Goal: Communication & Community: Ask a question

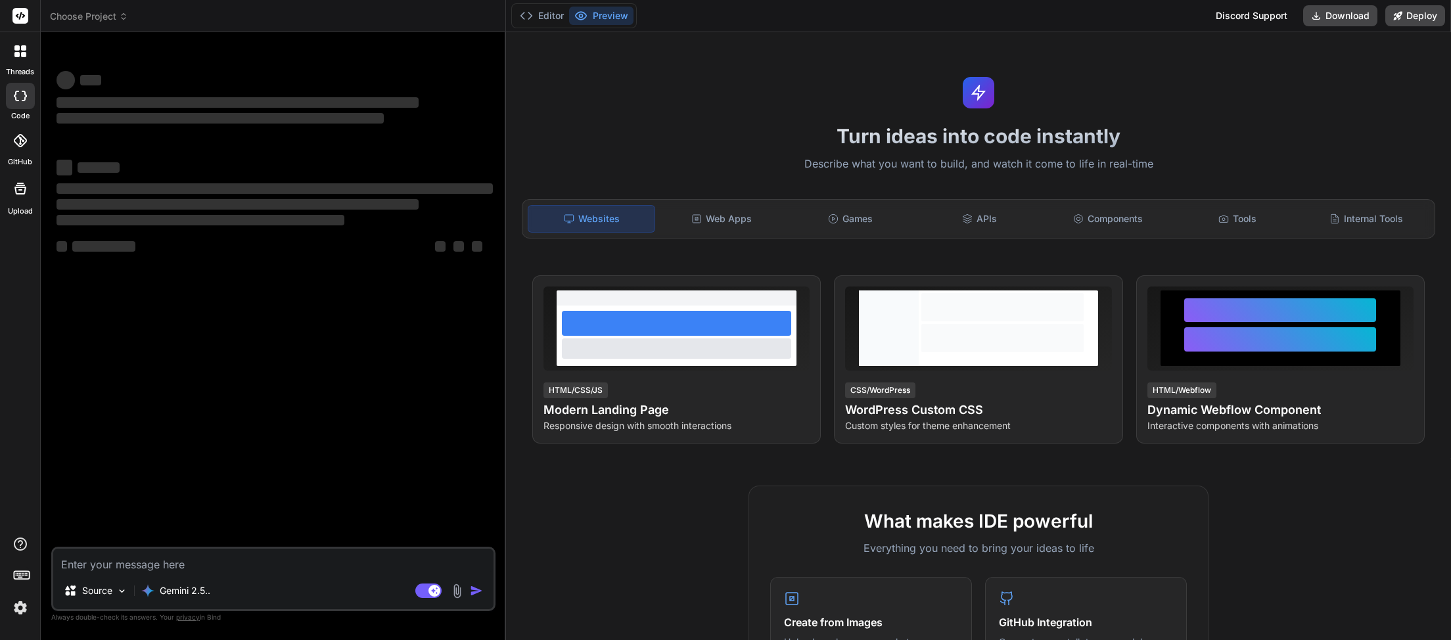
click at [124, 20] on icon at bounding box center [124, 19] width 4 height 2
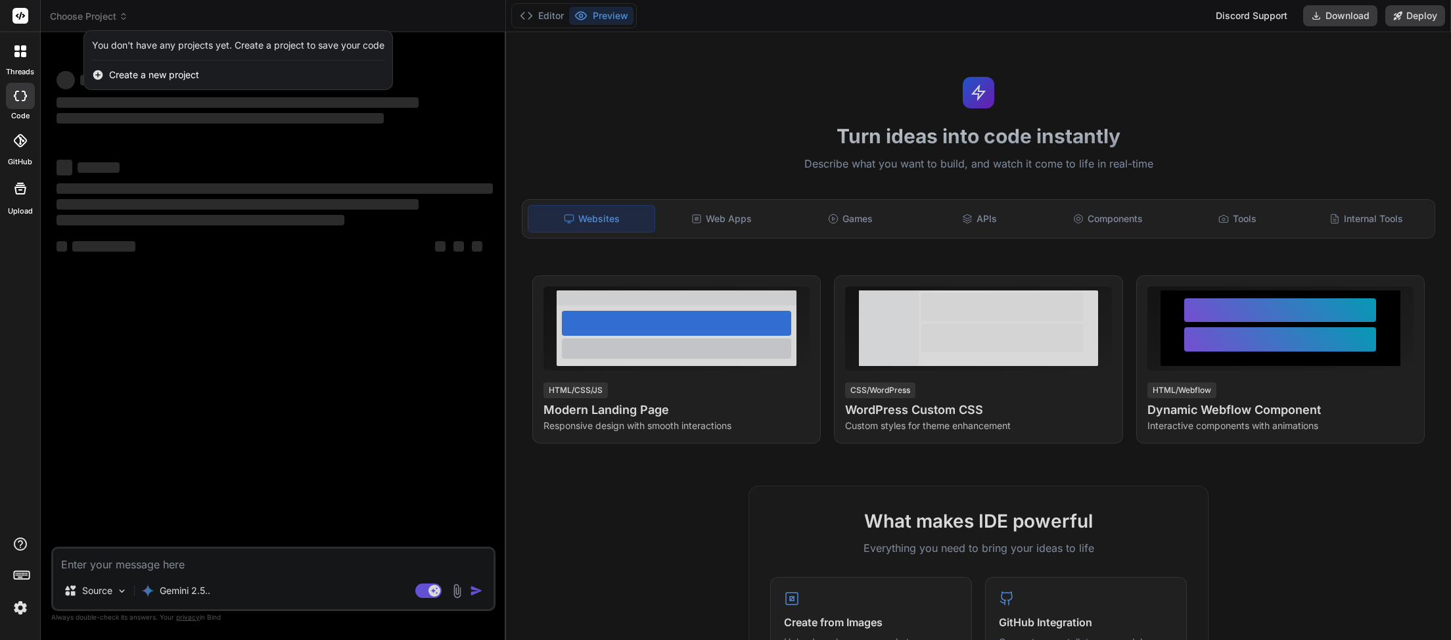
click at [141, 14] on div at bounding box center [725, 320] width 1451 height 640
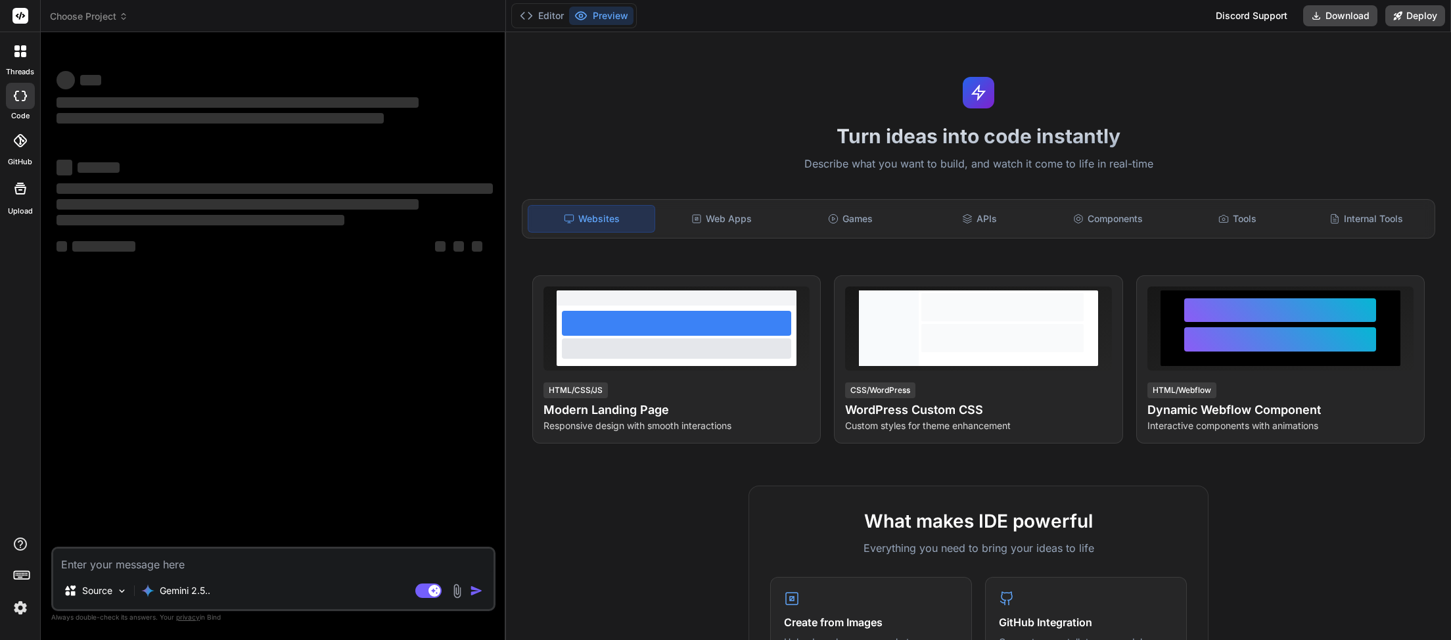
click at [122, 20] on icon at bounding box center [123, 16] width 9 height 9
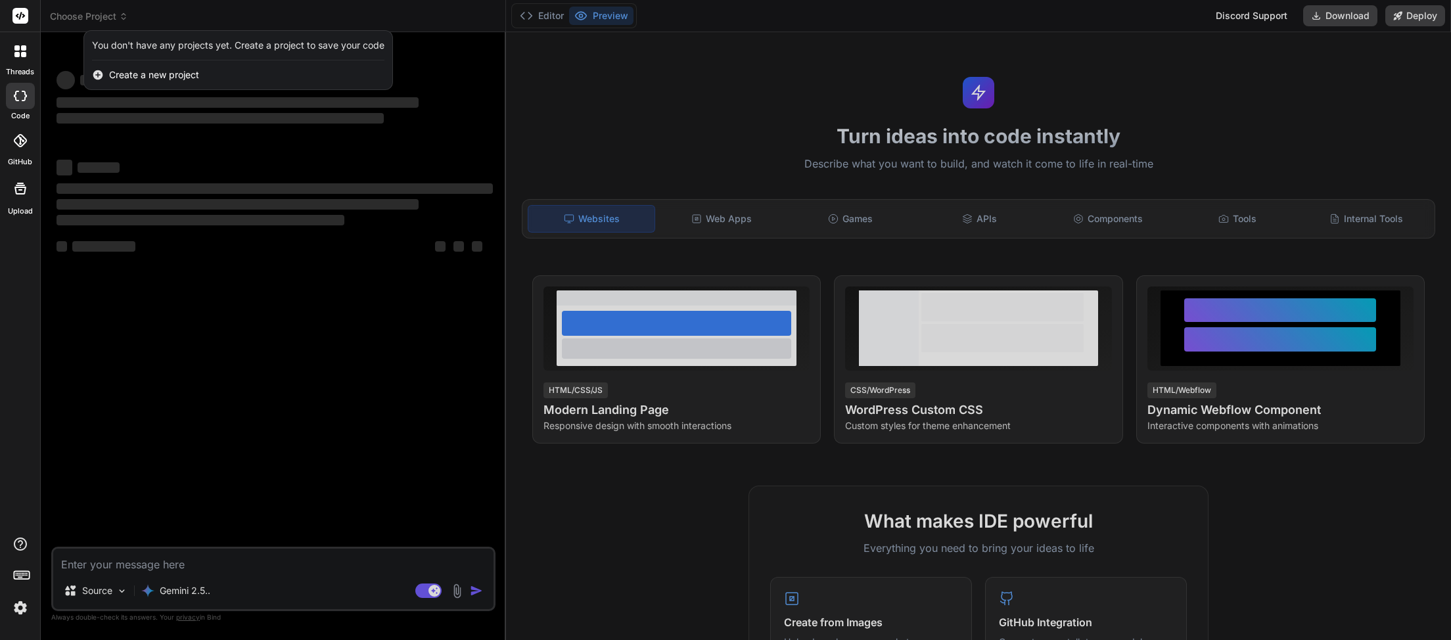
click at [162, 16] on div at bounding box center [725, 320] width 1451 height 640
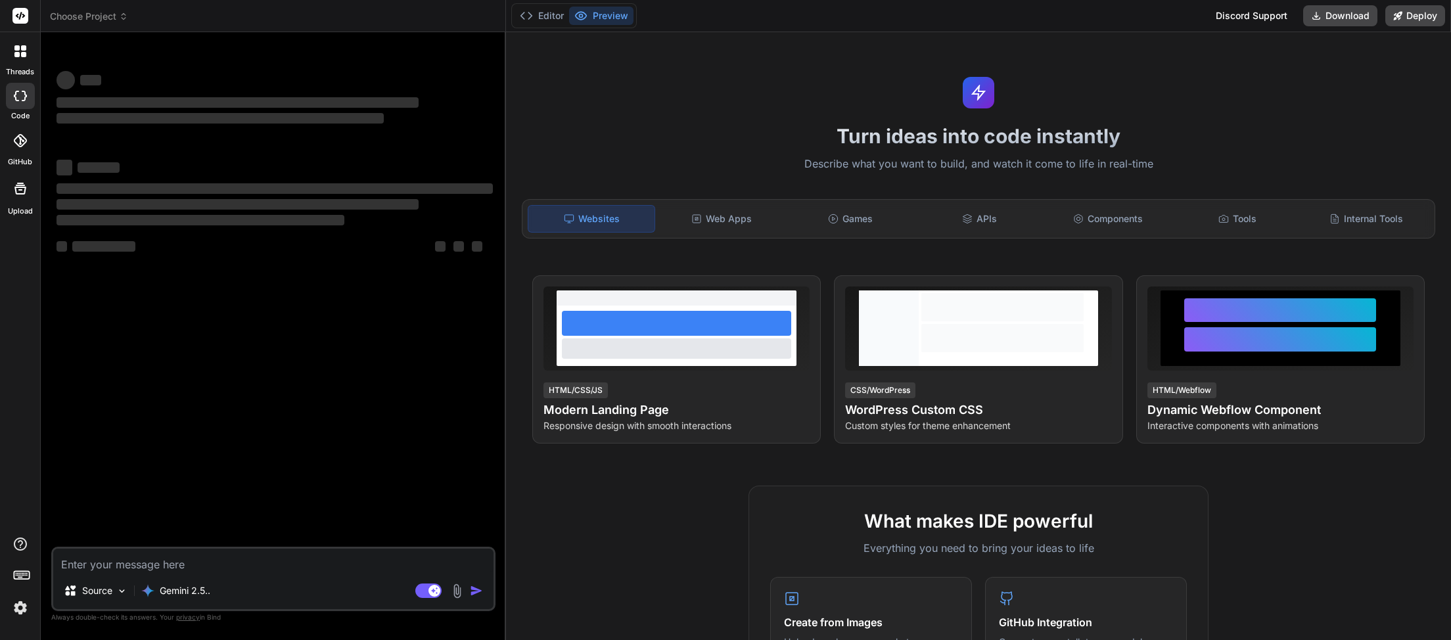
click at [120, 18] on span "Choose Project" at bounding box center [89, 16] width 78 height 13
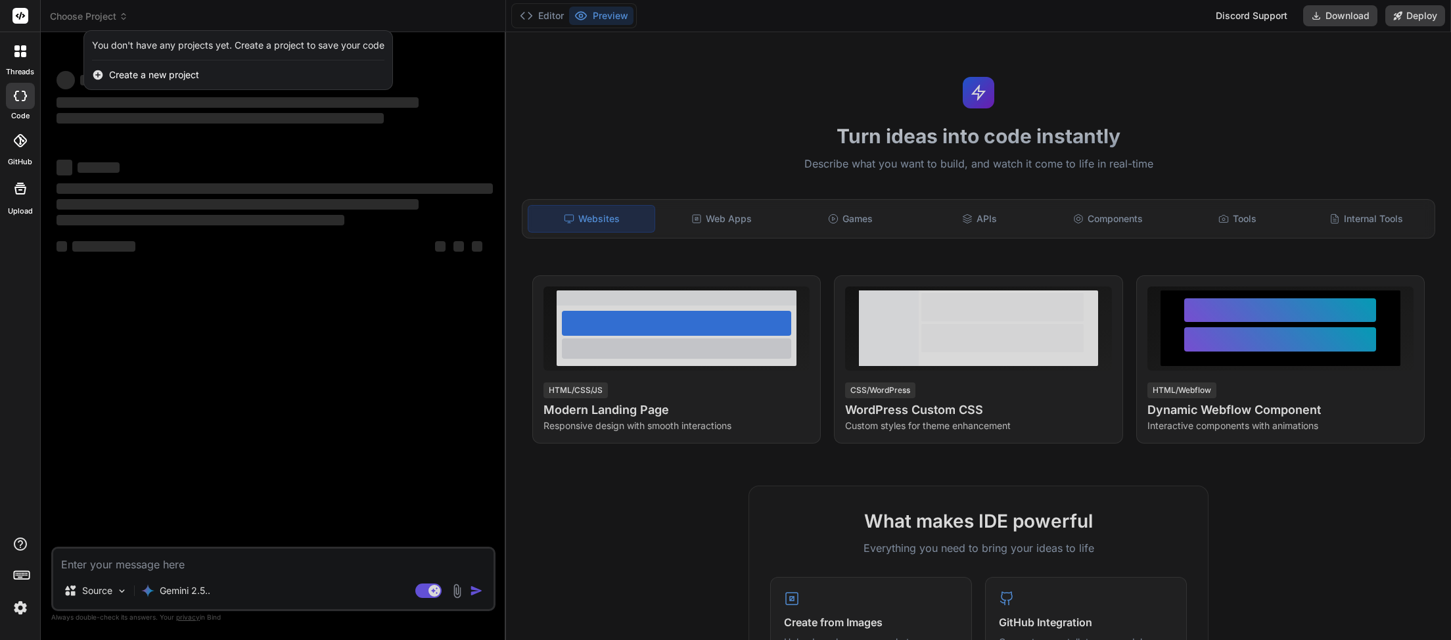
click at [164, 14] on div at bounding box center [725, 320] width 1451 height 640
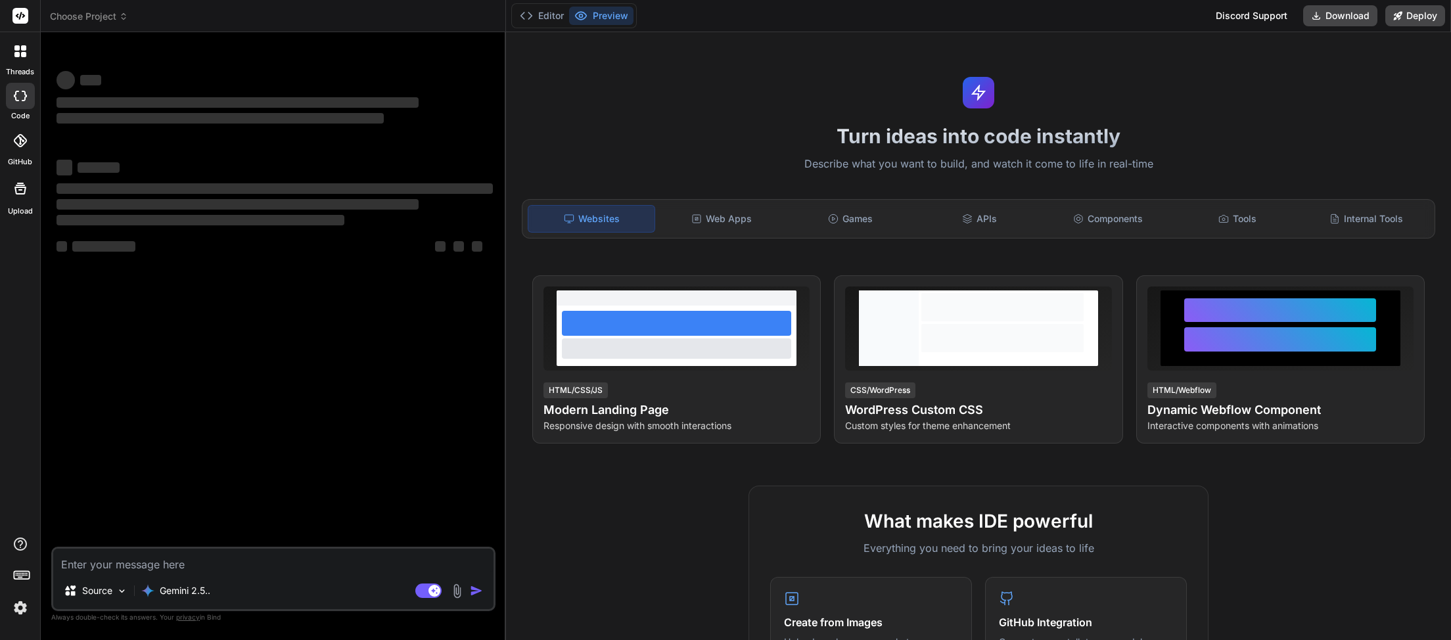
click at [122, 20] on icon at bounding box center [123, 16] width 9 height 9
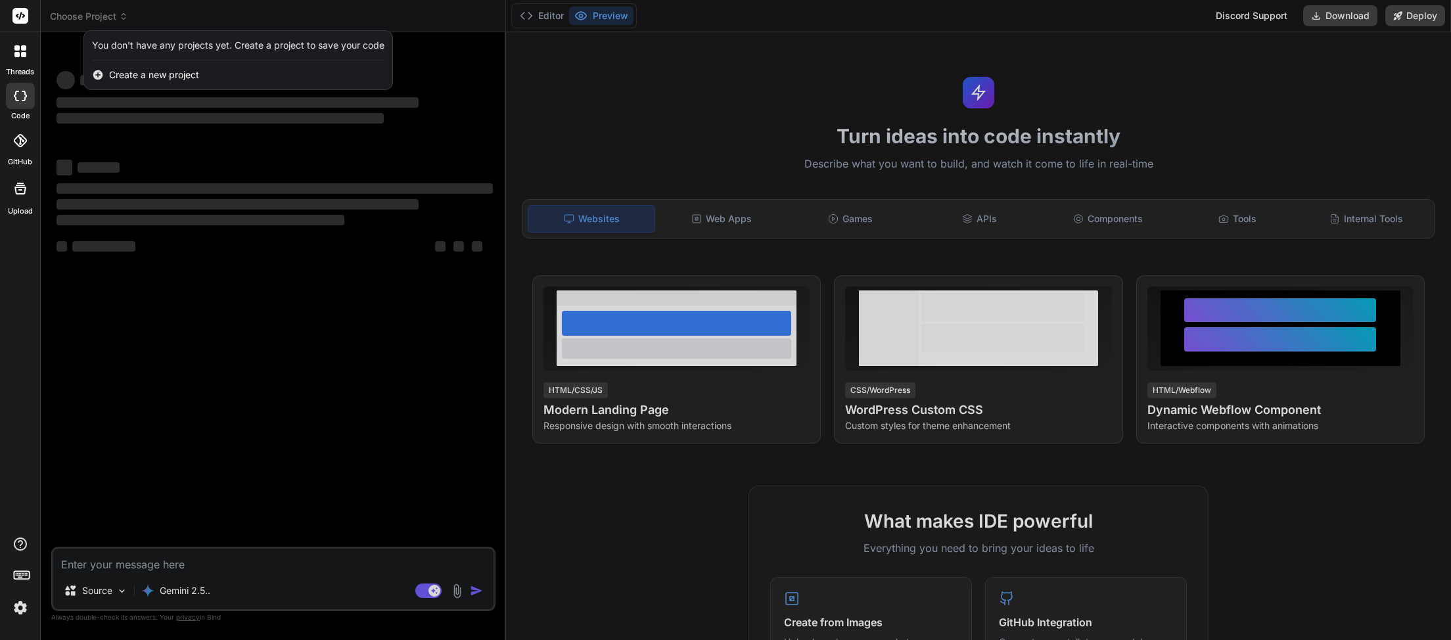
click at [146, 20] on div at bounding box center [725, 320] width 1451 height 640
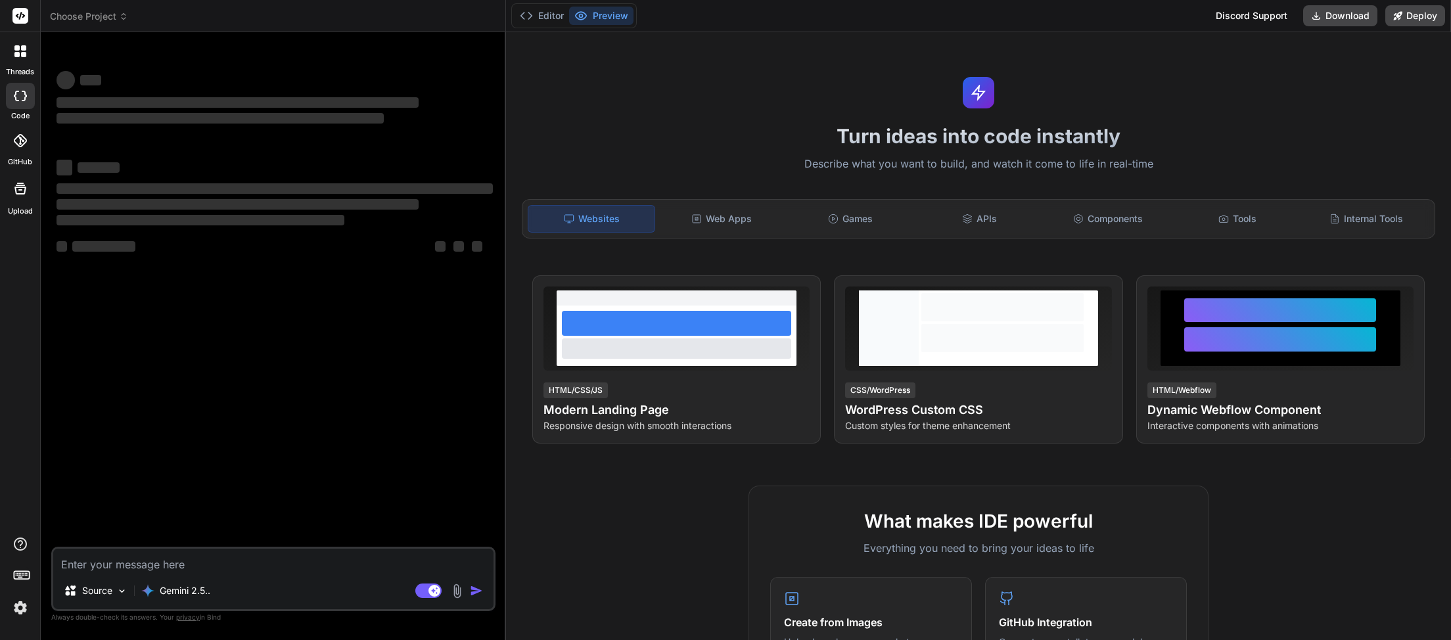
click at [14, 609] on img at bounding box center [20, 608] width 22 height 22
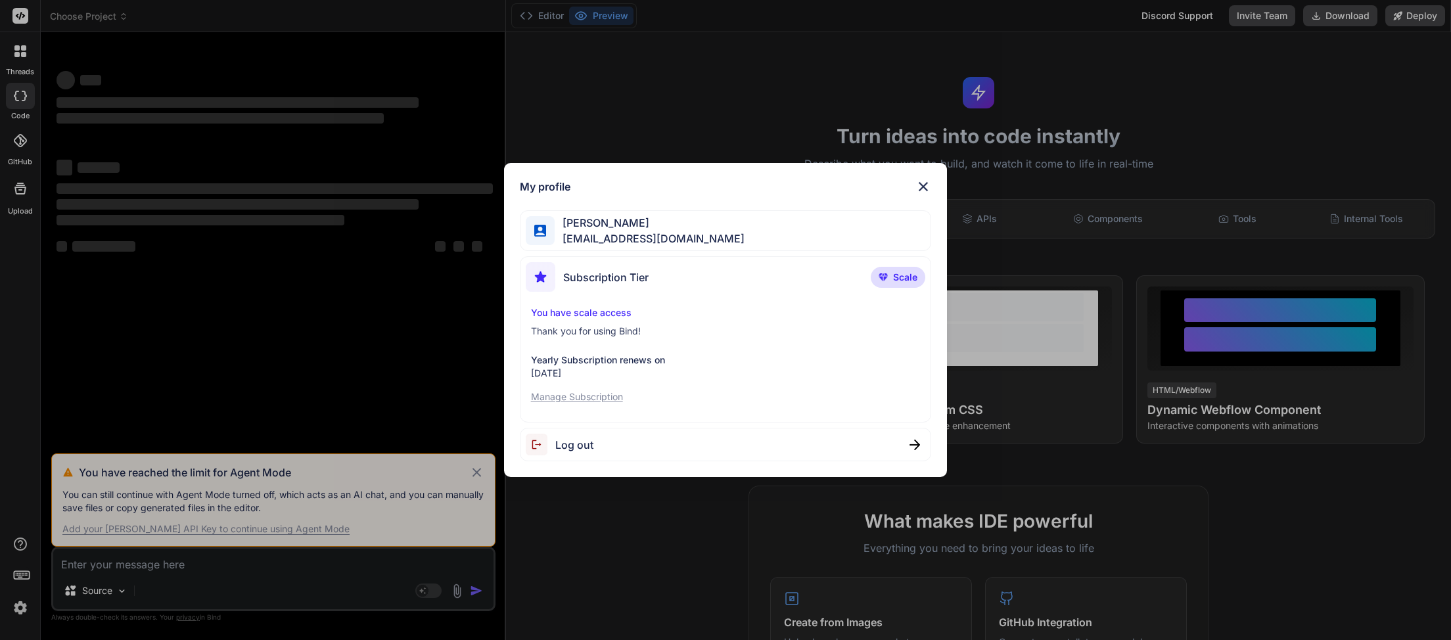
click at [924, 190] on img at bounding box center [924, 187] width 16 height 16
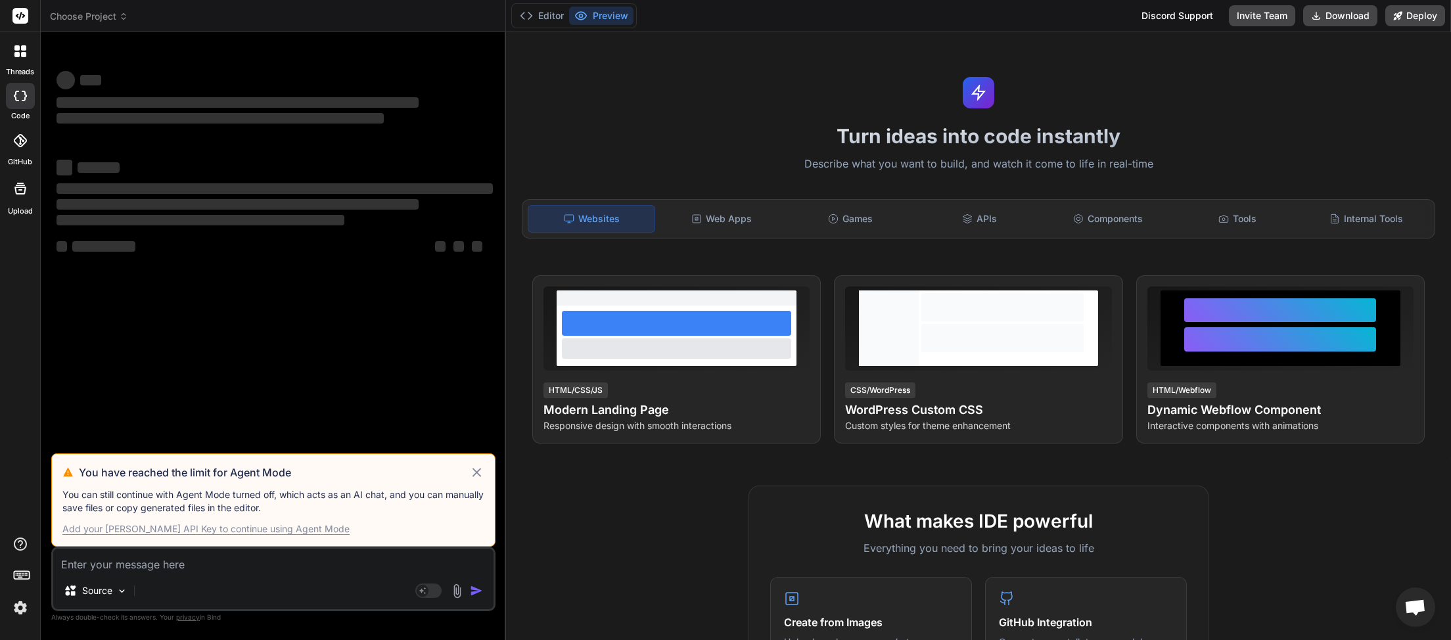
scroll to position [73, 0]
click at [477, 473] on icon at bounding box center [477, 472] width 9 height 9
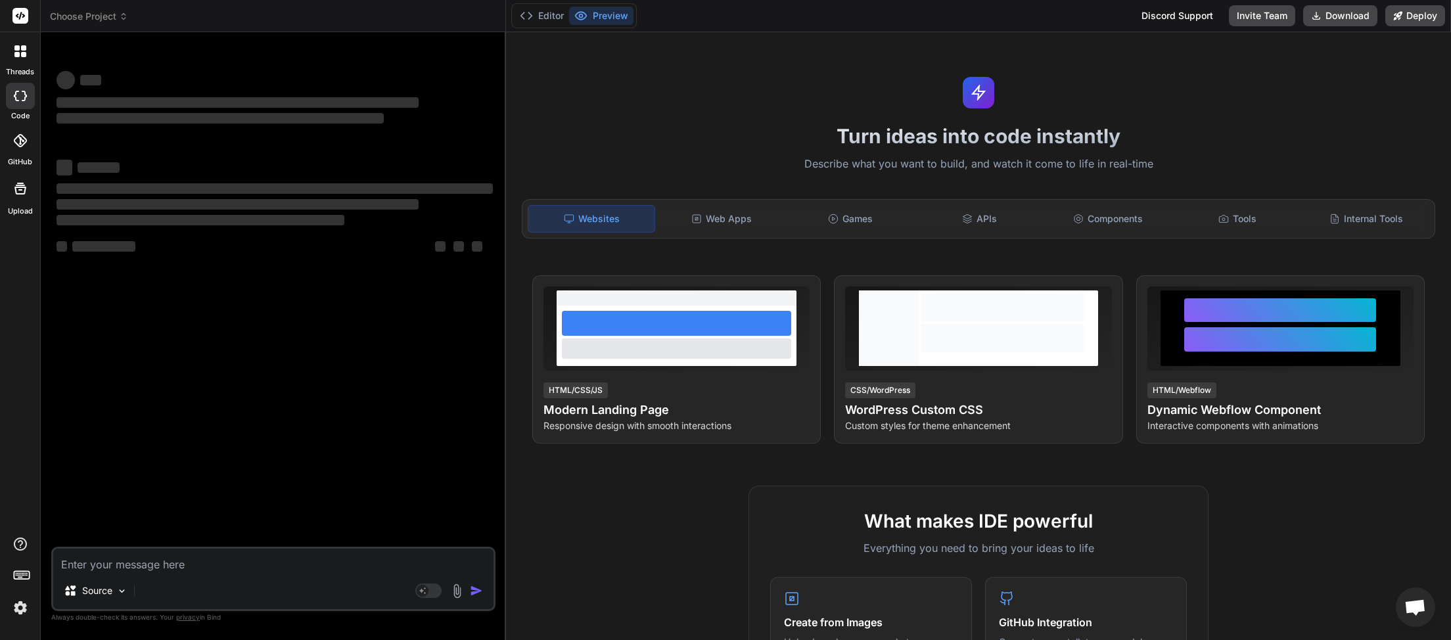
click at [114, 20] on span "Choose Project" at bounding box center [89, 16] width 78 height 13
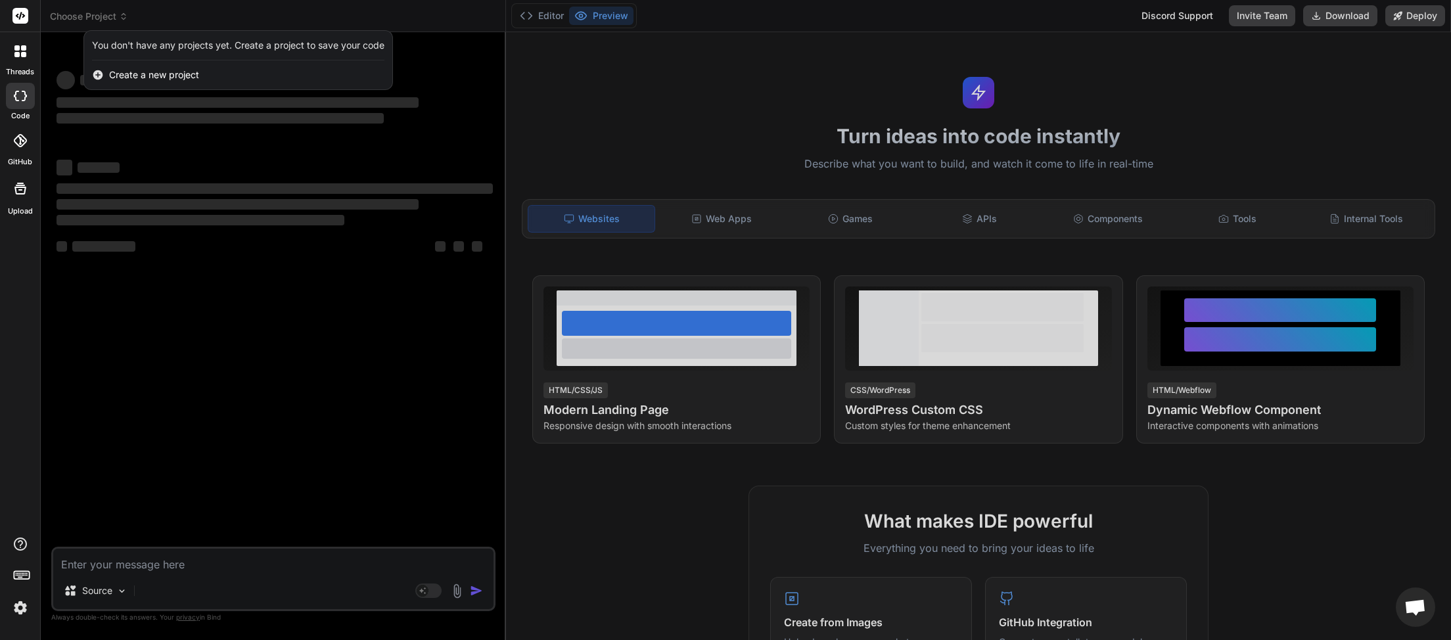
click at [199, 386] on div at bounding box center [725, 320] width 1451 height 640
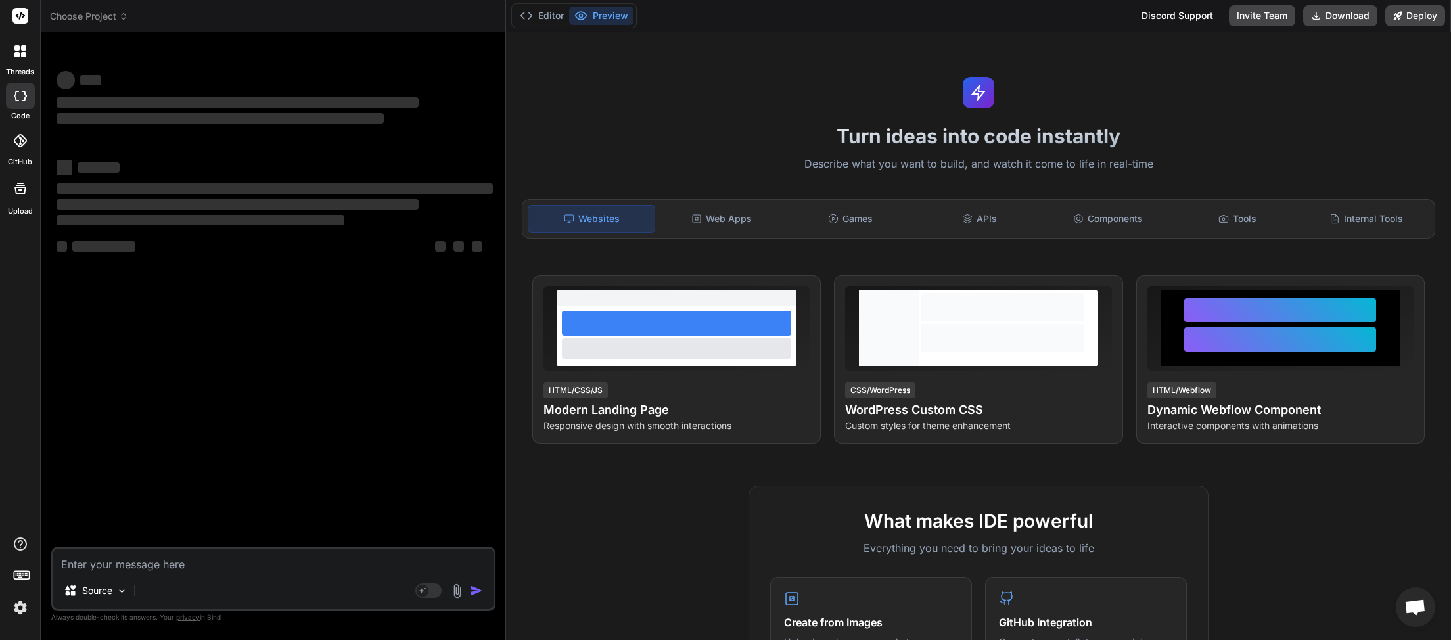
click at [126, 22] on span "Choose Project" at bounding box center [89, 16] width 78 height 13
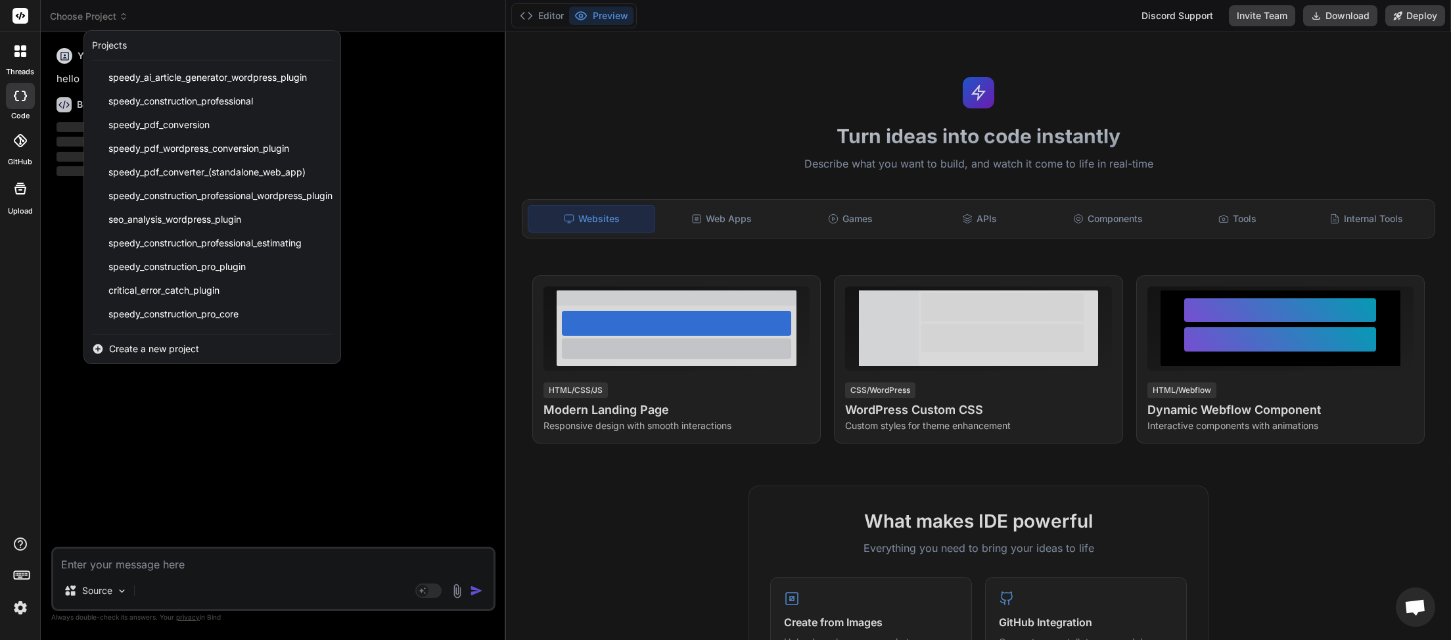
scroll to position [281, 0]
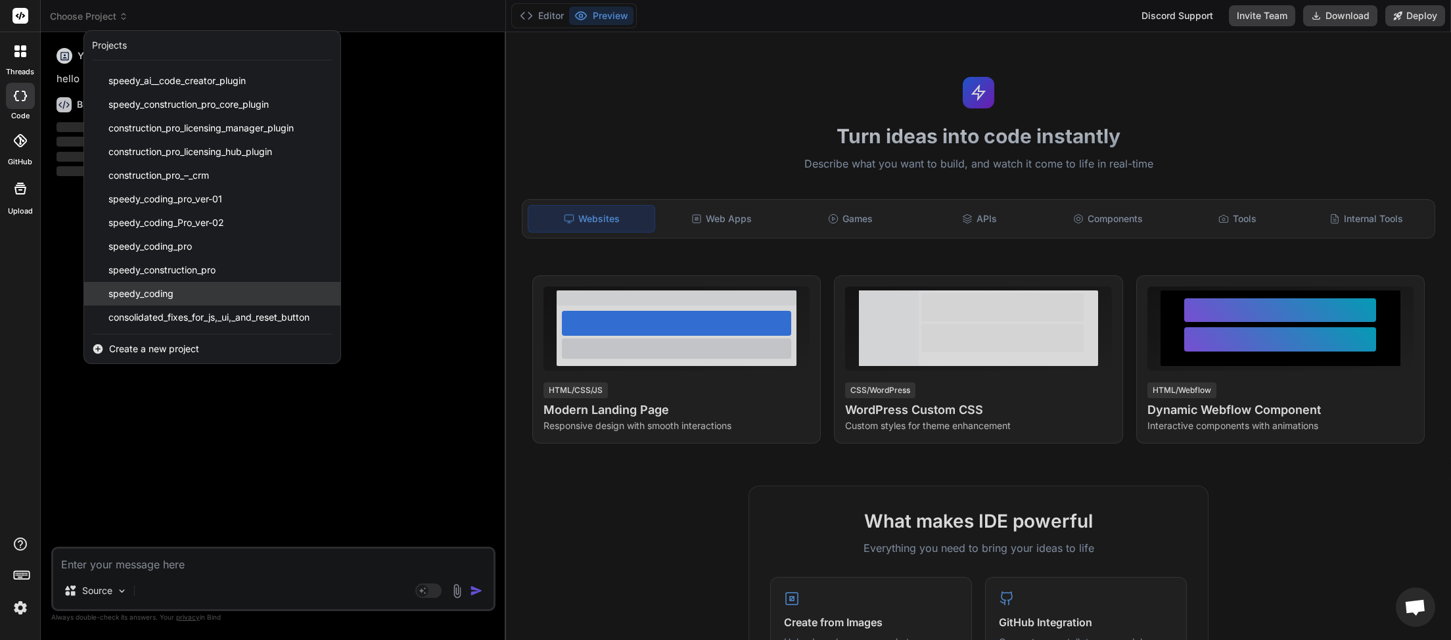
click at [189, 296] on div "speedy_coding" at bounding box center [212, 294] width 256 height 24
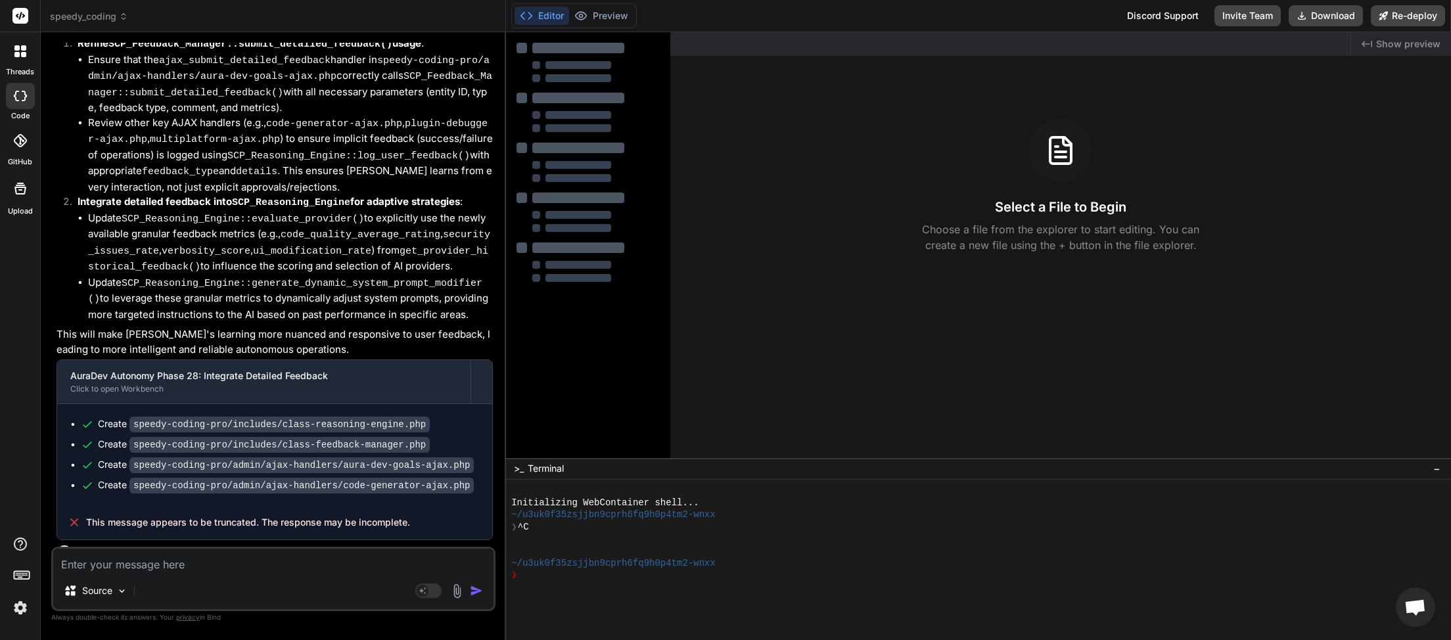
scroll to position [2986, 0]
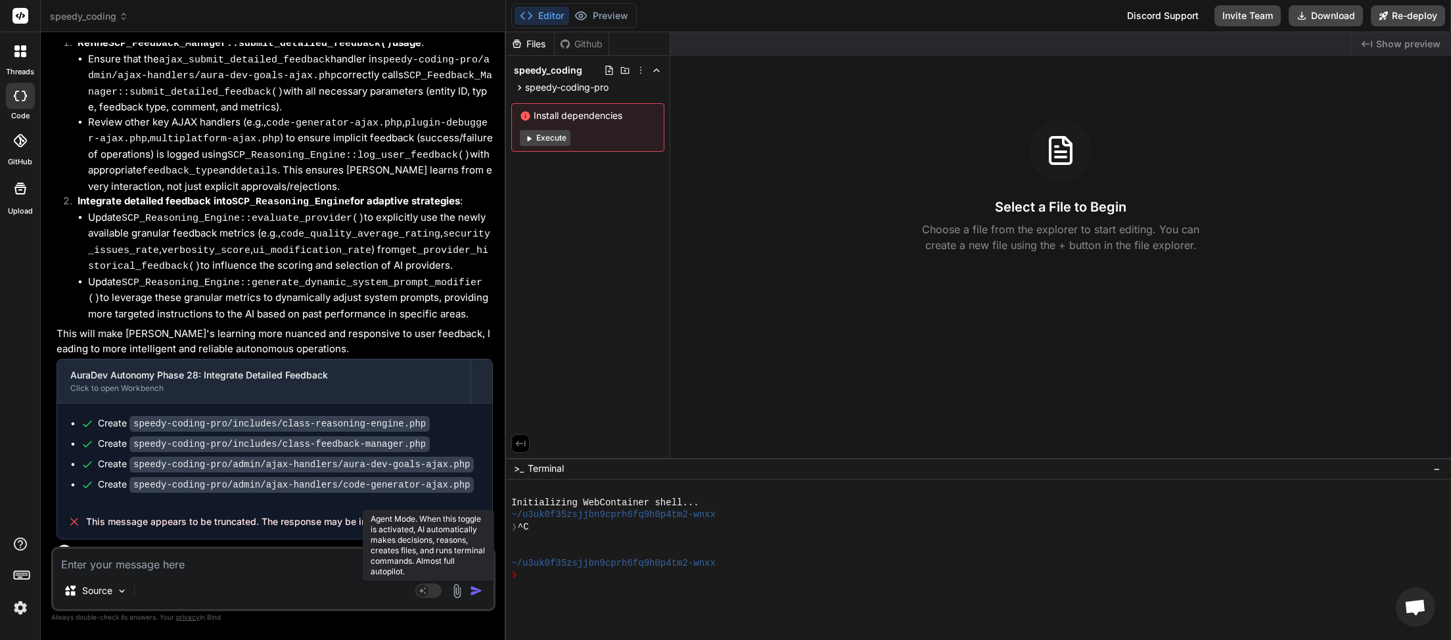
click at [440, 590] on rect at bounding box center [428, 591] width 26 height 14
type textarea "x"
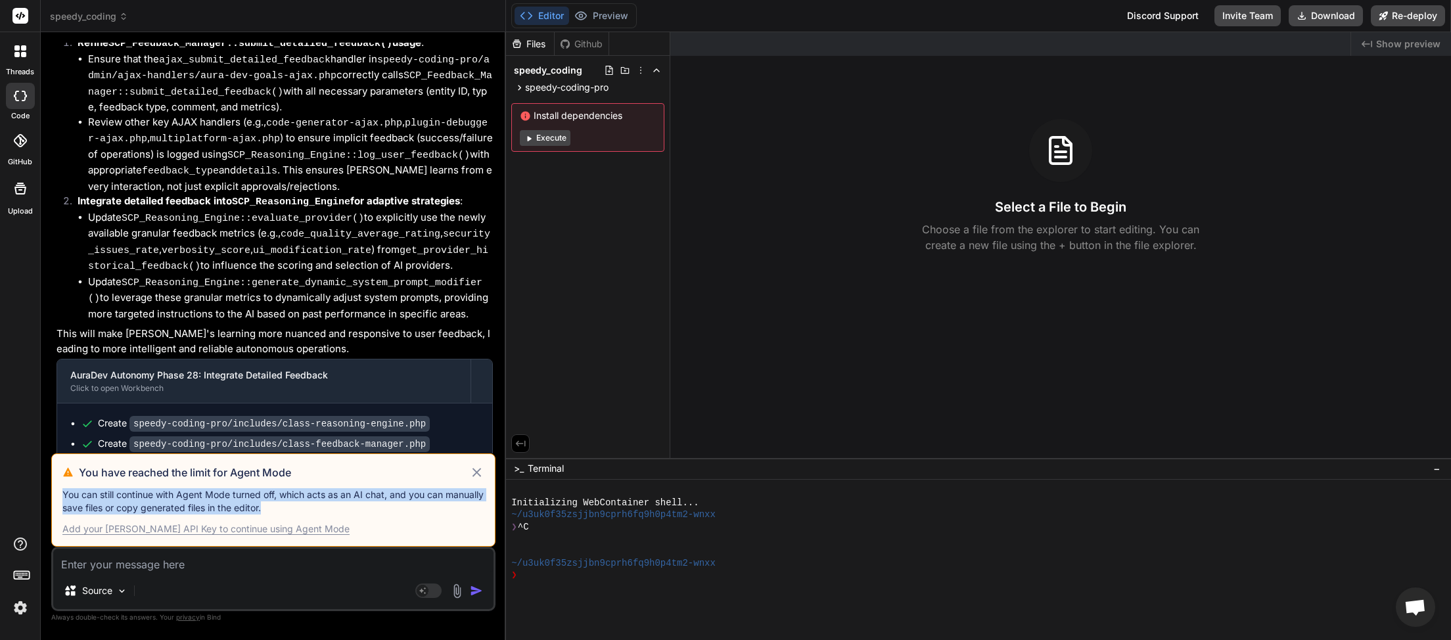
drag, startPoint x: 80, startPoint y: 472, endPoint x: 313, endPoint y: 514, distance: 236.5
click at [313, 514] on div "You have reached the limit for Agent Mode You can still continue with Agent Mod…" at bounding box center [273, 500] width 444 height 93
copy p "You can still continue with Agent Mode turned off, which acts as an AI chat, an…"
click at [1421, 606] on span "Open chat" at bounding box center [1416, 608] width 22 height 18
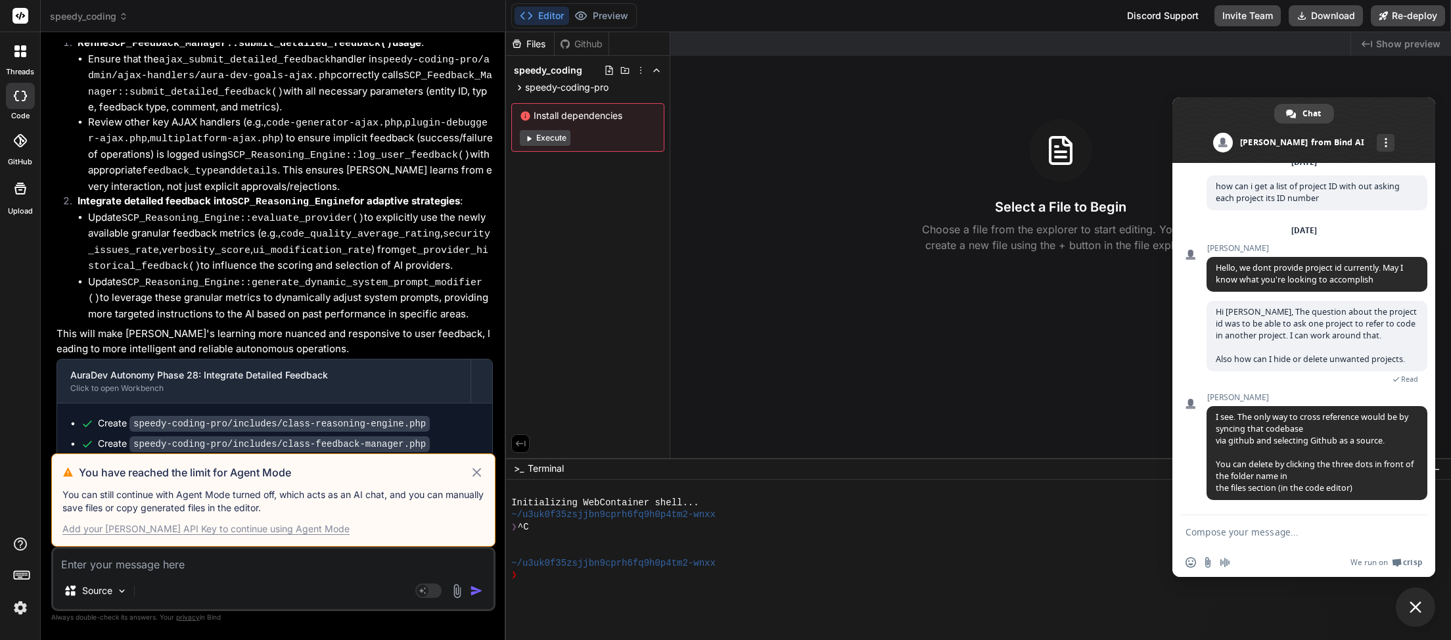
click at [1221, 530] on textarea "Compose your message..." at bounding box center [1290, 532] width 208 height 11
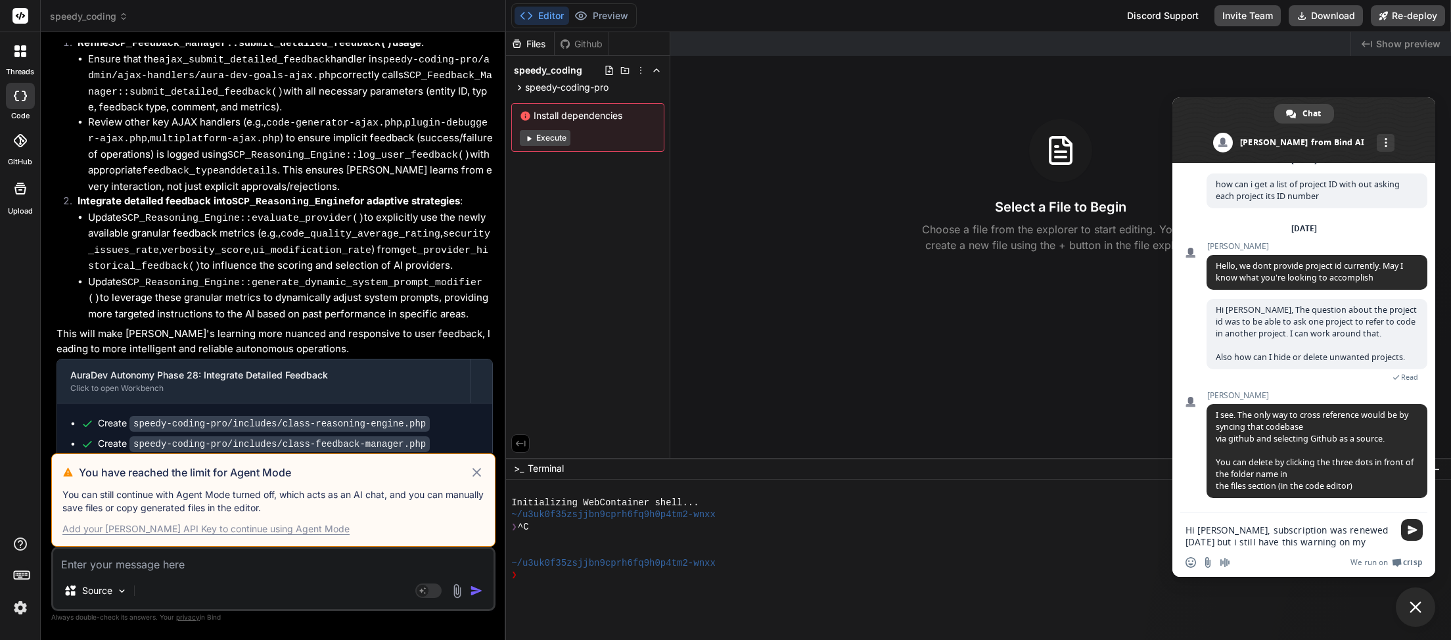
paste textarea "You have reached the limit for Agent Mode You can still continue with Agent Mod…"
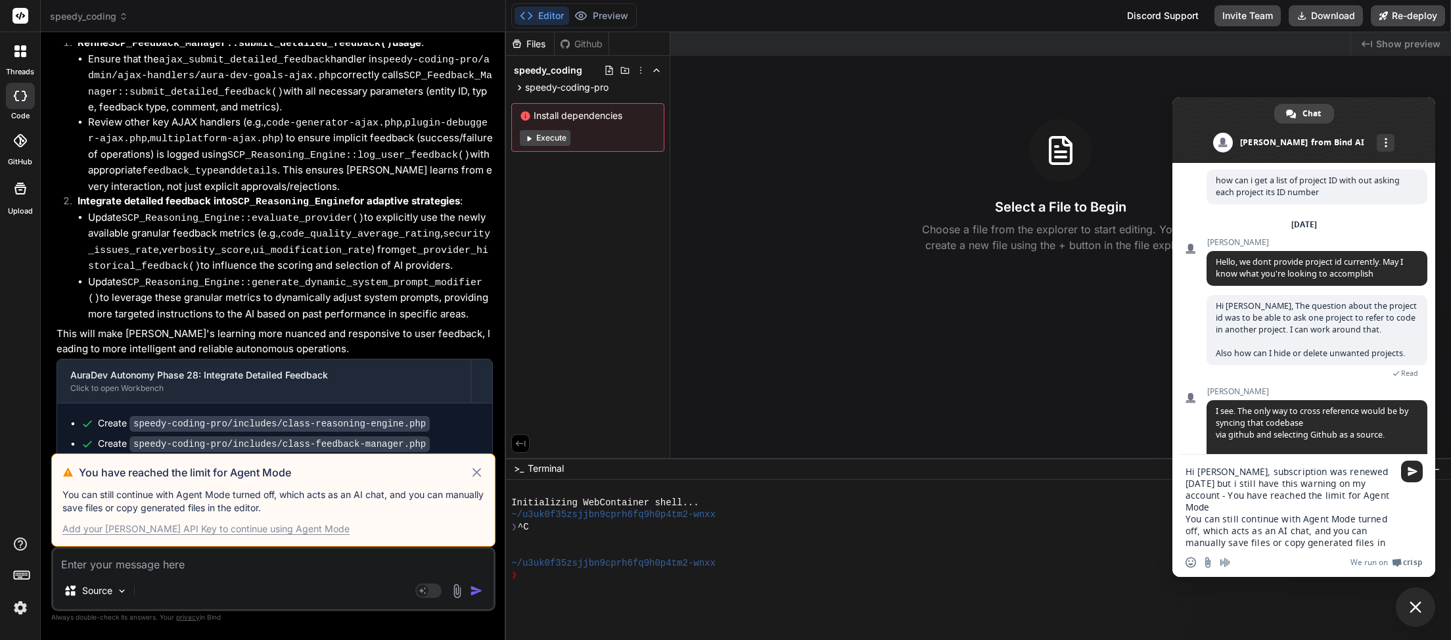
scroll to position [1, 0]
type textarea "Hi Sam, subscription was renewed yesterday but i still have this warning on my …"
click at [1415, 472] on span "Send" at bounding box center [1413, 472] width 10 height 10
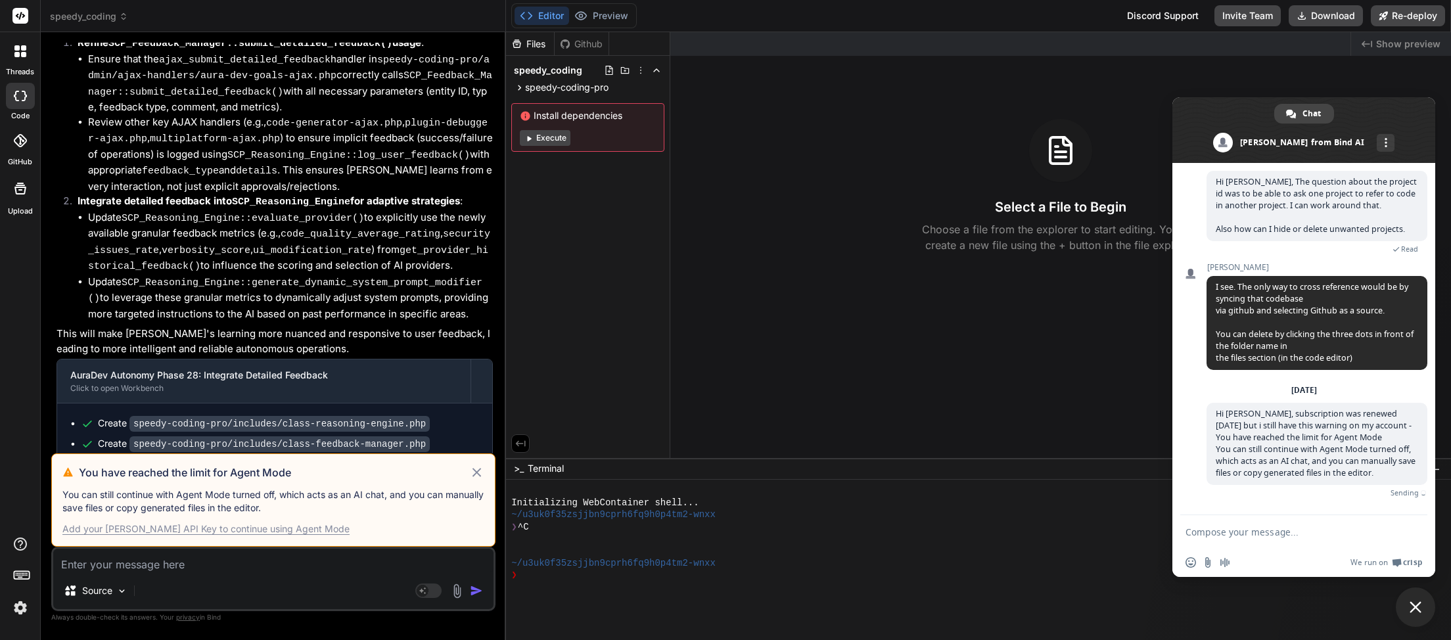
scroll to position [191, 0]
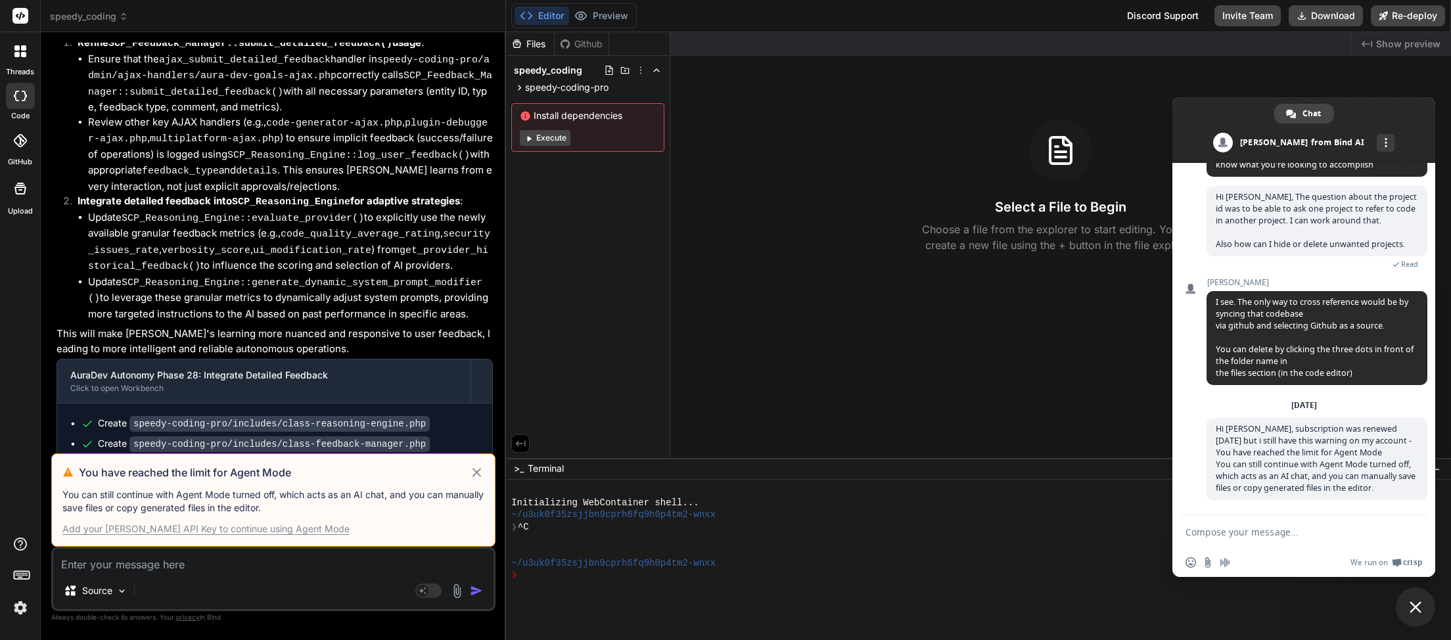
click at [1422, 621] on span "Close chat" at bounding box center [1415, 607] width 39 height 39
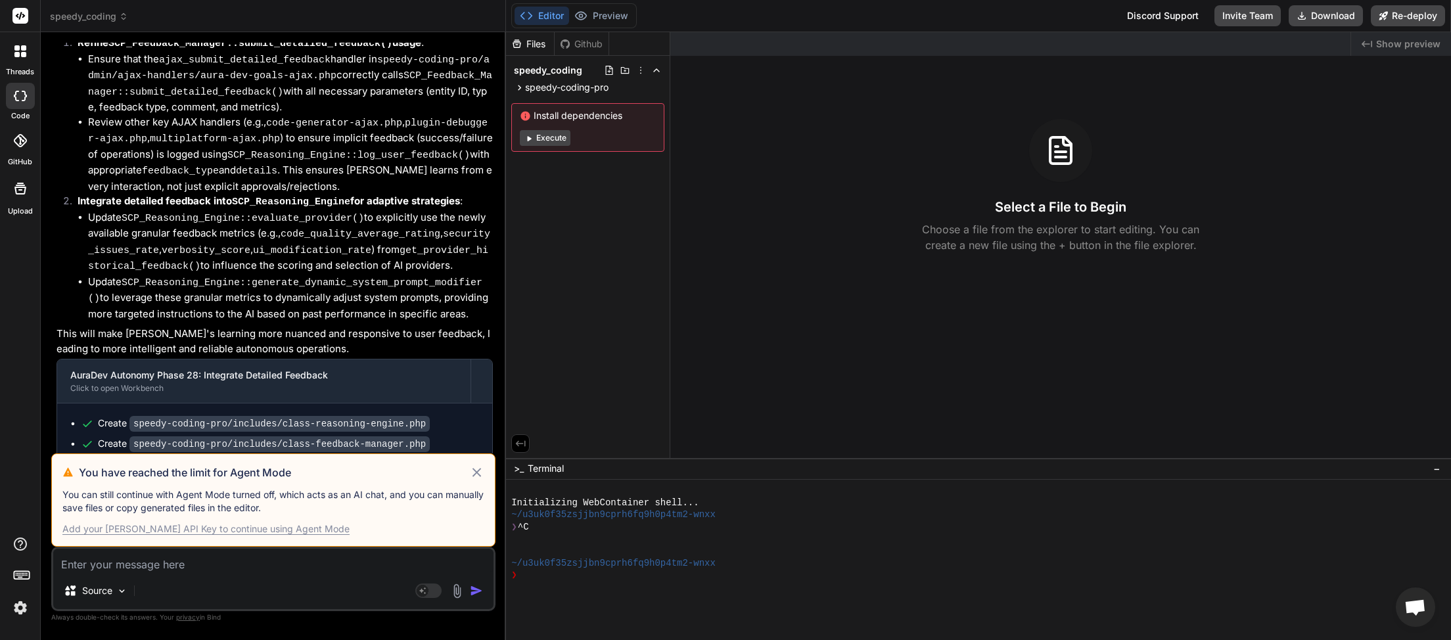
click at [477, 469] on icon at bounding box center [476, 473] width 15 height 16
type textarea "x"
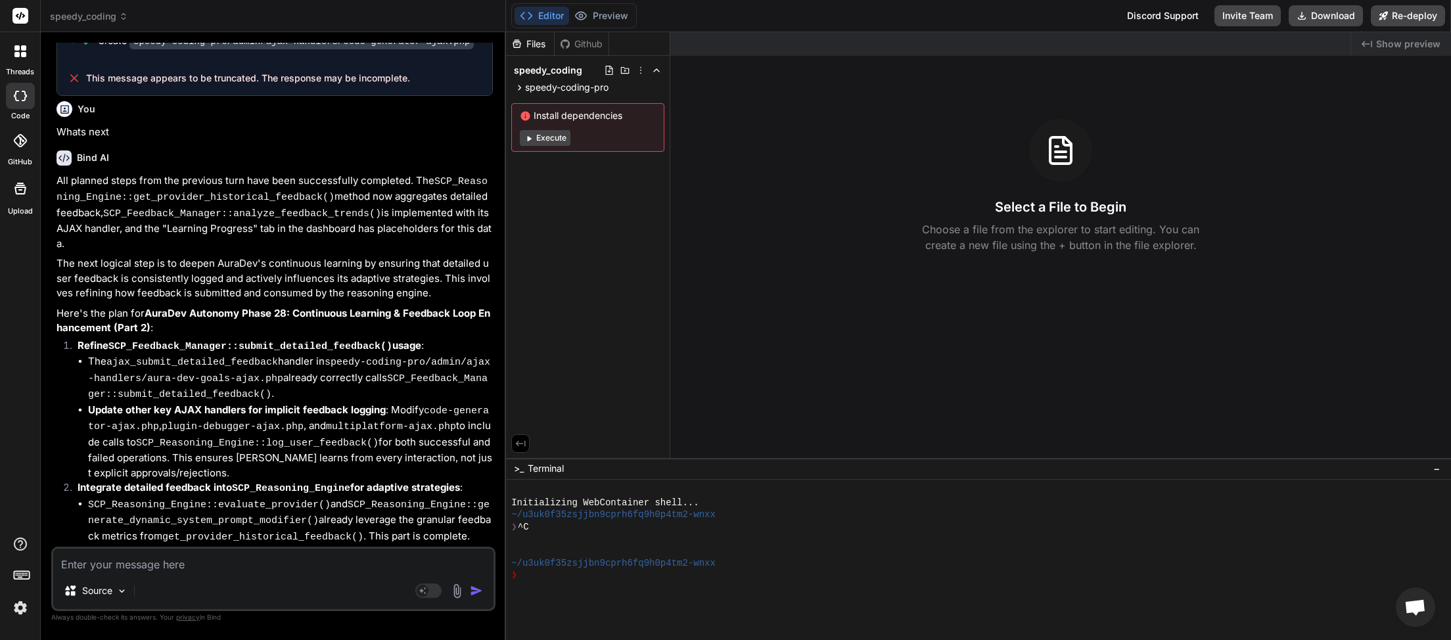
scroll to position [3212, 0]
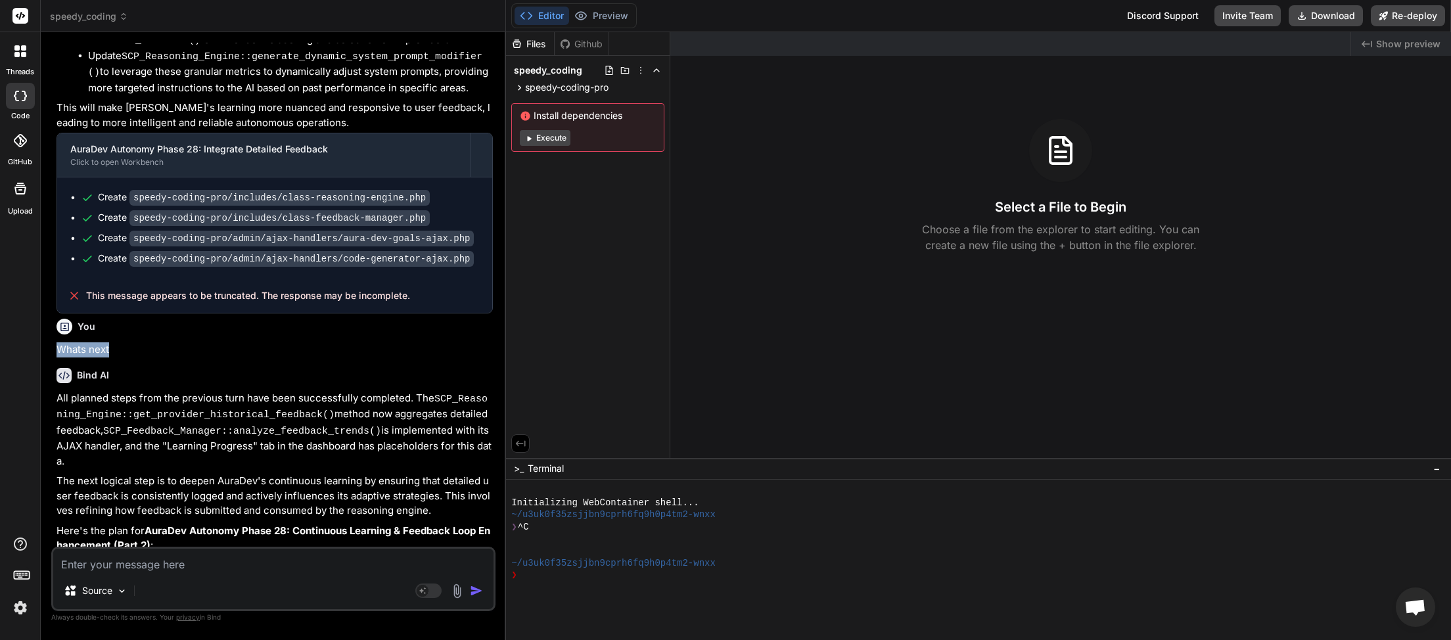
drag, startPoint x: 108, startPoint y: 212, endPoint x: 57, endPoint y: 208, distance: 51.5
click at [57, 314] on div "You Whats next" at bounding box center [275, 336] width 436 height 44
copy p "Whats next"
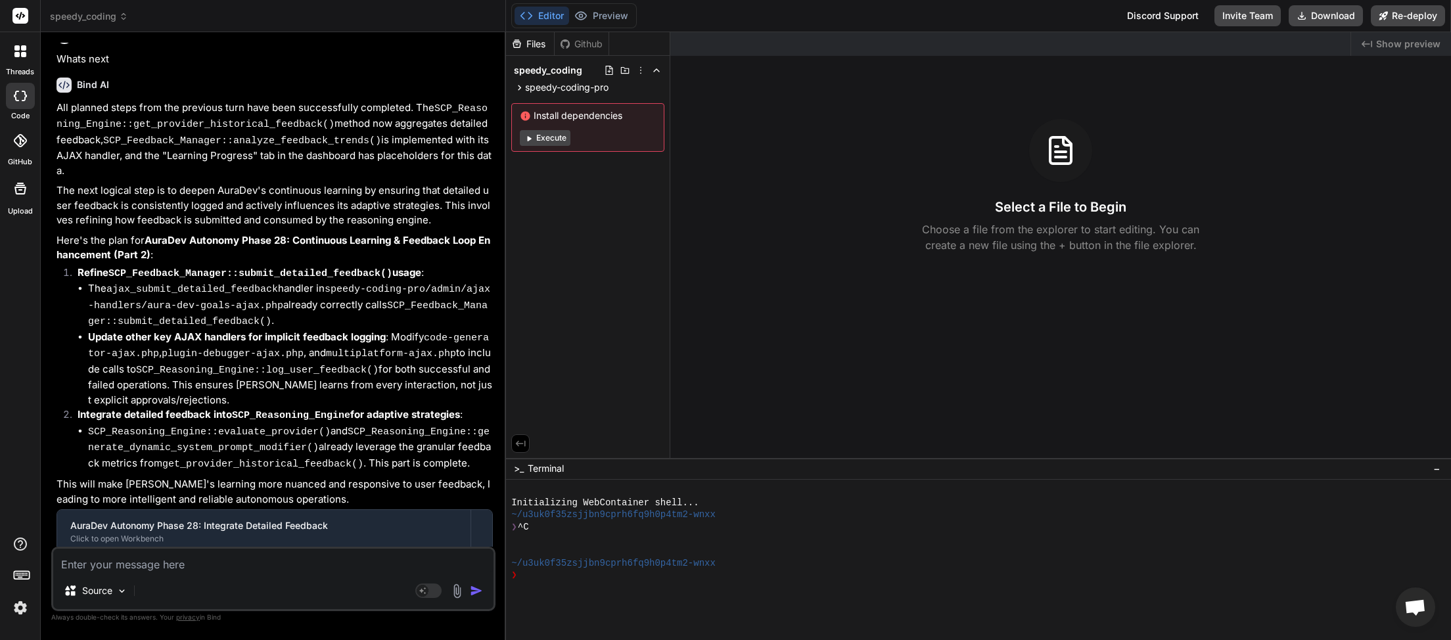
paste textarea "Whats next"
type textarea "Whats next"
type textarea "x"
type textarea "Whats next"
click at [478, 592] on img "button" at bounding box center [476, 590] width 13 height 13
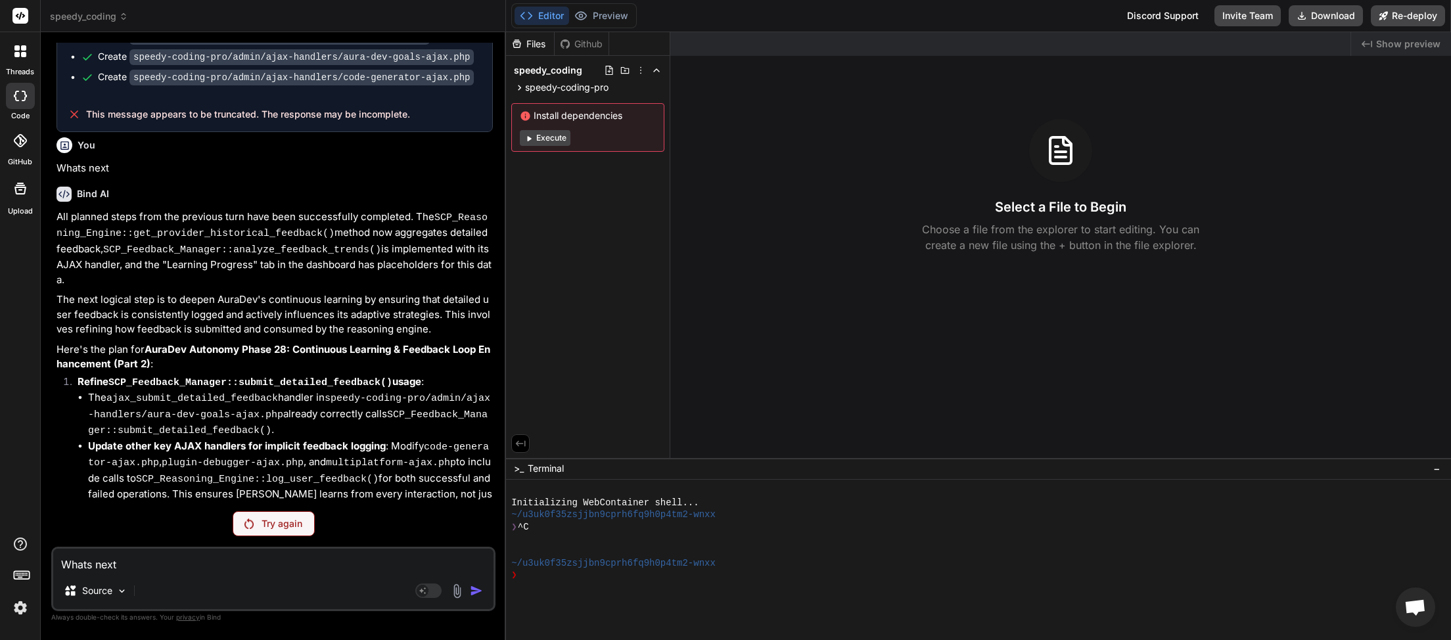
scroll to position [3393, 0]
click at [258, 528] on div "Try again" at bounding box center [274, 523] width 82 height 25
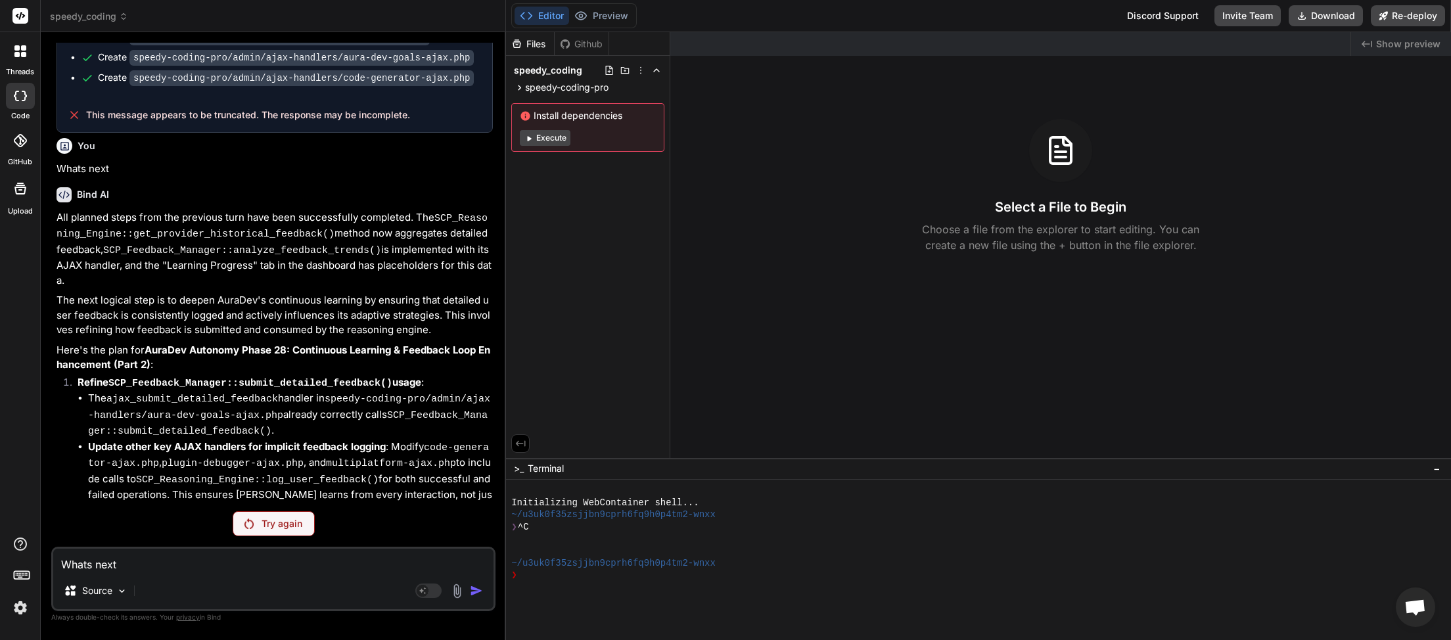
click at [258, 528] on div "Try again" at bounding box center [274, 523] width 82 height 25
paste textarea
type textarea "x"
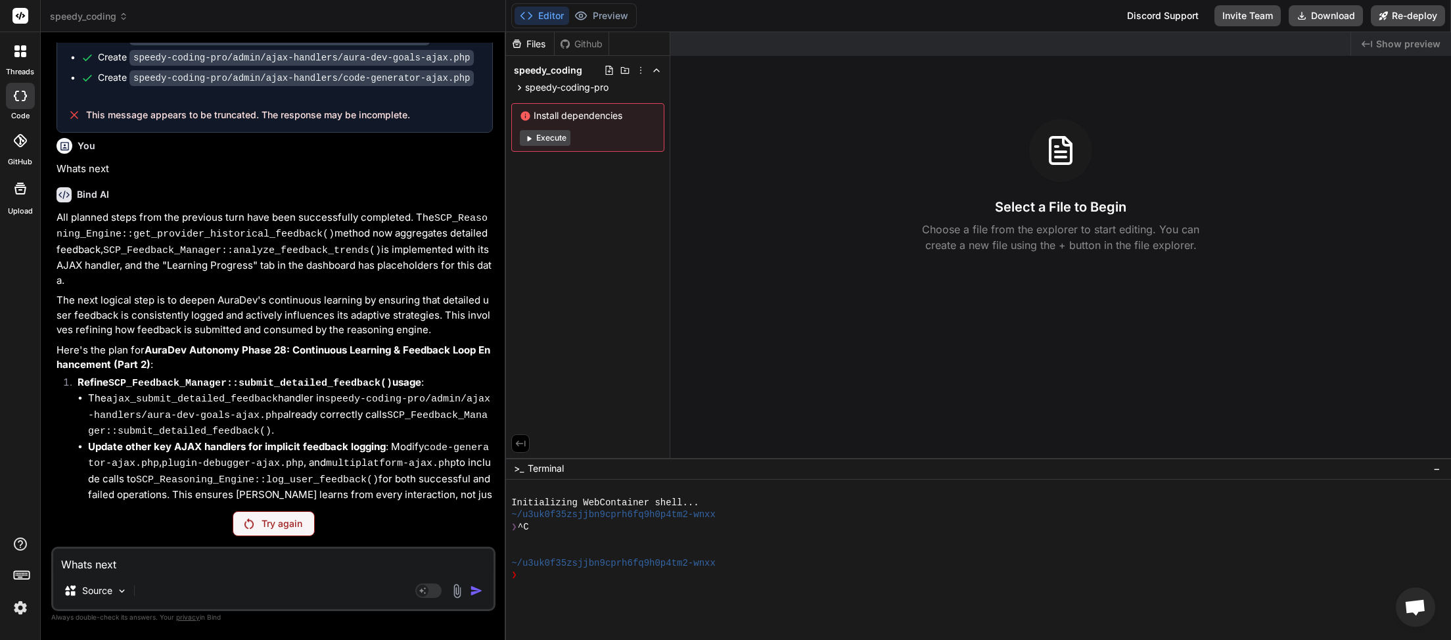
click at [225, 558] on textarea "Whats next" at bounding box center [273, 561] width 440 height 24
type textarea "Whats next"
type textarea "x"
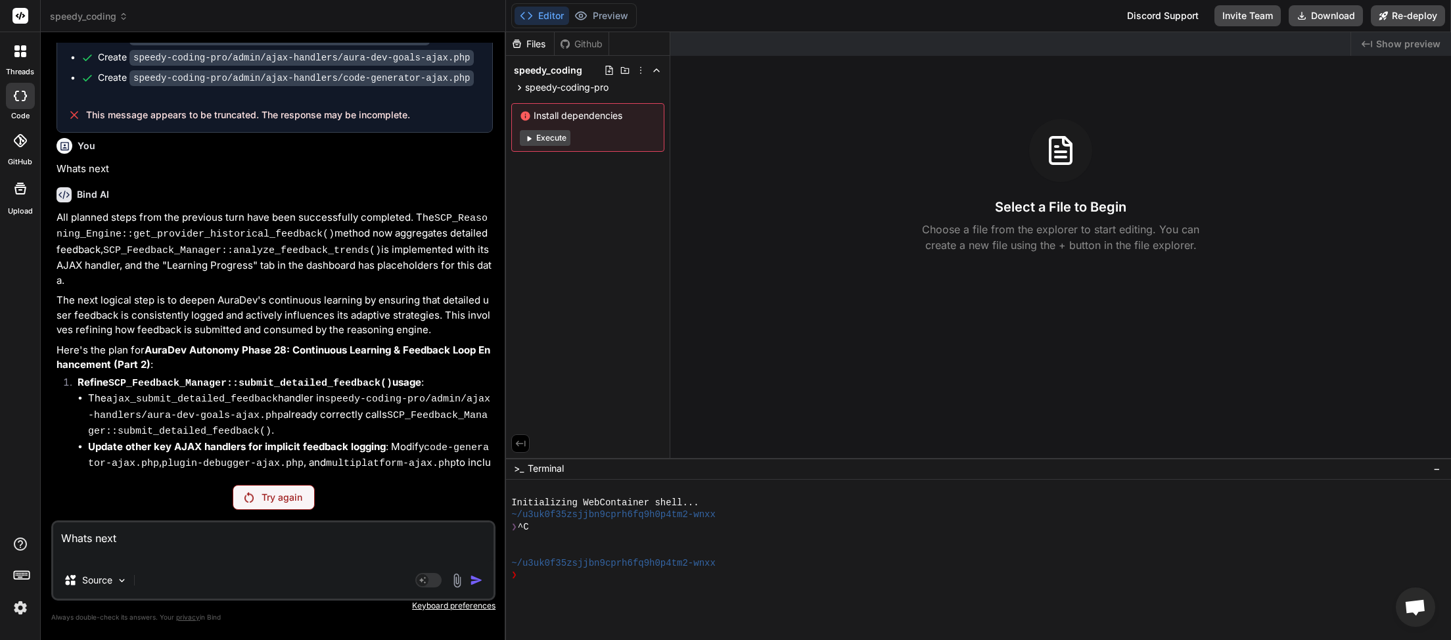
type textarea "Whats next"
type textarea "x"
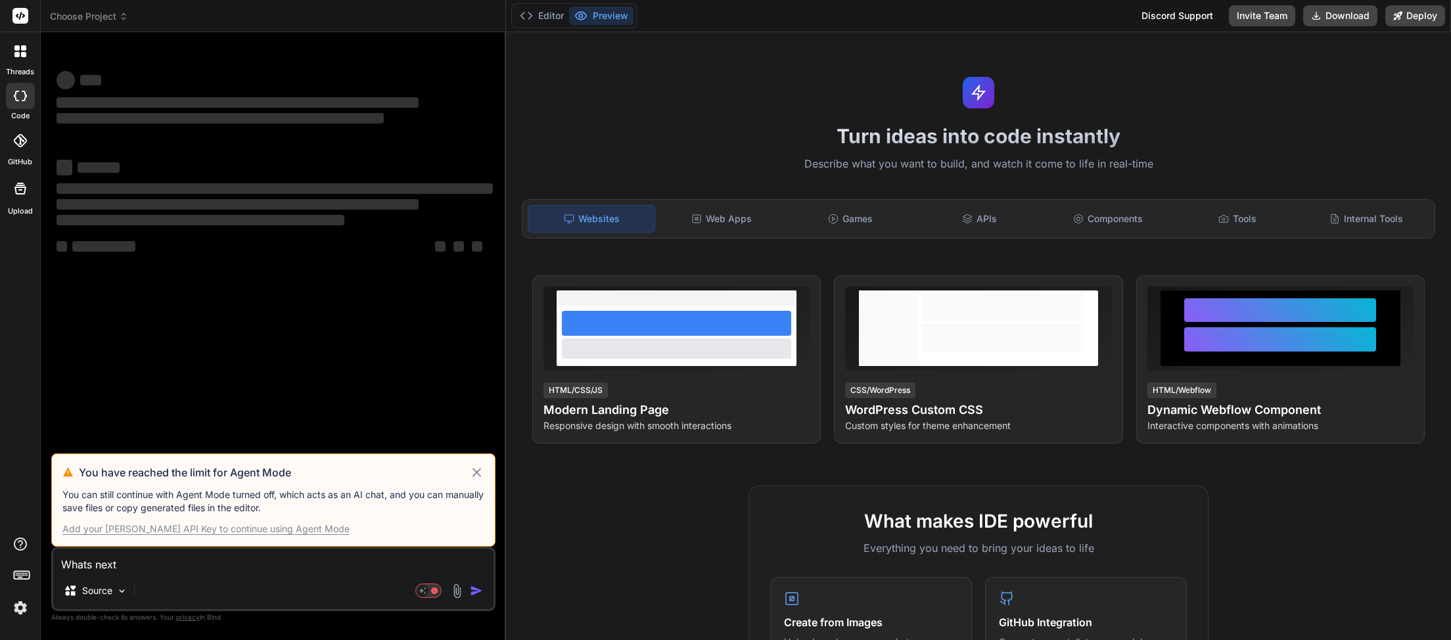
click at [479, 473] on icon at bounding box center [476, 473] width 15 height 16
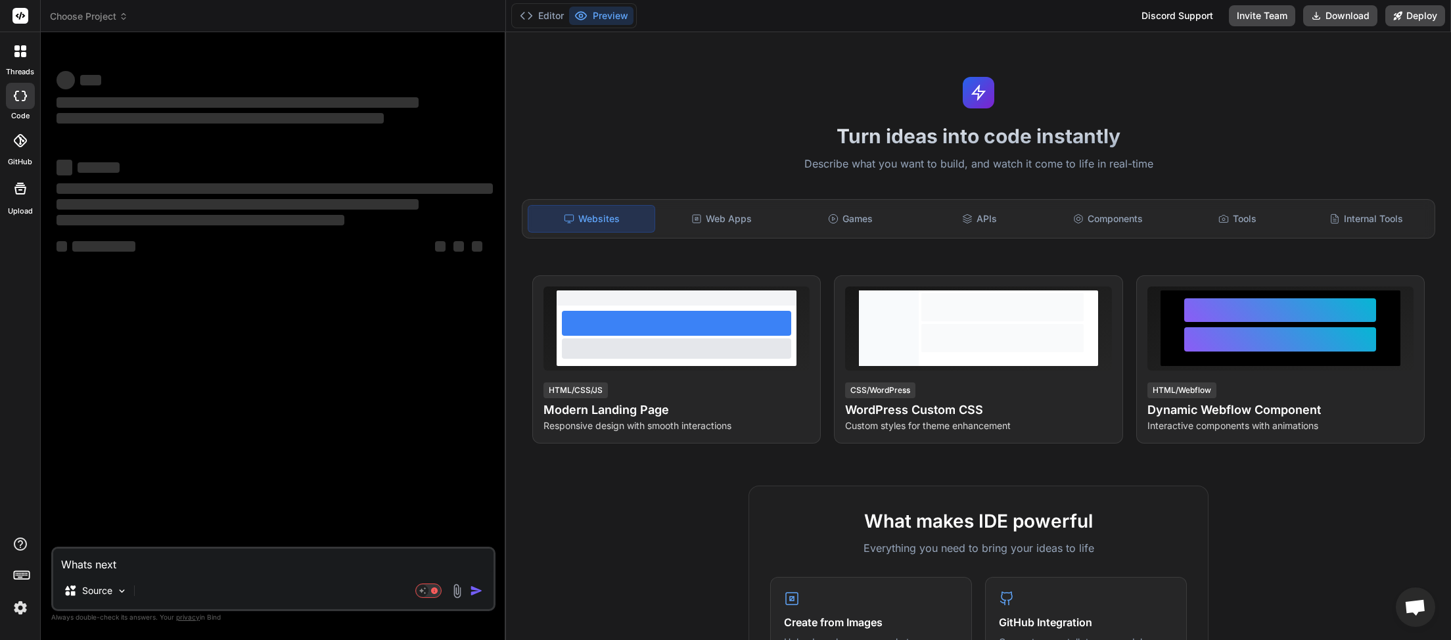
scroll to position [191, 0]
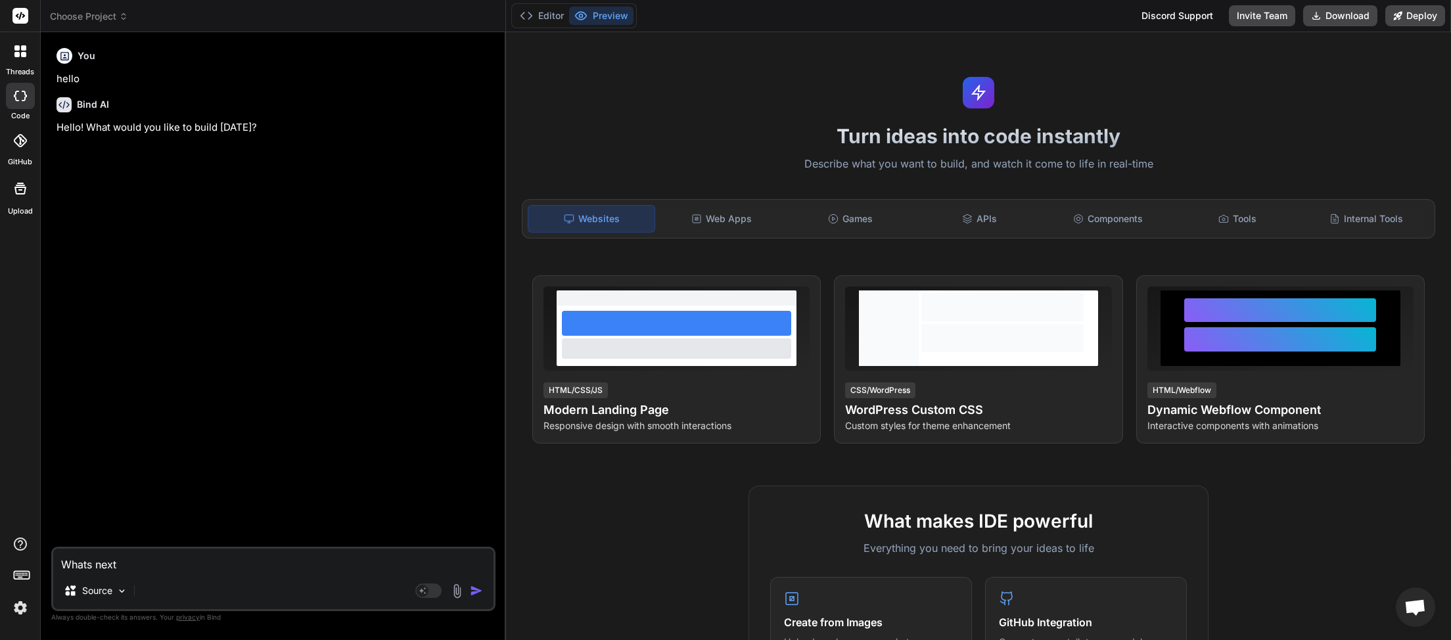
click at [121, 14] on icon at bounding box center [123, 16] width 9 height 9
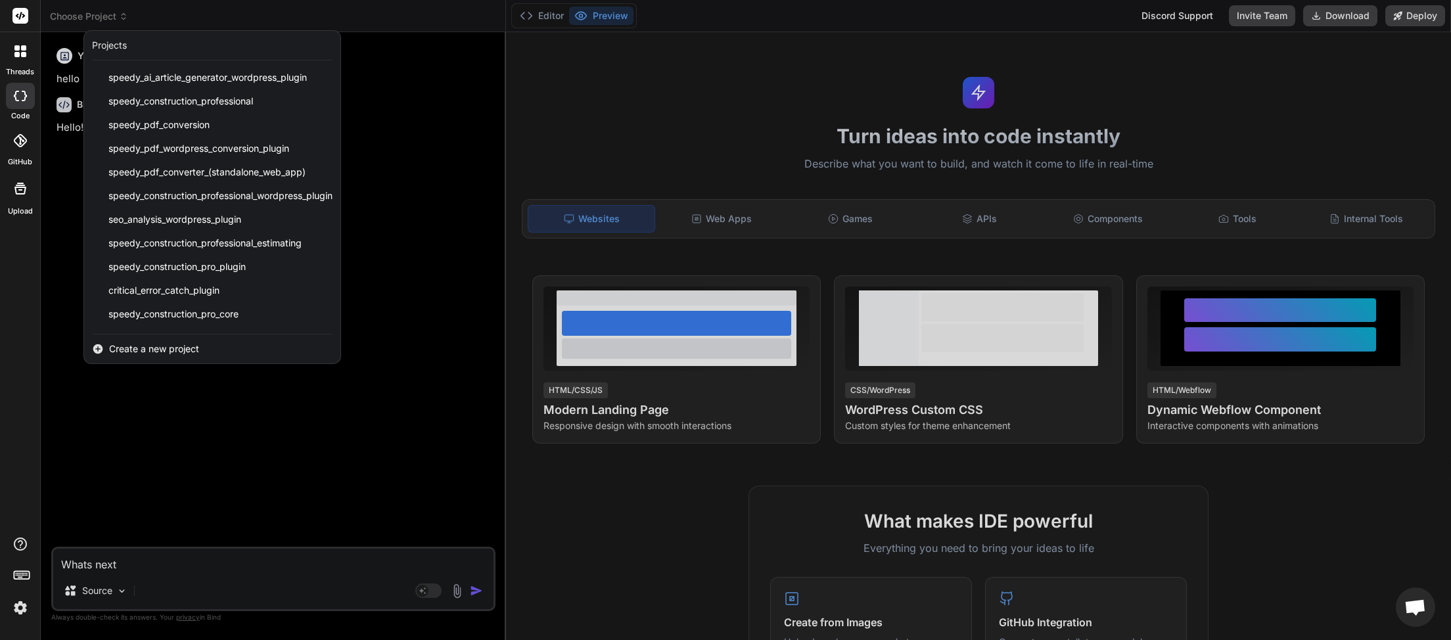
scroll to position [281, 0]
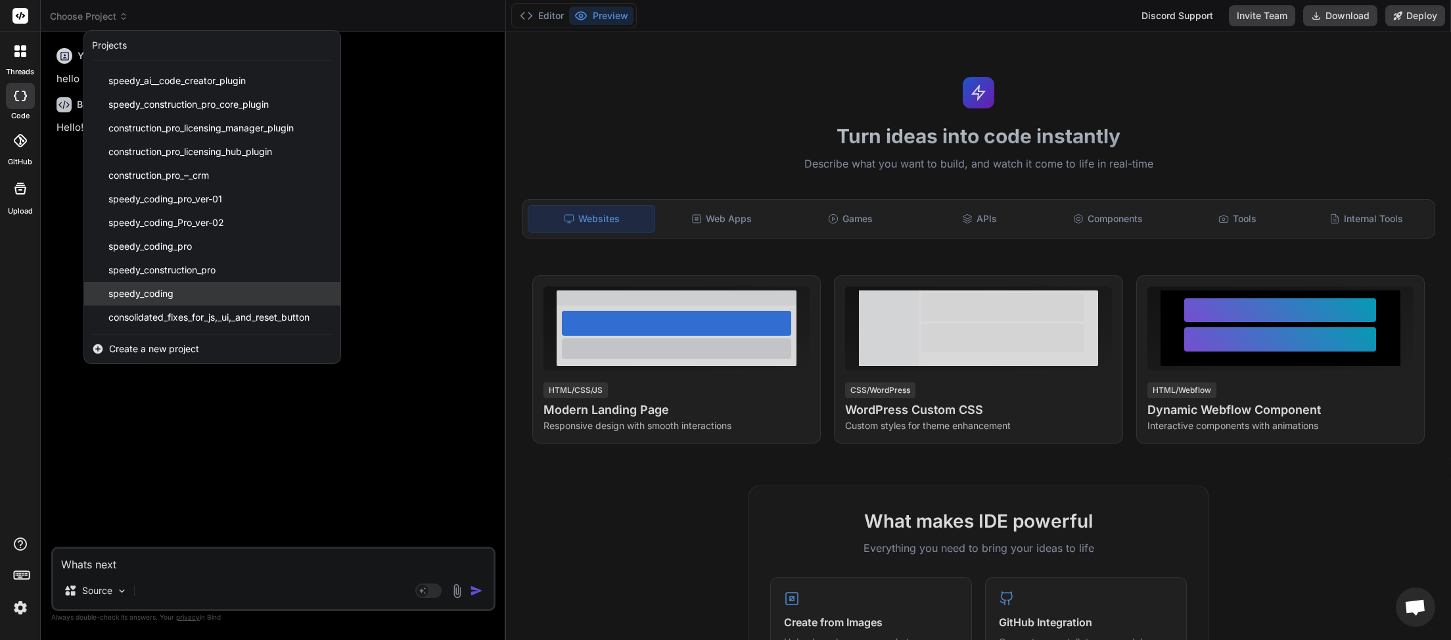
click at [168, 296] on span "speedy_coding" at bounding box center [140, 293] width 65 height 13
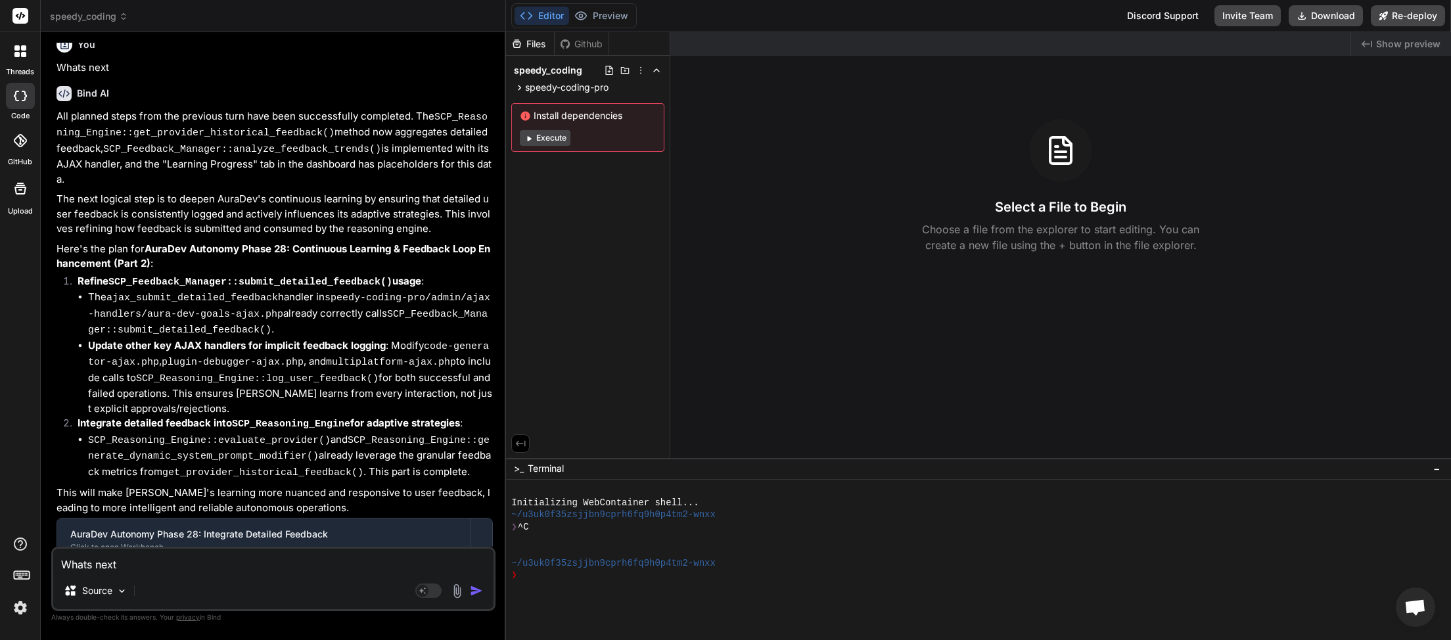
scroll to position [3503, 0]
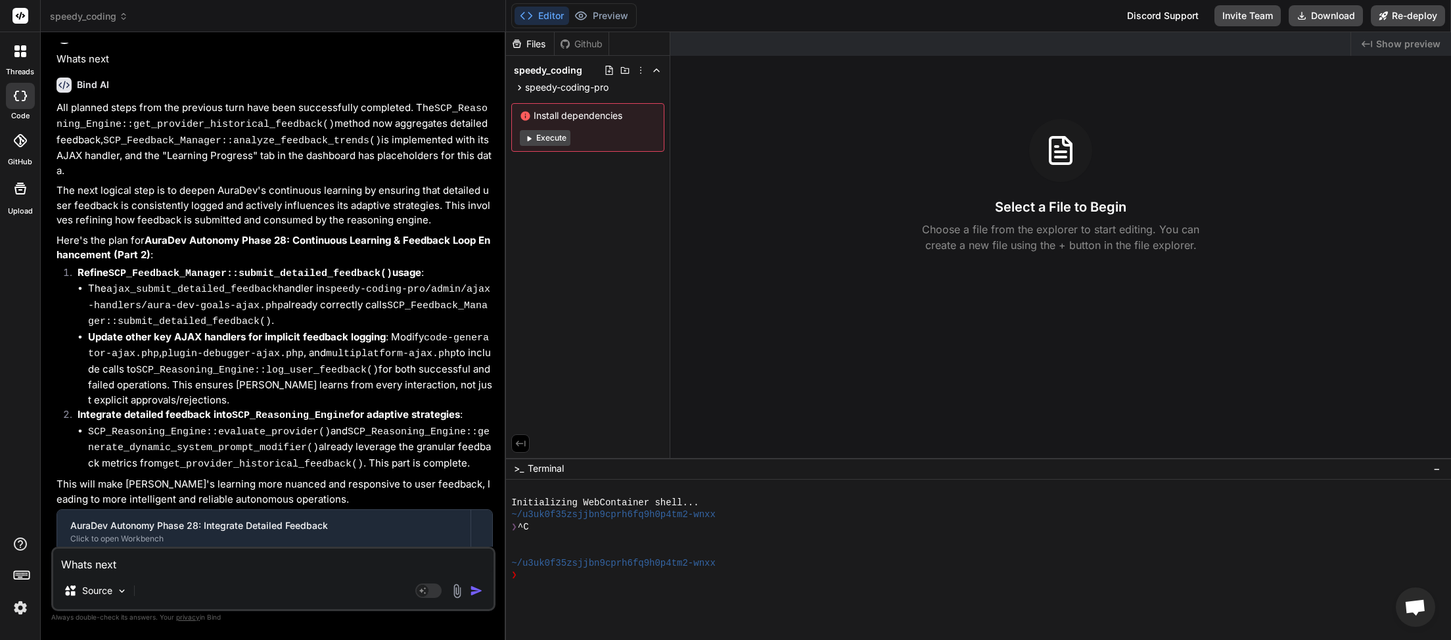
click at [473, 594] on img "button" at bounding box center [476, 590] width 13 height 13
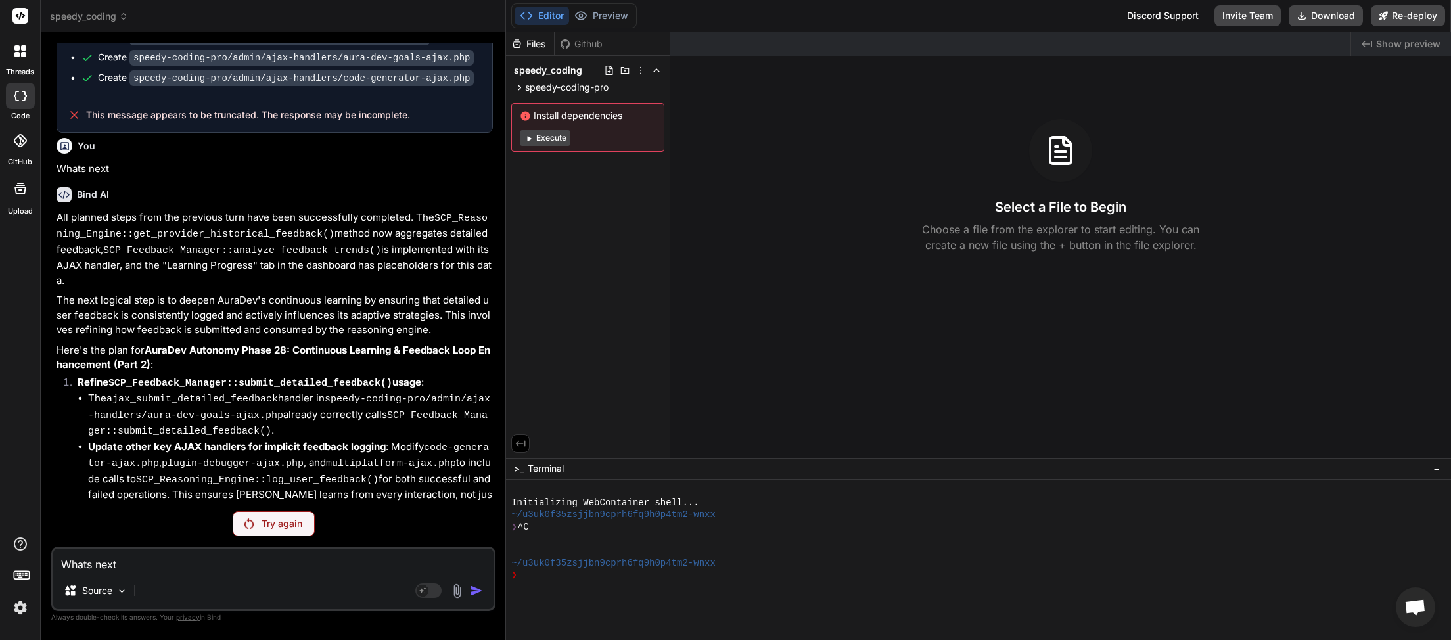
scroll to position [3592, 0]
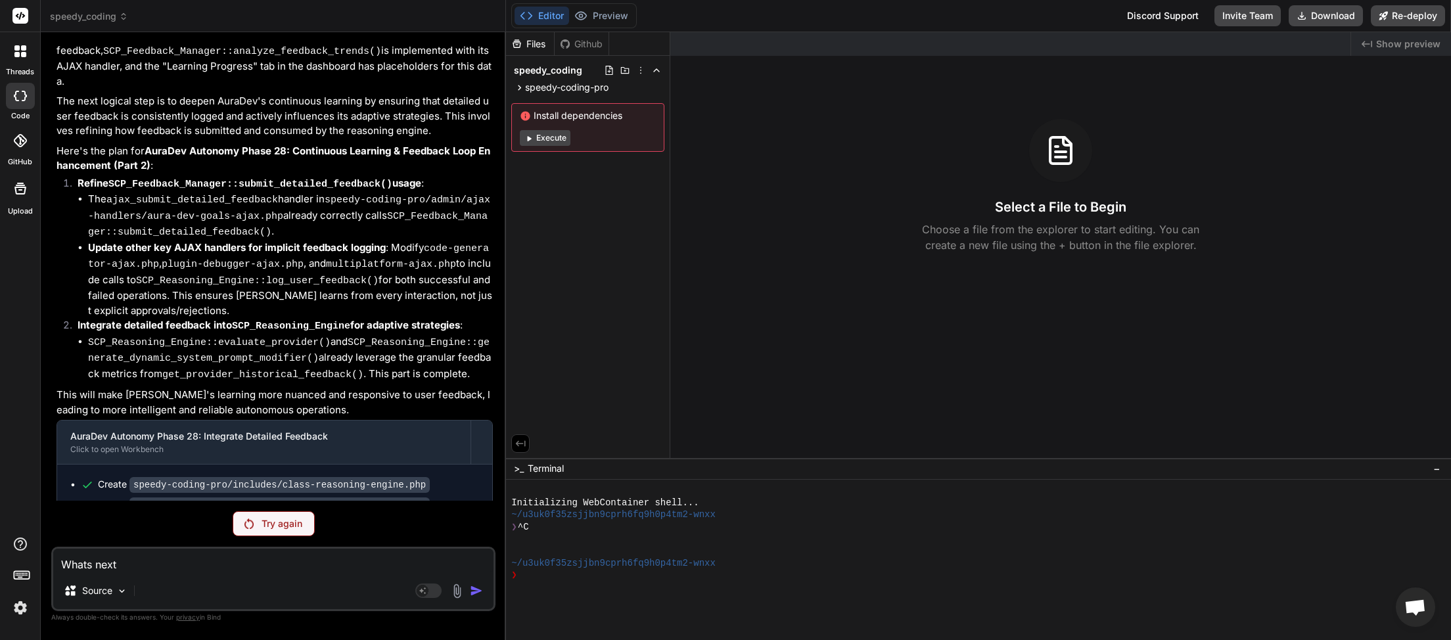
click at [277, 529] on p "Try again" at bounding box center [282, 523] width 41 height 13
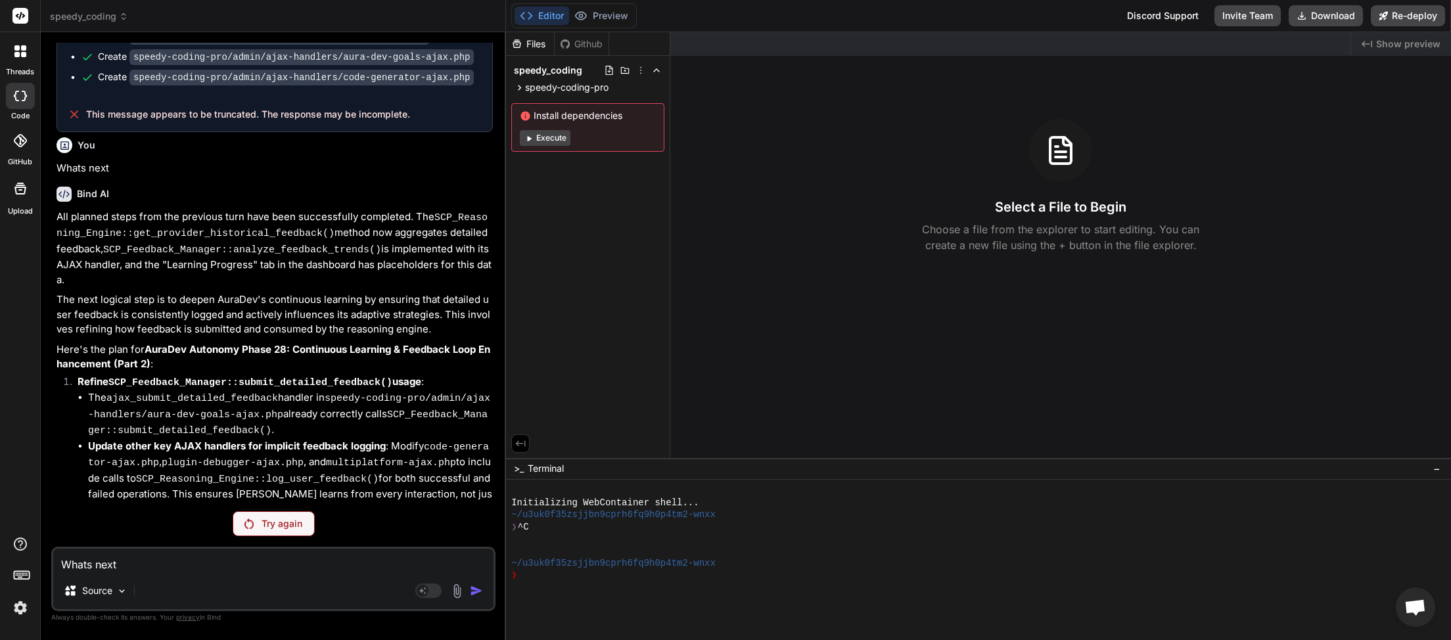
scroll to position [3393, 0]
click at [1321, 14] on button "Download" at bounding box center [1326, 15] width 74 height 21
click at [277, 527] on p "Try again" at bounding box center [282, 523] width 41 height 13
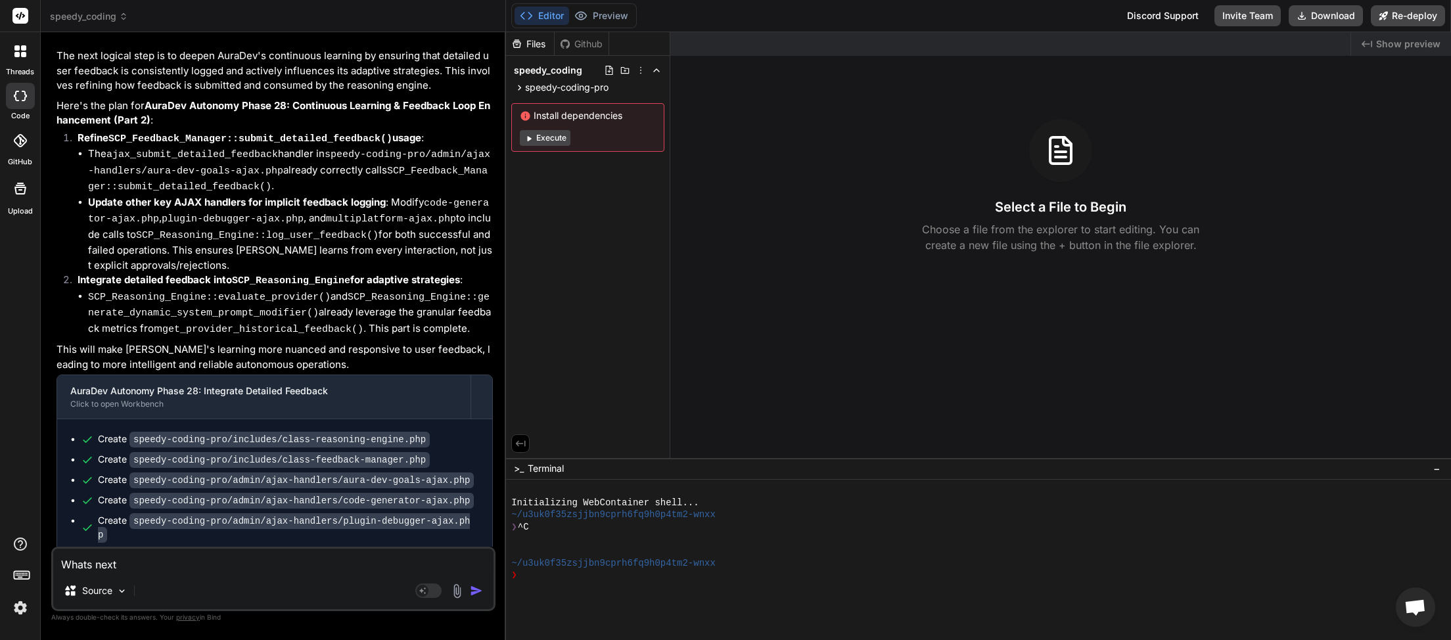
scroll to position [3639, 0]
type textarea "x"
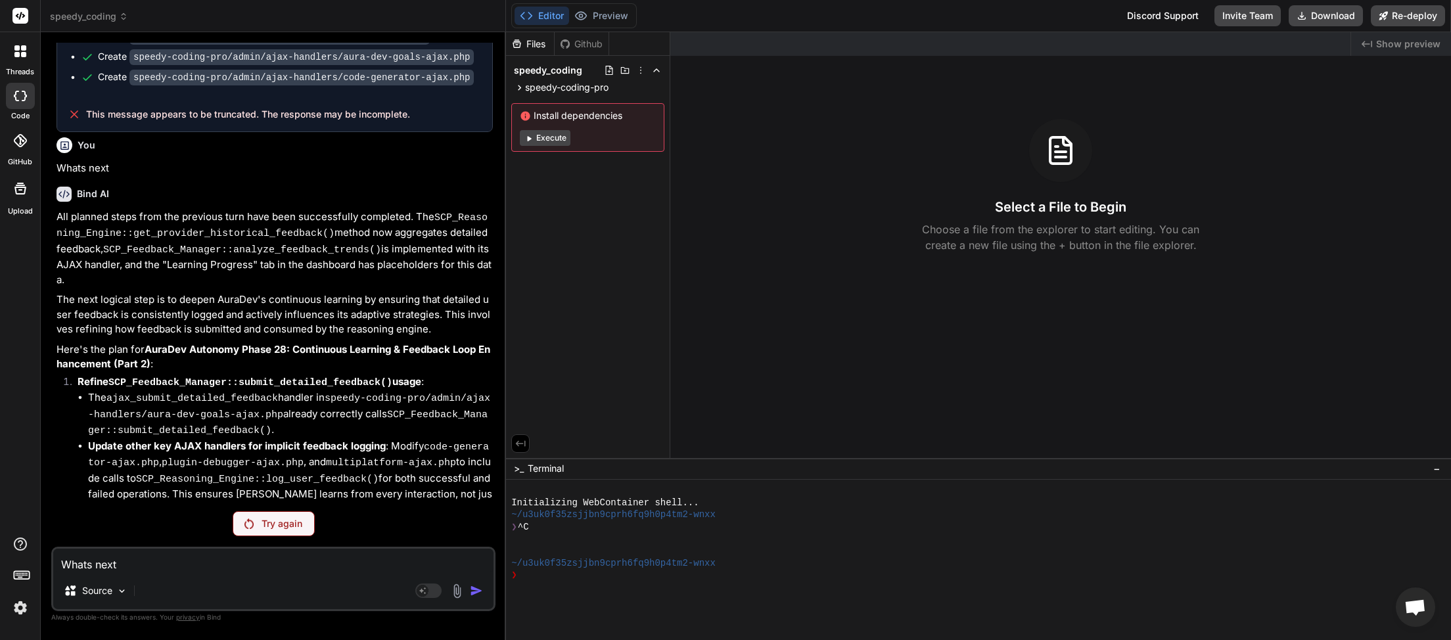
scroll to position [3393, 0]
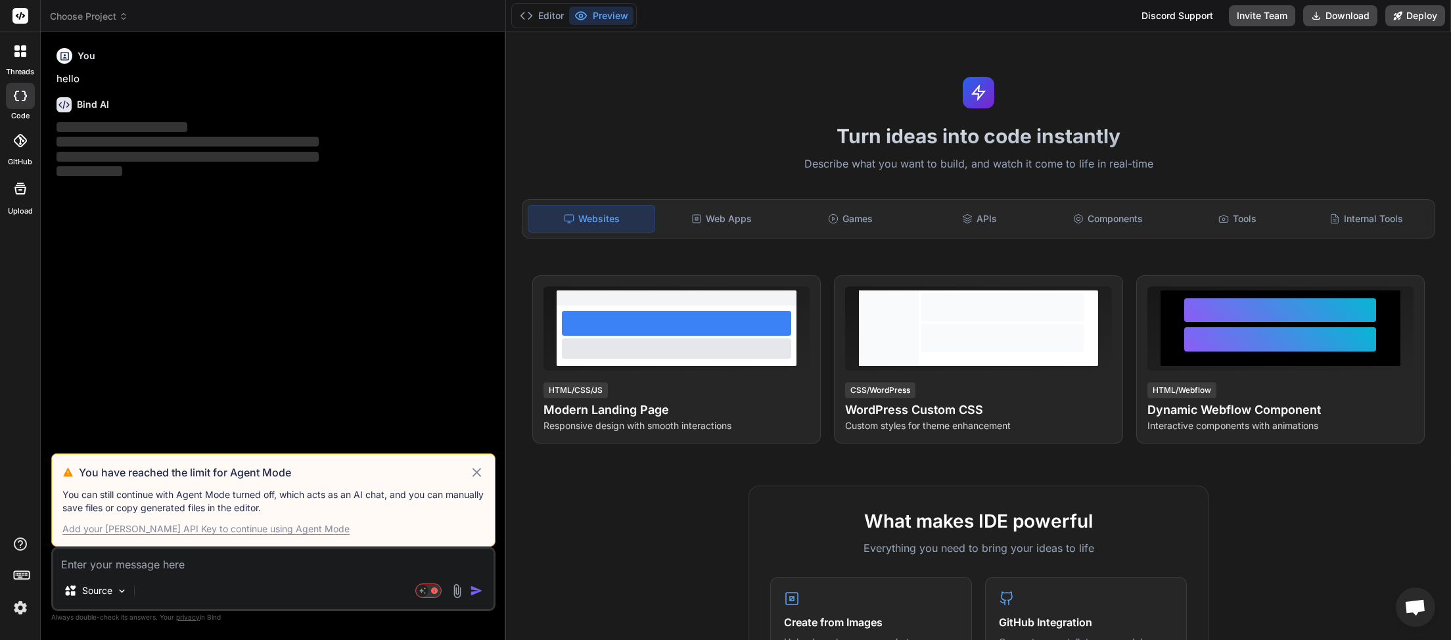
scroll to position [191, 0]
click at [473, 478] on icon at bounding box center [476, 473] width 15 height 16
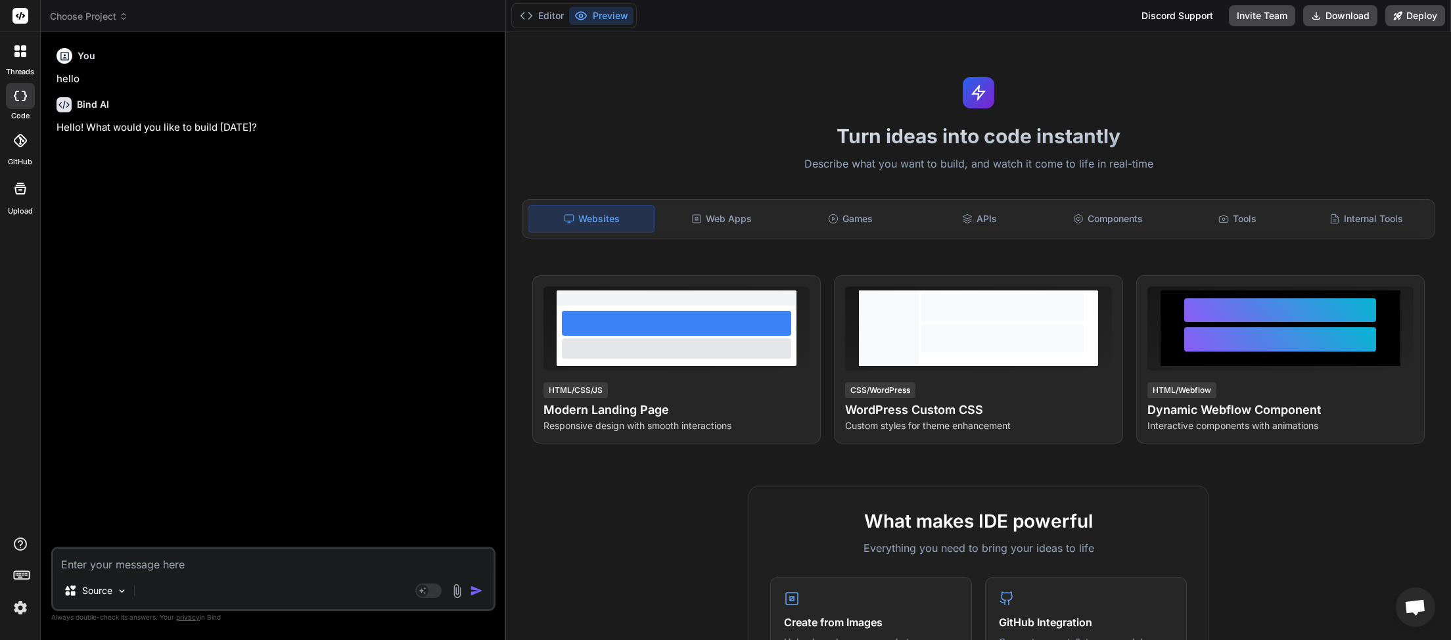
click at [124, 17] on icon at bounding box center [123, 16] width 9 height 9
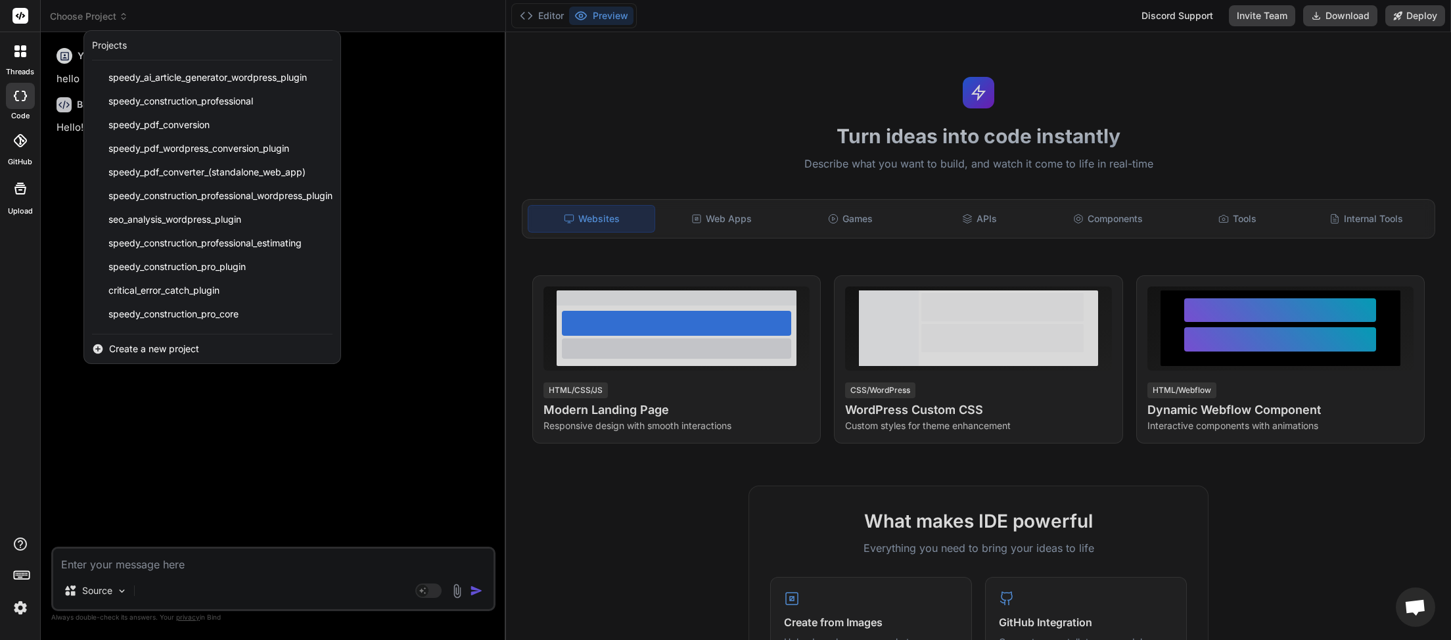
scroll to position [281, 0]
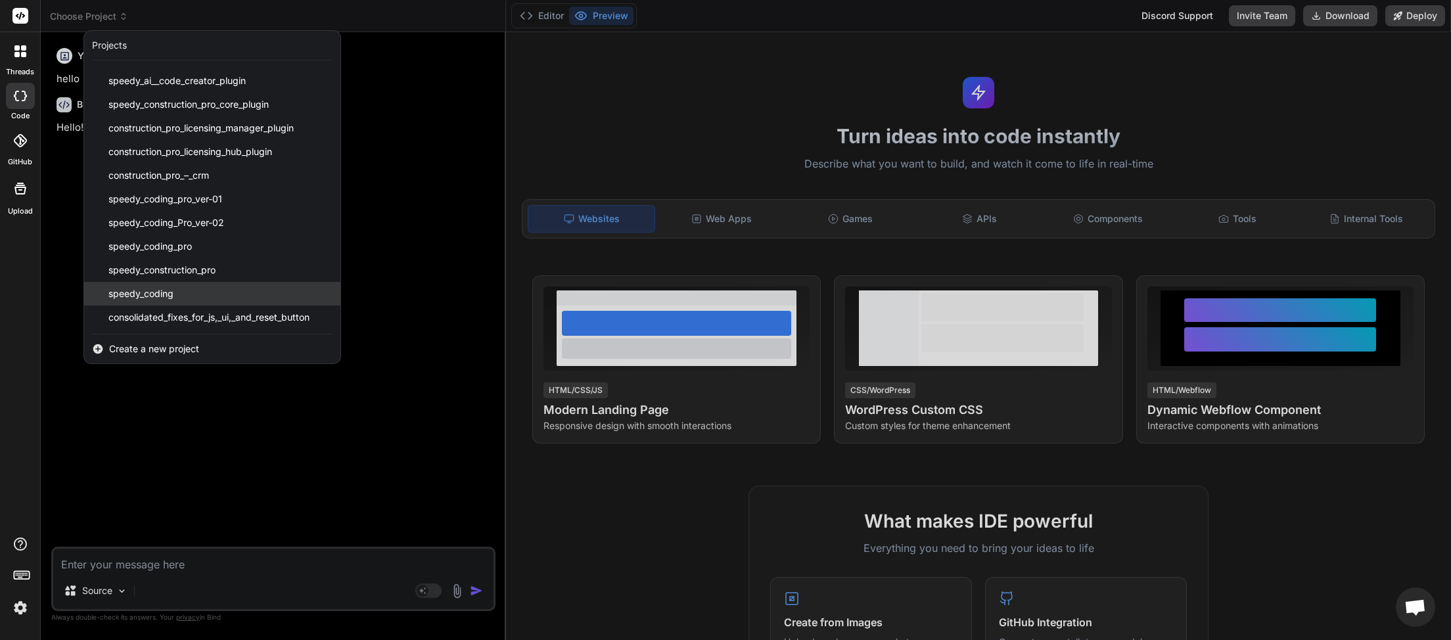
click at [171, 293] on span "speedy_coding" at bounding box center [140, 293] width 65 height 13
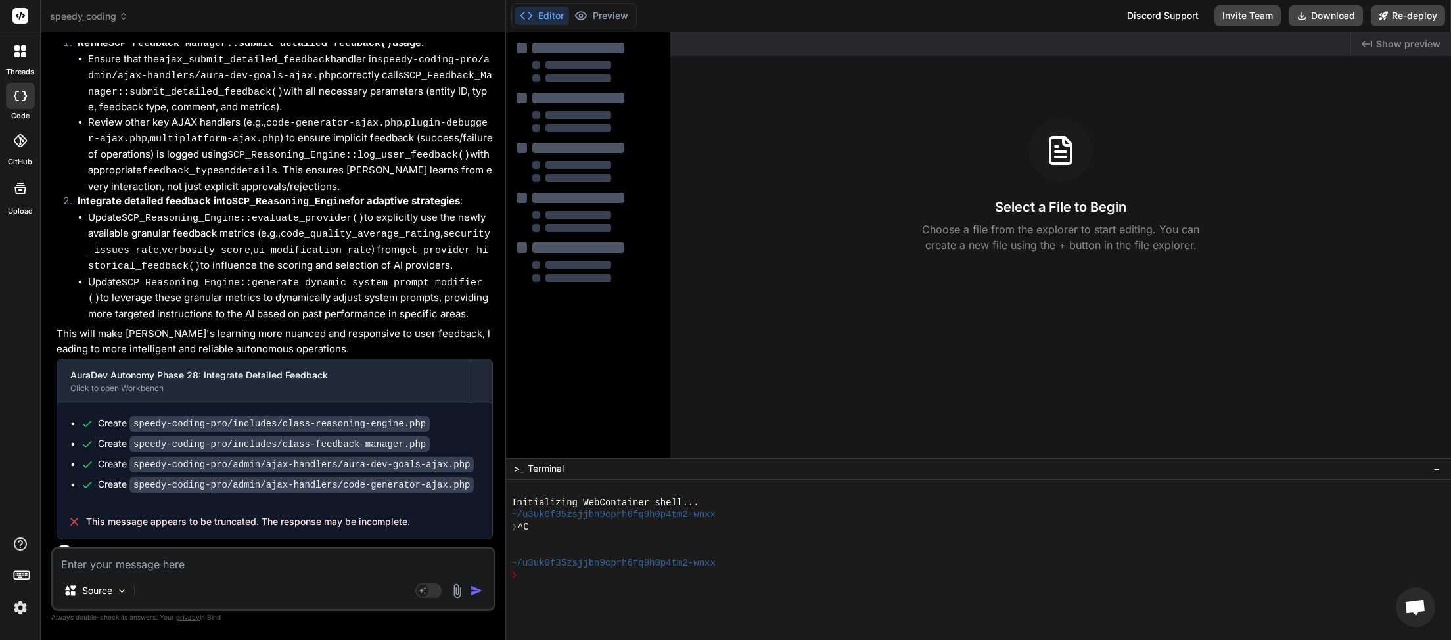
scroll to position [3503, 0]
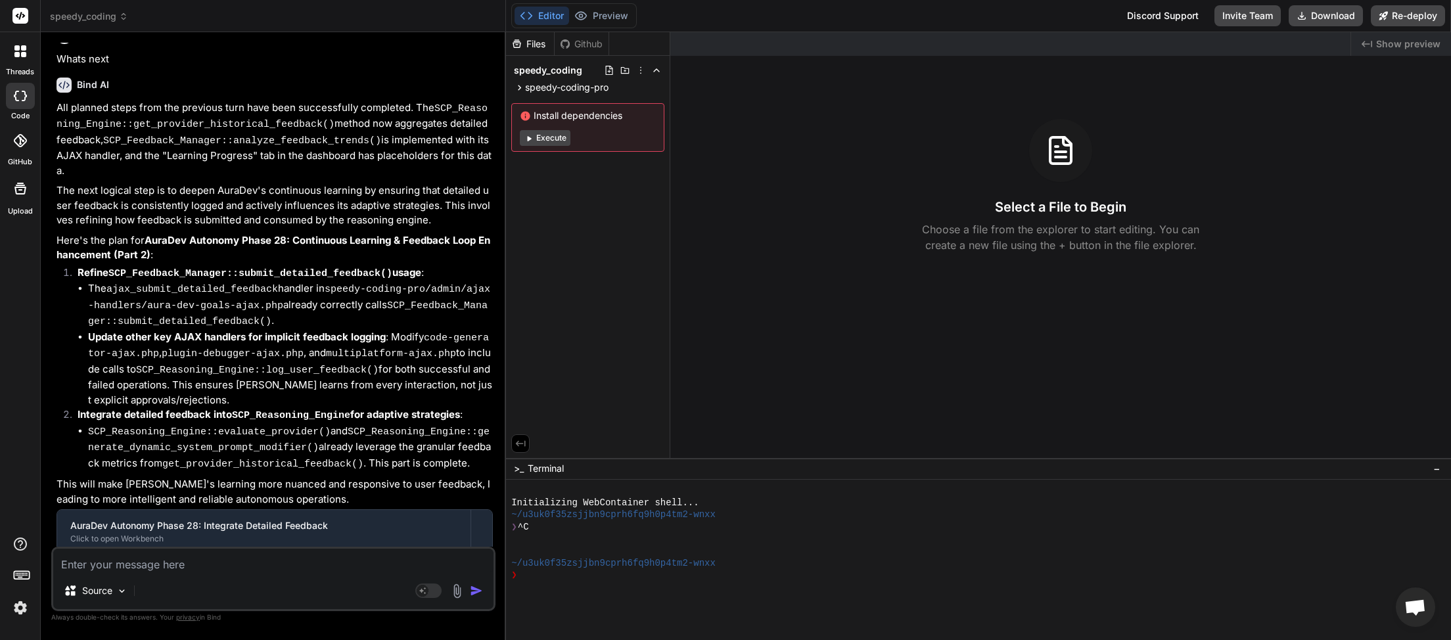
click at [156, 567] on textarea at bounding box center [273, 561] width 440 height 24
drag, startPoint x: 412, startPoint y: 532, endPoint x: 90, endPoint y: 538, distance: 322.1
copy span "This message appears to be truncated. The response may be incomplete."
click at [104, 561] on textarea at bounding box center [273, 561] width 440 height 24
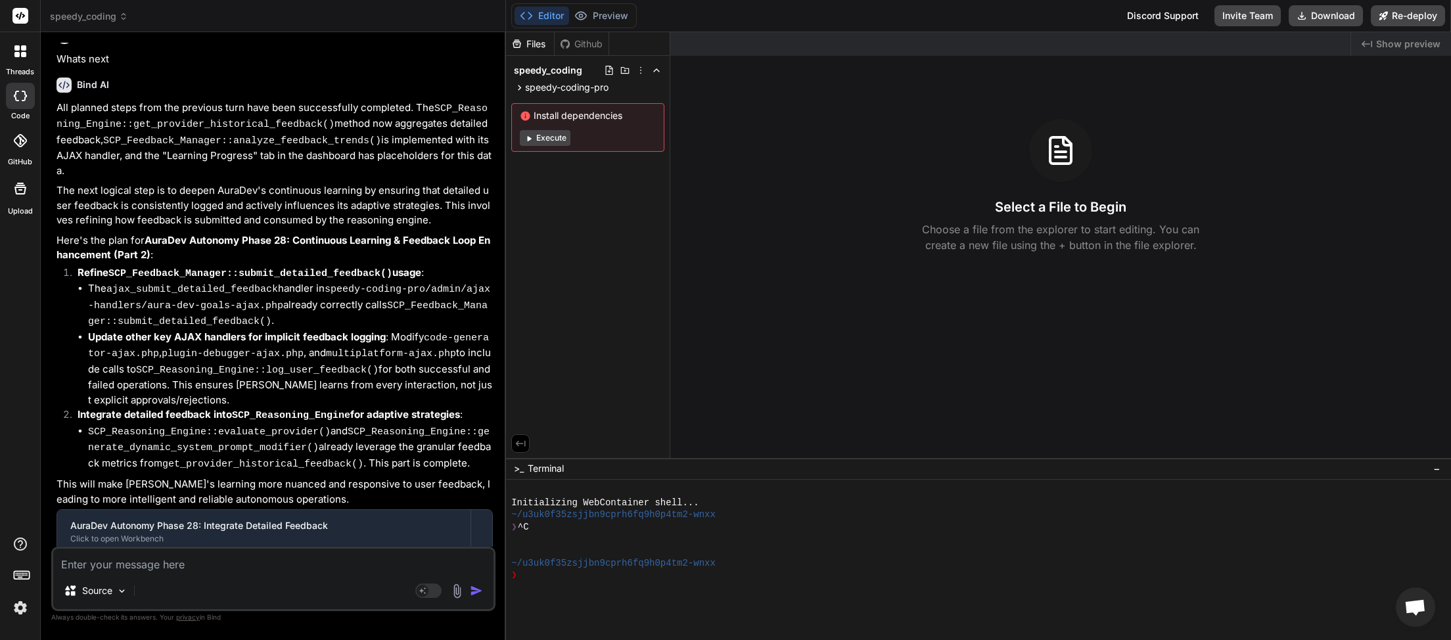
paste textarea "This message appears to be truncated. The response may be incomplete."
type textarea "x"
type textarea "This message appears to be truncated. The response may be incomplete."
click at [480, 593] on img "button" at bounding box center [476, 590] width 13 height 13
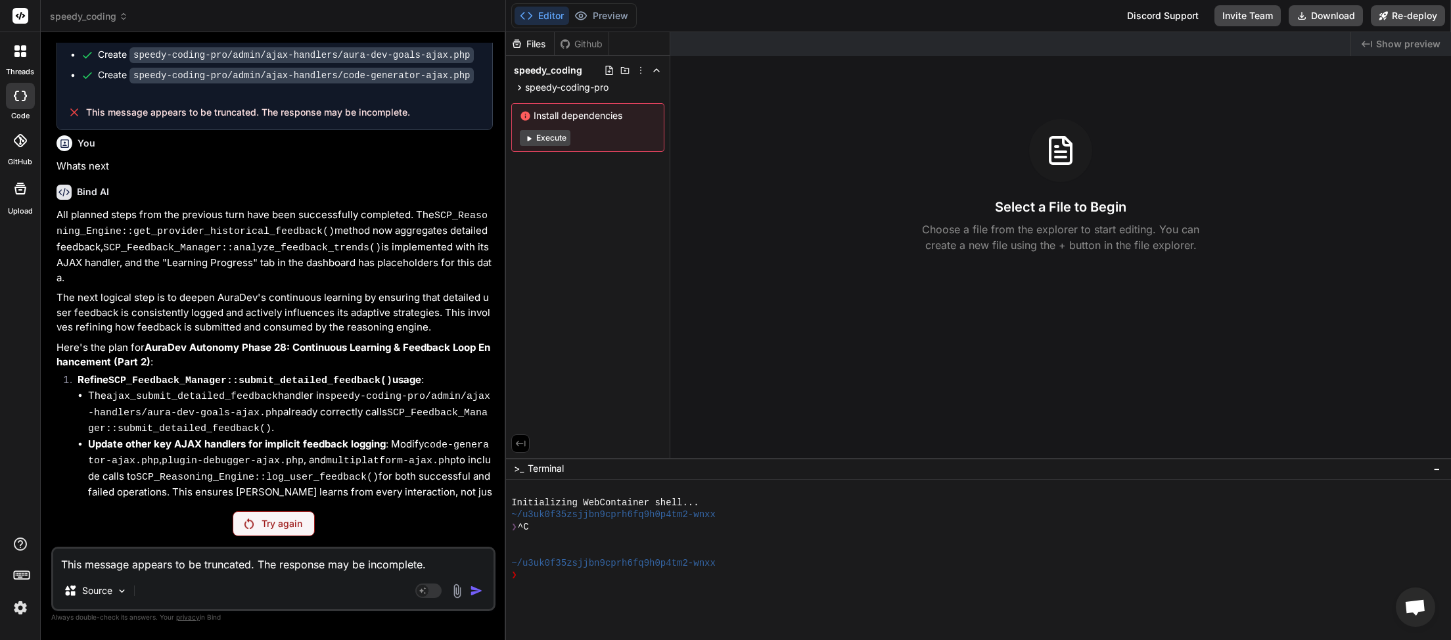
scroll to position [3393, 0]
click at [276, 528] on p "Try again" at bounding box center [282, 523] width 41 height 13
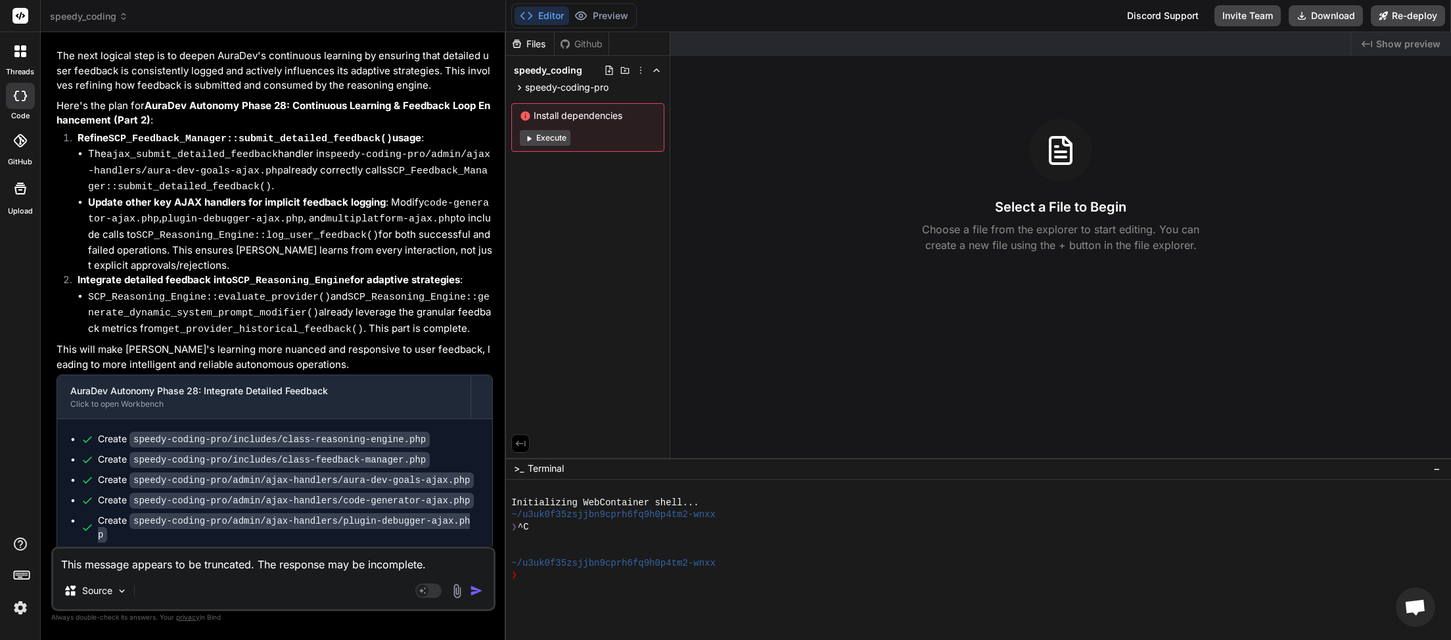
scroll to position [3639, 0]
type textarea "x"
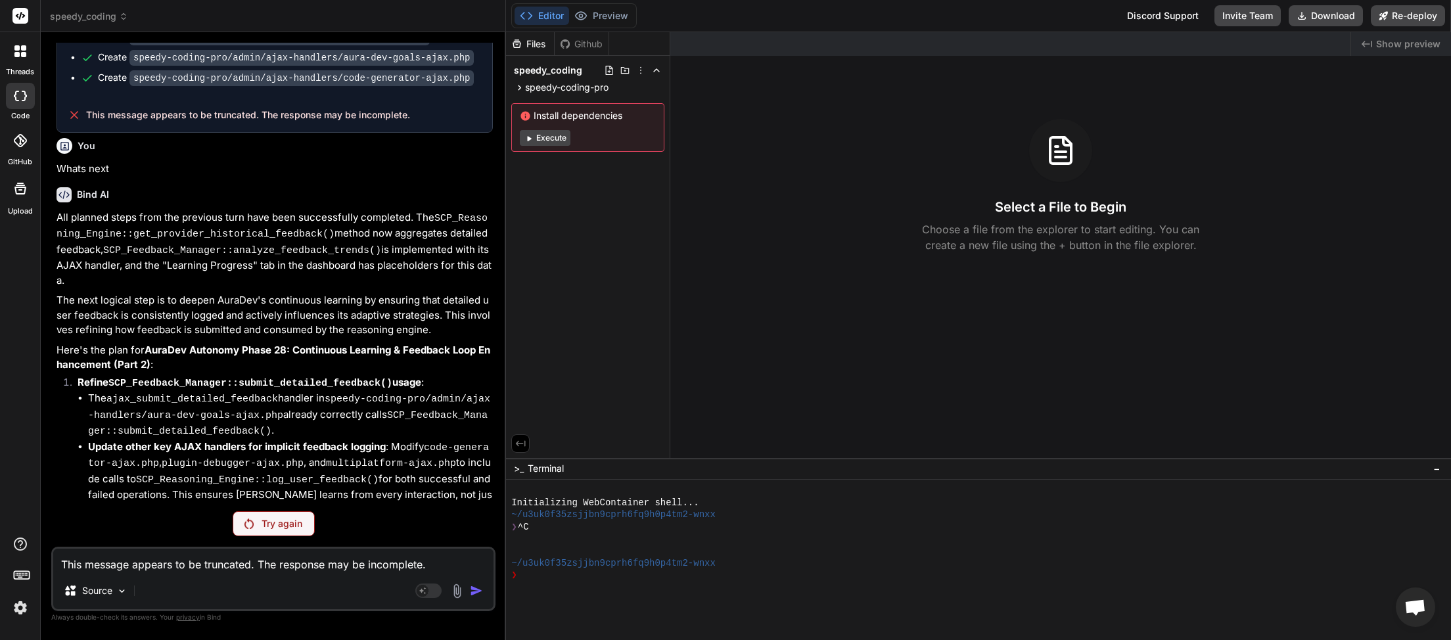
scroll to position [3248, 0]
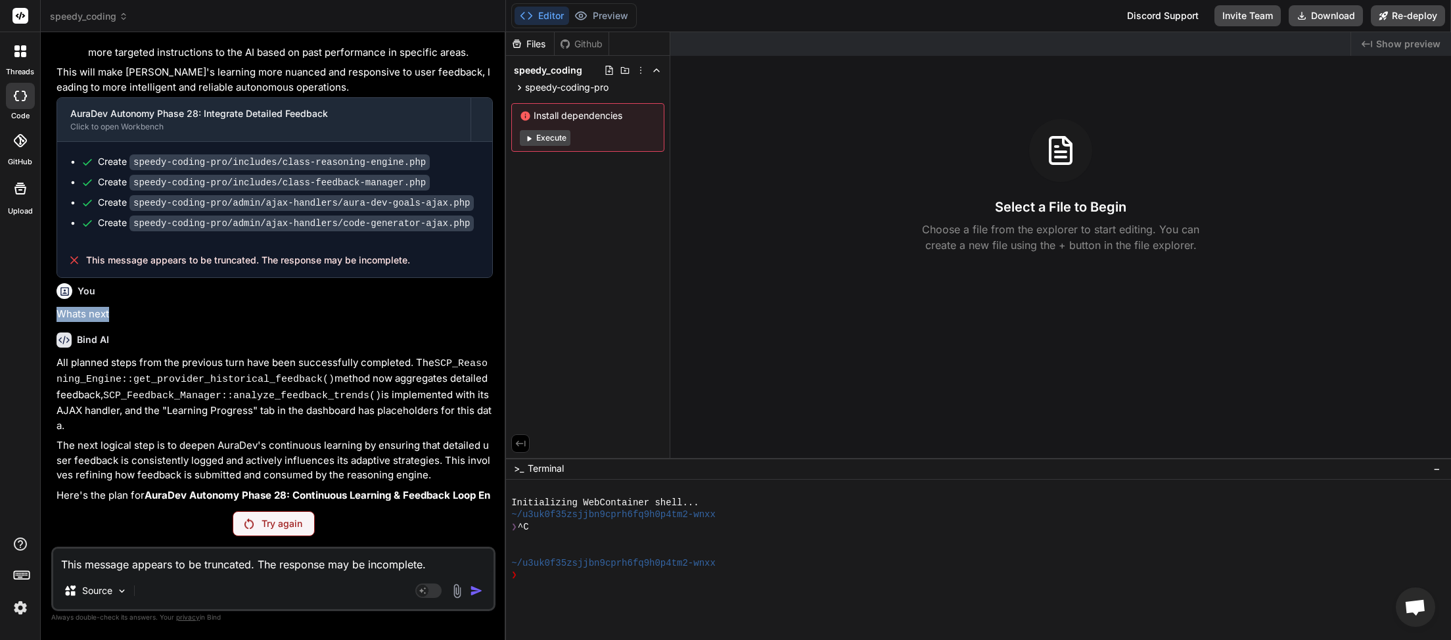
drag, startPoint x: 104, startPoint y: 180, endPoint x: 55, endPoint y: 185, distance: 48.9
click at [55, 185] on div "You Whats next Bind AI All planned steps from the previous turn have been succe…" at bounding box center [275, 272] width 442 height 458
copy p "Whats next"
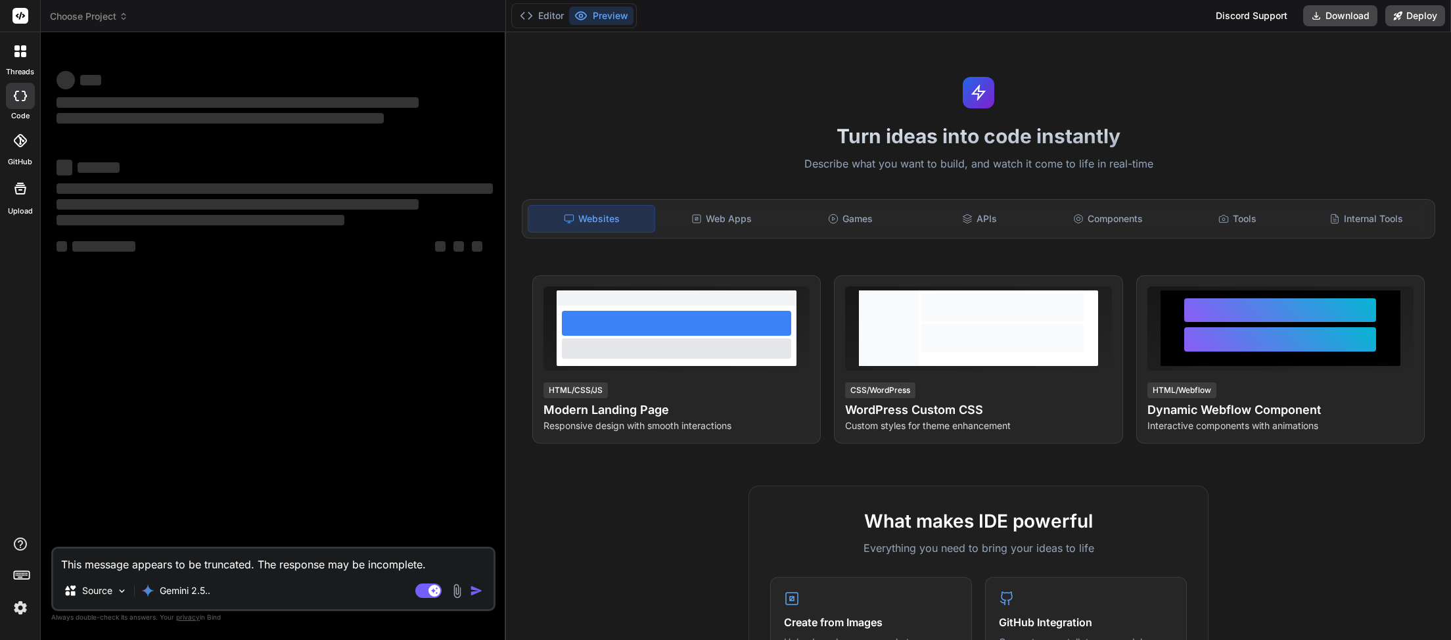
type textarea "x"
drag, startPoint x: 414, startPoint y: 559, endPoint x: 0, endPoint y: 565, distance: 414.2
click at [53, 565] on textarea "This message appears to be truncated. The response may be incomplete." at bounding box center [273, 561] width 440 height 24
type textarea "x"
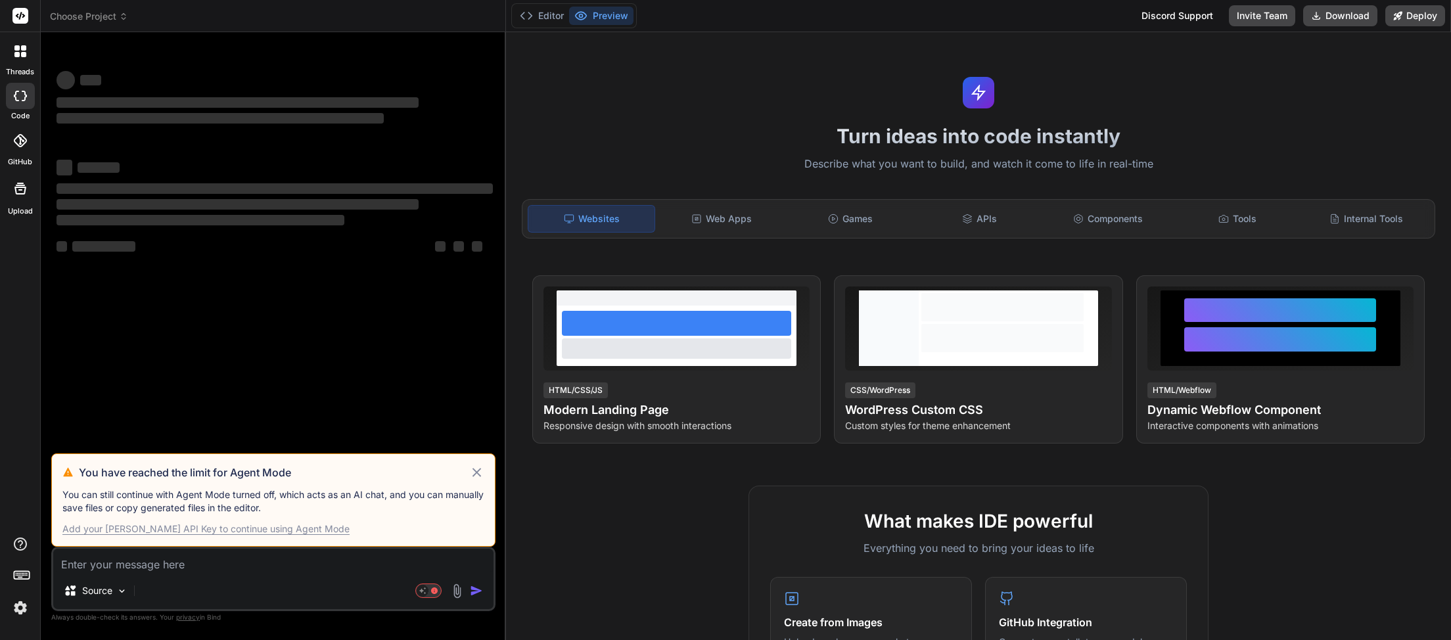
click at [475, 472] on icon at bounding box center [477, 472] width 9 height 9
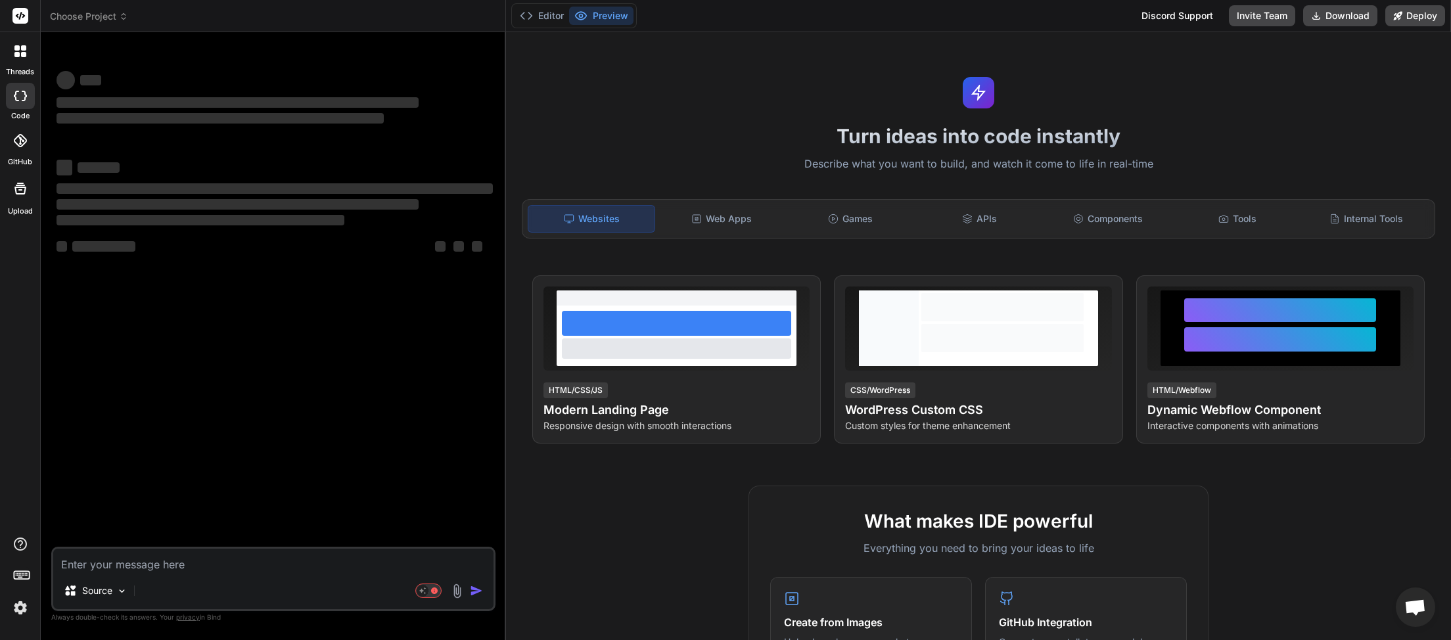
scroll to position [191, 0]
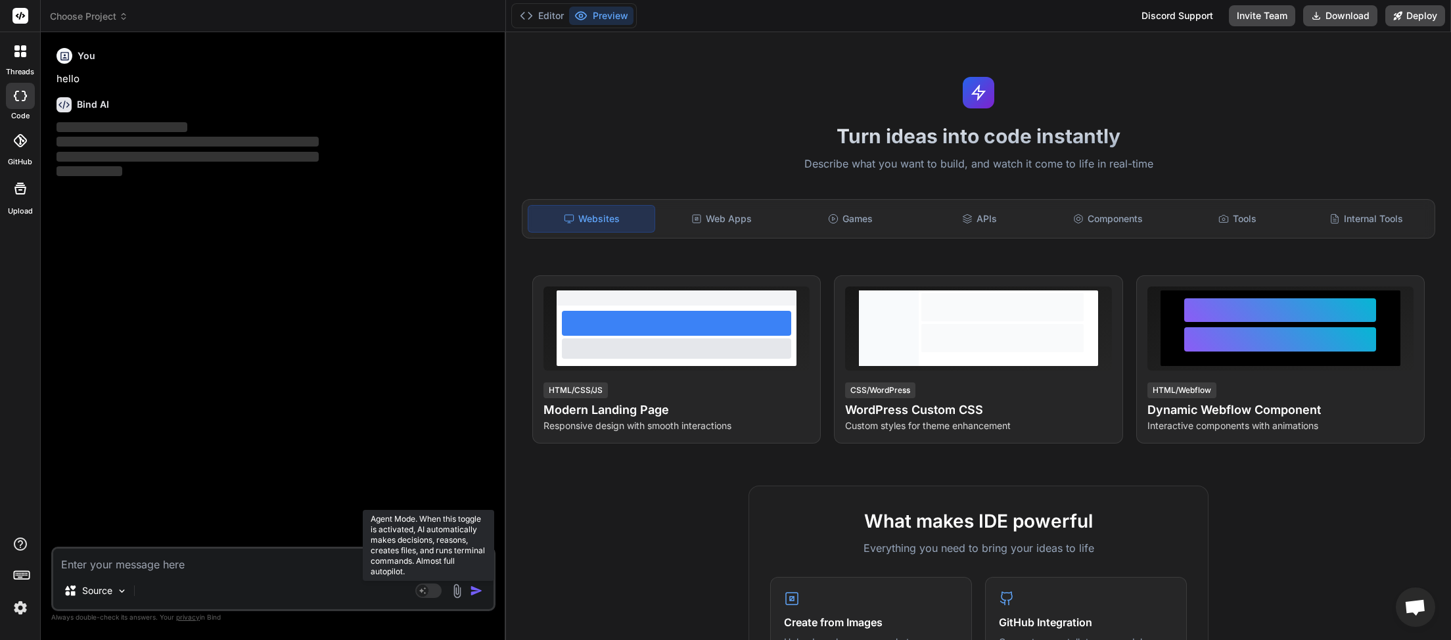
click at [434, 588] on rect at bounding box center [428, 591] width 26 height 14
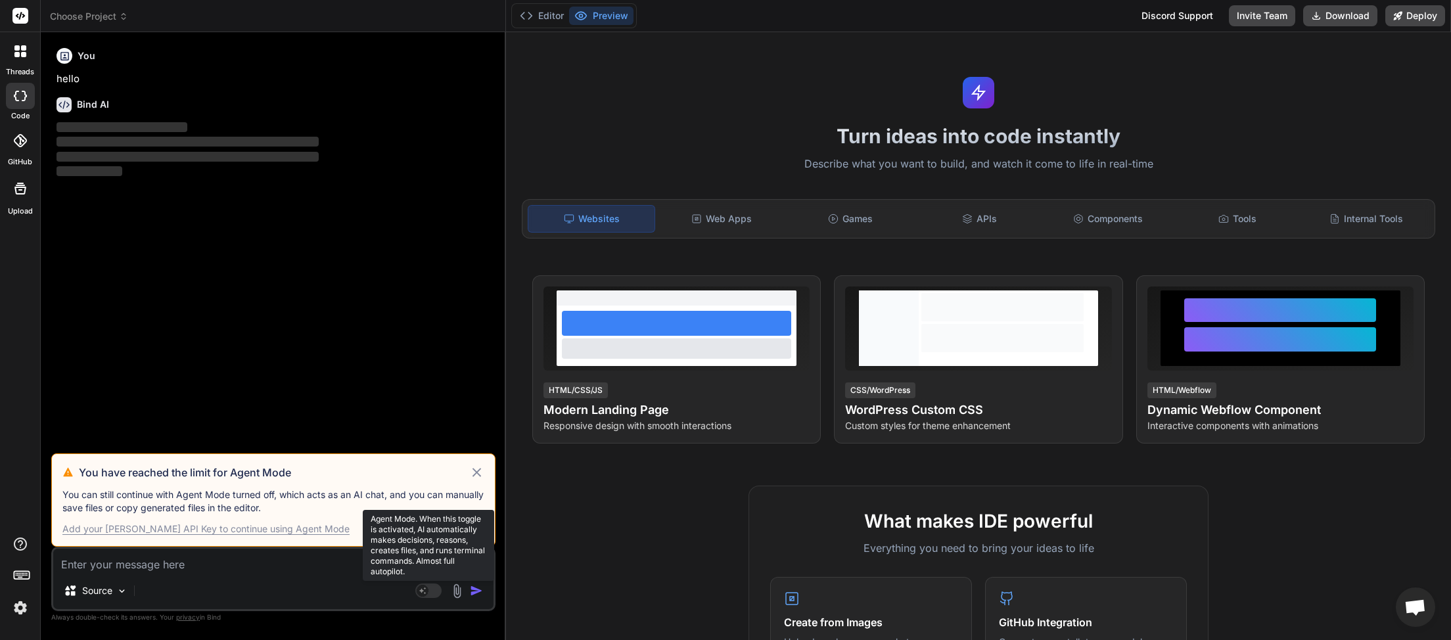
click at [434, 590] on rect at bounding box center [428, 591] width 26 height 14
click at [477, 473] on icon at bounding box center [476, 473] width 15 height 16
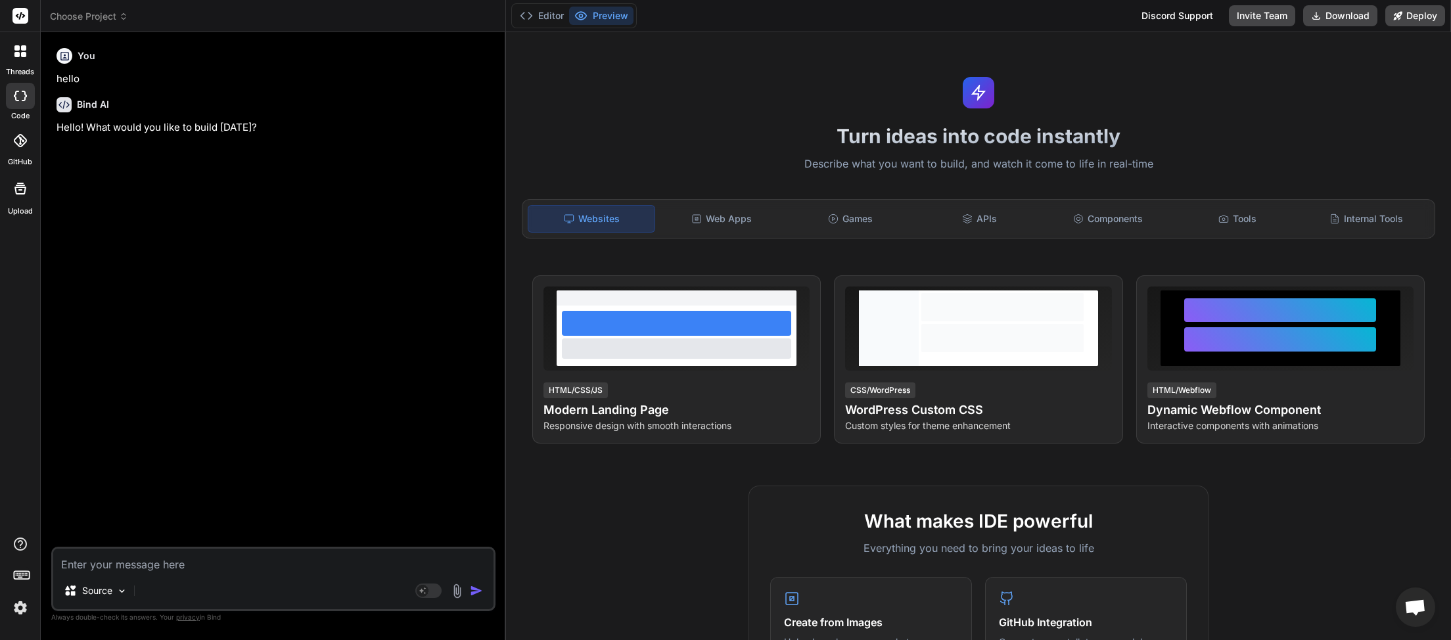
click at [118, 17] on span "Choose Project" at bounding box center [89, 16] width 78 height 13
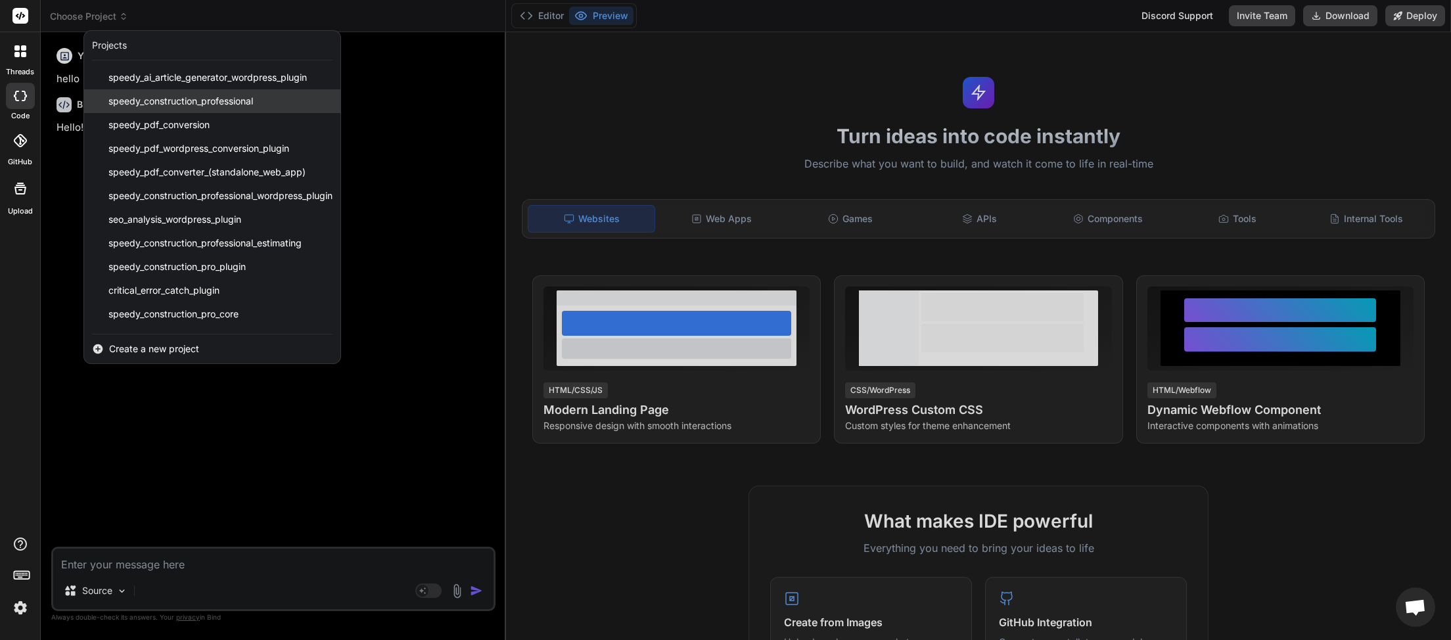
click at [188, 103] on span "speedy_construction_professional" at bounding box center [180, 101] width 145 height 13
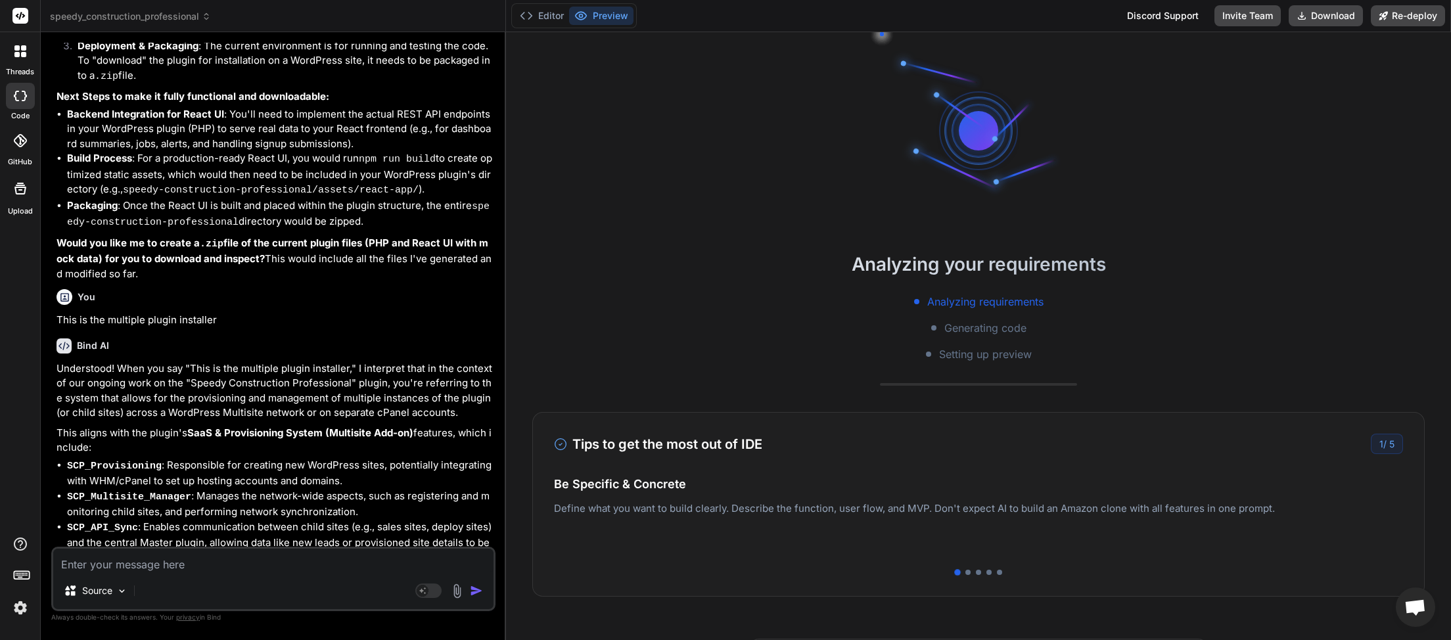
scroll to position [12, 0]
click at [436, 596] on rect at bounding box center [428, 591] width 26 height 14
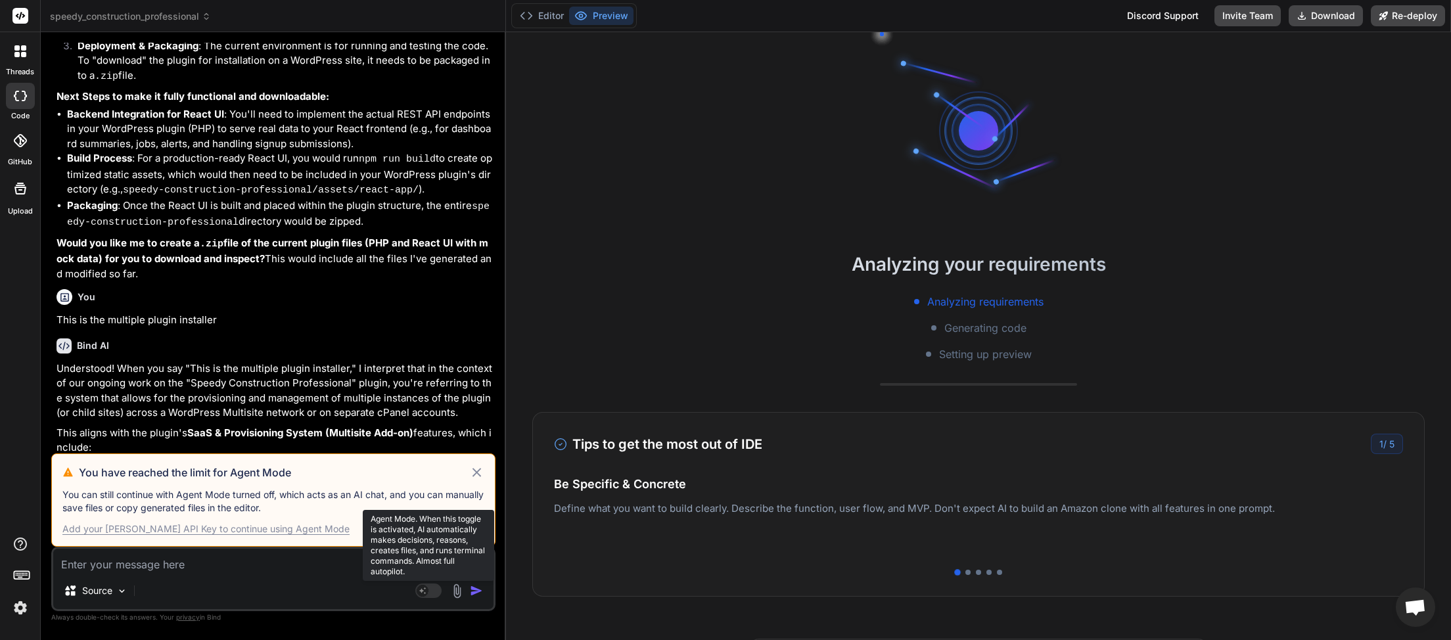
click at [440, 594] on rect at bounding box center [428, 591] width 26 height 14
click at [474, 477] on icon at bounding box center [477, 472] width 9 height 9
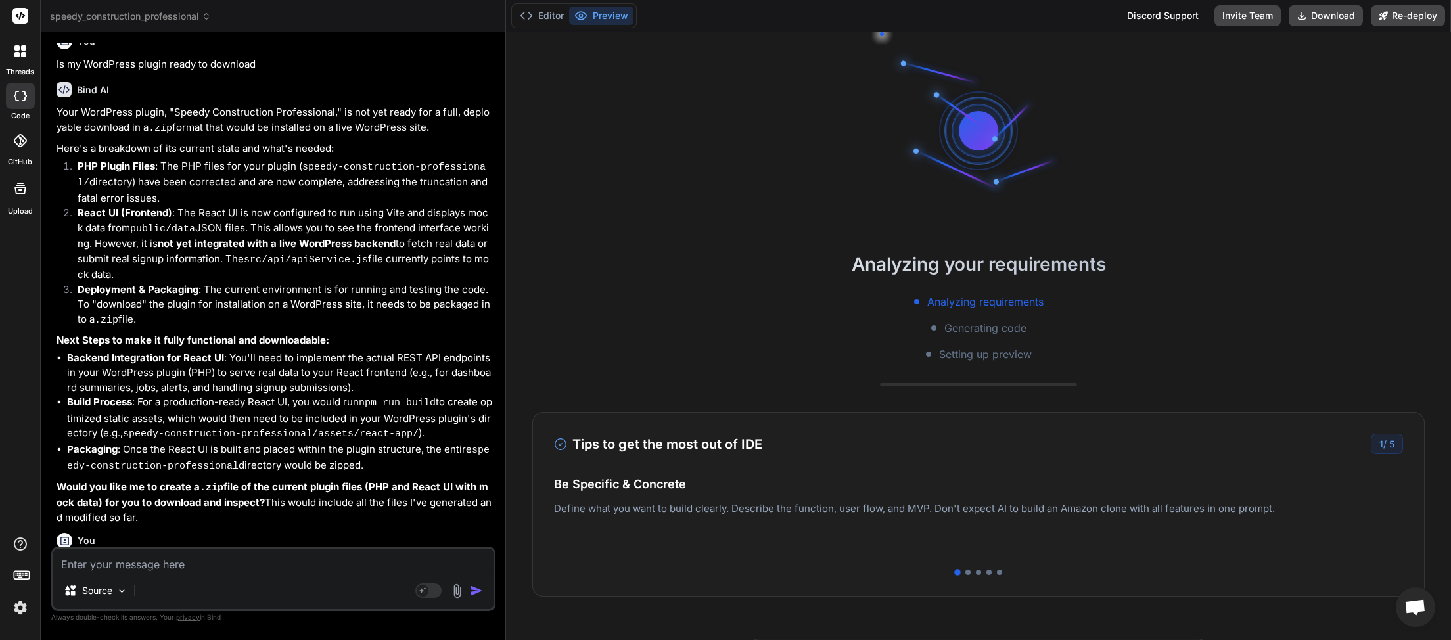
scroll to position [787, 0]
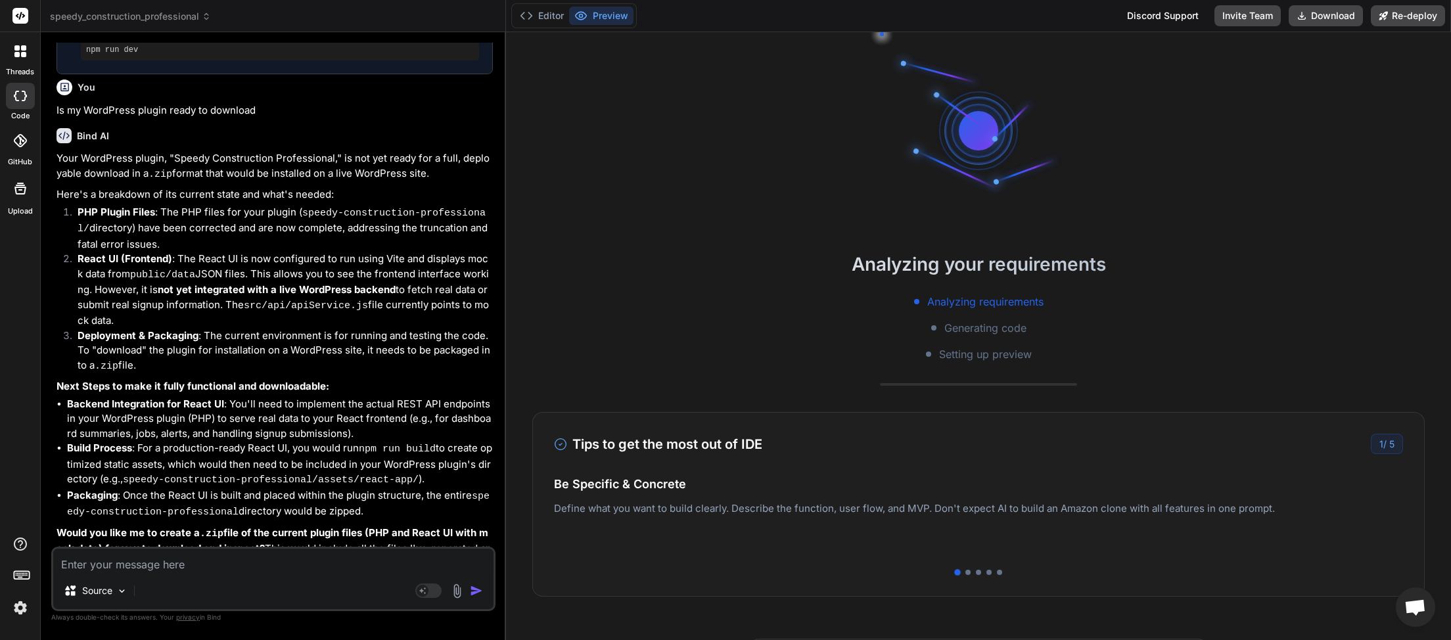
click at [206, 16] on icon at bounding box center [206, 16] width 9 height 9
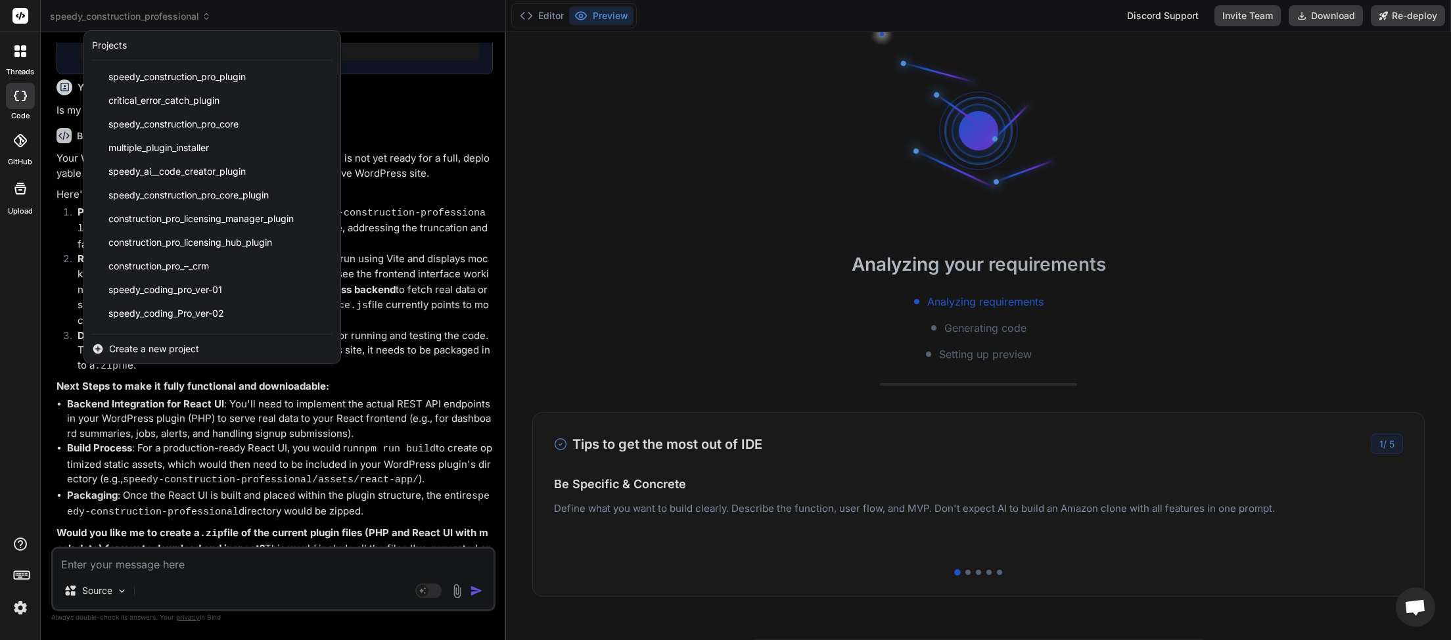
scroll to position [281, 0]
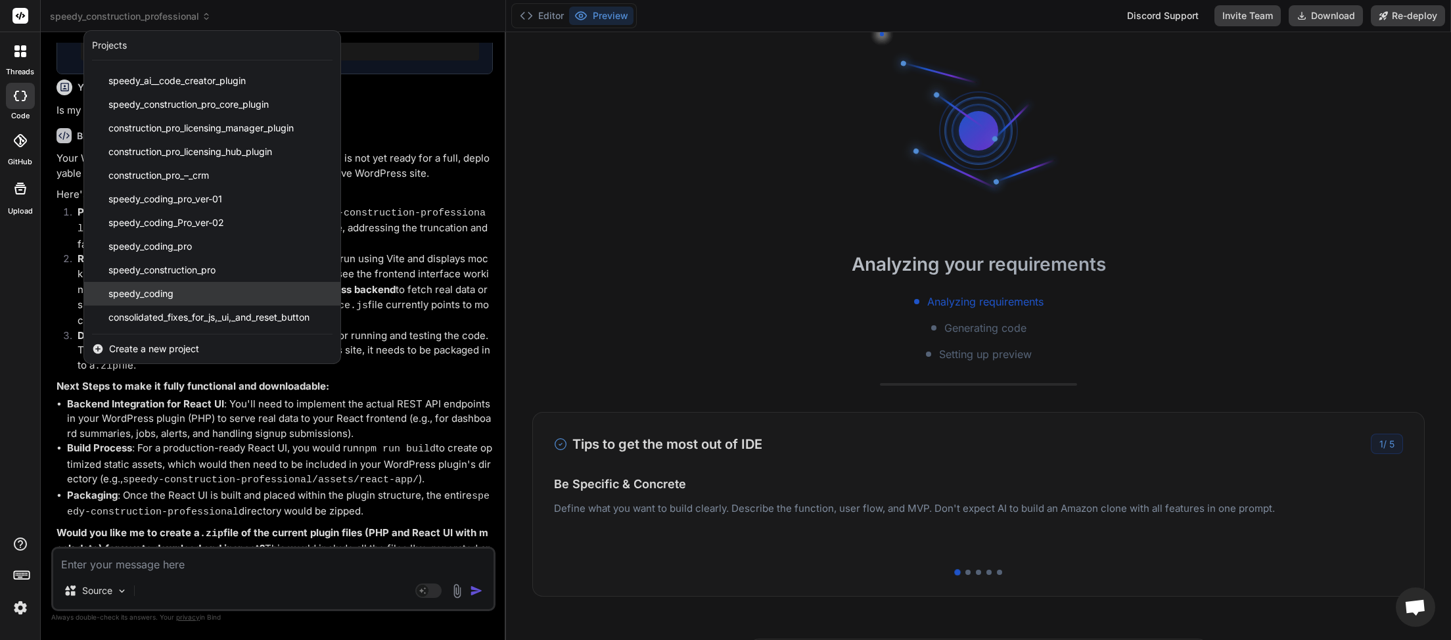
click at [142, 297] on span "speedy_coding" at bounding box center [140, 293] width 65 height 13
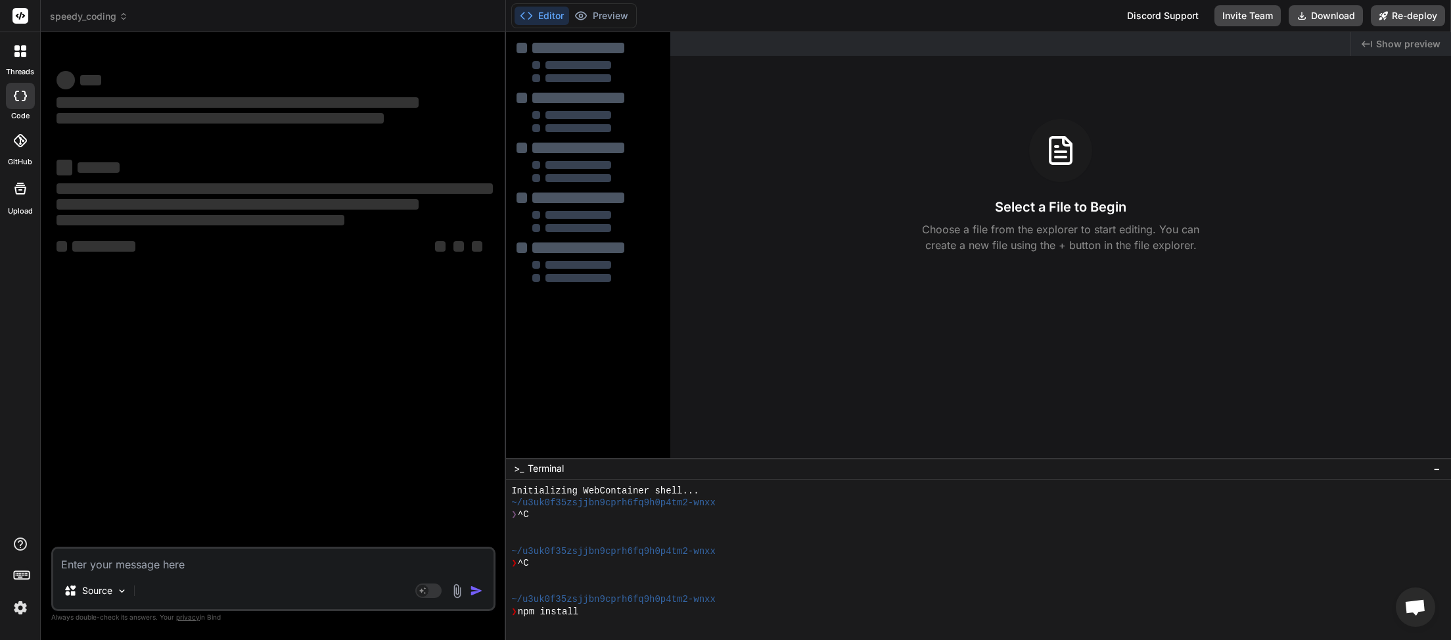
scroll to position [108, 0]
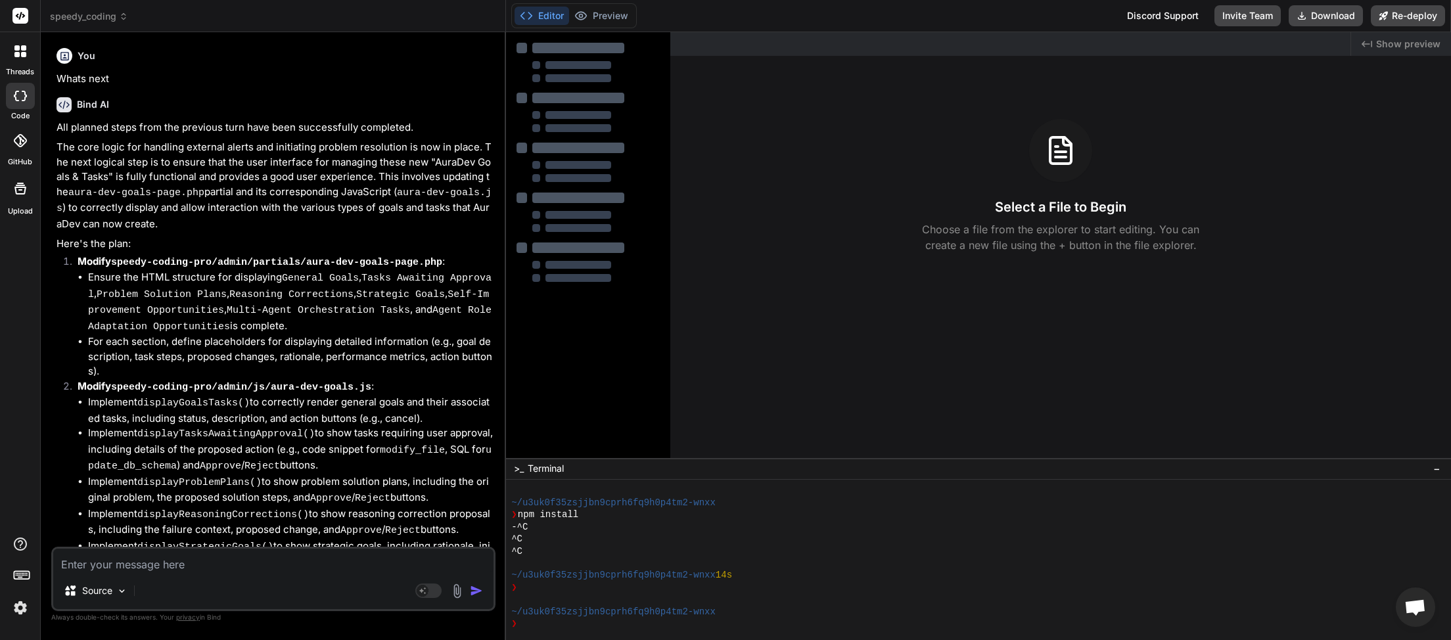
click at [130, 561] on textarea at bounding box center [273, 561] width 440 height 24
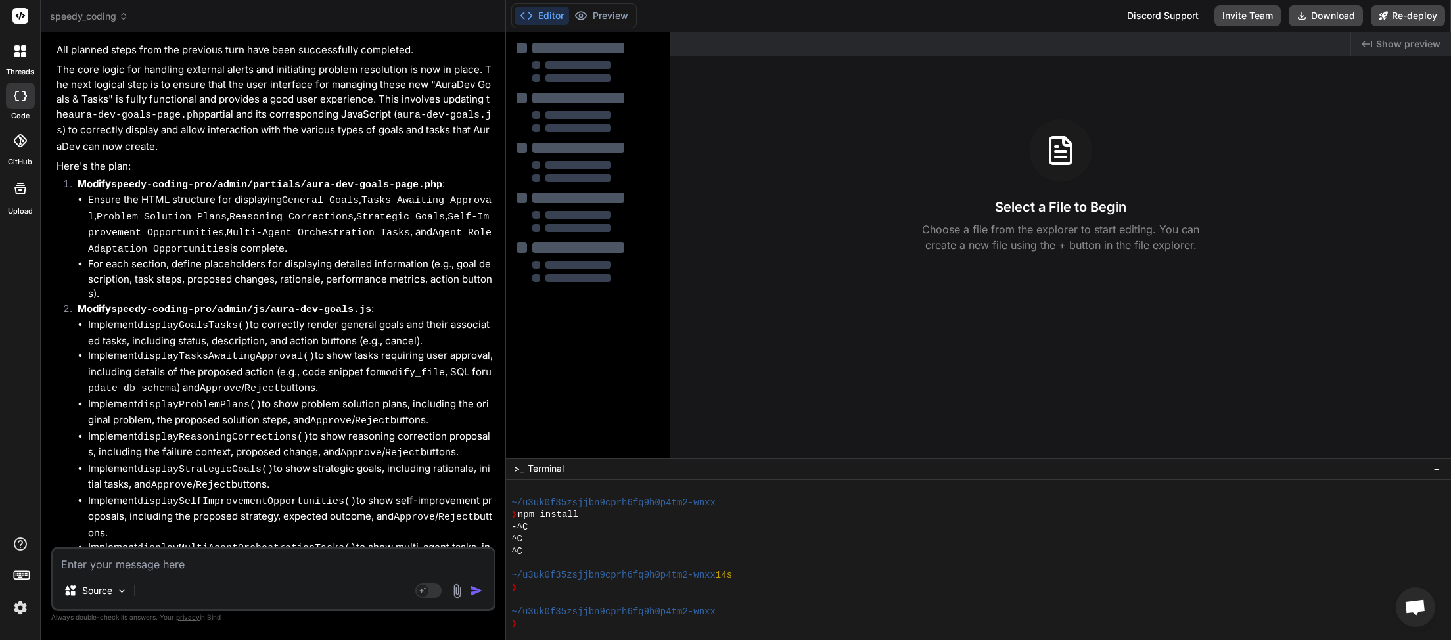
scroll to position [145, 0]
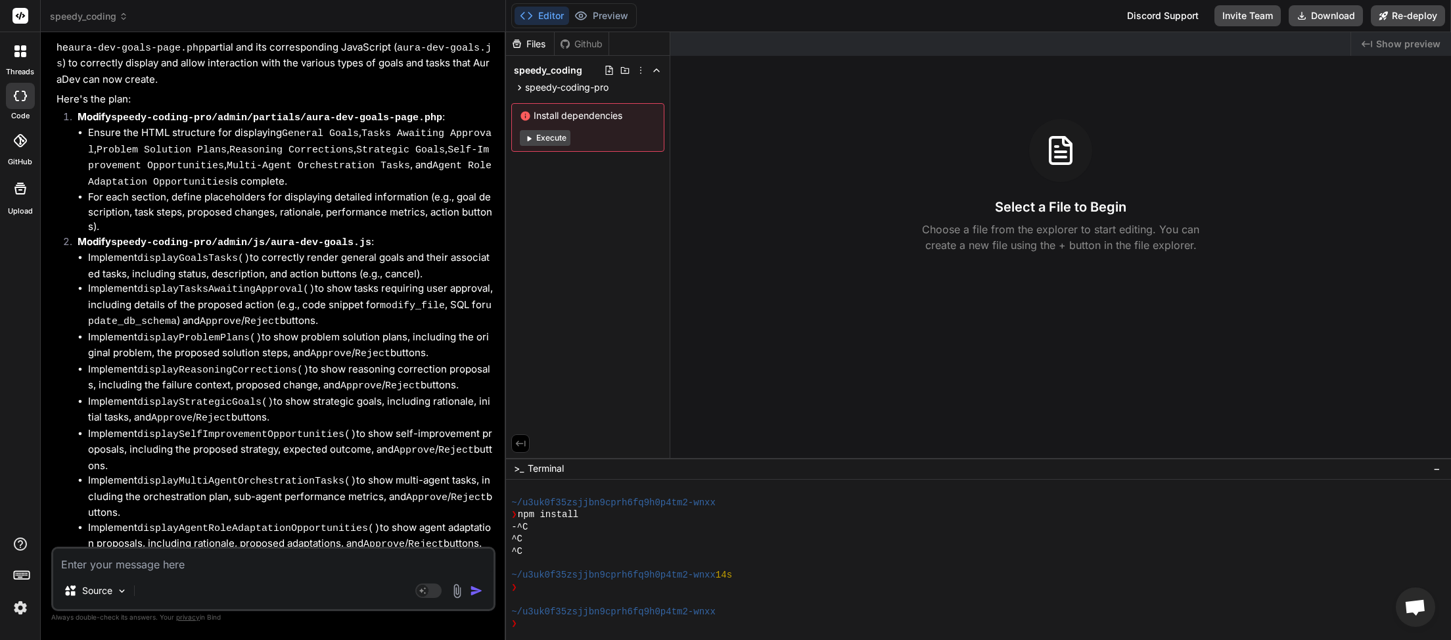
click at [545, 139] on button "Execute" at bounding box center [545, 138] width 51 height 16
type textarea "x"
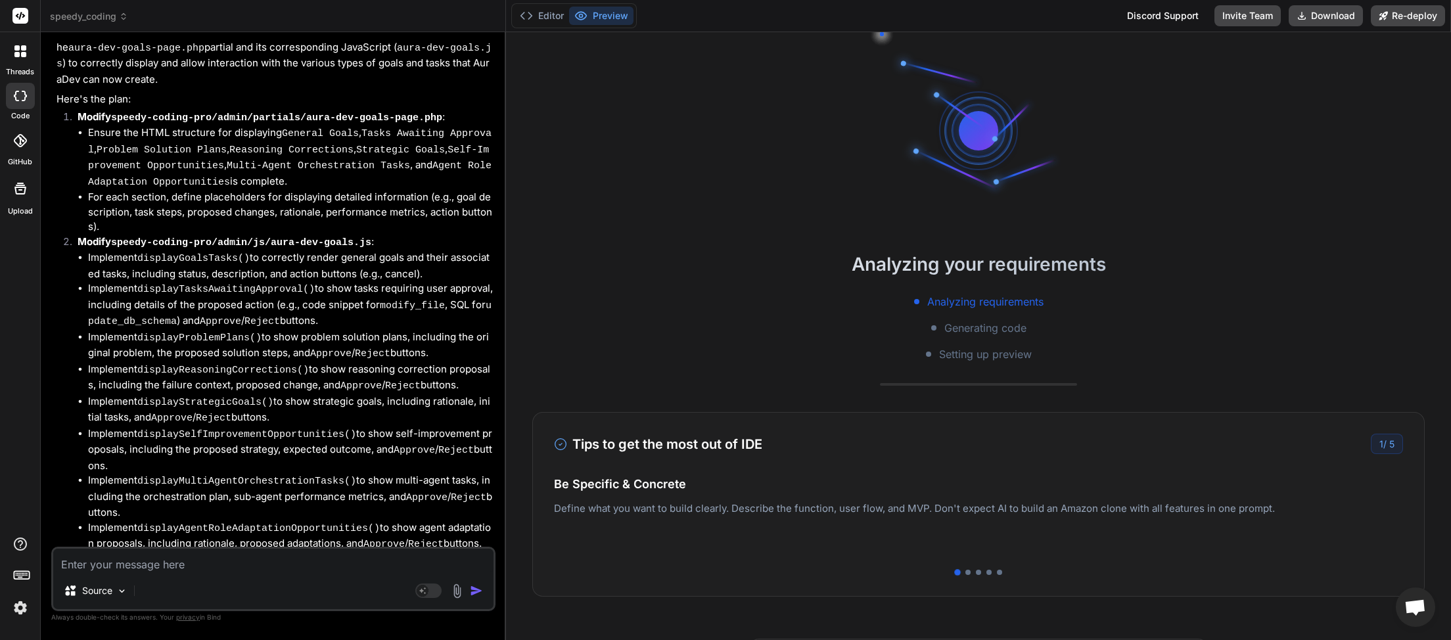
scroll to position [169, 0]
click at [126, 566] on textarea at bounding box center [273, 561] width 440 height 24
type textarea "w"
type textarea "x"
type textarea "wh"
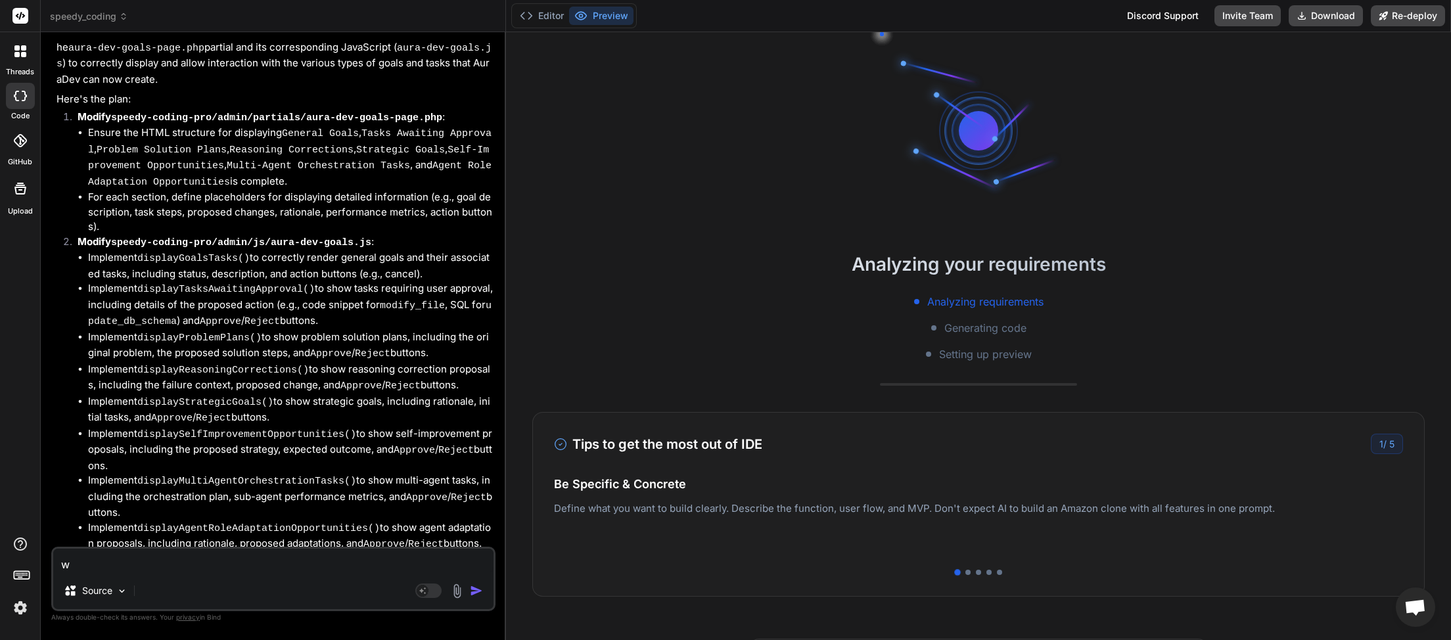
type textarea "x"
type textarea "wha"
type textarea "x"
type textarea "what"
type textarea "x"
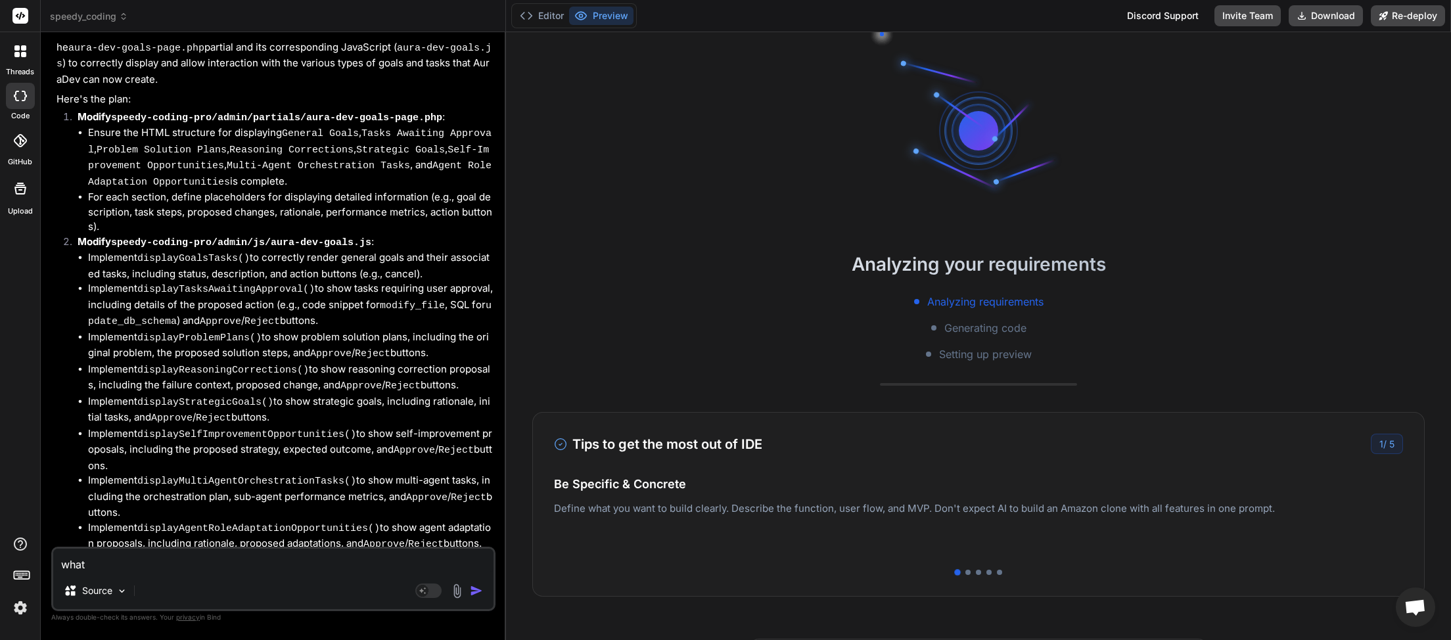
type textarea "whats"
type textarea "x"
type textarea "whats"
type textarea "x"
type textarea "whats n"
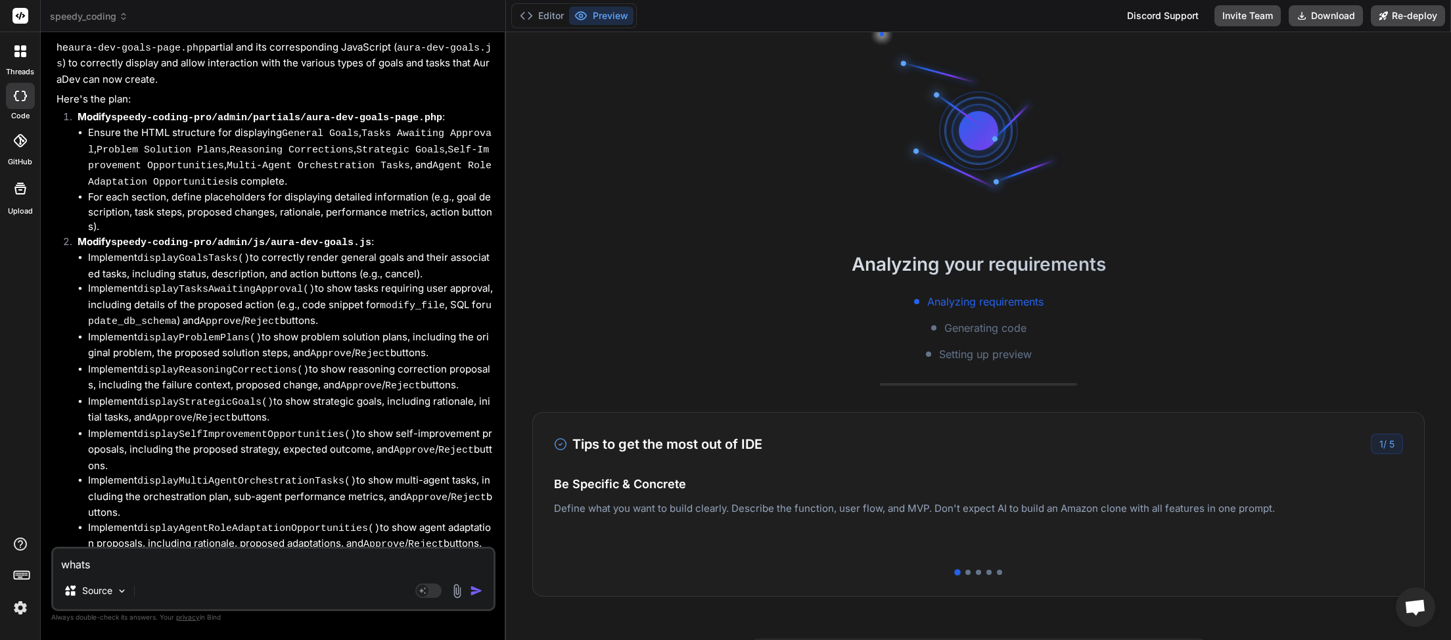
type textarea "x"
type textarea "whats ne"
type textarea "x"
type textarea "whats nex"
type textarea "x"
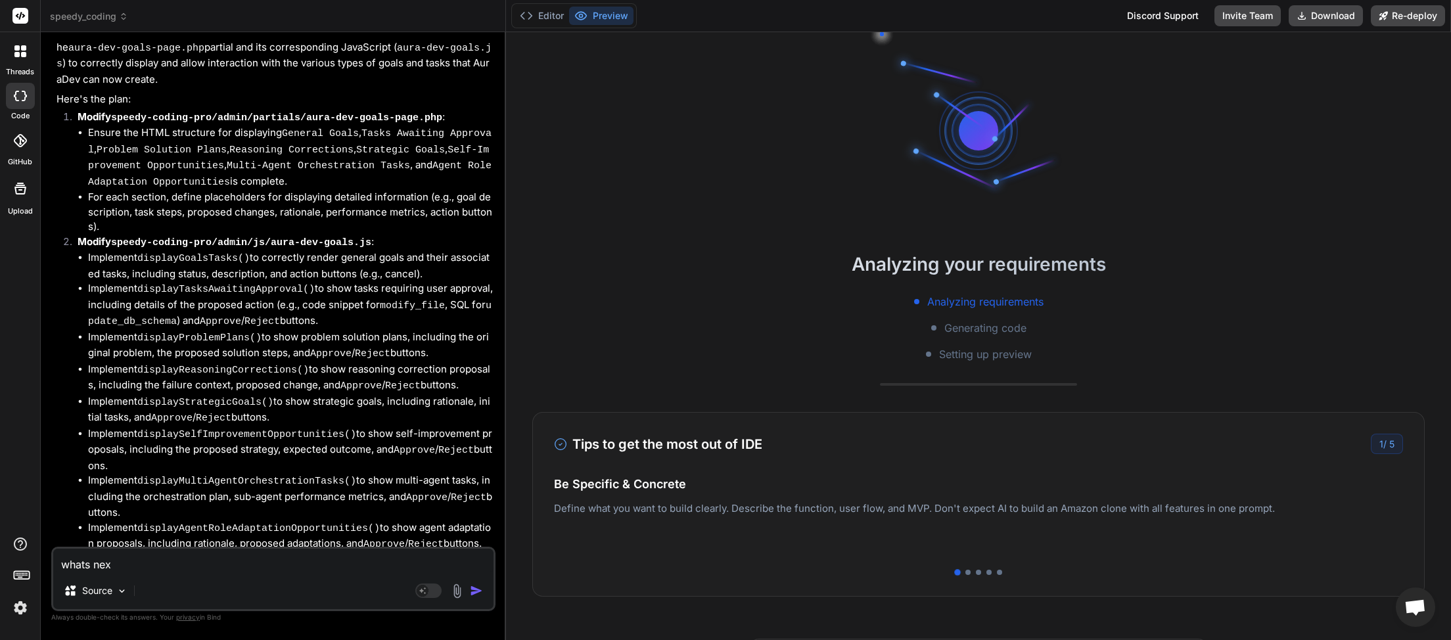
type textarea "whats next"
type textarea "x"
type textarea "whats next"
type textarea "x"
type textarea "whats next c"
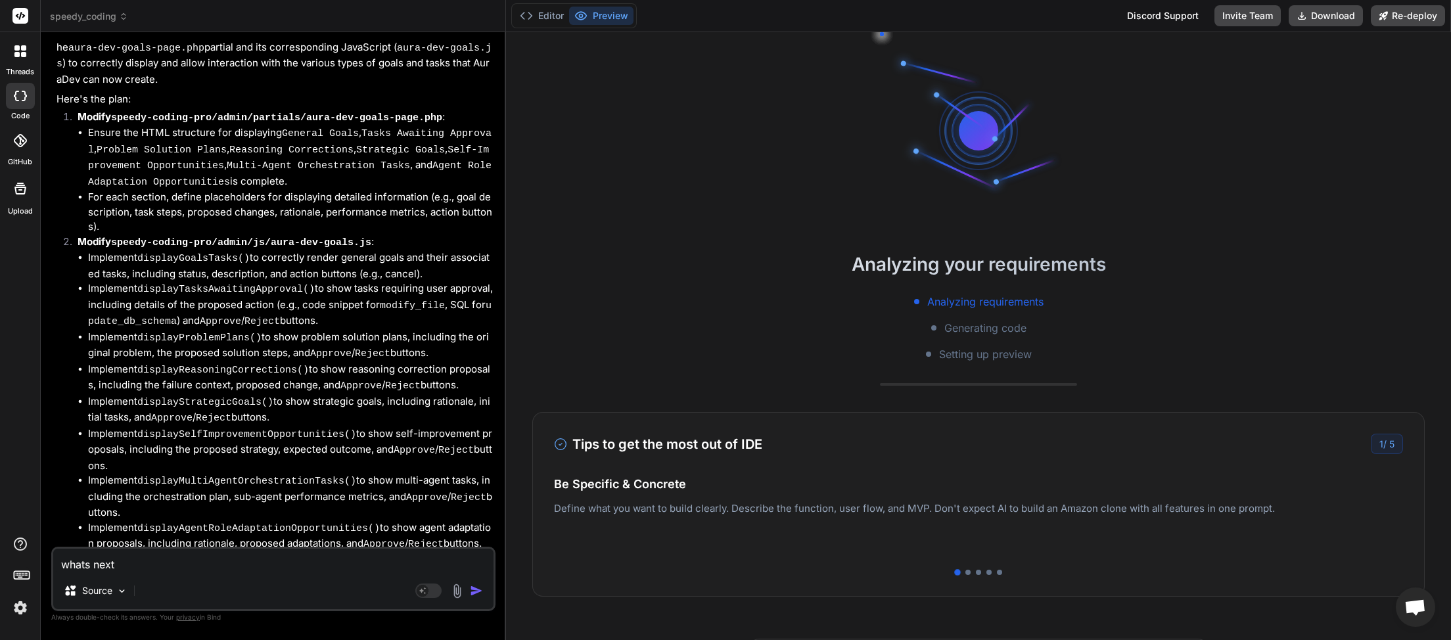
type textarea "x"
type textarea "whats next co"
type textarea "x"
type textarea "whats next con"
type textarea "x"
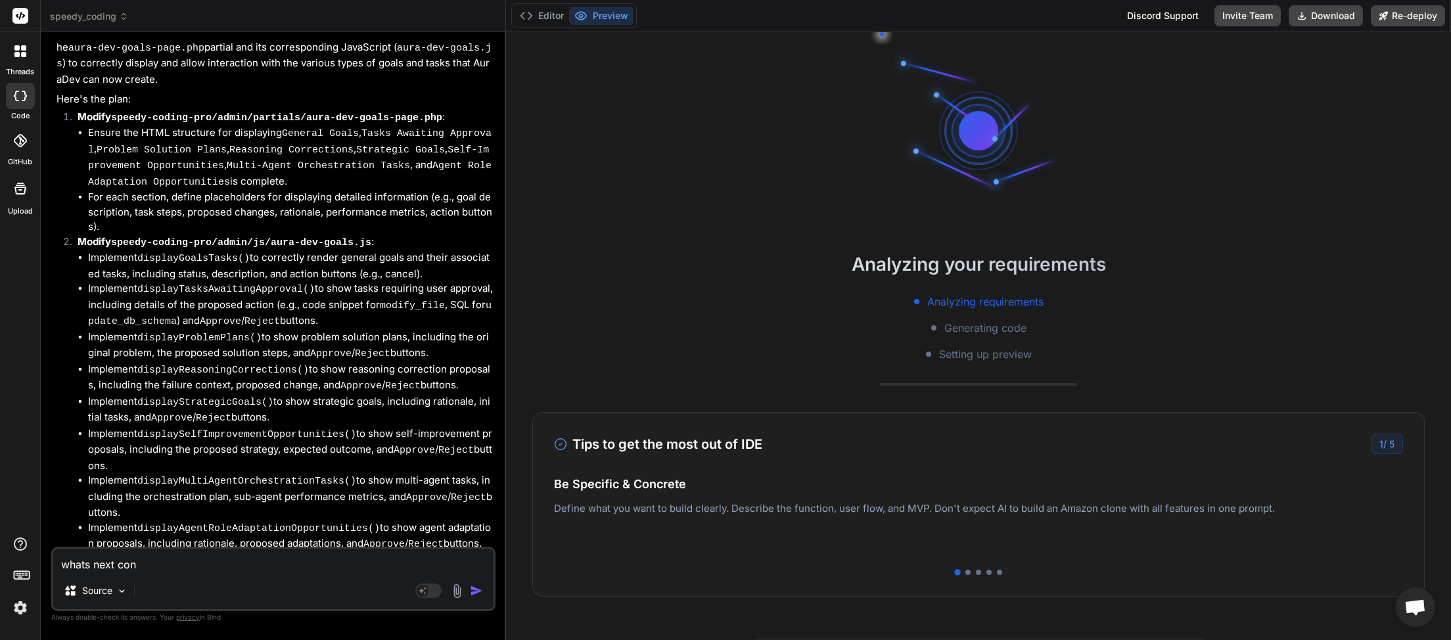
type textarea "whats next cont"
type textarea "x"
type textarea "whats next conti"
type textarea "x"
type textarea "whats next contin"
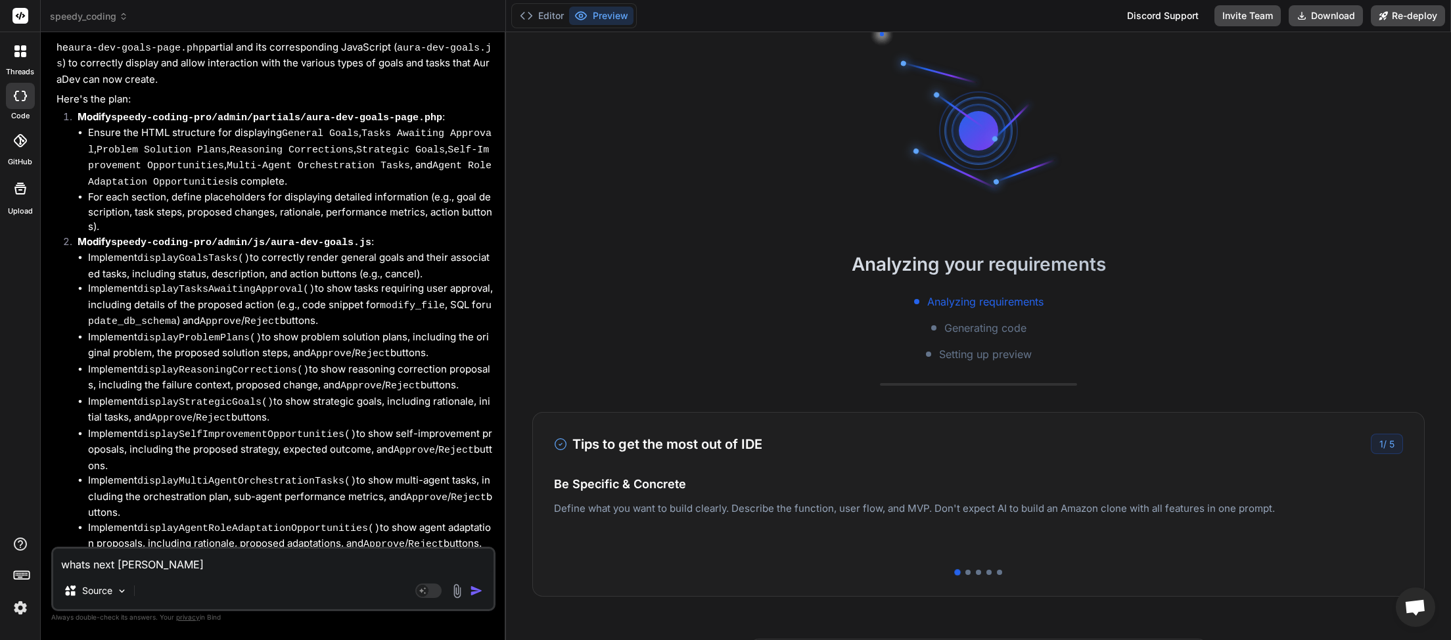
type textarea "x"
type textarea "whats next continu"
type textarea "x"
type textarea "whats next continue"
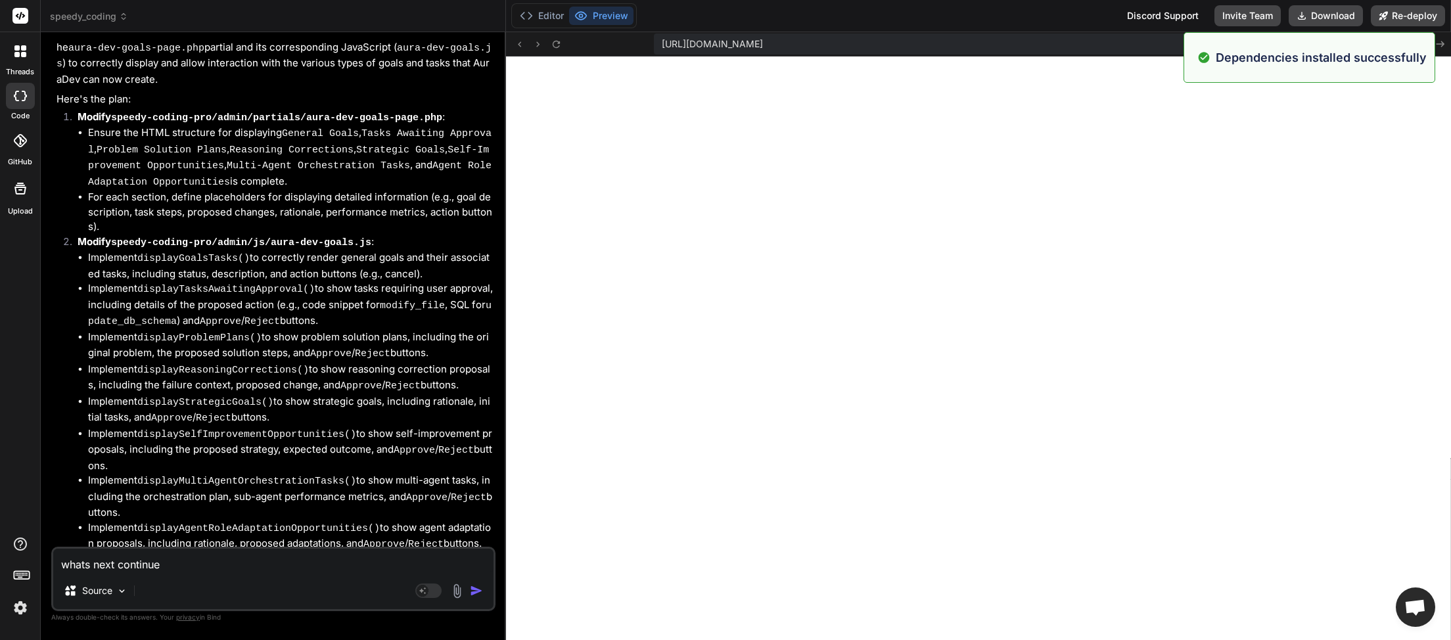
scroll to position [580, 0]
type textarea "x"
drag, startPoint x: 150, startPoint y: 559, endPoint x: 51, endPoint y: 573, distance: 100.1
click at [53, 571] on textarea "whats next continue" at bounding box center [273, 561] width 440 height 24
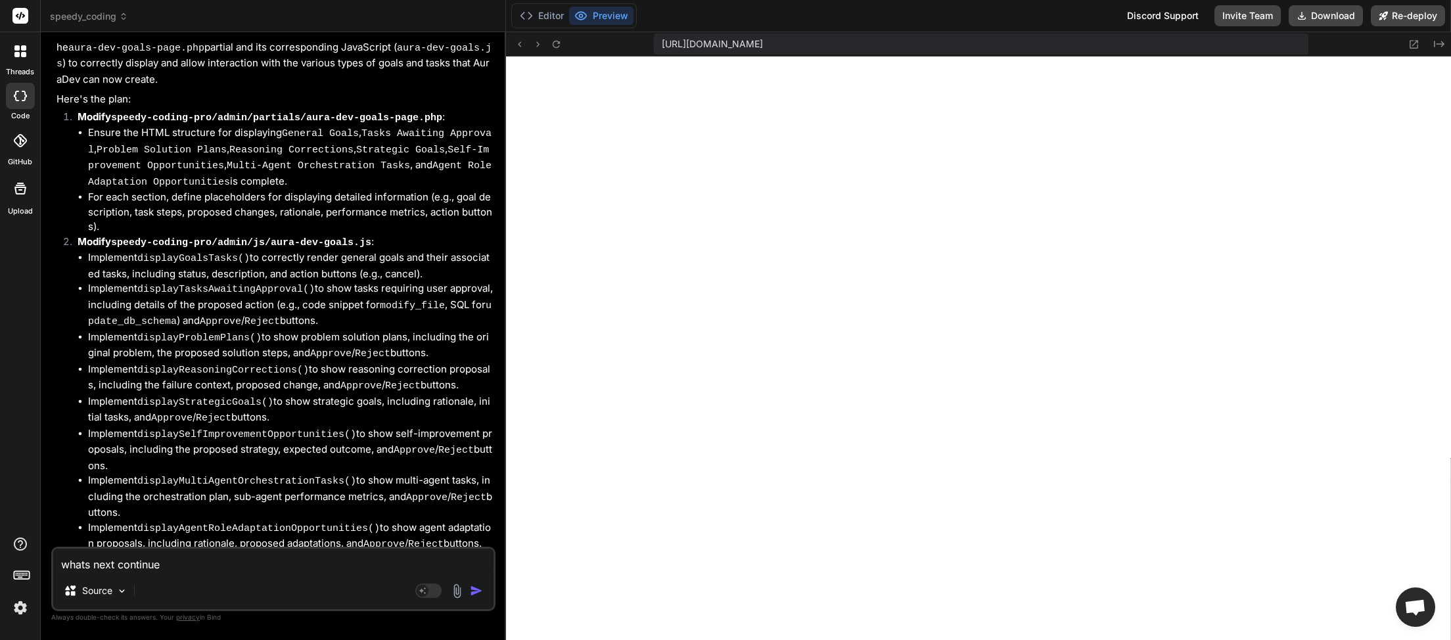
type textarea "whats next continue"
click at [475, 588] on img "button" at bounding box center [476, 590] width 13 height 13
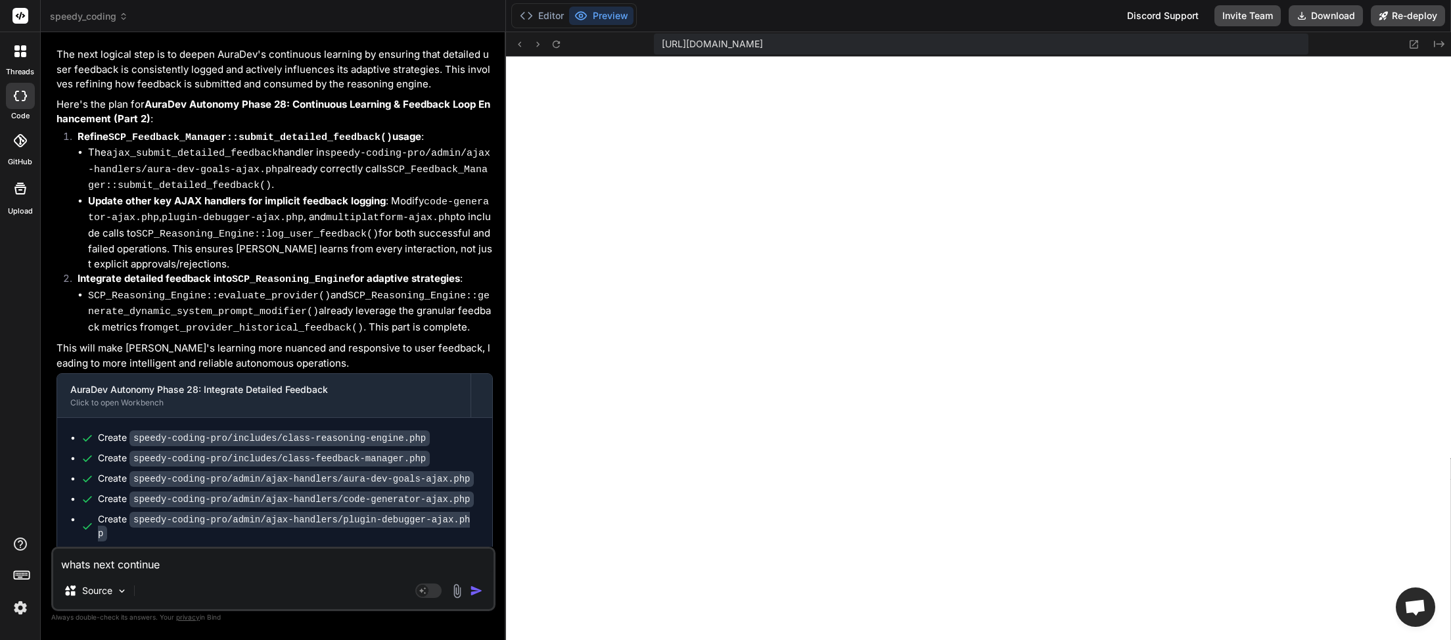
scroll to position [3592, 0]
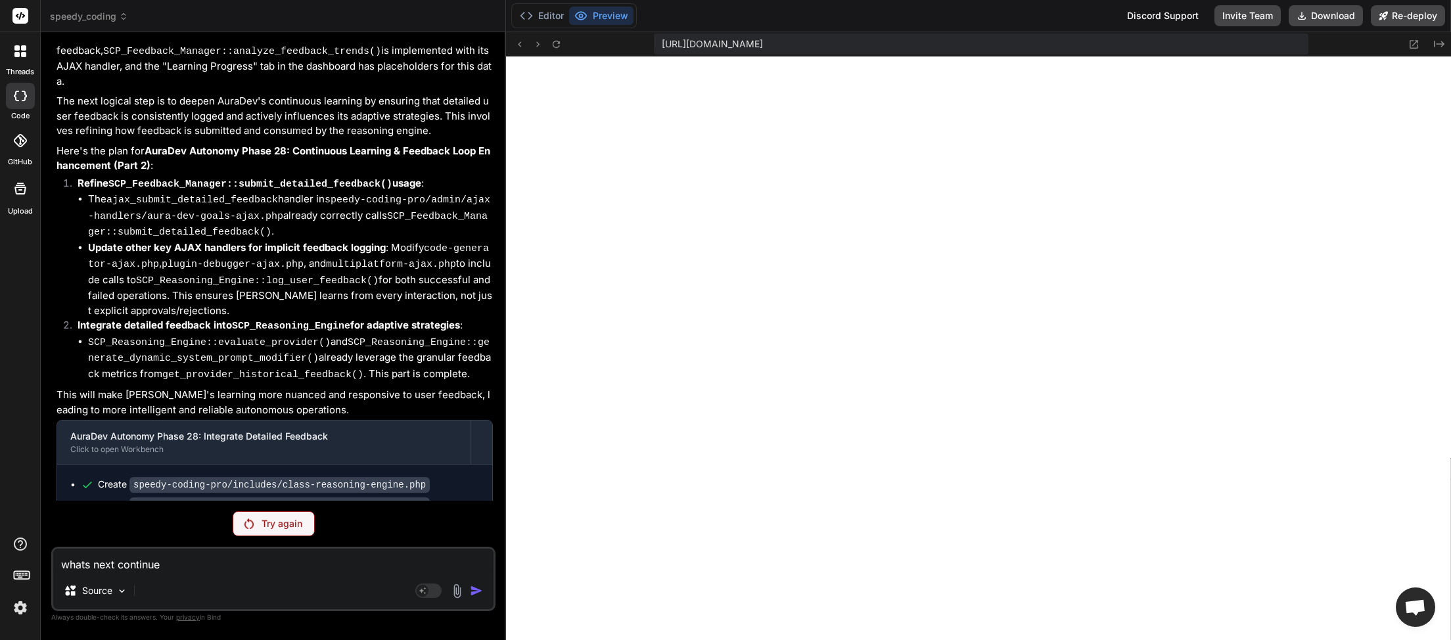
click at [16, 611] on img at bounding box center [20, 608] width 22 height 22
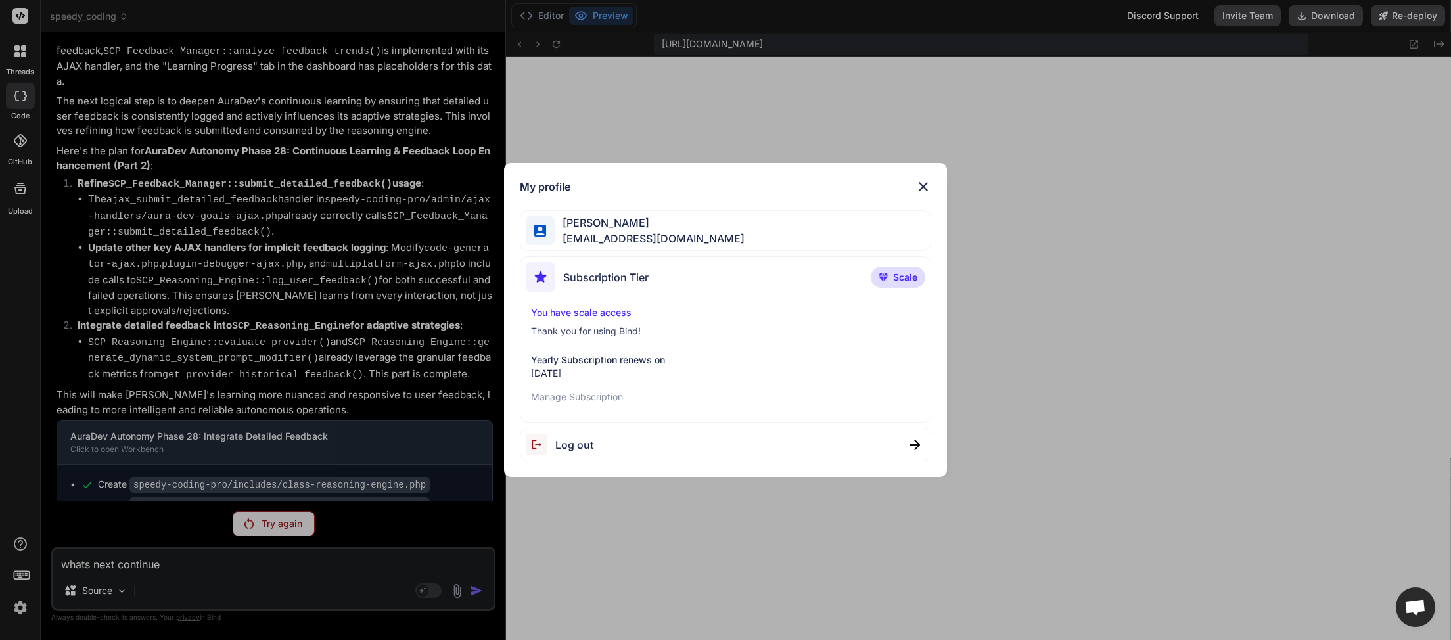
click at [588, 437] on div "Log out" at bounding box center [560, 445] width 68 height 22
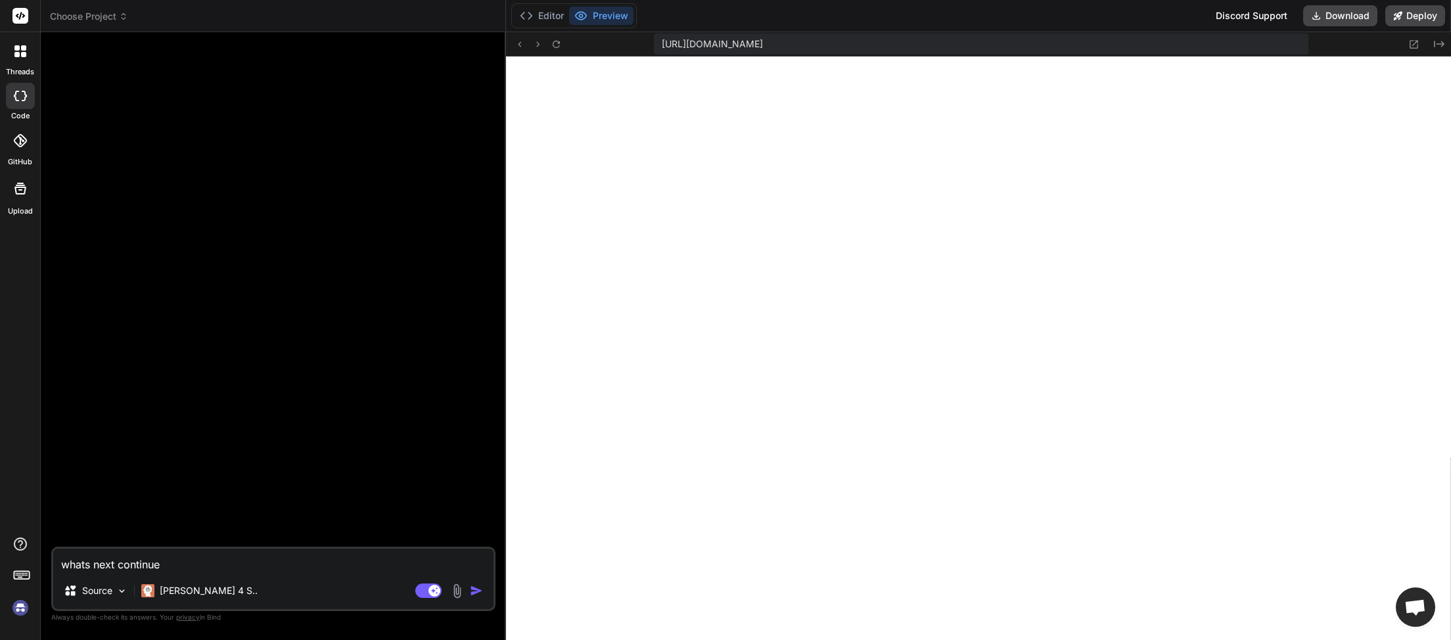
scroll to position [641, 0]
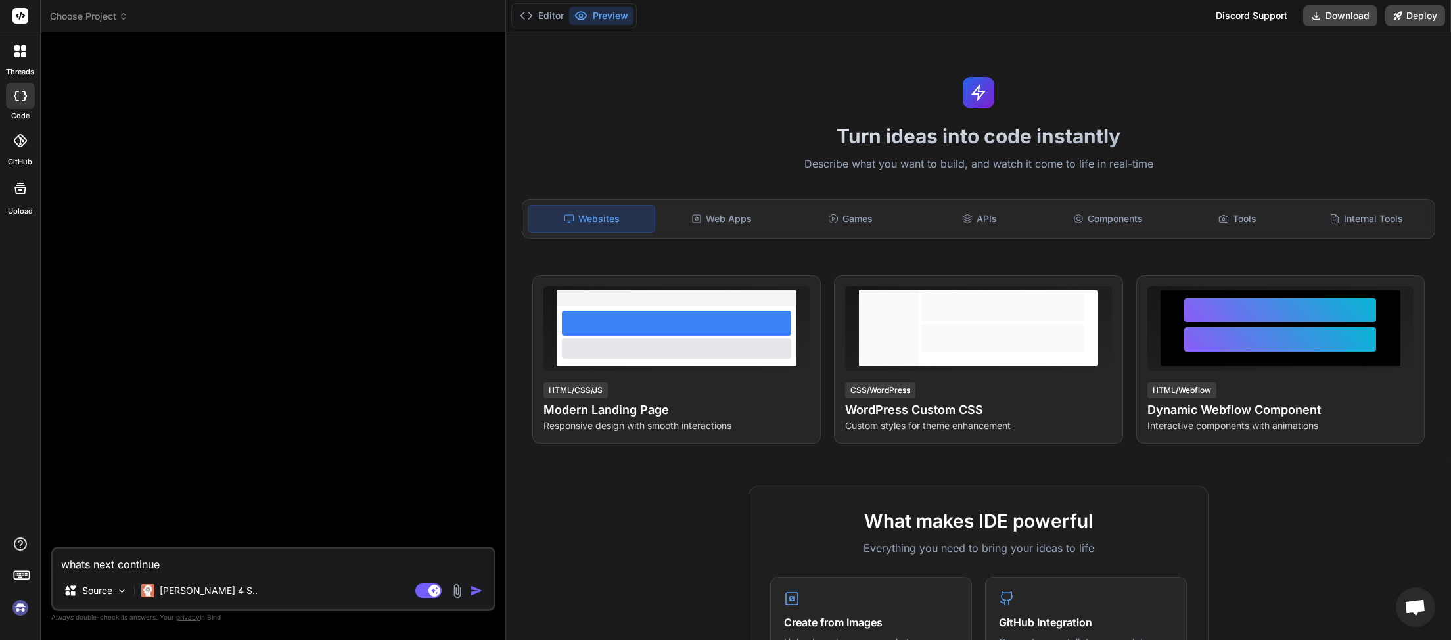
click at [19, 614] on img at bounding box center [20, 608] width 22 height 22
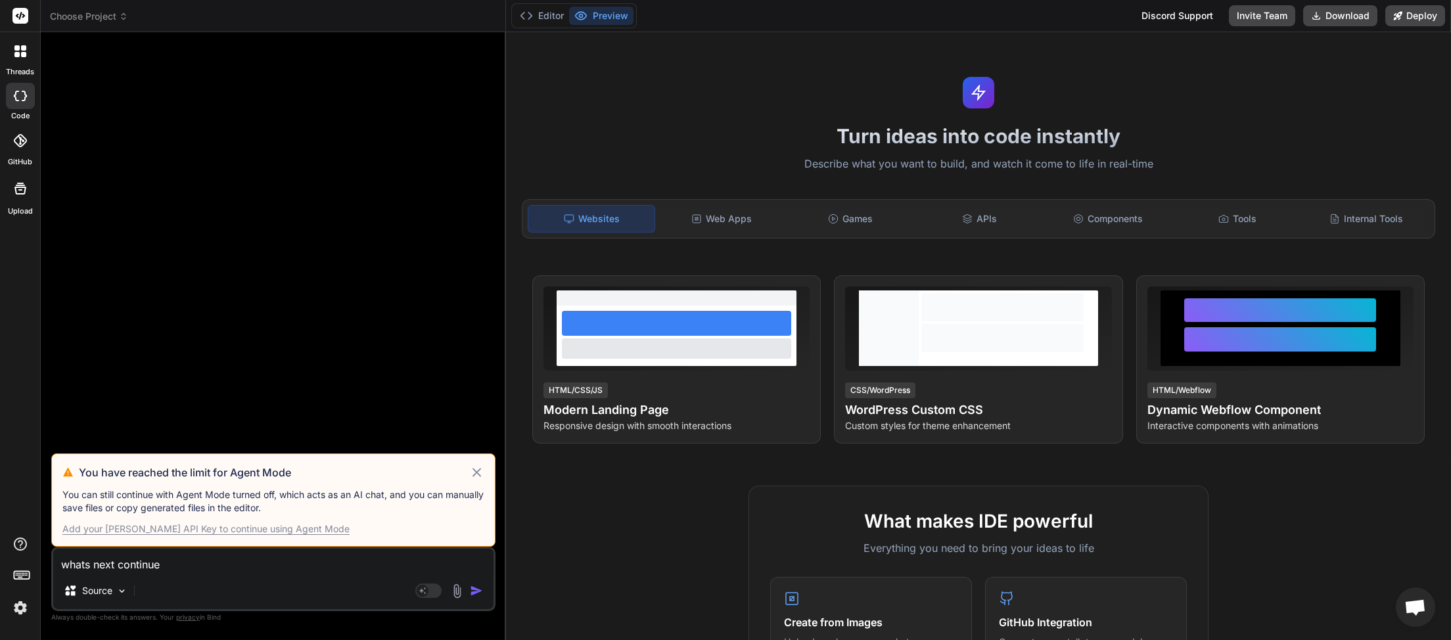
click at [477, 467] on icon at bounding box center [476, 473] width 15 height 16
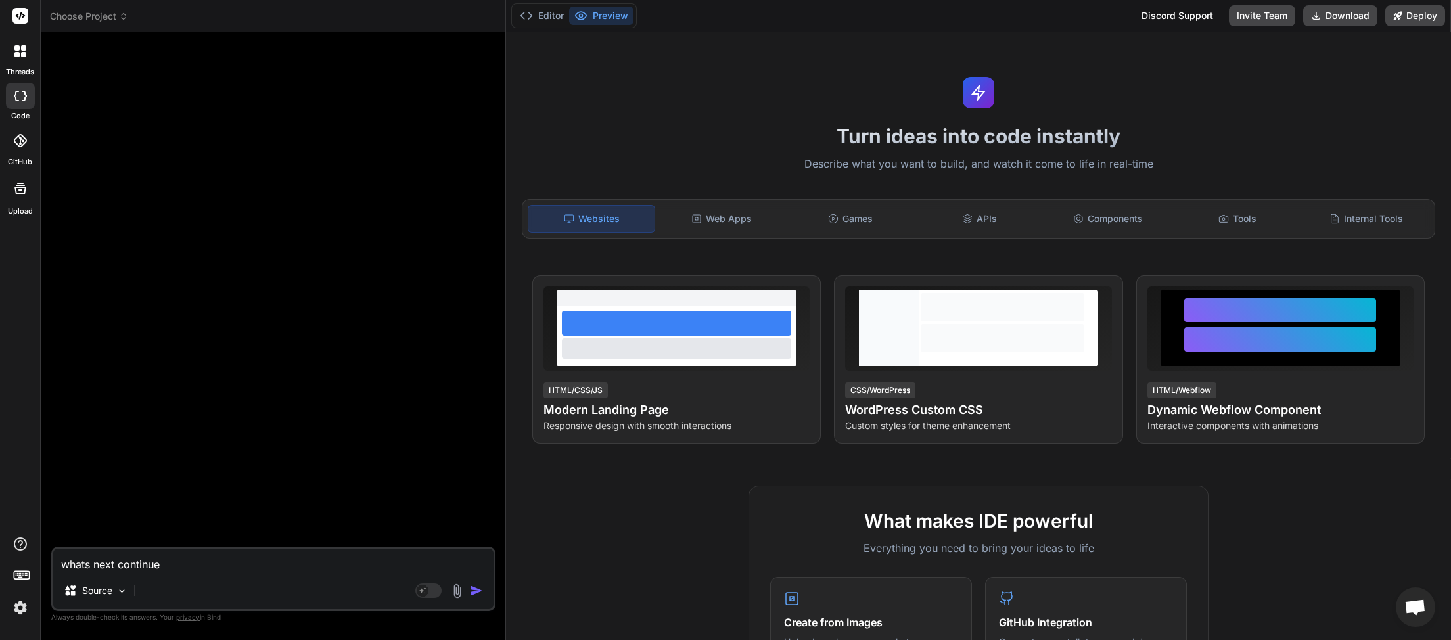
click at [121, 16] on icon at bounding box center [123, 16] width 9 height 9
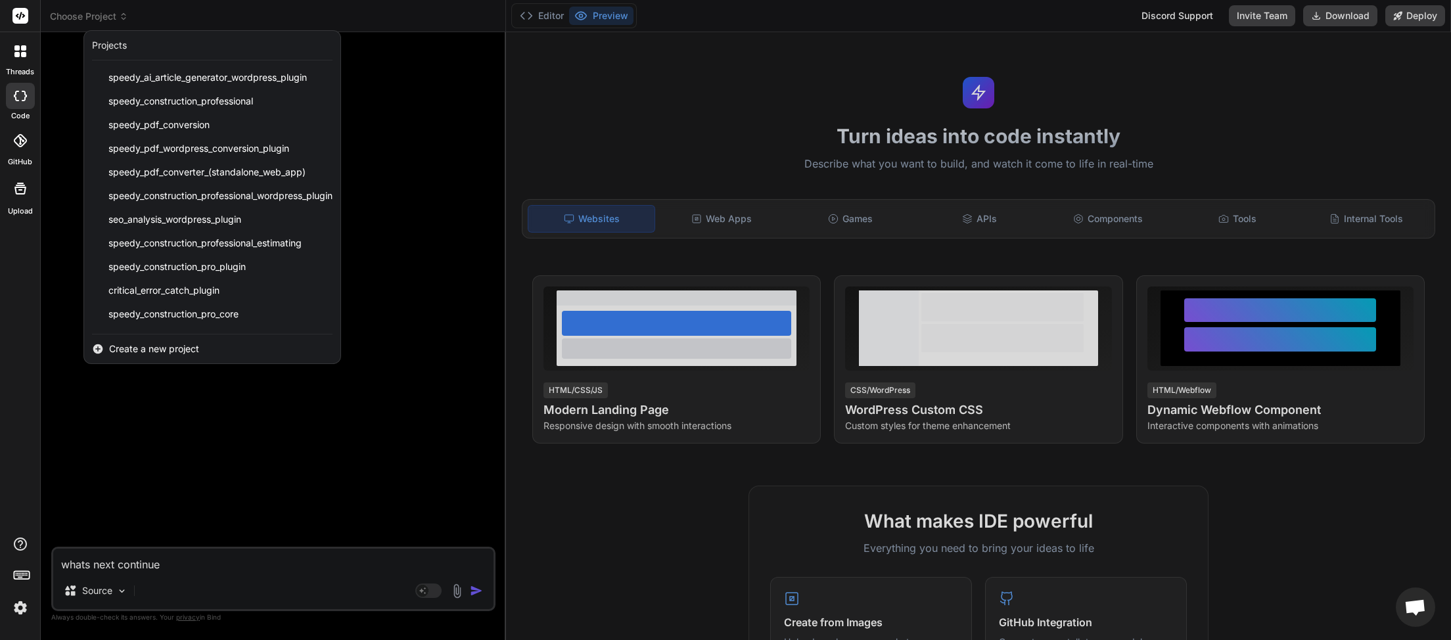
scroll to position [281, 0]
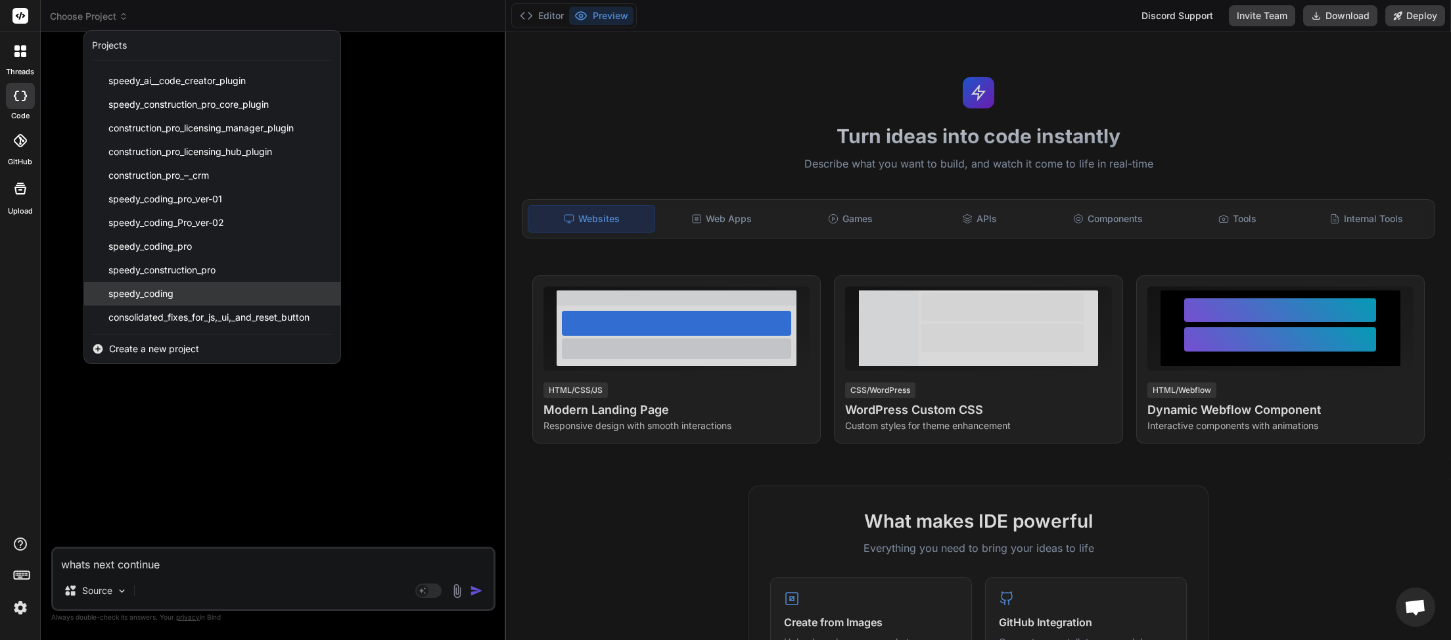
click at [162, 296] on span "speedy_coding" at bounding box center [140, 293] width 65 height 13
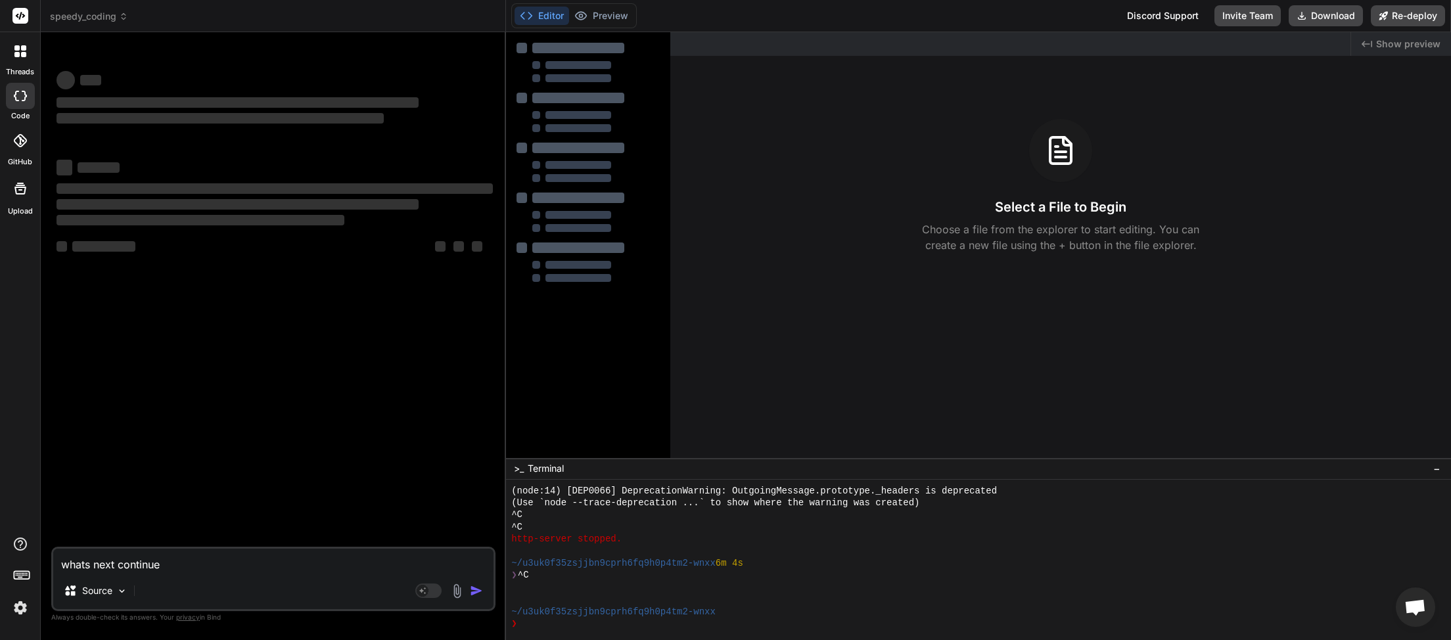
scroll to position [689, 0]
click at [172, 569] on textarea "whats next continue" at bounding box center [273, 561] width 440 height 24
type textarea "x"
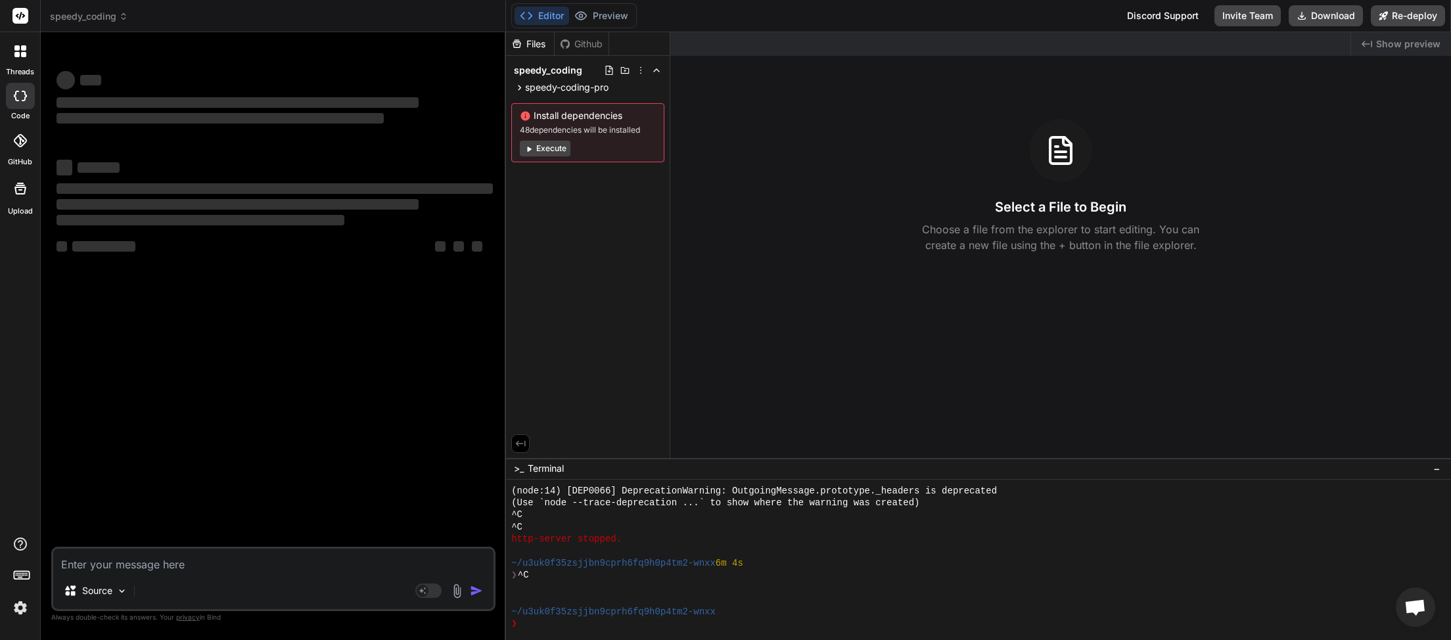
type textarea "w"
type textarea "x"
type textarea "wh"
type textarea "x"
type textarea "wha"
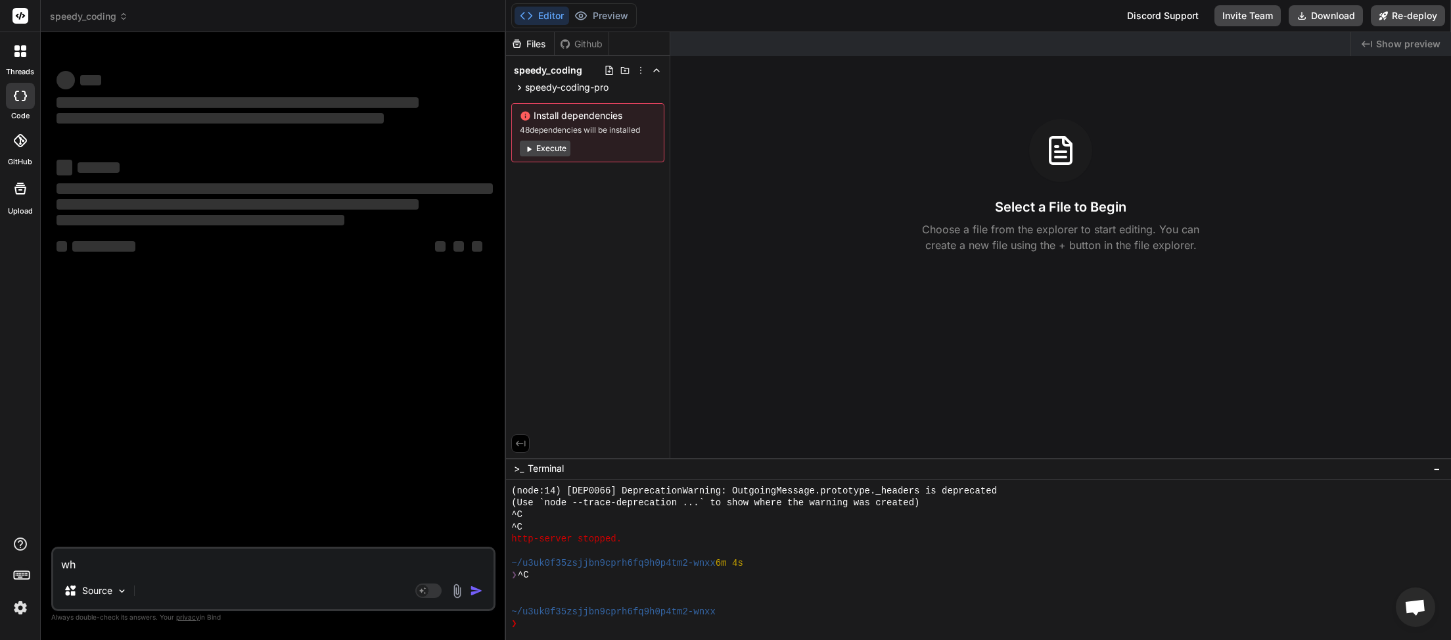
type textarea "x"
type textarea "what"
type textarea "x"
type textarea "whats"
type textarea "x"
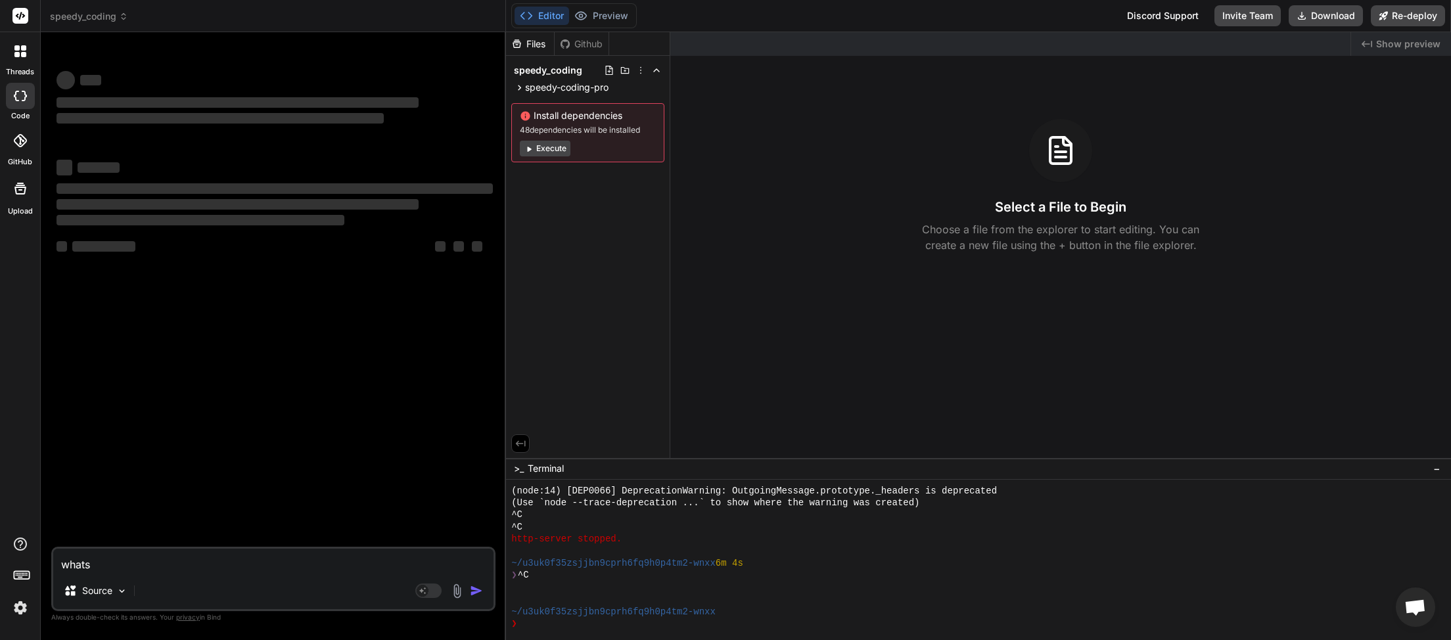
type textarea "whats"
type textarea "x"
type textarea "whats n"
type textarea "x"
type textarea "whats ne"
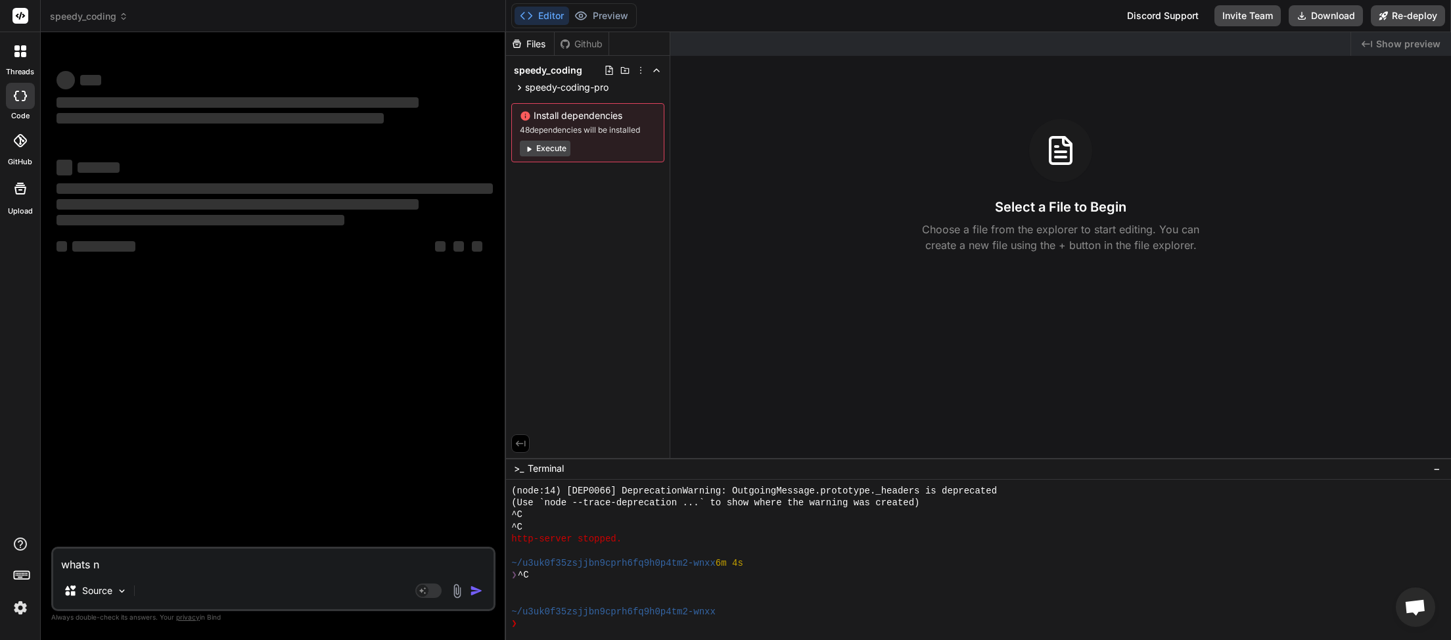
type textarea "x"
type textarea "whats nex"
type textarea "x"
type textarea "whats next"
type textarea "x"
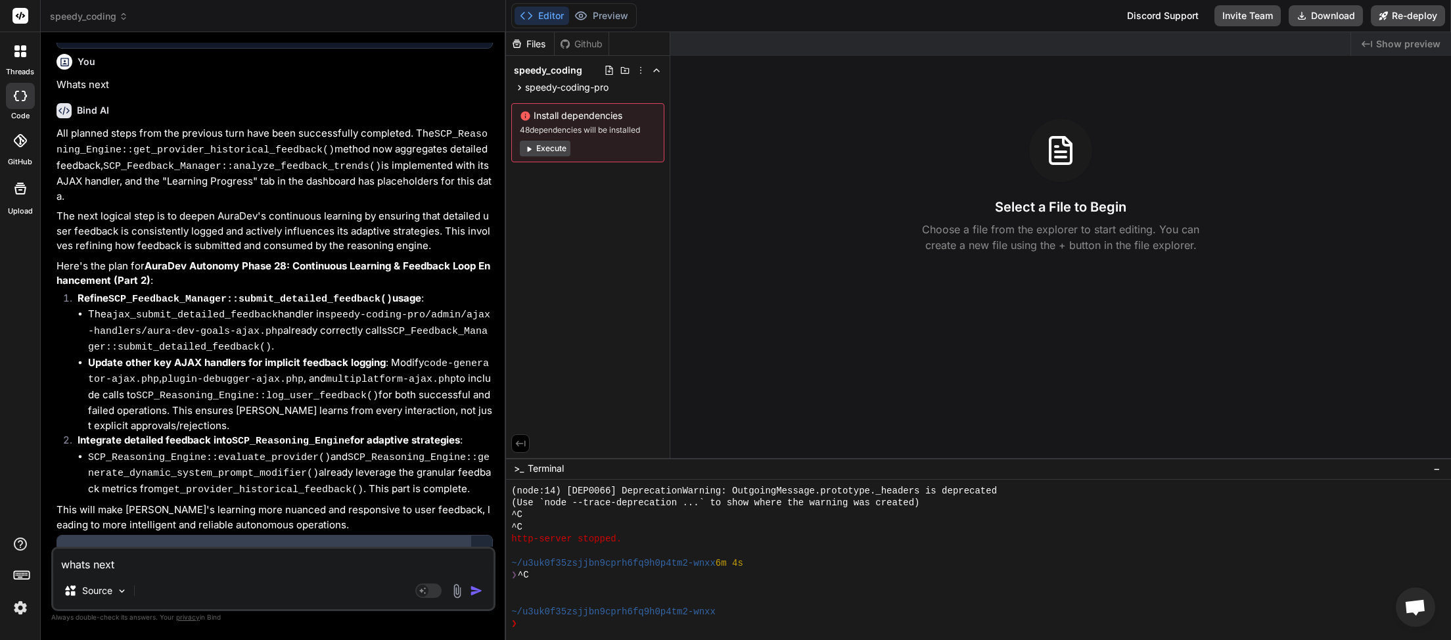
scroll to position [3503, 0]
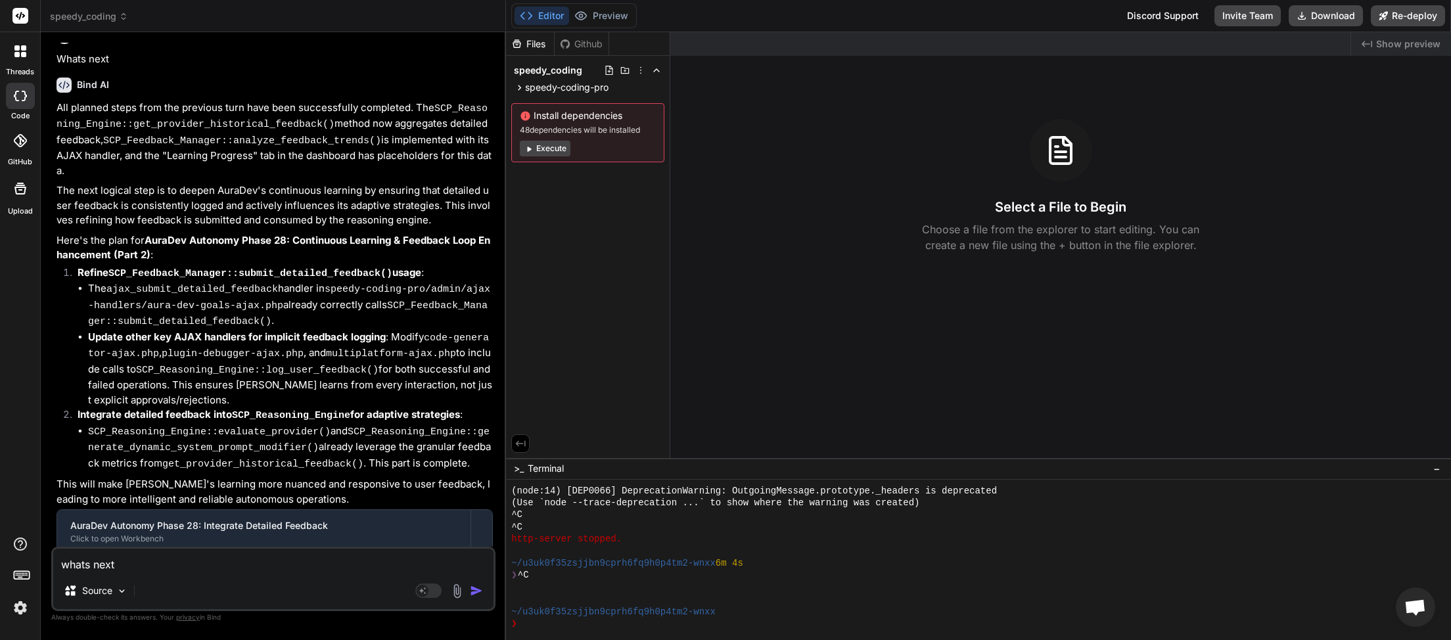
type textarea "whats next"
click at [479, 590] on img "button" at bounding box center [476, 590] width 13 height 13
type textarea "x"
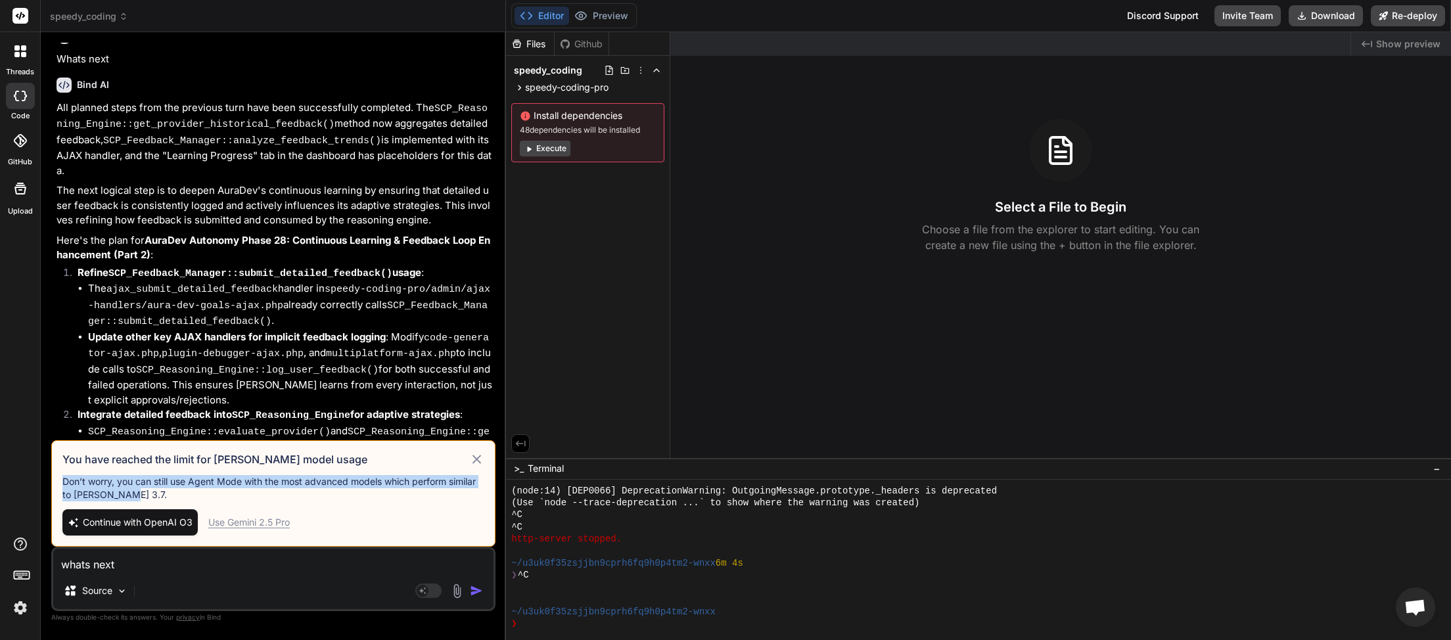
drag, startPoint x: 66, startPoint y: 461, endPoint x: 91, endPoint y: 475, distance: 28.2
click at [125, 492] on div "You have reached the limit for Claude model usage Don’t worry, you can still us…" at bounding box center [273, 493] width 444 height 106
click at [83, 471] on div "You have reached the limit for Claude model usage Don’t worry, you can still us…" at bounding box center [273, 493] width 444 height 106
drag, startPoint x: 64, startPoint y: 458, endPoint x: 125, endPoint y: 494, distance: 71.0
click at [125, 494] on div "You have reached the limit for Claude model usage Don’t worry, you can still us…" at bounding box center [273, 493] width 444 height 106
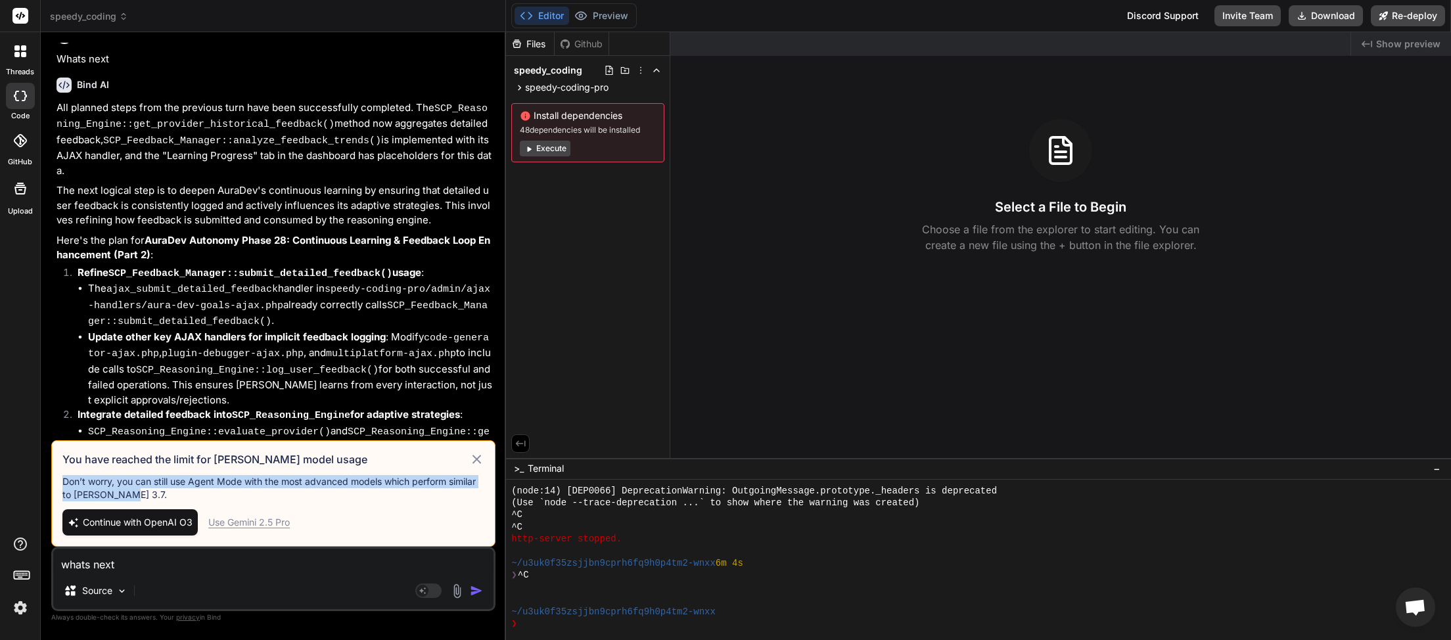
copy p "Don’t worry, you can still use Agent Mode with the most advanced models which p…"
click at [1405, 609] on span "Open chat" at bounding box center [1415, 607] width 39 height 39
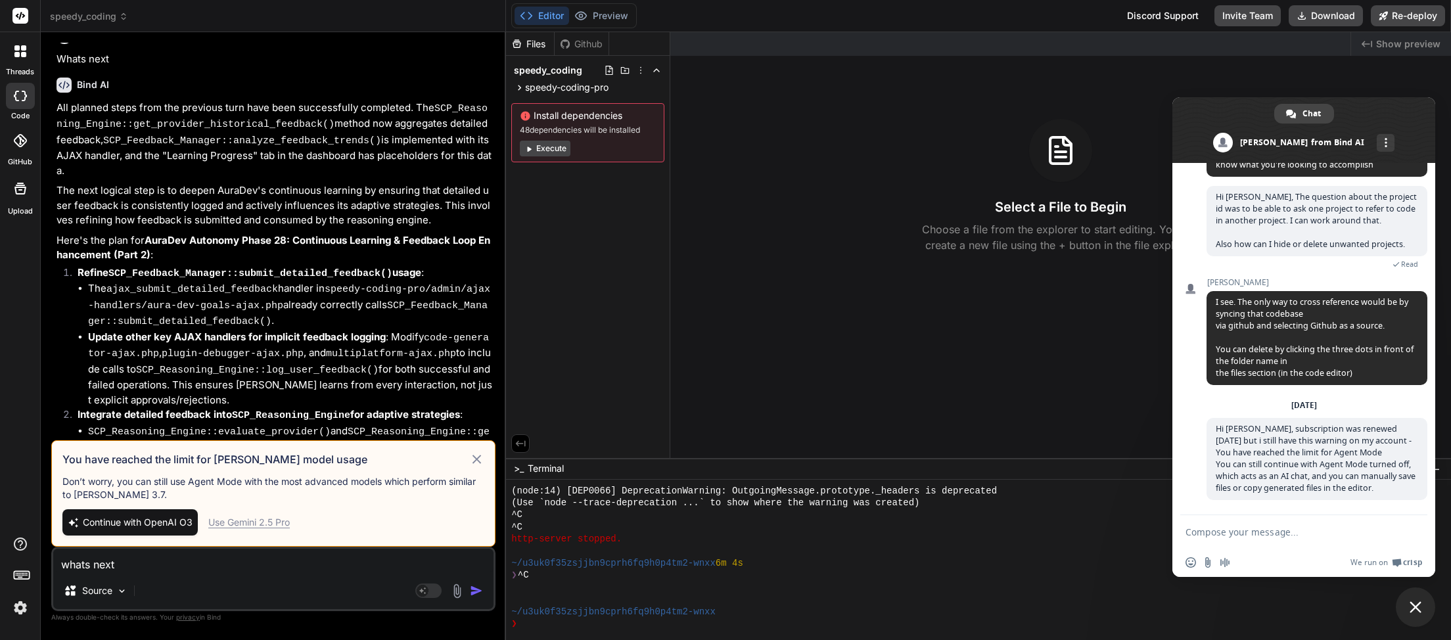
click at [1240, 530] on textarea "Compose your message..." at bounding box center [1290, 532] width 208 height 11
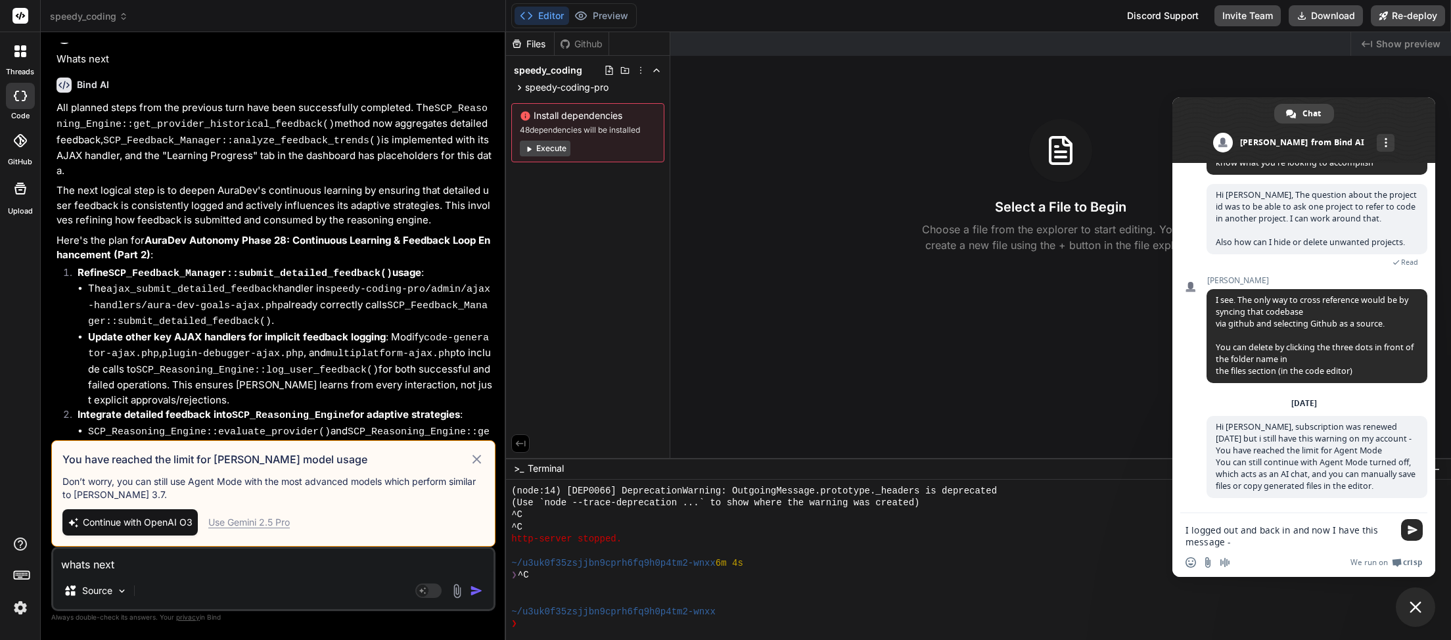
paste textarea "You have reached the limit for Claude model usage Don’t worry, you can still us…"
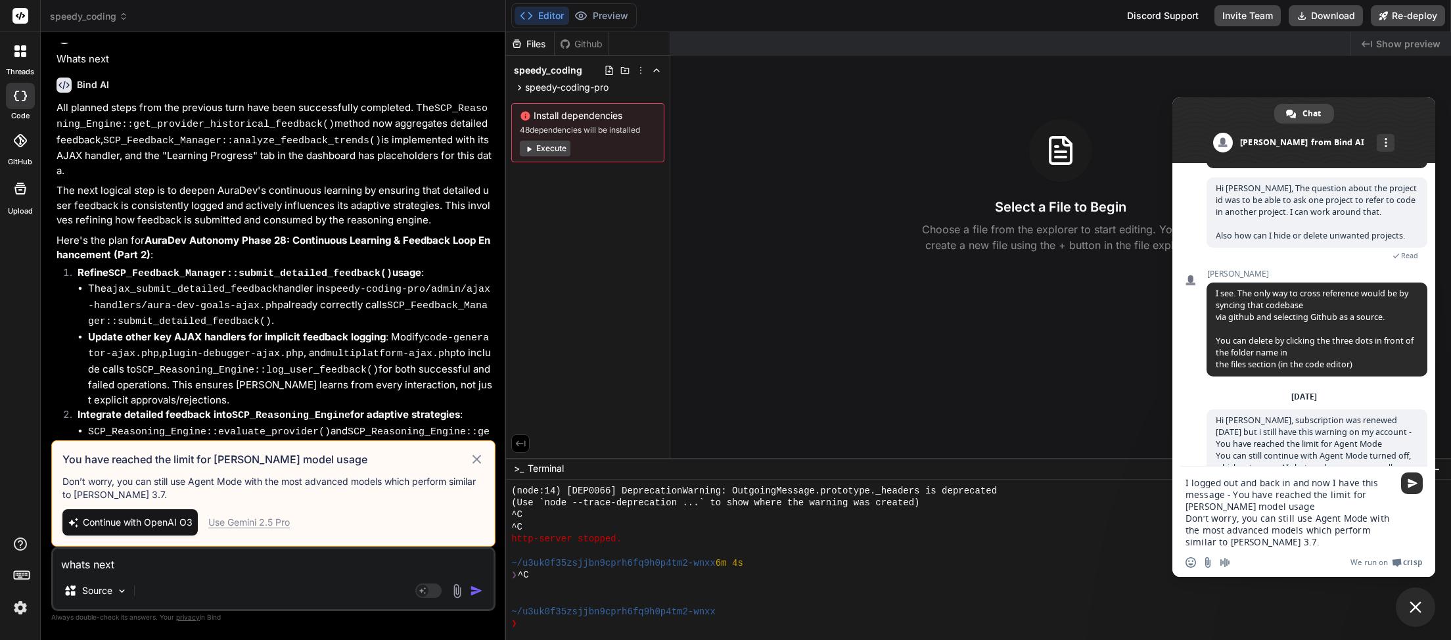
type textarea "I logged out and back in and now I have this message - You have reached the lim…"
click at [1413, 481] on span "Send" at bounding box center [1413, 484] width 10 height 10
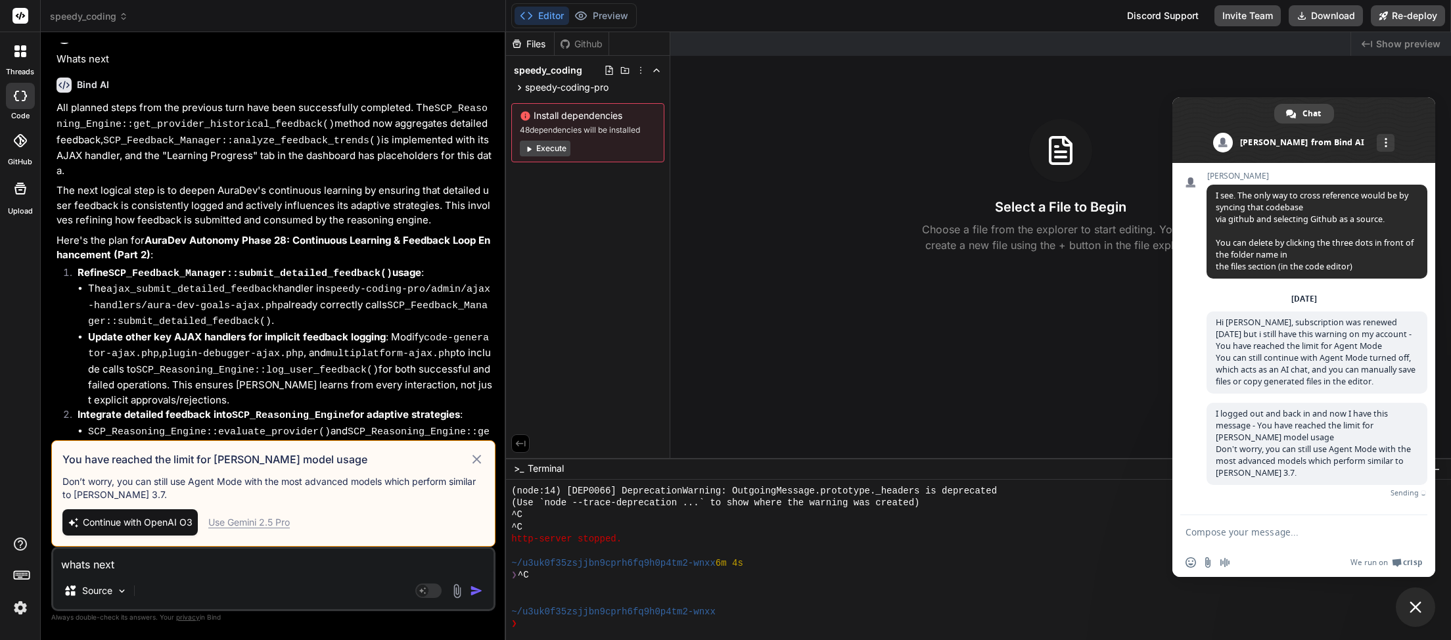
scroll to position [279, 0]
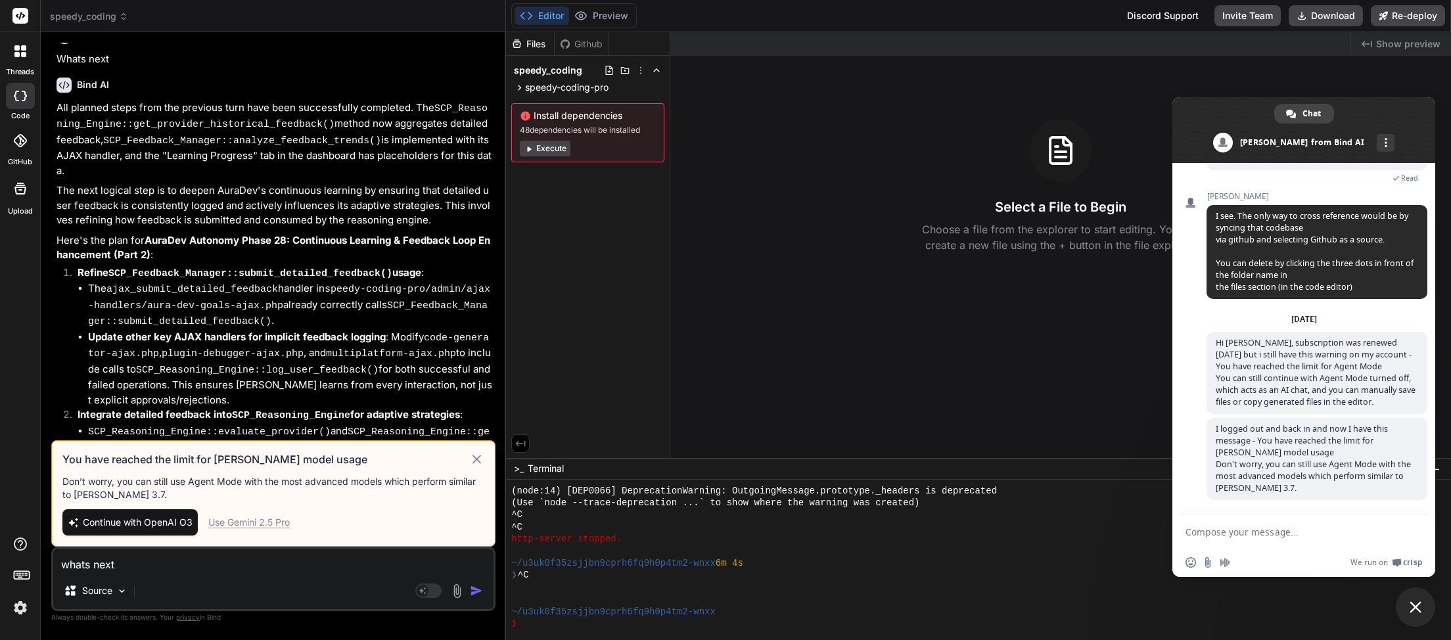
click at [475, 461] on icon at bounding box center [476, 460] width 15 height 16
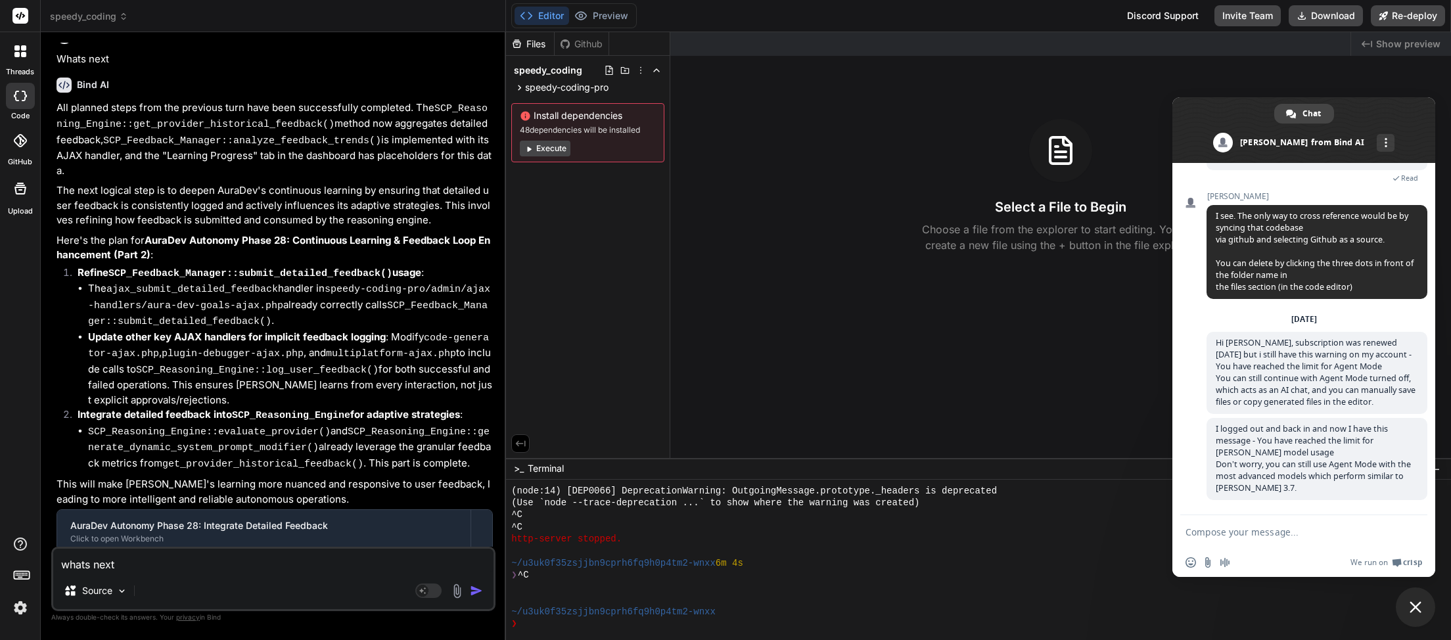
click at [479, 598] on img "button" at bounding box center [476, 590] width 13 height 13
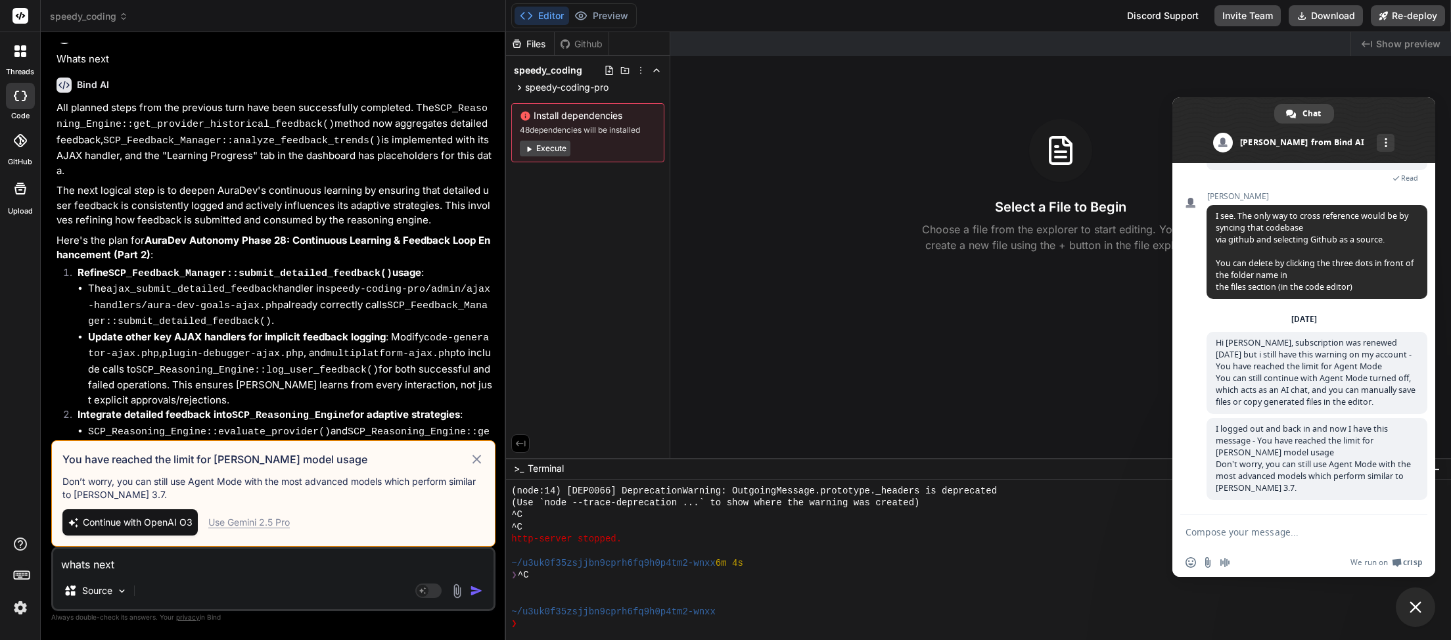
click at [266, 520] on div "Use Gemini 2.5 Pro" at bounding box center [249, 522] width 82 height 13
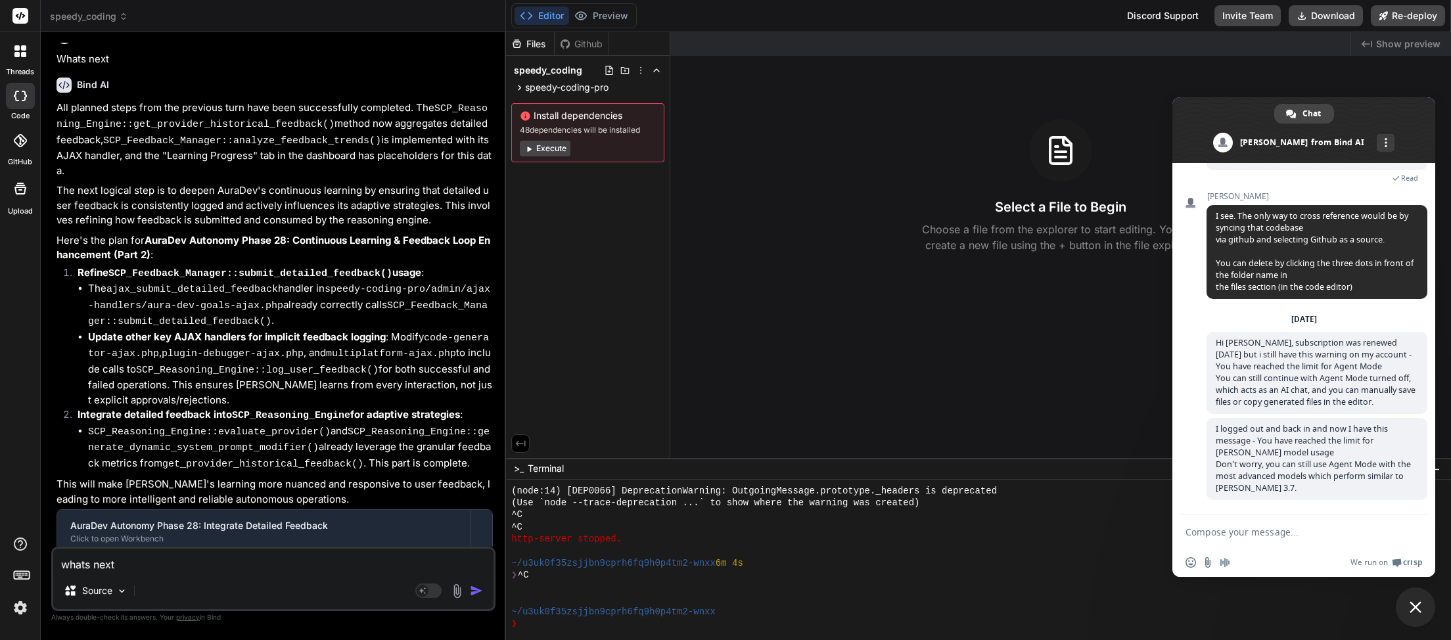
click at [473, 591] on img "button" at bounding box center [476, 590] width 13 height 13
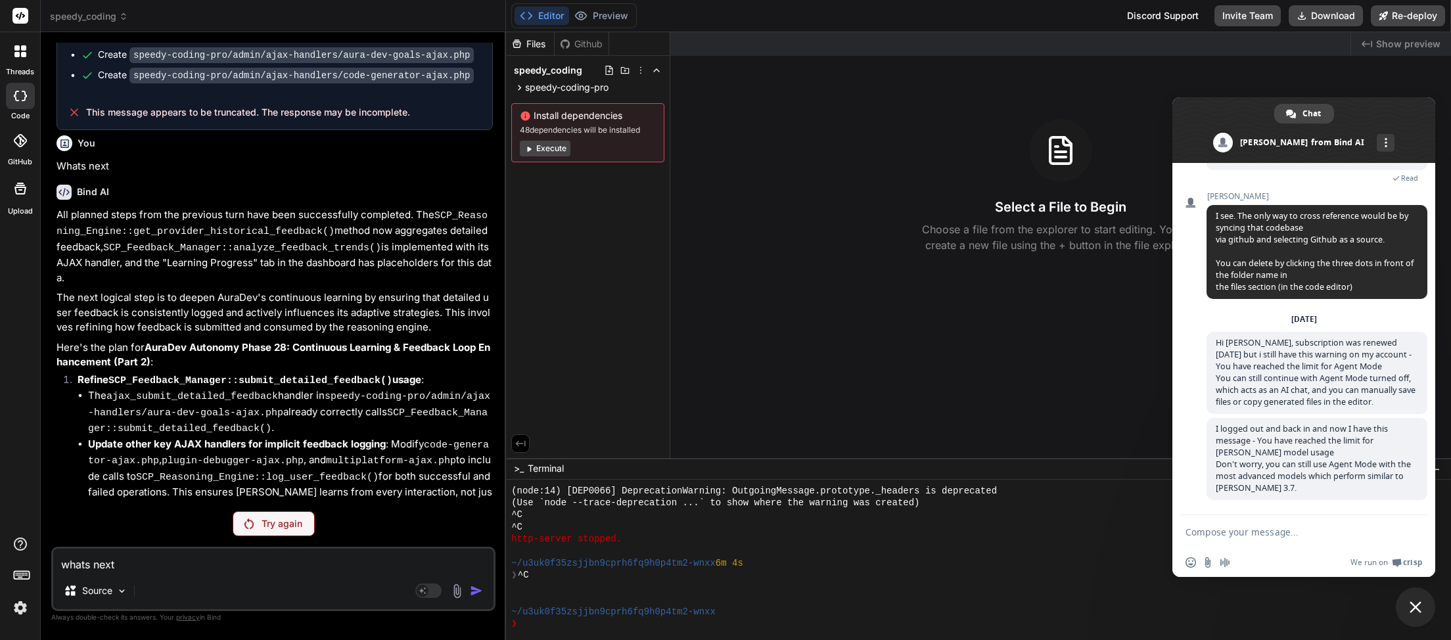
scroll to position [3393, 0]
click at [264, 531] on div "Try again" at bounding box center [274, 523] width 82 height 25
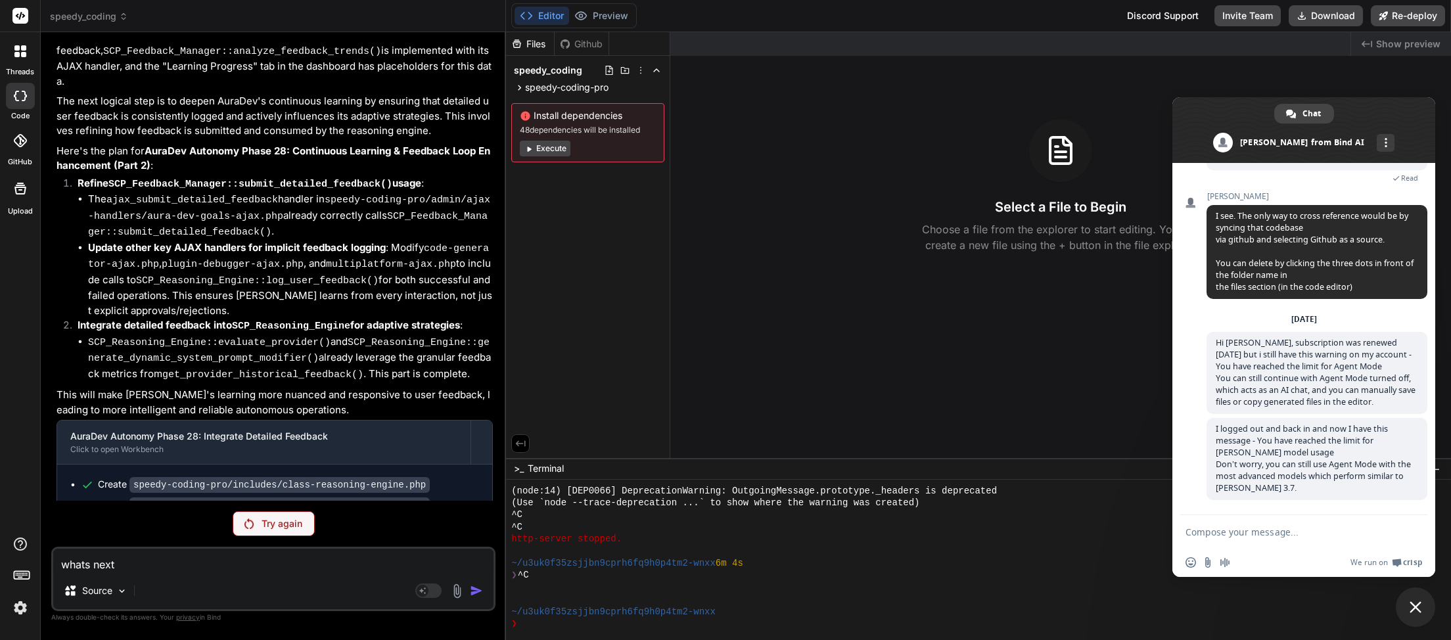
click at [272, 533] on div "Try again" at bounding box center [274, 523] width 82 height 25
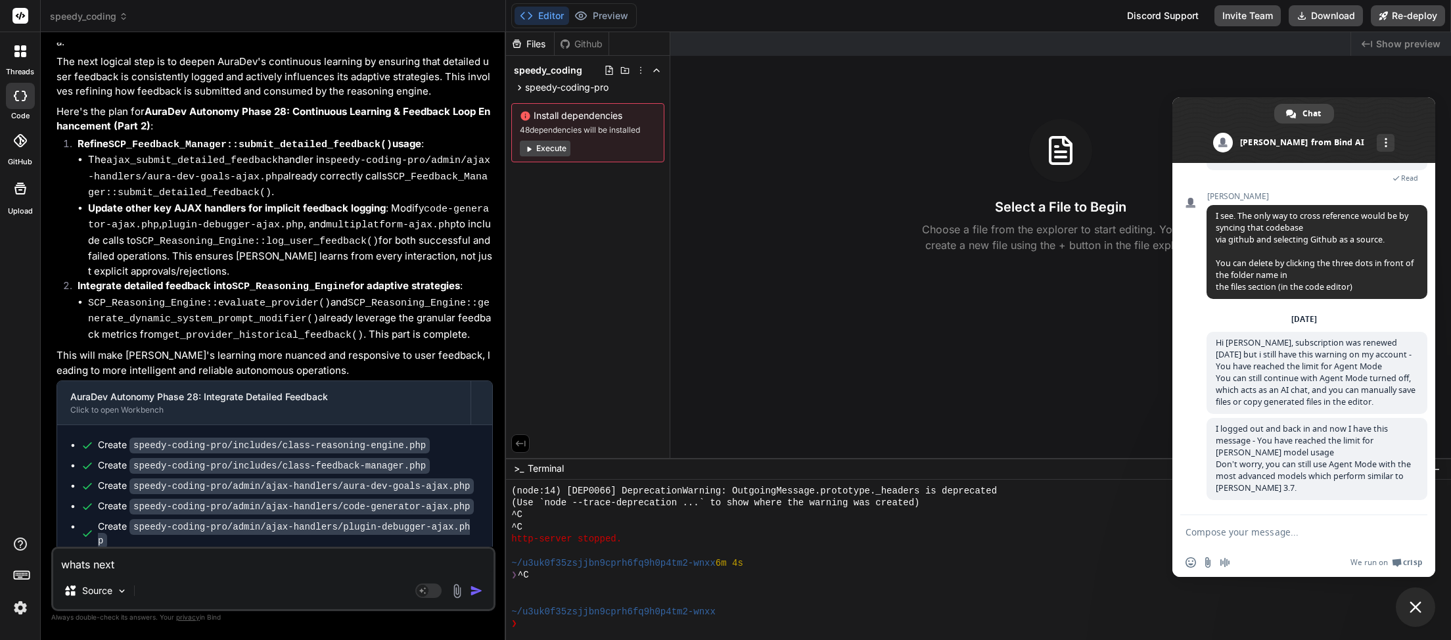
scroll to position [3639, 0]
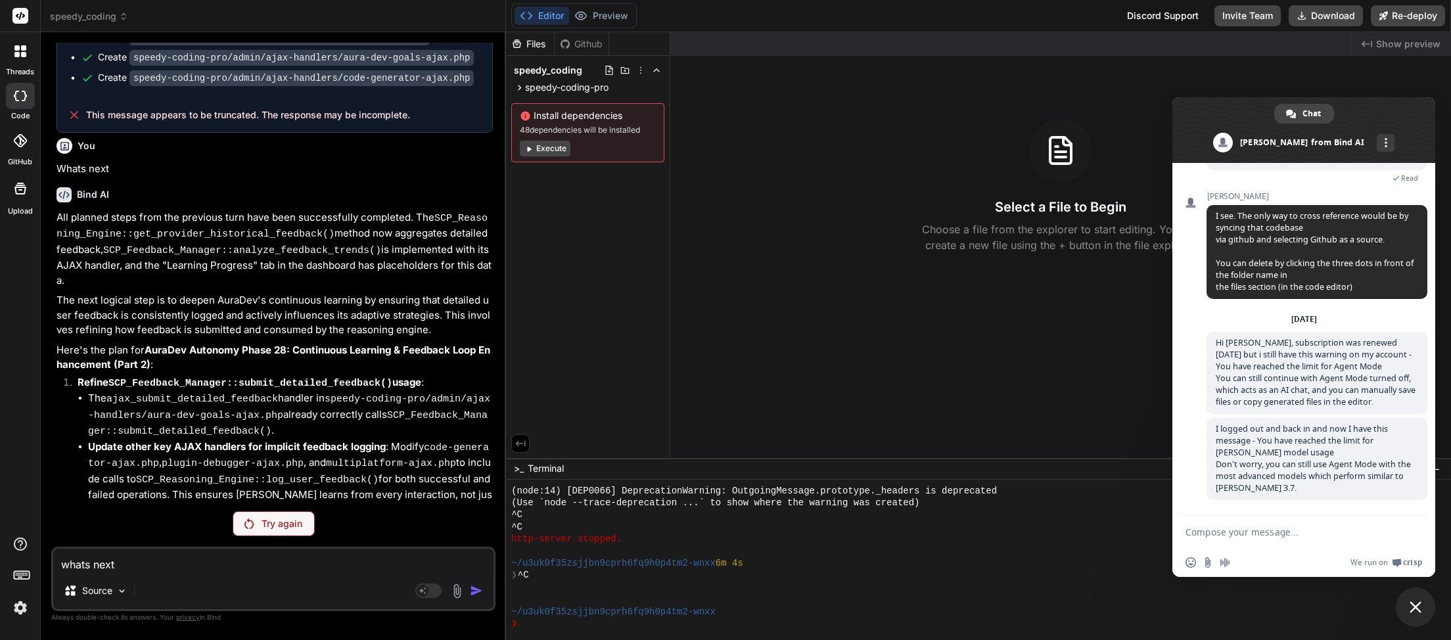
click at [254, 531] on div "Try again" at bounding box center [274, 523] width 82 height 25
click at [121, 17] on icon at bounding box center [123, 16] width 9 height 9
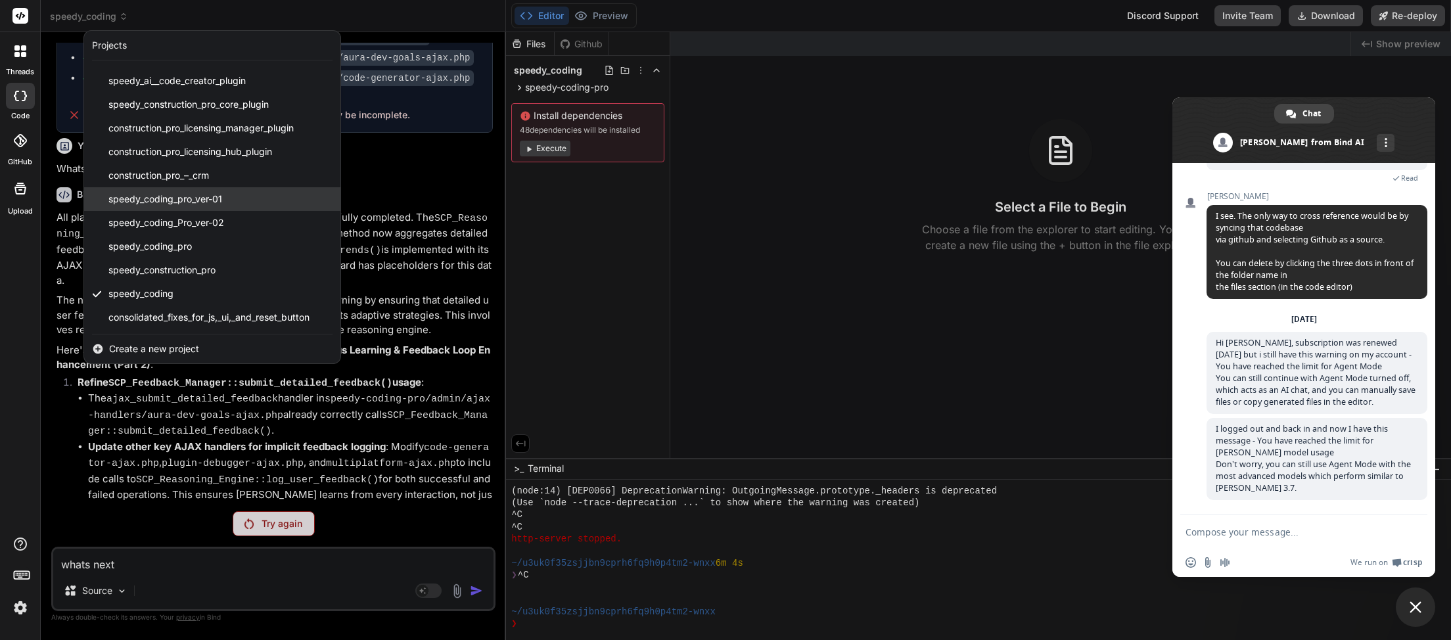
scroll to position [0, 0]
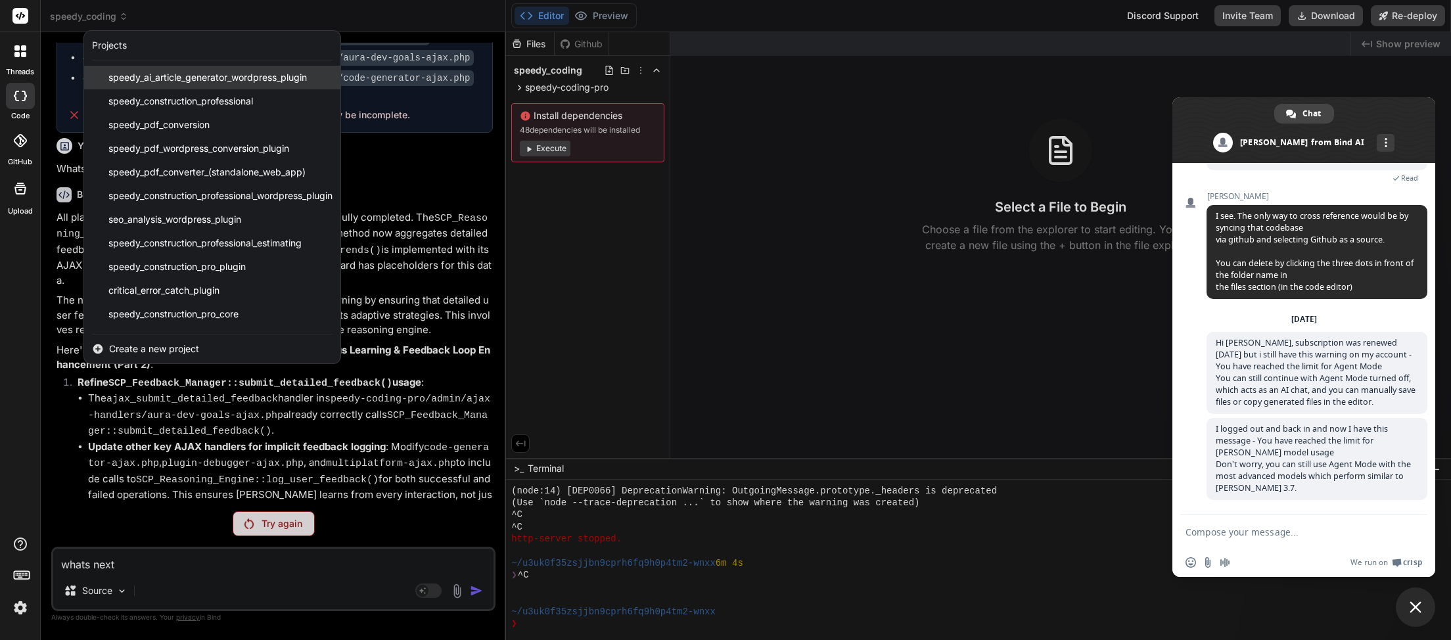
click at [206, 80] on span "speedy_ai_article_generator_wordpress_plugin" at bounding box center [207, 77] width 199 height 13
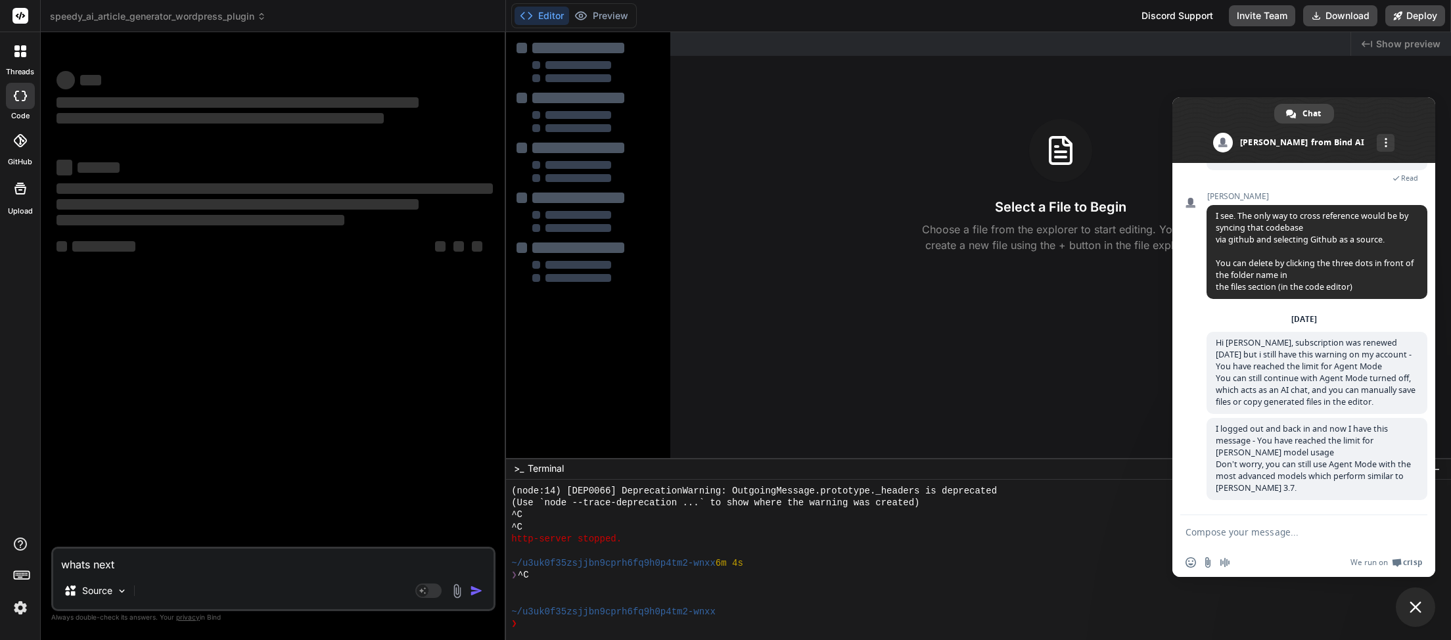
scroll to position [738, 0]
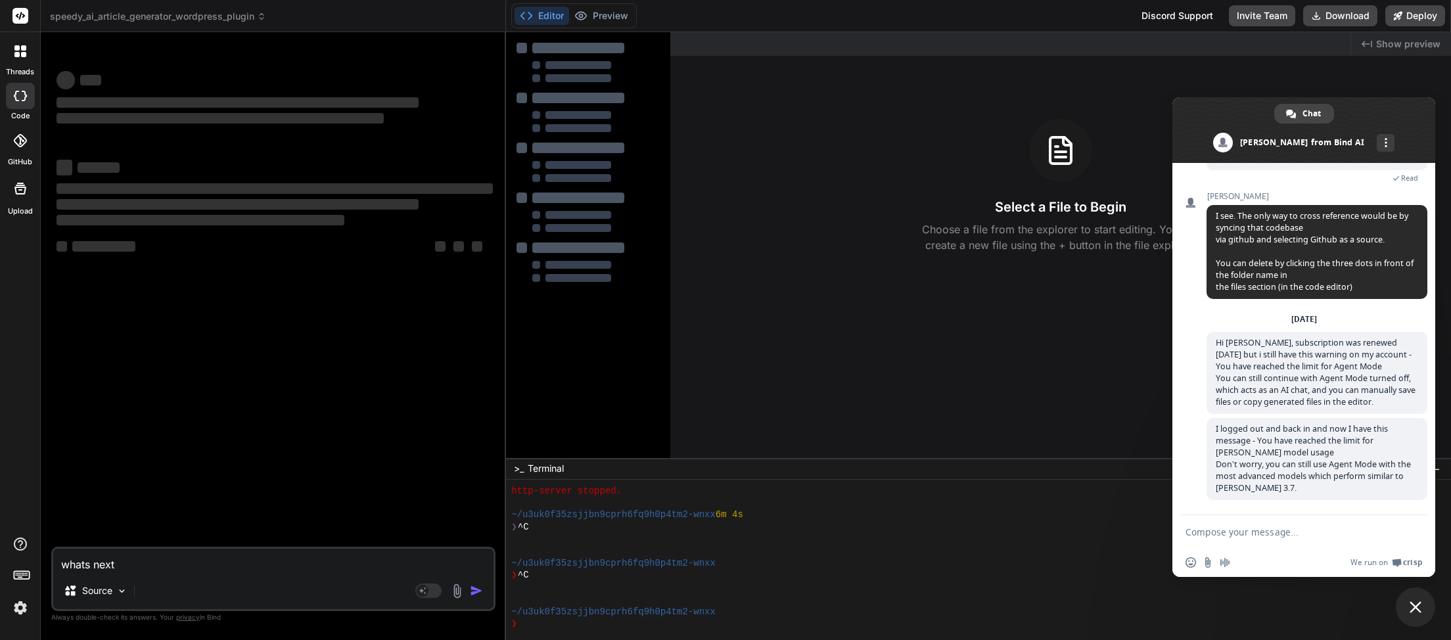
type textarea "x"
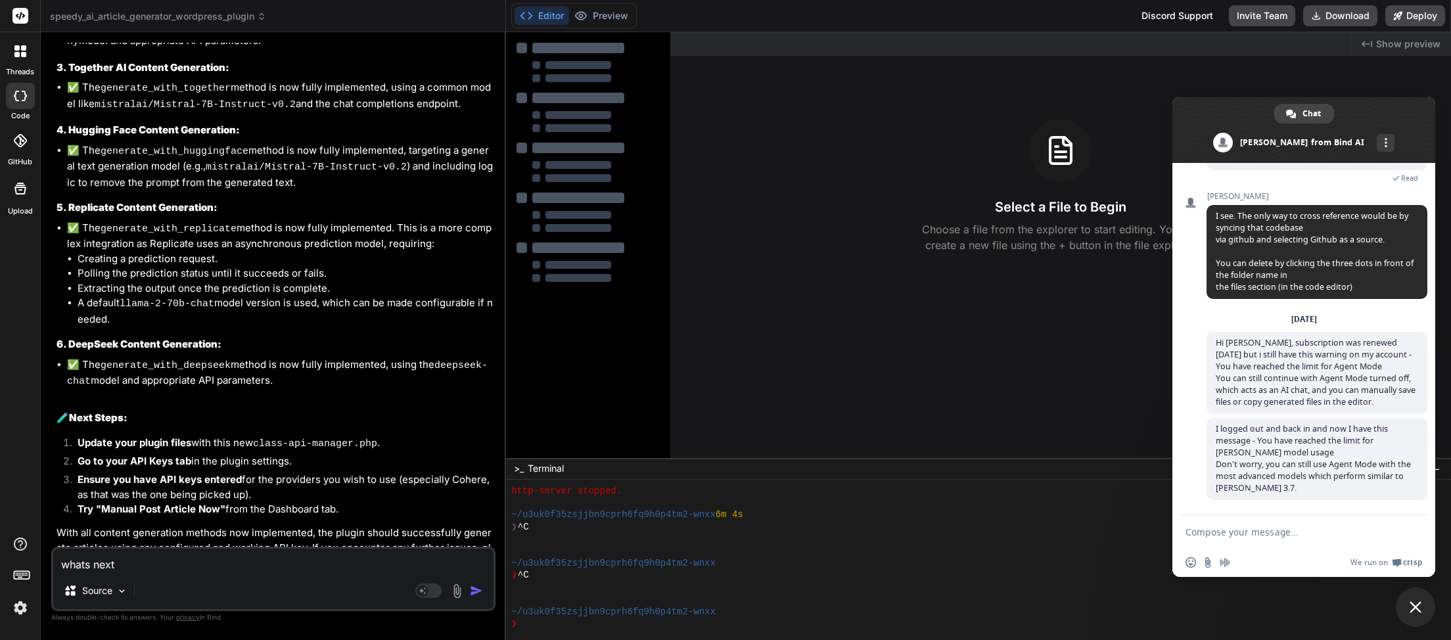
scroll to position [8211, 0]
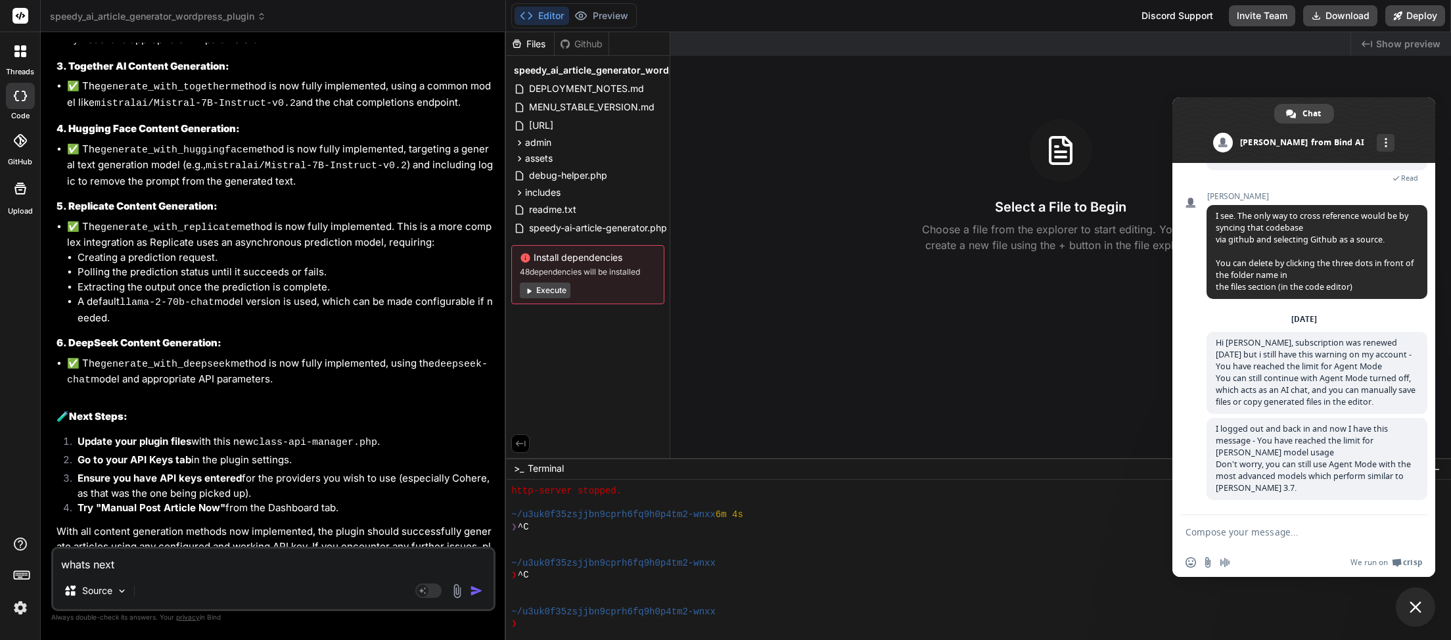
click at [195, 564] on textarea "whats next" at bounding box center [273, 561] width 440 height 24
type textarea "h"
type textarea "x"
type textarea "he"
type textarea "x"
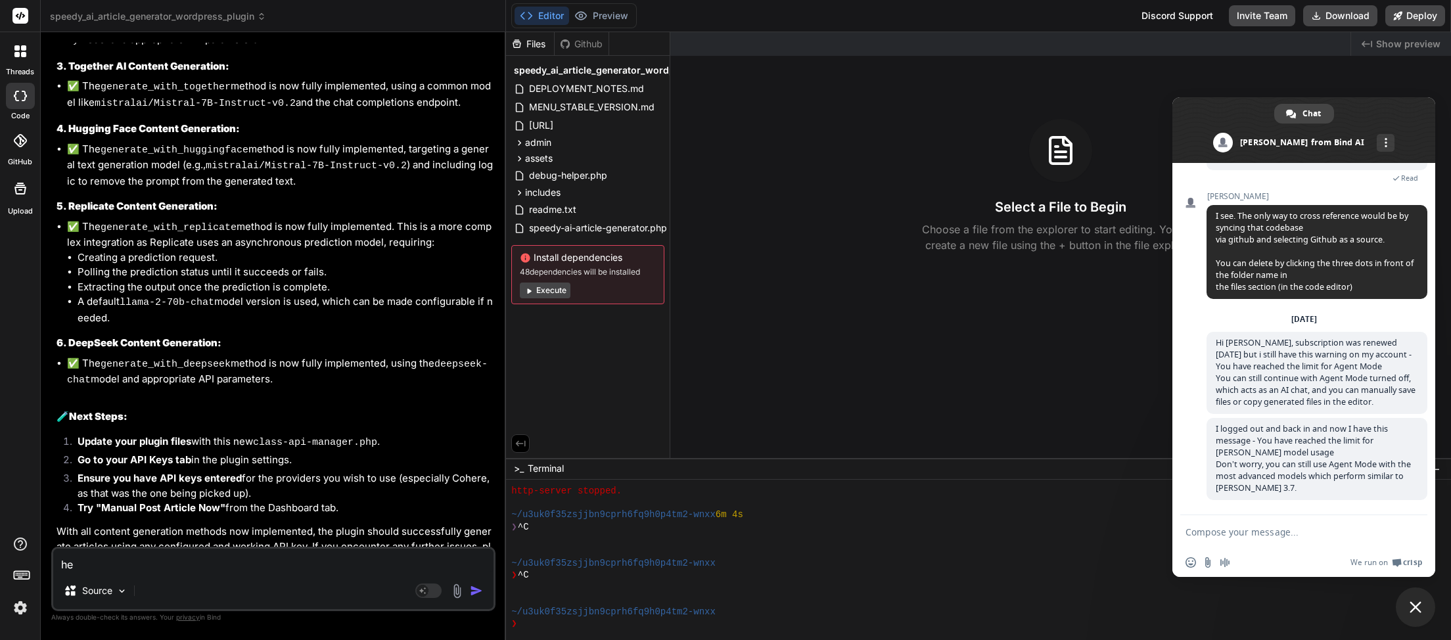
type textarea "hel"
type textarea "x"
type textarea "hell"
type textarea "x"
type textarea "hello"
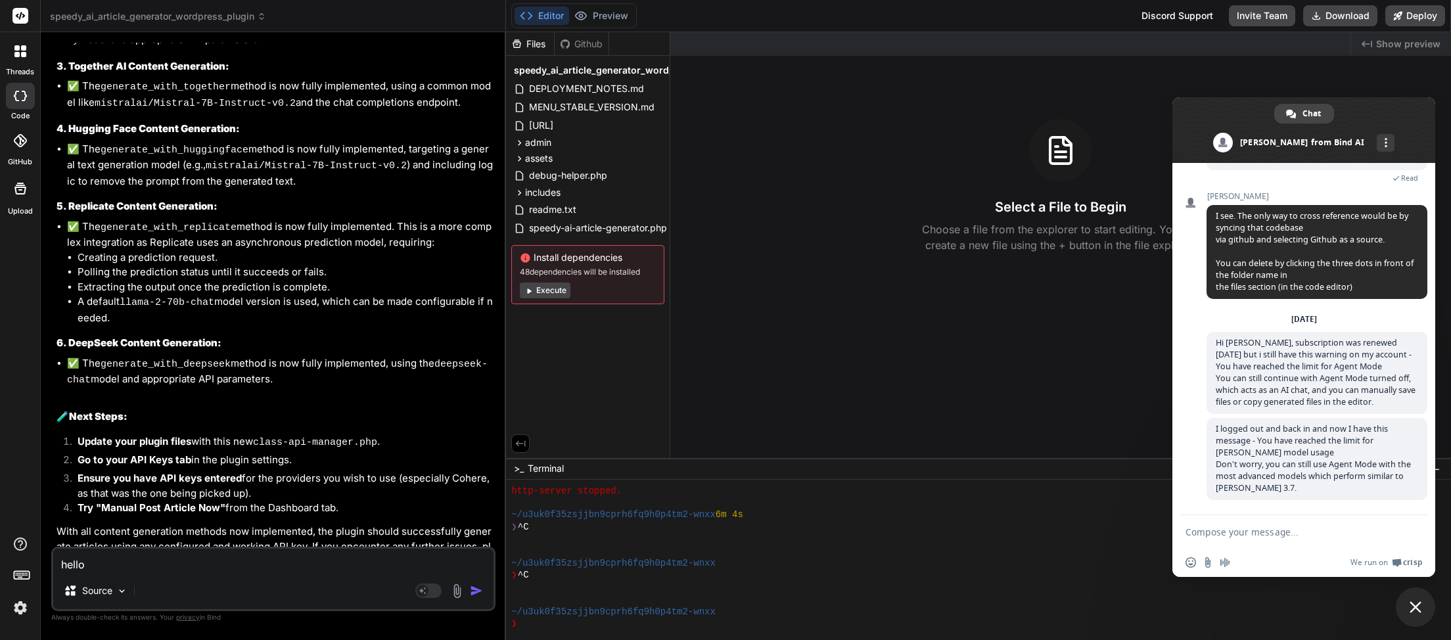
type textarea "x"
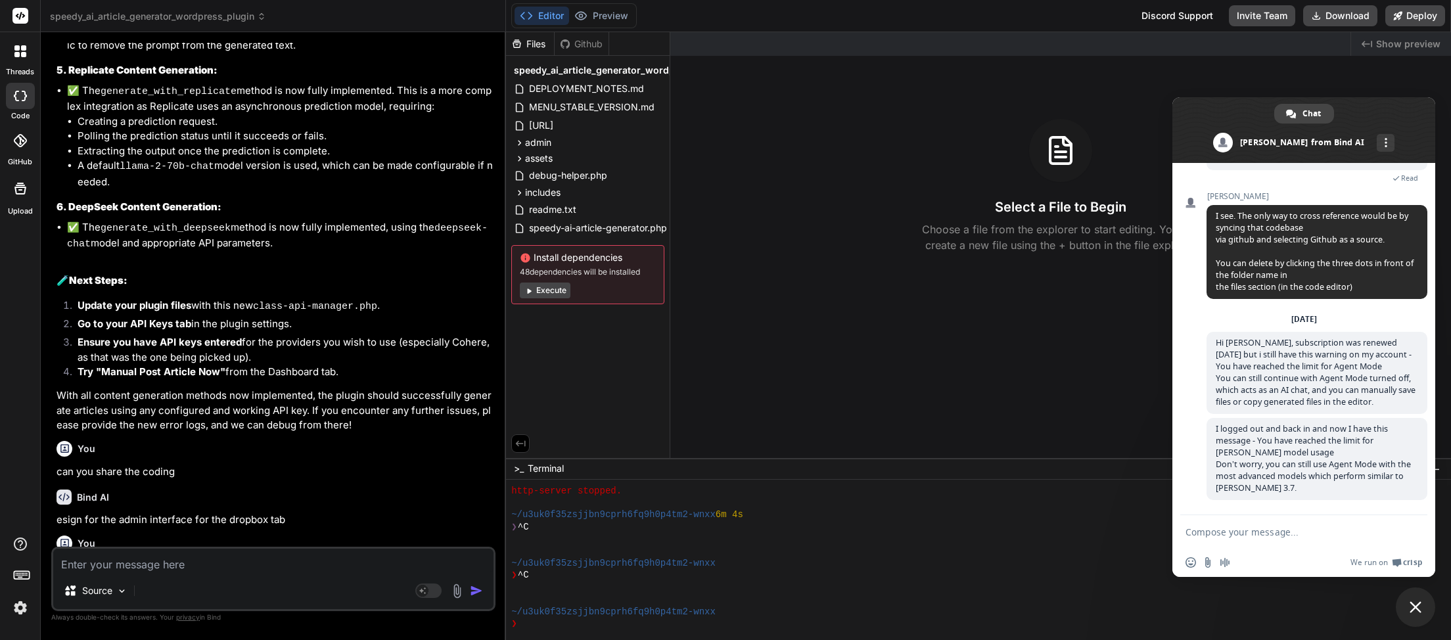
scroll to position [8347, 0]
click at [1417, 603] on span "Close chat" at bounding box center [1416, 607] width 12 height 12
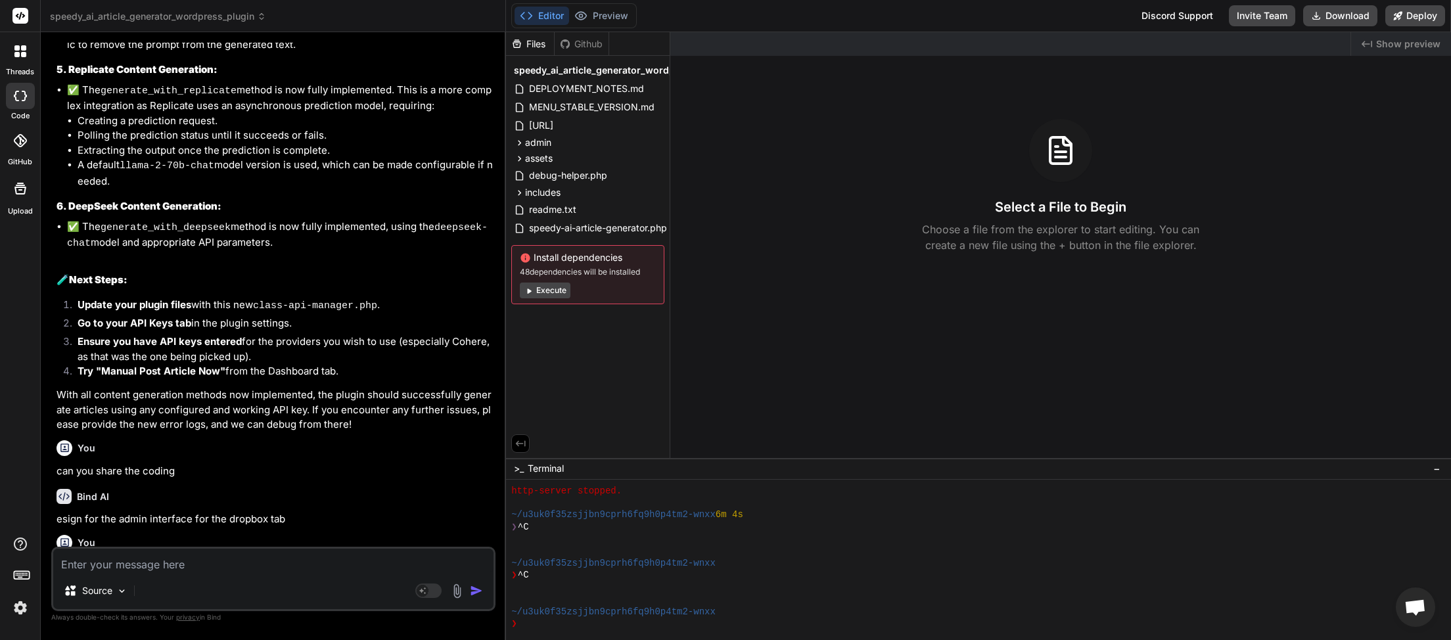
scroll to position [8306, 0]
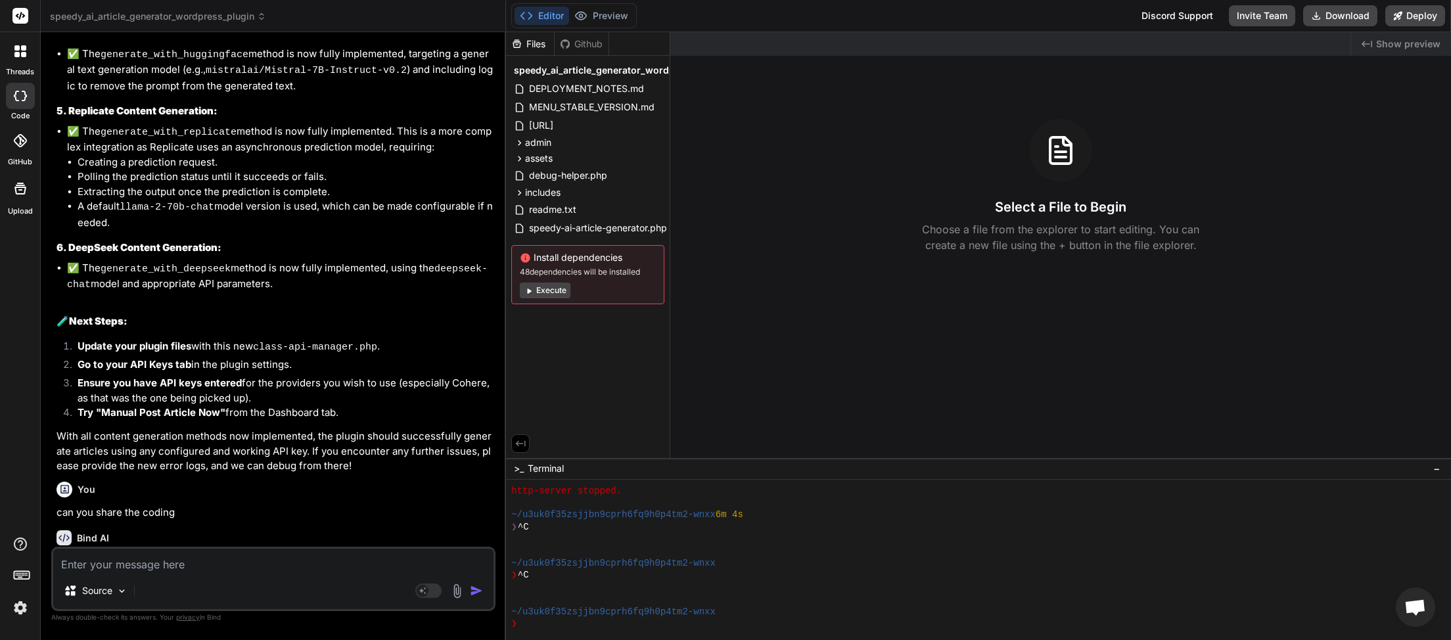
click at [266, 16] on icon at bounding box center [261, 16] width 9 height 9
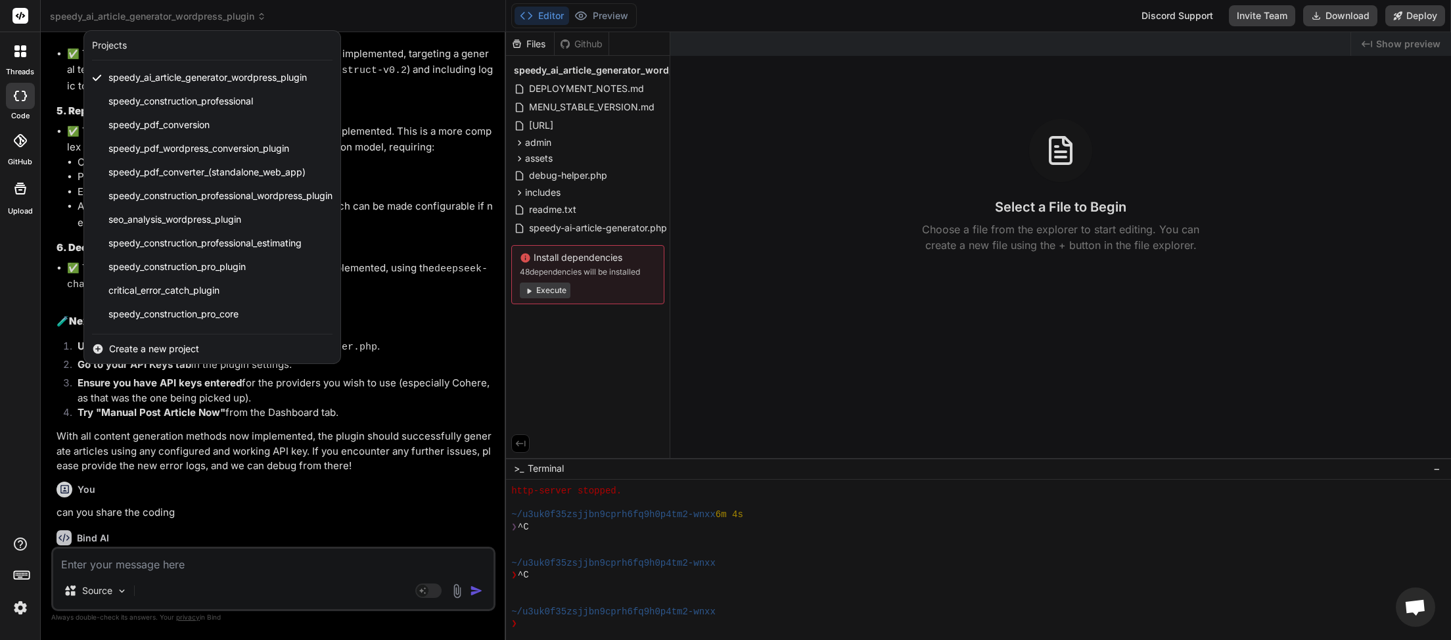
scroll to position [281, 0]
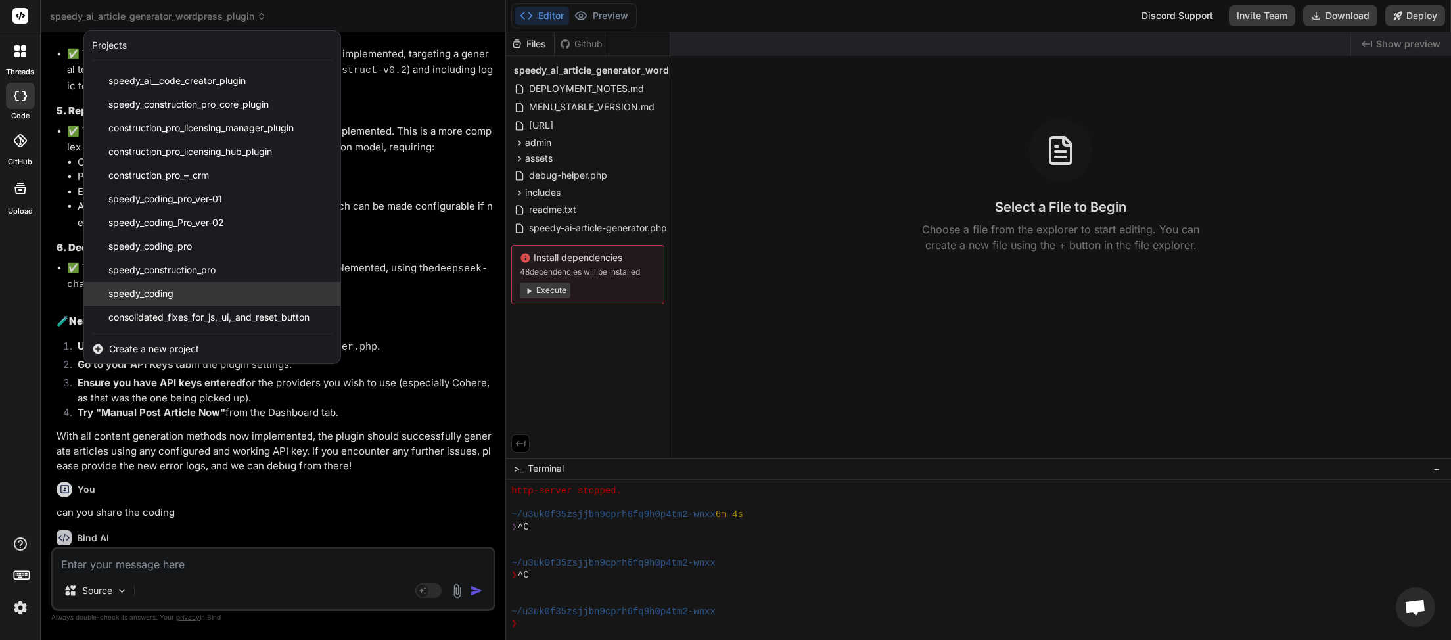
click at [188, 298] on div "speedy_coding" at bounding box center [212, 294] width 256 height 24
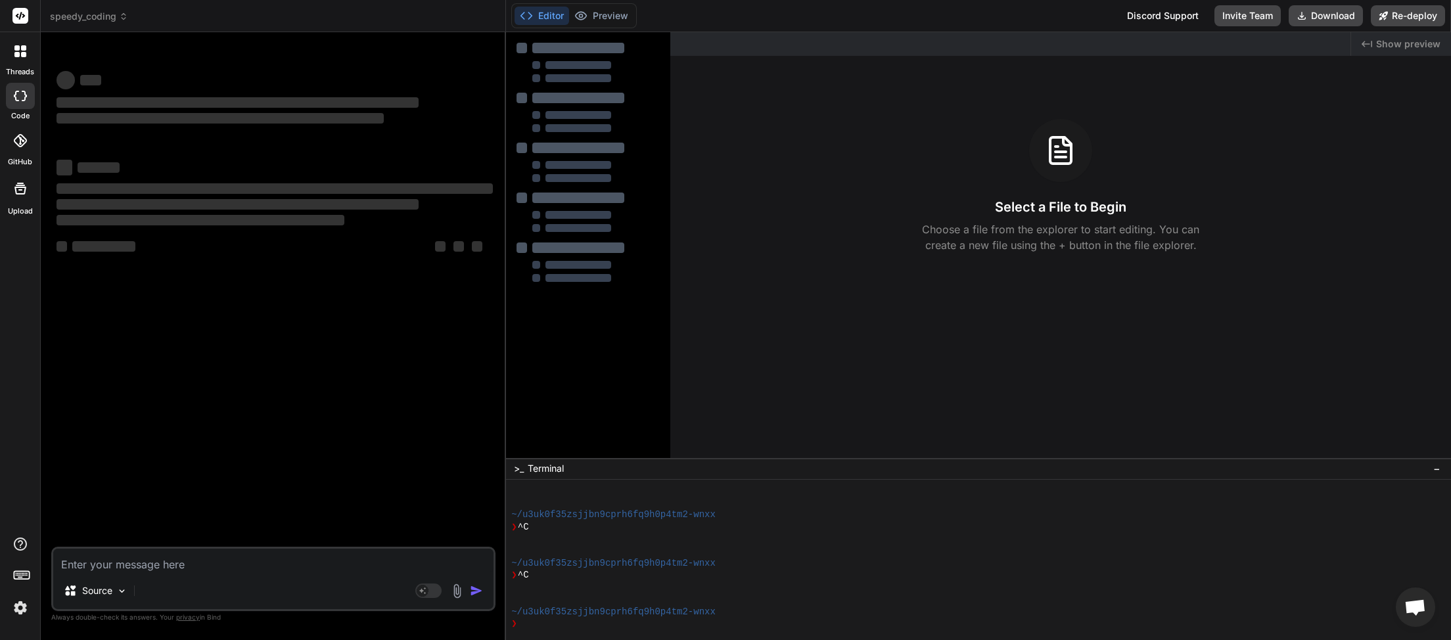
scroll to position [786, 0]
type textarea "x"
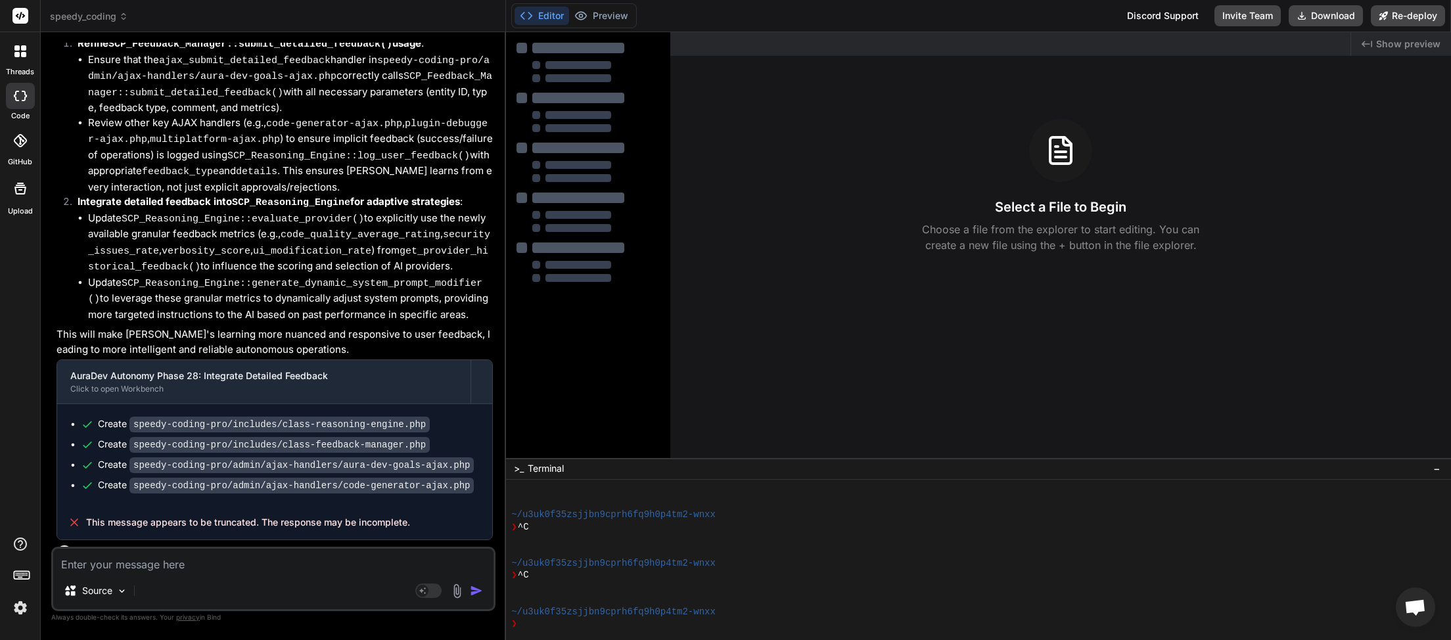
scroll to position [2986, 0]
click at [132, 566] on textarea at bounding box center [273, 561] width 440 height 24
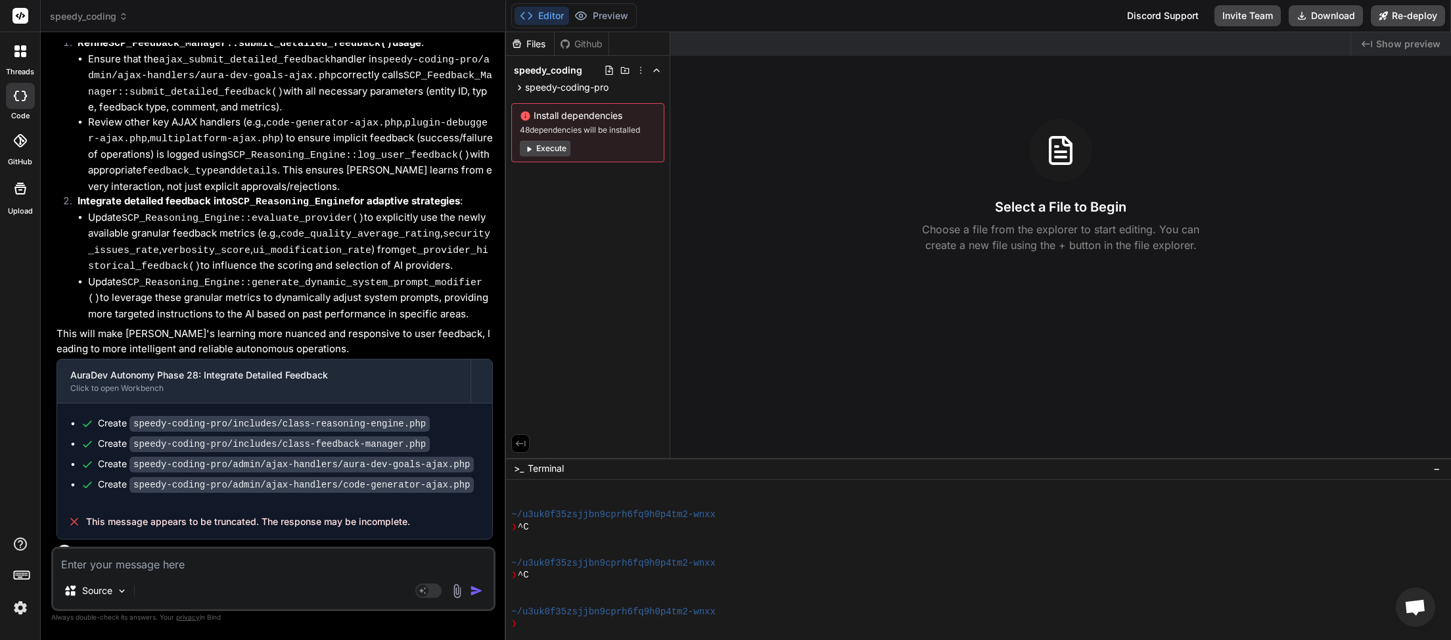
type textarea "h"
type textarea "x"
type textarea "he"
type textarea "x"
type textarea "hel"
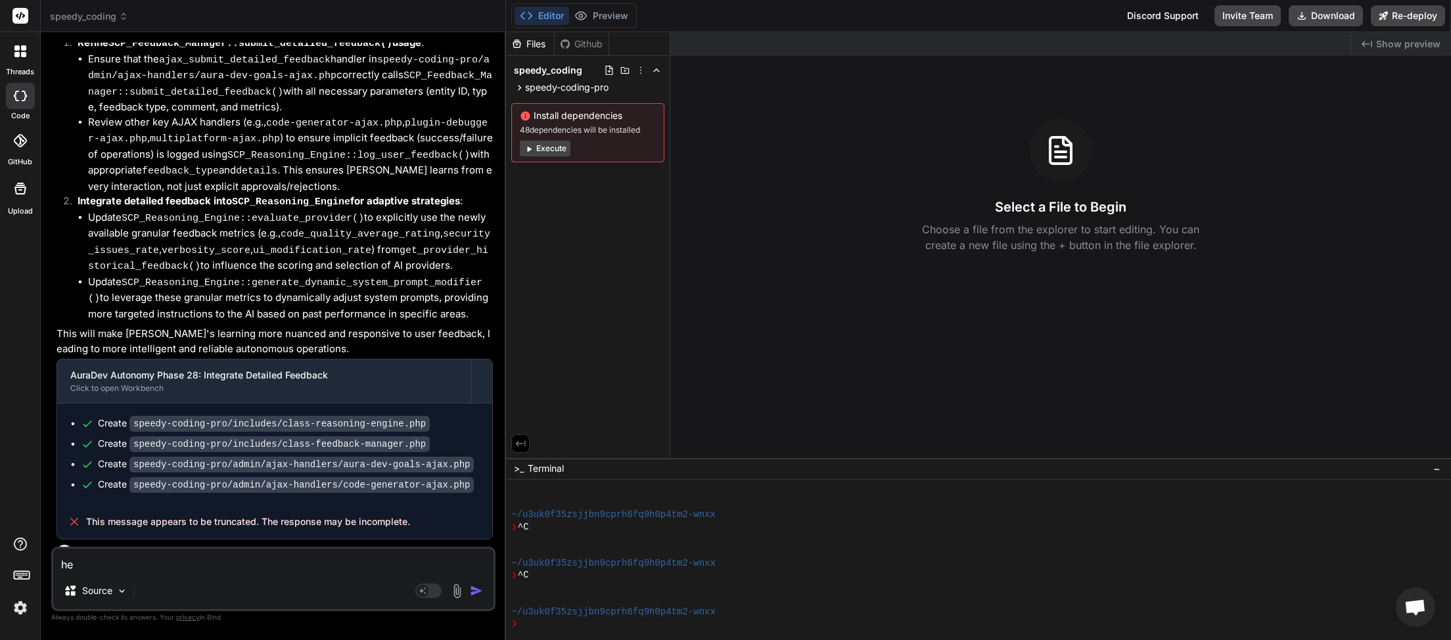
type textarea "x"
type textarea "hell"
type textarea "x"
type textarea "hello"
type textarea "x"
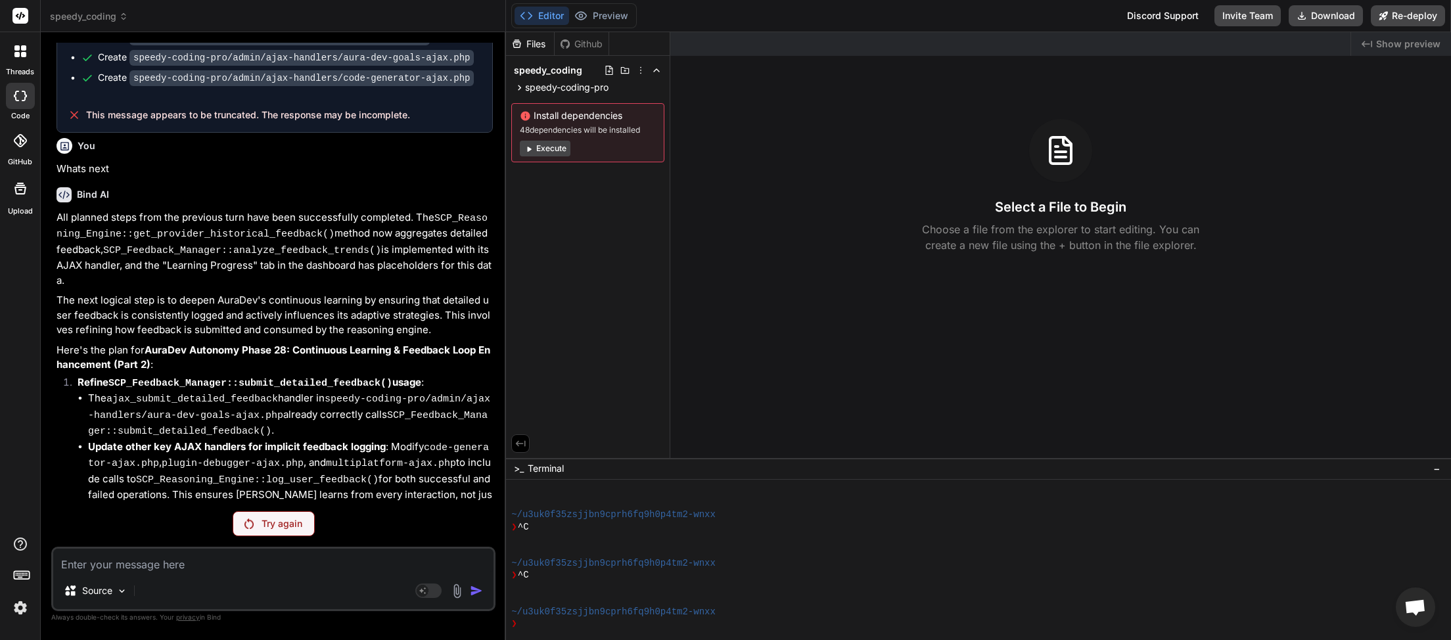
scroll to position [3592, 0]
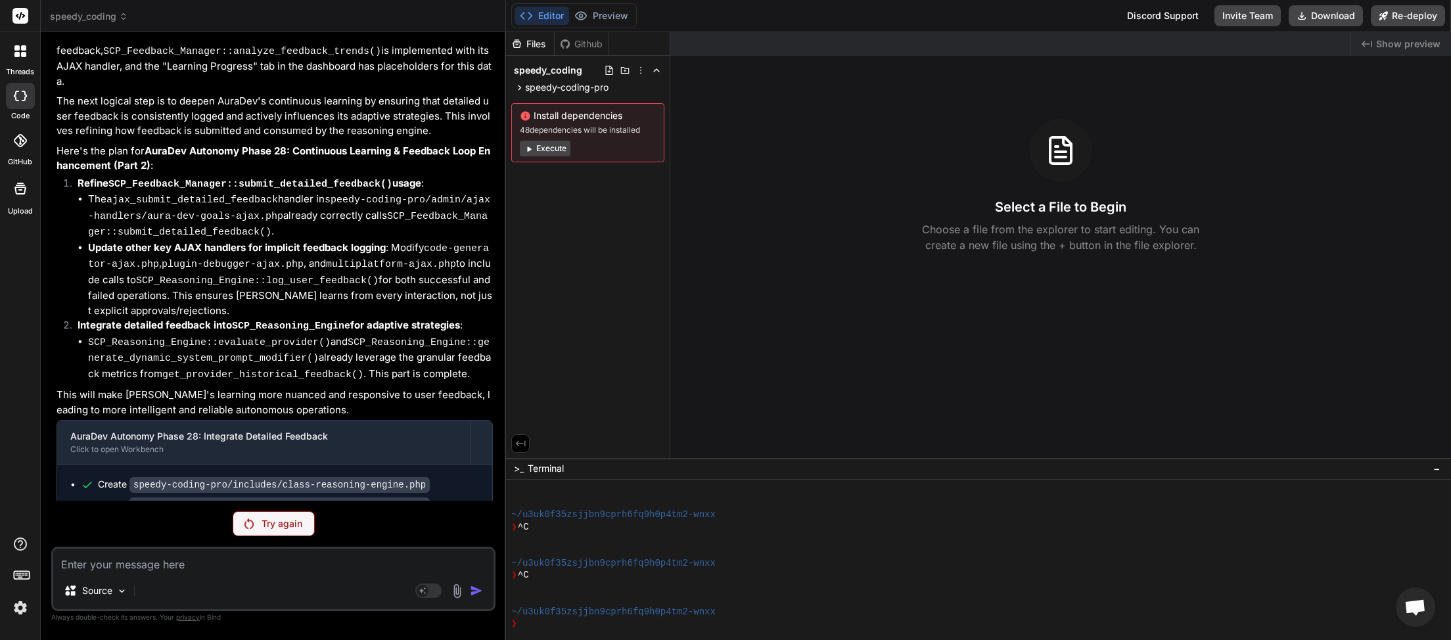
click at [285, 519] on p "Try again" at bounding box center [282, 523] width 41 height 13
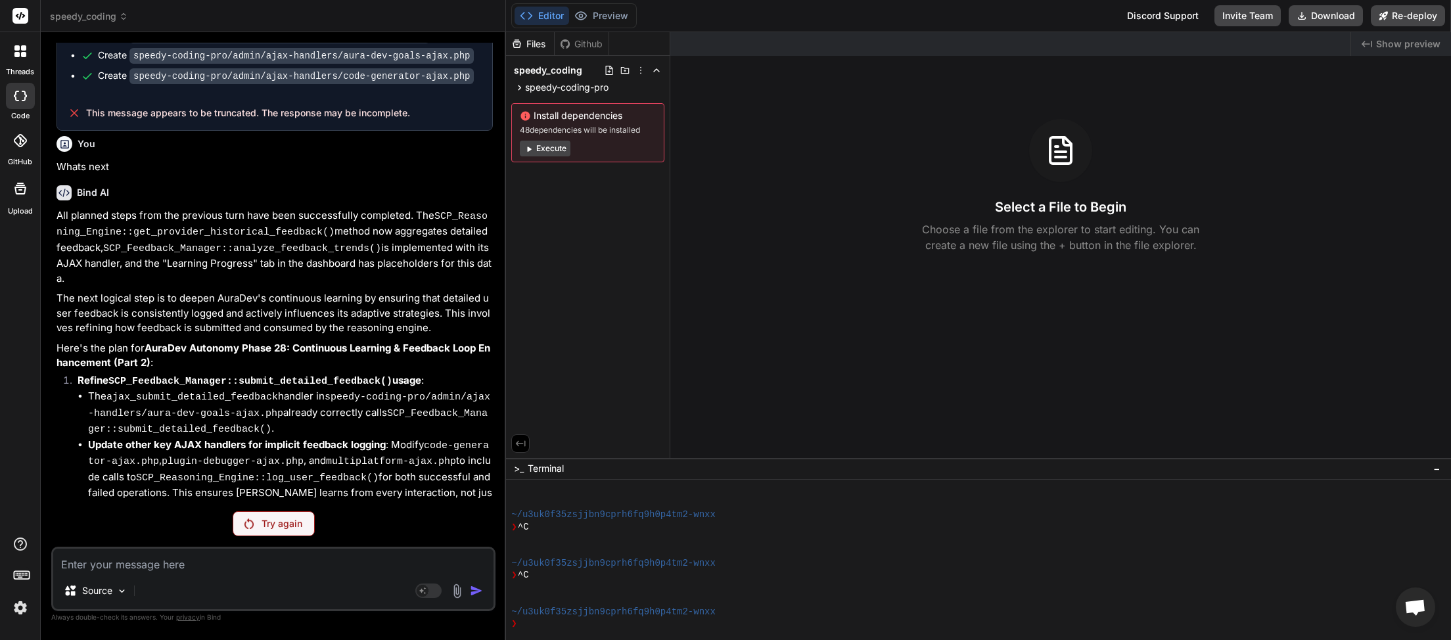
scroll to position [3393, 0]
click at [16, 613] on img at bounding box center [20, 608] width 22 height 22
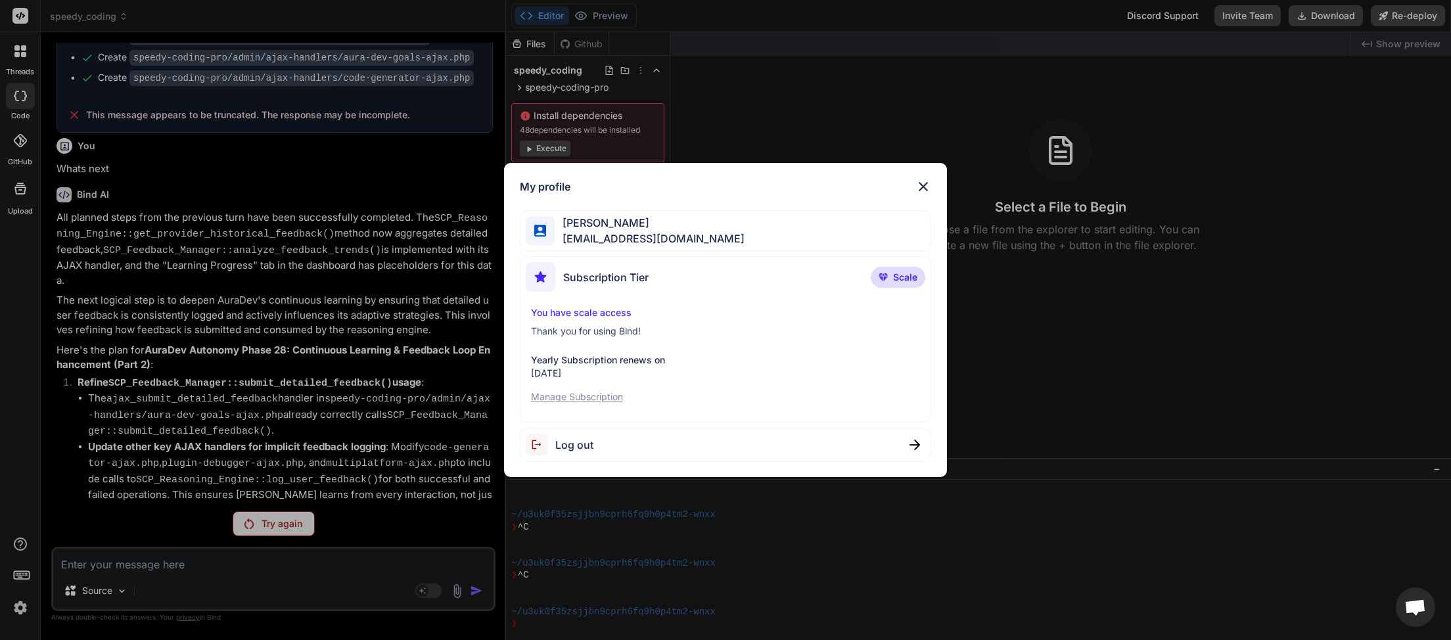
click at [926, 183] on img at bounding box center [924, 187] width 16 height 16
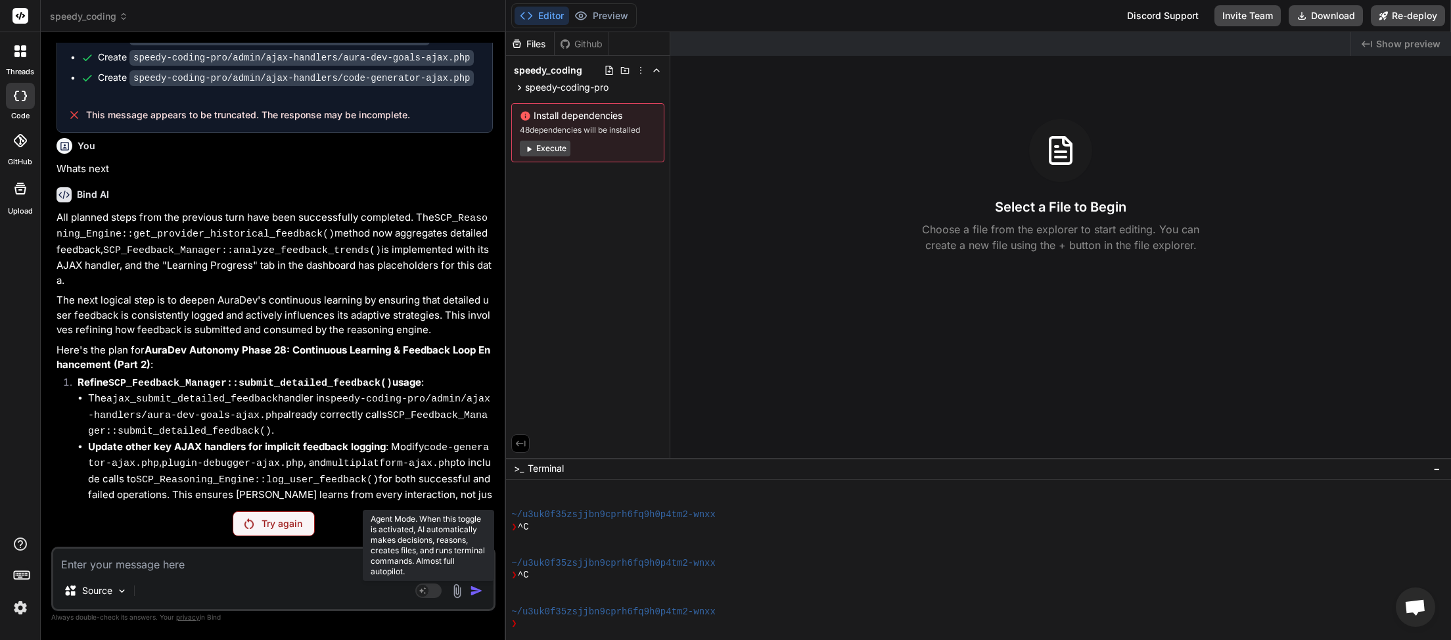
click at [440, 590] on rect at bounding box center [428, 591] width 26 height 14
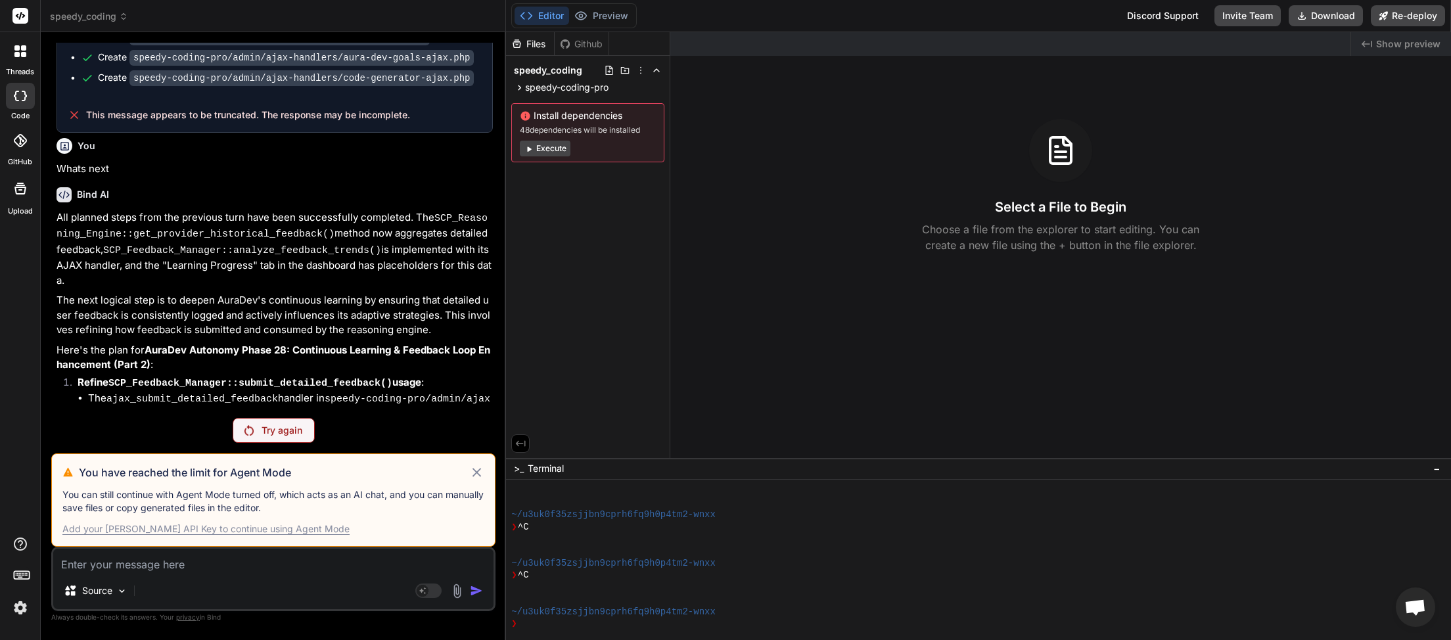
click at [477, 474] on icon at bounding box center [477, 472] width 9 height 9
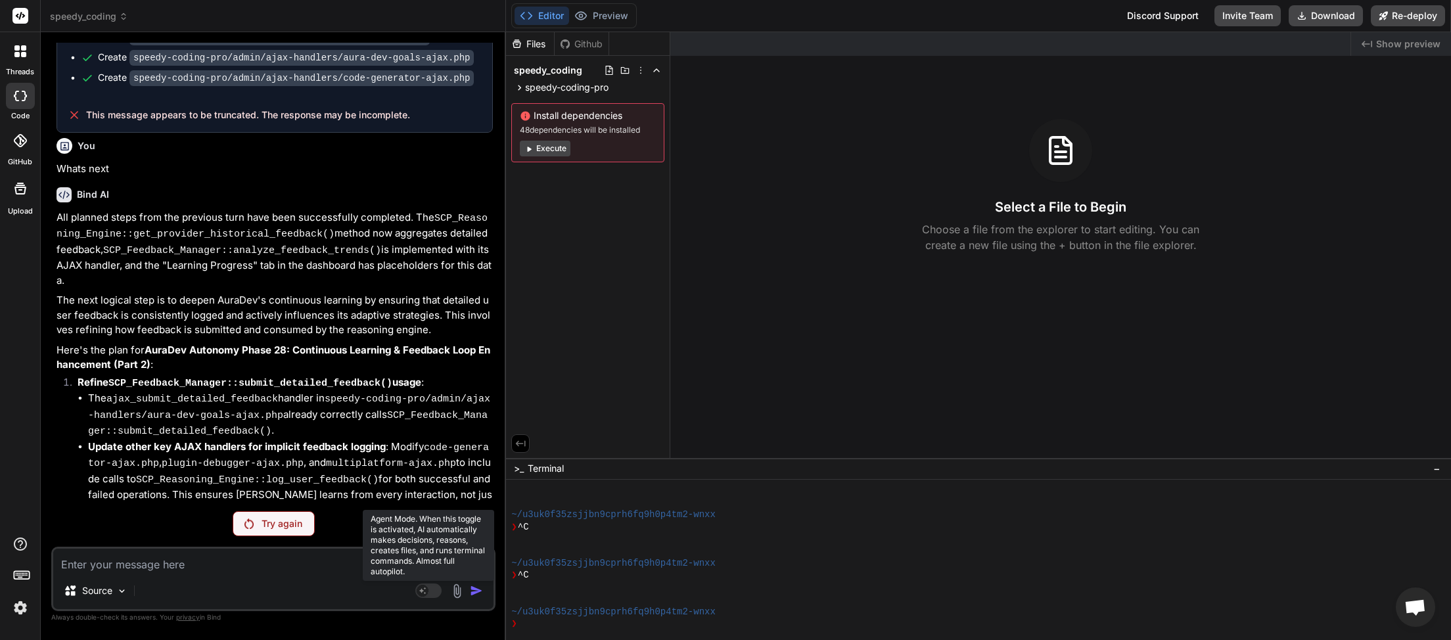
click at [439, 592] on rect at bounding box center [428, 591] width 26 height 14
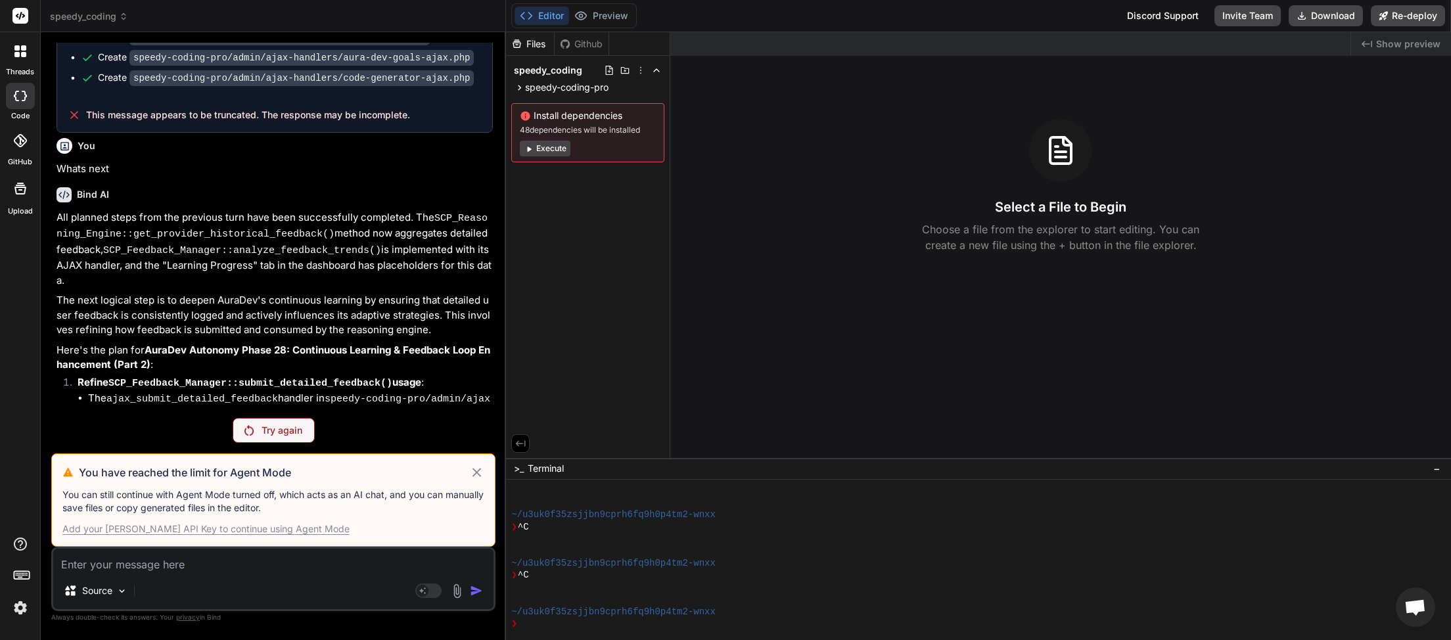
drag, startPoint x: 477, startPoint y: 475, endPoint x: 467, endPoint y: 488, distance: 17.4
click at [477, 475] on icon at bounding box center [476, 473] width 15 height 16
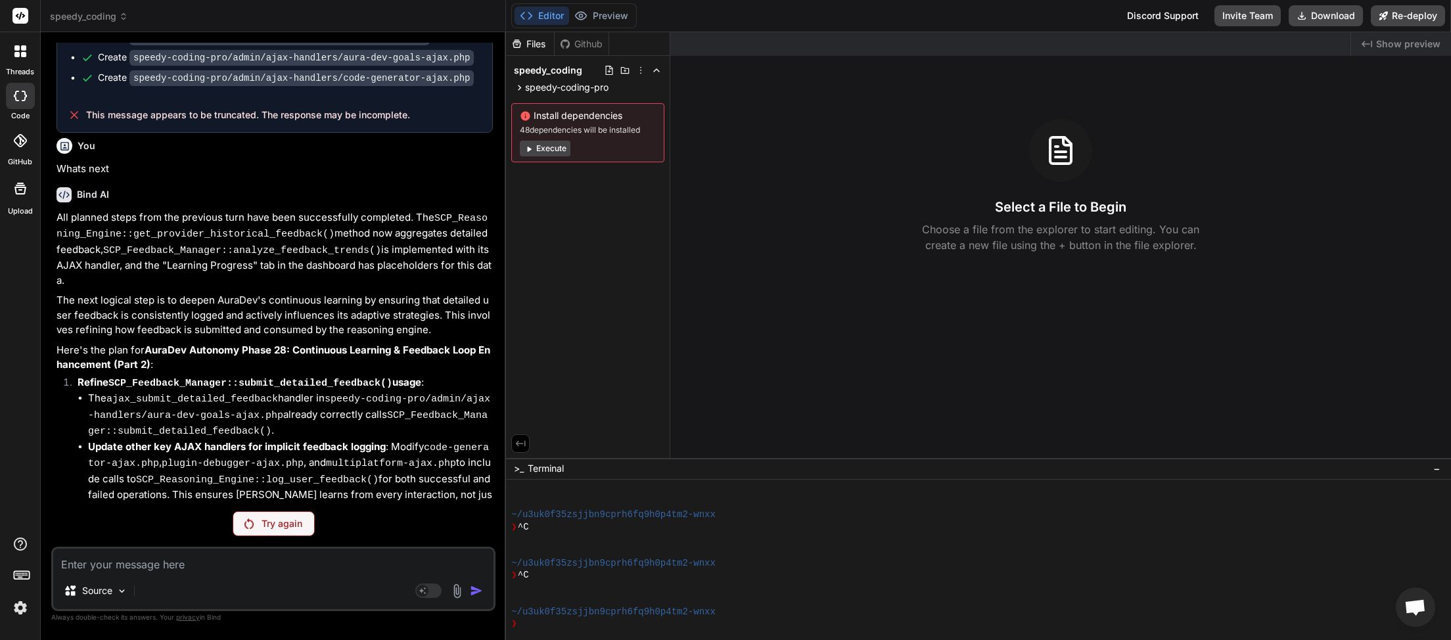
click at [22, 616] on img at bounding box center [20, 608] width 22 height 22
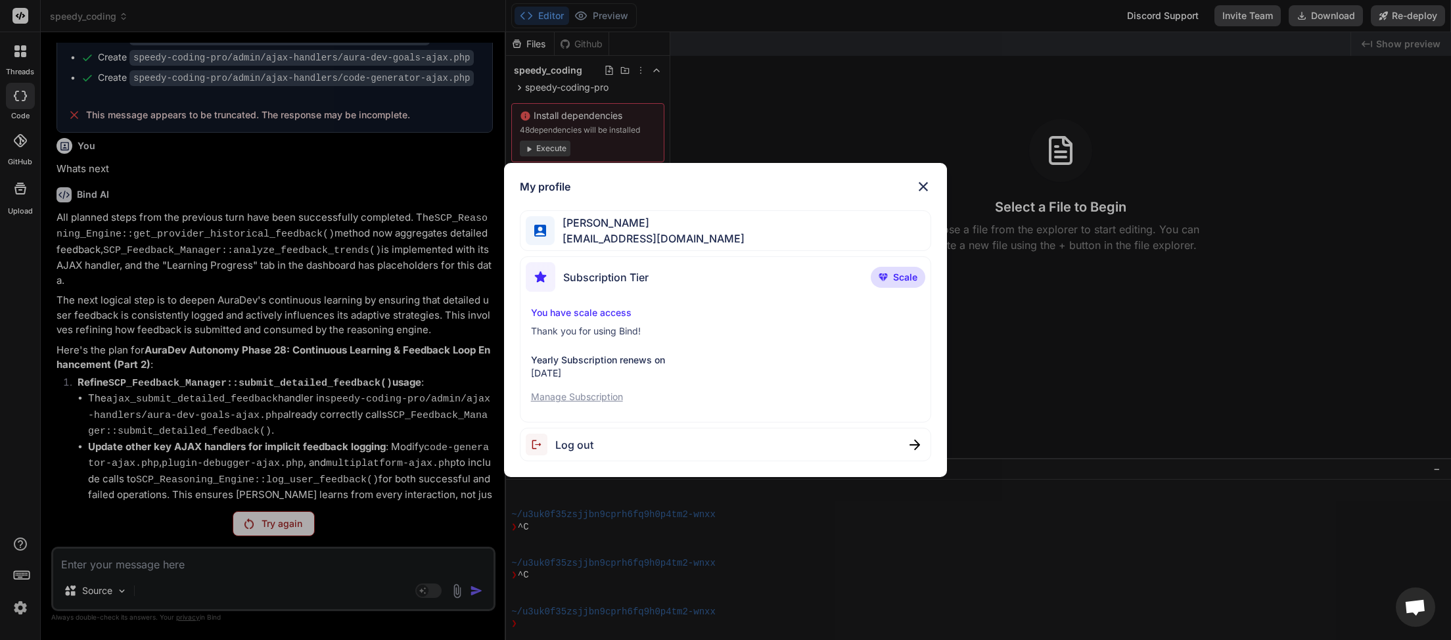
click at [598, 447] on div "Log out" at bounding box center [726, 445] width 412 height 34
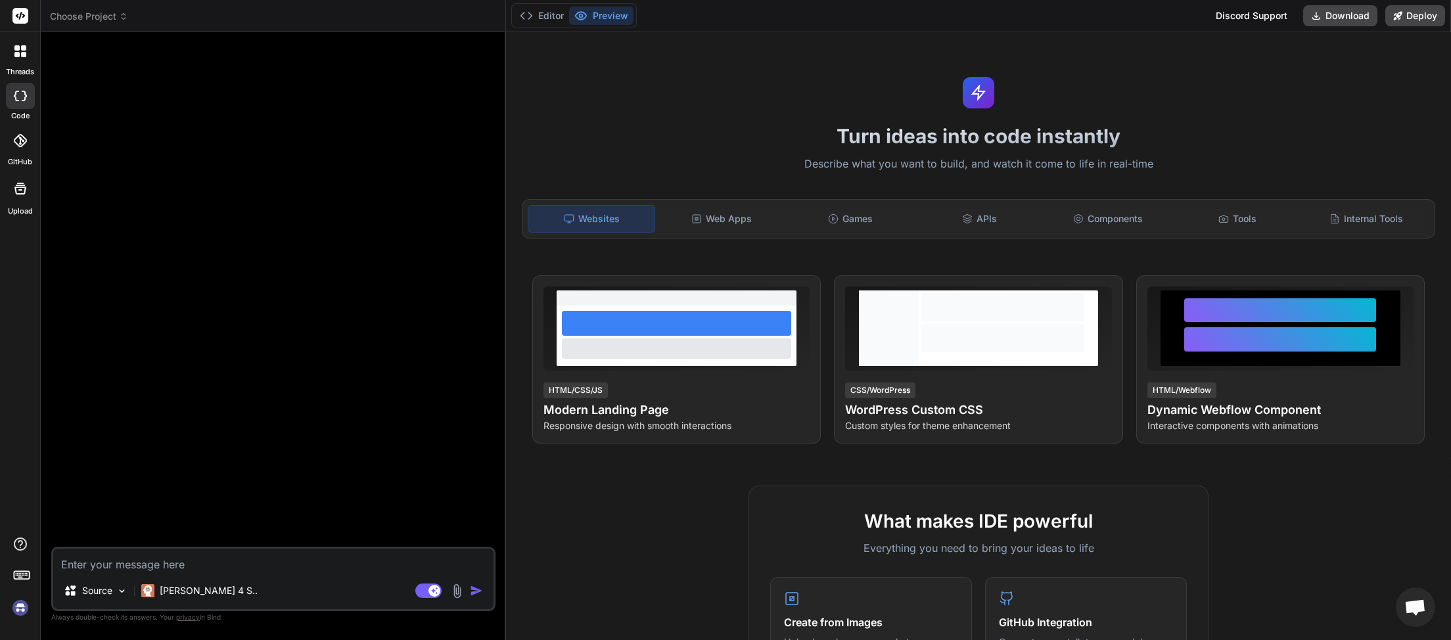
scroll to position [834, 0]
click at [20, 606] on img at bounding box center [20, 608] width 22 height 22
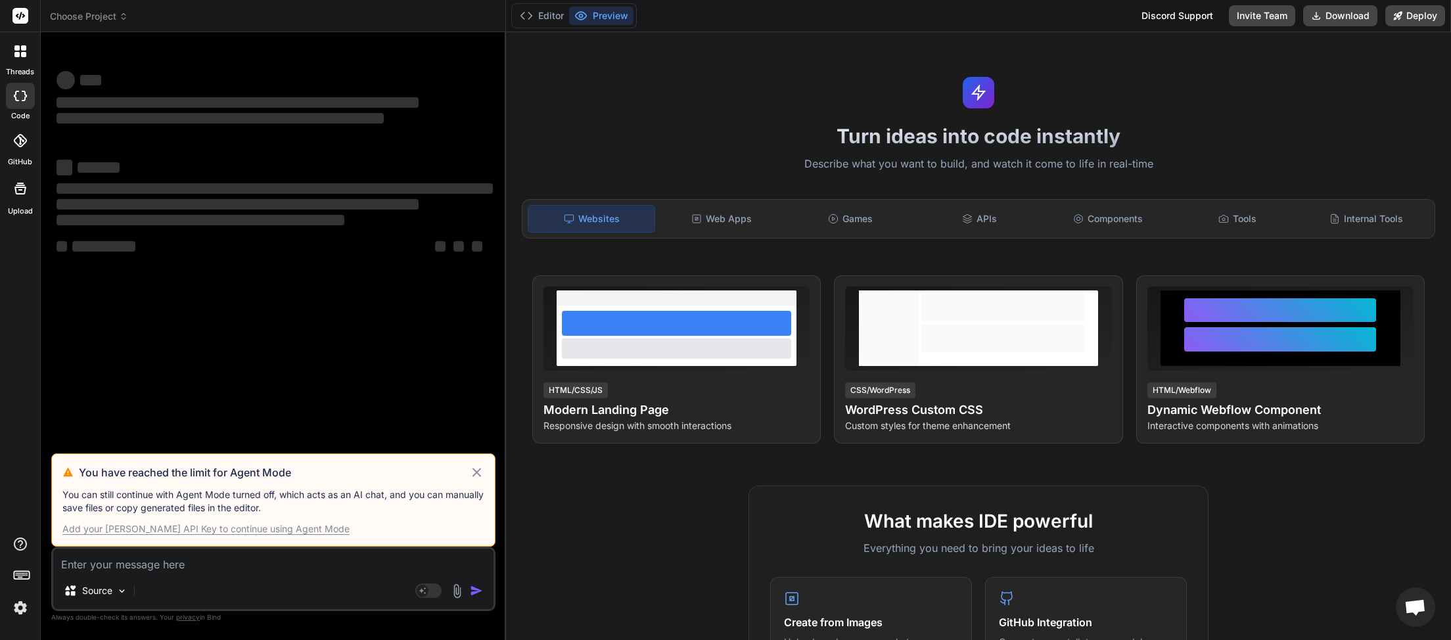
click at [477, 475] on icon at bounding box center [476, 473] width 15 height 16
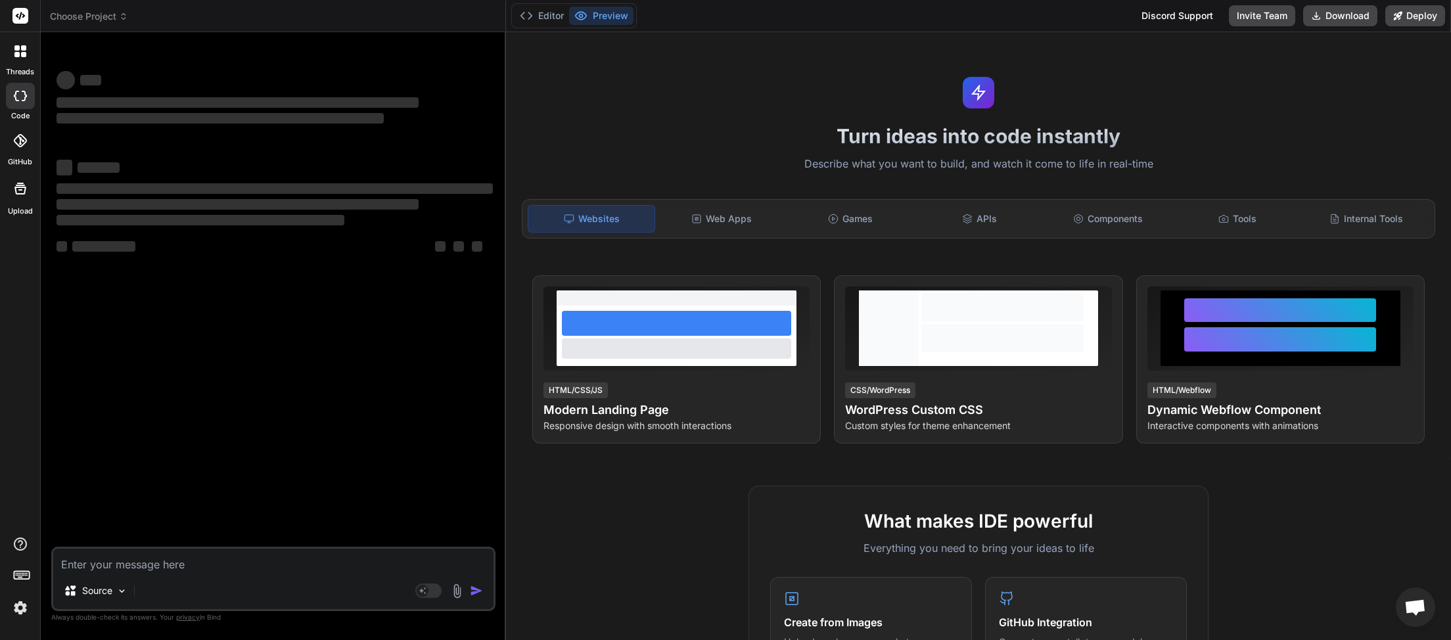
click at [210, 569] on textarea at bounding box center [273, 561] width 440 height 24
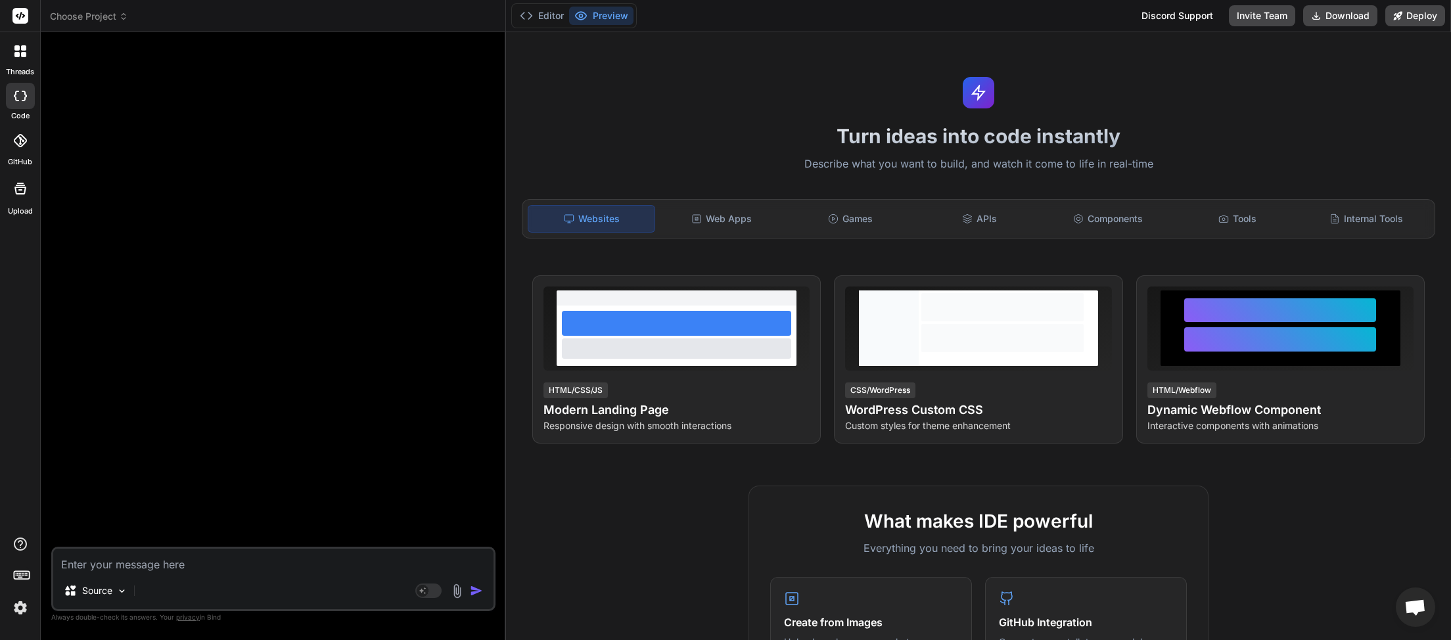
click at [24, 614] on img at bounding box center [20, 608] width 22 height 22
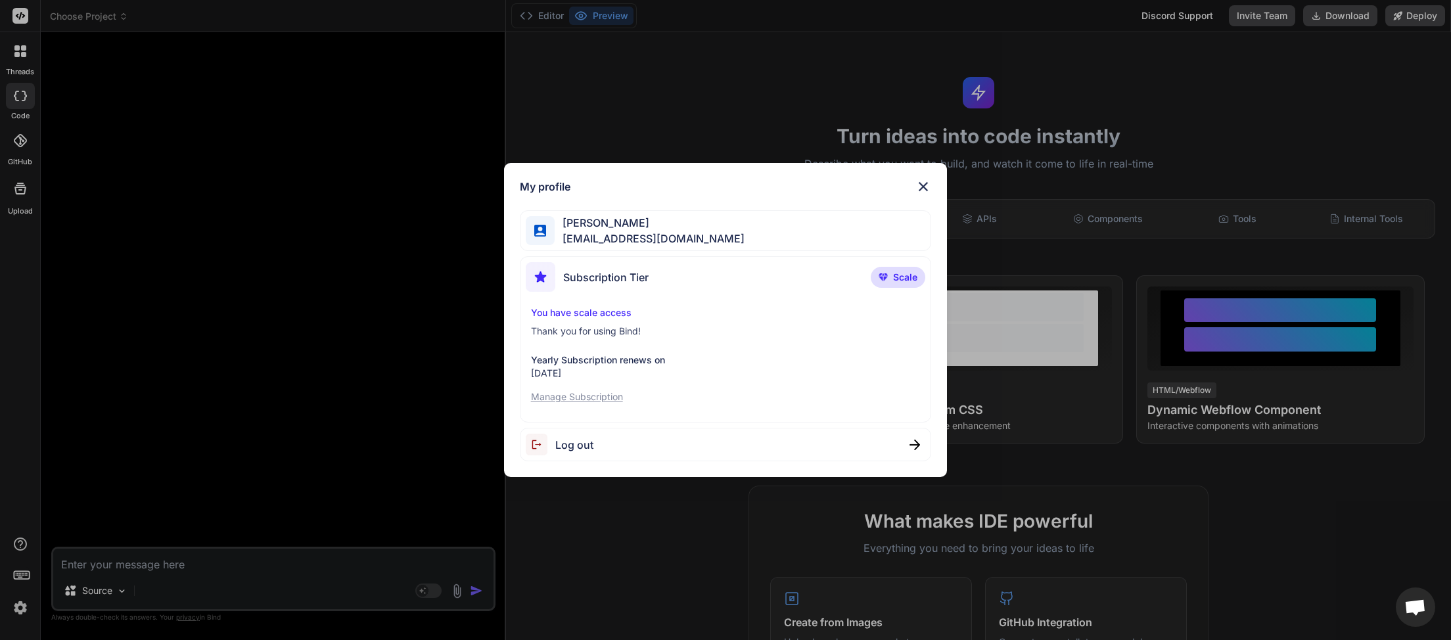
click at [596, 394] on p "Manage Subscription" at bounding box center [726, 396] width 390 height 13
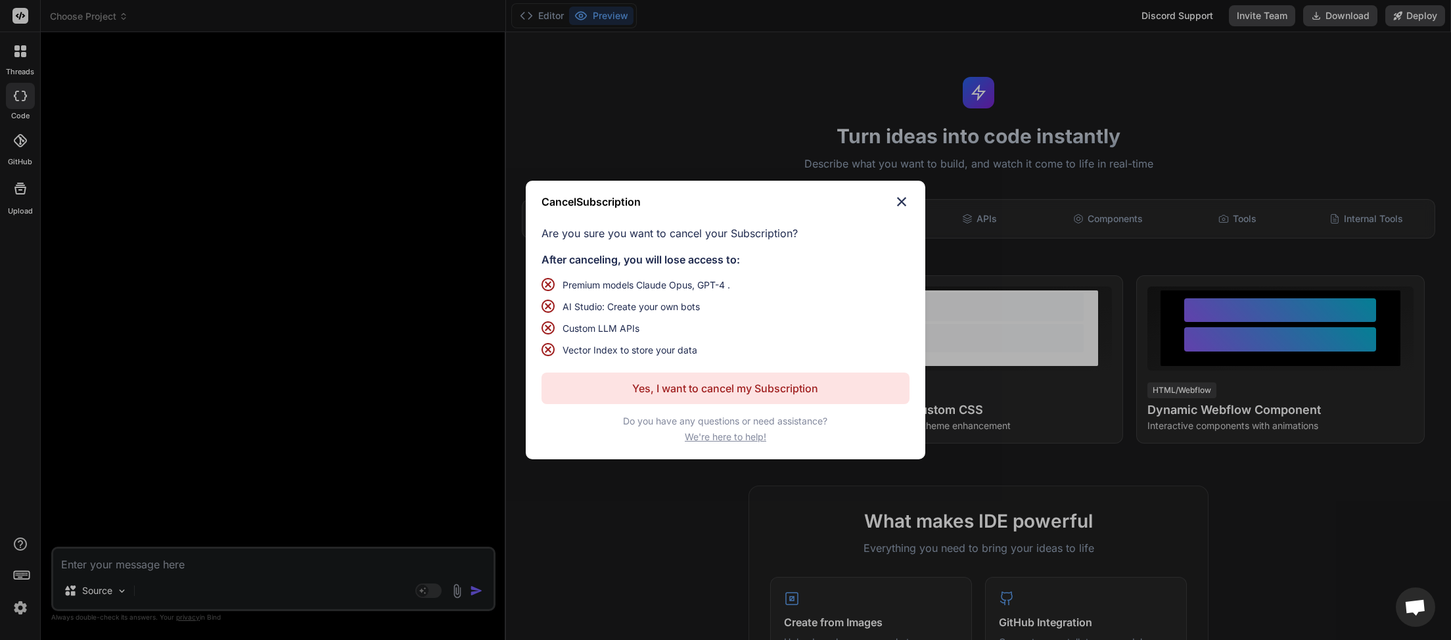
click at [906, 195] on img at bounding box center [902, 202] width 16 height 16
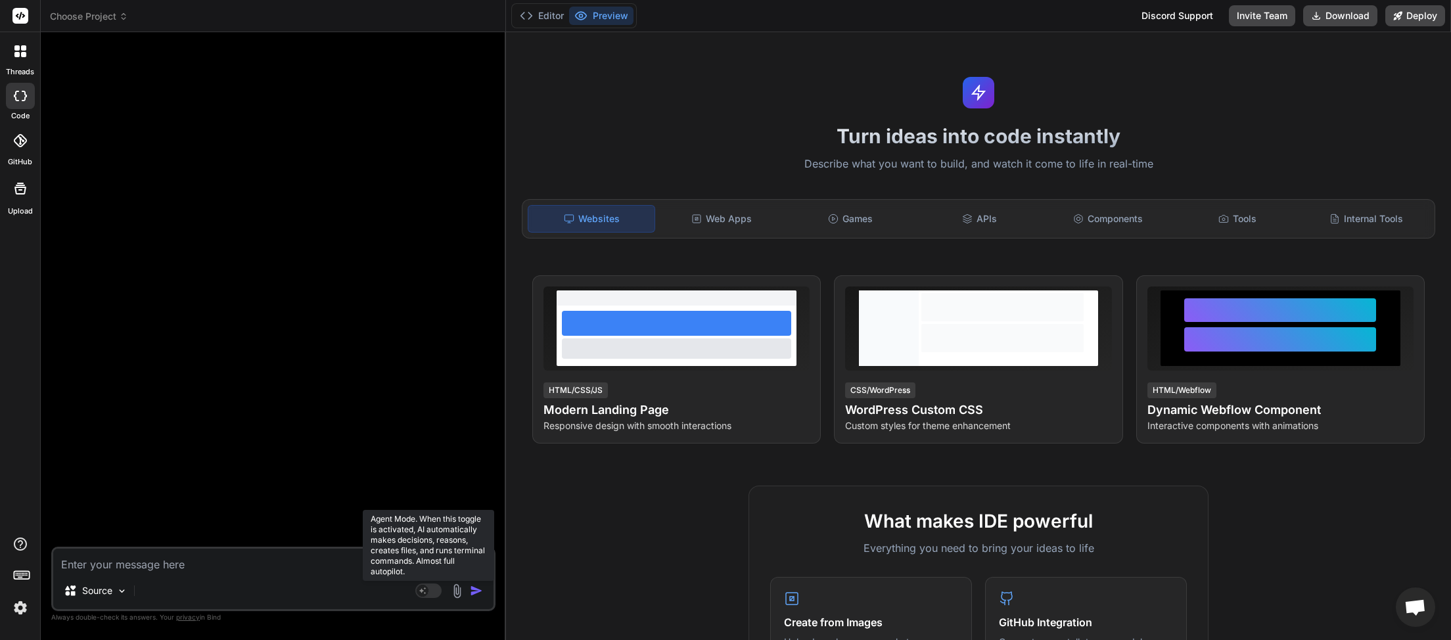
click at [436, 593] on rect at bounding box center [428, 591] width 26 height 14
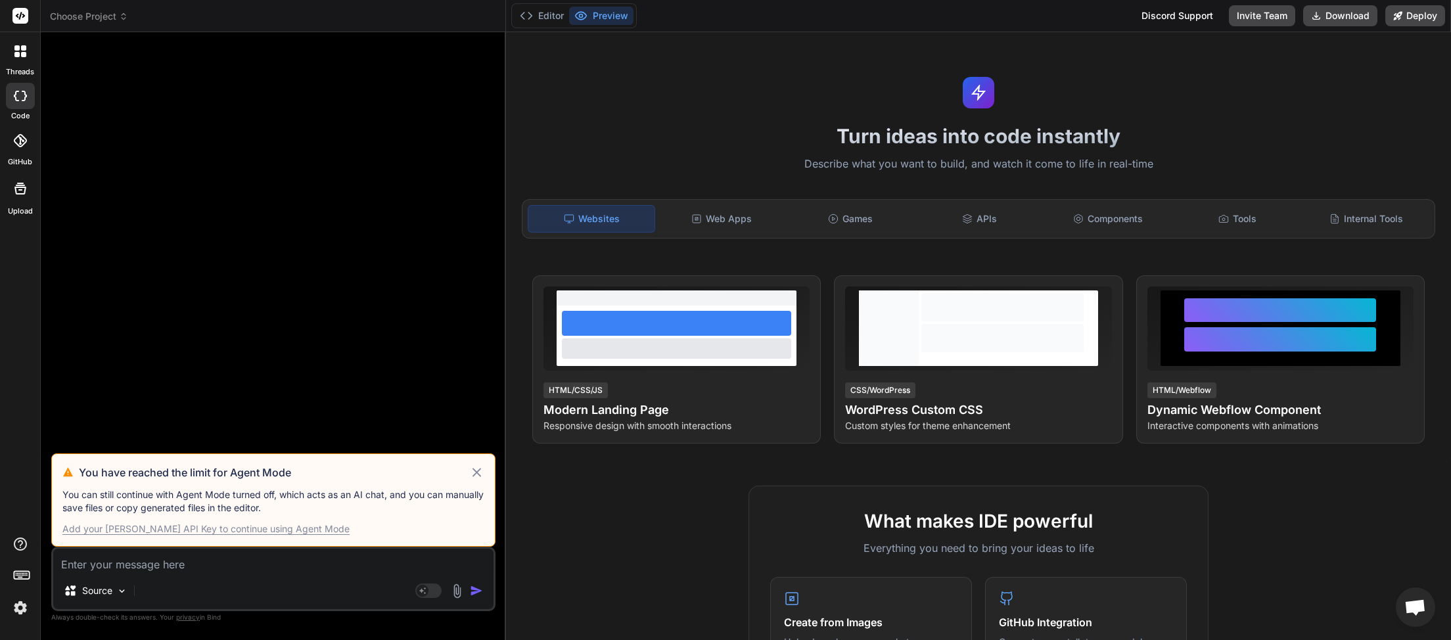
click at [475, 474] on icon at bounding box center [476, 473] width 15 height 16
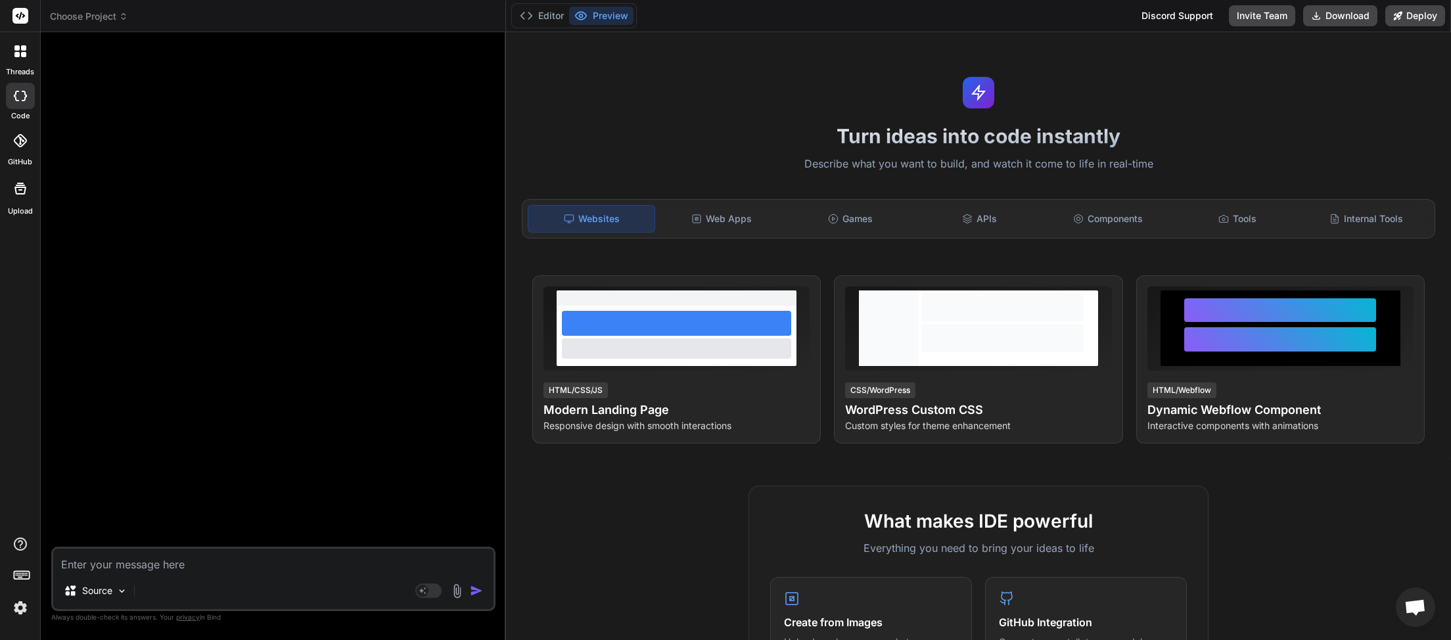
click at [477, 590] on img "button" at bounding box center [476, 590] width 13 height 13
click at [436, 594] on rect at bounding box center [428, 591] width 26 height 14
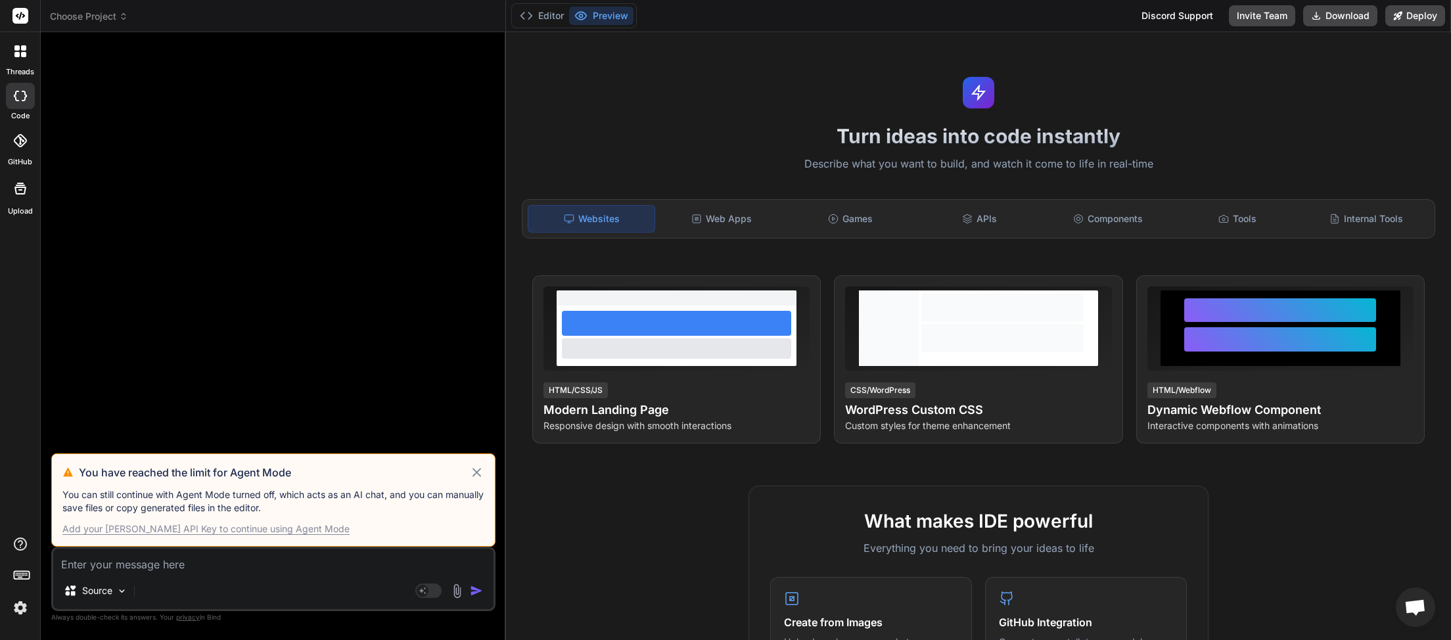
click at [116, 10] on header "Choose Project Created with Pixso." at bounding box center [273, 16] width 465 height 32
click at [118, 22] on span "Choose Project" at bounding box center [89, 16] width 78 height 13
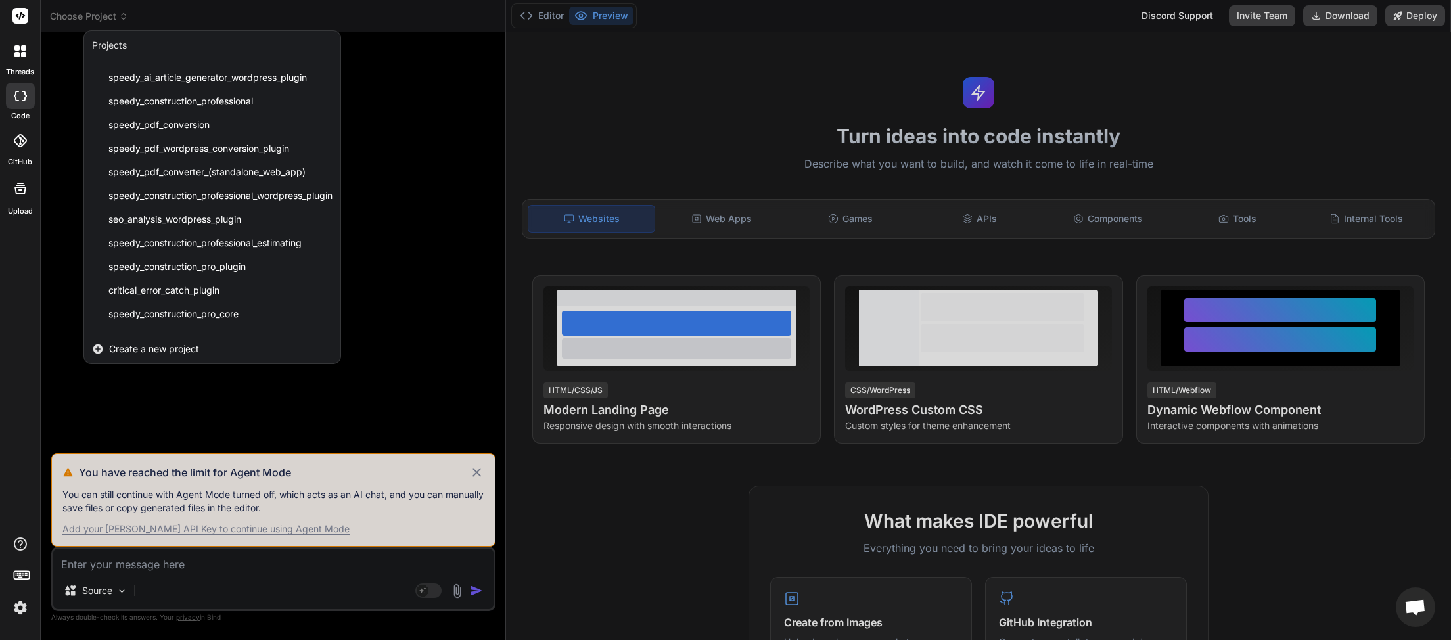
scroll to position [281, 0]
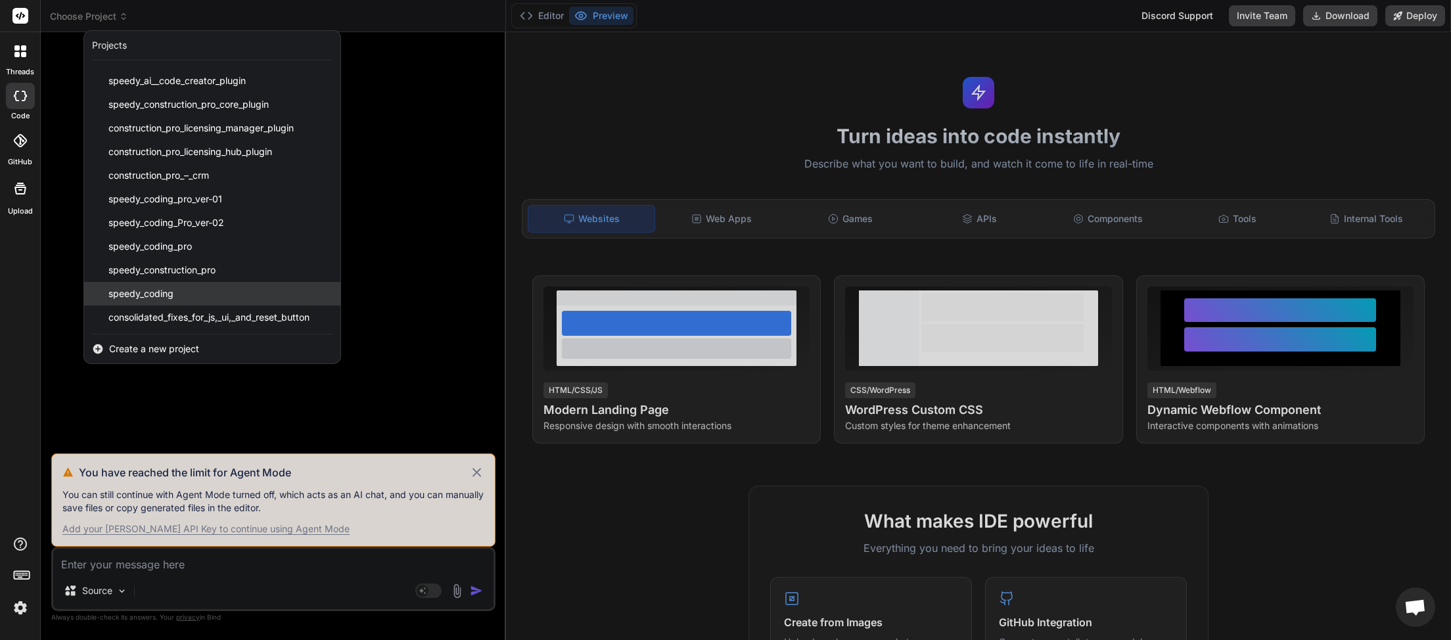
click at [175, 298] on div "speedy_coding" at bounding box center [212, 294] width 256 height 24
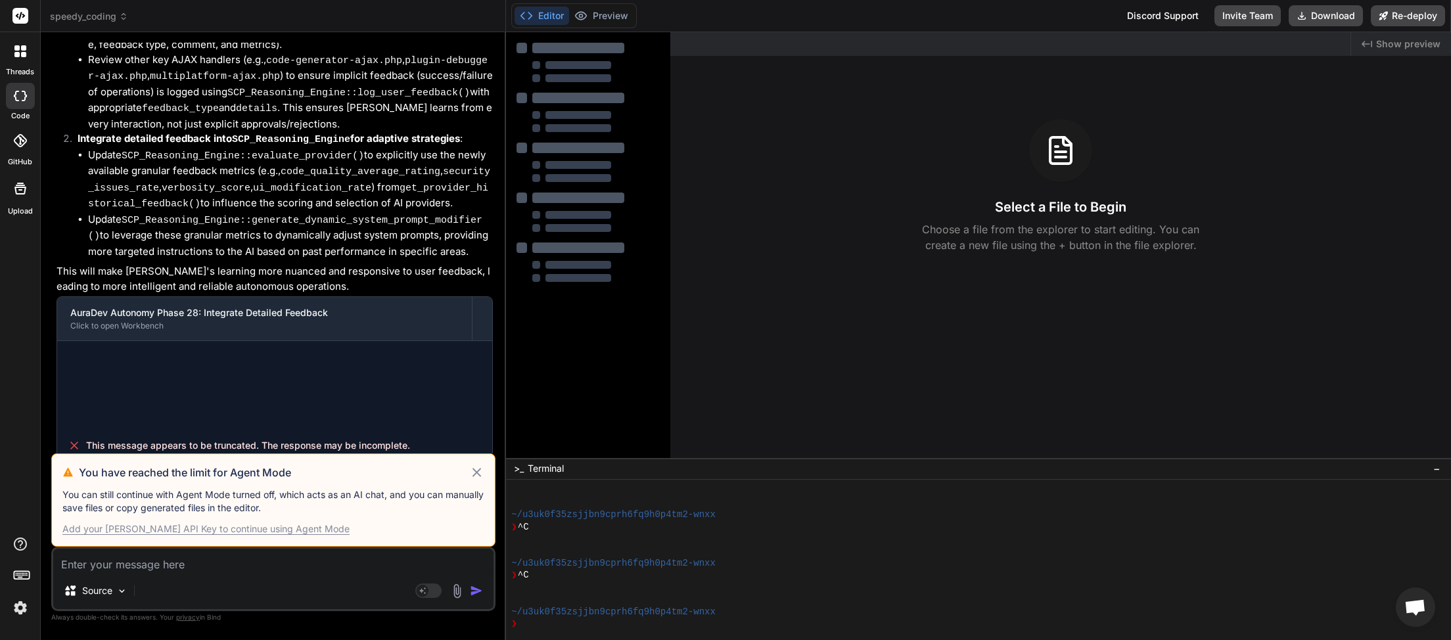
scroll to position [2986, 0]
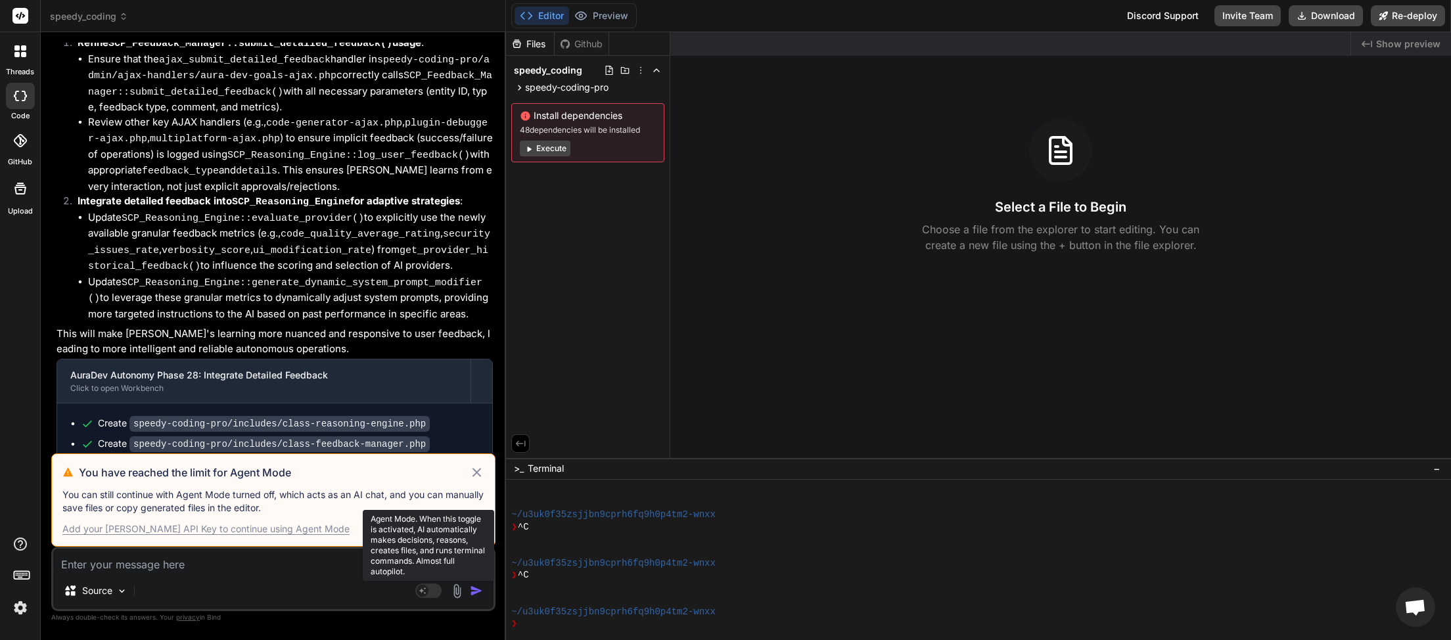
click at [436, 594] on rect at bounding box center [428, 591] width 26 height 14
click at [440, 594] on rect at bounding box center [428, 591] width 26 height 14
click at [478, 472] on icon at bounding box center [476, 473] width 15 height 16
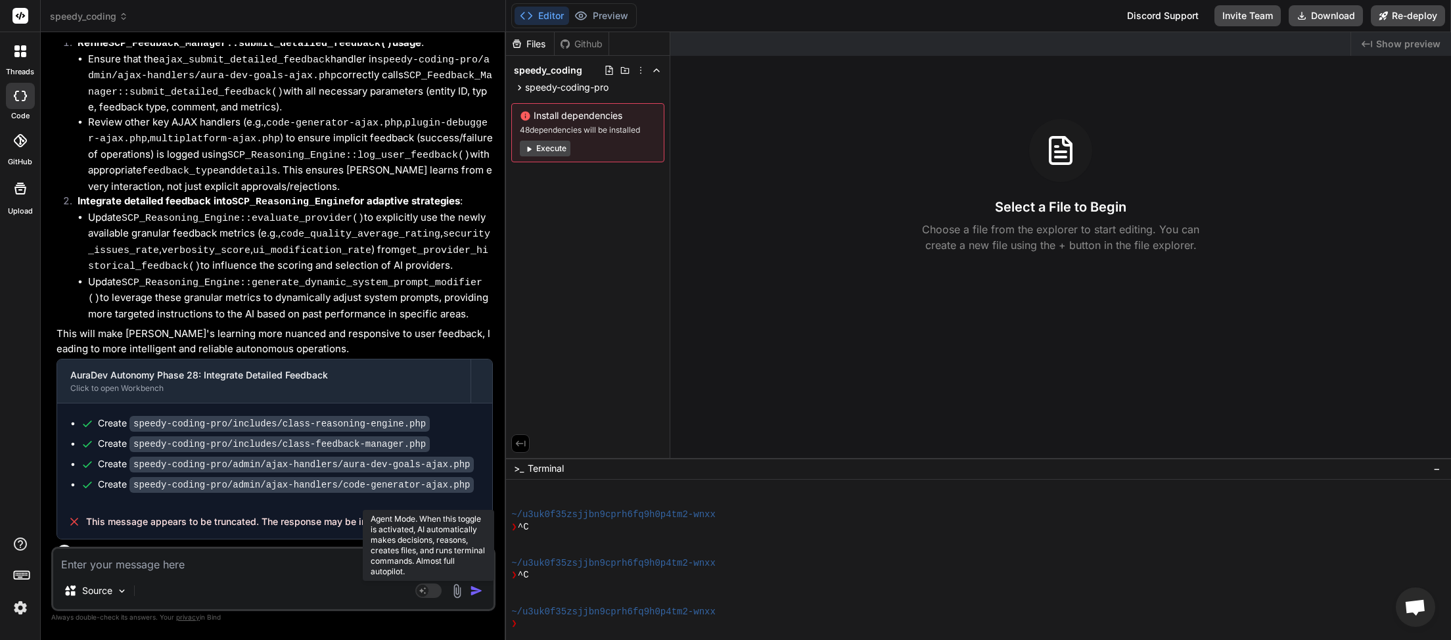
click at [438, 588] on rect at bounding box center [428, 591] width 26 height 14
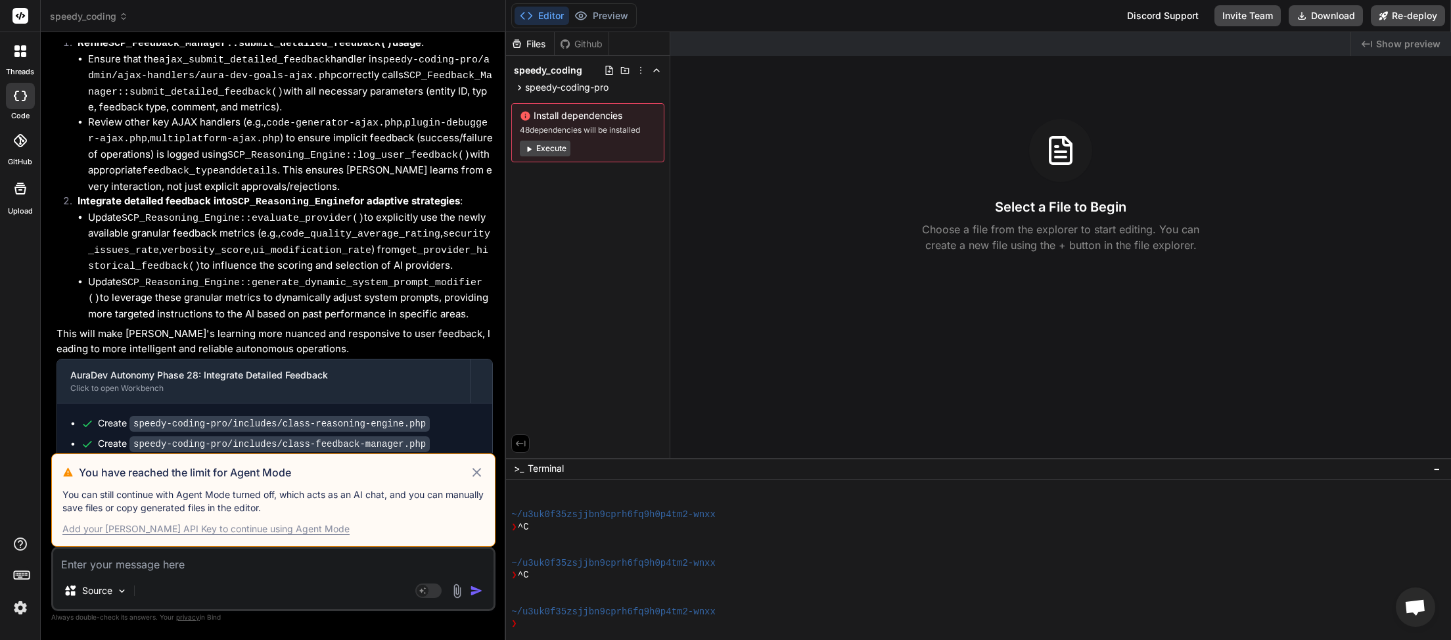
drag, startPoint x: 480, startPoint y: 473, endPoint x: 471, endPoint y: 477, distance: 10.0
click at [479, 473] on icon at bounding box center [476, 473] width 15 height 16
type textarea "x"
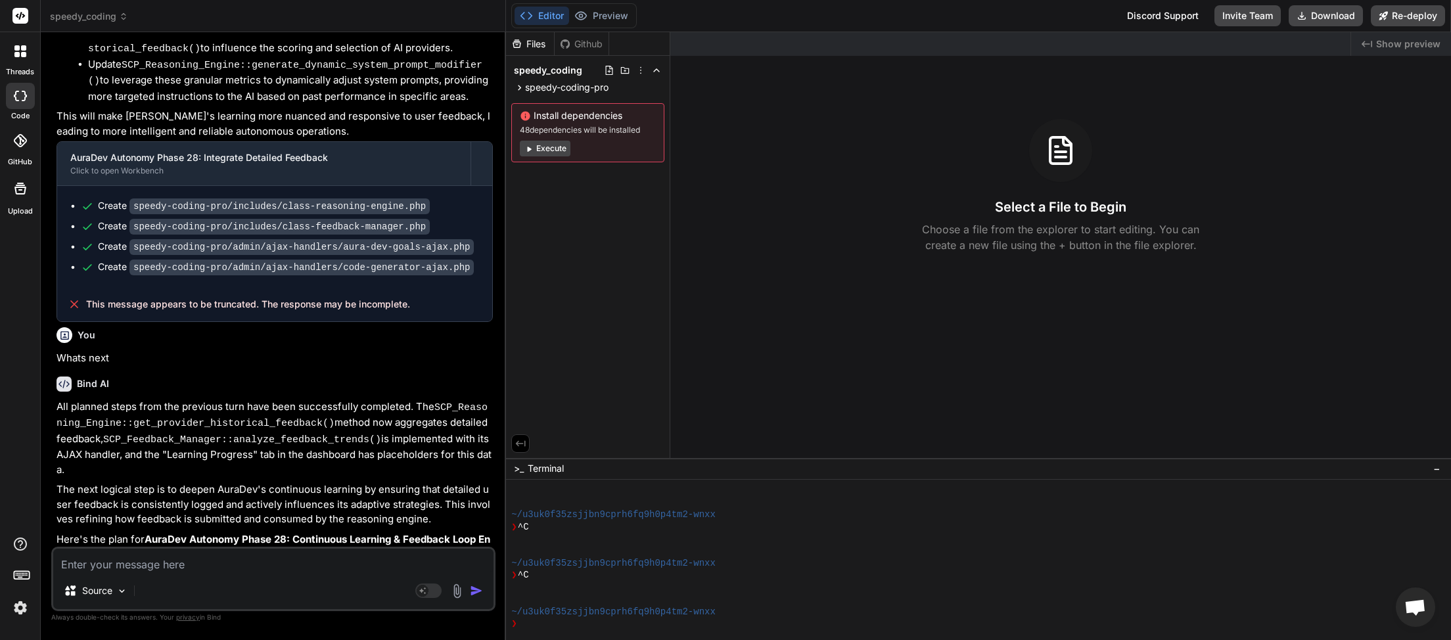
scroll to position [3503, 0]
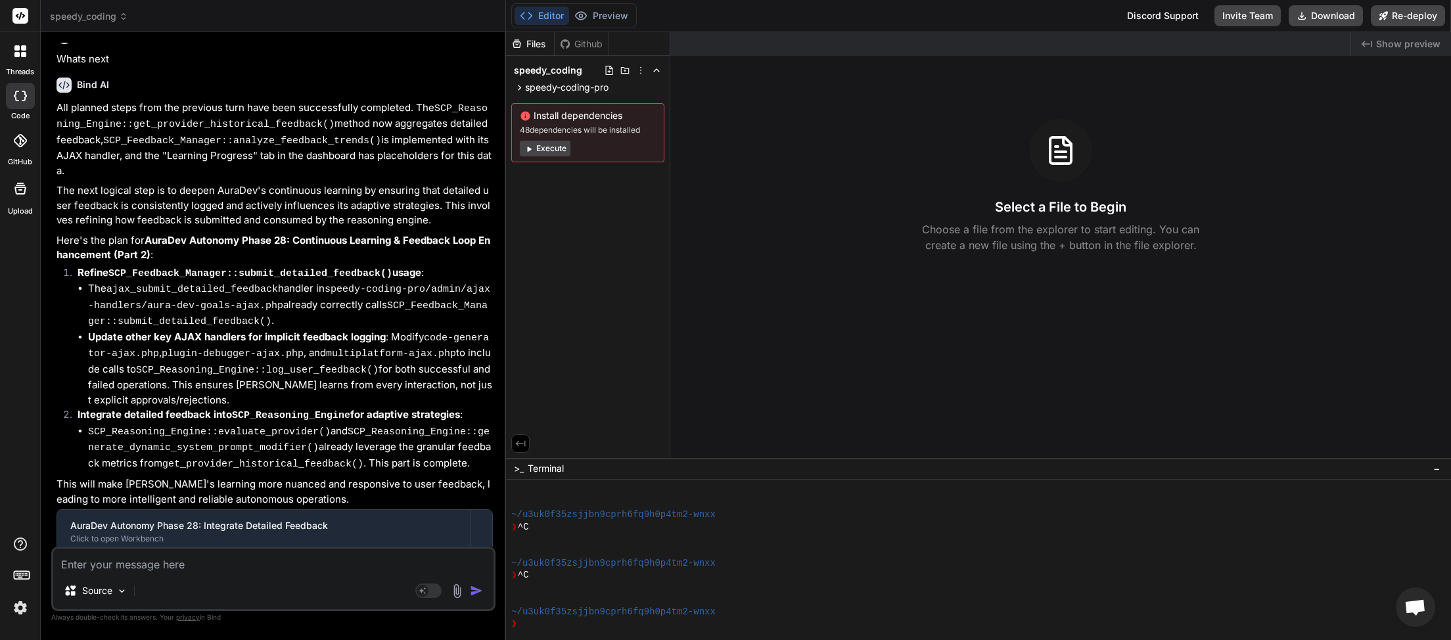
click at [168, 564] on textarea at bounding box center [273, 561] width 440 height 24
type textarea "h"
type textarea "x"
type textarea "he"
type textarea "x"
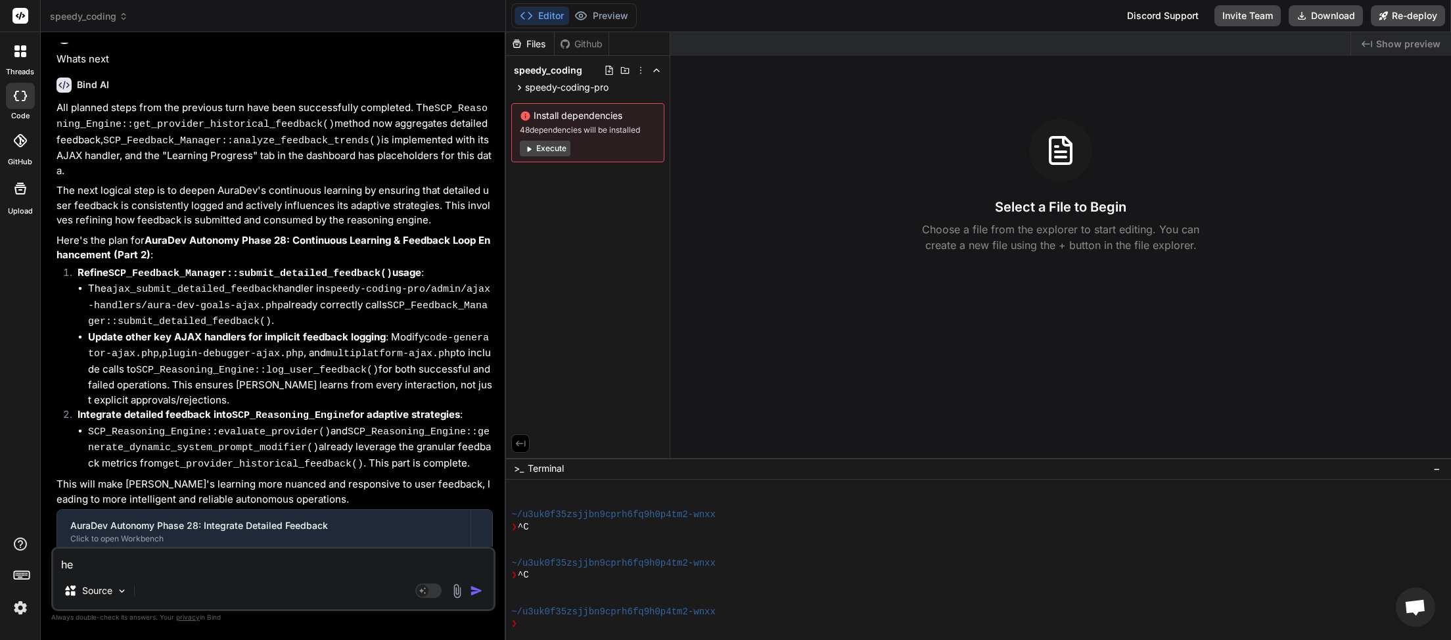
type textarea "hel"
type textarea "x"
type textarea "hell"
type textarea "x"
type textarea "hello"
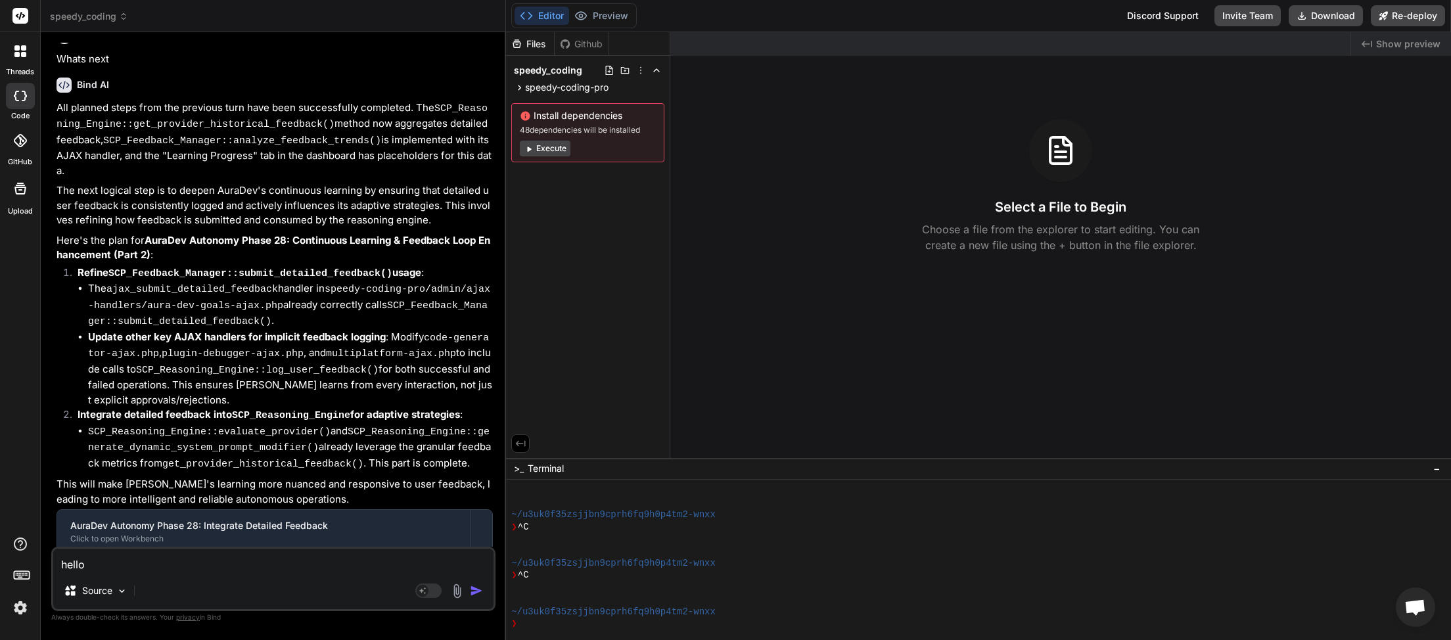
type textarea "x"
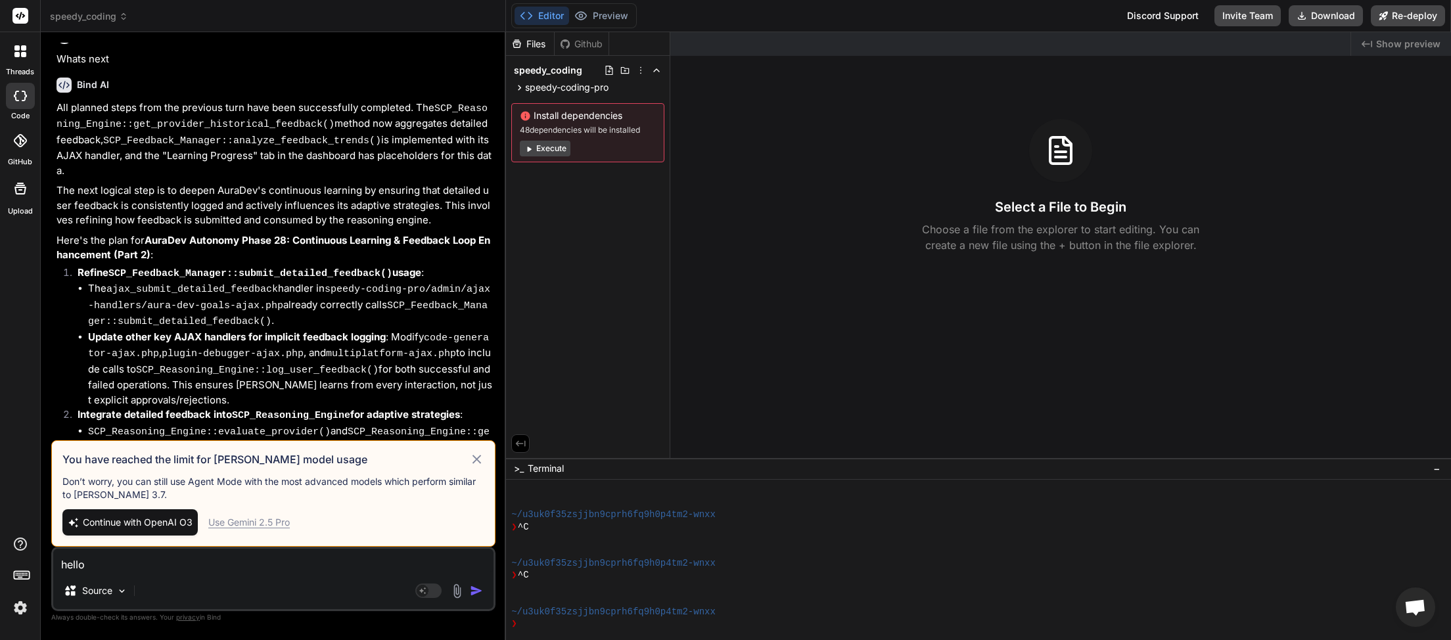
type textarea "hello"
click at [263, 522] on div "Use Gemini 2.5 Pro" at bounding box center [249, 522] width 82 height 13
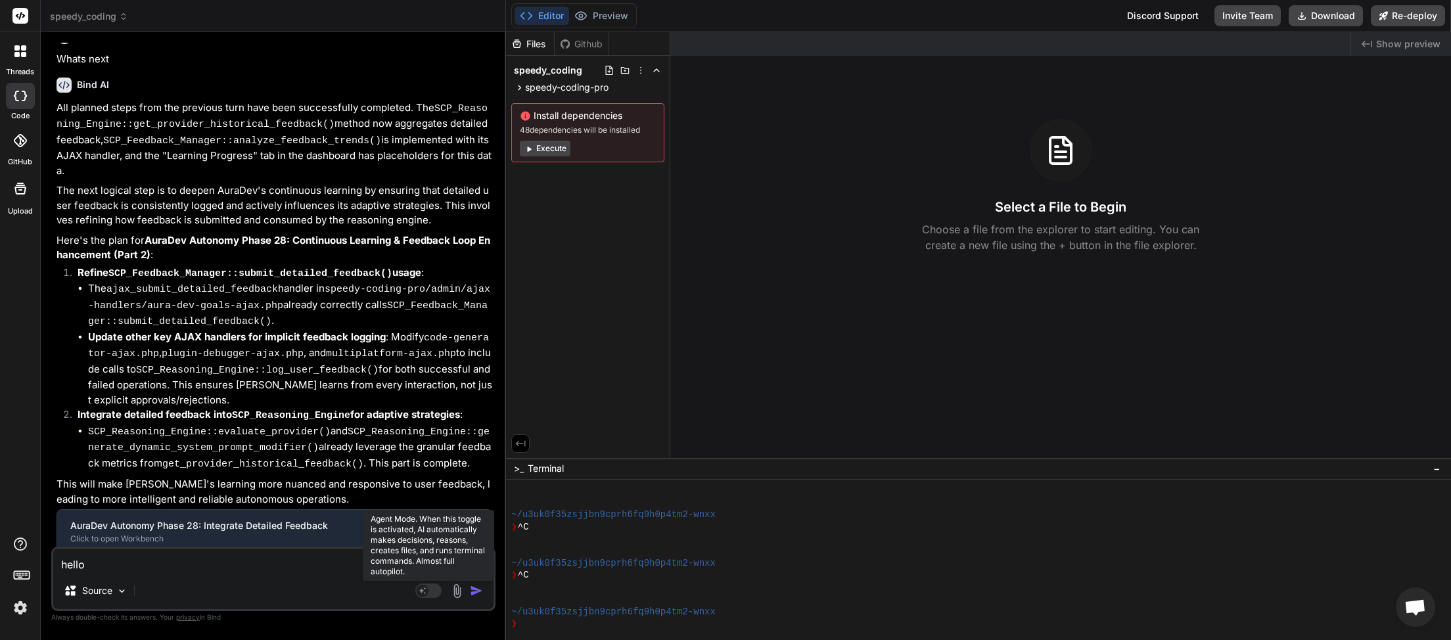
click at [431, 591] on rect at bounding box center [428, 591] width 26 height 14
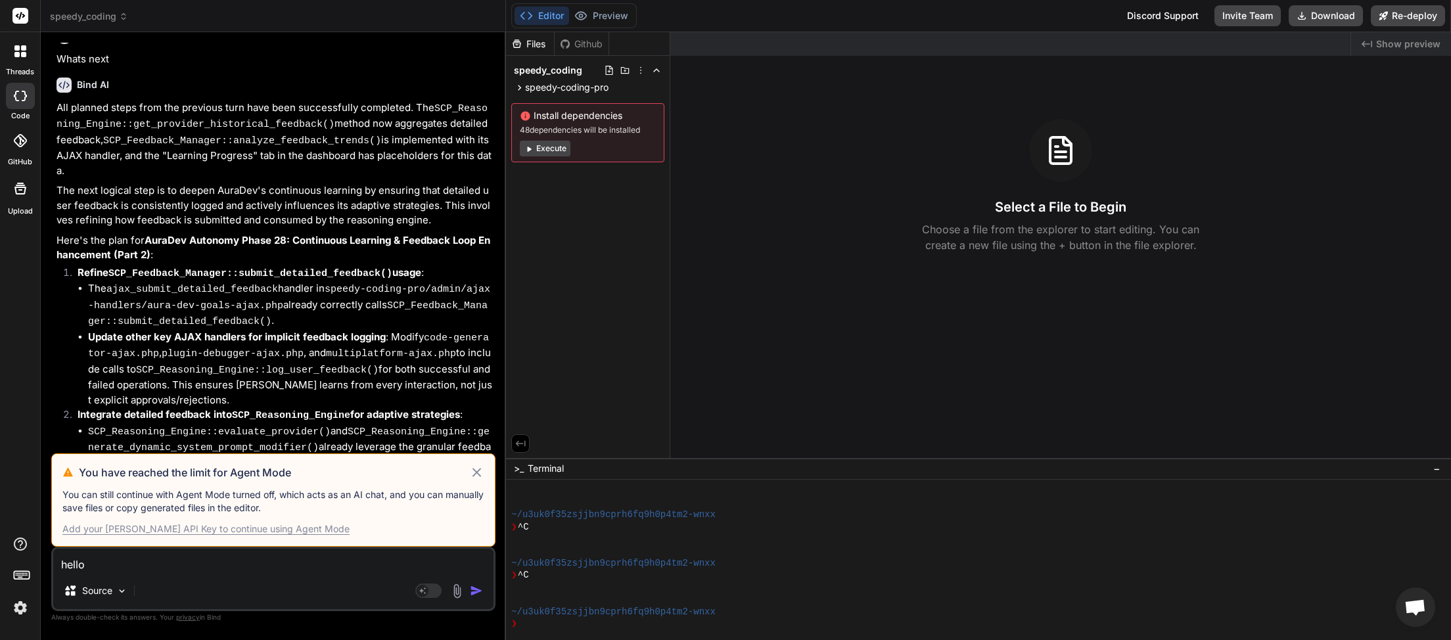
click at [475, 475] on icon at bounding box center [476, 473] width 15 height 16
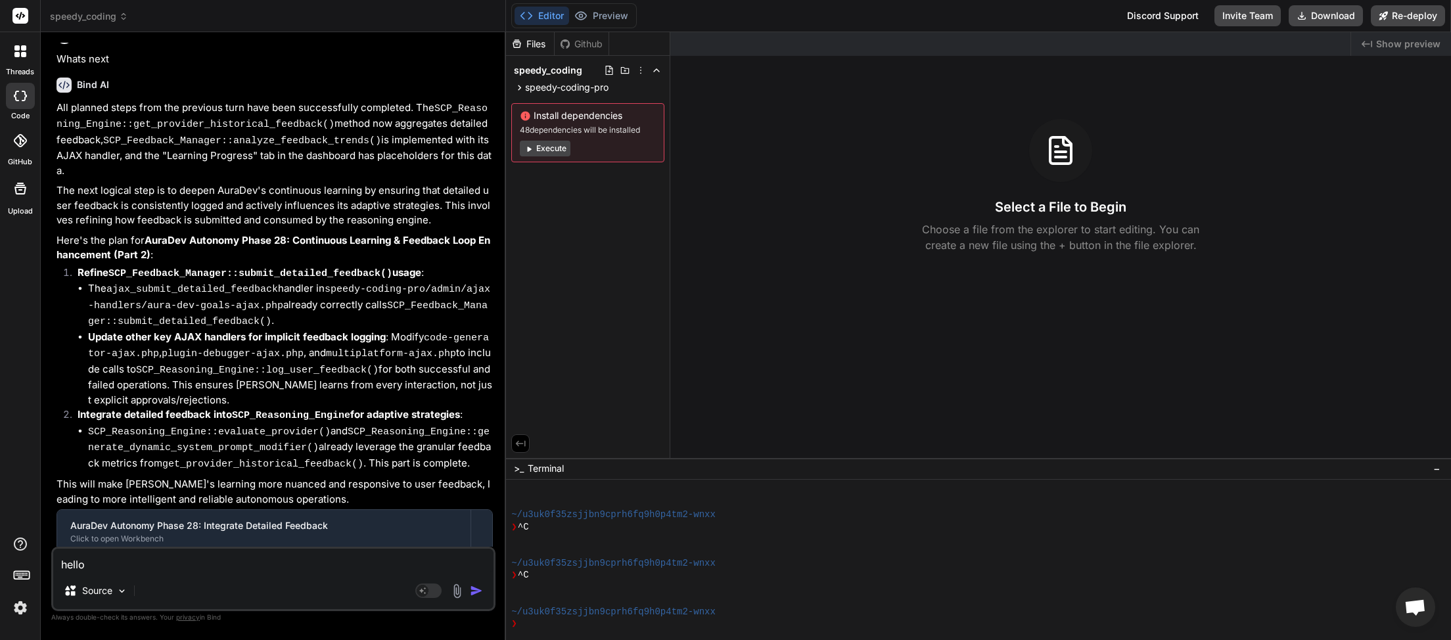
click at [105, 567] on textarea "hello" at bounding box center [273, 561] width 440 height 24
type textarea "x"
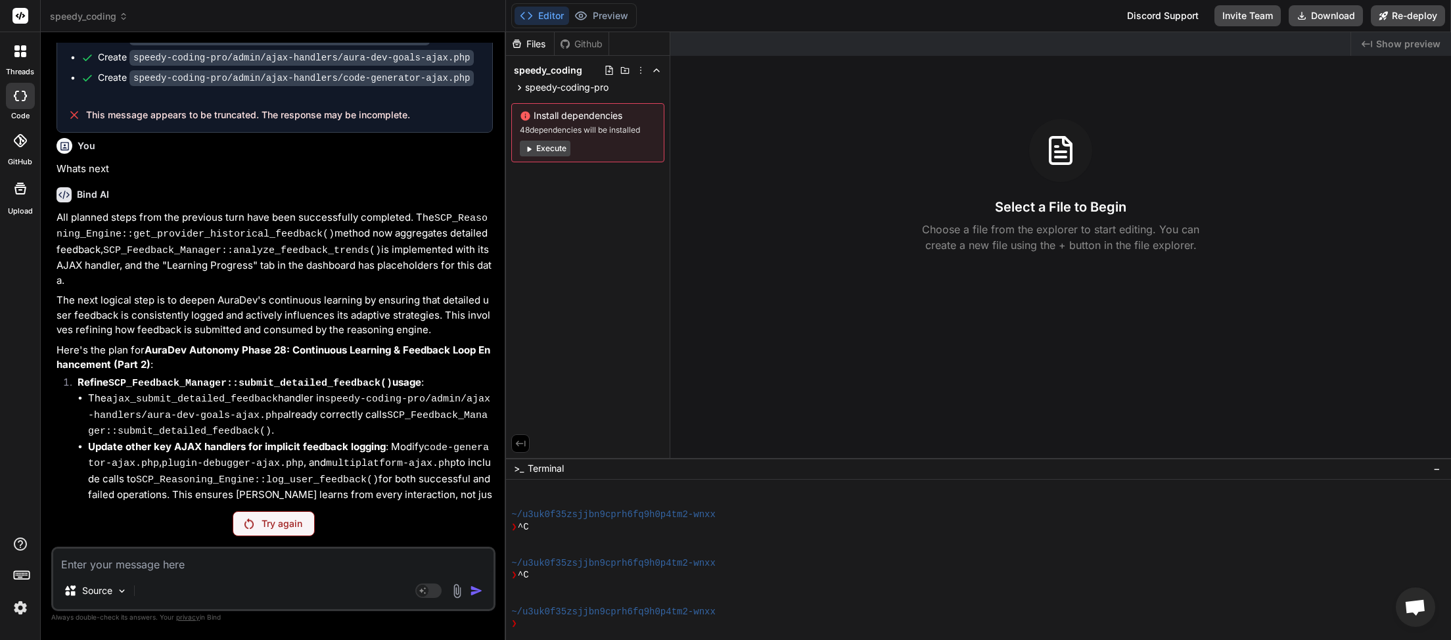
scroll to position [3592, 0]
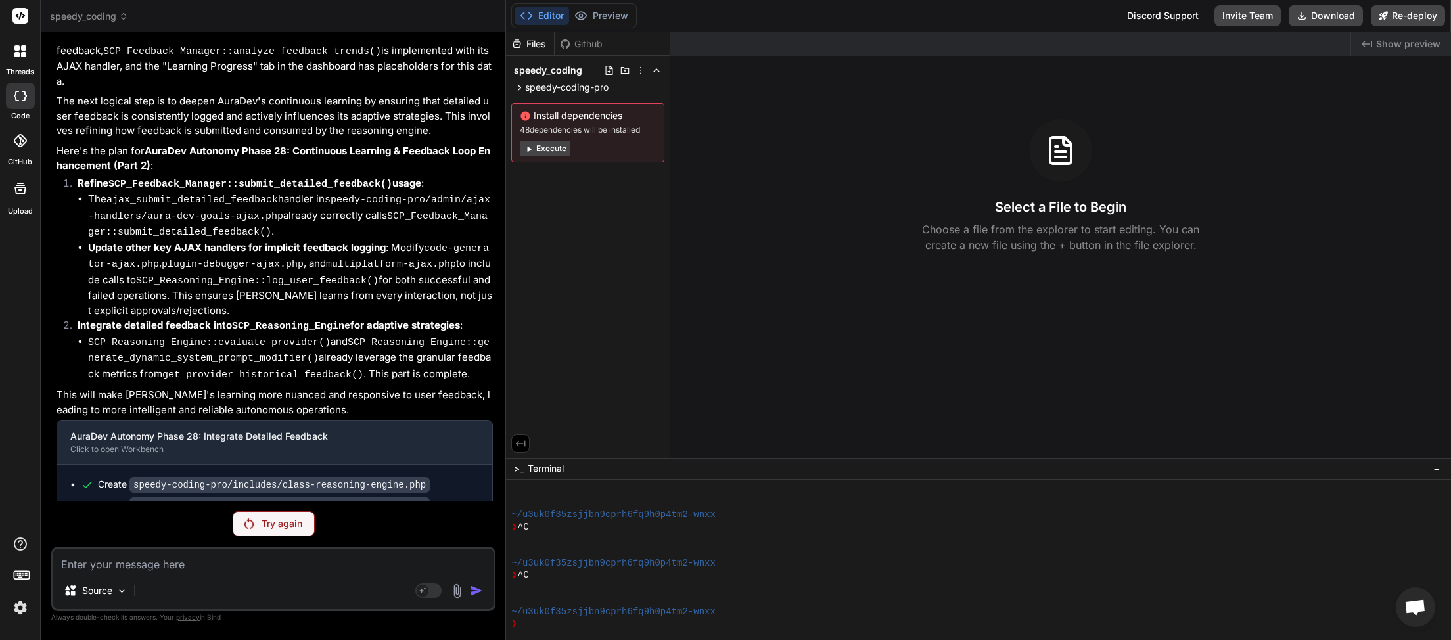
click at [265, 528] on p "Try again" at bounding box center [282, 523] width 41 height 13
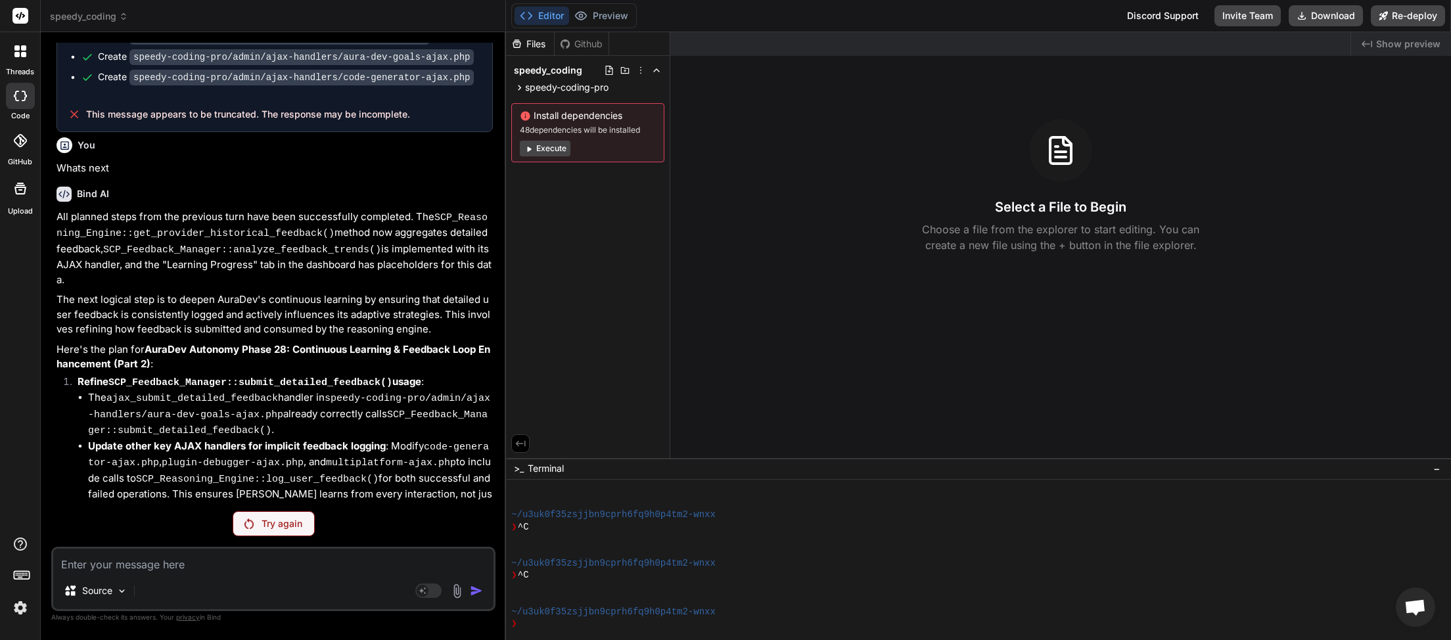
scroll to position [3393, 0]
click at [437, 594] on rect at bounding box center [428, 591] width 26 height 14
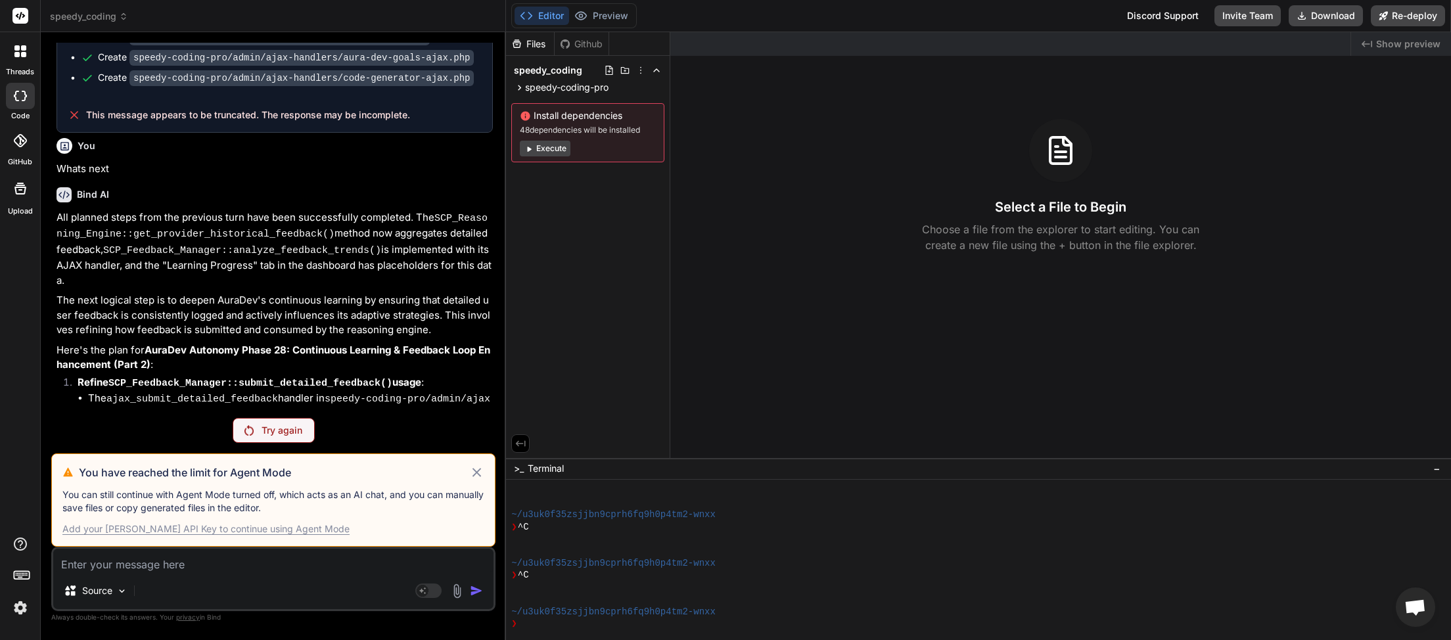
click at [479, 472] on icon at bounding box center [477, 472] width 9 height 9
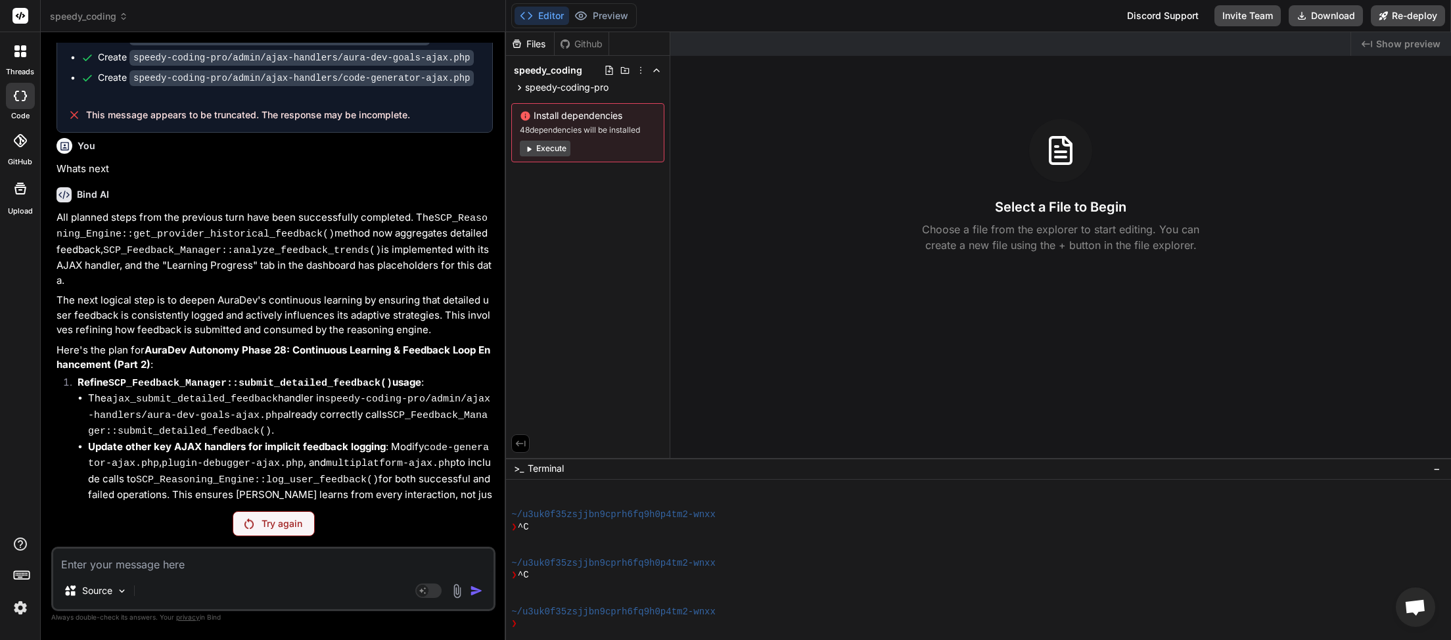
click at [299, 573] on textarea at bounding box center [273, 561] width 440 height 24
click at [279, 531] on div "Try again" at bounding box center [274, 523] width 82 height 25
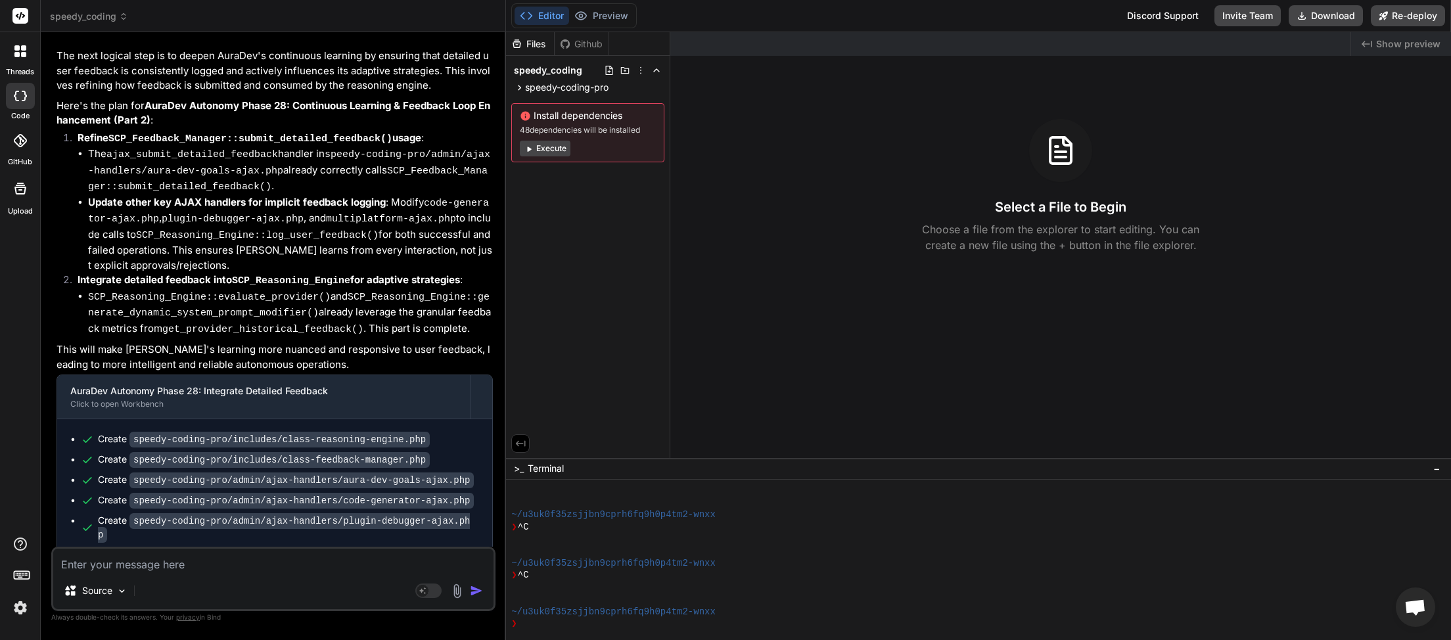
scroll to position [3639, 0]
type textarea "x"
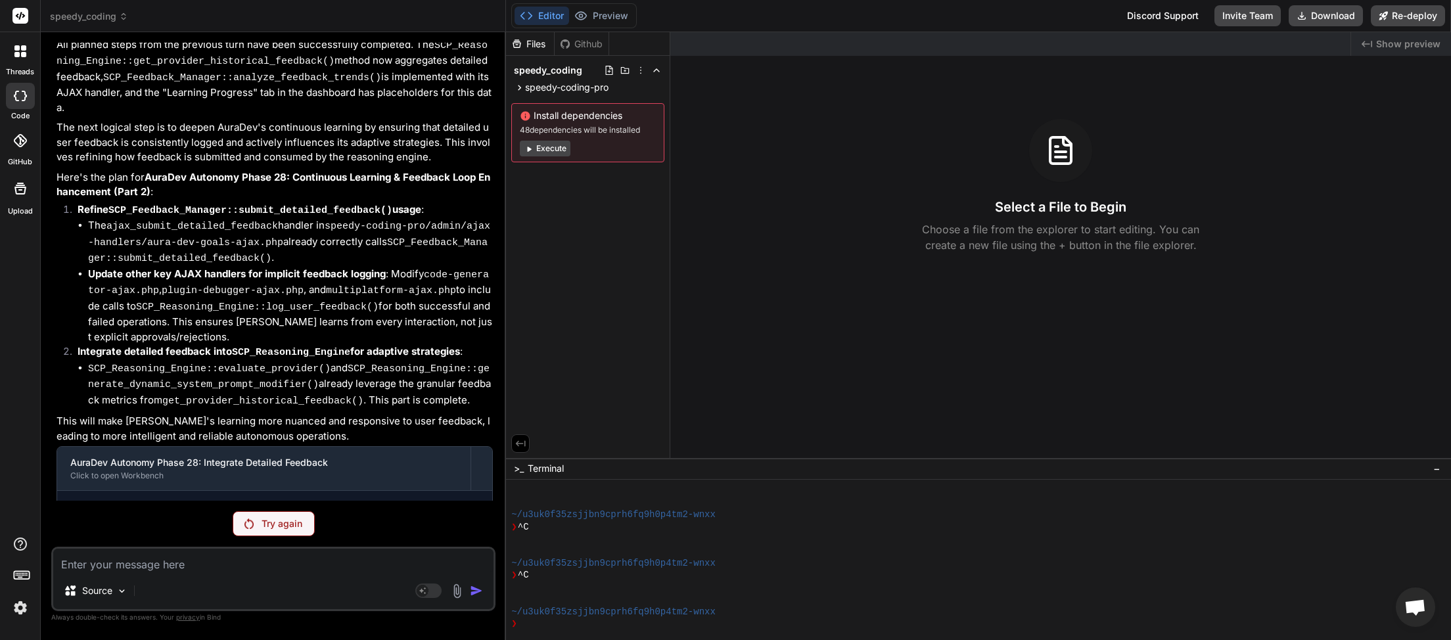
scroll to position [3592, 0]
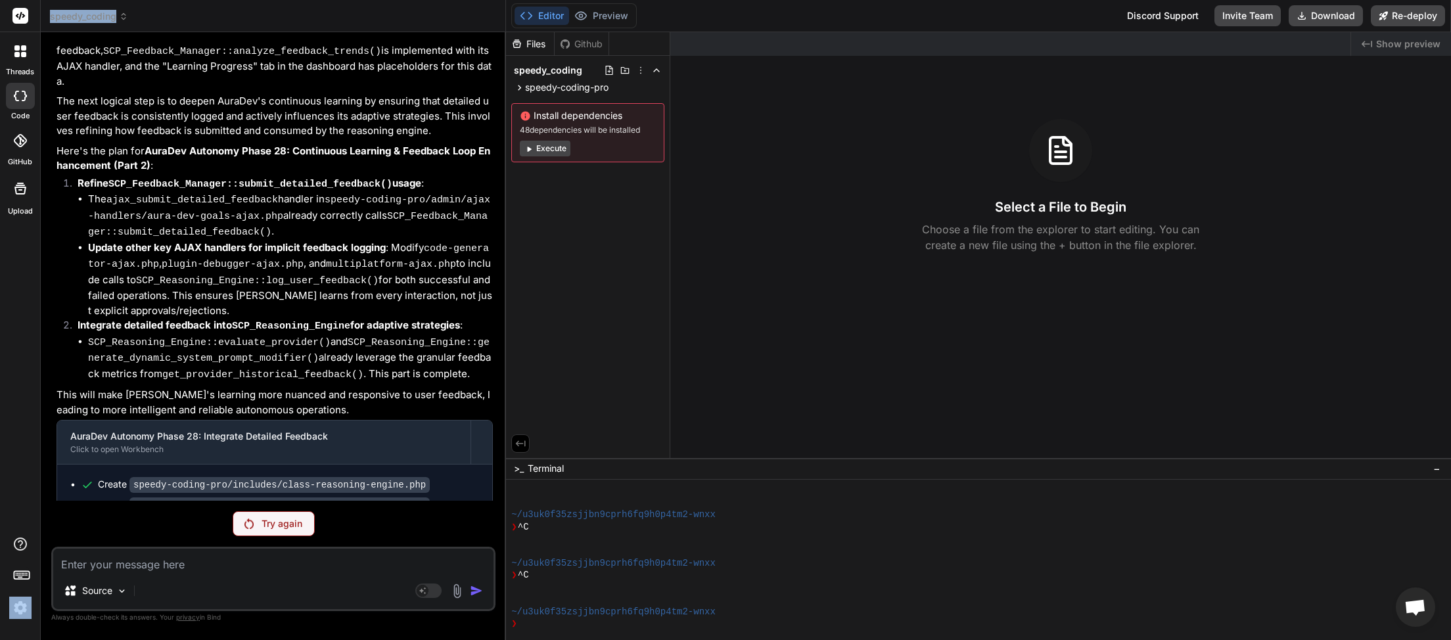
drag, startPoint x: 89, startPoint y: 490, endPoint x: 32, endPoint y: 486, distance: 57.3
click at [54, 486] on div "You Whats next Bind AI All planned steps from the previous turn have been succe…" at bounding box center [275, 272] width 442 height 458
click at [141, 565] on textarea at bounding box center [273, 561] width 440 height 24
type textarea "w"
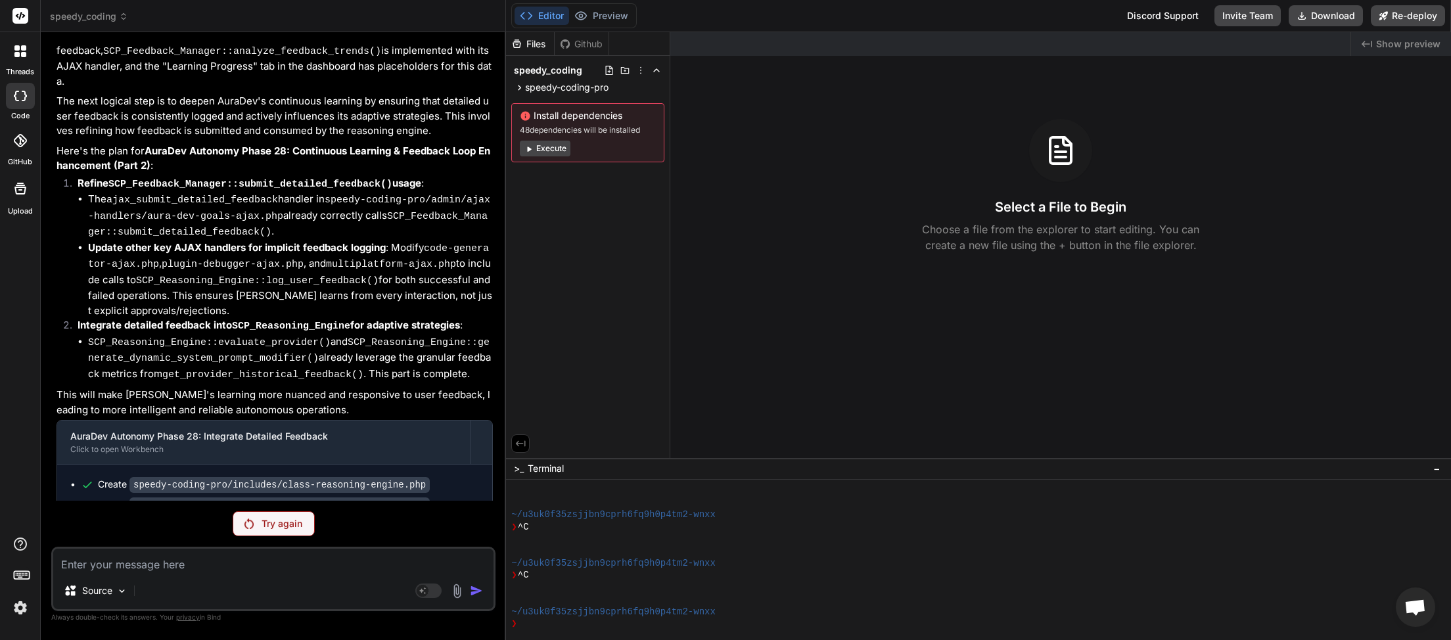
type textarea "x"
type textarea "wh"
type textarea "x"
type textarea "wha"
type textarea "x"
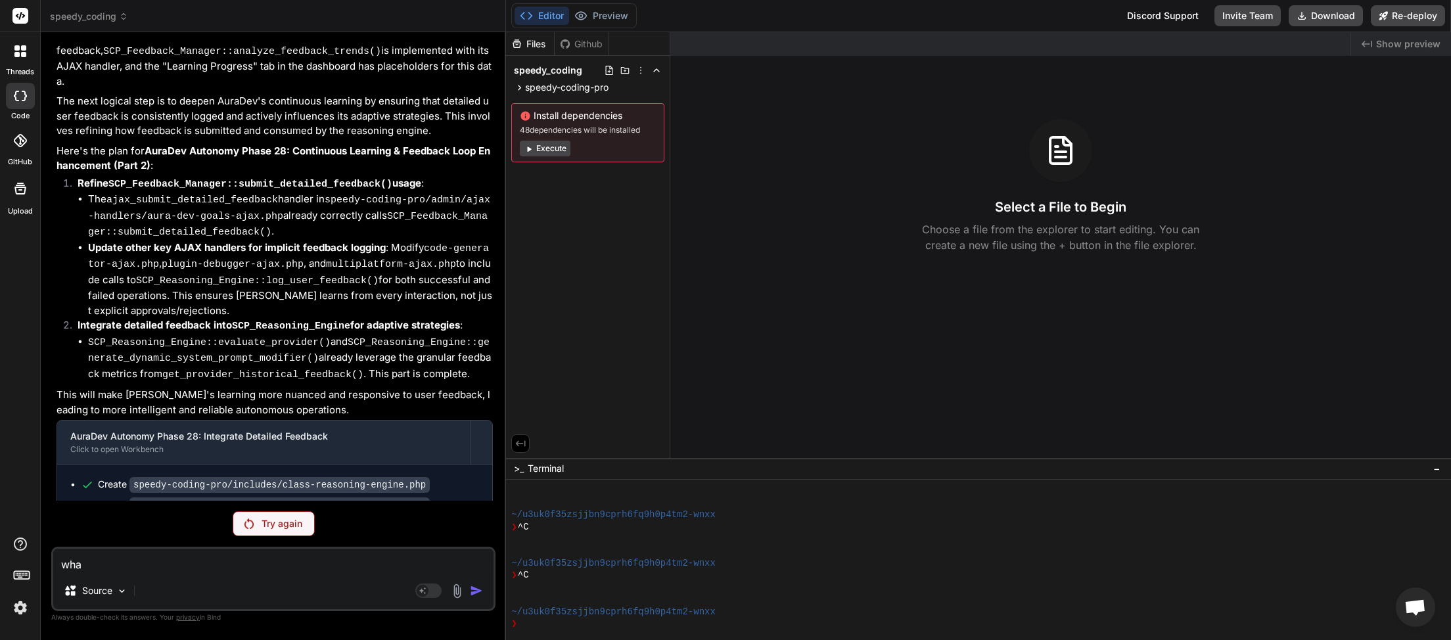
type textarea "what"
type textarea "x"
type textarea "whats"
type textarea "x"
type textarea "whats"
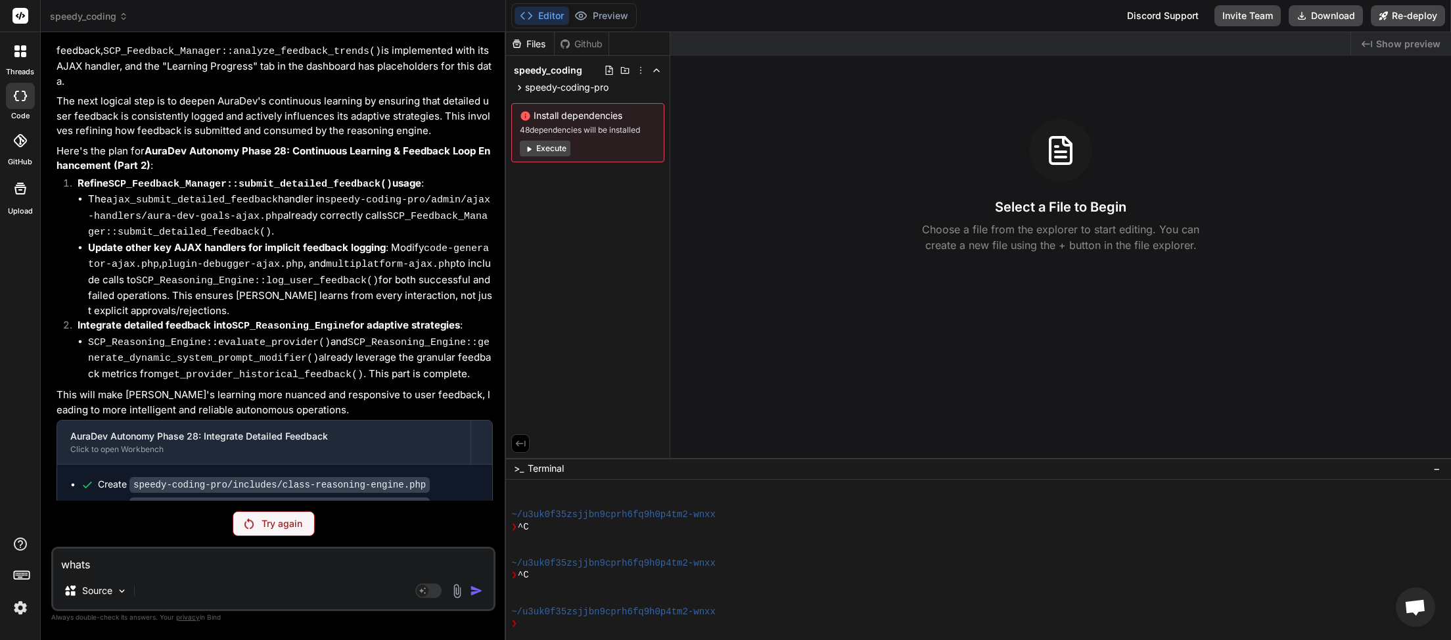
type textarea "x"
type textarea "whats n"
type textarea "x"
type textarea "whats ne"
type textarea "x"
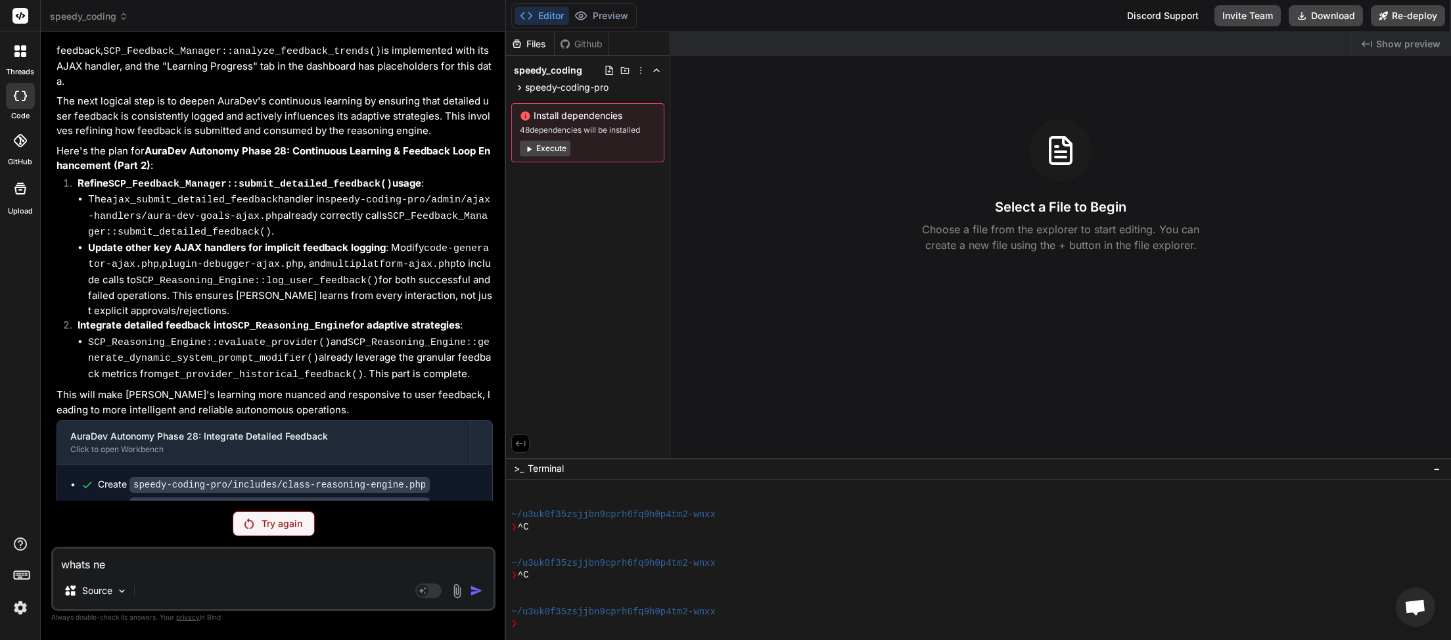
type textarea "whats nex"
type textarea "x"
type textarea "whats next"
type textarea "x"
type textarea "whats next"
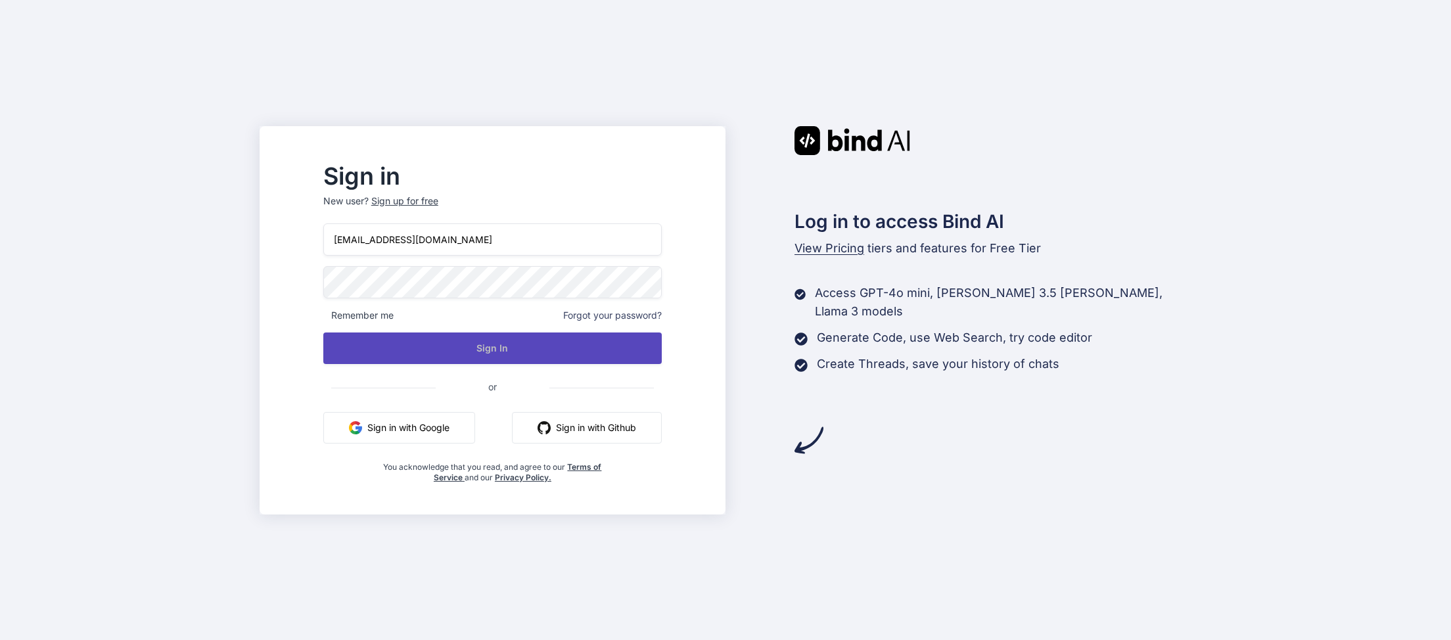
click at [521, 346] on button "Sign In" at bounding box center [492, 349] width 339 height 32
click at [517, 342] on button "Sign In" at bounding box center [492, 349] width 339 height 32
click at [525, 354] on button "Sign In" at bounding box center [492, 349] width 339 height 32
click at [520, 350] on button "Sign In" at bounding box center [492, 349] width 339 height 32
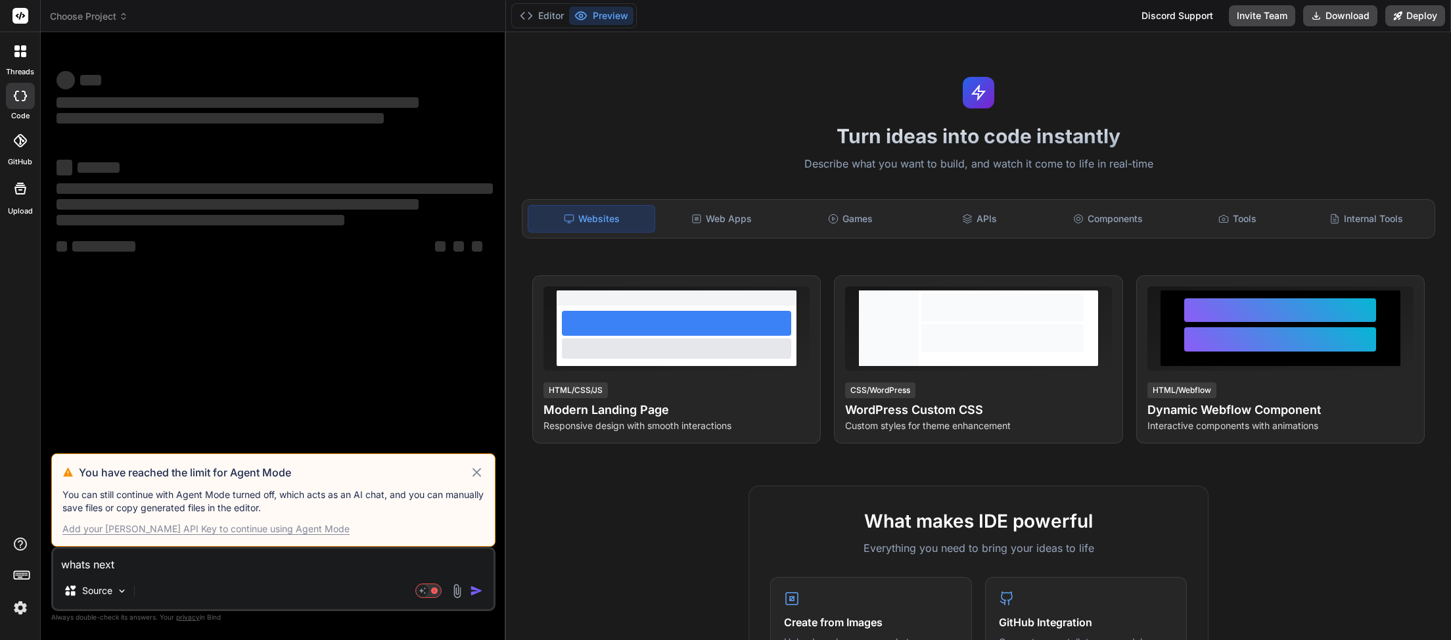
click at [479, 472] on icon at bounding box center [477, 472] width 9 height 9
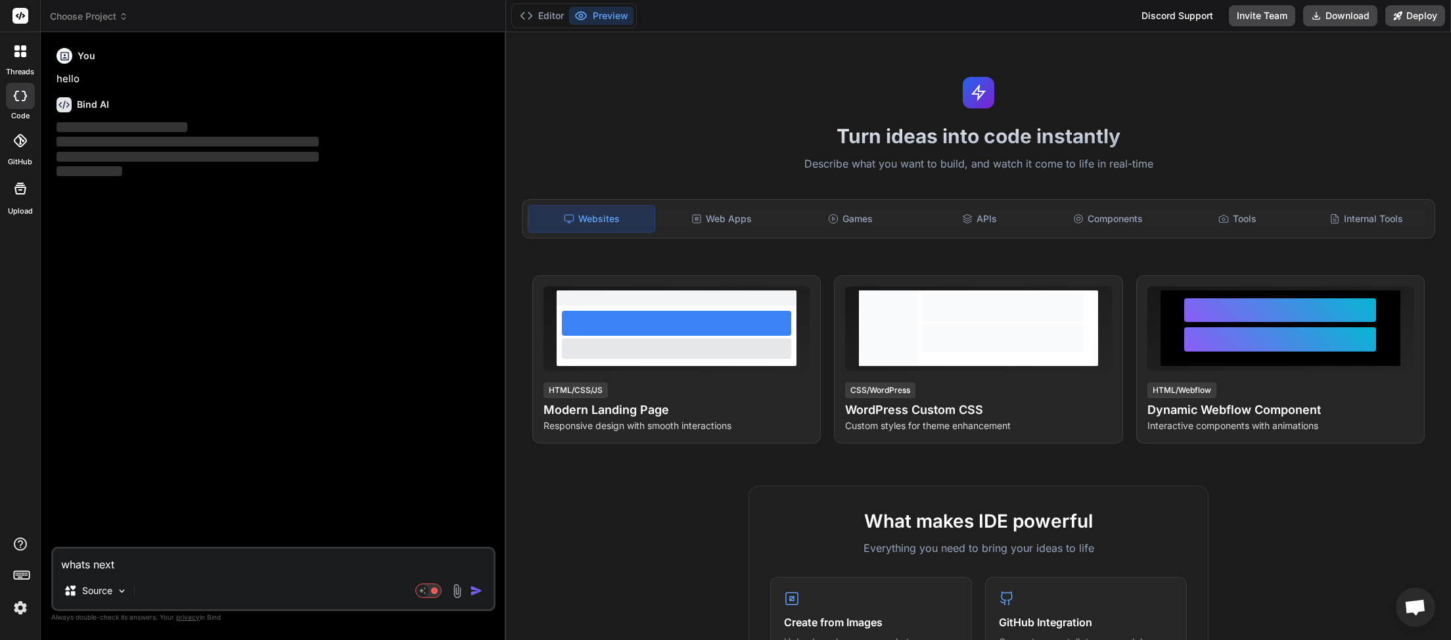
scroll to position [279, 0]
click at [128, 16] on icon at bounding box center [123, 16] width 9 height 9
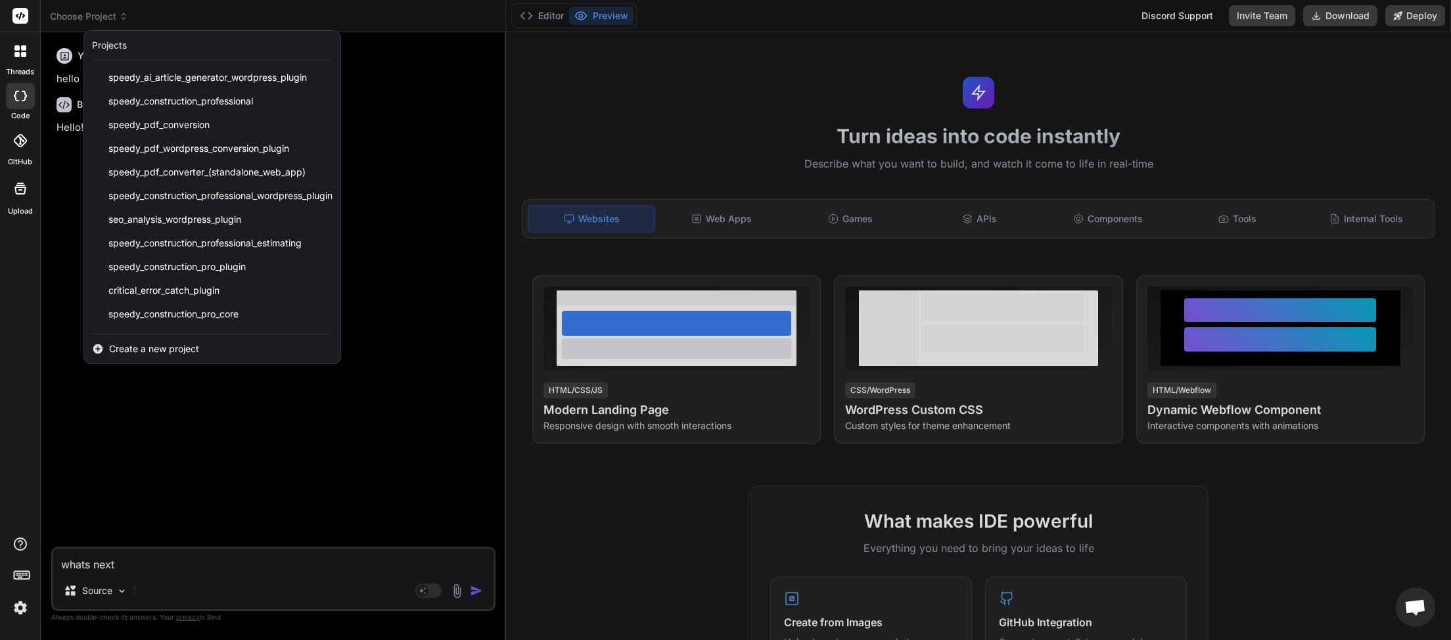
scroll to position [281, 0]
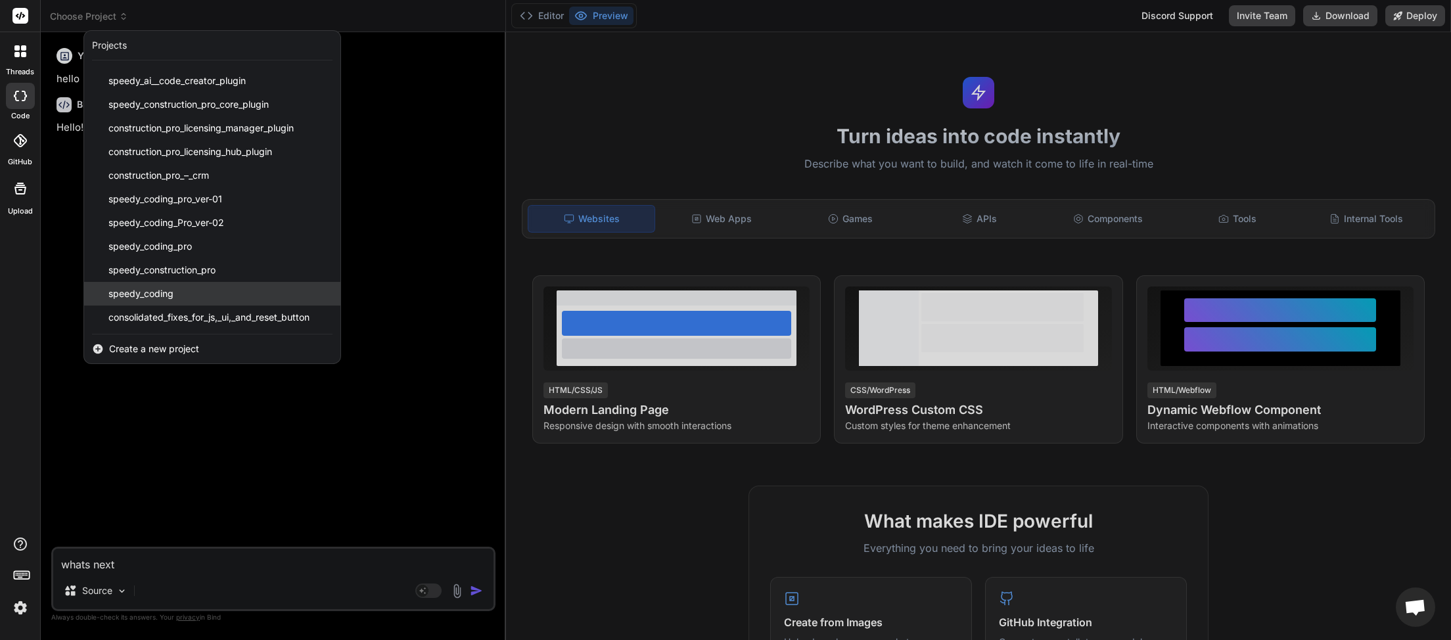
click at [193, 291] on div "speedy_coding" at bounding box center [212, 294] width 256 height 24
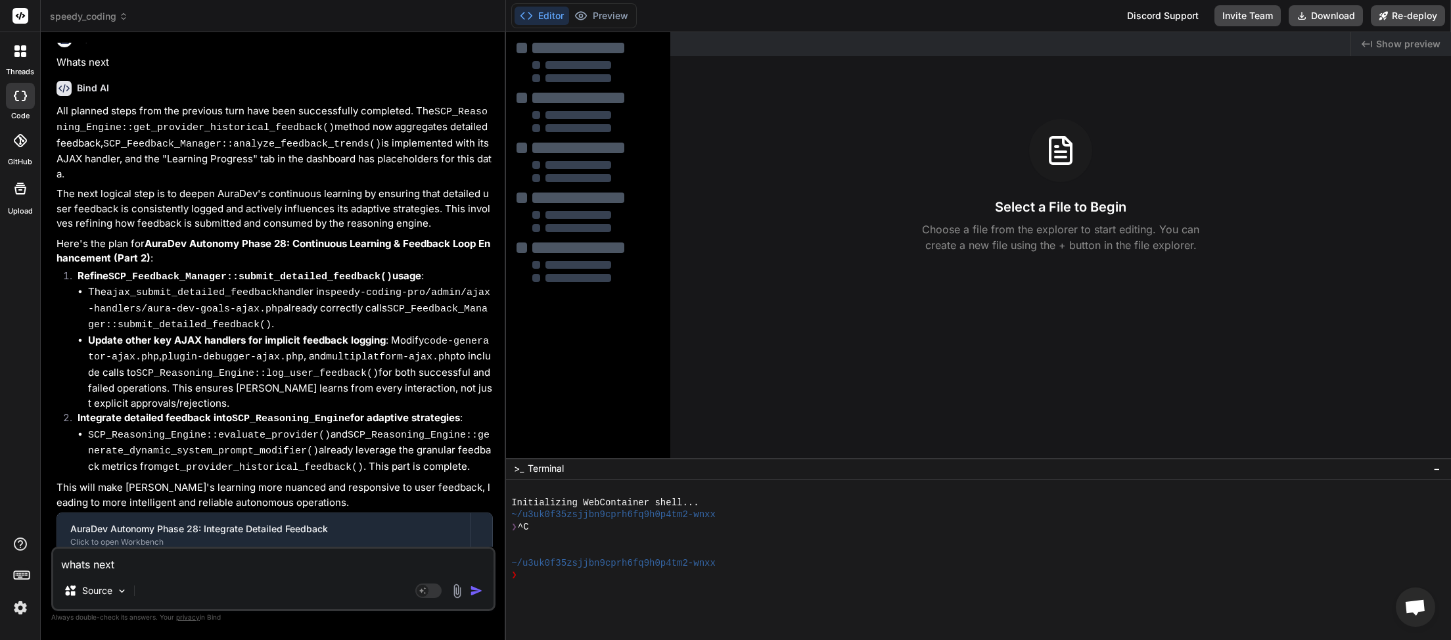
scroll to position [3503, 0]
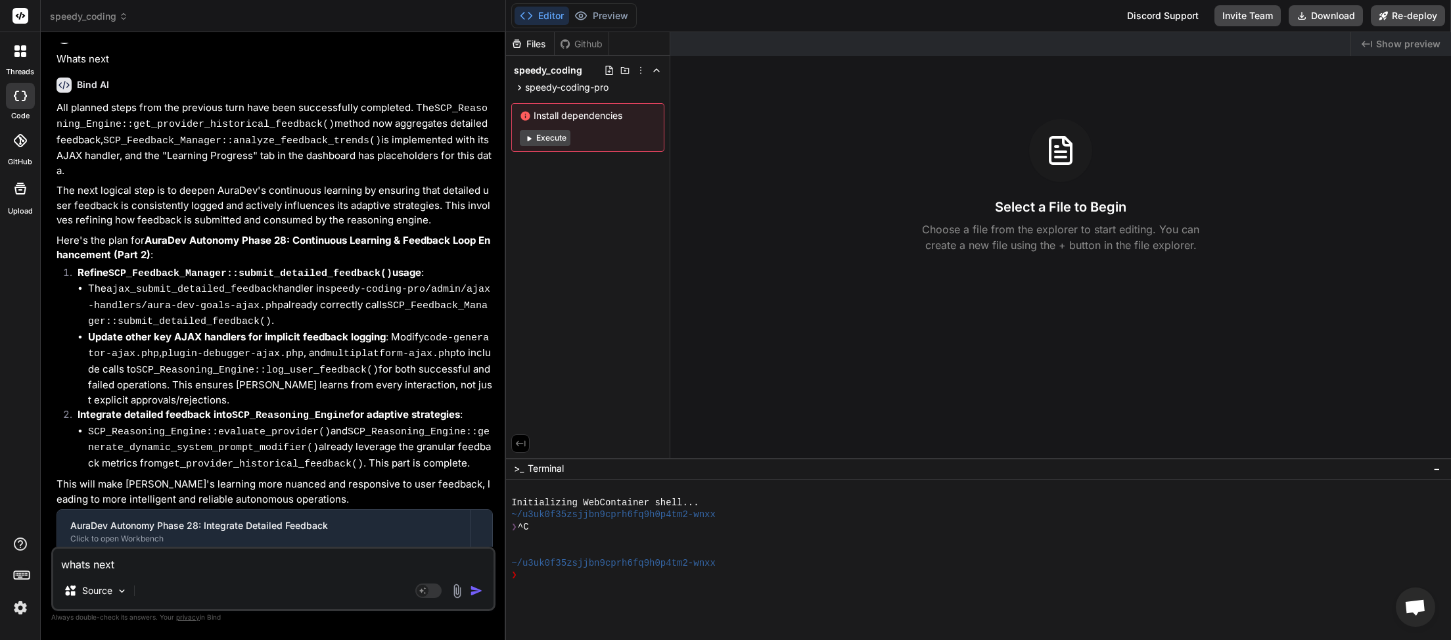
click at [552, 145] on button "Execute" at bounding box center [545, 138] width 51 height 16
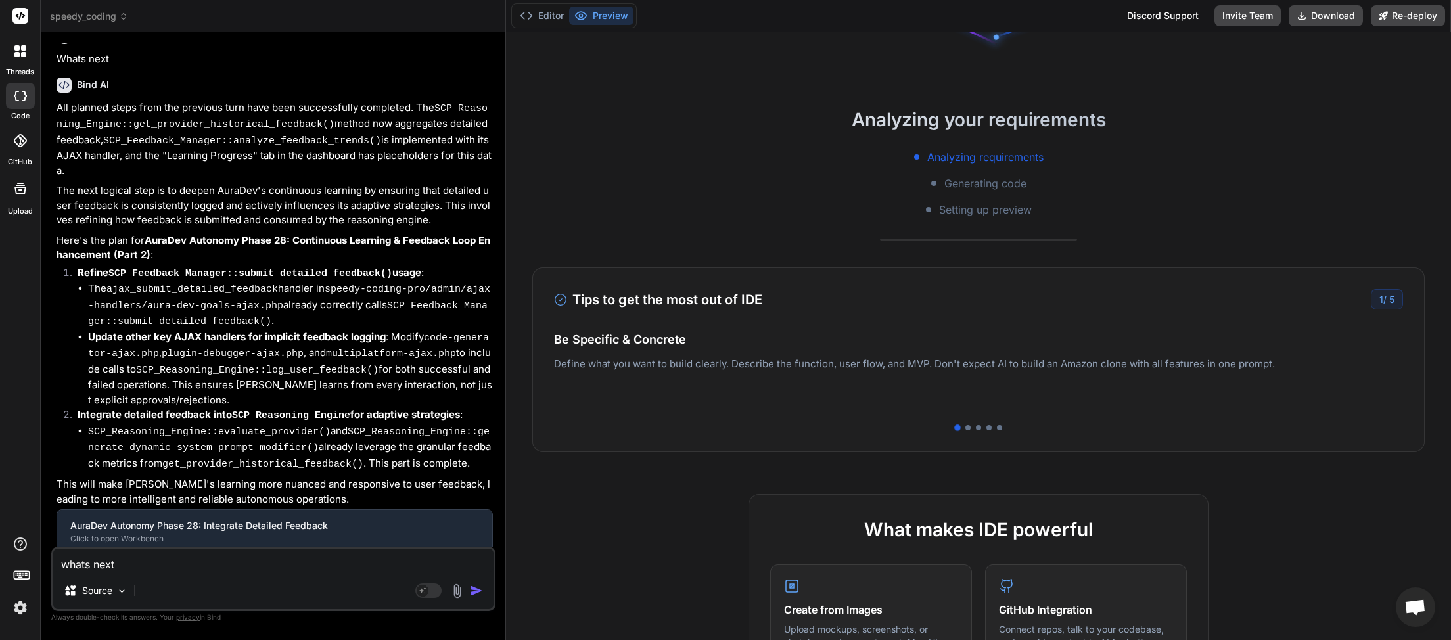
scroll to position [97, 0]
click at [1393, 302] on span "5" at bounding box center [1392, 299] width 5 height 11
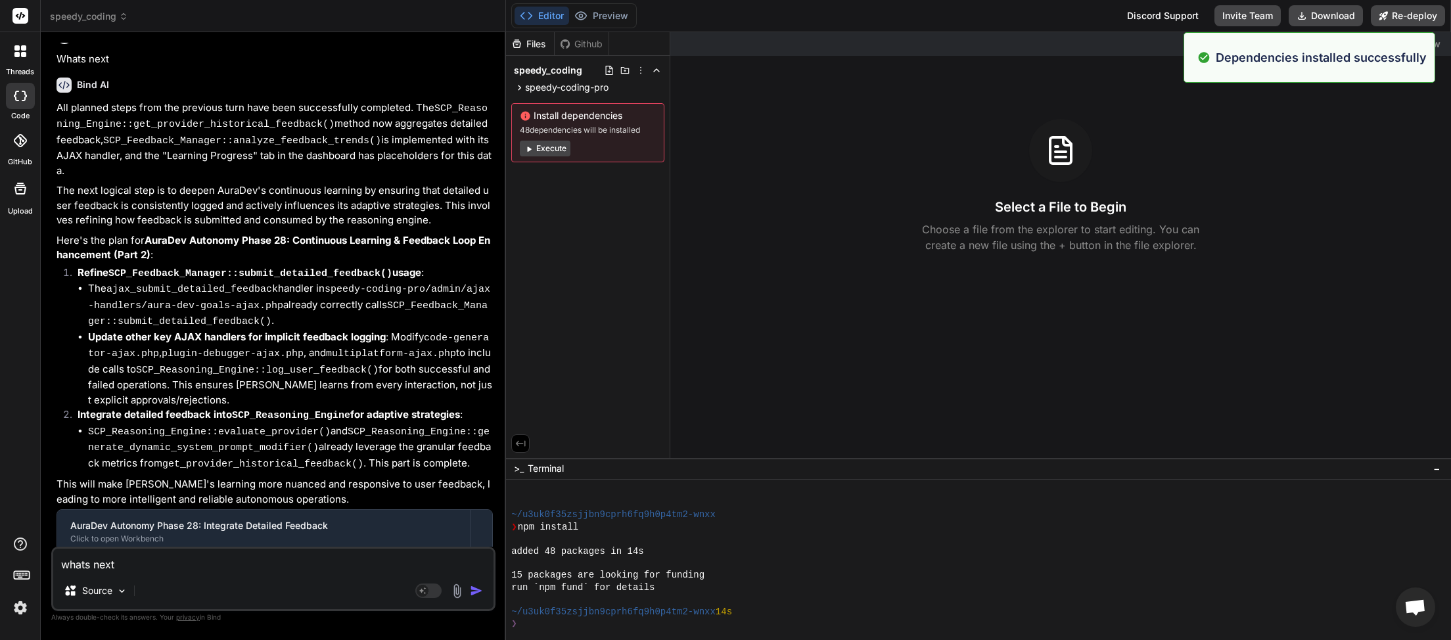
scroll to position [133, 0]
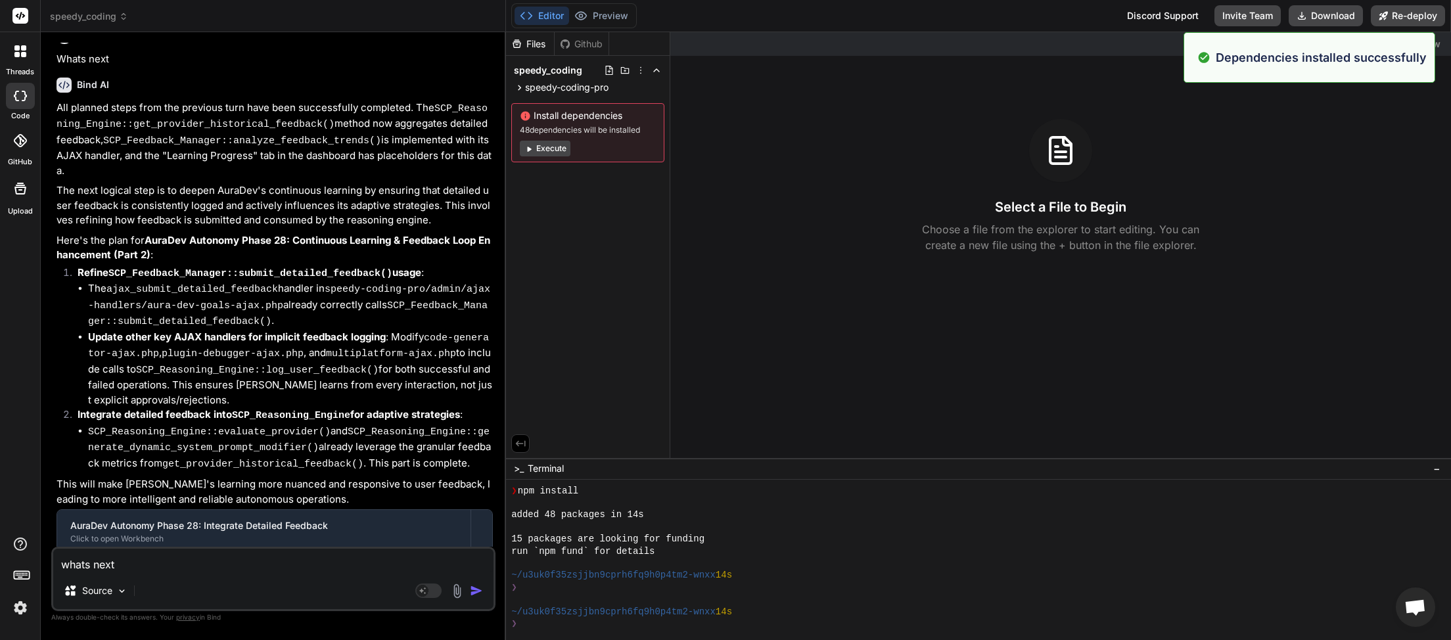
click at [549, 153] on button "Execute" at bounding box center [545, 149] width 51 height 16
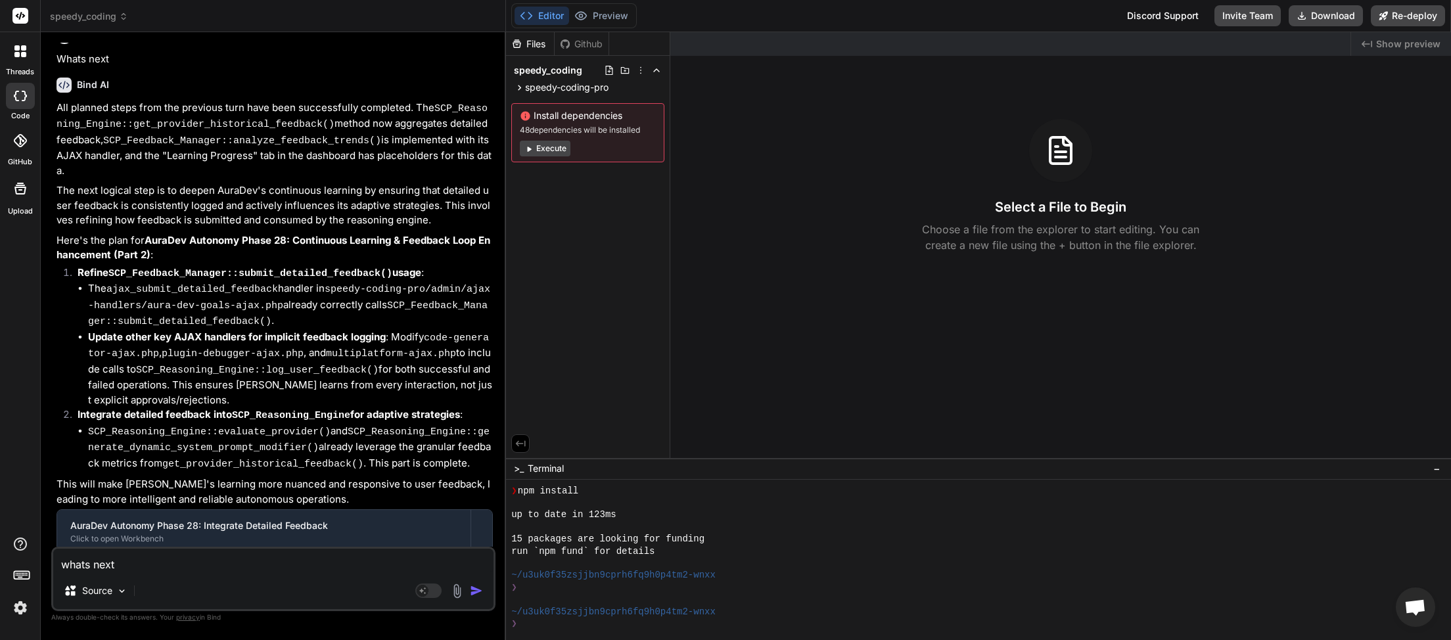
click at [478, 593] on img "button" at bounding box center [476, 590] width 13 height 13
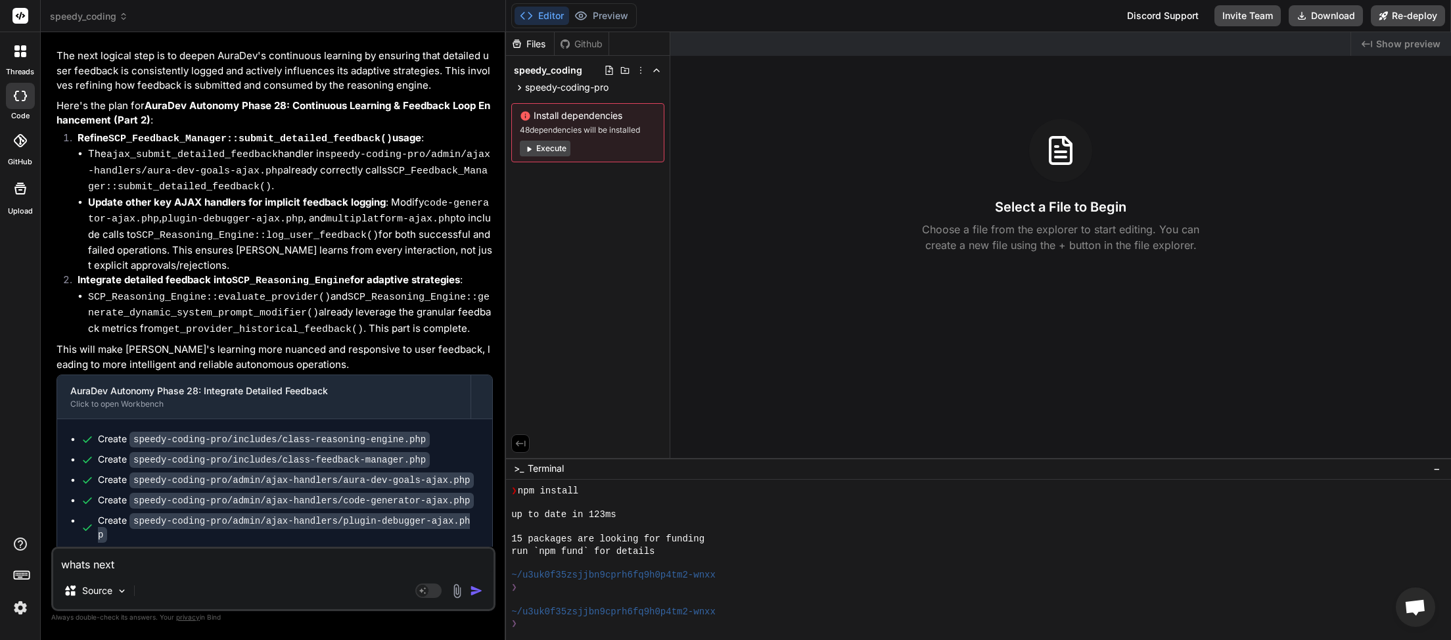
scroll to position [3639, 0]
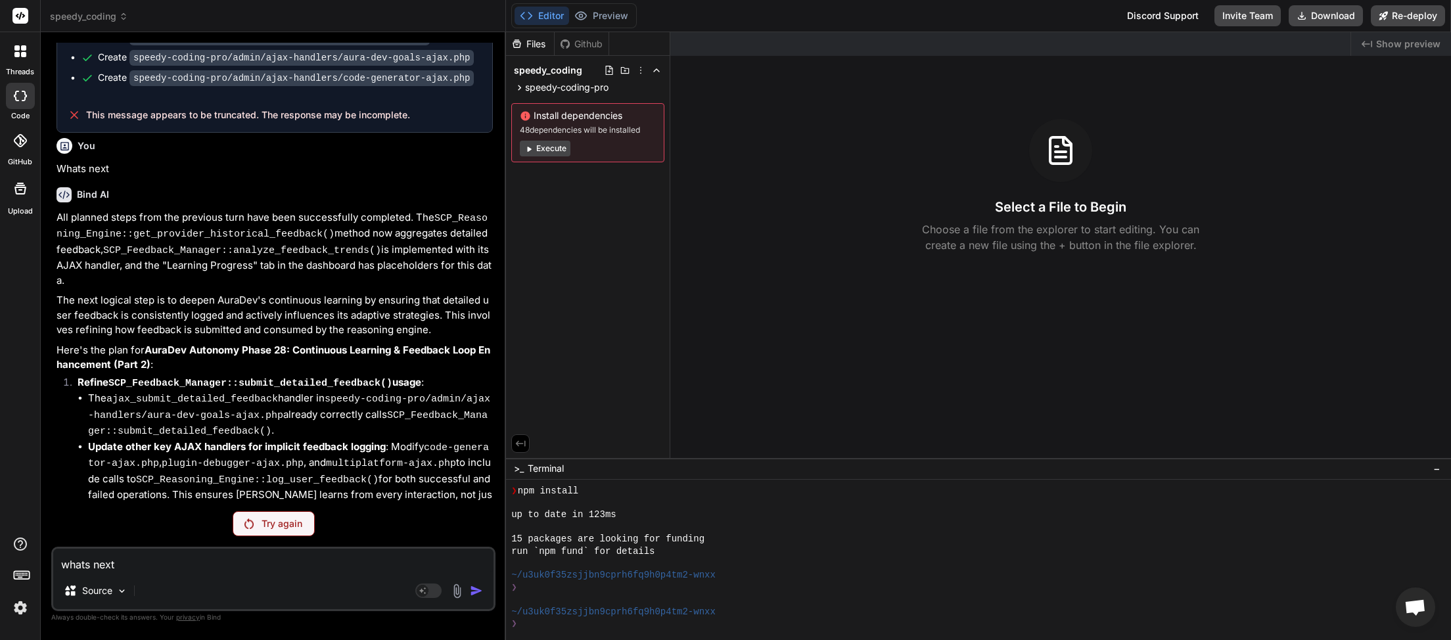
click at [260, 533] on div "Try again" at bounding box center [274, 523] width 82 height 25
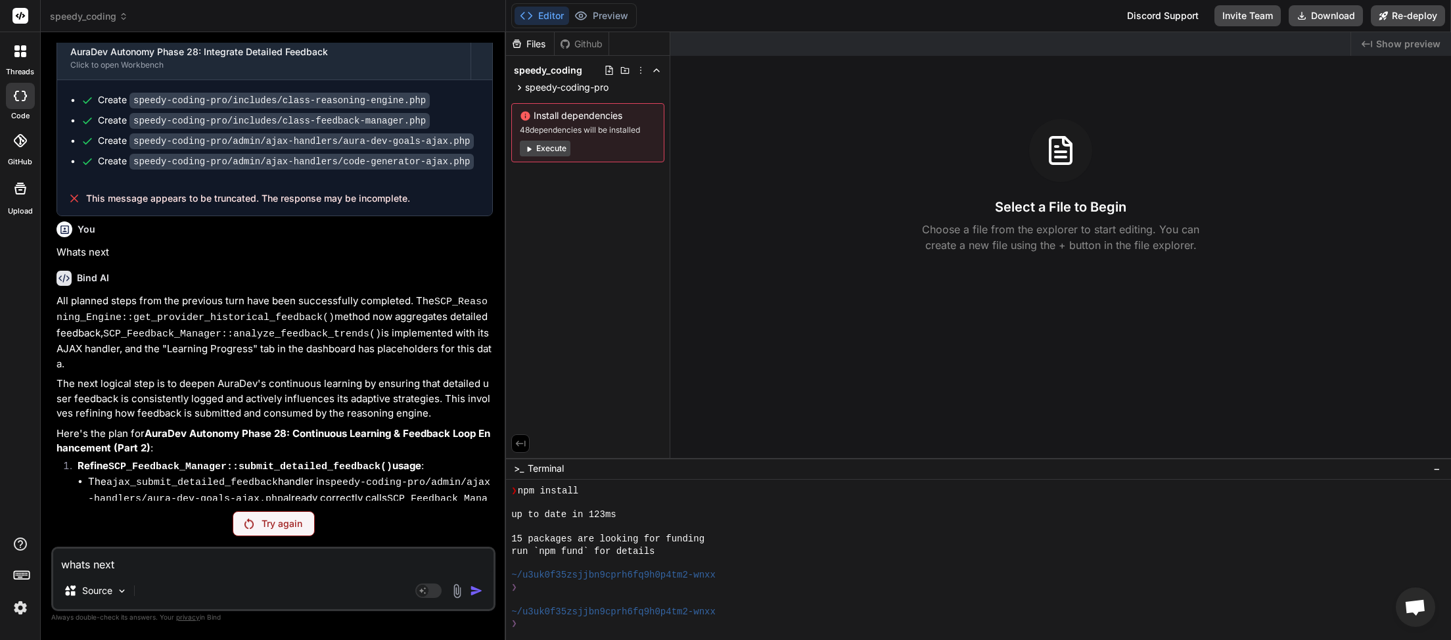
scroll to position [3592, 0]
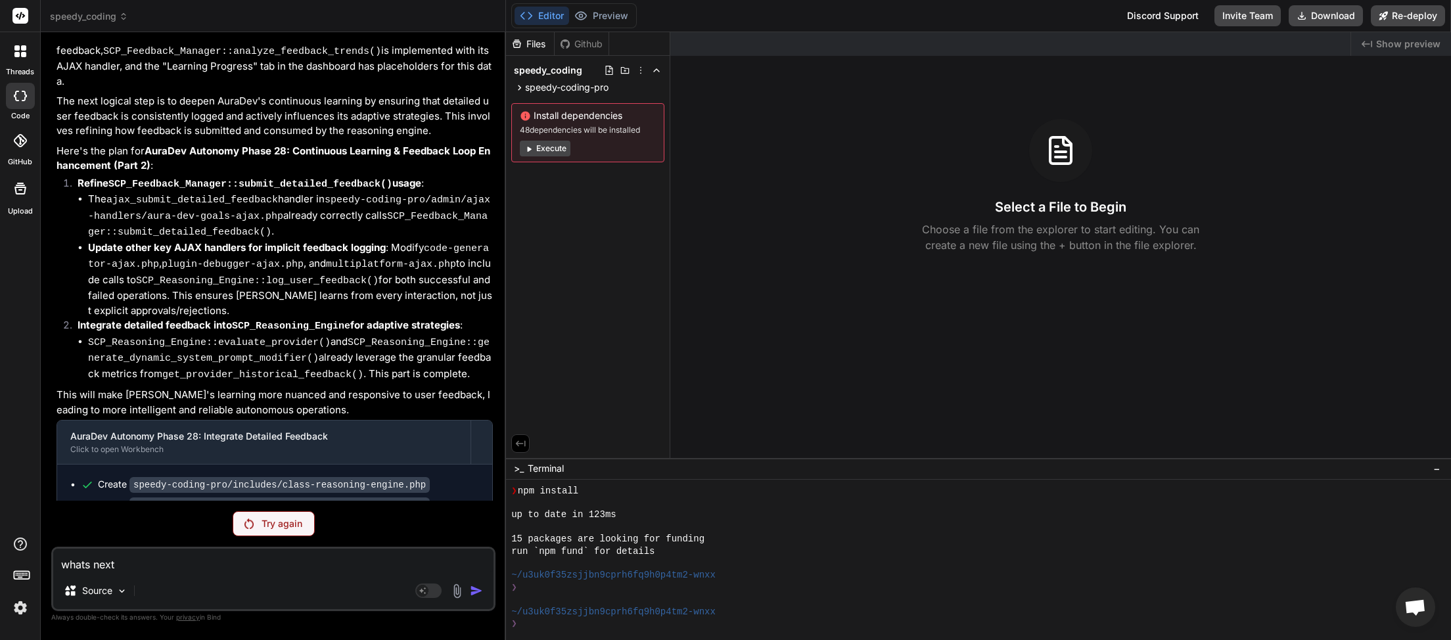
click at [271, 527] on p "Try again" at bounding box center [282, 523] width 41 height 13
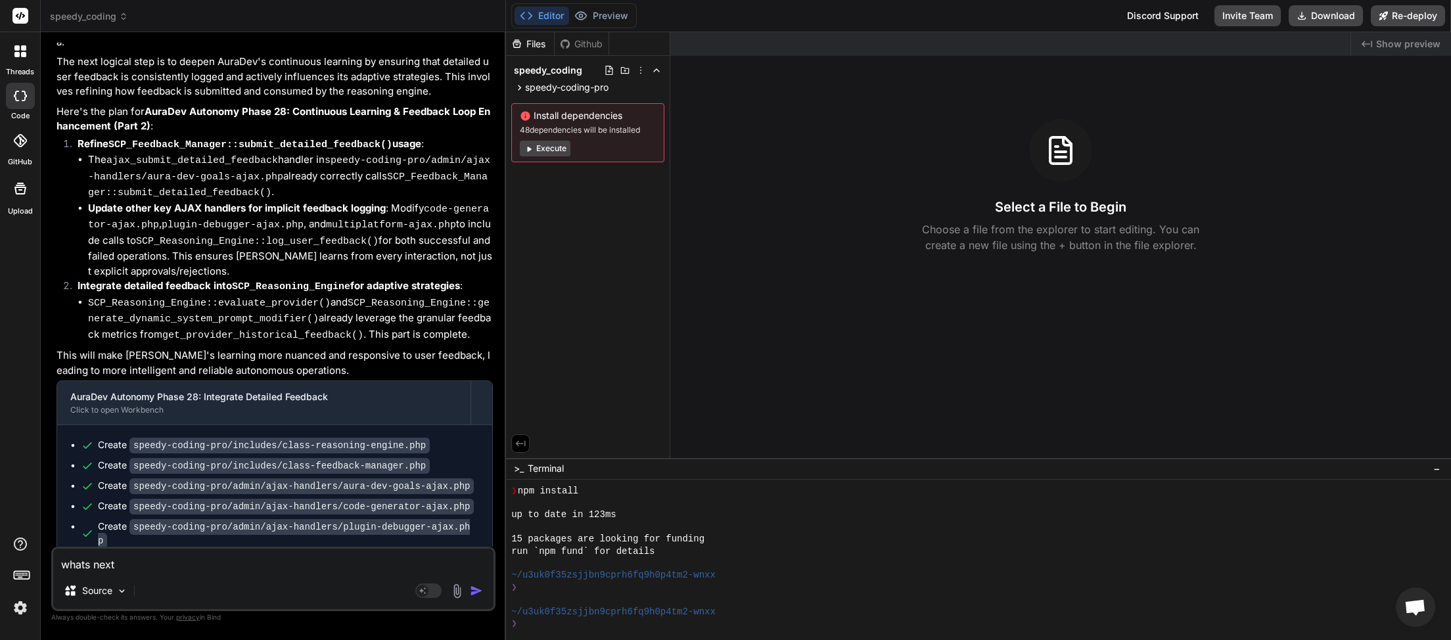
scroll to position [3639, 0]
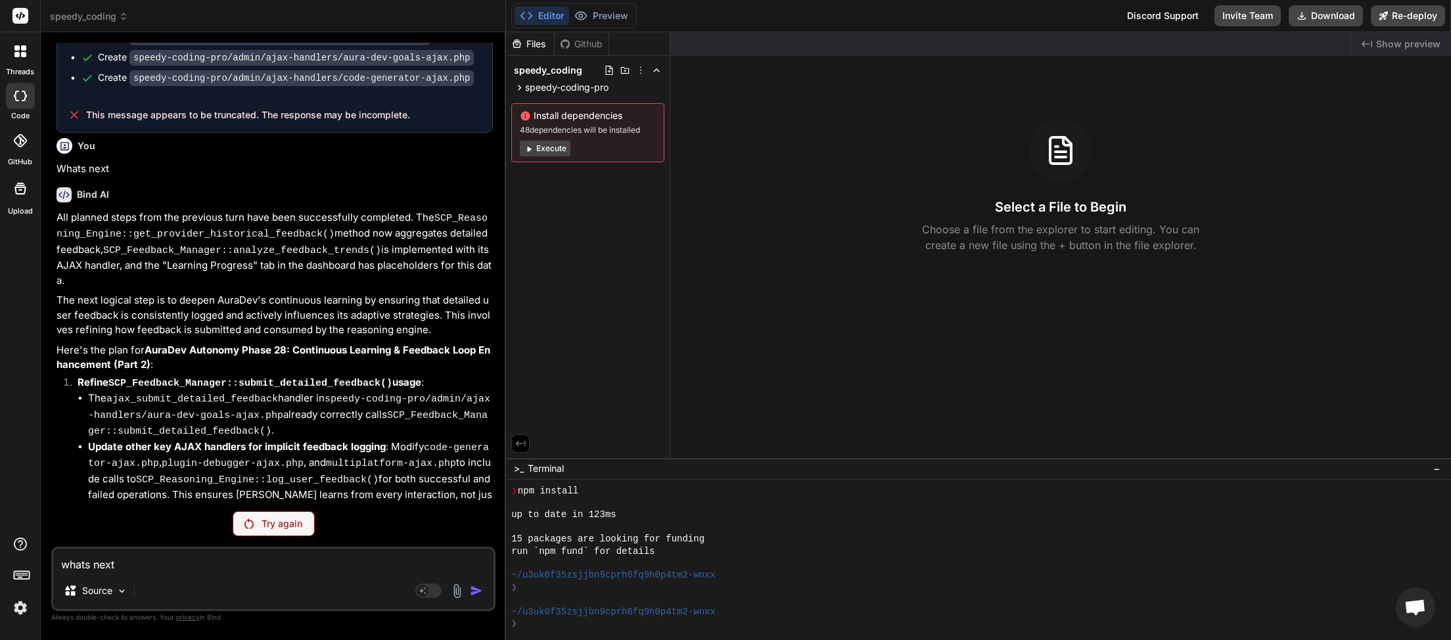
click at [273, 526] on p "Try again" at bounding box center [282, 523] width 41 height 13
click at [283, 524] on p "Try again" at bounding box center [282, 523] width 41 height 13
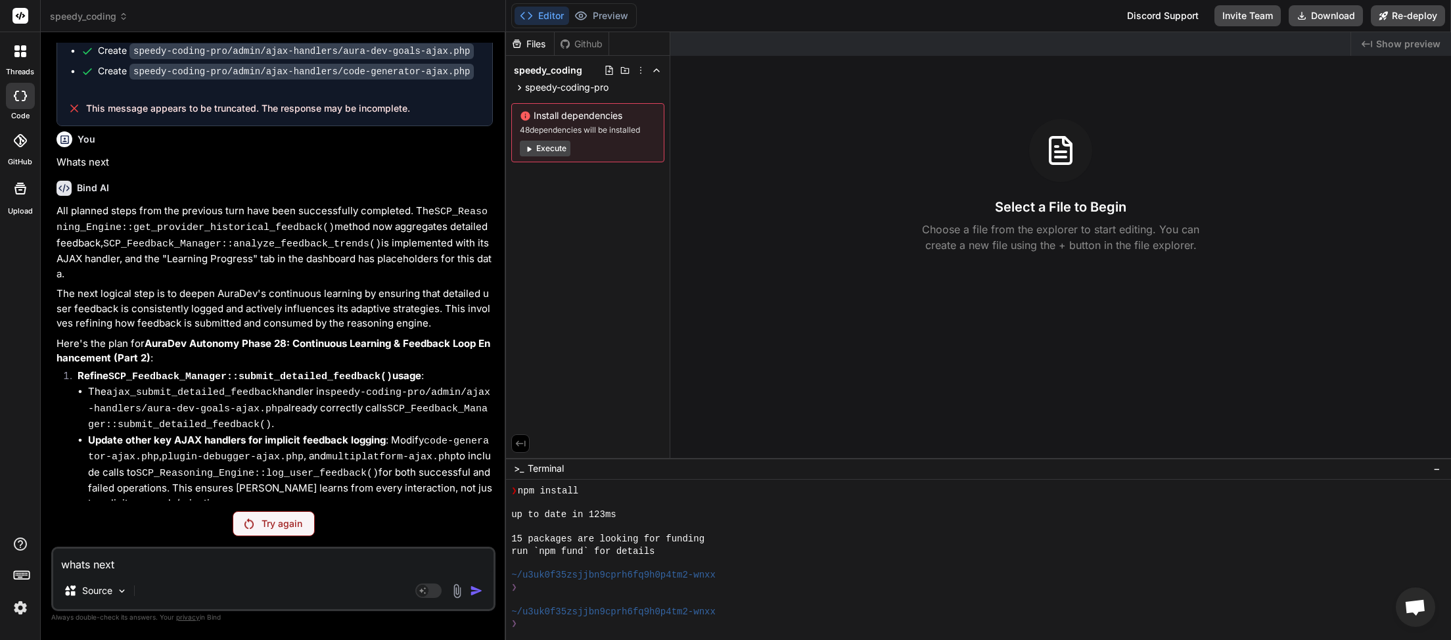
click at [282, 528] on p "Try again" at bounding box center [282, 523] width 41 height 13
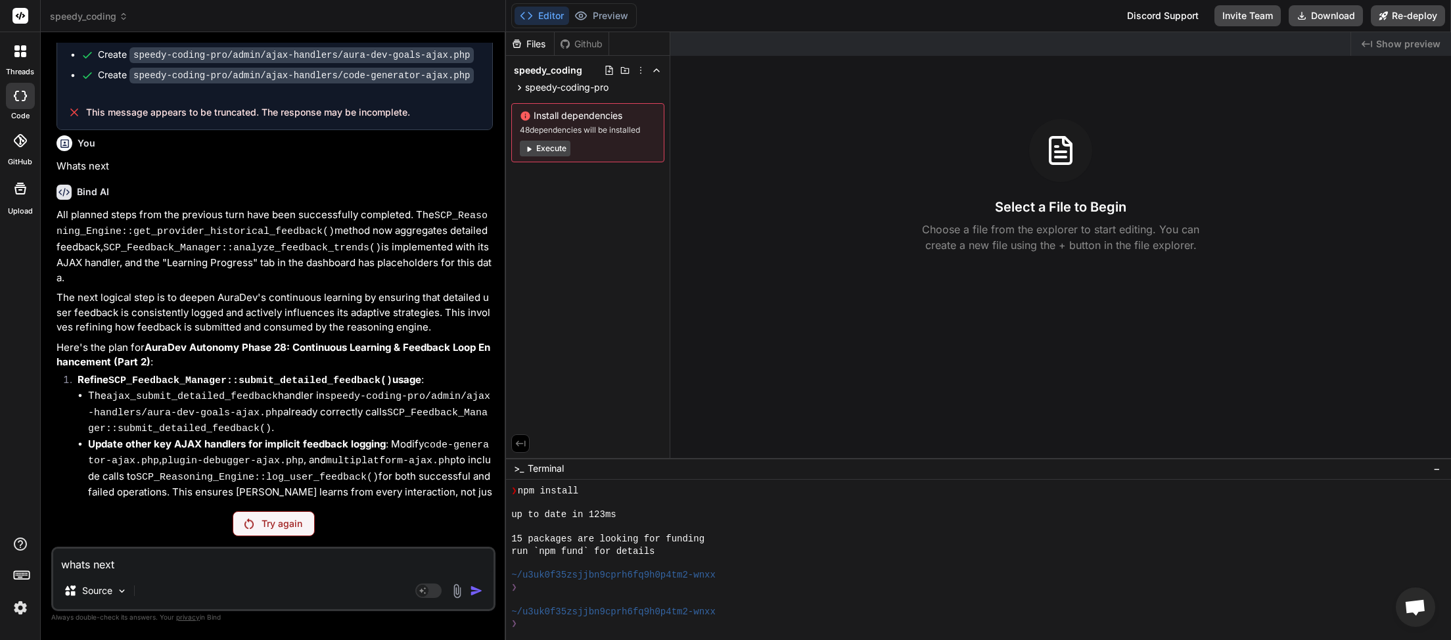
click at [282, 528] on p "Try again" at bounding box center [282, 523] width 41 height 13
click at [292, 515] on div "Try again" at bounding box center [274, 523] width 82 height 25
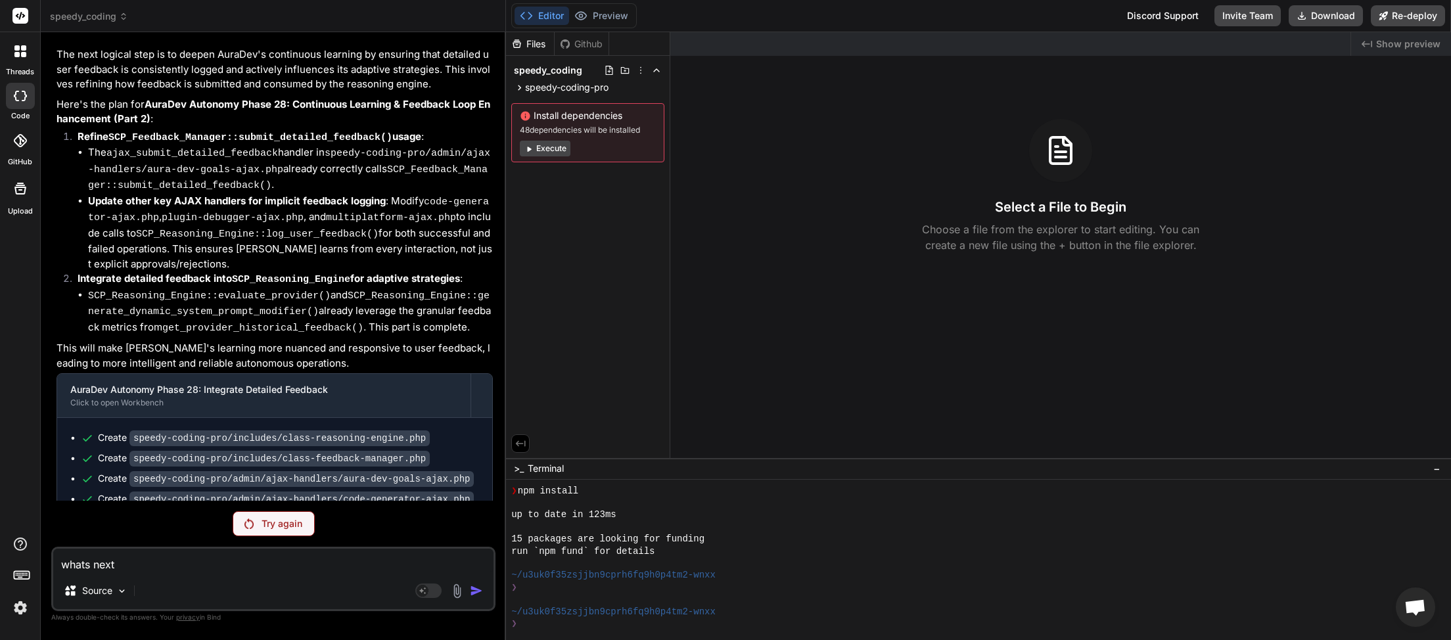
scroll to position [3592, 0]
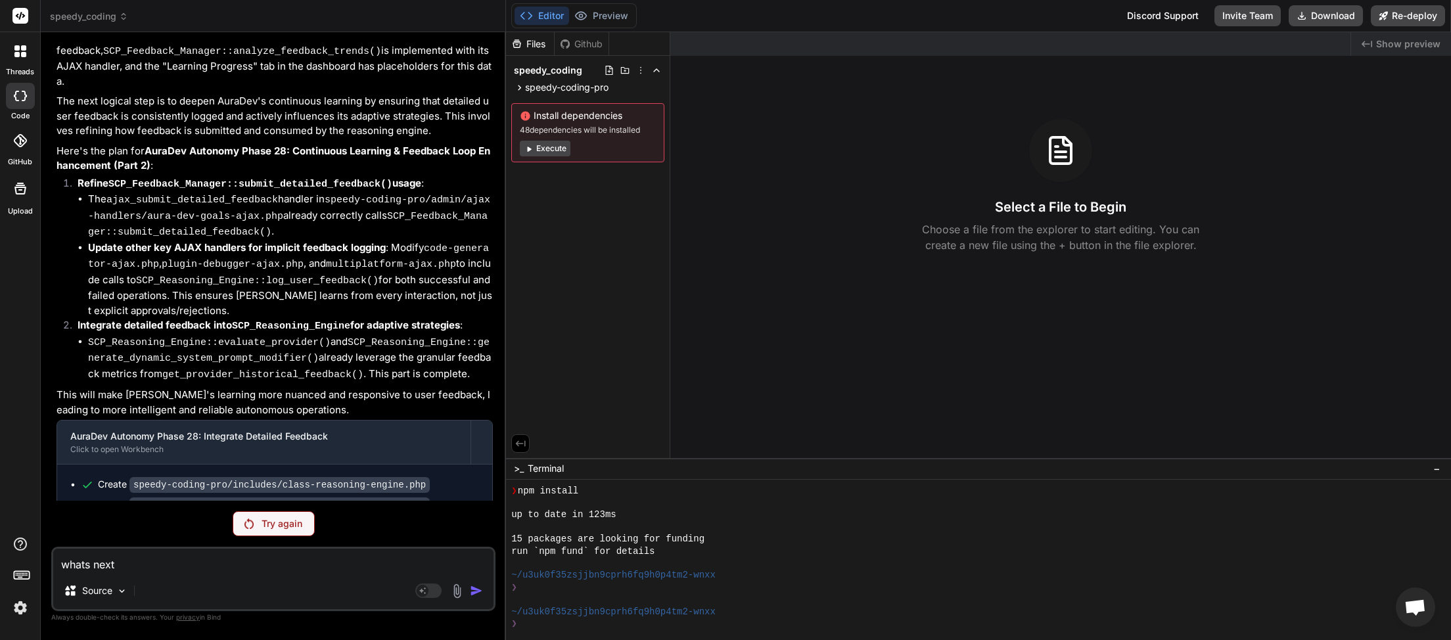
click at [265, 523] on p "Try again" at bounding box center [282, 523] width 41 height 13
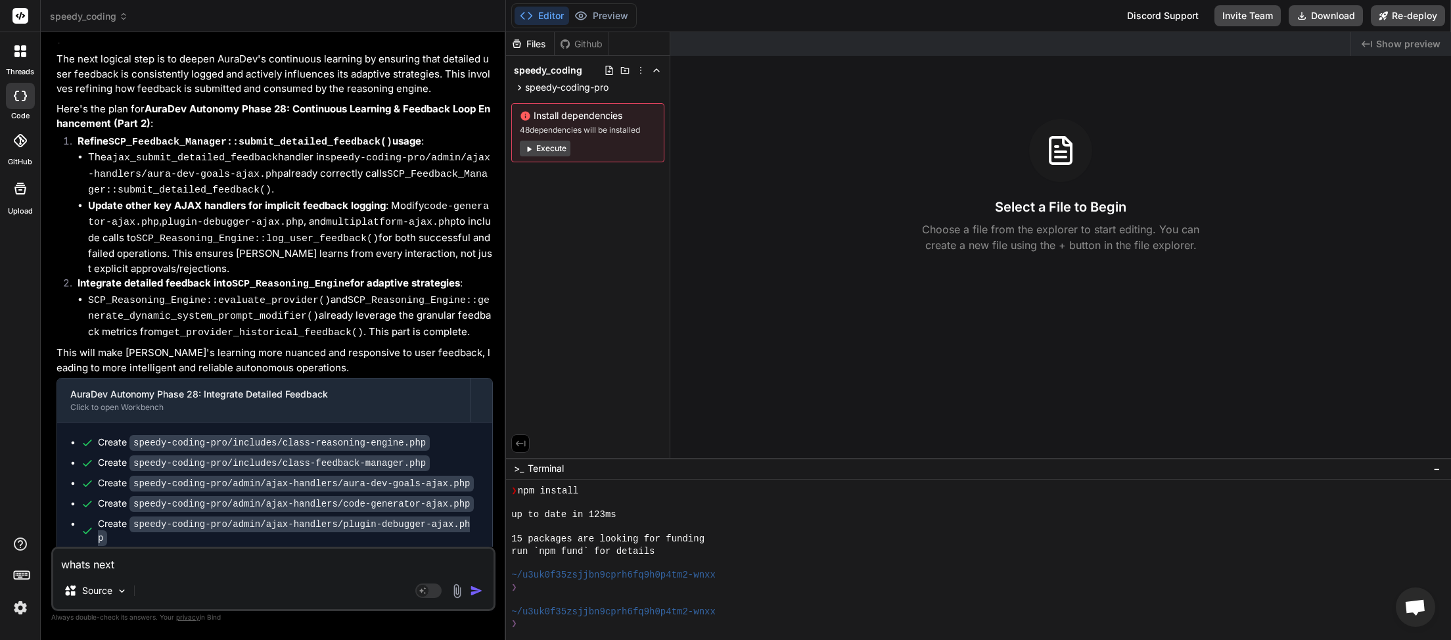
scroll to position [3639, 0]
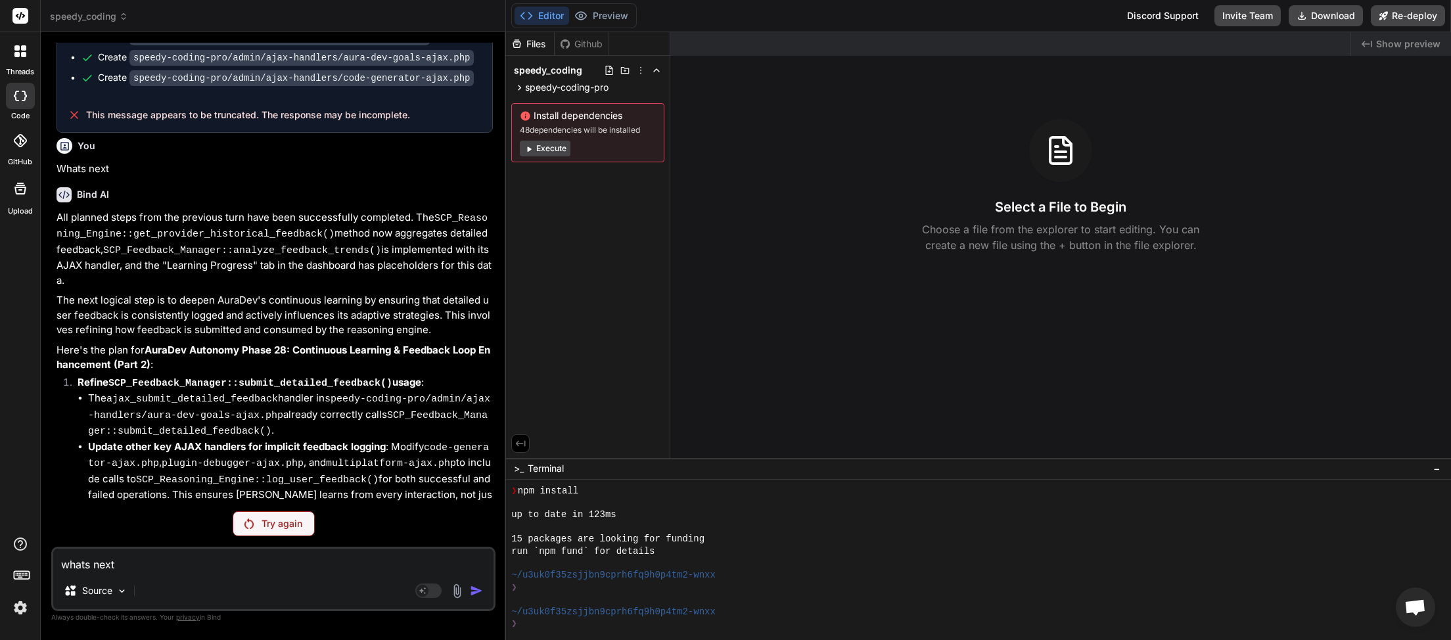
click at [265, 523] on p "Try again" at bounding box center [282, 523] width 41 height 13
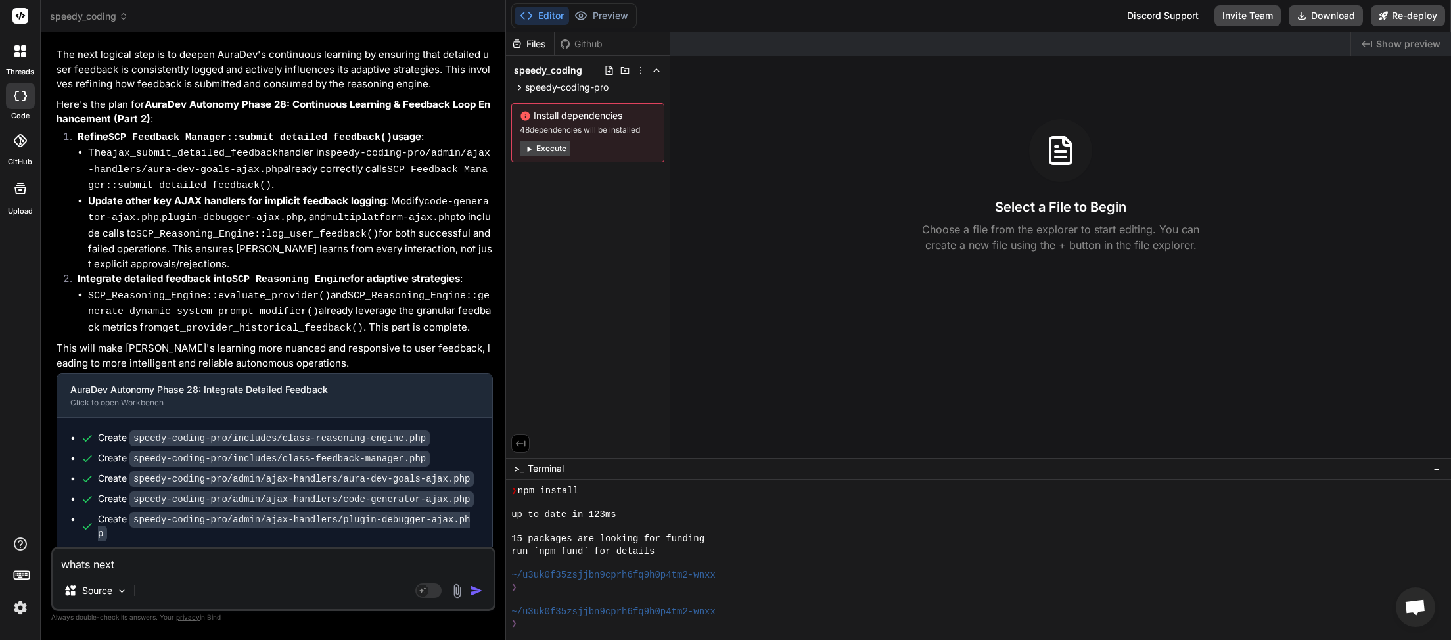
type textarea "x"
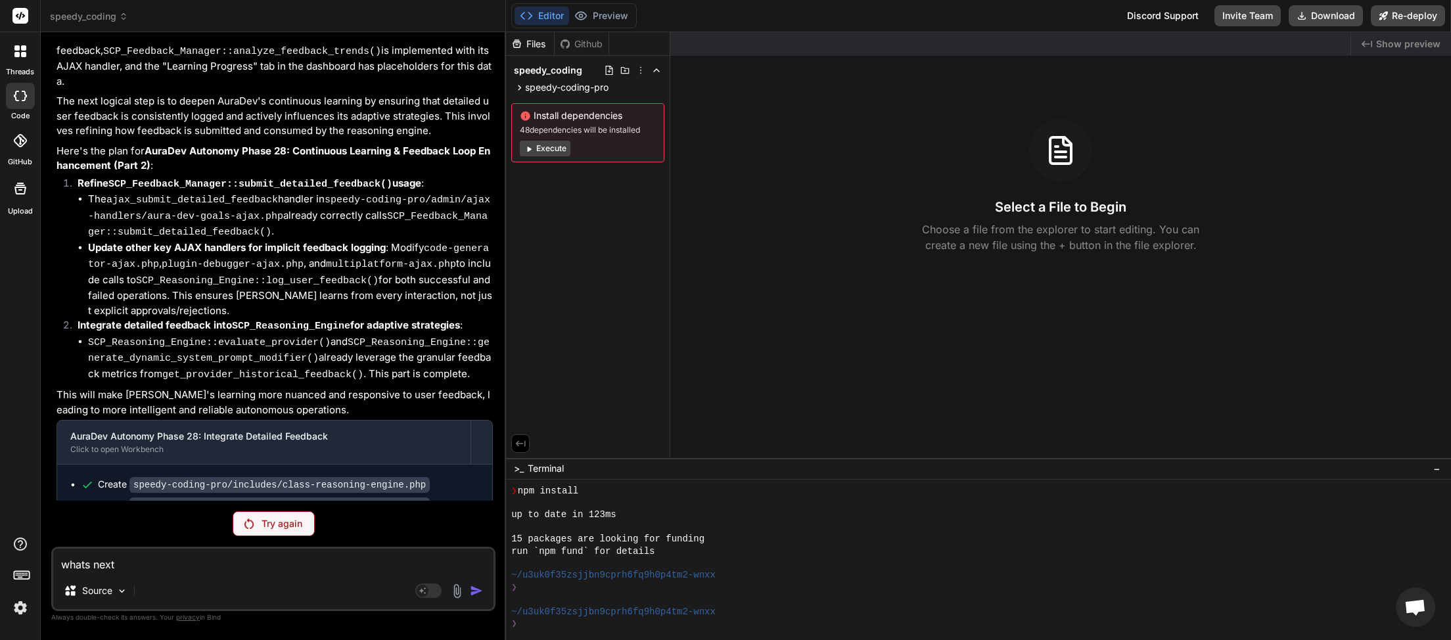
scroll to position [279, 0]
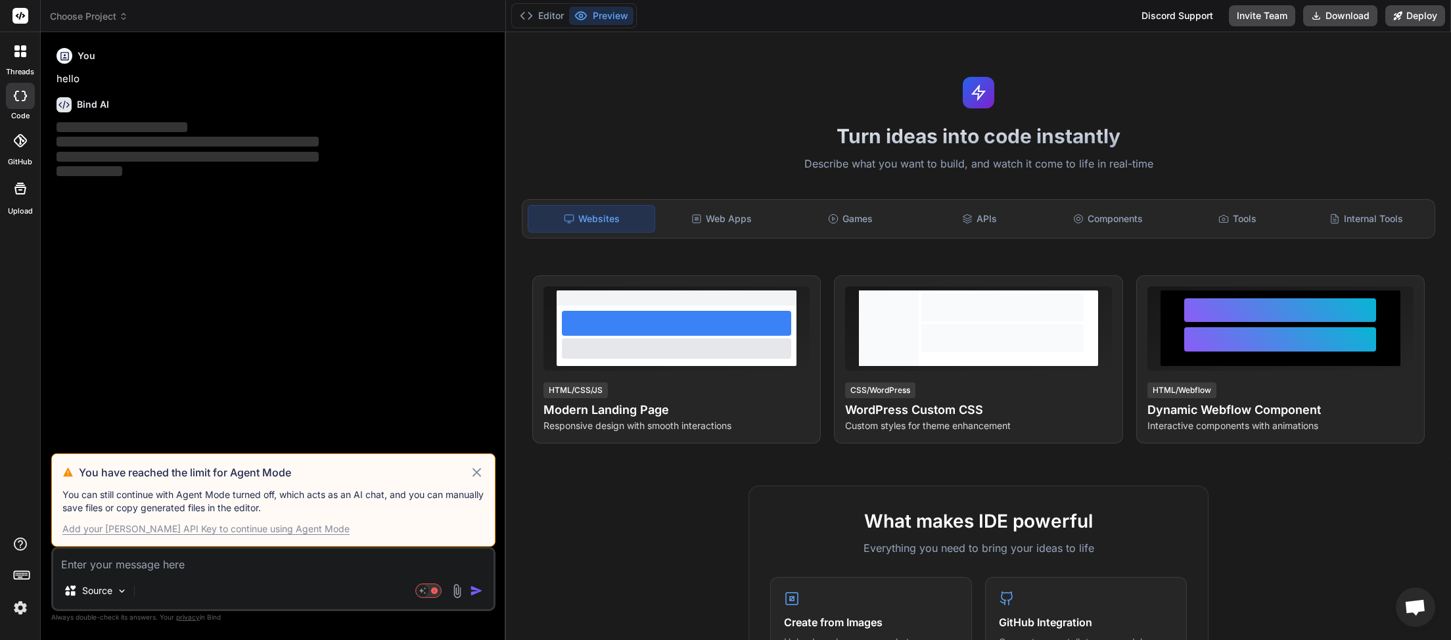
scroll to position [279, 0]
click at [475, 478] on icon at bounding box center [476, 473] width 15 height 16
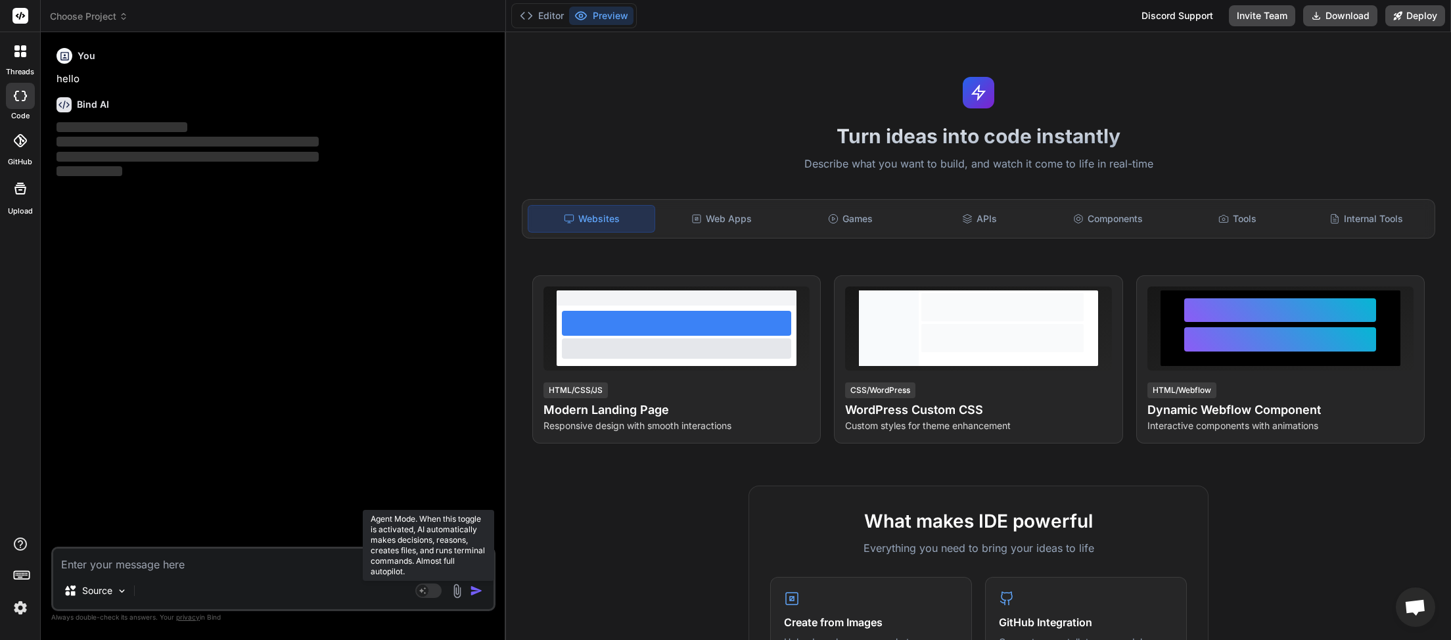
click at [432, 593] on rect at bounding box center [428, 591] width 26 height 14
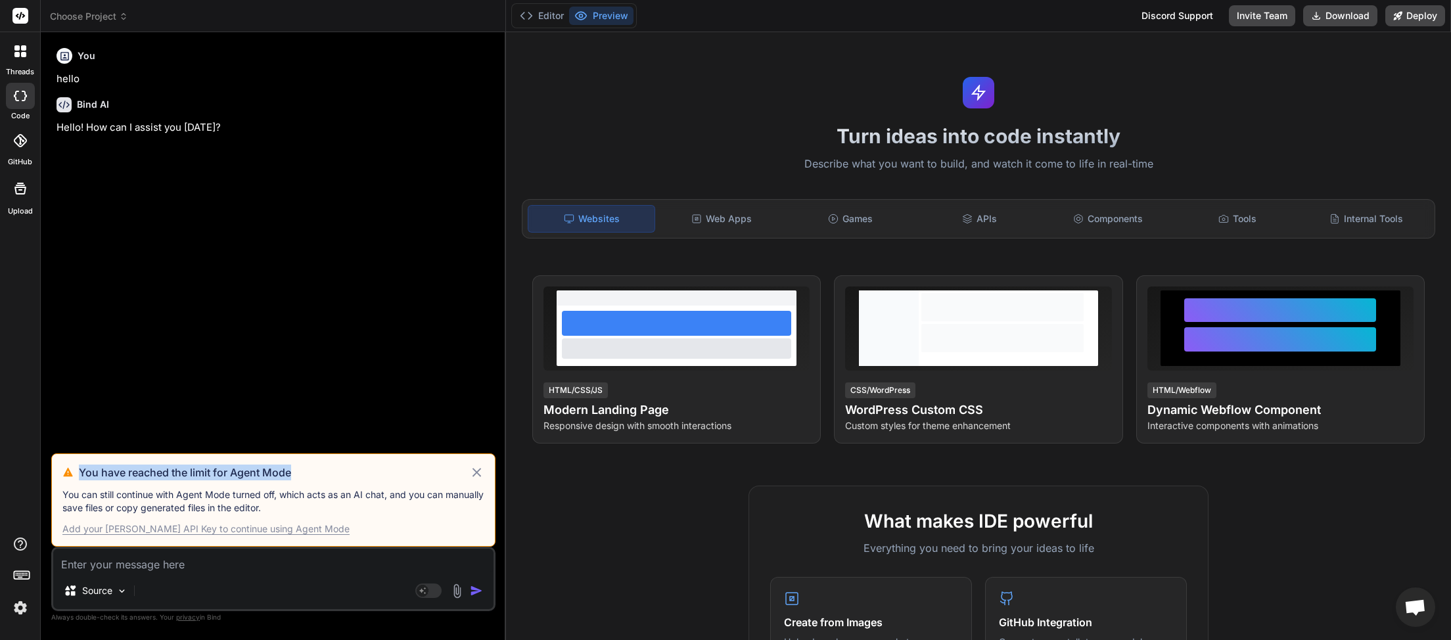
drag, startPoint x: 82, startPoint y: 474, endPoint x: 293, endPoint y: 473, distance: 211.7
click at [293, 473] on h3 "You have reached the limit for Agent Mode" at bounding box center [274, 473] width 390 height 16
copy h3 "You have reached the limit for Agent Mode"
click at [1414, 603] on span "Open chat" at bounding box center [1416, 608] width 22 height 18
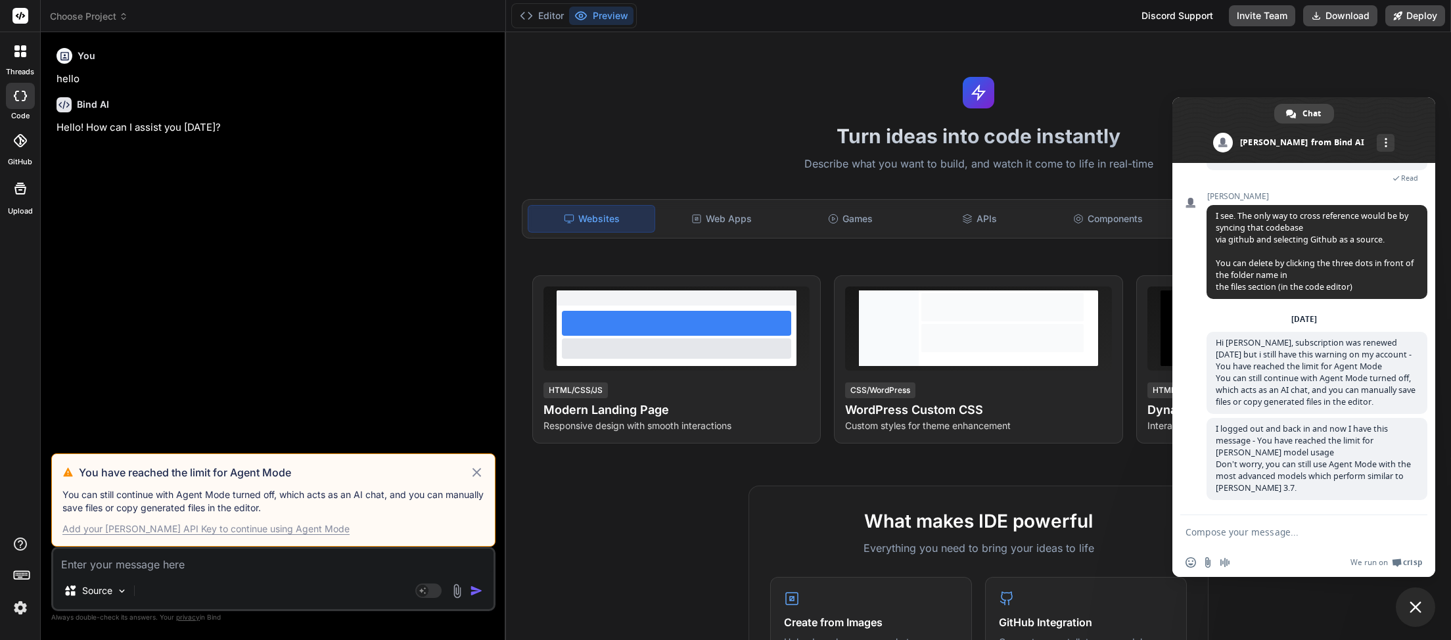
click at [1230, 530] on textarea "Compose your message..." at bounding box center [1290, 532] width 208 height 11
click at [19, 615] on img at bounding box center [20, 608] width 22 height 22
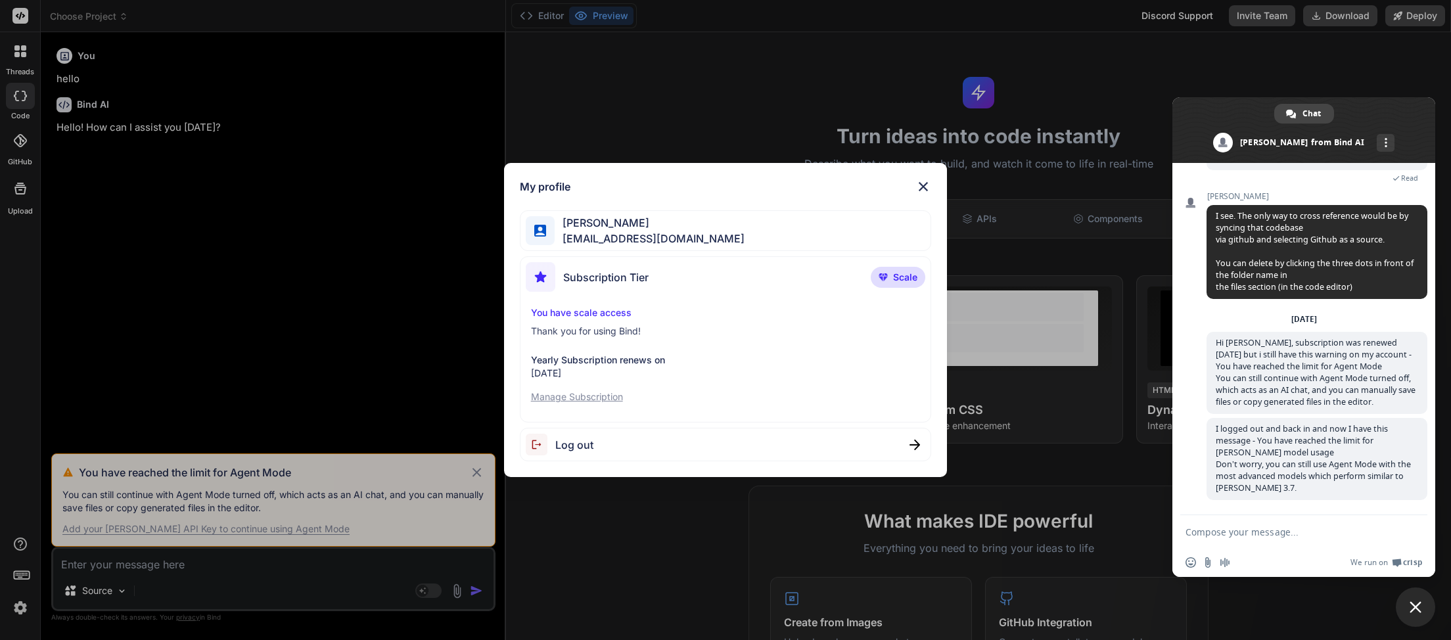
click at [568, 452] on span "Log out" at bounding box center [574, 445] width 38 height 16
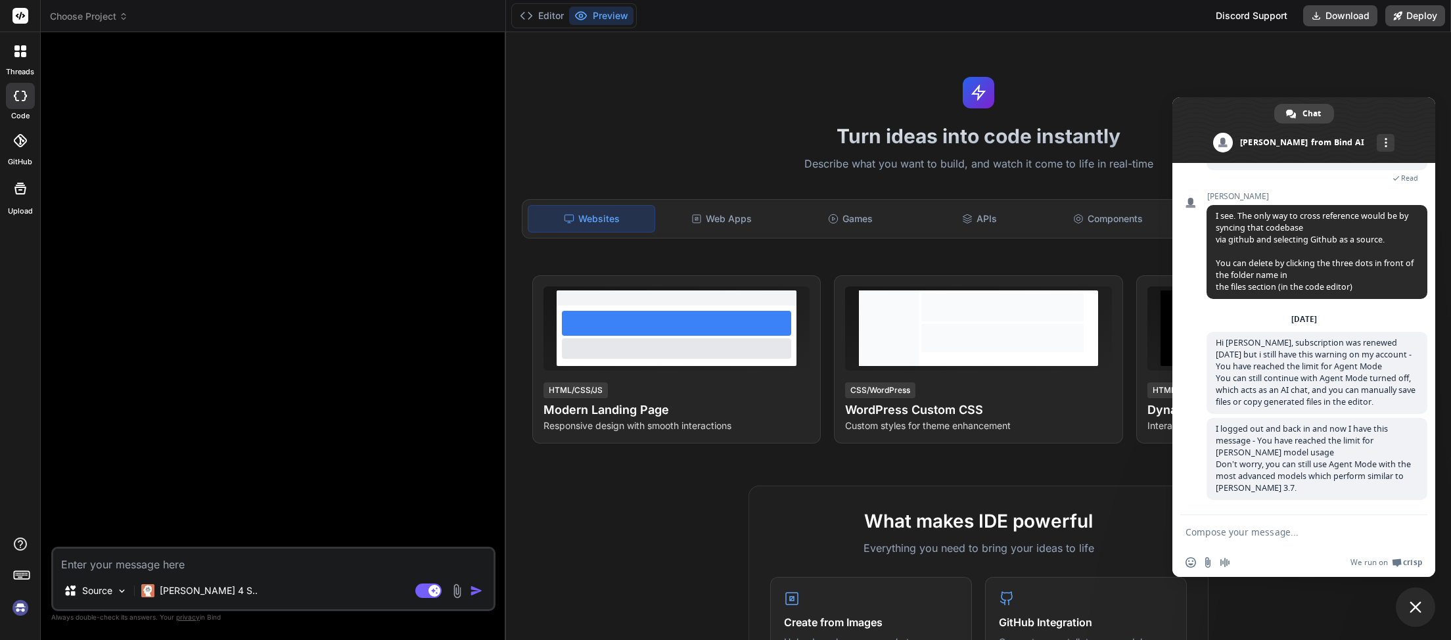
click at [20, 610] on img at bounding box center [20, 608] width 22 height 22
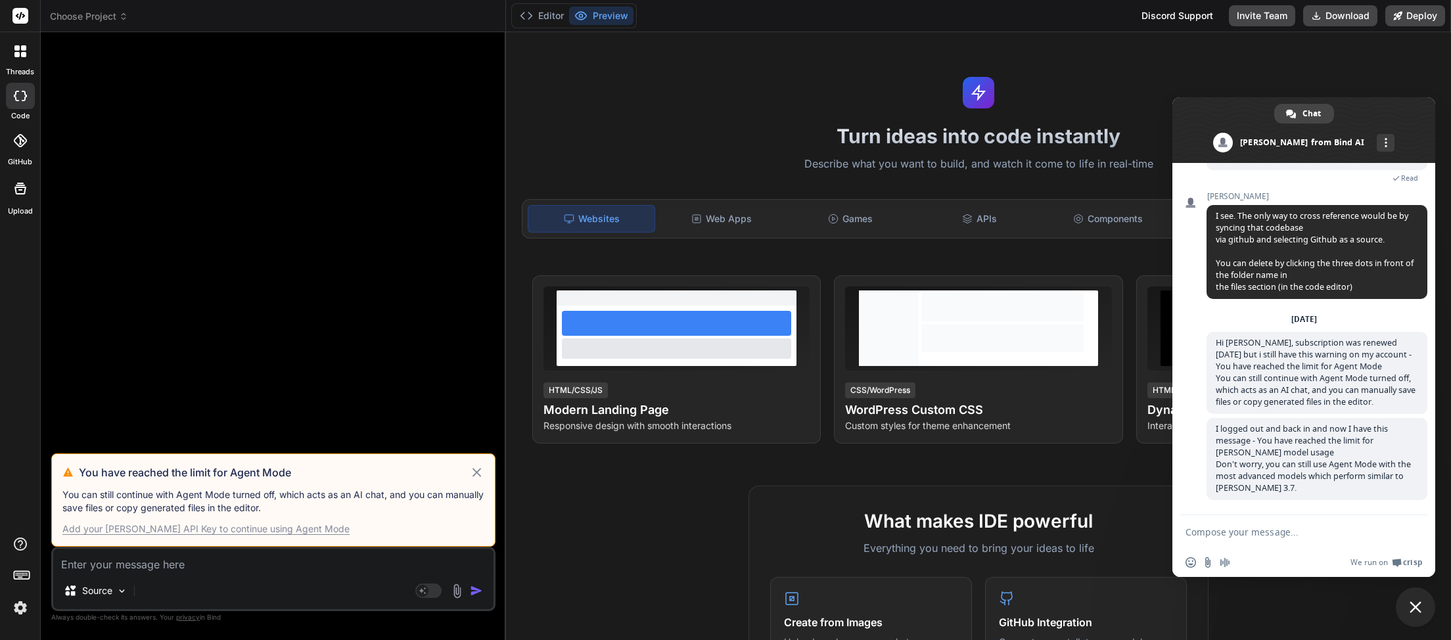
click at [473, 473] on icon at bounding box center [476, 473] width 15 height 16
type textarea "x"
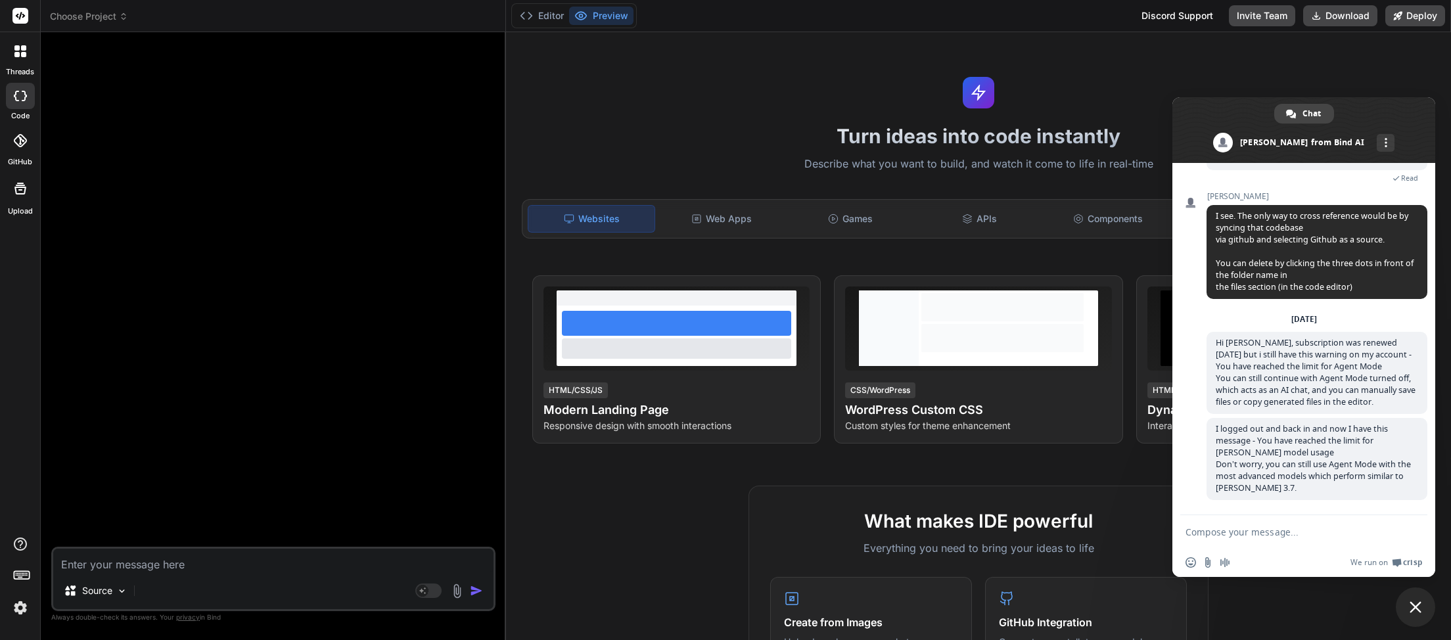
click at [1226, 528] on textarea "Compose your message..." at bounding box center [1290, 532] width 208 height 11
paste textarea "You have reached the limit for Agent Mode"
click at [1280, 530] on textarea "back to this again now You have reached the limit for Agent Mode" at bounding box center [1290, 537] width 208 height 24
type textarea "back to this again now - You have reached the limit for Agent Mode"
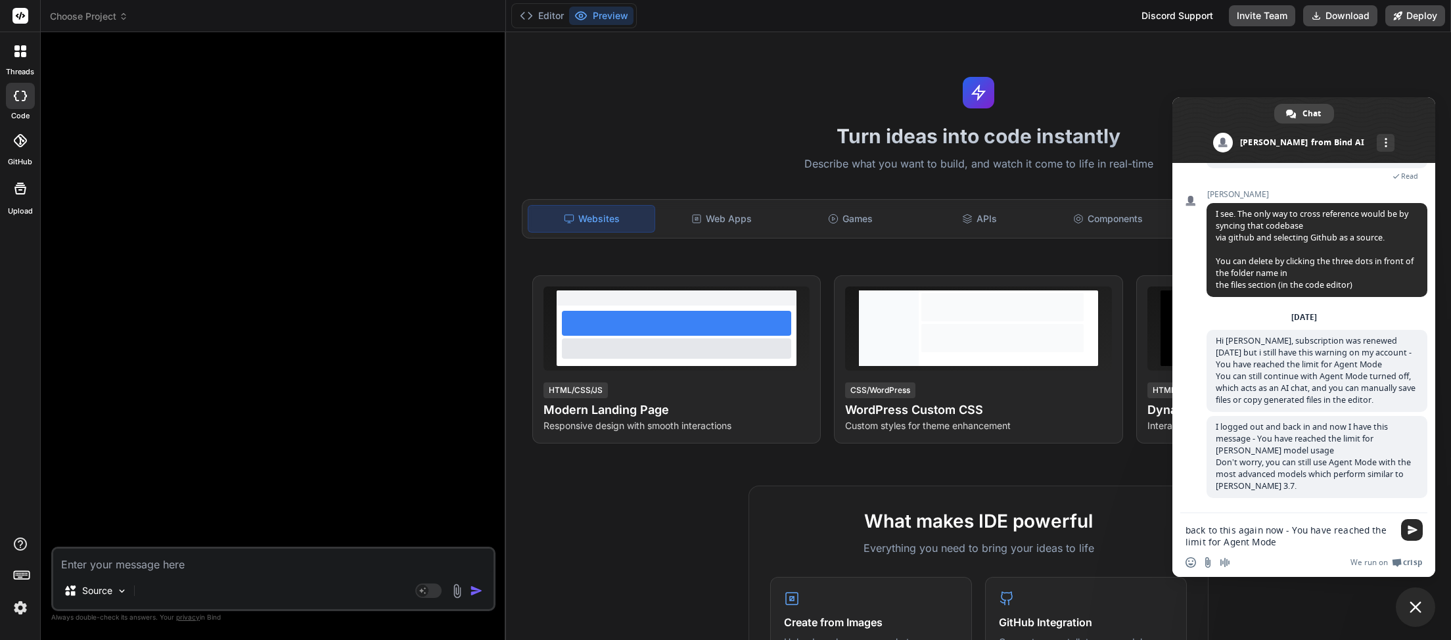
click at [115, 20] on span "Choose Project" at bounding box center [89, 16] width 78 height 13
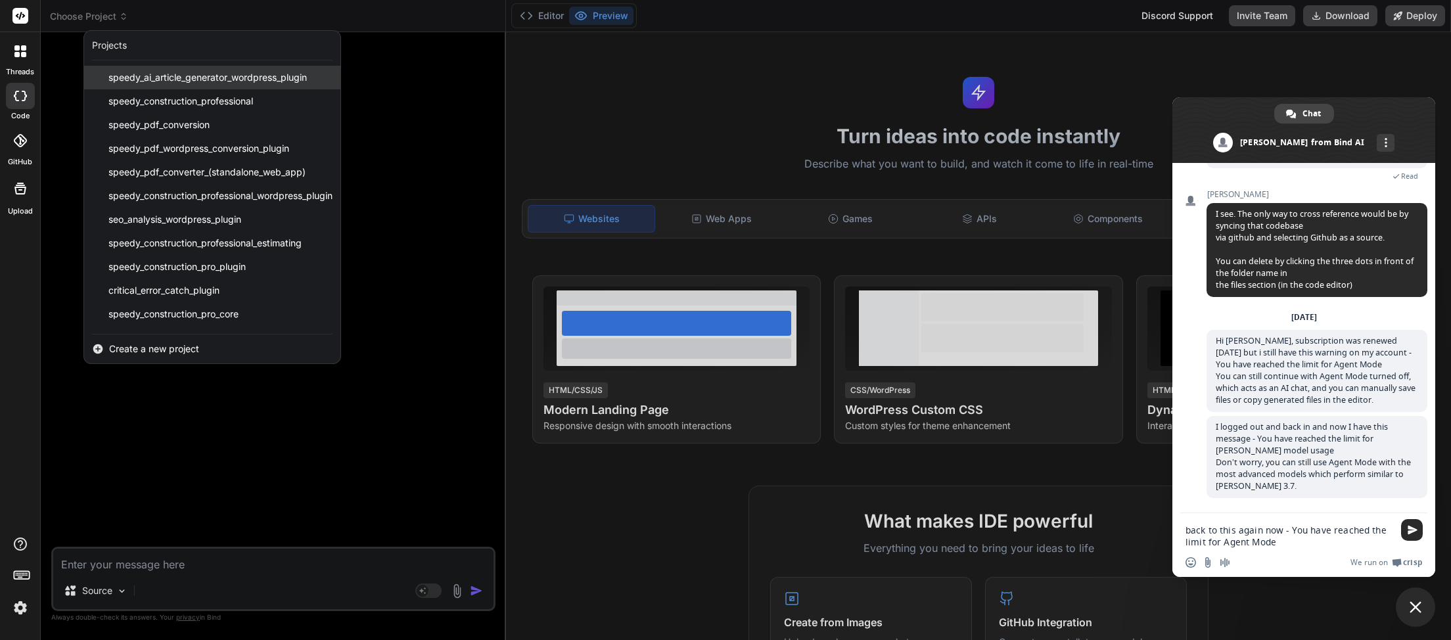
click at [193, 83] on span "speedy_ai_article_generator_wordpress_plugin" at bounding box center [207, 77] width 199 height 13
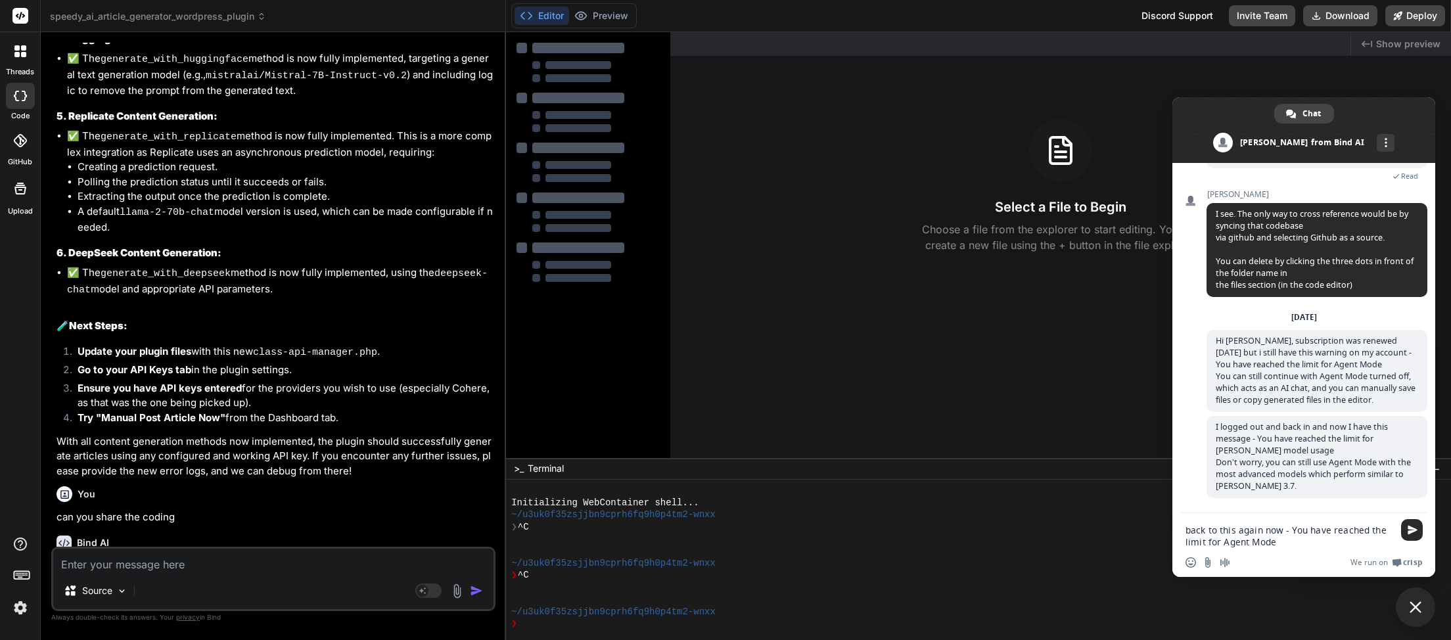
scroll to position [7071, 0]
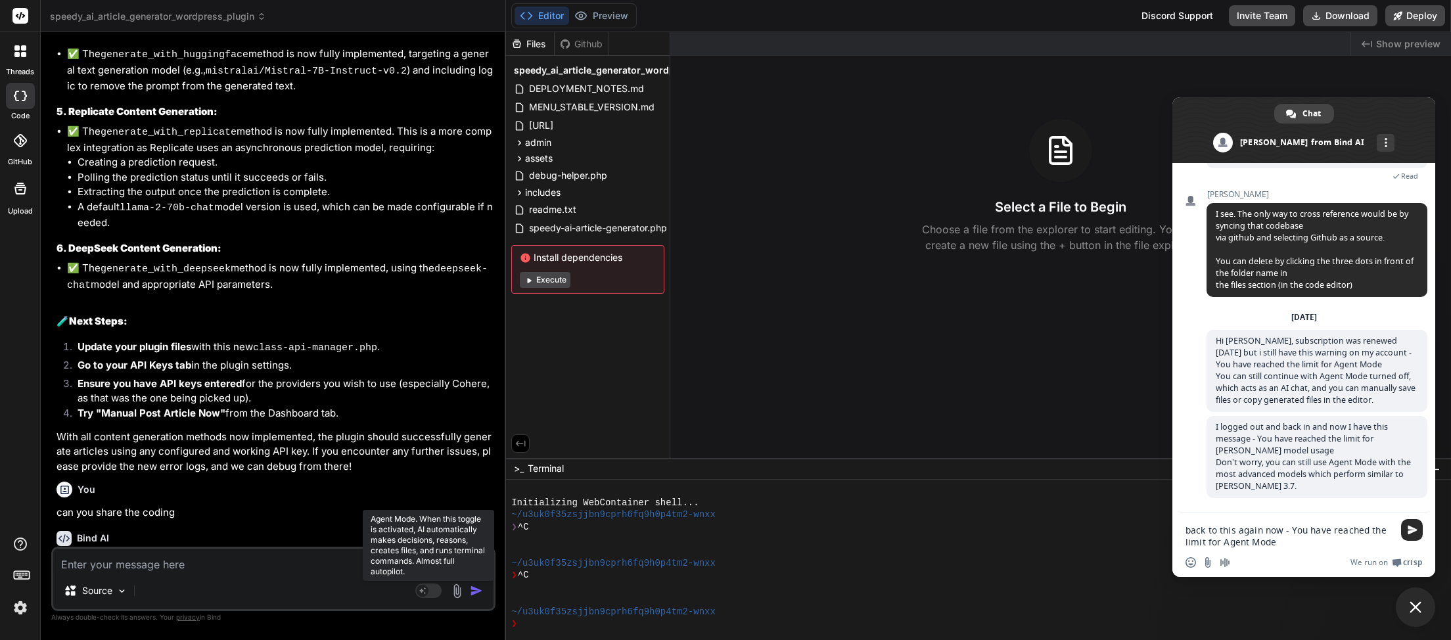
click at [438, 591] on rect at bounding box center [428, 591] width 26 height 14
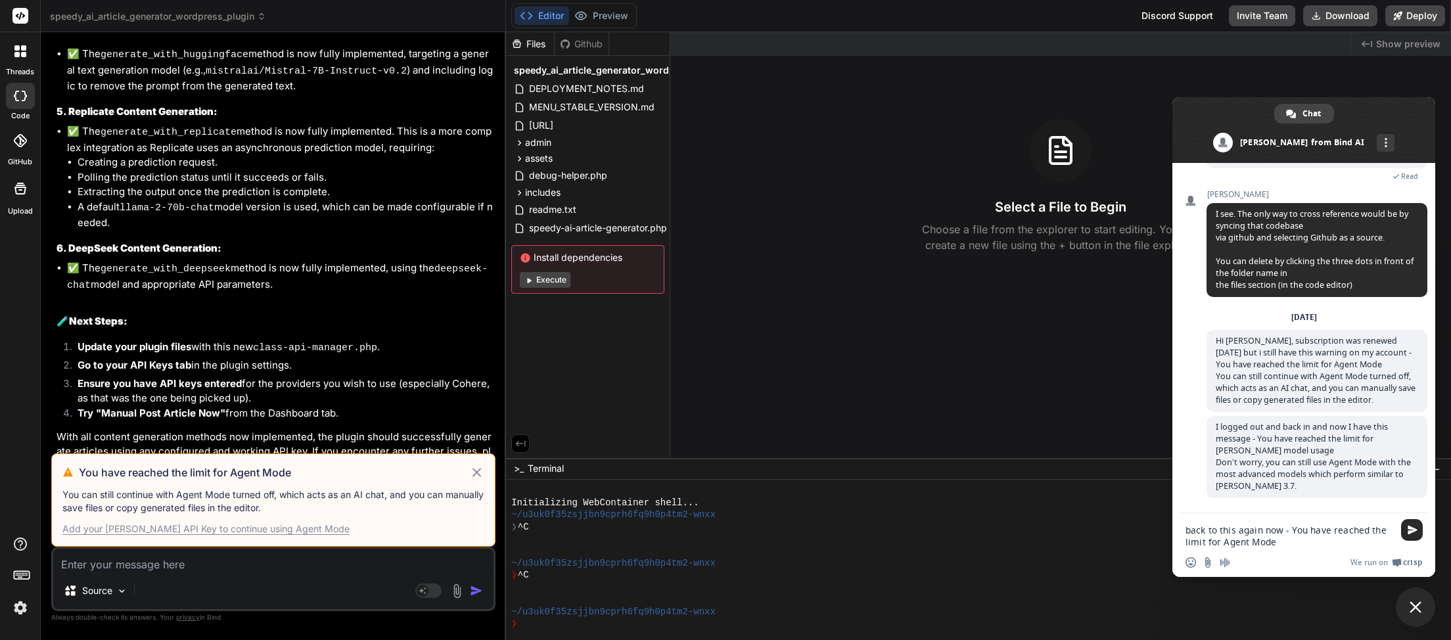
click at [478, 468] on icon at bounding box center [476, 473] width 15 height 16
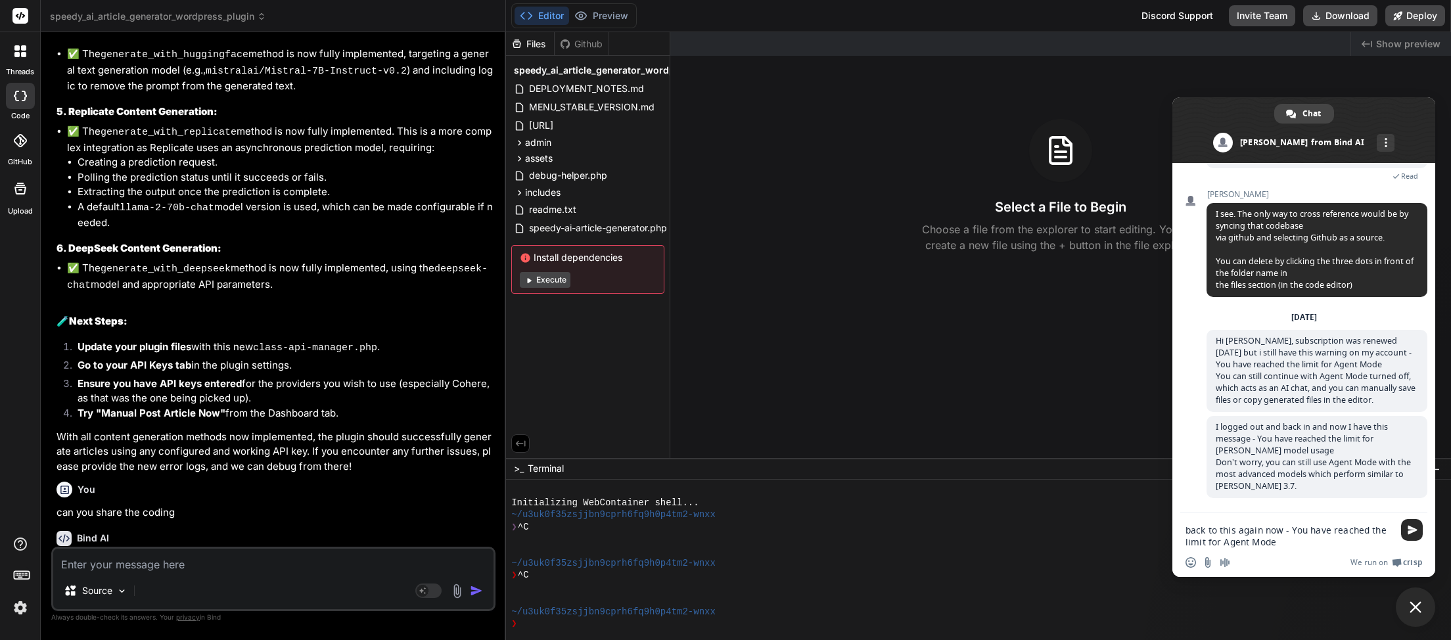
click at [256, 20] on span "speedy_ai_article_generator_wordpress_plugin" at bounding box center [158, 16] width 216 height 13
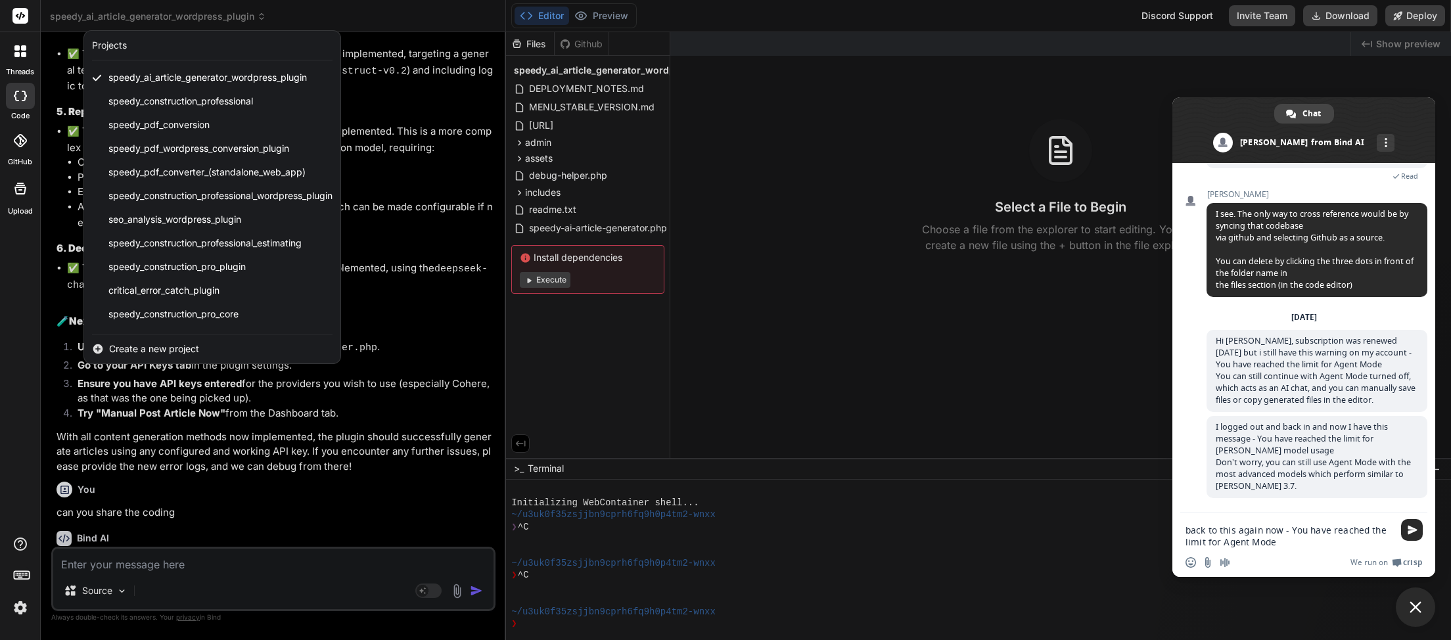
scroll to position [281, 0]
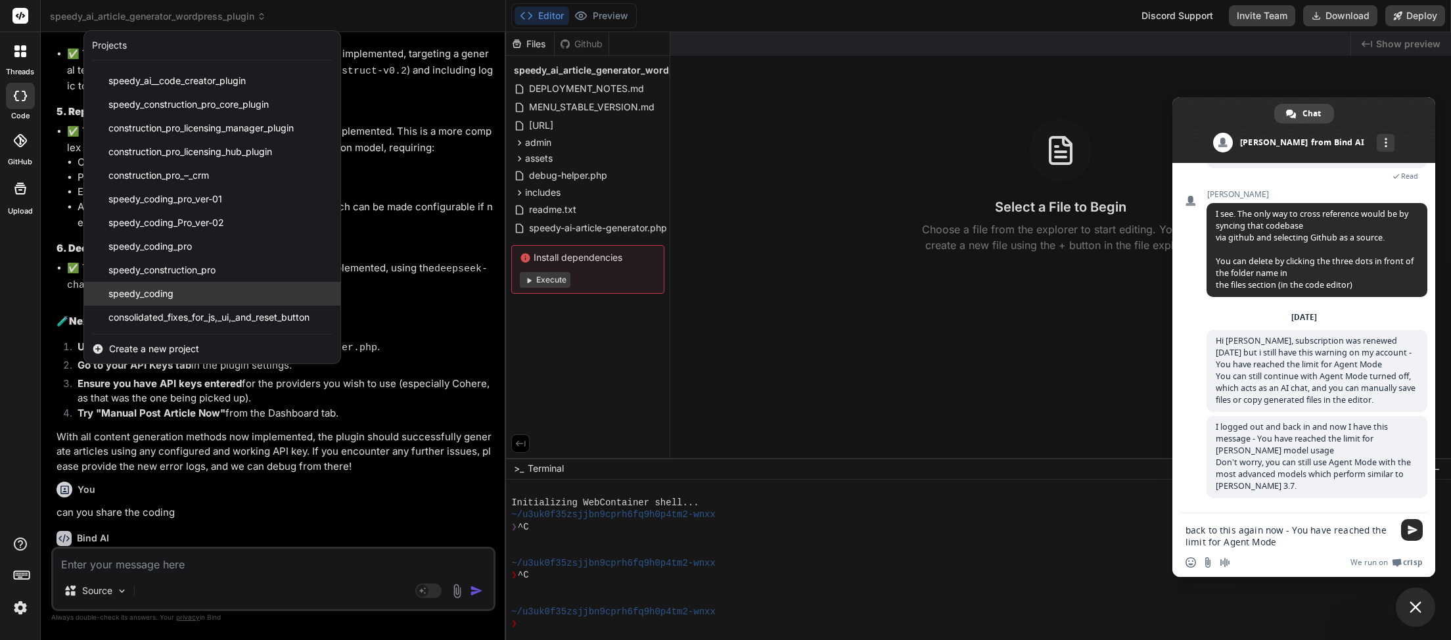
click at [207, 298] on div "speedy_coding" at bounding box center [212, 294] width 256 height 24
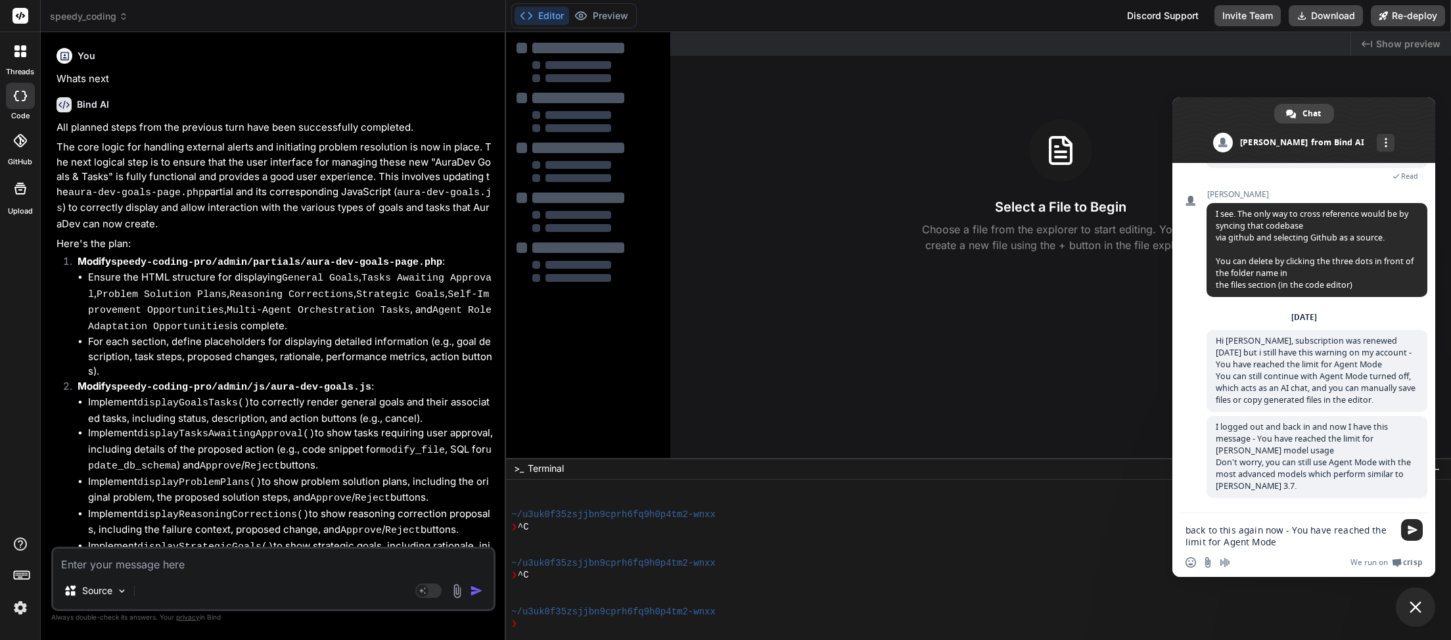
type textarea "x"
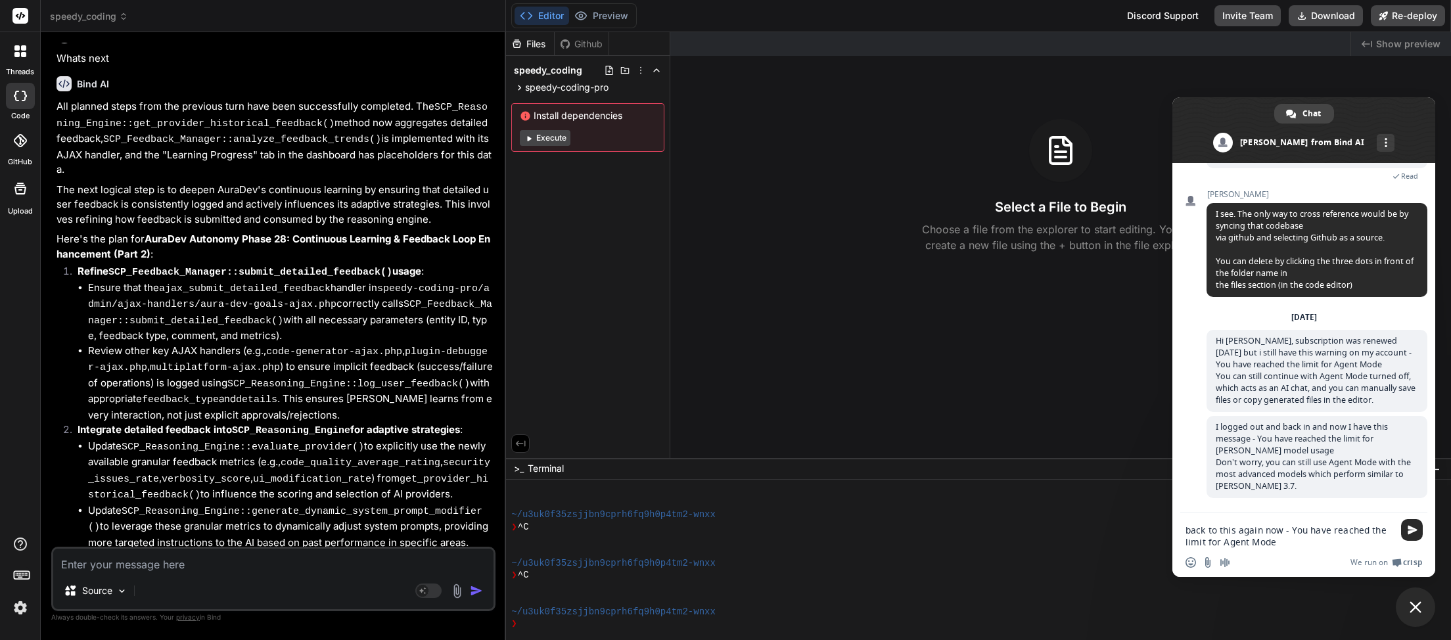
scroll to position [3503, 0]
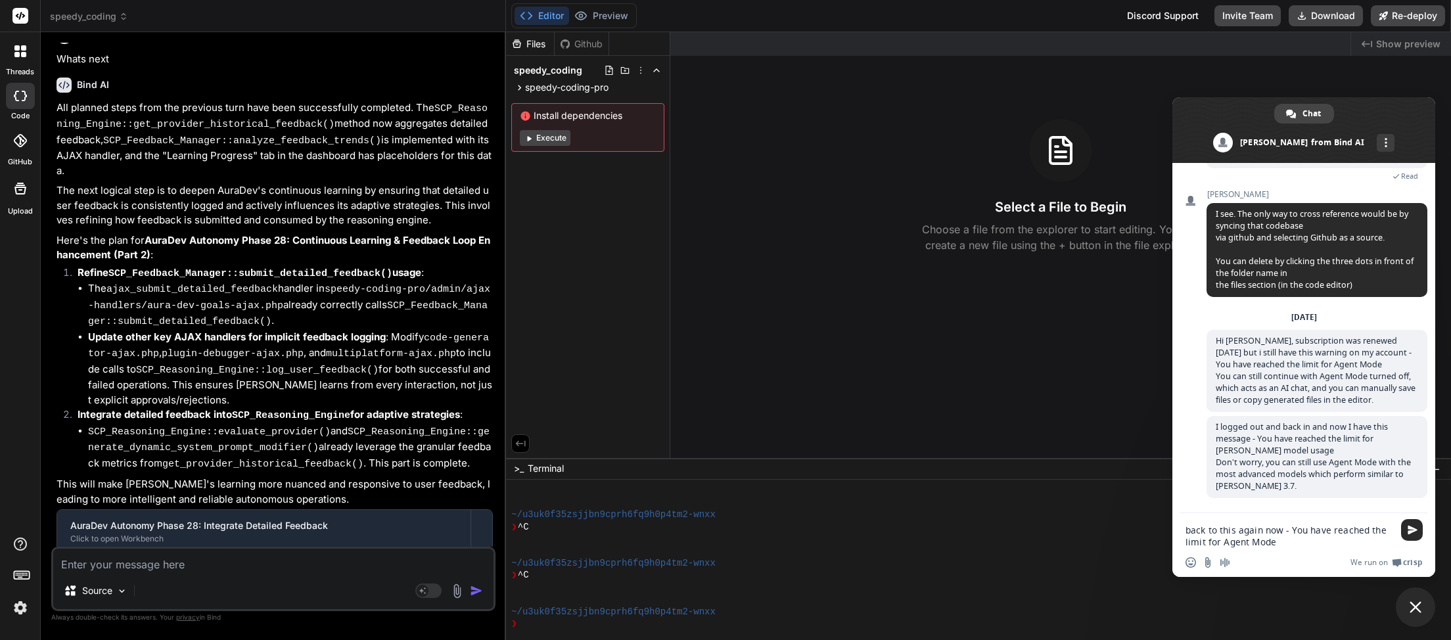
click at [221, 566] on textarea at bounding box center [273, 561] width 440 height 24
type textarea "w"
type textarea "x"
type textarea "wh"
type textarea "x"
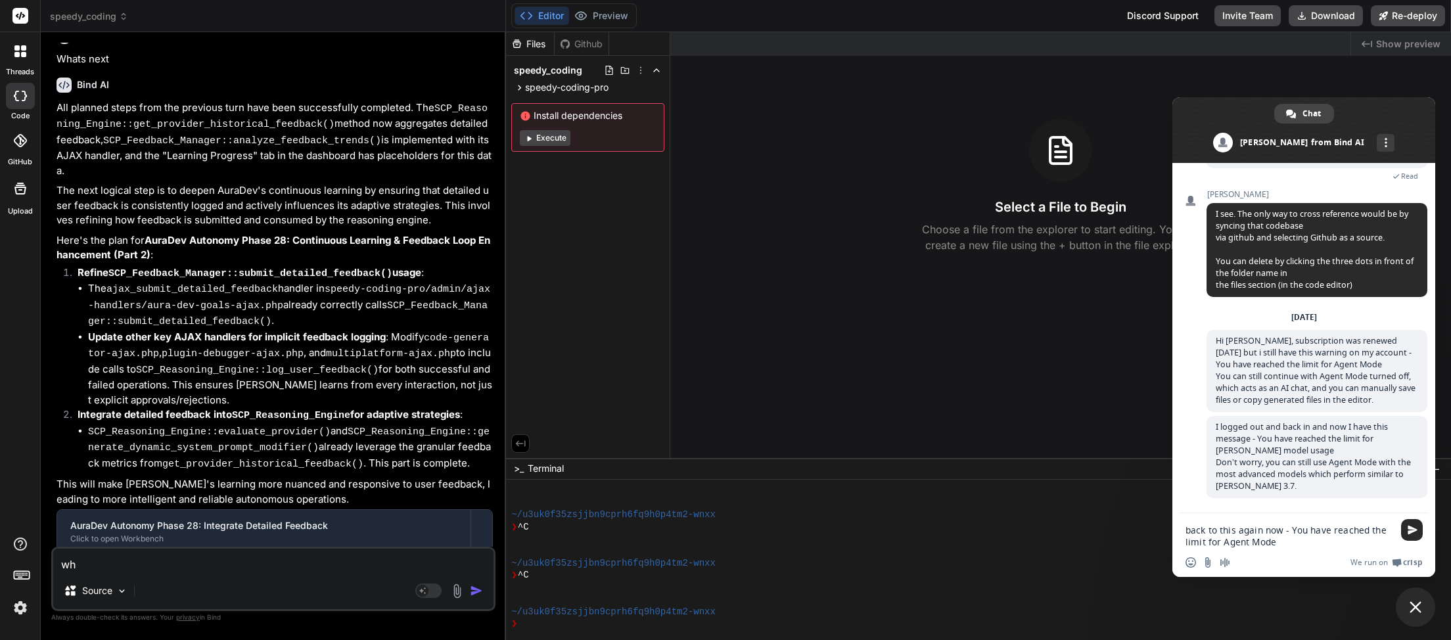
type textarea "wha"
type textarea "x"
type textarea "what"
type textarea "x"
type textarea "whats"
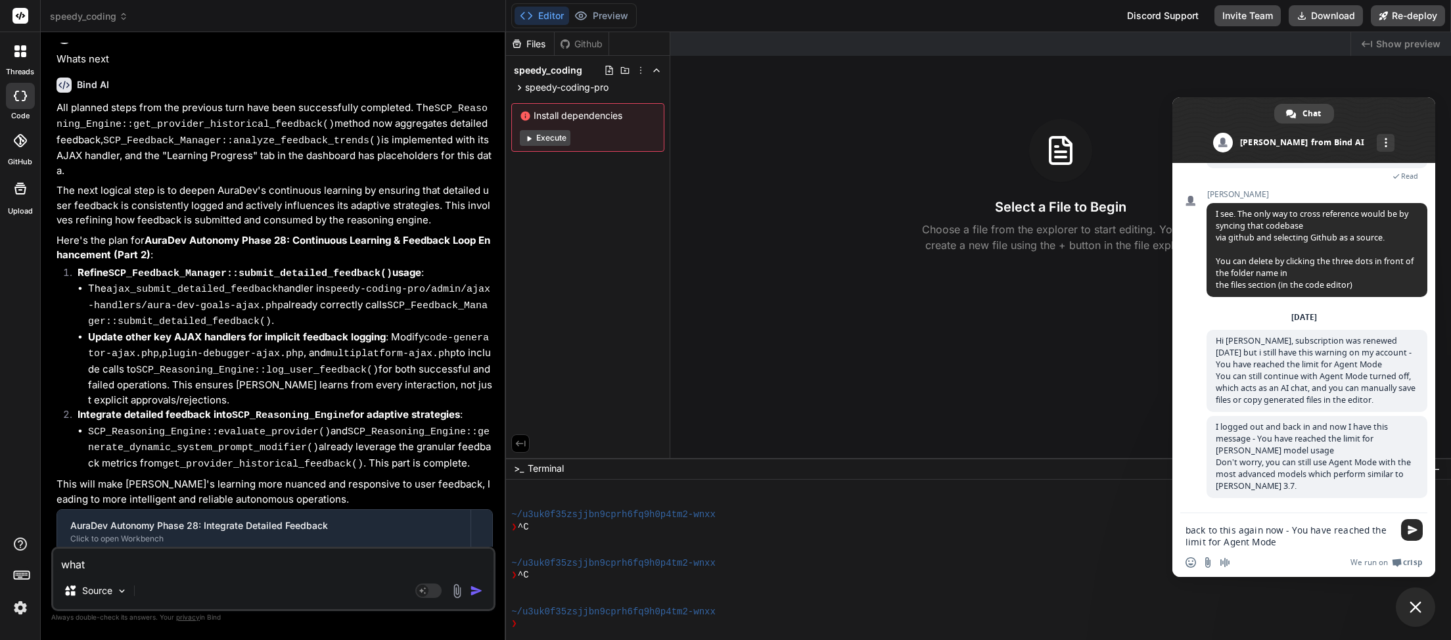
type textarea "x"
type textarea "whats"
type textarea "x"
type textarea "whats n"
type textarea "x"
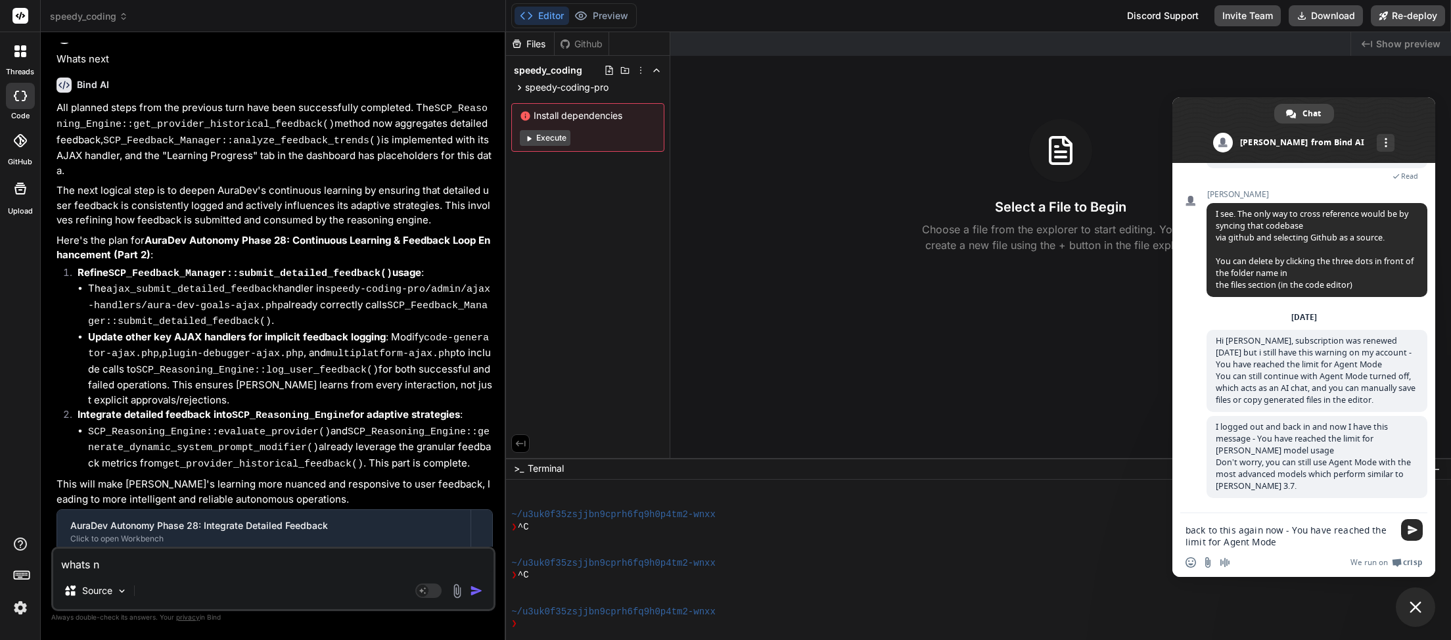
type textarea "whats ne"
type textarea "x"
type textarea "whats nex"
type textarea "x"
type textarea "whats next"
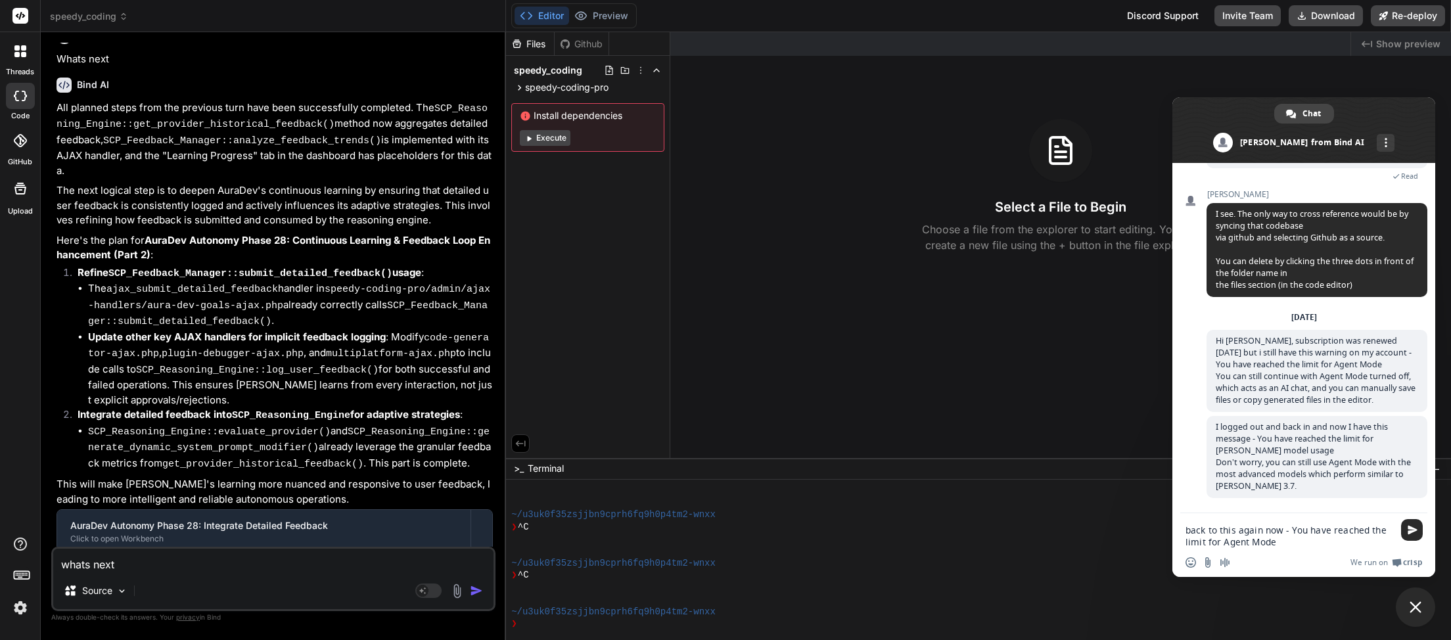
type textarea "x"
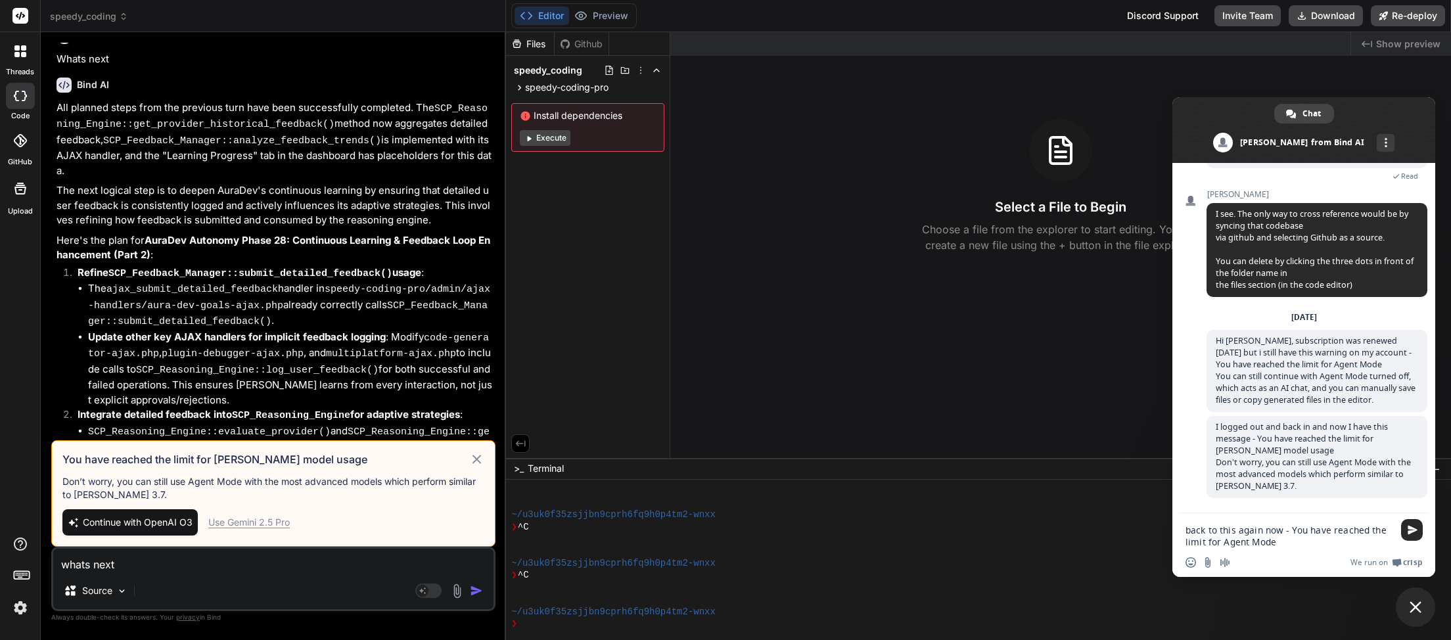
type textarea "whats next"
click at [255, 525] on div "Use Gemini 2.5 Pro" at bounding box center [249, 522] width 82 height 13
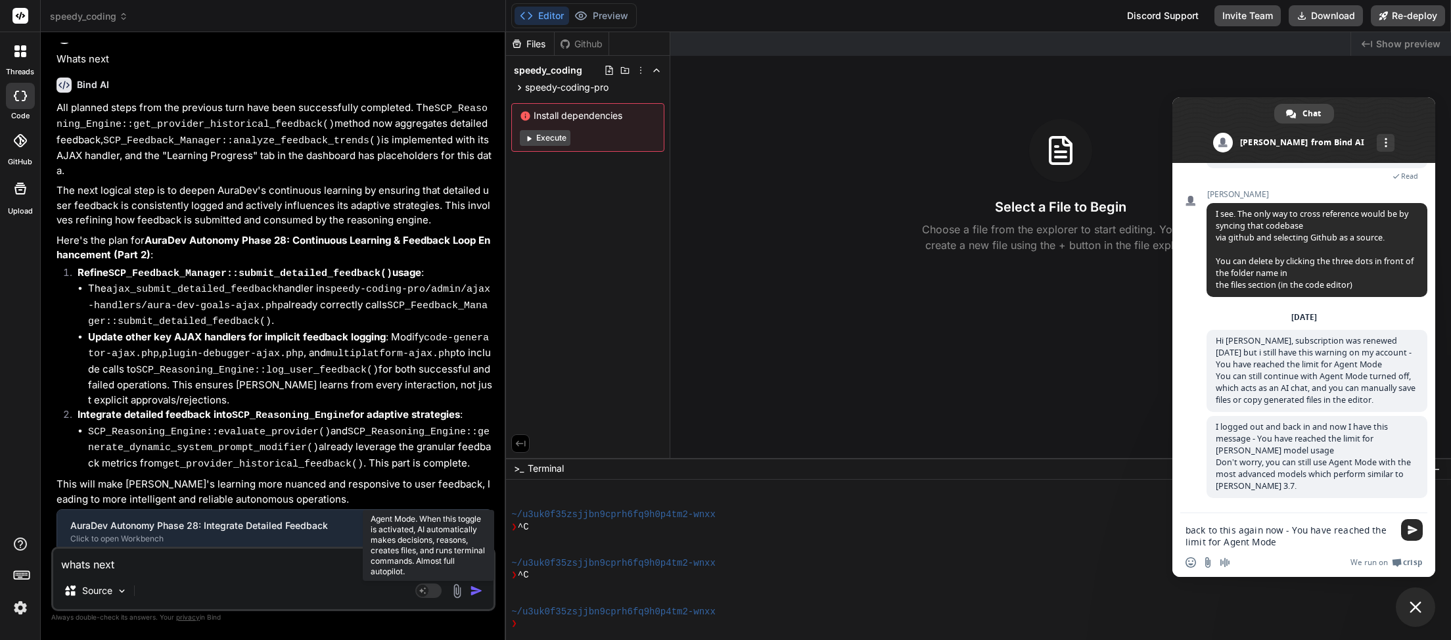
click at [433, 590] on rect at bounding box center [428, 591] width 26 height 14
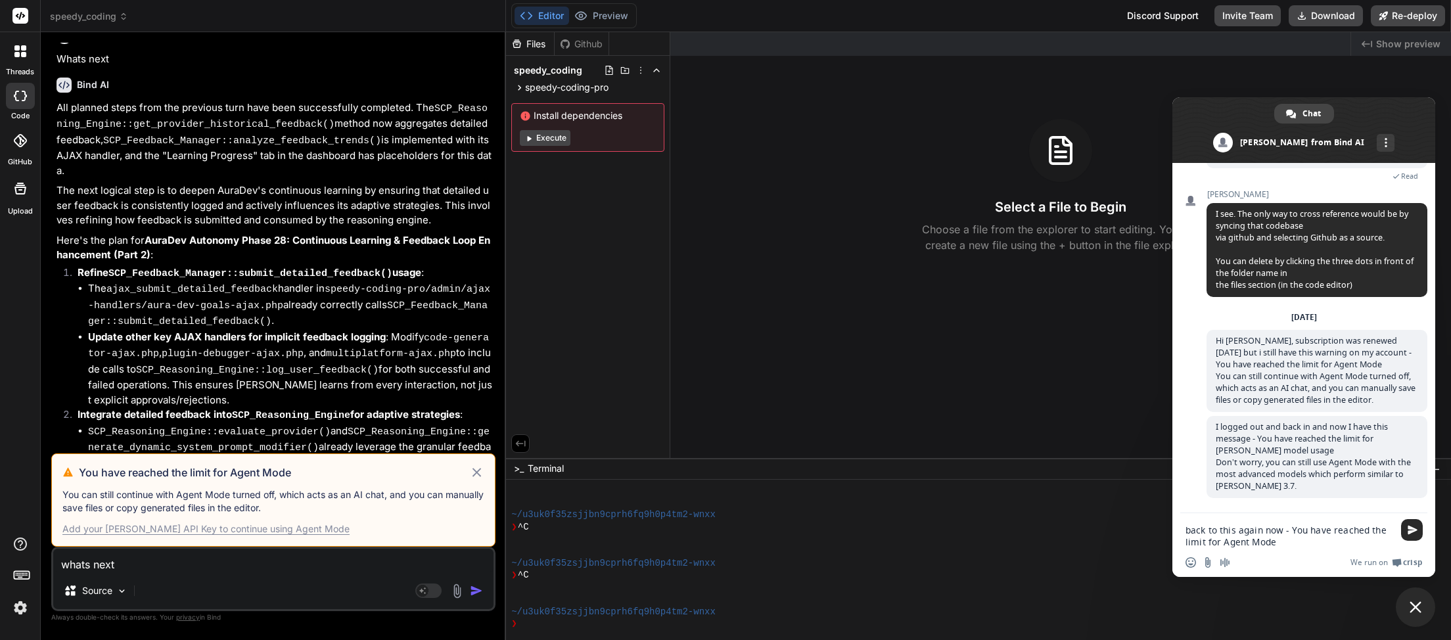
click at [477, 475] on icon at bounding box center [477, 472] width 9 height 9
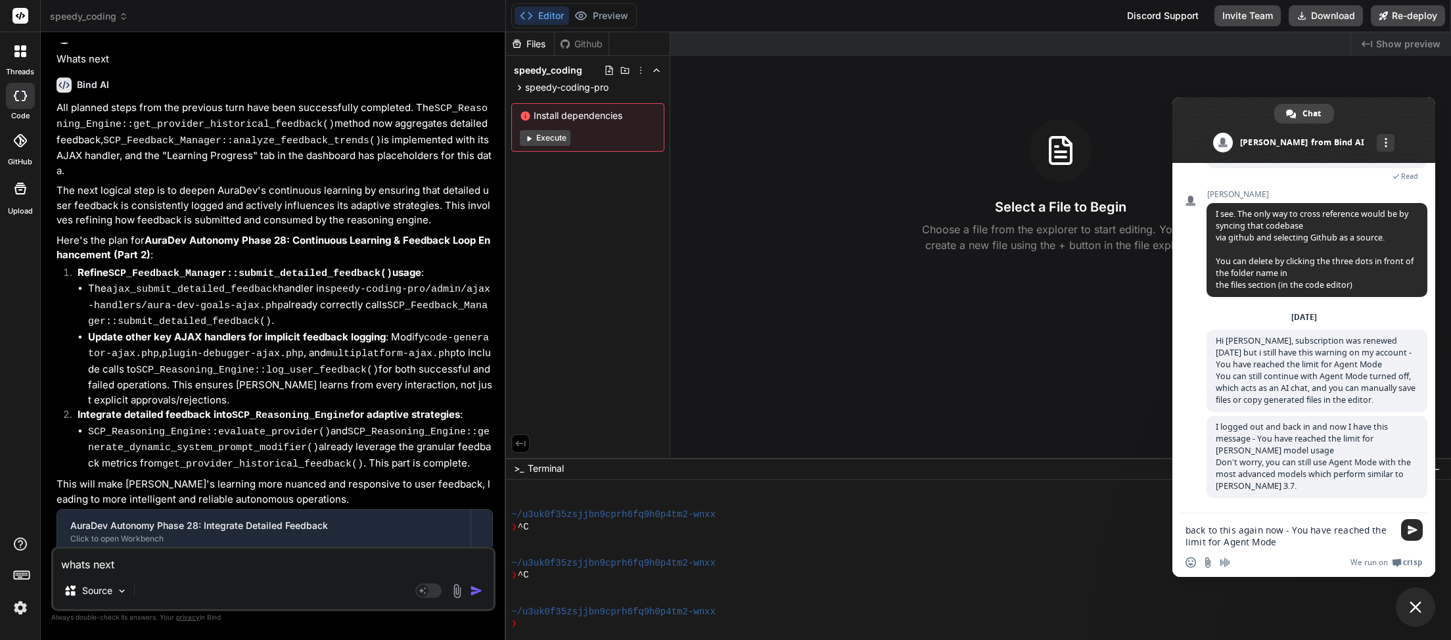
click at [473, 596] on img "button" at bounding box center [476, 590] width 13 height 13
type textarea "x"
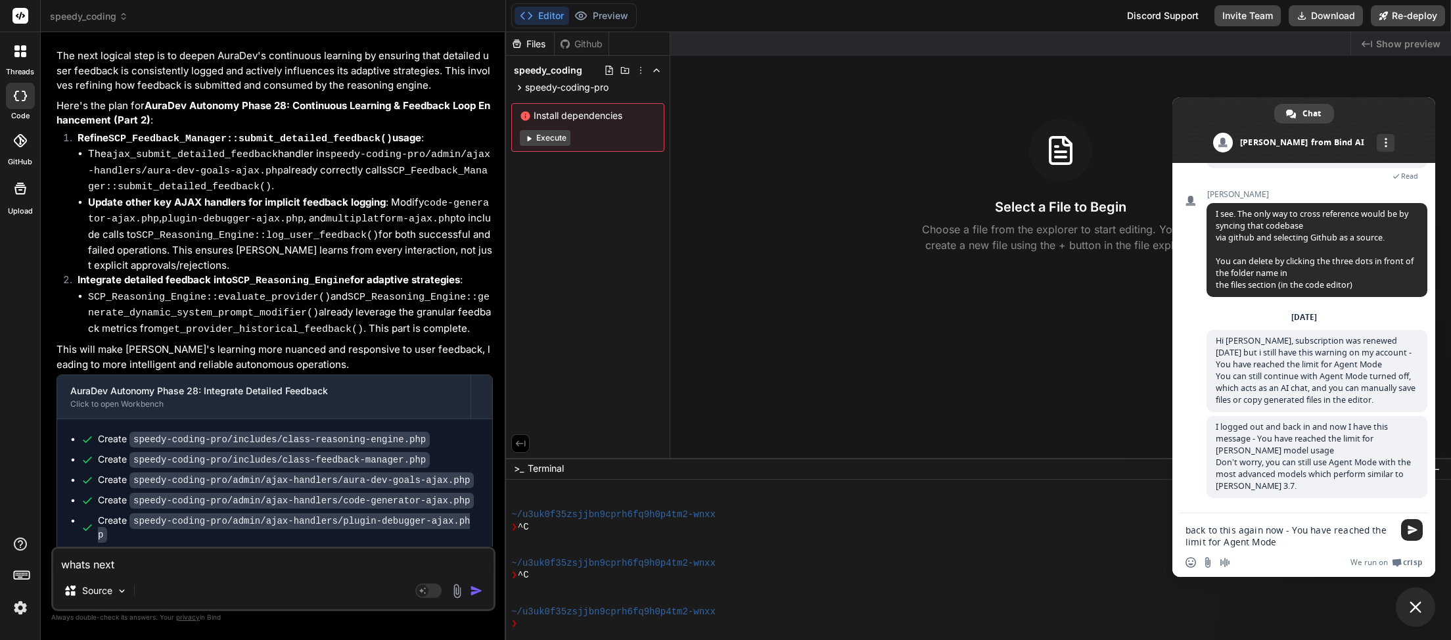
scroll to position [3639, 0]
click at [1411, 530] on span "Send" at bounding box center [1413, 530] width 10 height 10
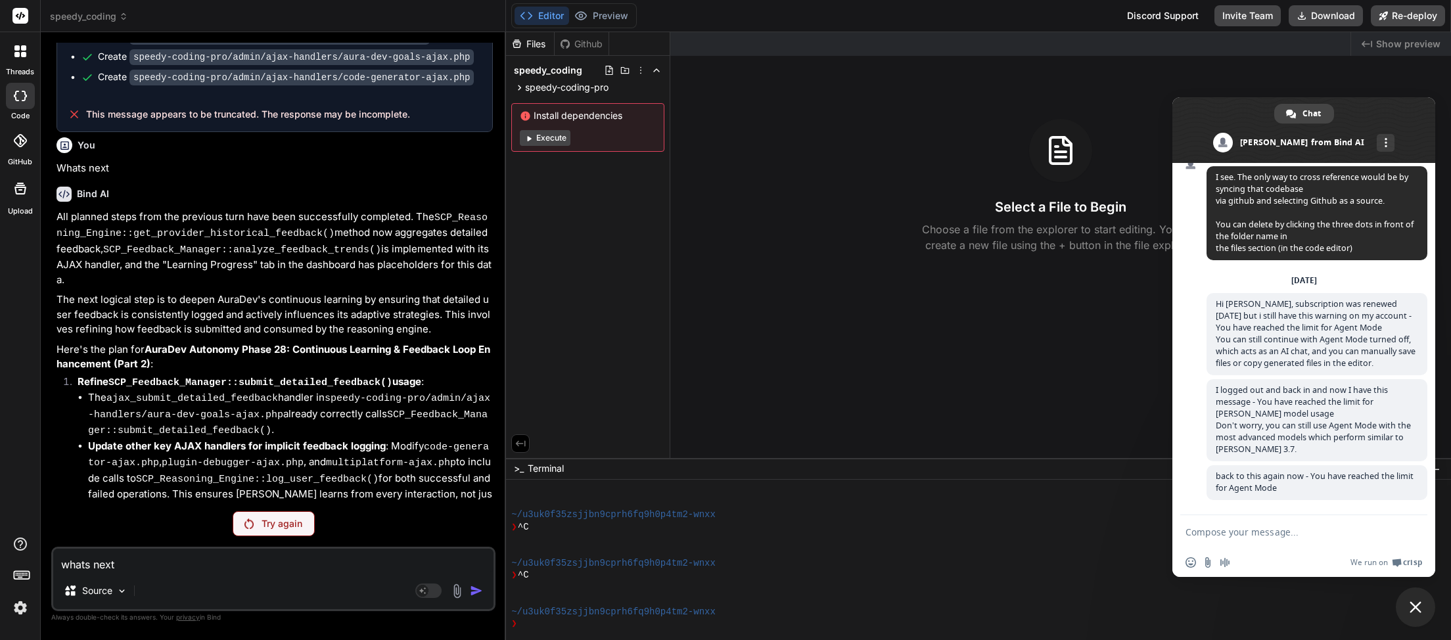
scroll to position [3393, 0]
click at [271, 528] on p "Try again" at bounding box center [282, 523] width 41 height 13
click at [126, 19] on icon at bounding box center [123, 16] width 9 height 9
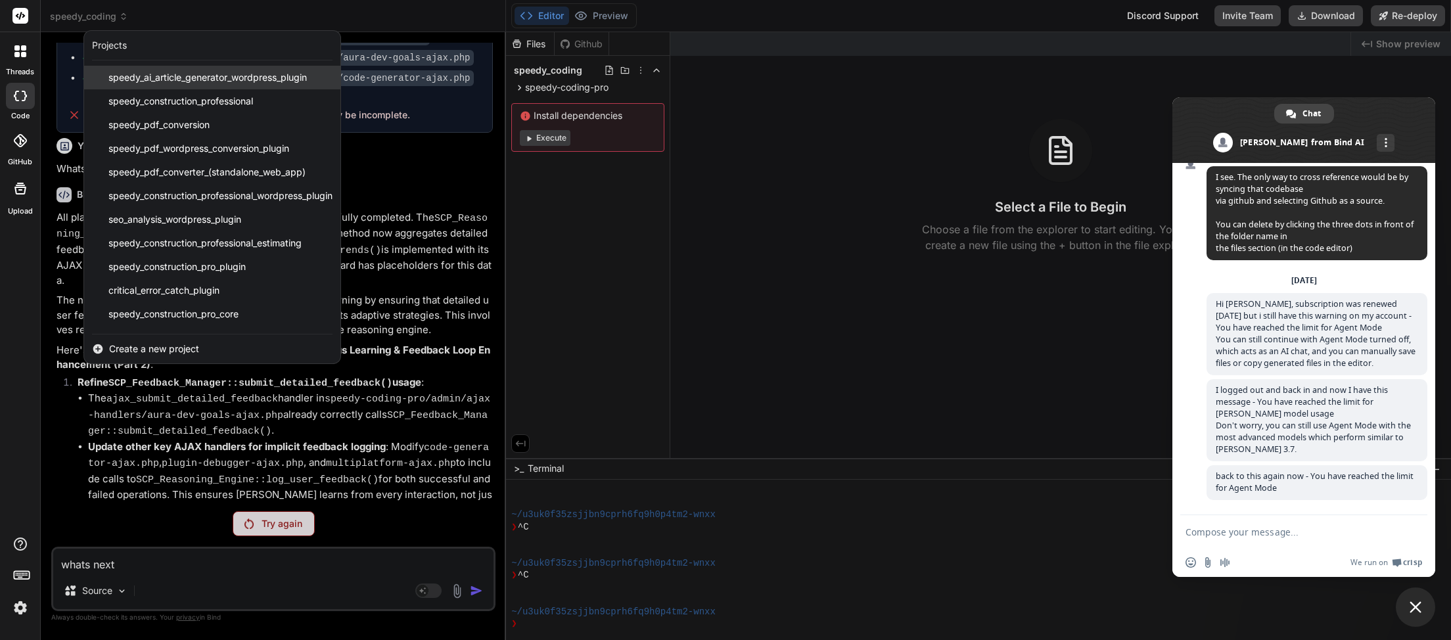
click at [179, 79] on span "speedy_ai_article_generator_wordpress_plugin" at bounding box center [207, 77] width 199 height 13
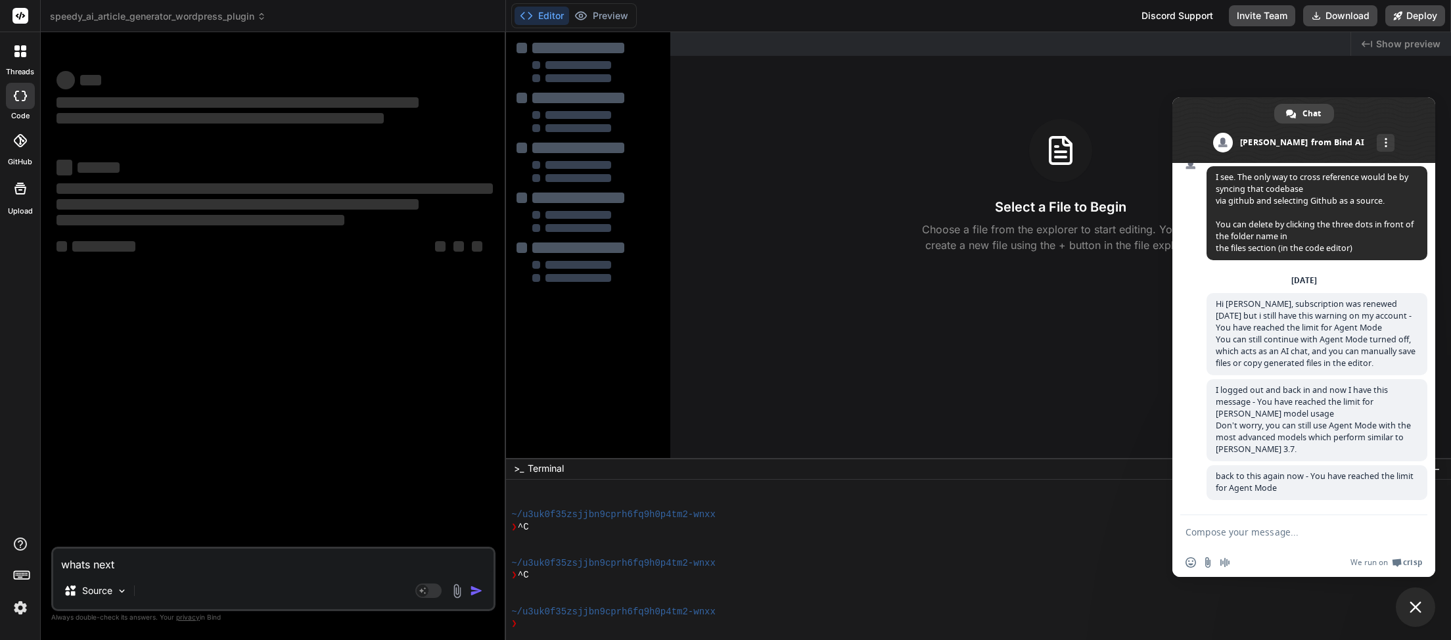
scroll to position [97, 0]
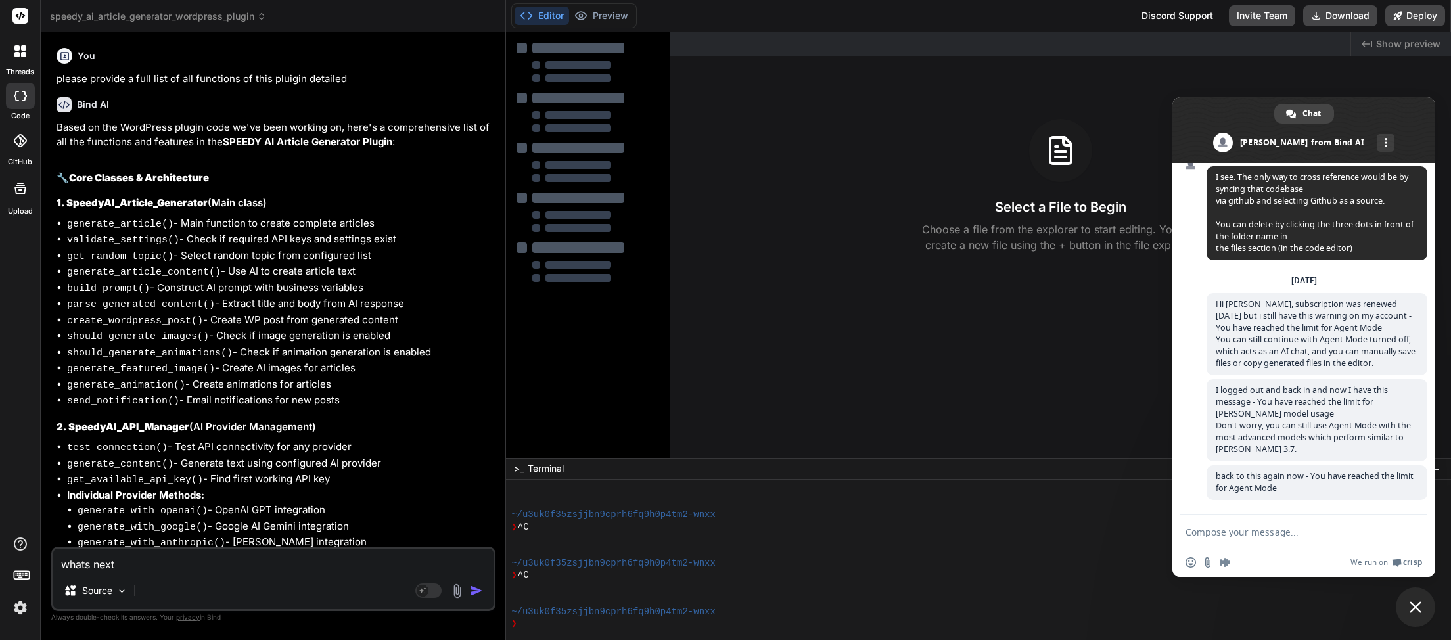
type textarea "x"
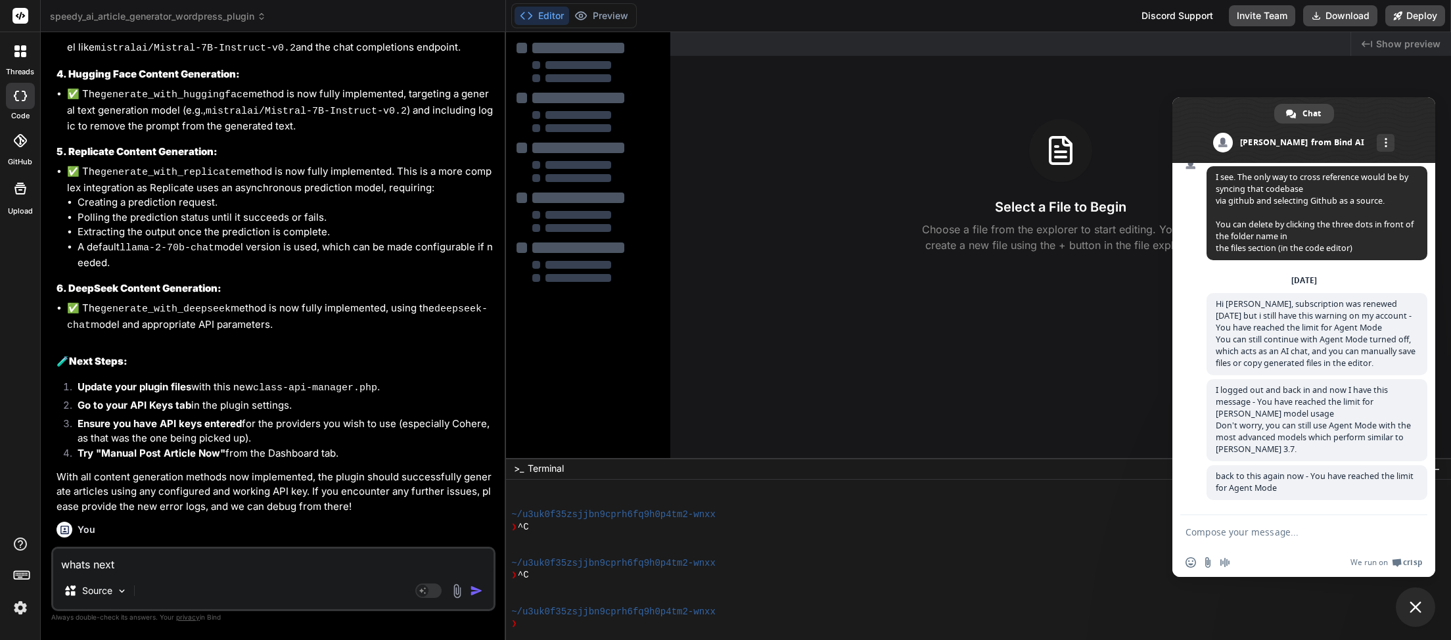
scroll to position [7071, 0]
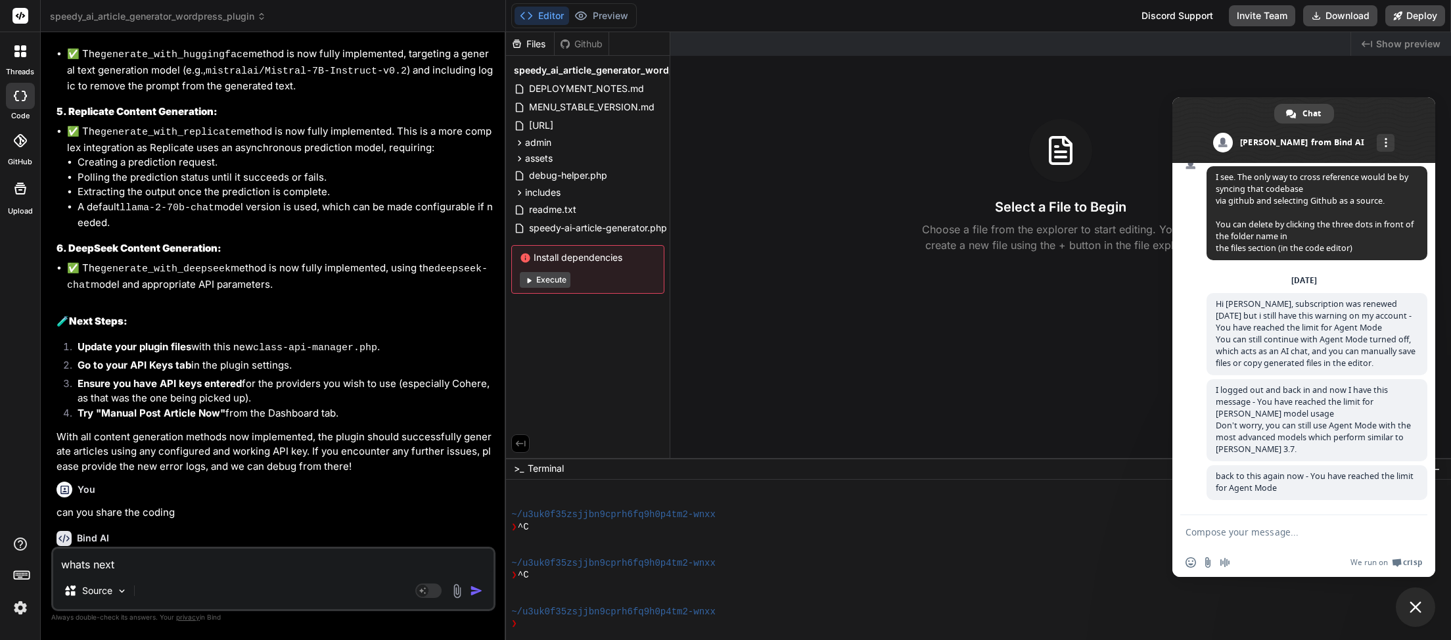
click at [204, 567] on textarea "whats next" at bounding box center [273, 561] width 440 height 24
type textarea "h"
type textarea "x"
type textarea "he"
type textarea "x"
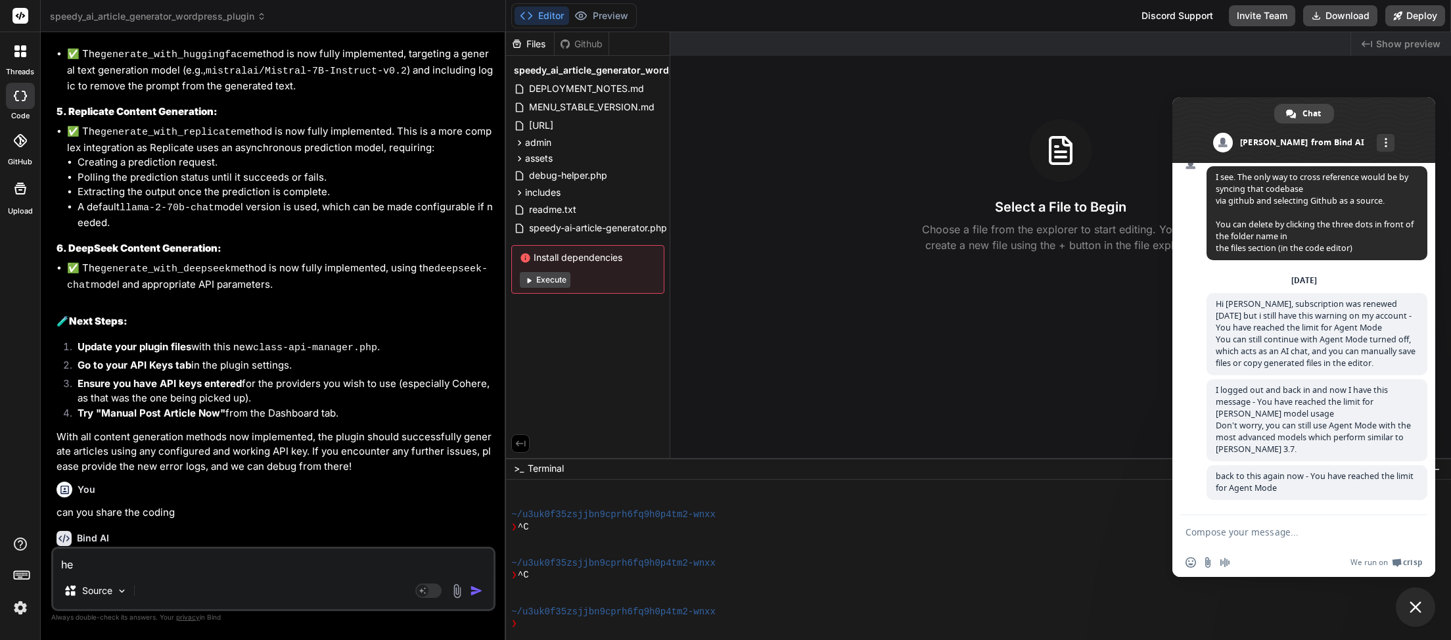
type textarea "hel"
type textarea "x"
type textarea "hell"
type textarea "x"
type textarea "hello"
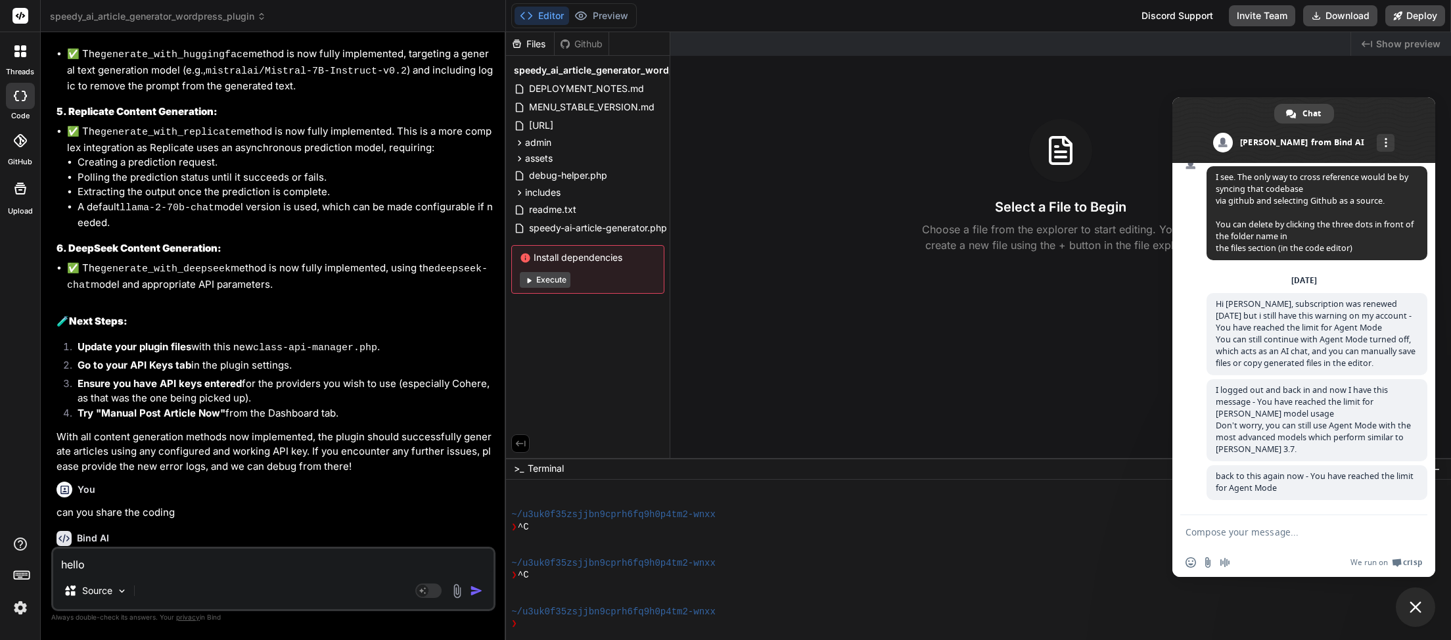
type textarea "x"
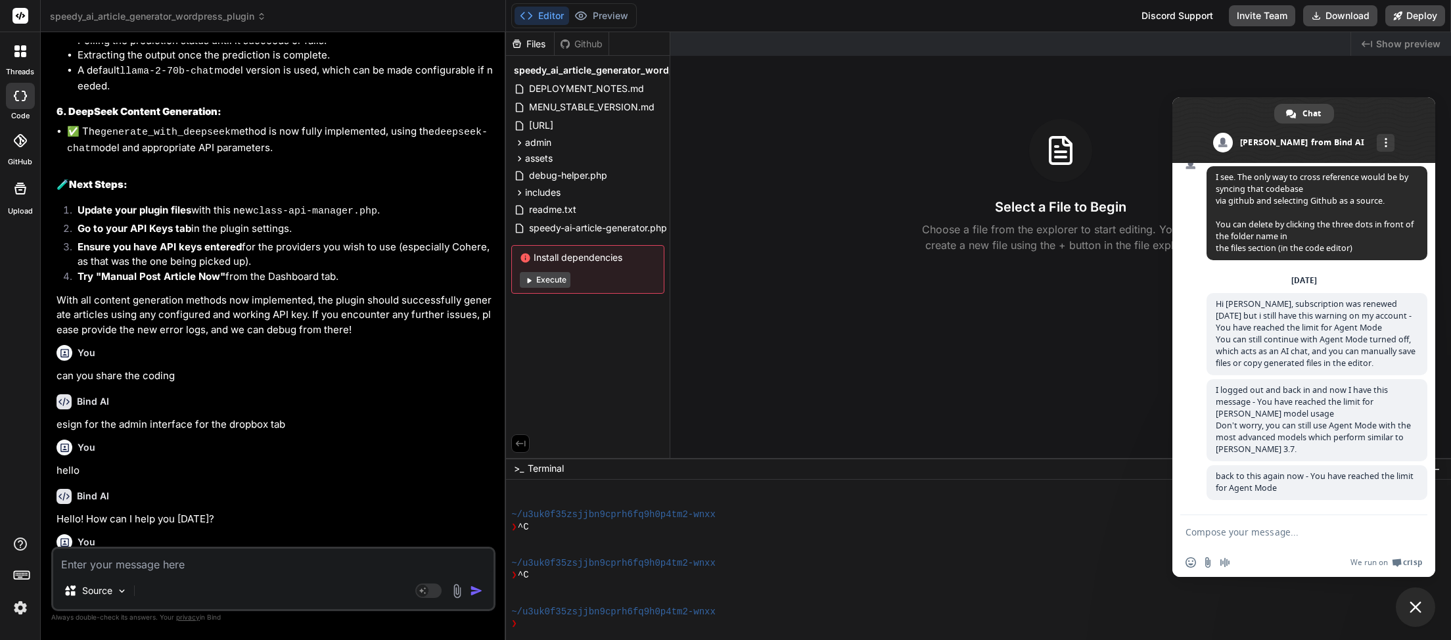
scroll to position [7160, 0]
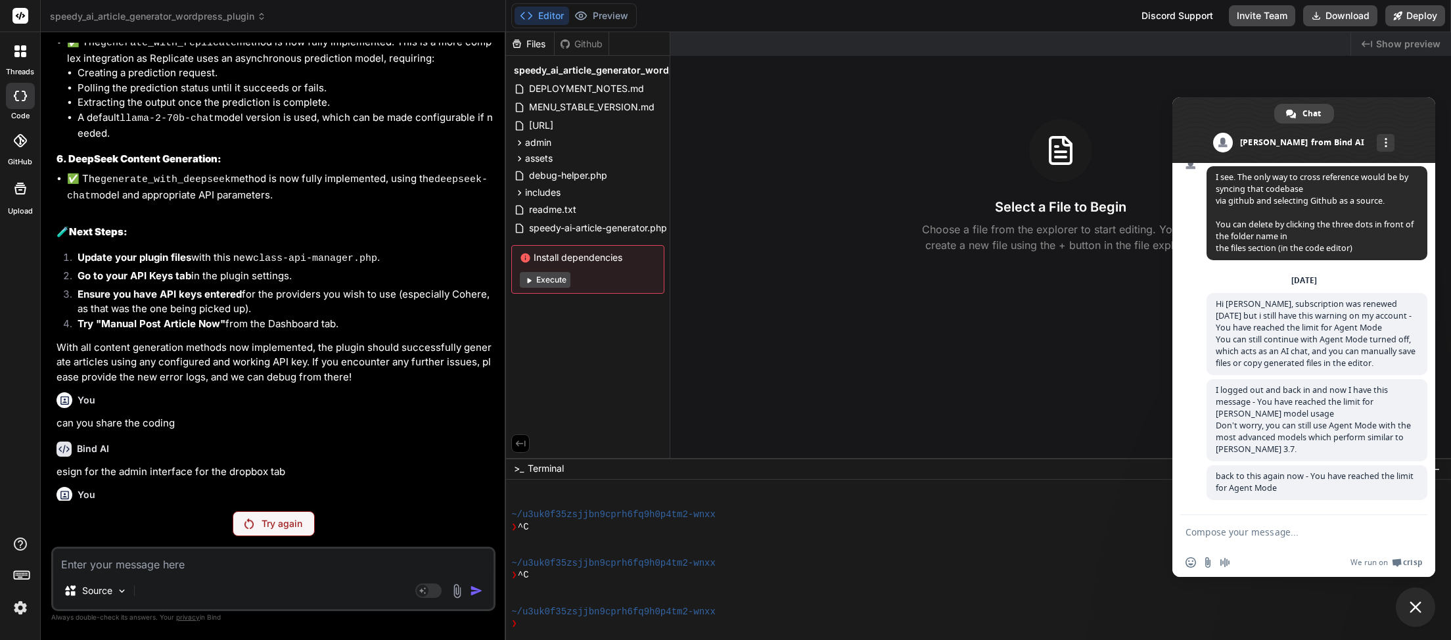
click at [263, 525] on p "Try again" at bounding box center [282, 523] width 41 height 13
click at [438, 590] on rect at bounding box center [428, 591] width 26 height 14
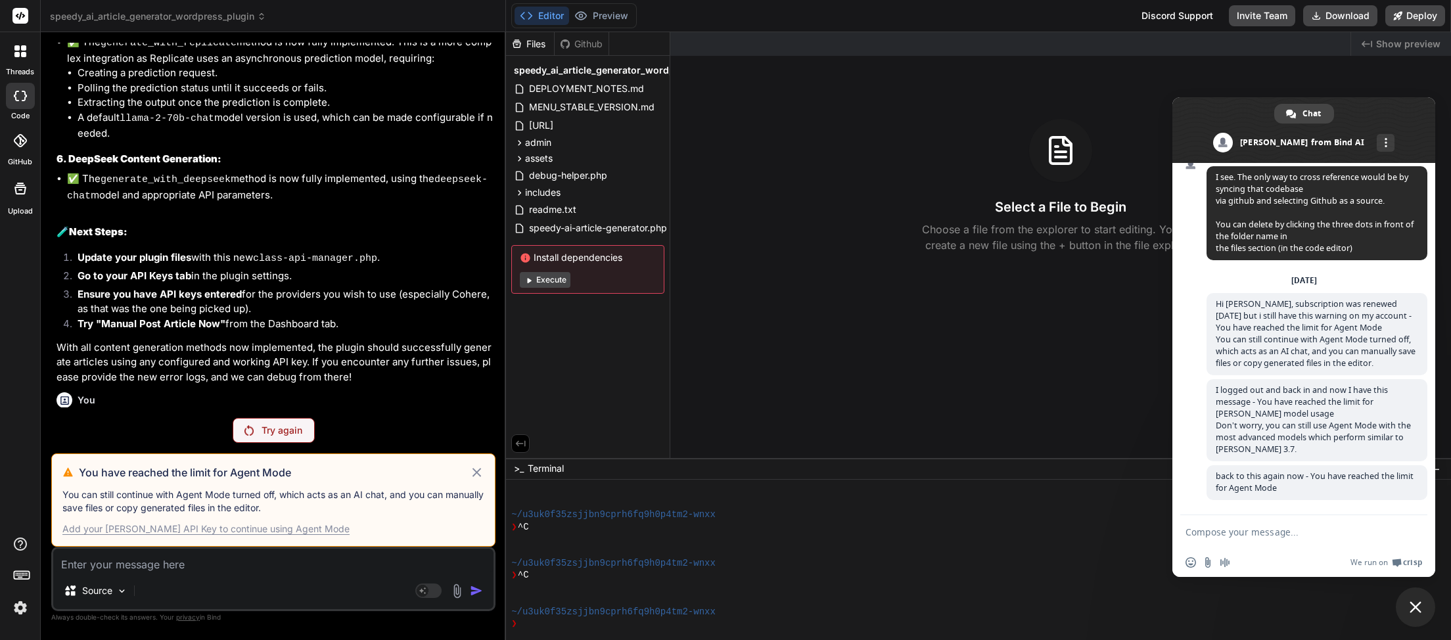
click at [478, 469] on icon at bounding box center [476, 473] width 15 height 16
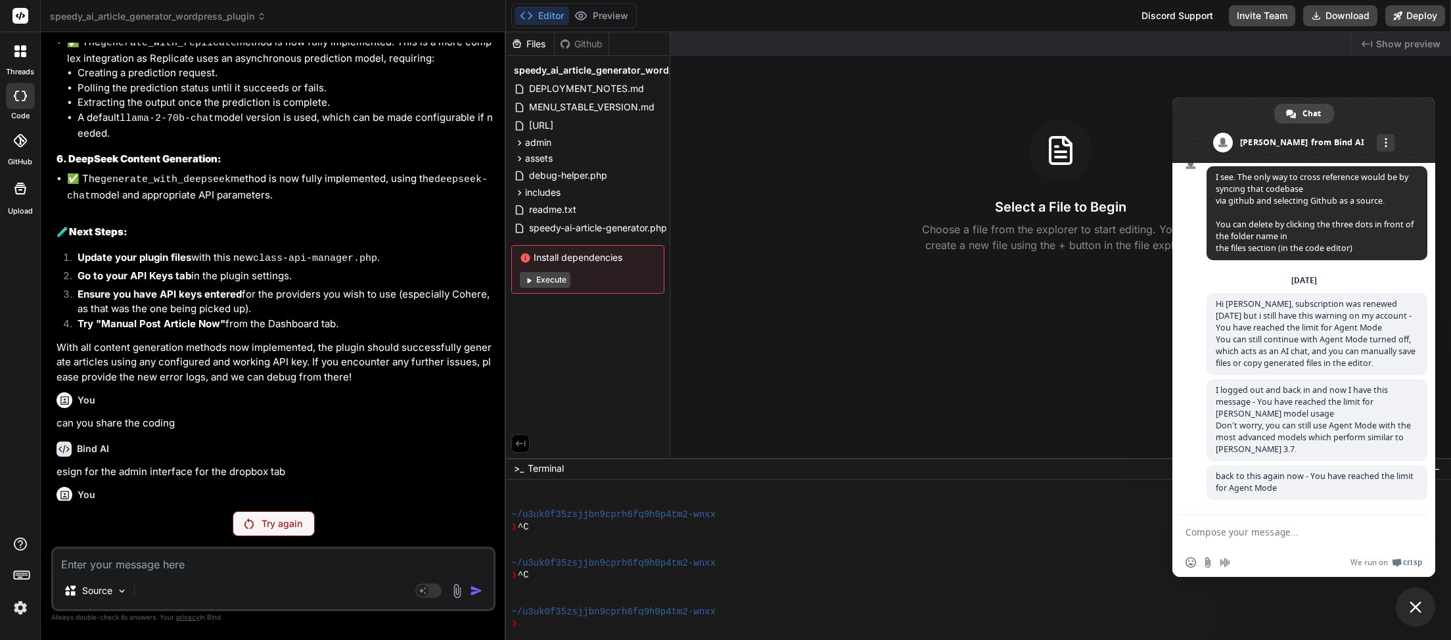
click at [260, 525] on div "Try again" at bounding box center [274, 523] width 82 height 25
click at [254, 12] on span "speedy_ai_article_generator_wordpress_plugin" at bounding box center [158, 16] width 216 height 13
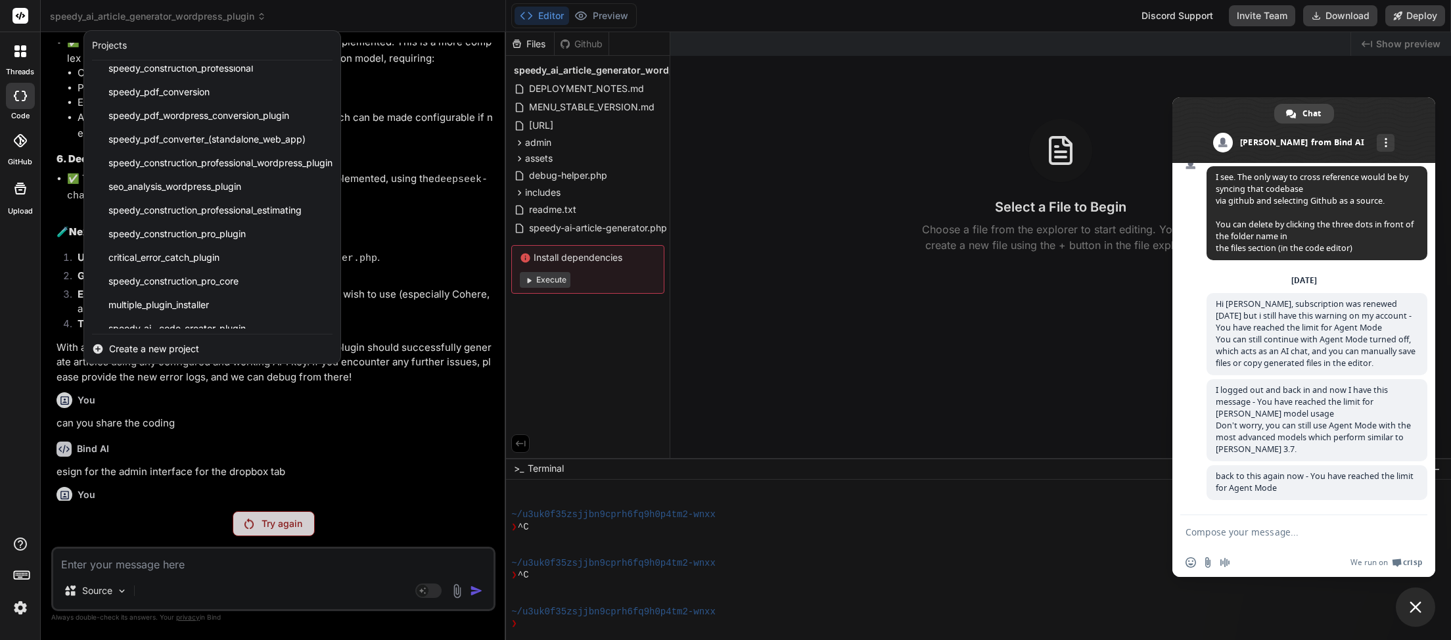
scroll to position [0, 0]
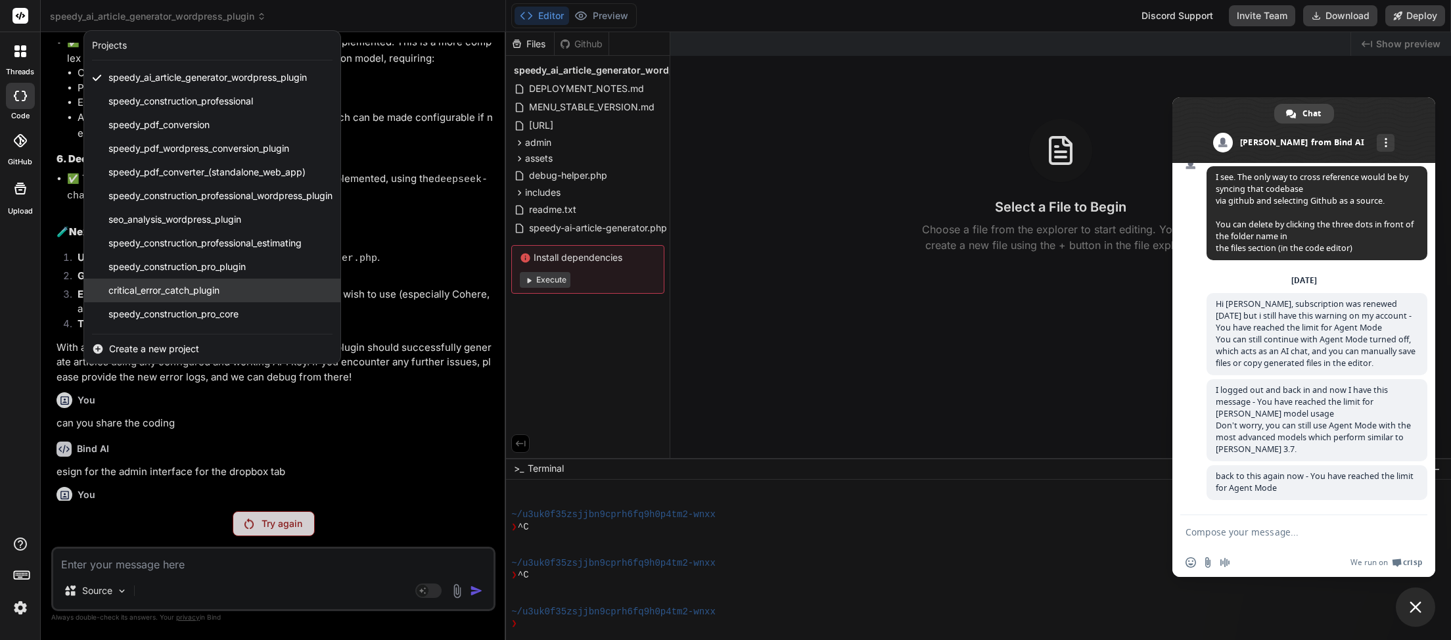
click at [192, 288] on span "critical_error_catch_plugin" at bounding box center [163, 290] width 111 height 13
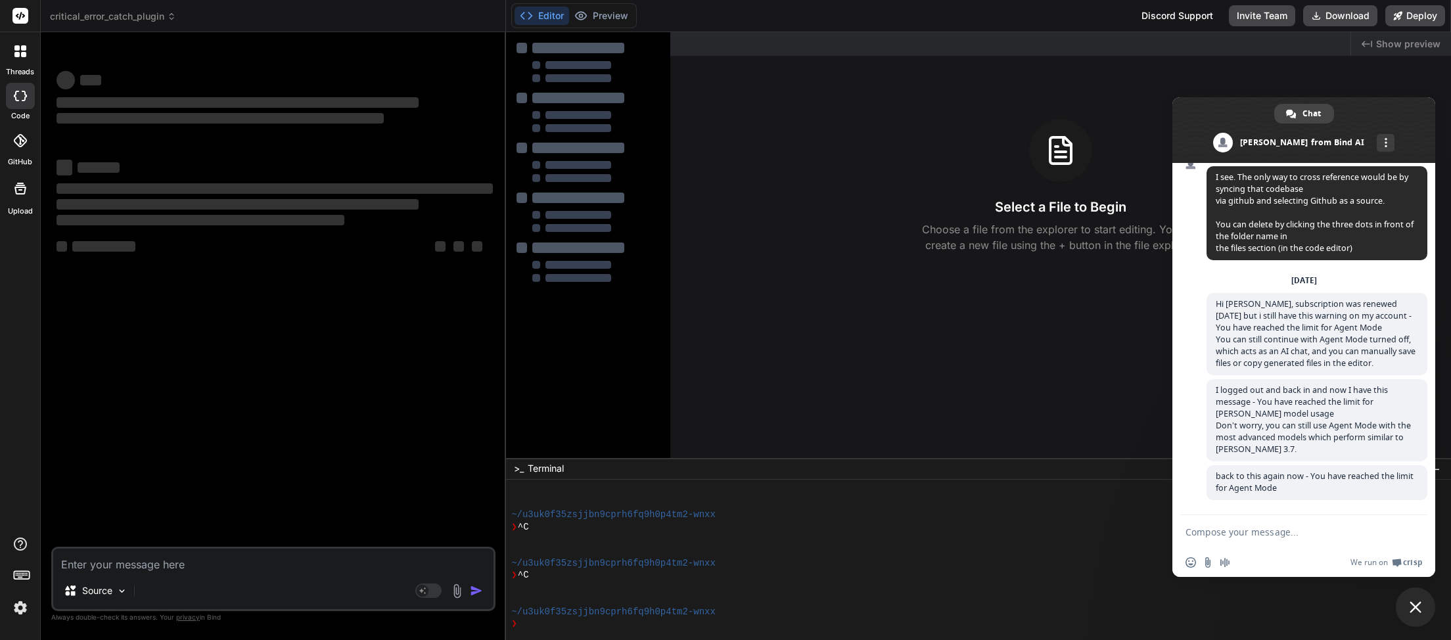
scroll to position [145, 0]
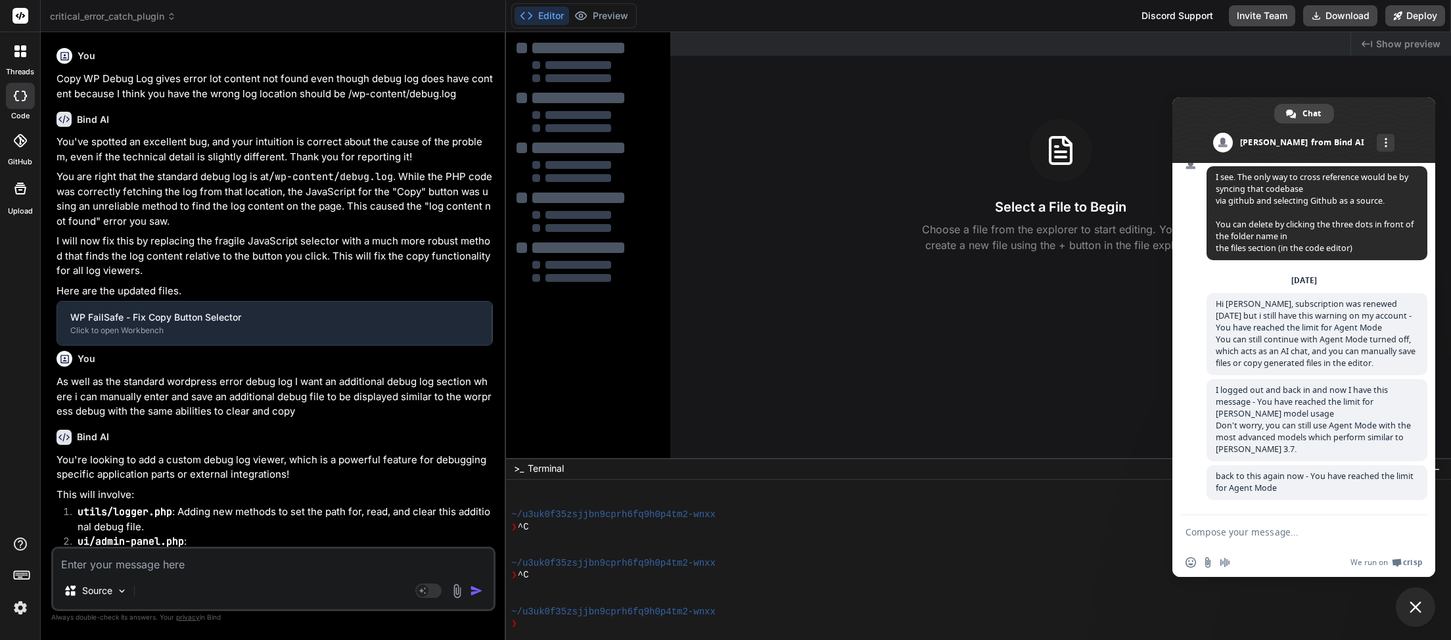
type textarea "x"
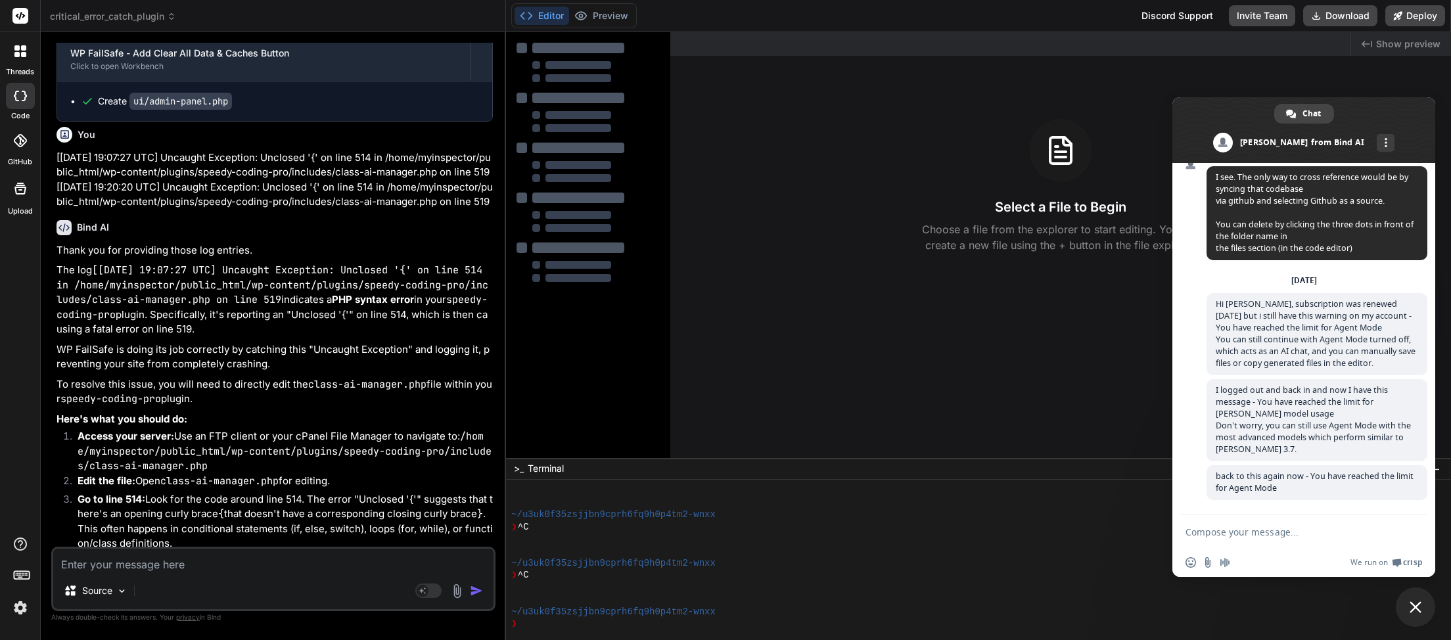
scroll to position [2140, 0]
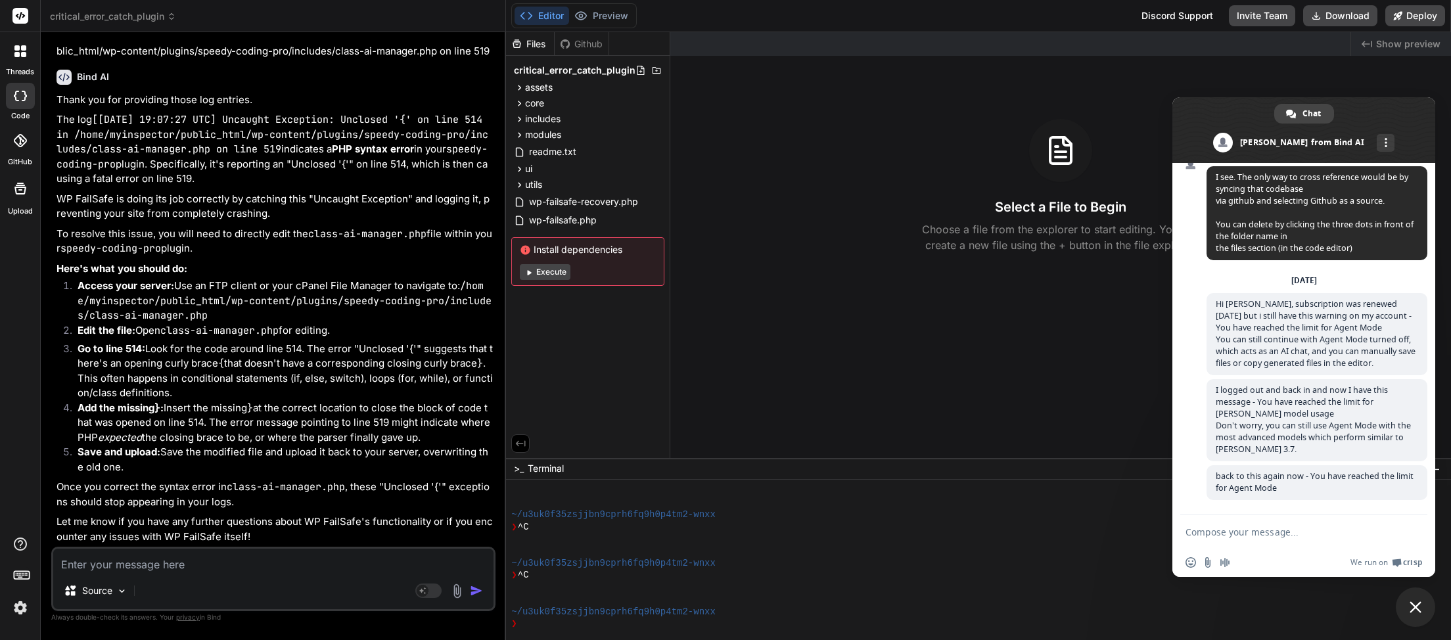
click at [167, 564] on textarea at bounding box center [273, 561] width 440 height 24
type textarea "p"
type textarea "x"
type textarea "pl"
type textarea "x"
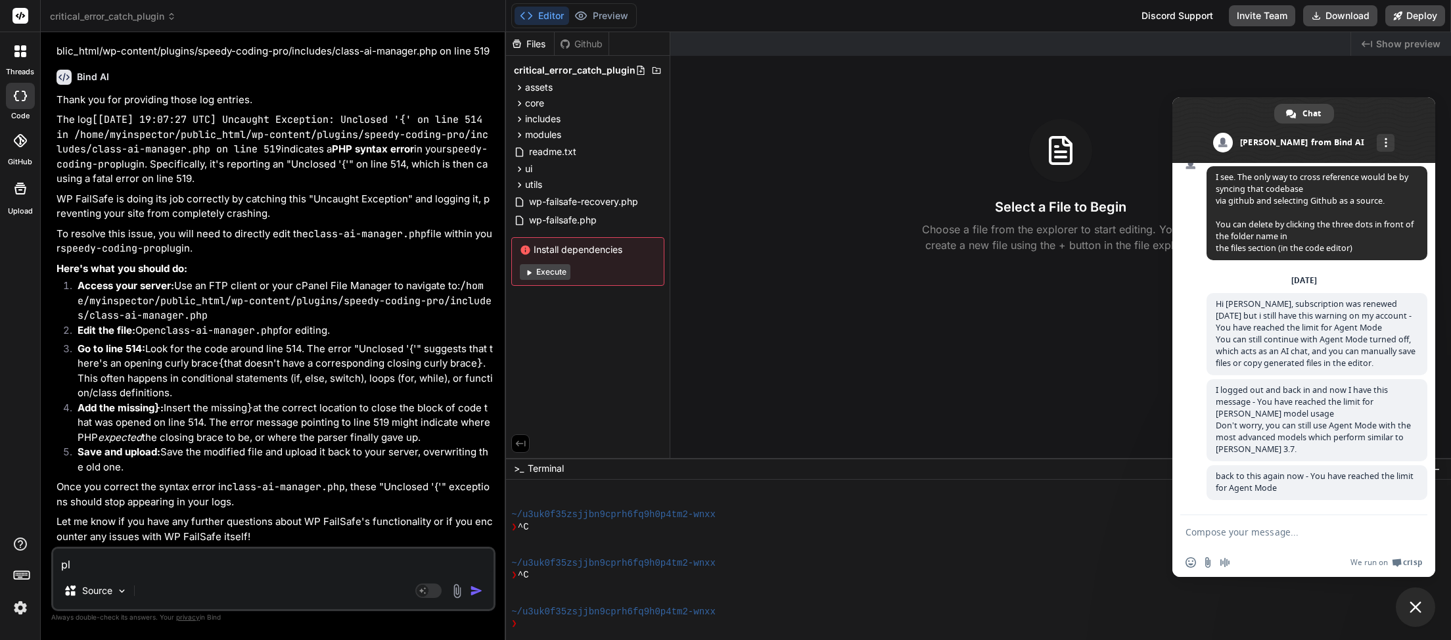
type textarea "ple"
type textarea "x"
type textarea "plea"
type textarea "x"
type textarea "pleas"
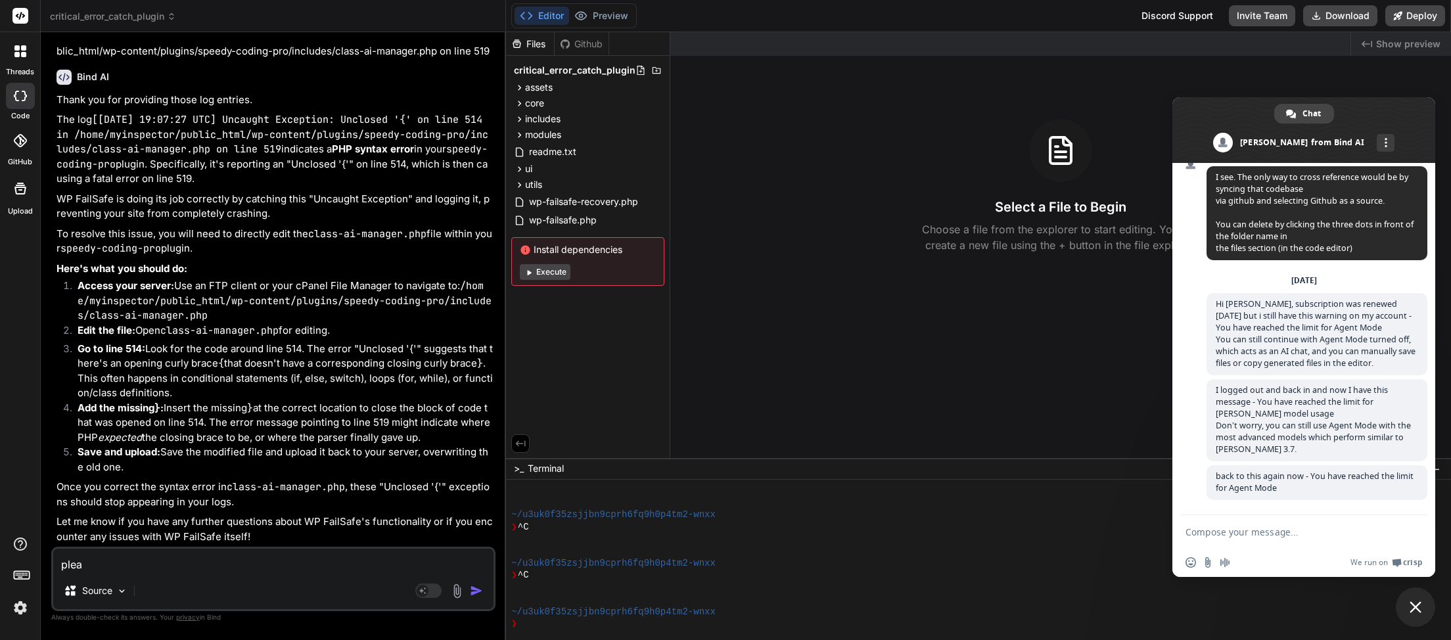
type textarea "x"
type textarea "please"
type textarea "x"
type textarea "please"
type textarea "x"
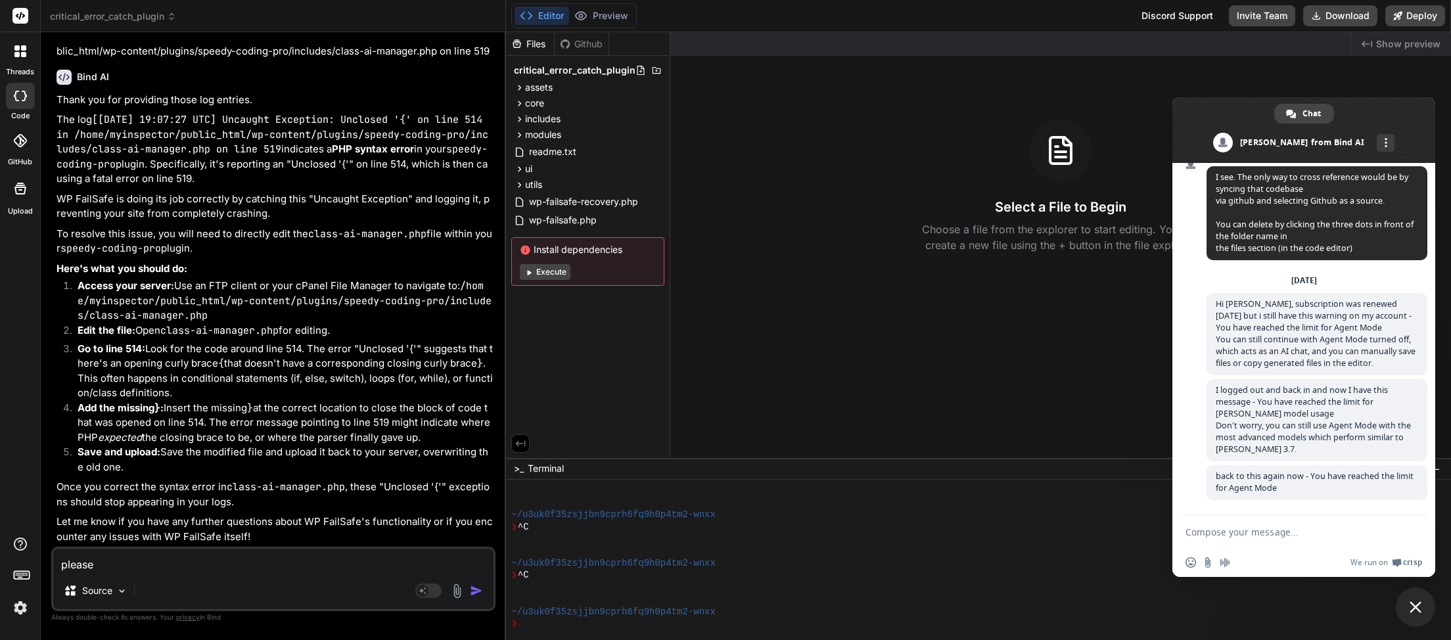
type textarea "please i"
type textarea "x"
type textarea "please ig"
type textarea "x"
type textarea "please ign"
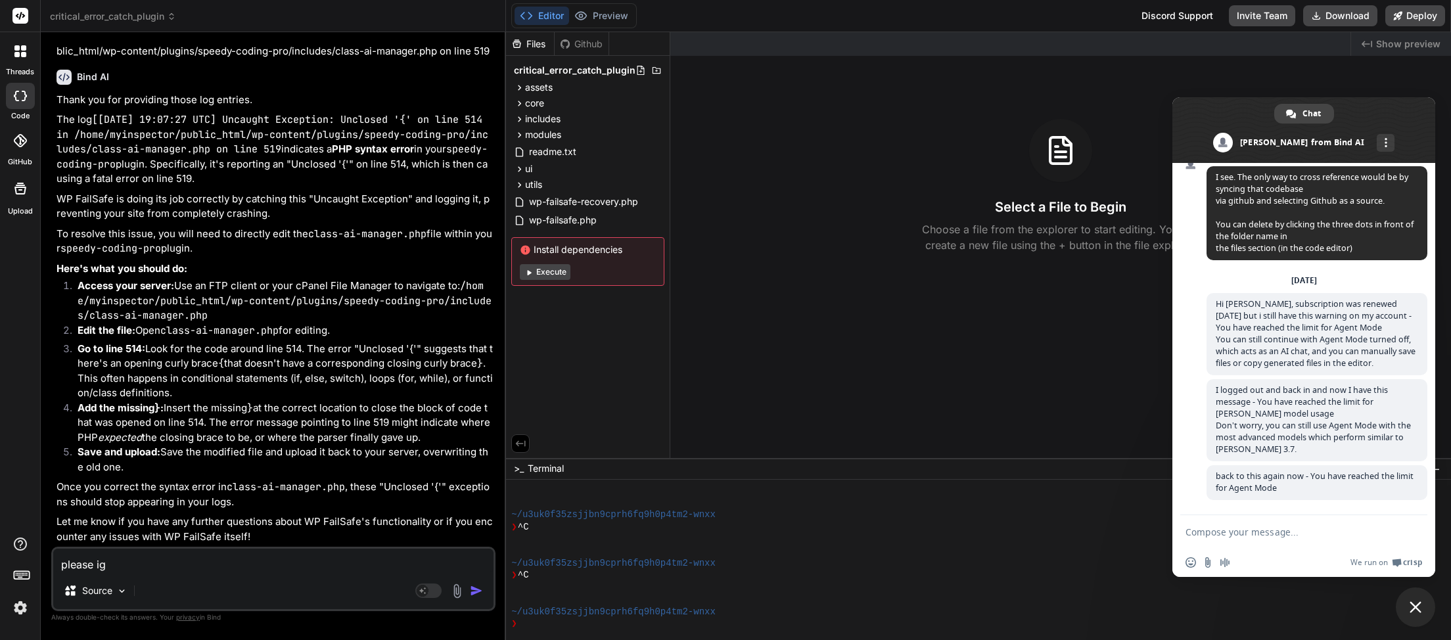
type textarea "x"
type textarea "please igno"
type textarea "x"
type textarea "please ignor"
type textarea "x"
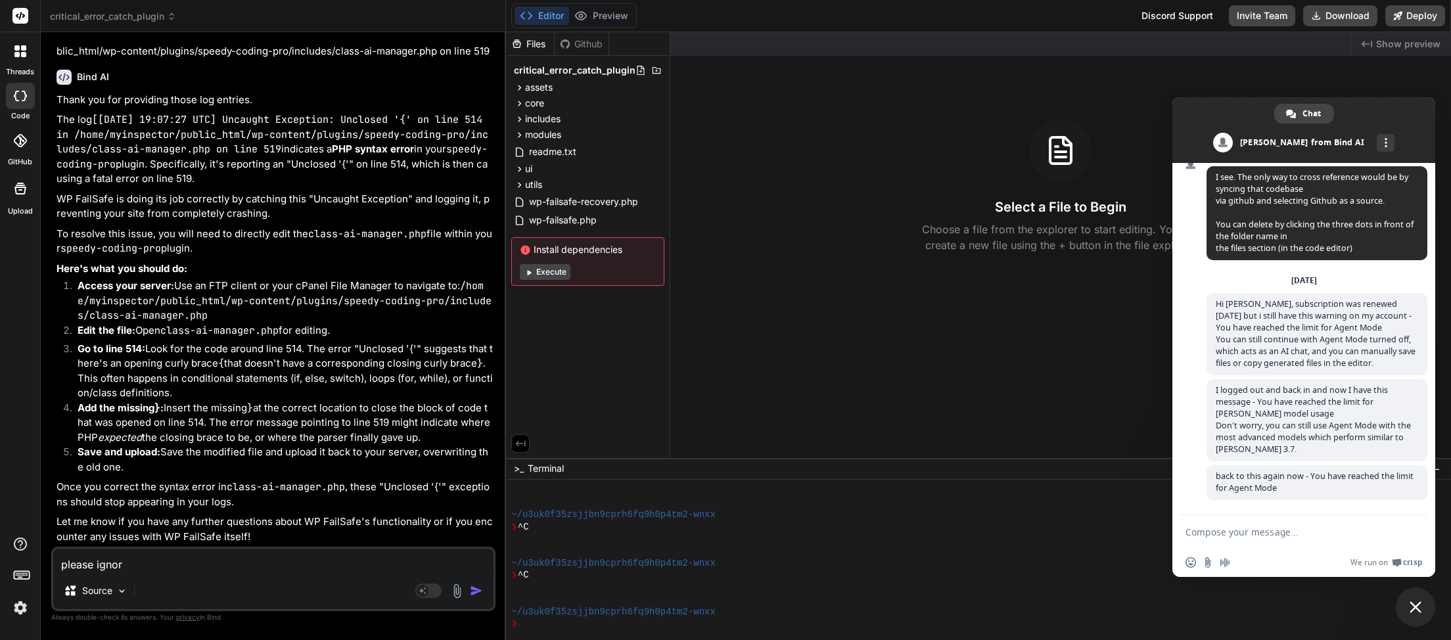
type textarea "please ignore"
type textarea "x"
type textarea "please ignore"
type textarea "x"
type textarea "please ignore t"
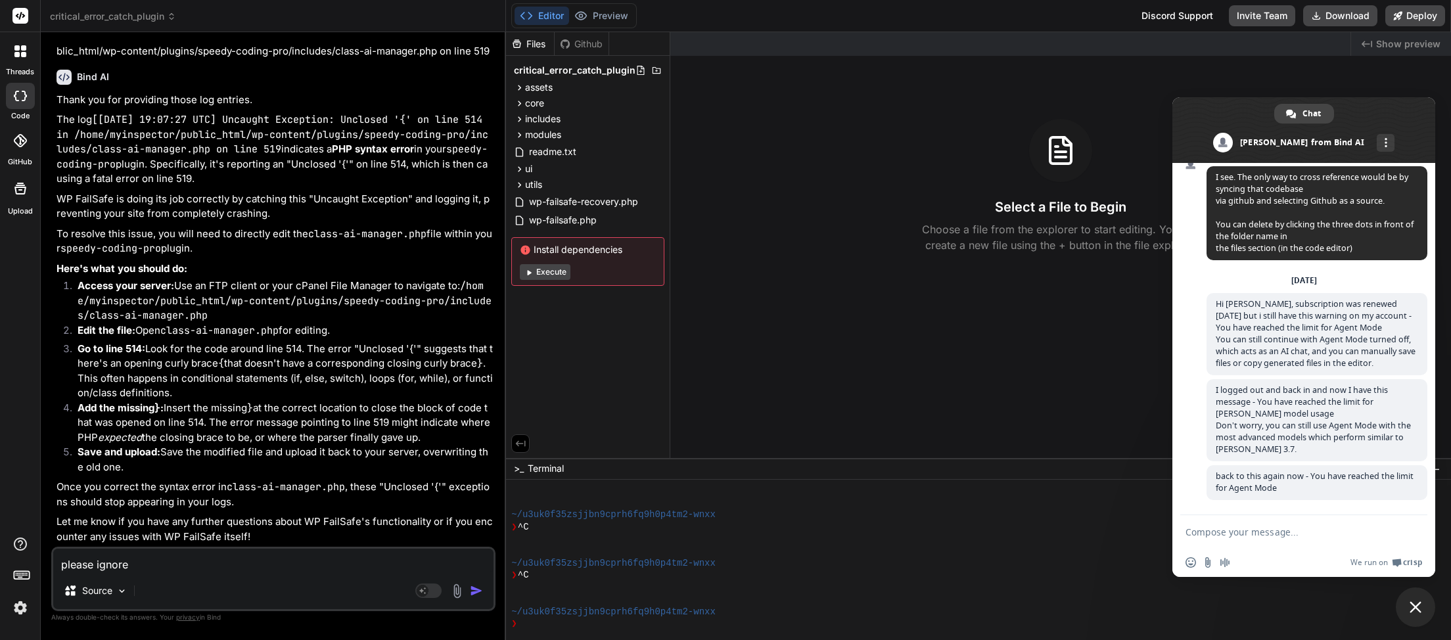
type textarea "x"
type textarea "please ignore th"
type textarea "x"
type textarea "please ignore tha"
type textarea "x"
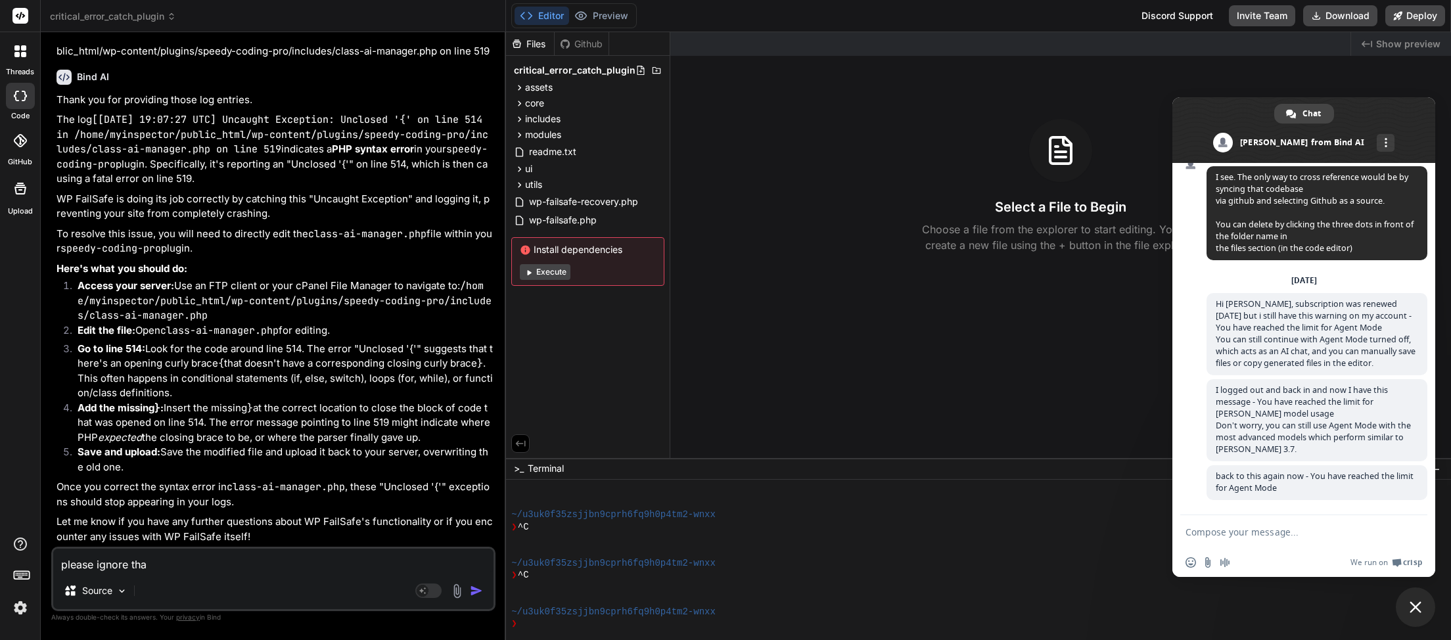
type textarea "please ignore that"
type textarea "x"
type textarea "please ignore that"
type textarea "x"
type textarea "please ignore that l"
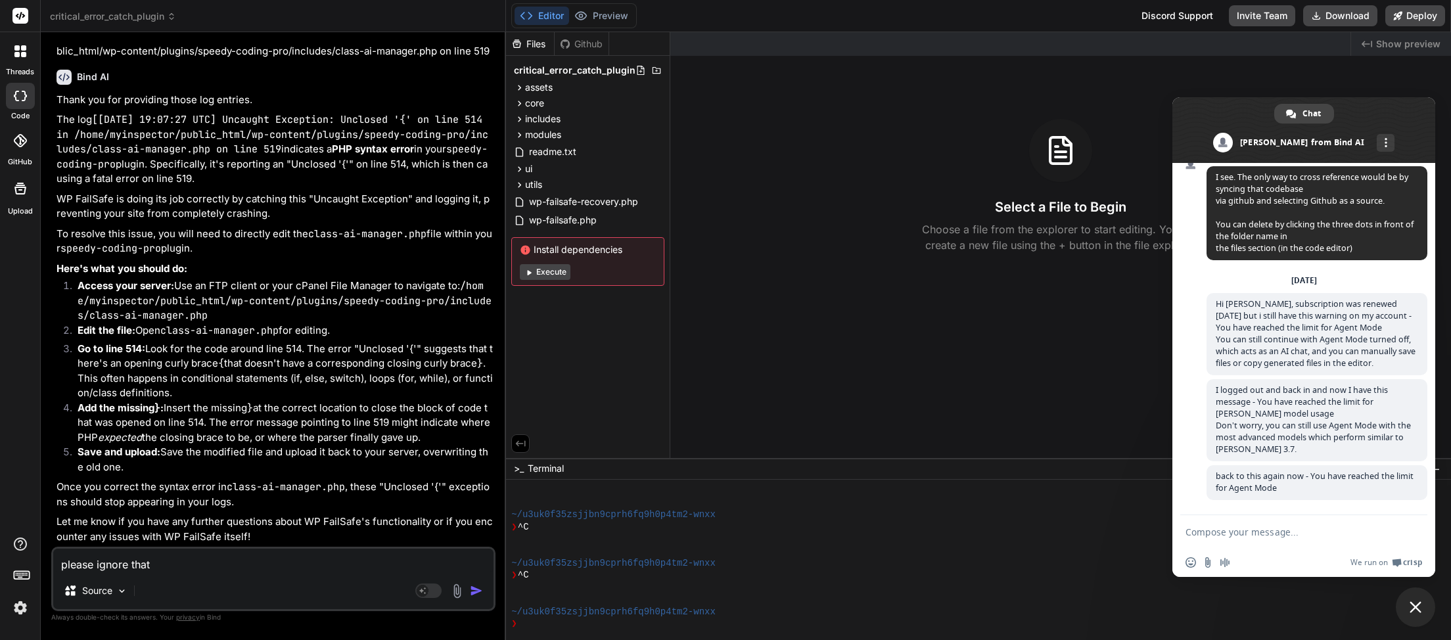
type textarea "x"
type textarea "please ignore that la"
type textarea "x"
type textarea "please ignore that las"
type textarea "x"
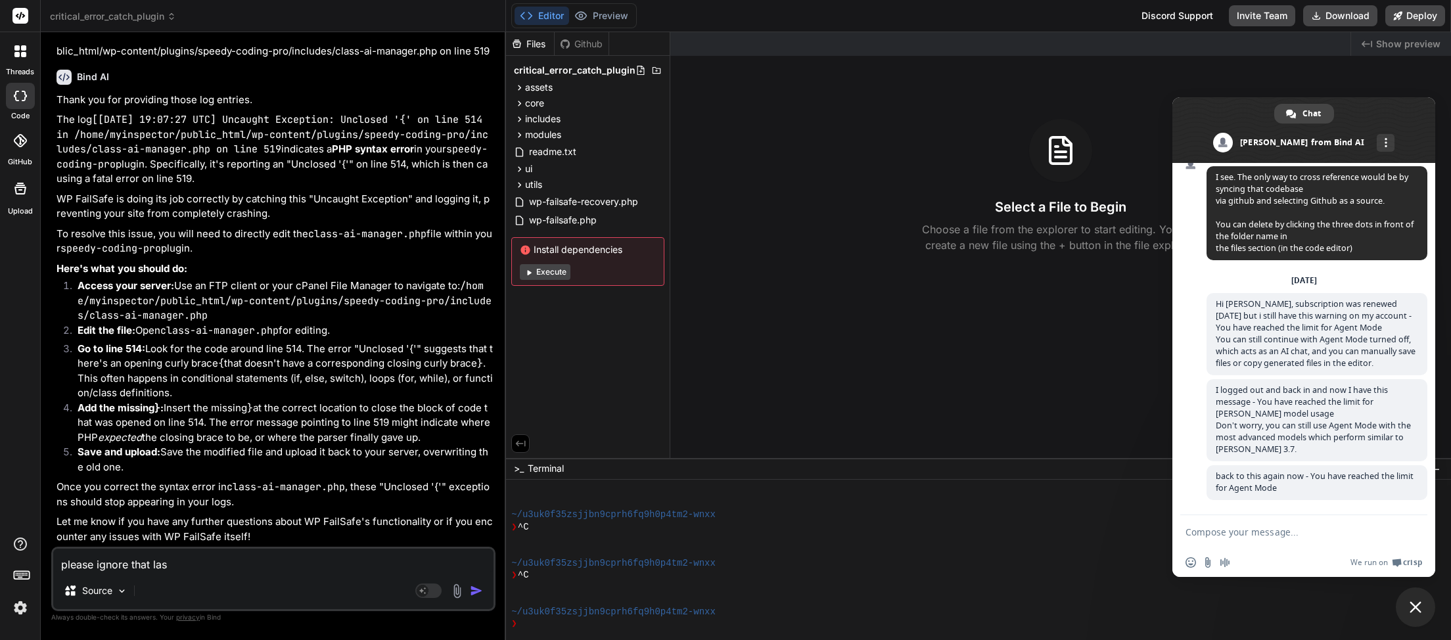
type textarea "please ignore that last"
type textarea "x"
type textarea "please ignore that last"
type textarea "x"
type textarea "please ignore that last m"
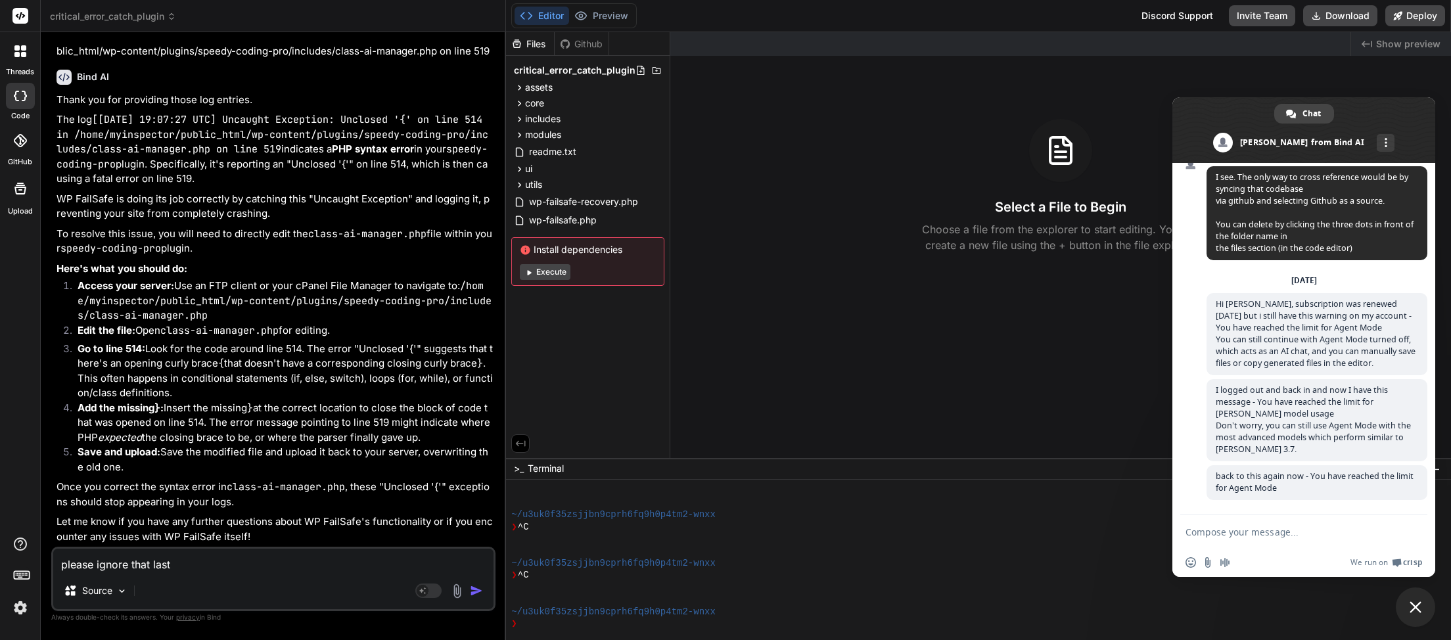
type textarea "x"
type textarea "please ignore that last me"
type textarea "x"
type textarea "please ignore that last mes"
type textarea "x"
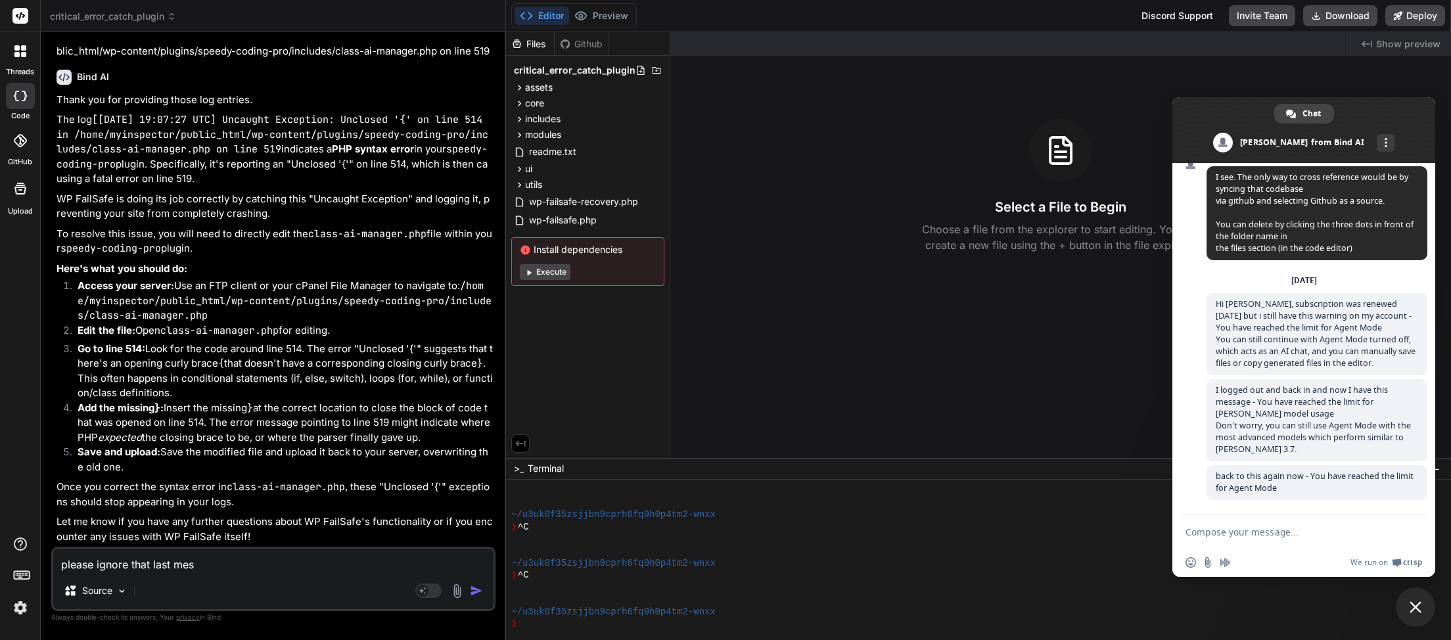
type textarea "please ignore that last mess"
type textarea "x"
type textarea "please ignore that last messa"
type textarea "x"
type textarea "please ignore that last messag"
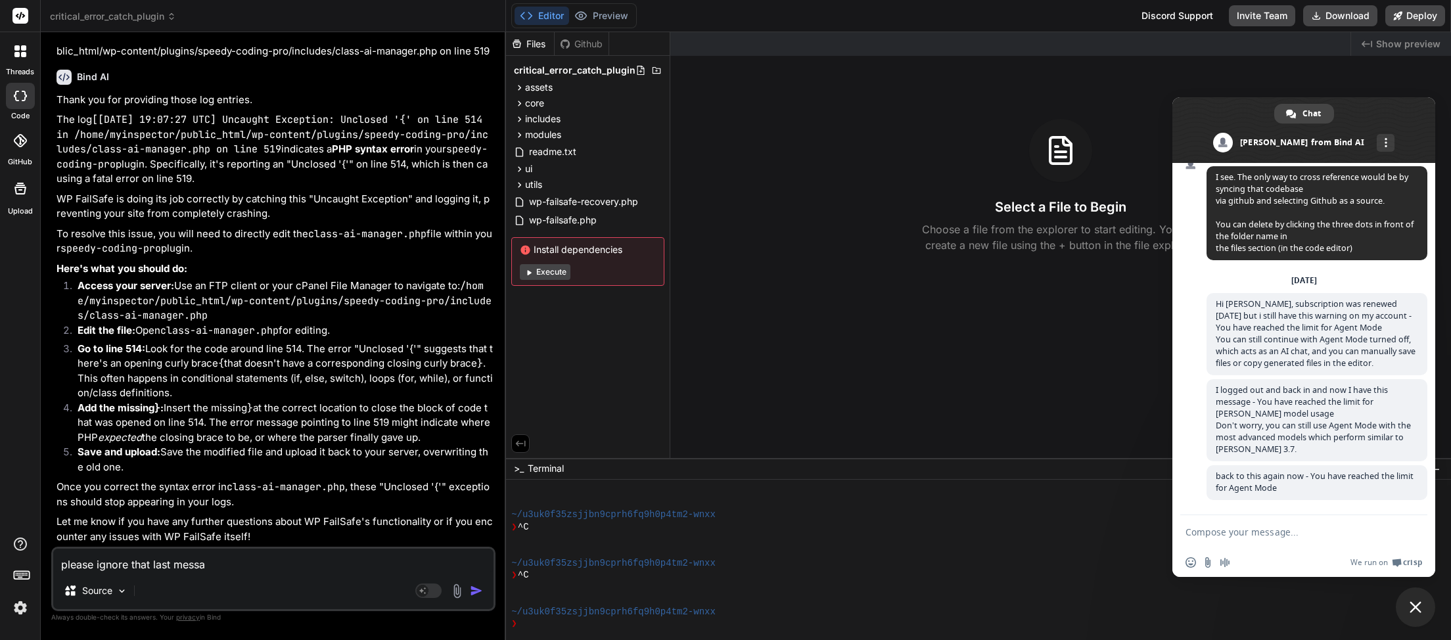
type textarea "x"
type textarea "please ignore that last message"
type textarea "x"
type textarea "please ignore that last message"
type textarea "x"
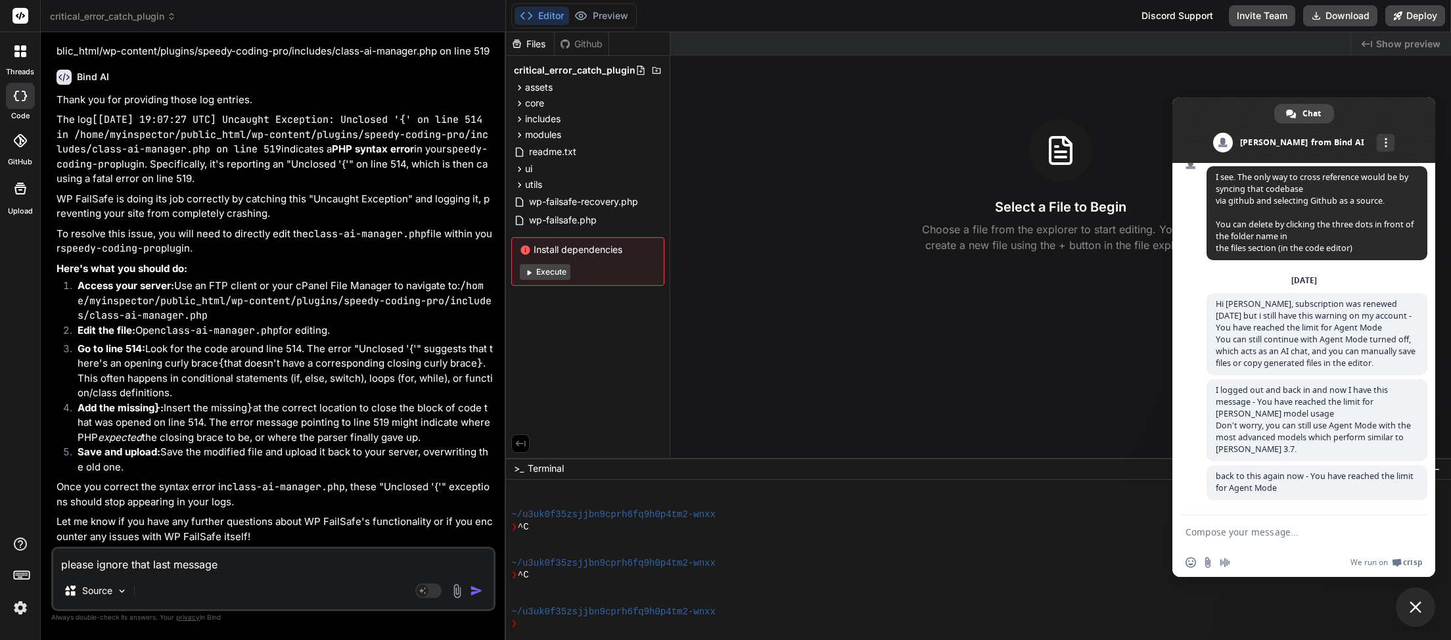
type textarea "please ignore that last message i"
type textarea "x"
type textarea "please ignore that last message i"
type textarea "x"
type textarea "please ignore that last message i p"
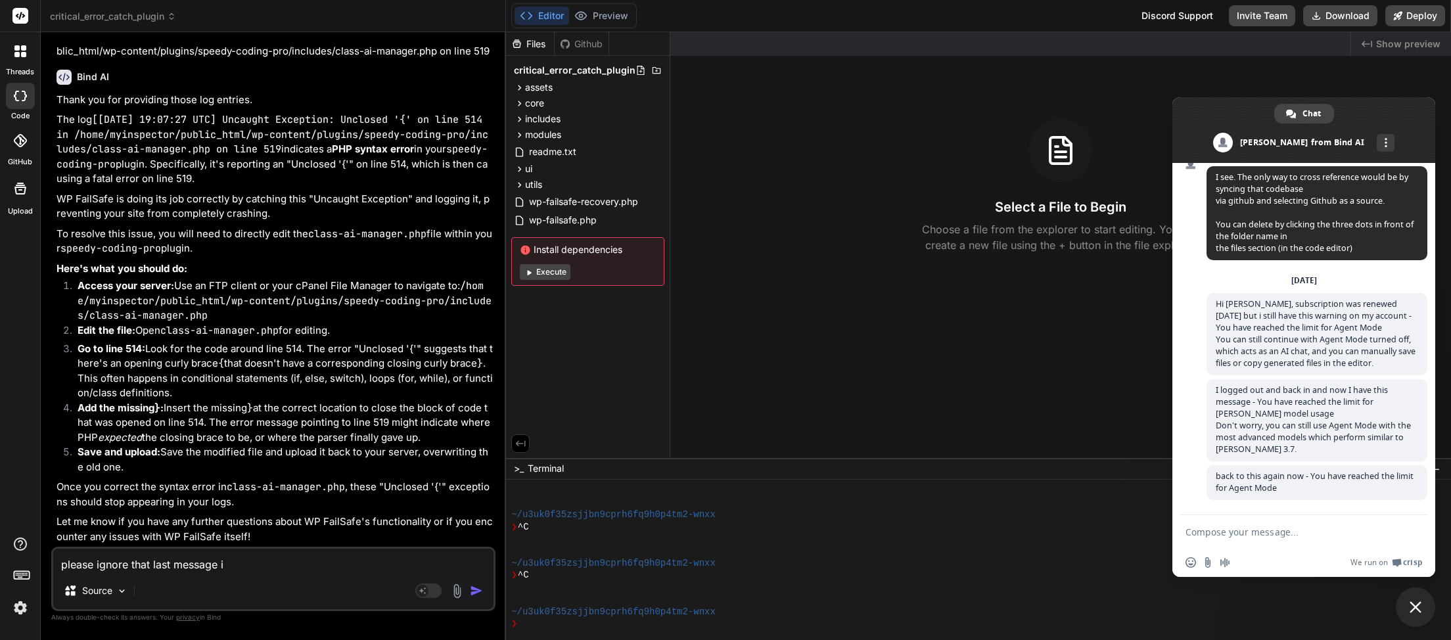
type textarea "x"
type textarea "please ignore that last message i po"
type textarea "x"
type textarea "please ignore that last message i pos"
type textarea "x"
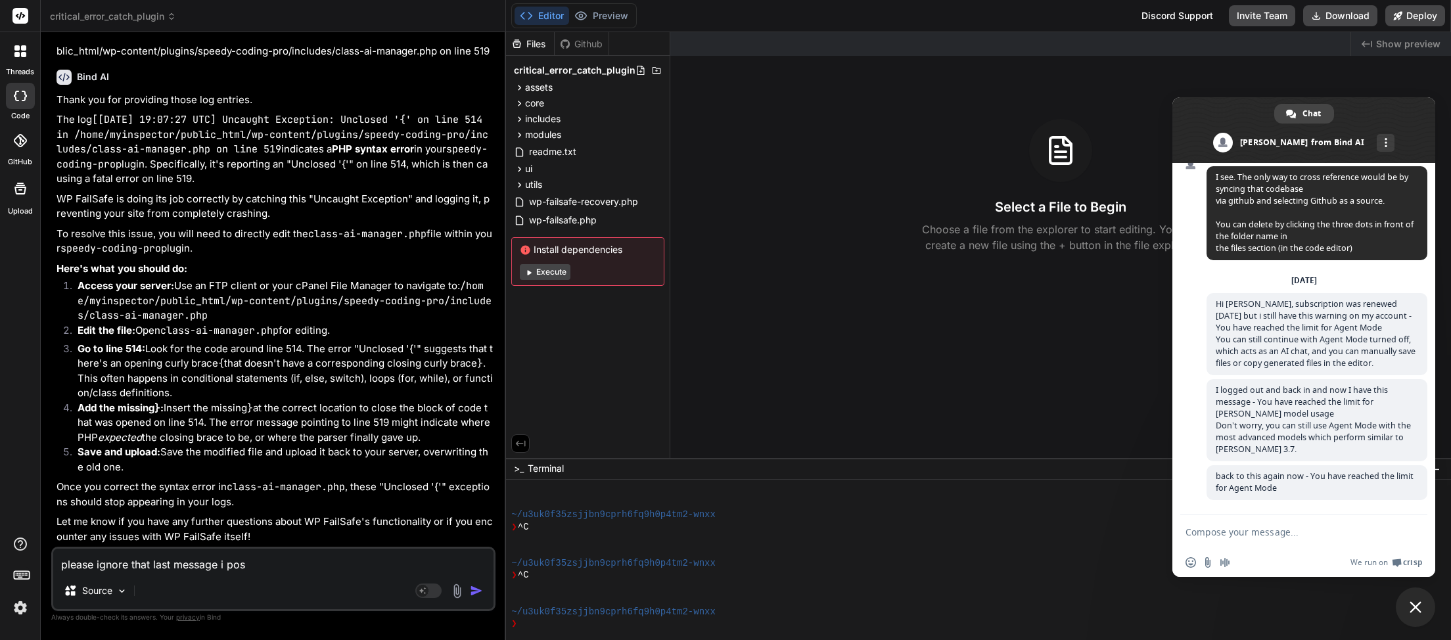
type textarea "please ignore that last message i post"
type textarea "x"
type textarea "please ignore that last message i poste"
type textarea "x"
type textarea "please ignore that last message i posted"
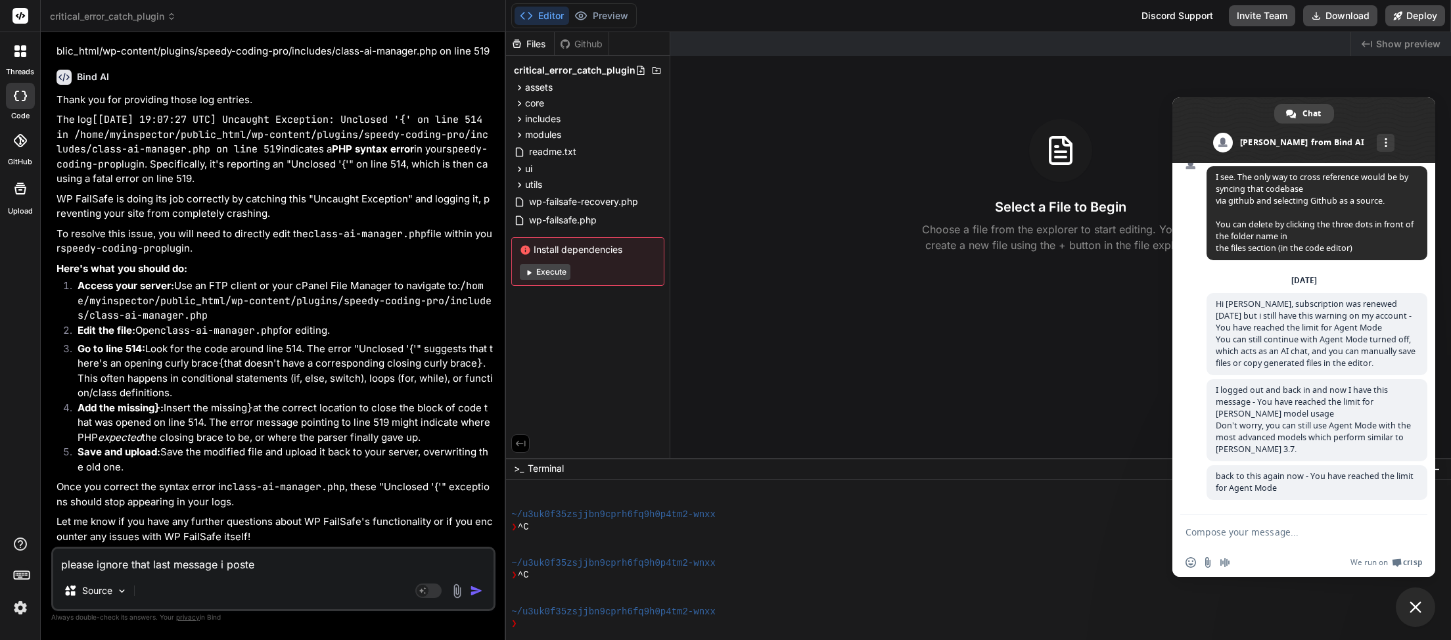
type textarea "x"
type textarea "please ignore that last message i posted"
type textarea "x"
type textarea "please ignore that last message i posted b"
type textarea "x"
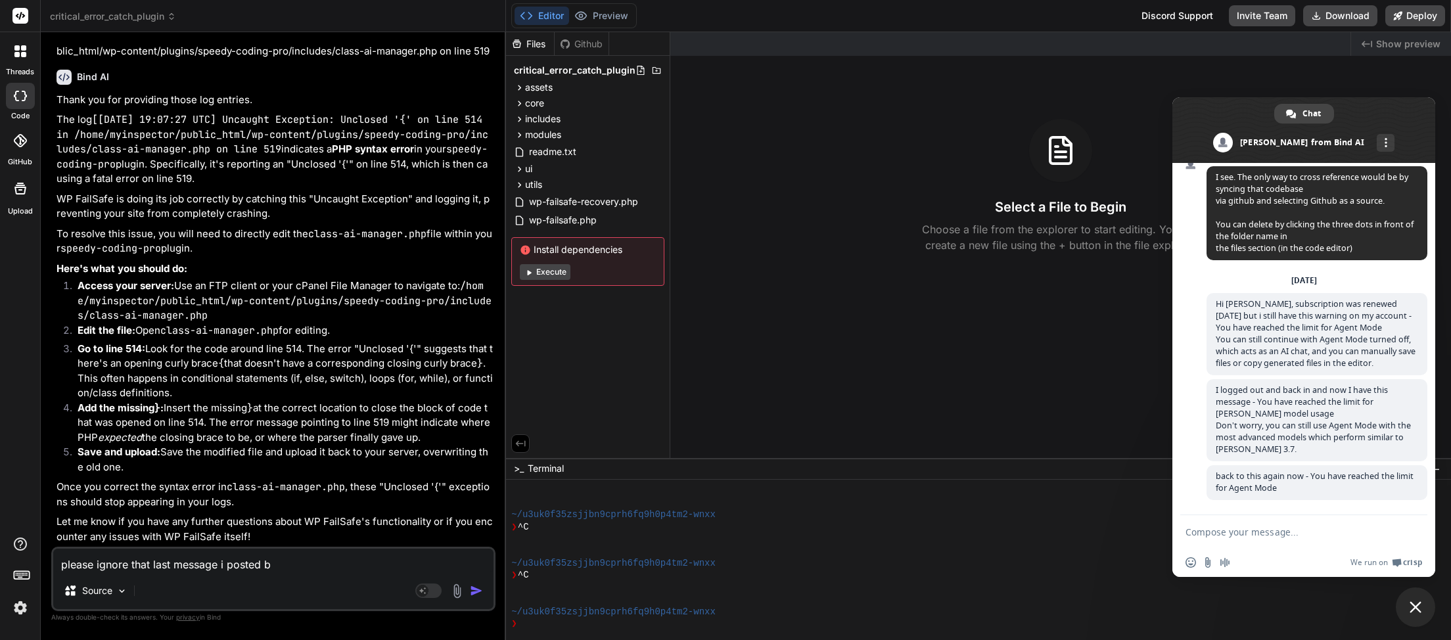
type textarea "please ignore that last message i posted by"
type textarea "x"
type textarea "please ignore that last message i posted by"
type textarea "x"
type textarea "please ignore that last message i posted by m"
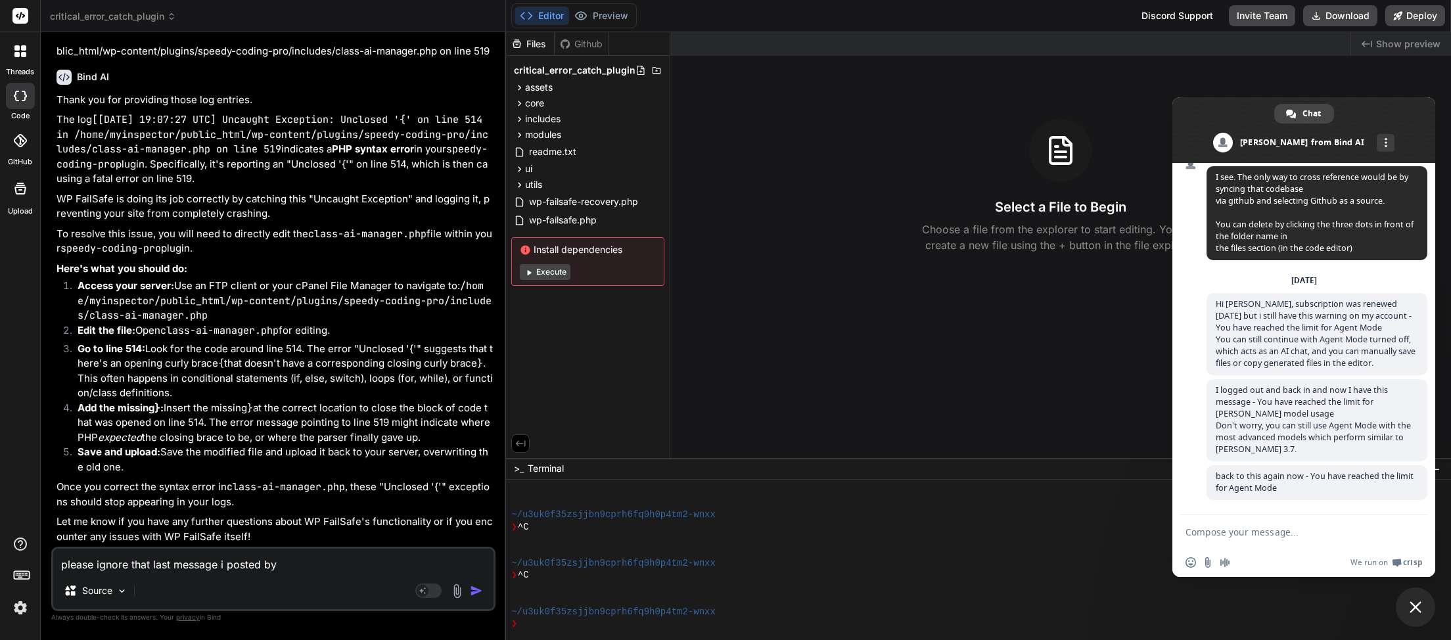
type textarea "x"
type textarea "please ignore that last message i posted by mi"
type textarea "x"
type textarea "please ignore that last message i posted by mis"
type textarea "x"
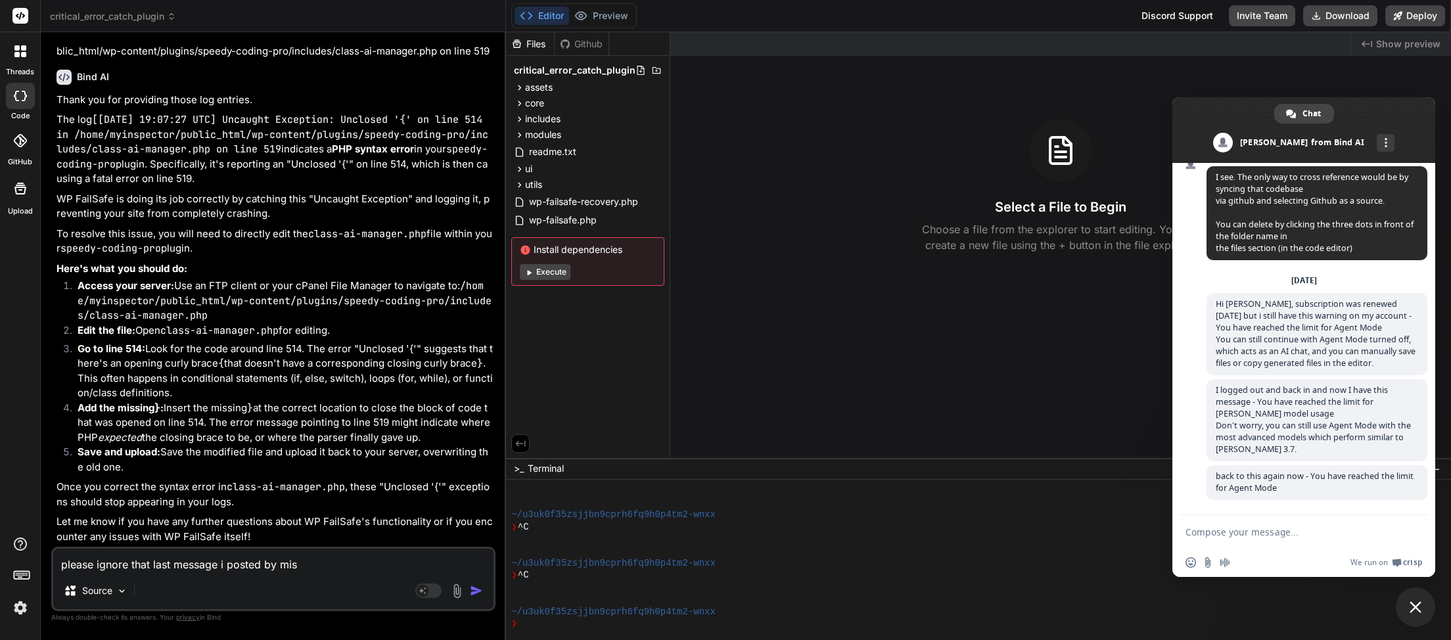
type textarea "please ignore that last message i posted by mist"
type textarea "x"
type textarea "please ignore that last message i posted by mista"
type textarea "x"
type textarea "please ignore that last message i posted by mistak"
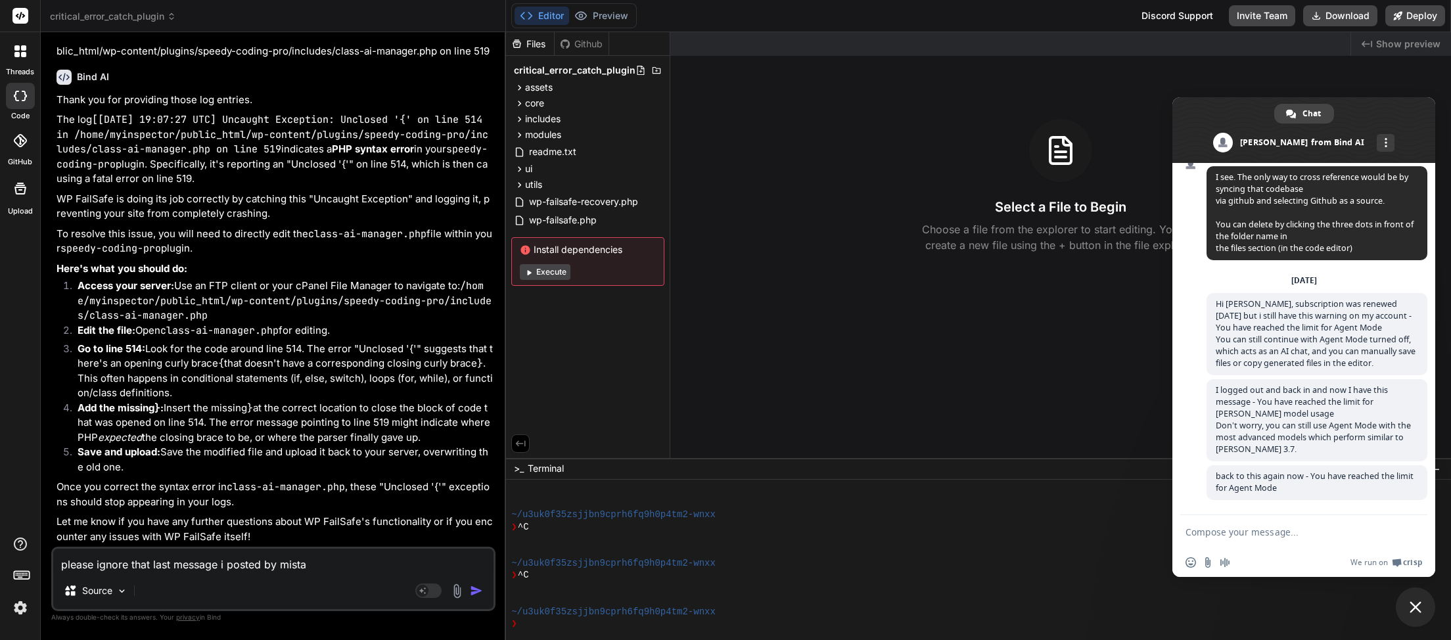
type textarea "x"
type textarea "please ignore that last message i posted by mistake"
type textarea "x"
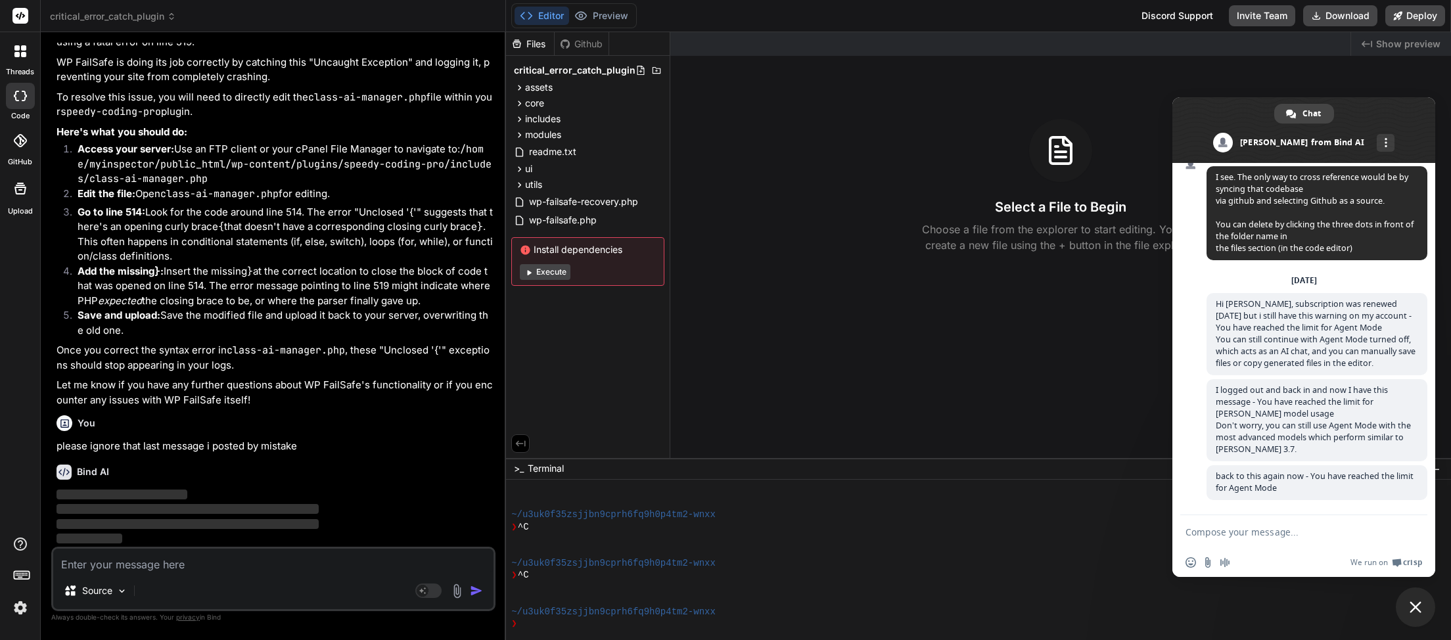
scroll to position [2277, 0]
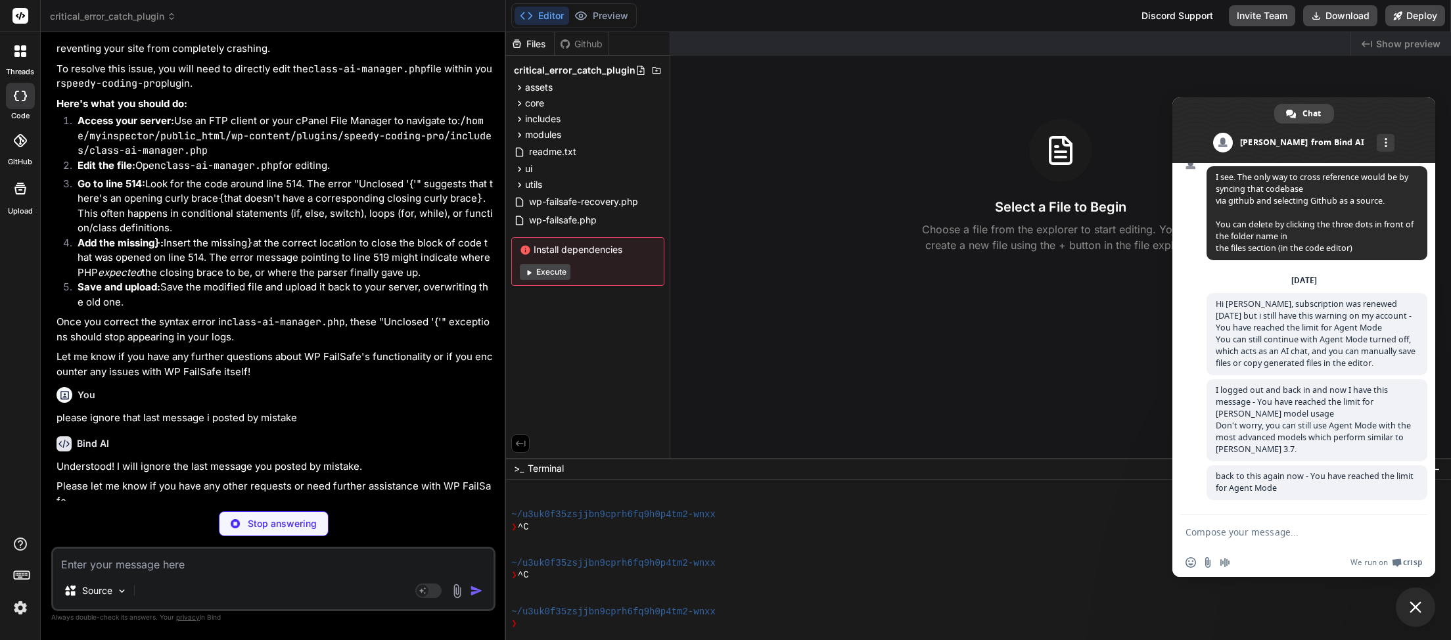
type textarea "x"
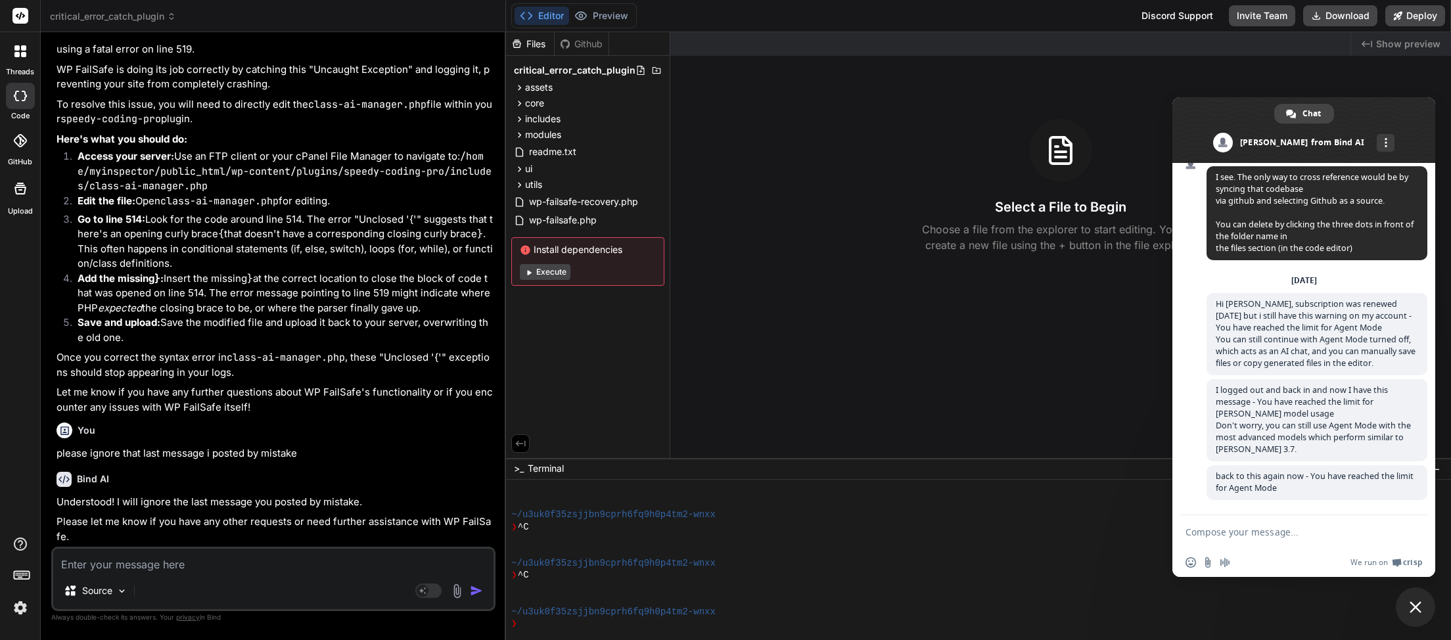
click at [1223, 531] on textarea "Compose your message..." at bounding box center [1290, 532] width 208 height 11
type textarea "some projects"
click at [437, 591] on rect at bounding box center [428, 591] width 26 height 14
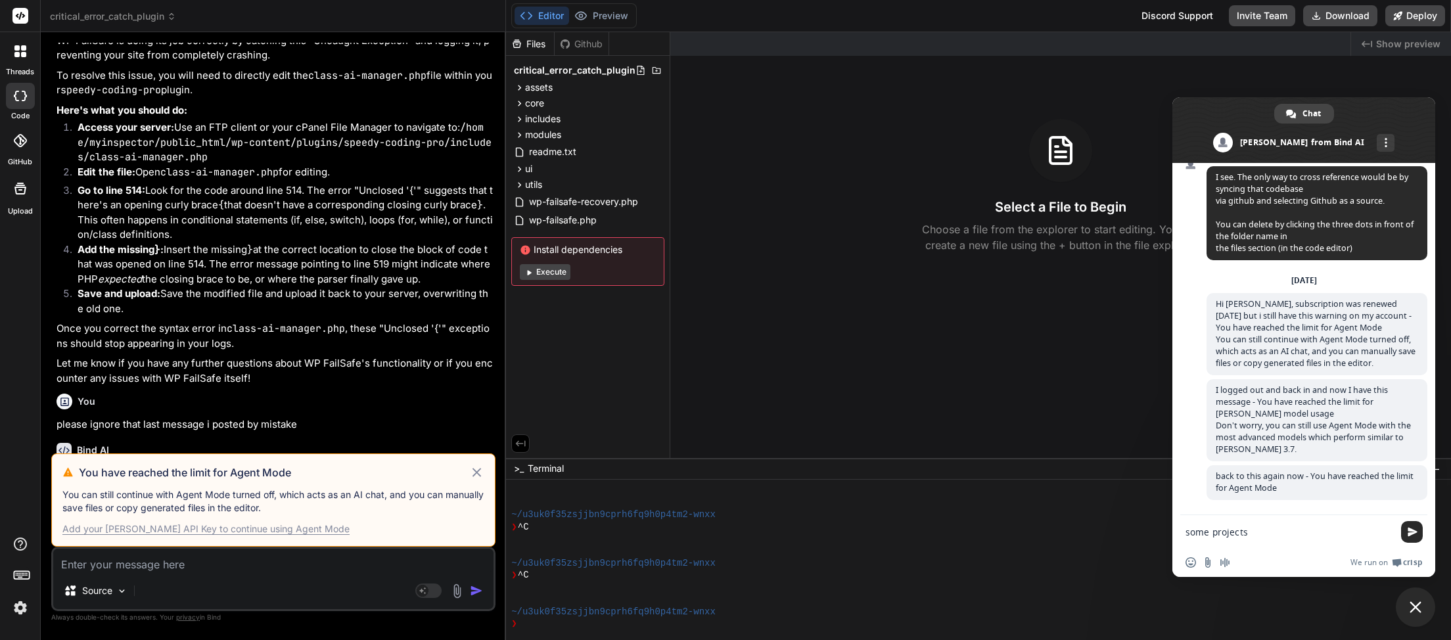
click at [475, 475] on icon at bounding box center [477, 472] width 9 height 9
type textarea "x"
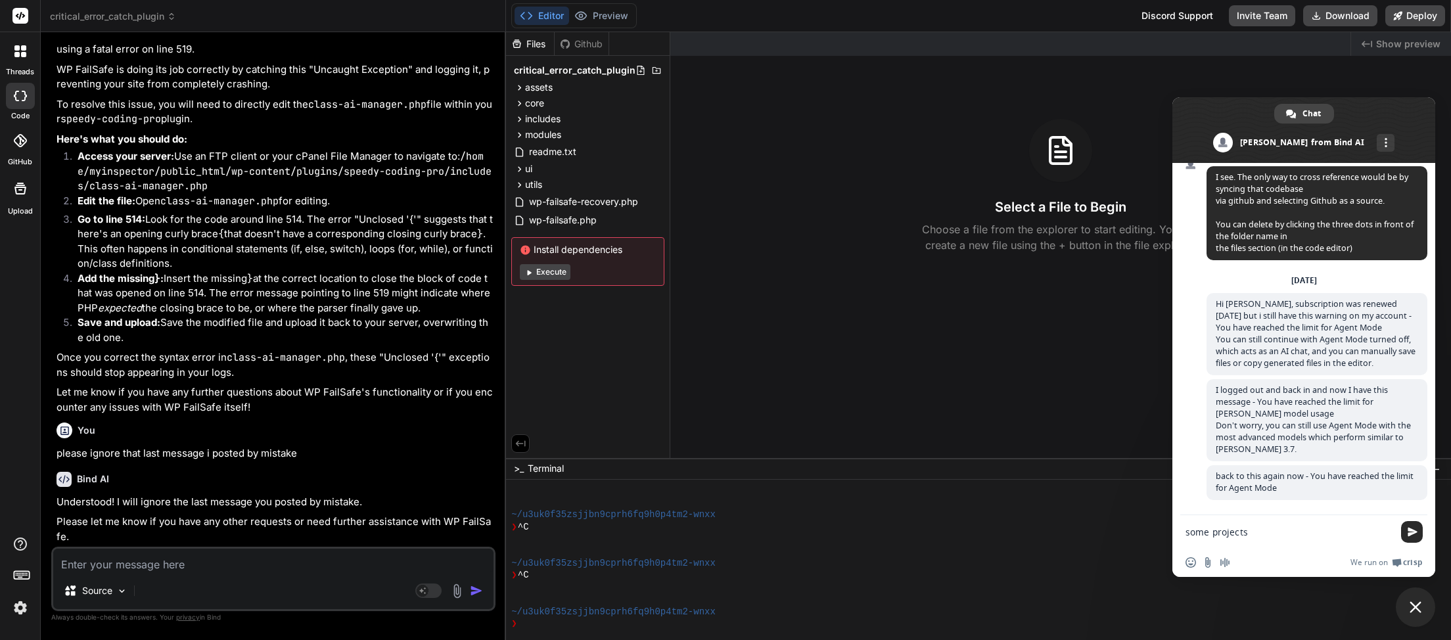
click at [1269, 530] on textarea "some projects" at bounding box center [1290, 533] width 208 height 12
type textarea "some projects I can post a message in, some projects I"
click at [172, 15] on icon at bounding box center [171, 16] width 9 height 9
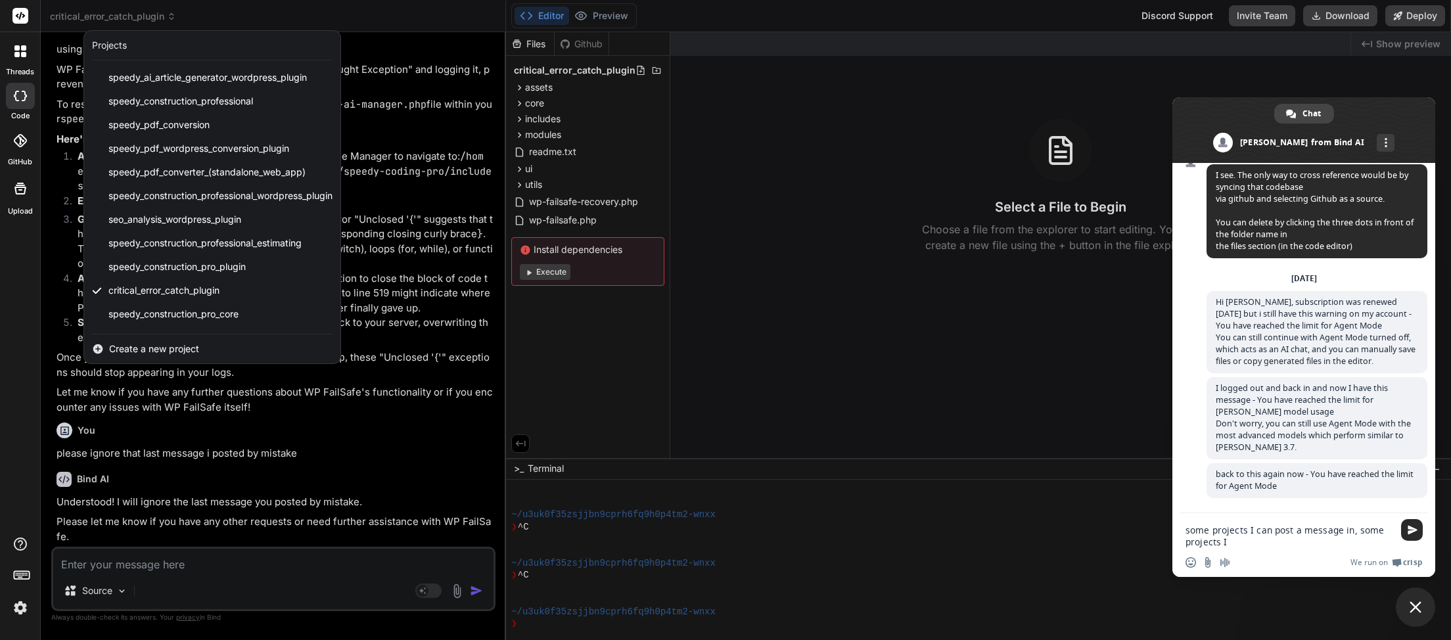
scroll to position [281, 0]
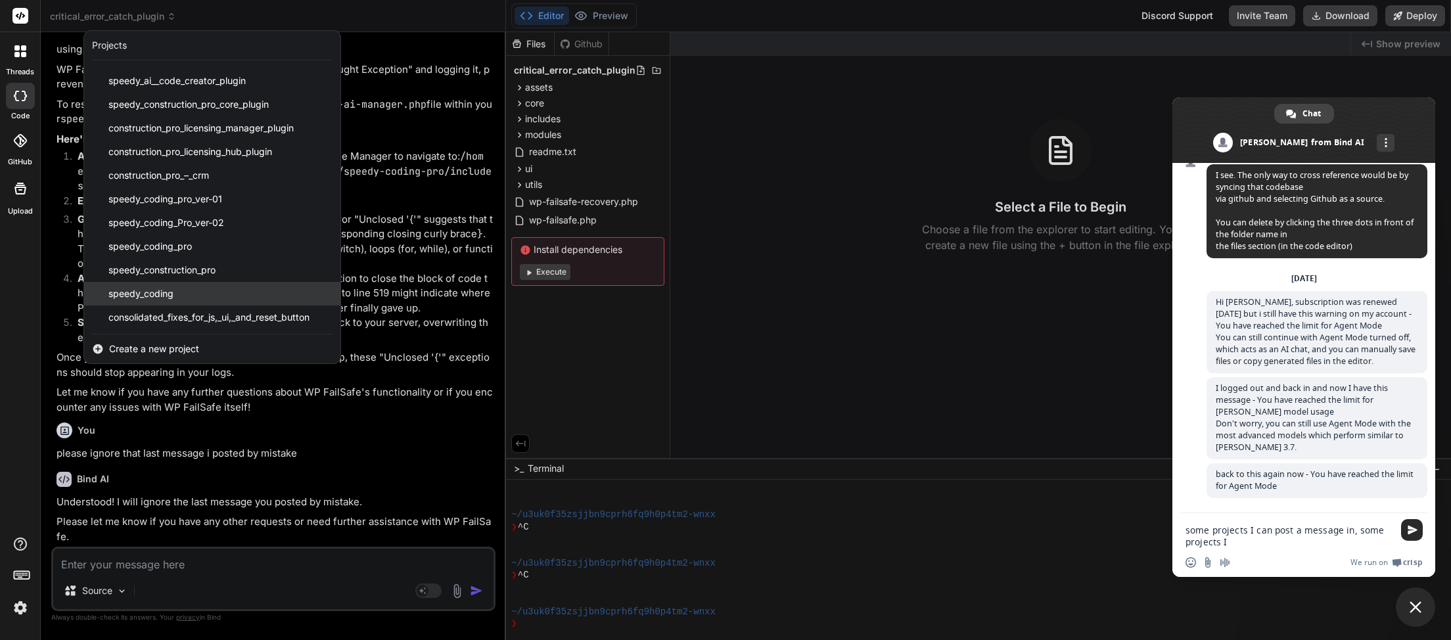
click at [177, 293] on div "speedy_coding" at bounding box center [212, 294] width 256 height 24
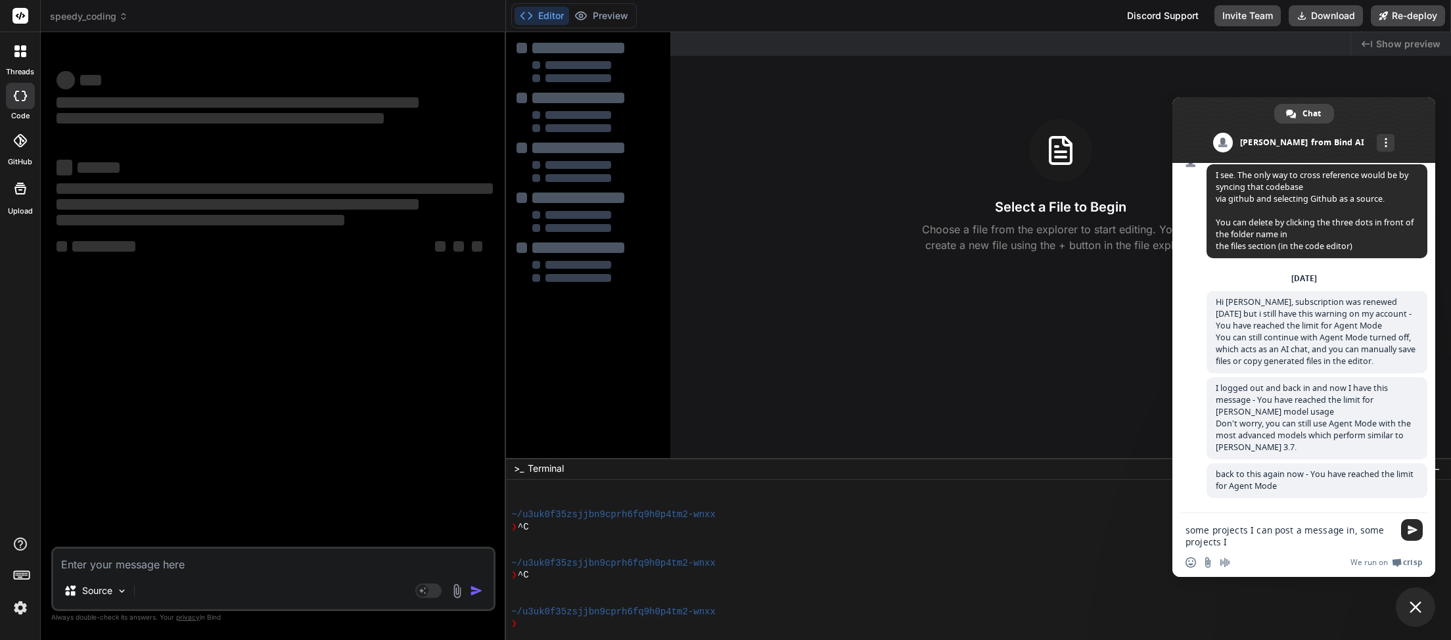
scroll to position [193, 0]
type textarea "x"
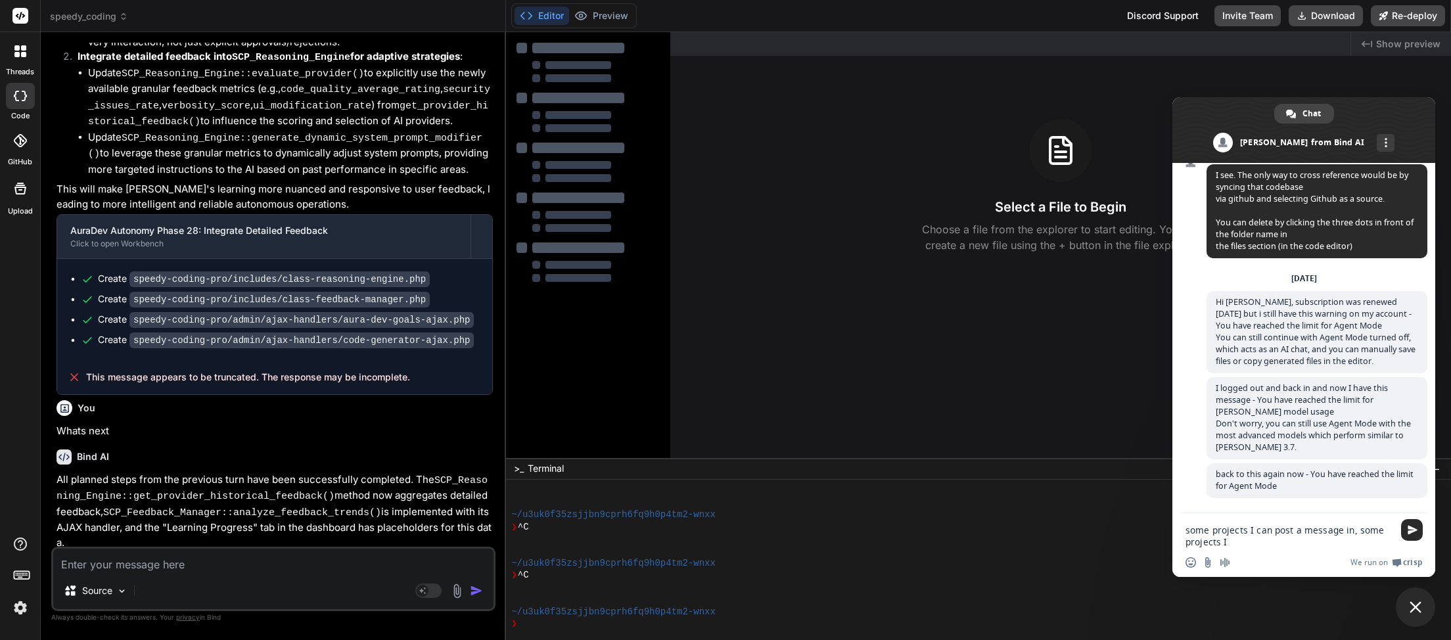
scroll to position [3503, 0]
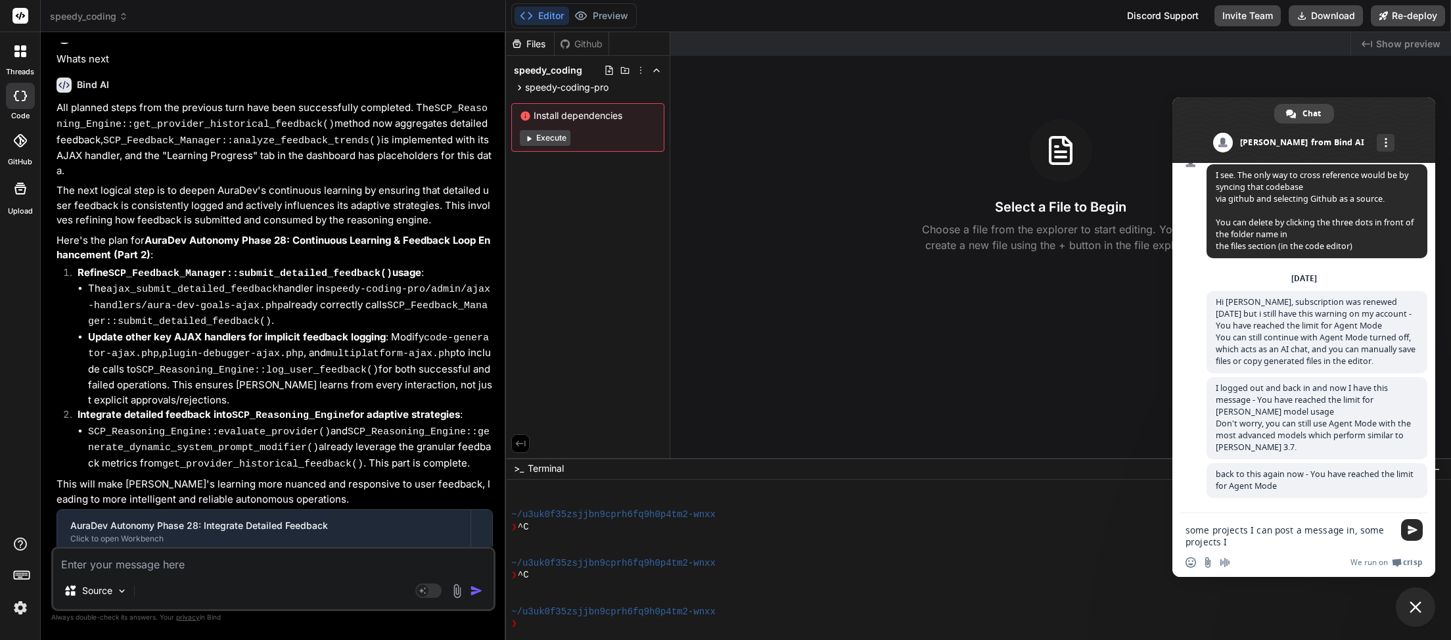
click at [183, 573] on textarea at bounding box center [273, 561] width 440 height 24
type textarea "c"
type textarea "x"
type textarea "co"
type textarea "x"
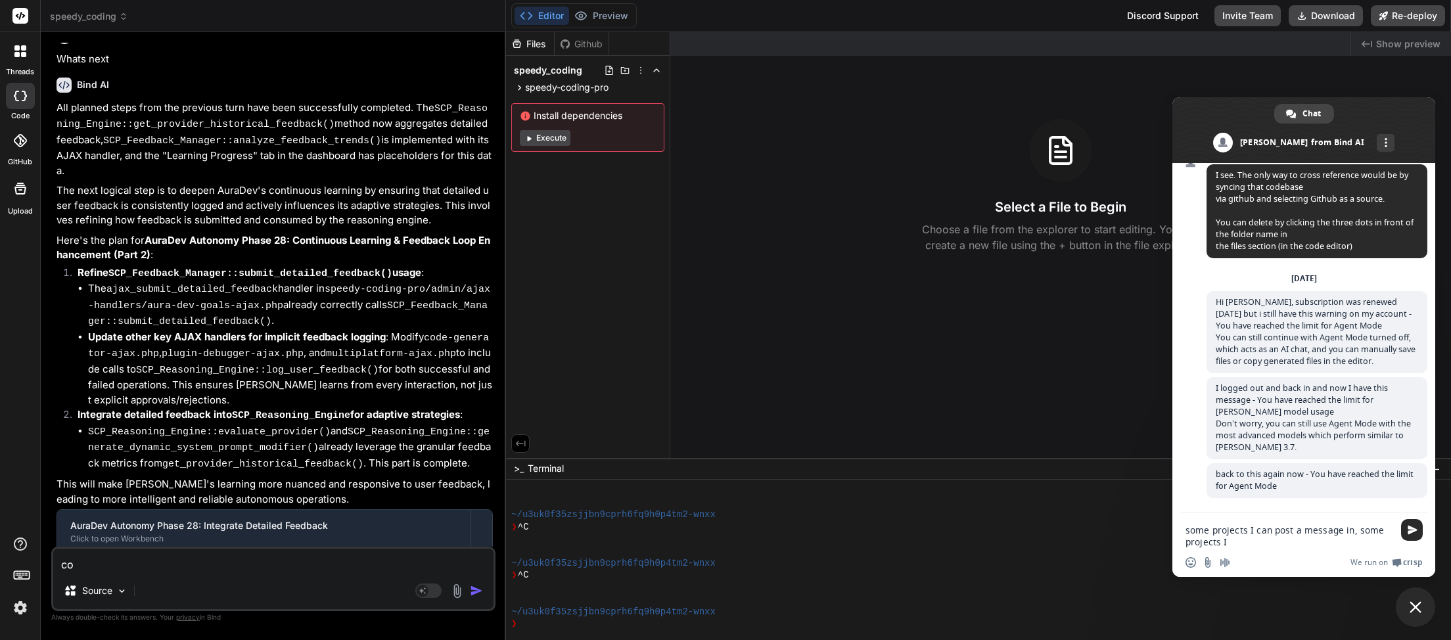
type textarea "con"
type textarea "x"
type textarea "cont"
type textarea "x"
type textarea "conti"
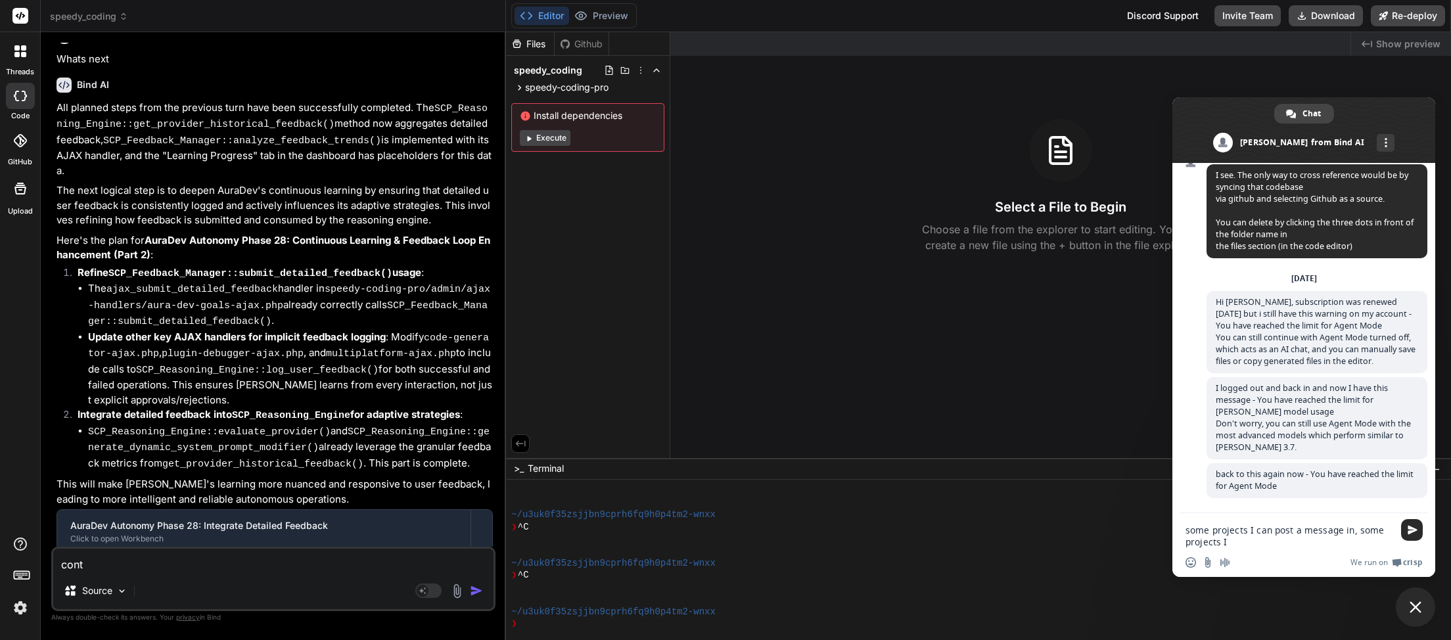
type textarea "x"
type textarea "contin"
type textarea "x"
type textarea "continu"
type textarea "x"
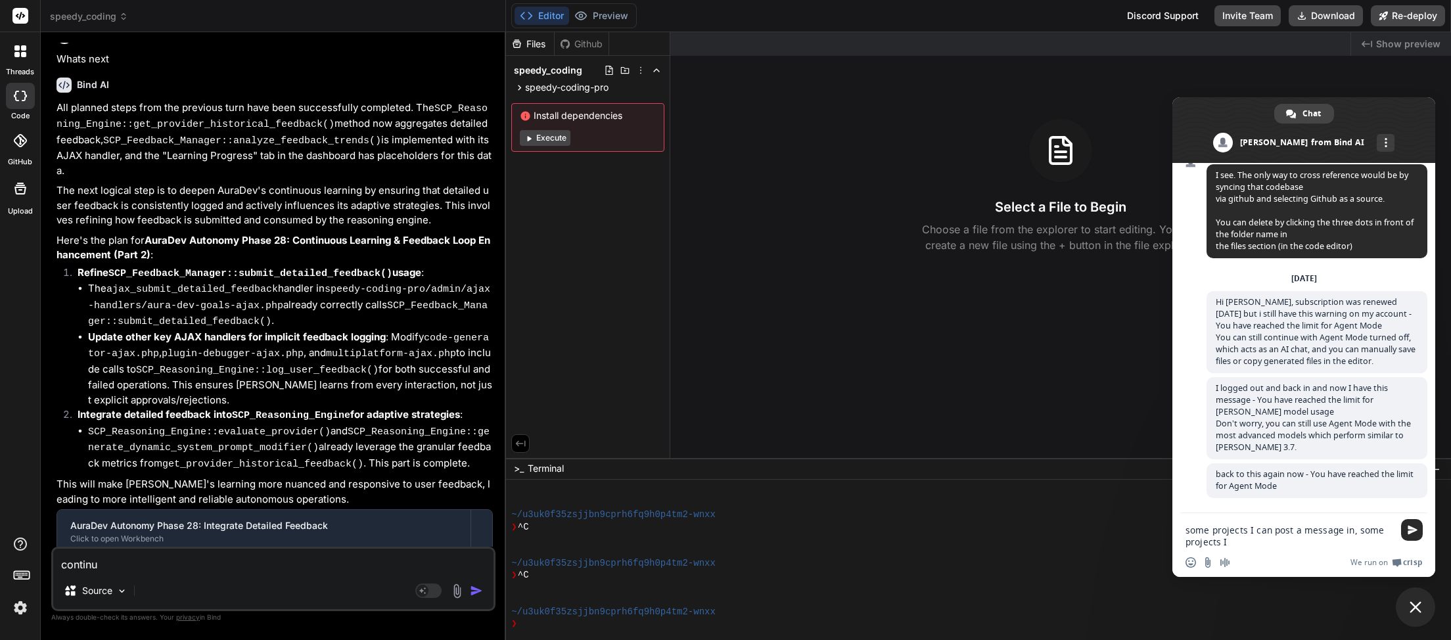
type textarea "continue"
type textarea "x"
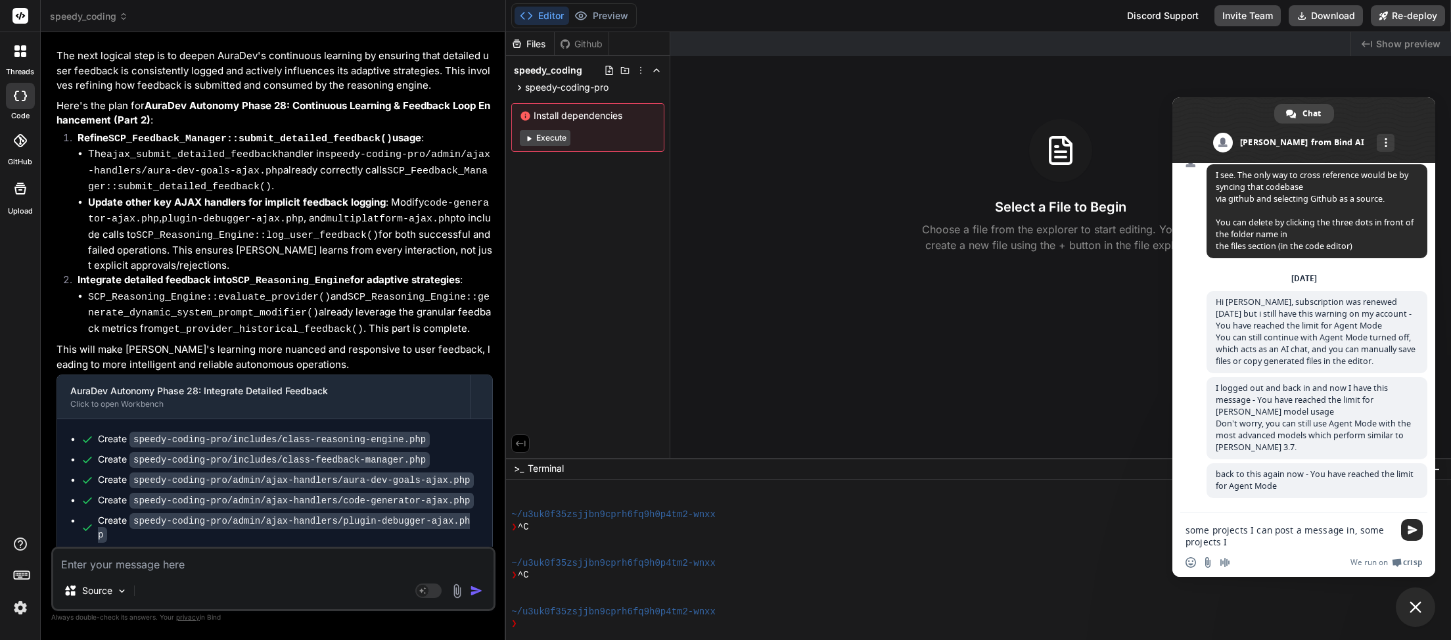
scroll to position [3639, 0]
type textarea "x"
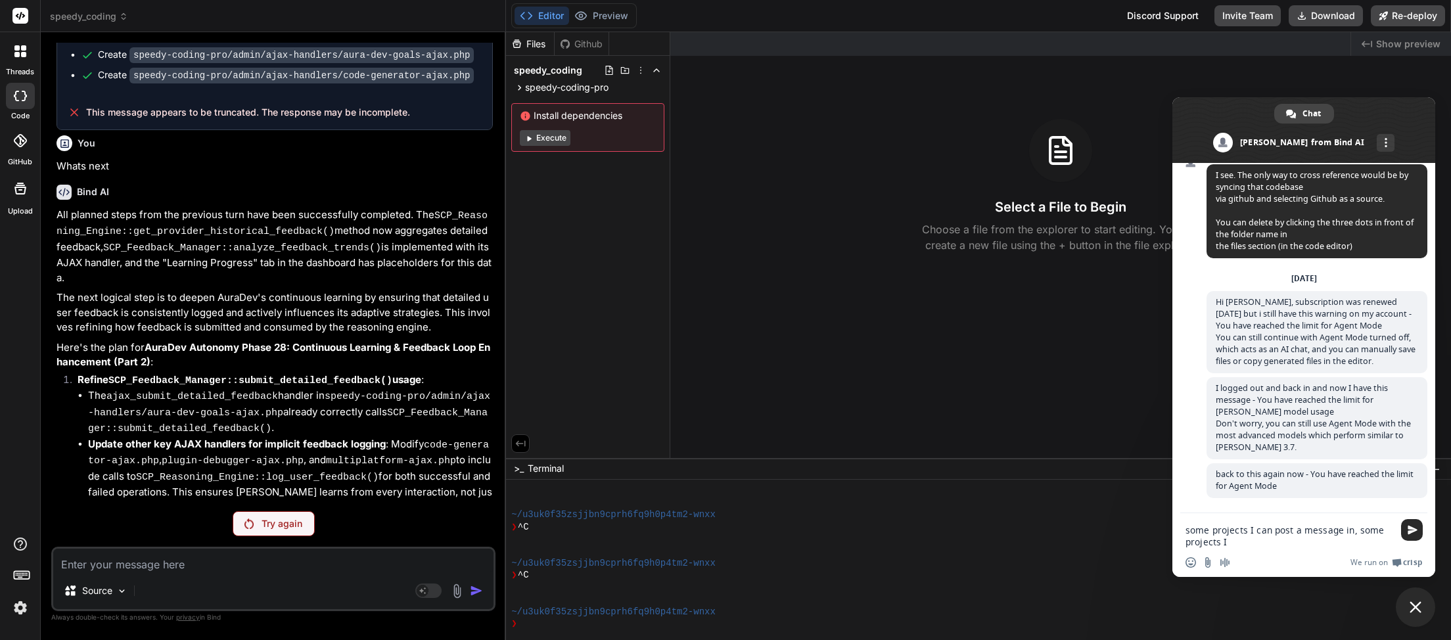
scroll to position [3393, 0]
click at [1244, 544] on textarea "some projects I can post a message in, some projects I" at bounding box center [1290, 537] width 208 height 24
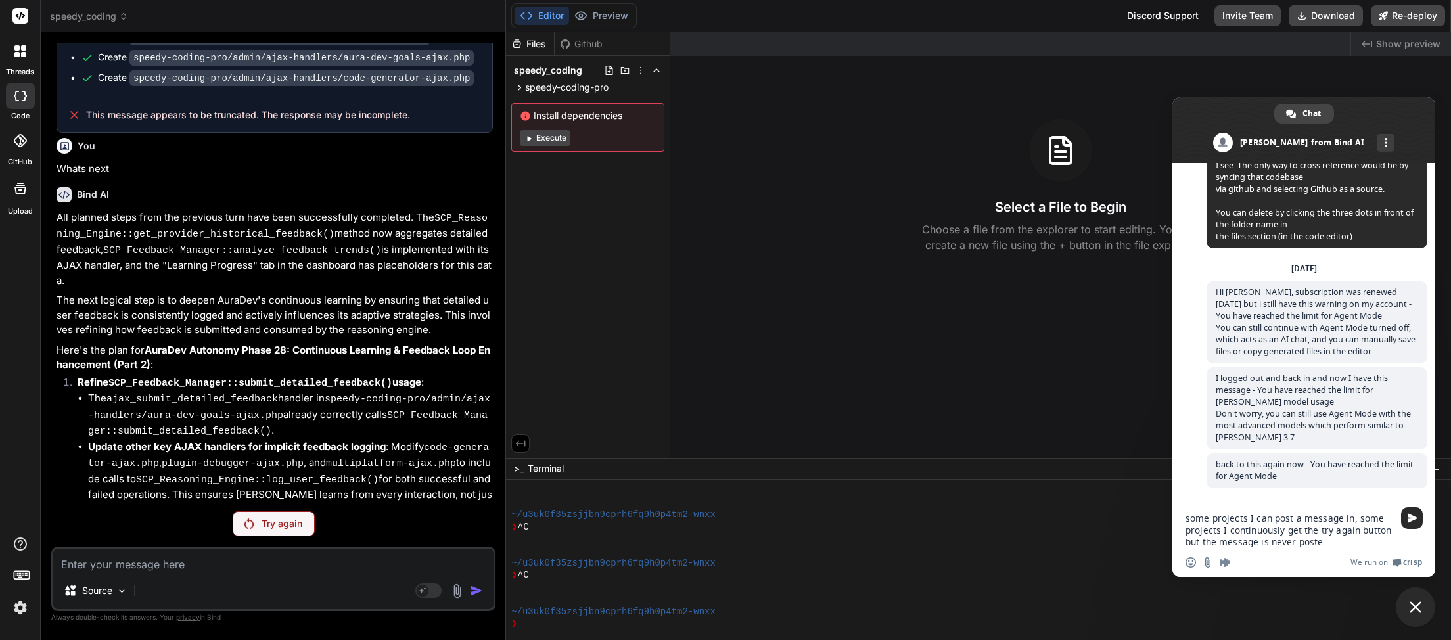
type textarea "some projects I can post a message in, some projects I continuously get the try…"
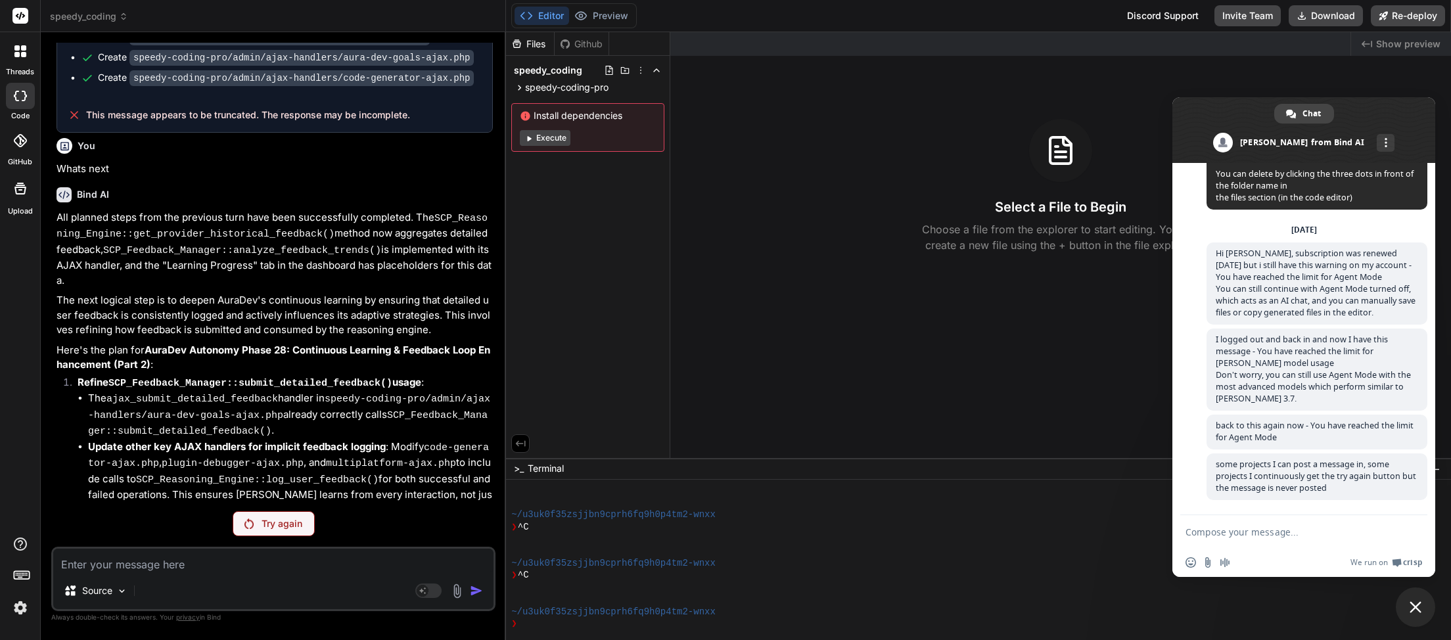
scroll to position [370, 0]
click at [127, 20] on icon at bounding box center [123, 16] width 9 height 9
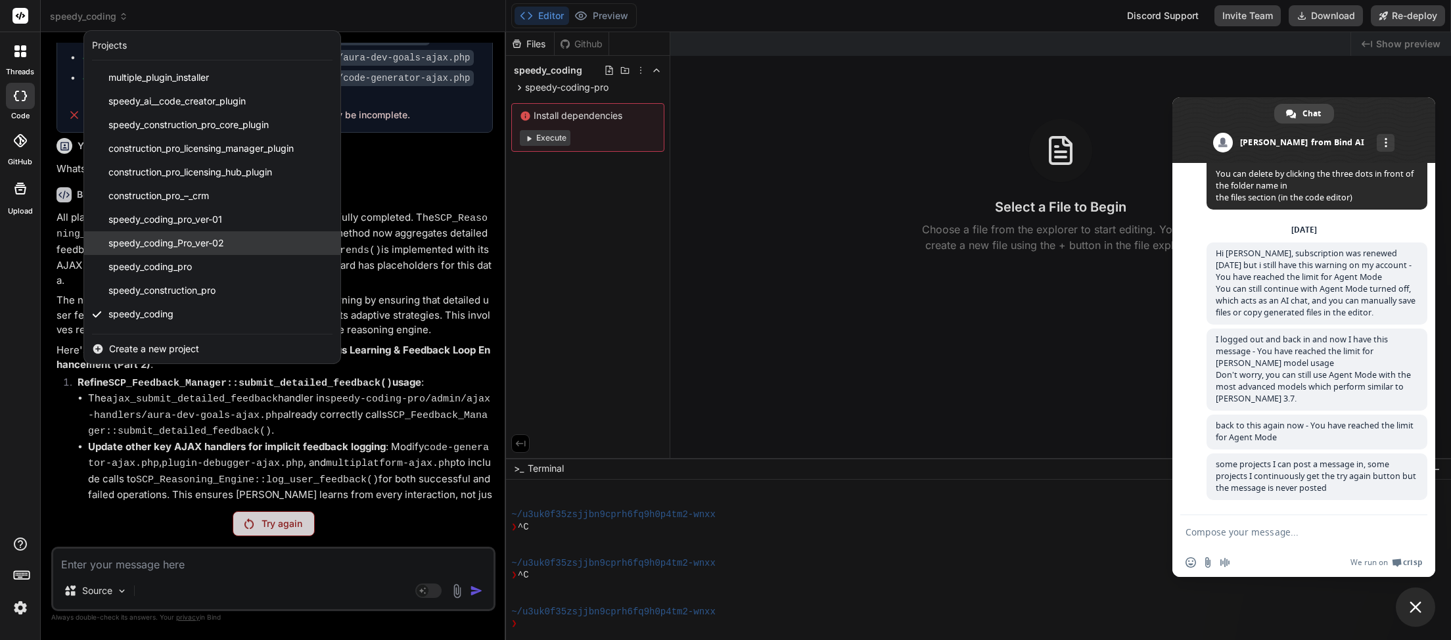
scroll to position [281, 0]
click at [197, 246] on div "speedy_coding_pro" at bounding box center [212, 247] width 256 height 24
type textarea "x"
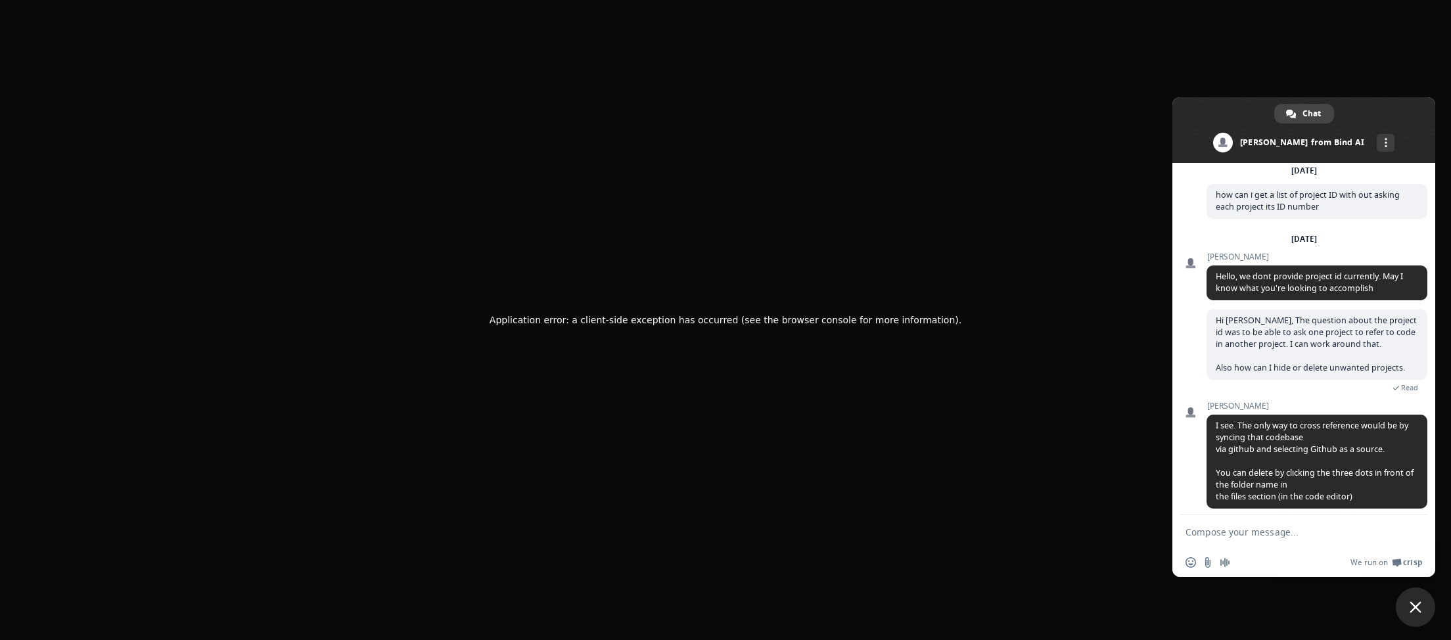
scroll to position [370, 0]
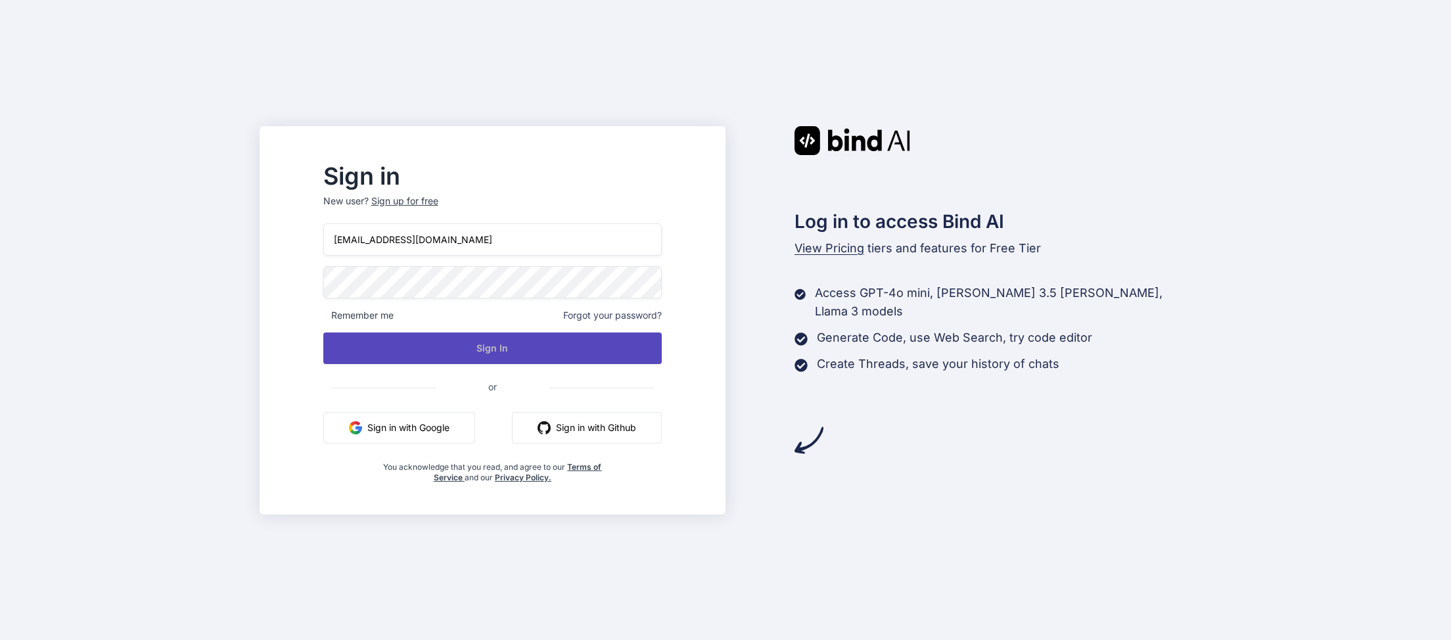
click at [526, 350] on button "Sign In" at bounding box center [492, 349] width 339 height 32
click at [526, 348] on button "Sign In" at bounding box center [492, 349] width 339 height 32
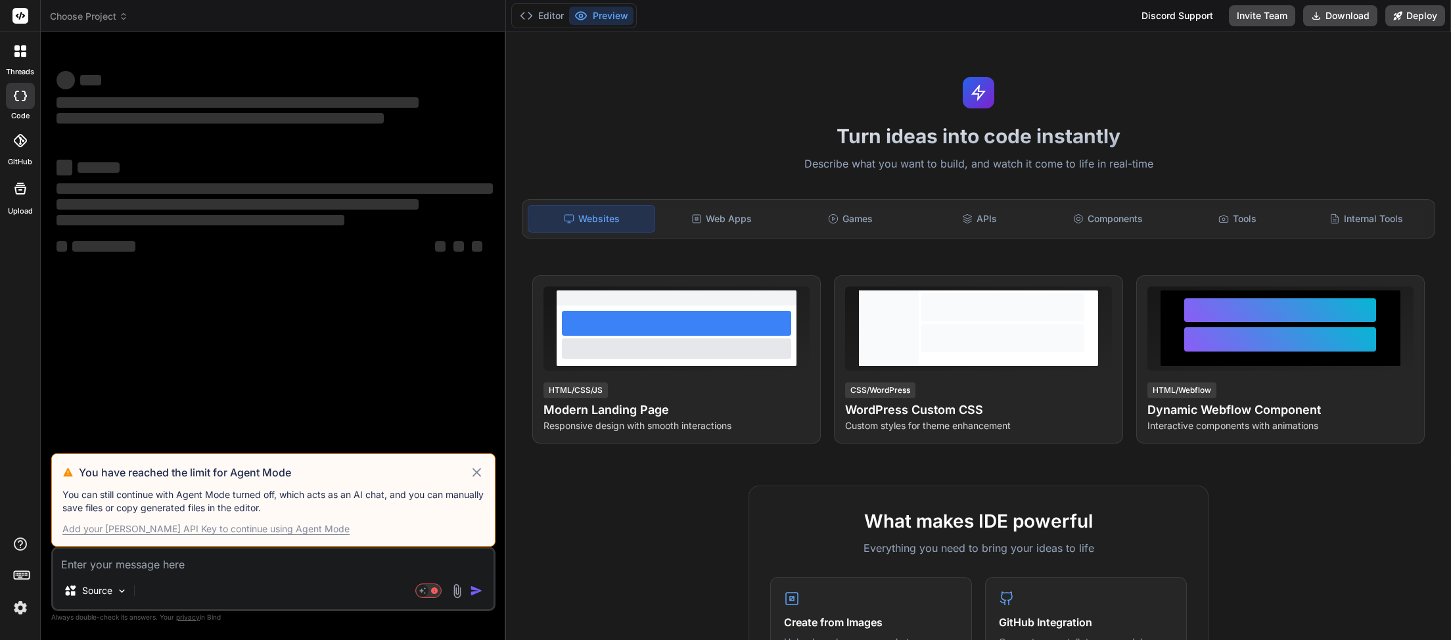
click at [475, 475] on icon at bounding box center [476, 473] width 15 height 16
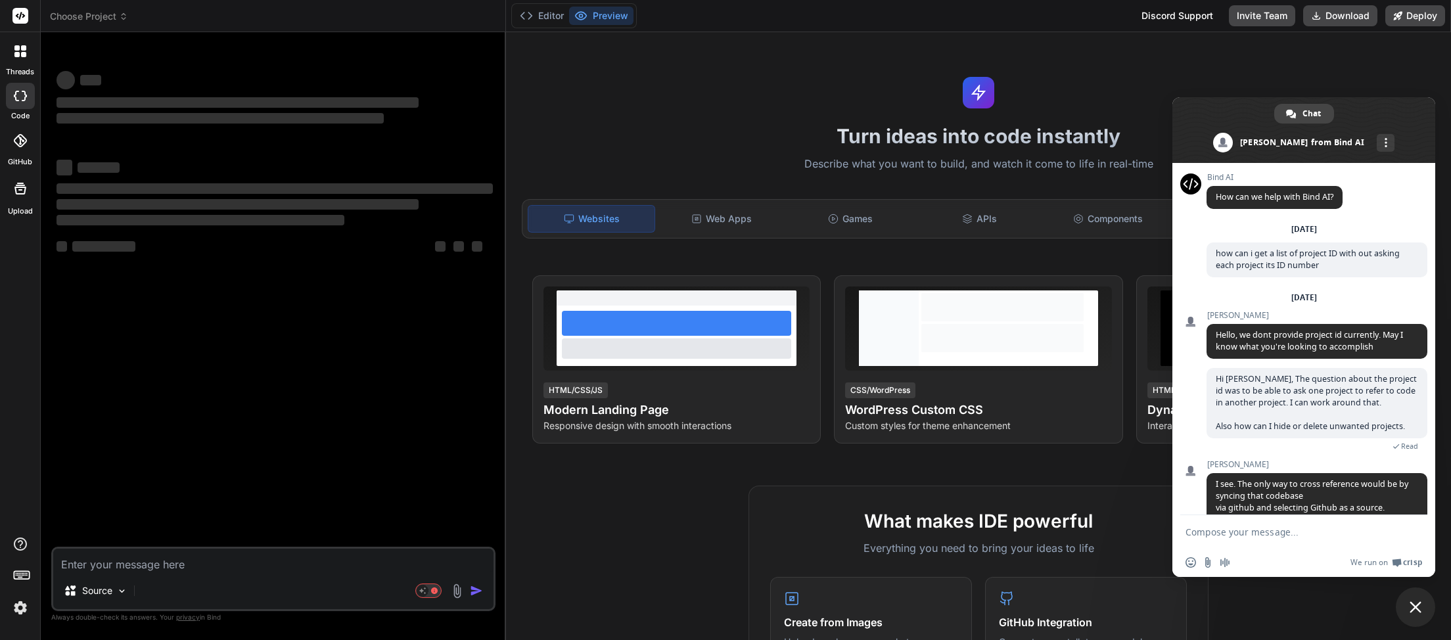
scroll to position [370, 0]
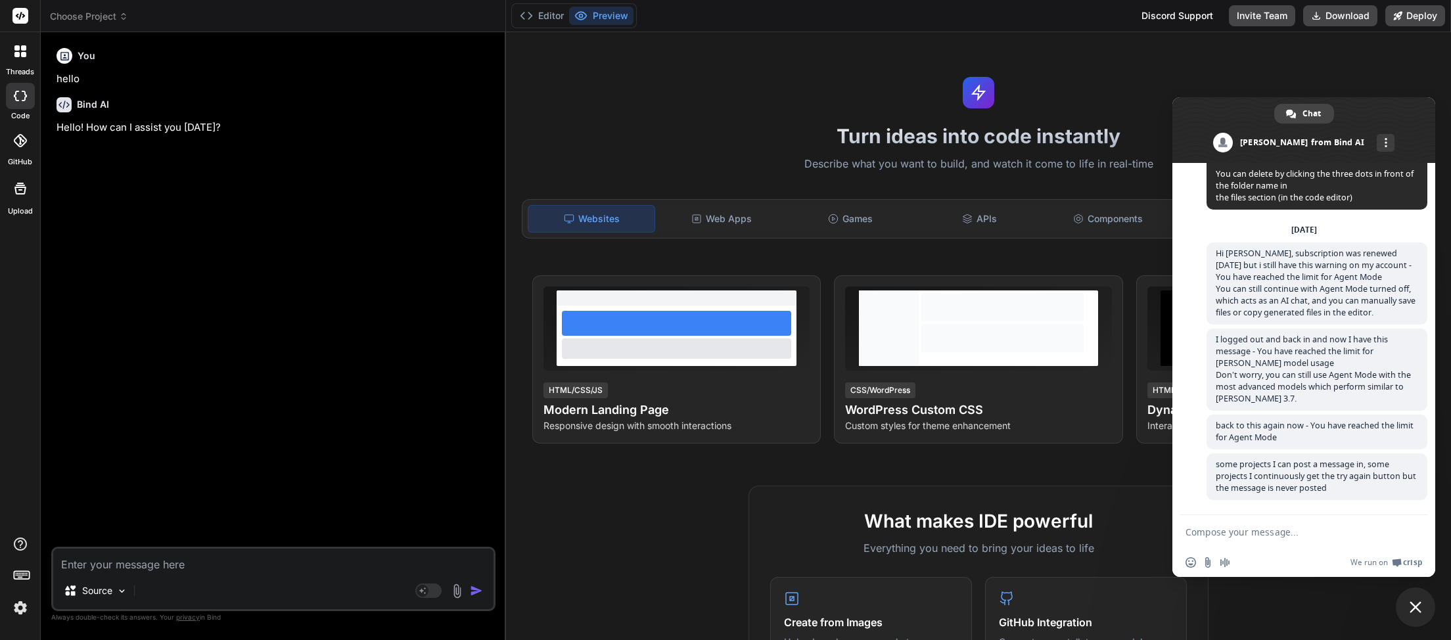
click at [118, 13] on span "Choose Project" at bounding box center [89, 16] width 78 height 13
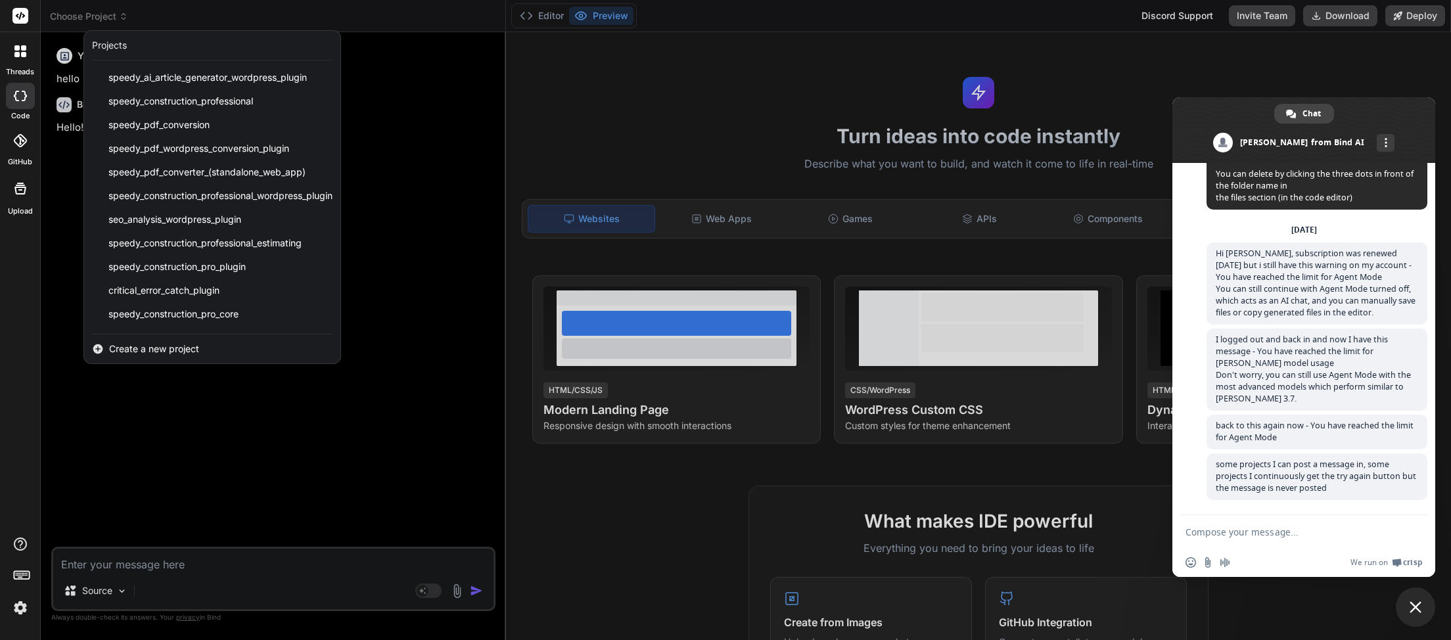
scroll to position [281, 0]
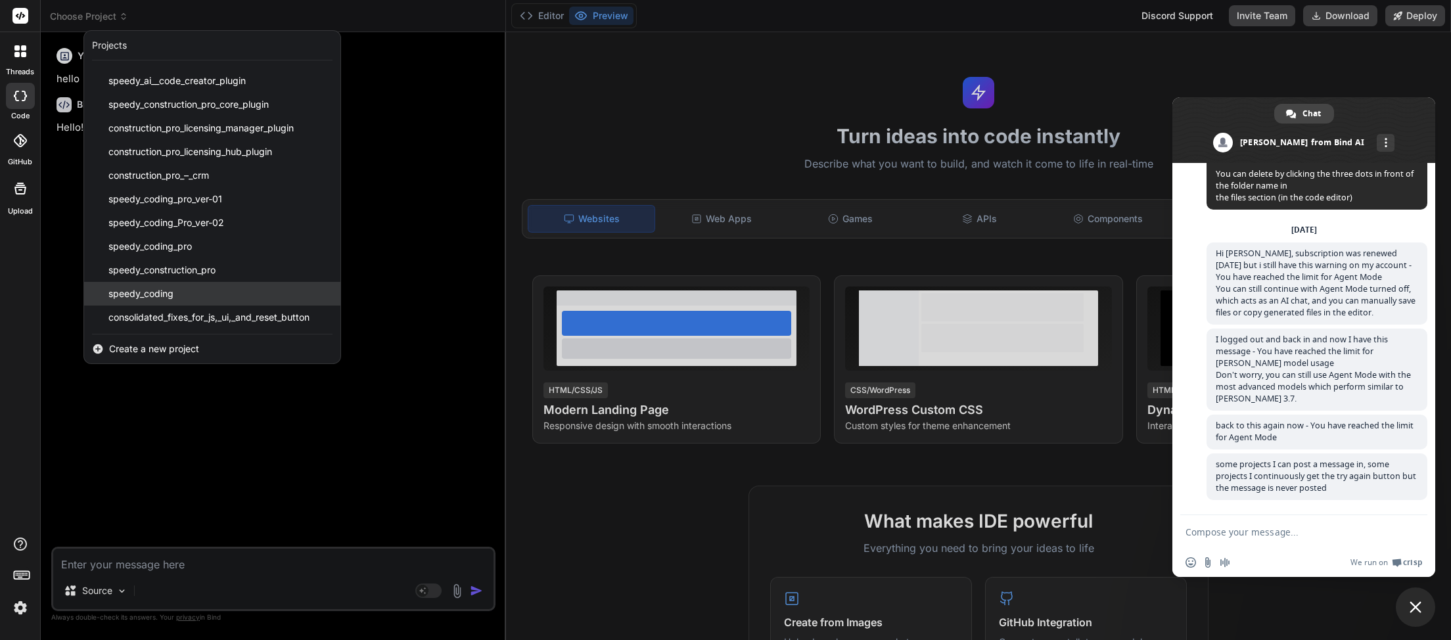
click at [155, 295] on span "speedy_coding" at bounding box center [140, 293] width 65 height 13
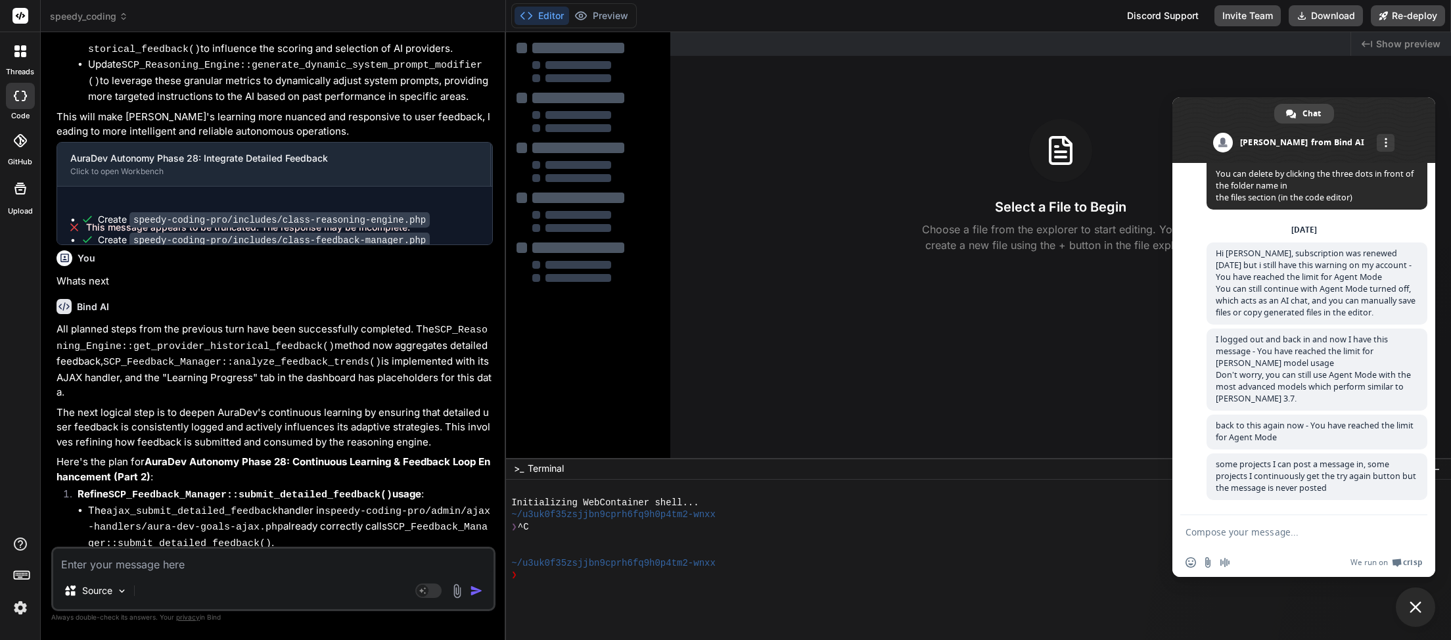
scroll to position [2986, 0]
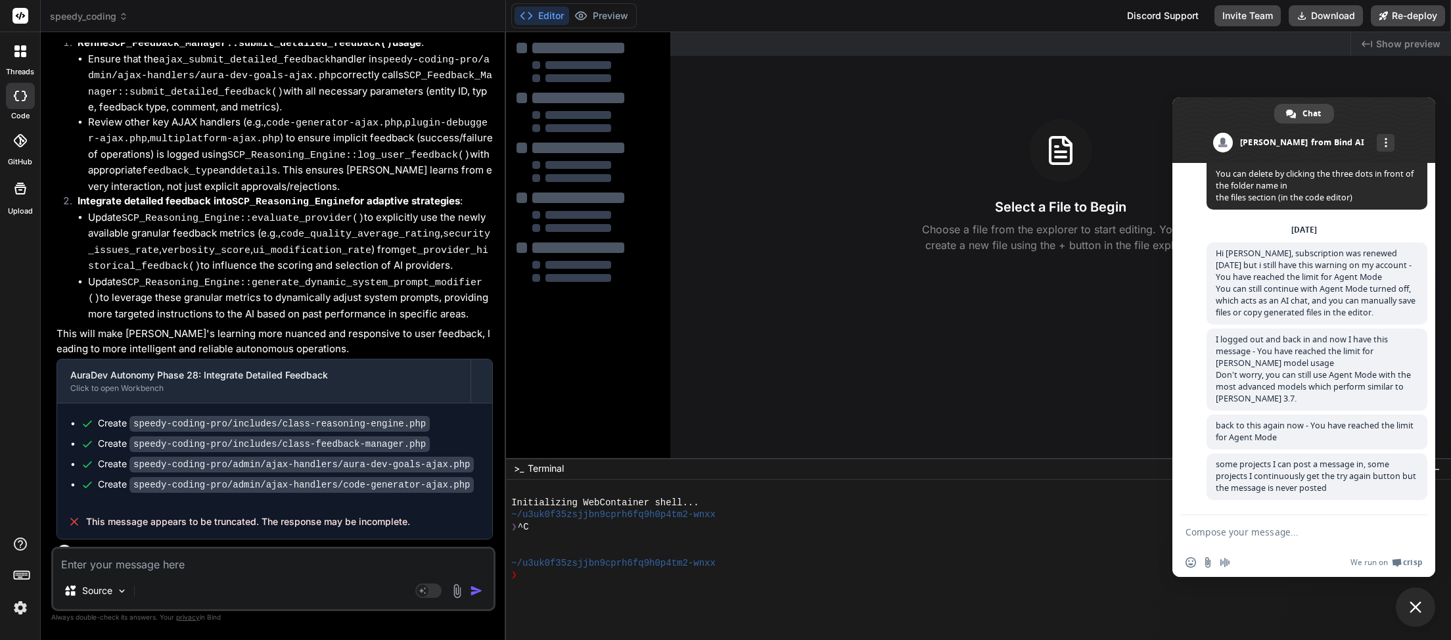
type textarea "x"
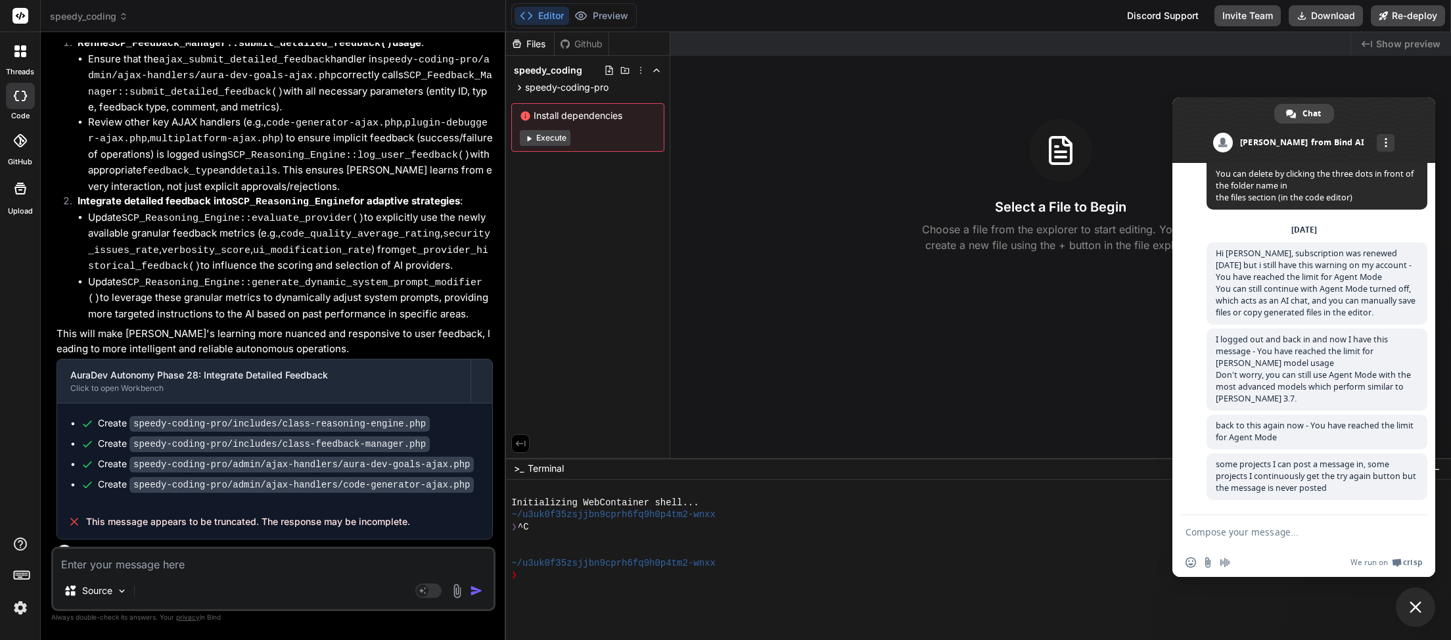
scroll to position [3503, 0]
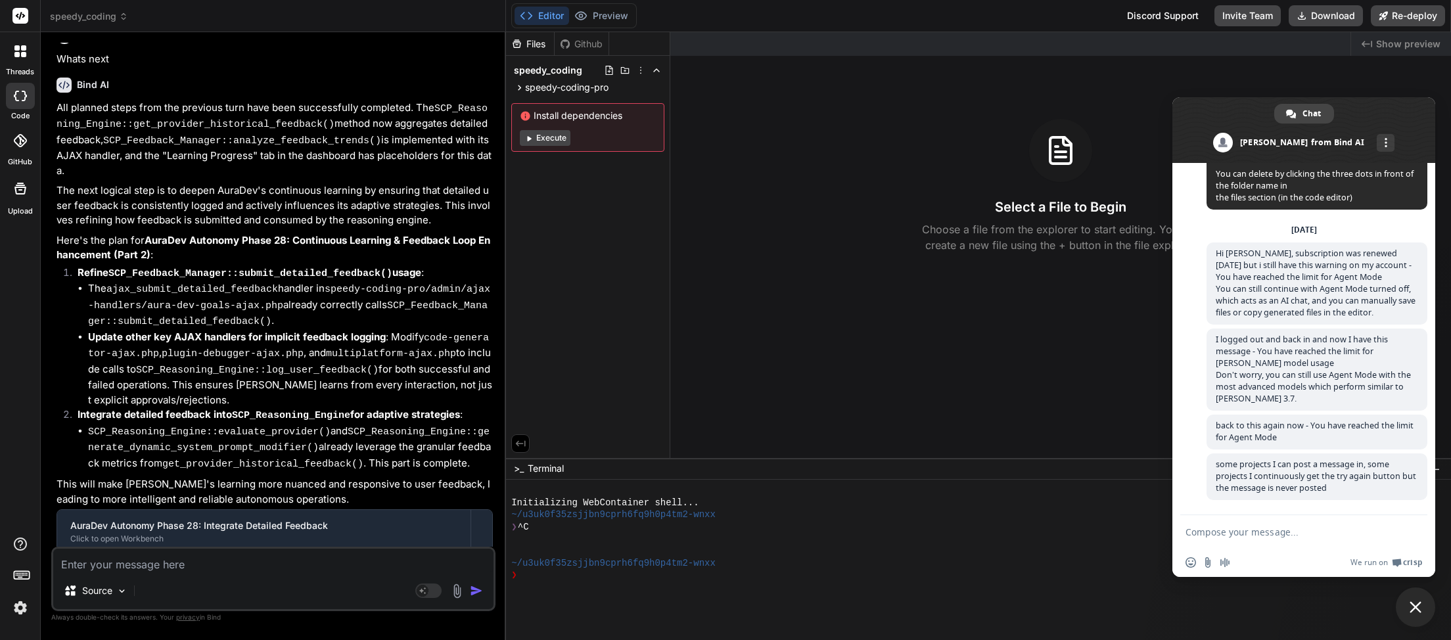
click at [141, 568] on textarea at bounding box center [273, 561] width 440 height 24
type textarea "n"
type textarea "x"
type textarea "ne"
type textarea "x"
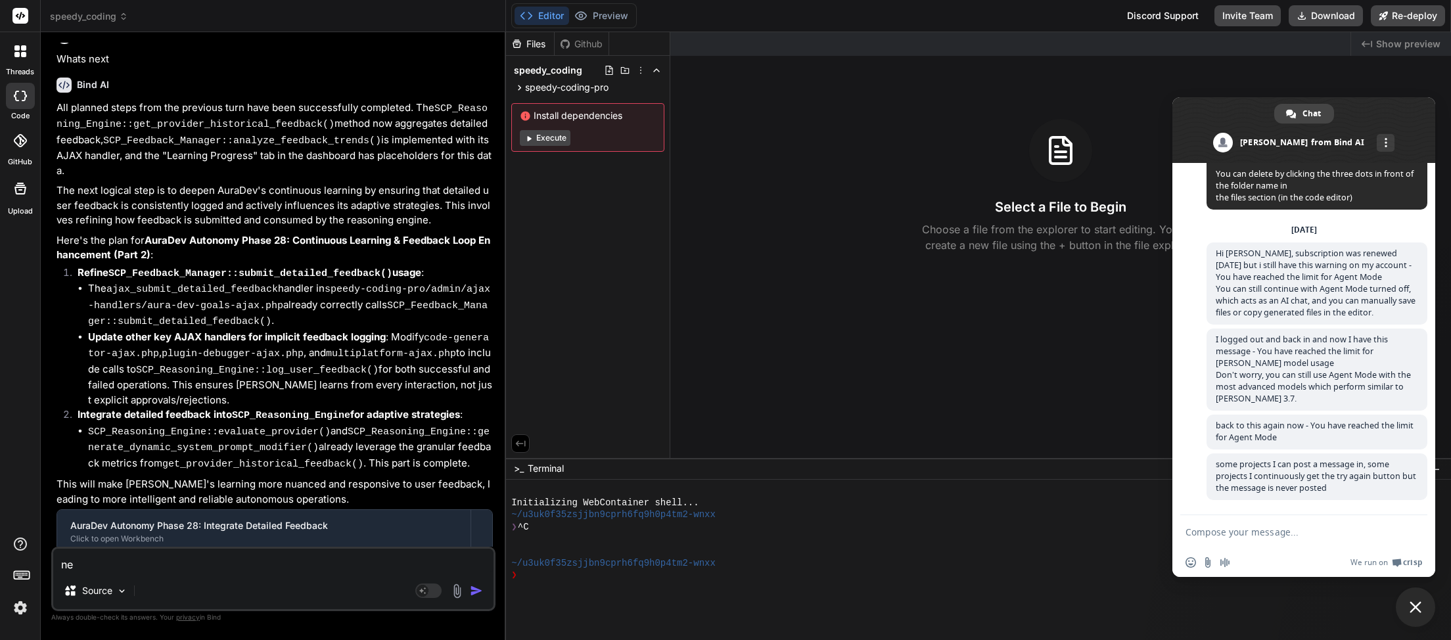
type textarea "nex"
type textarea "x"
type textarea "next"
type textarea "x"
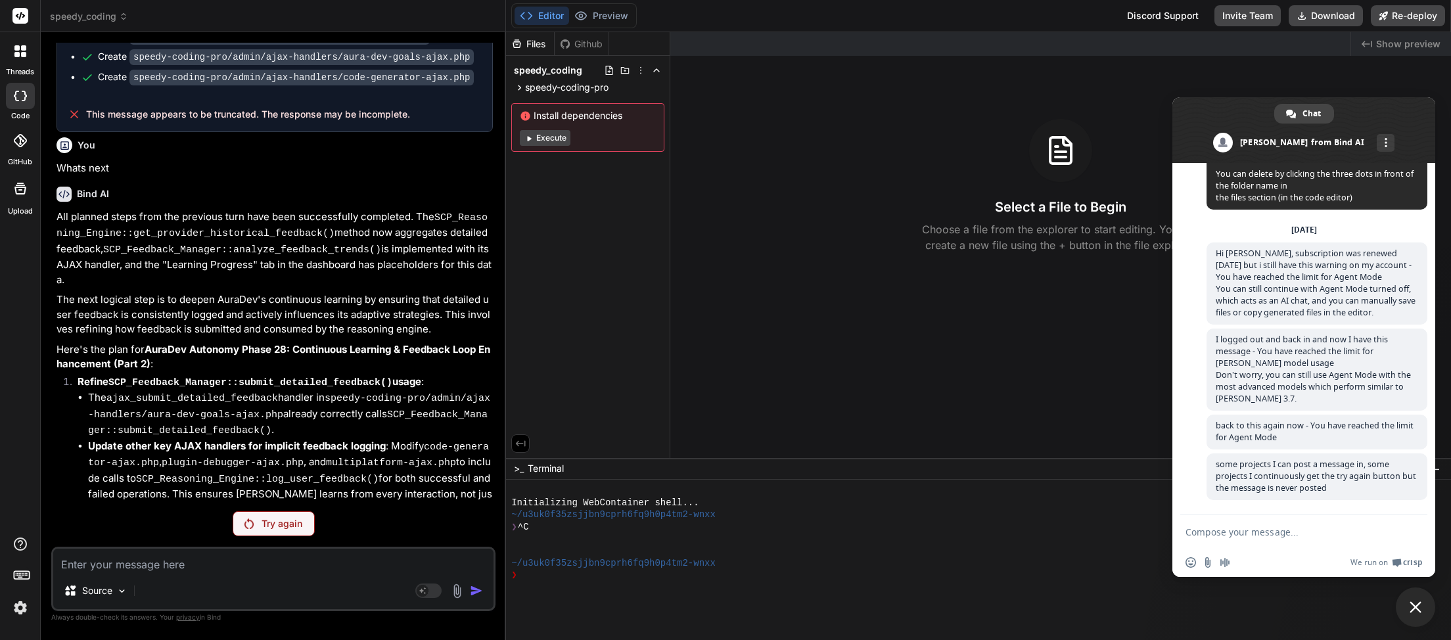
scroll to position [3393, 0]
click at [280, 528] on p "Try again" at bounding box center [282, 523] width 41 height 13
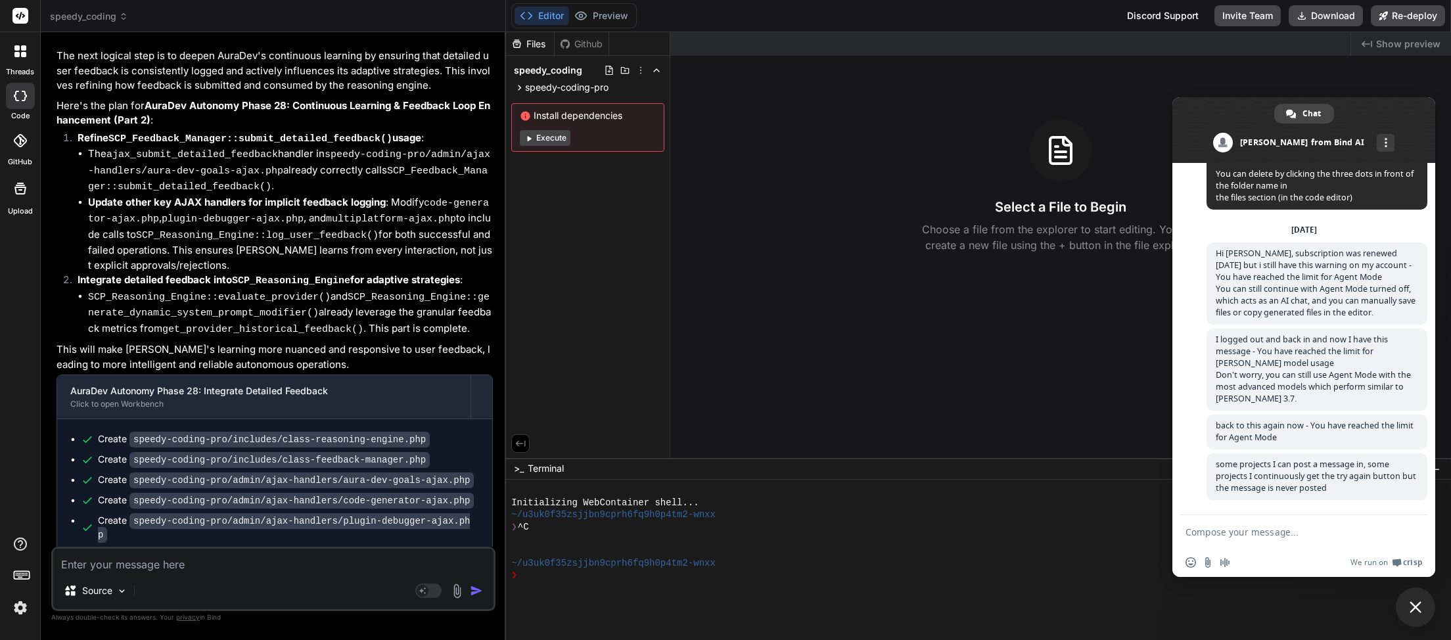
scroll to position [3639, 0]
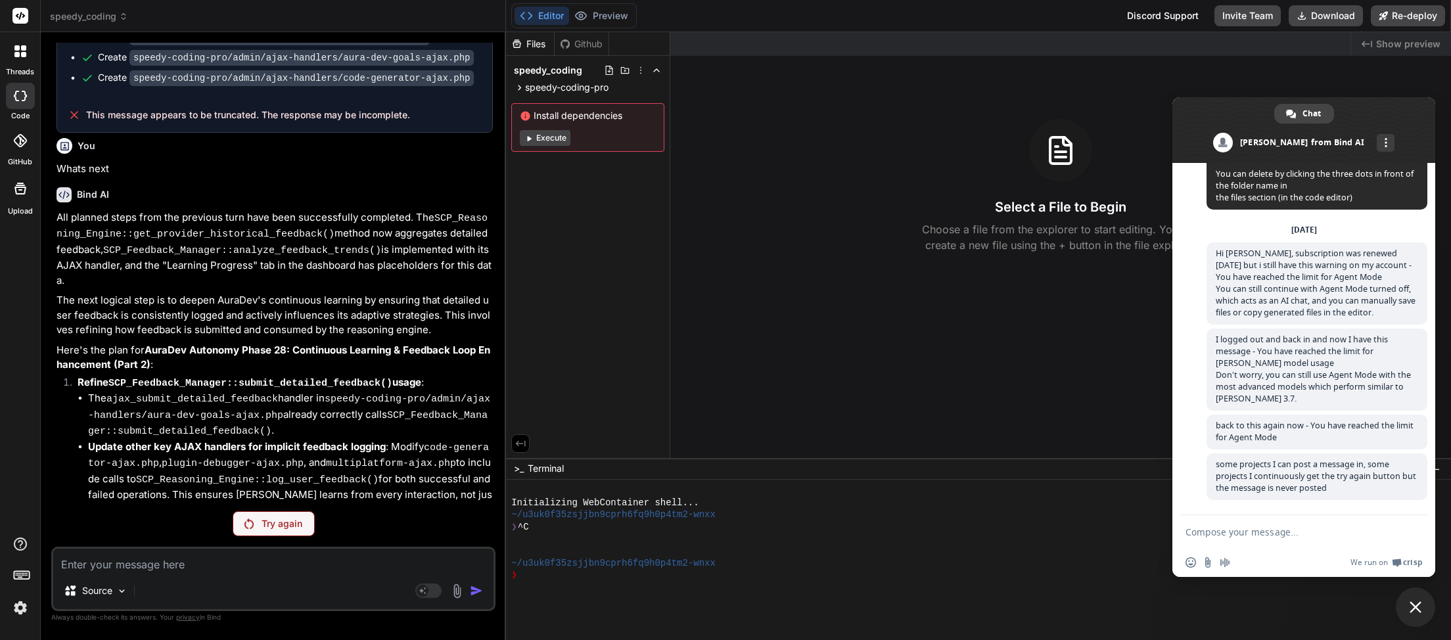
click at [291, 524] on p "Try again" at bounding box center [282, 523] width 41 height 13
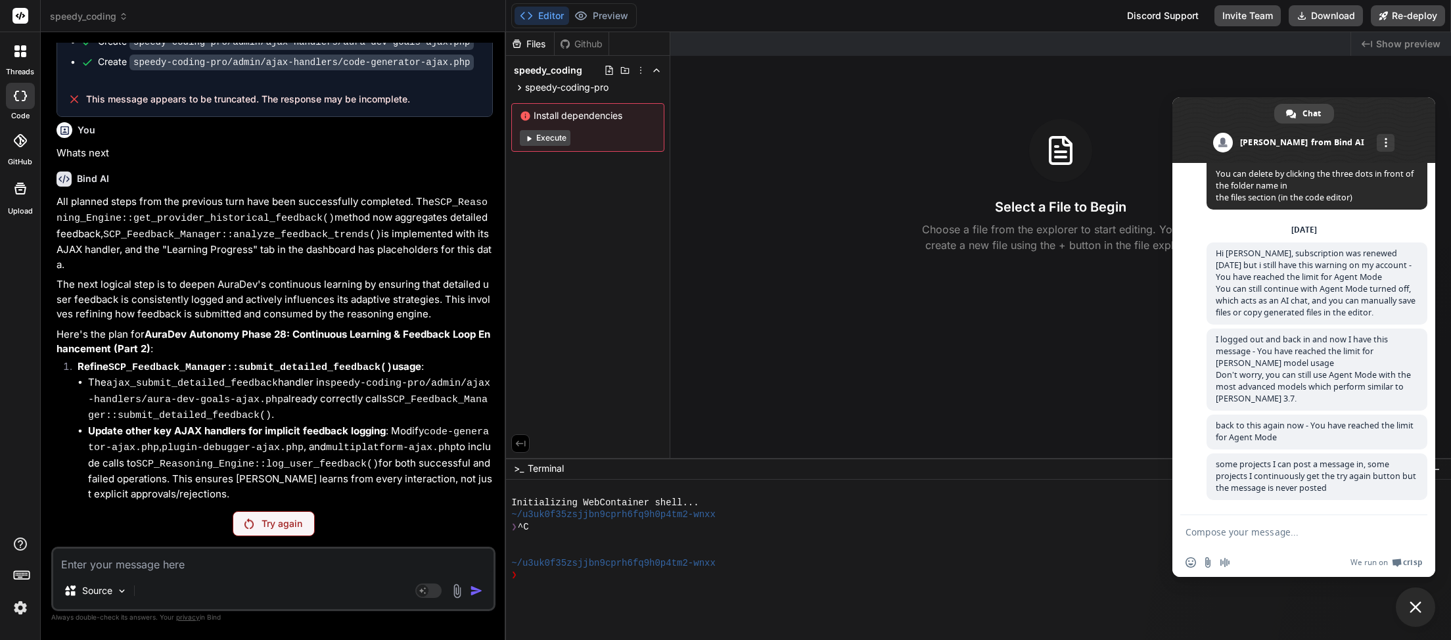
click at [291, 523] on p "Try again" at bounding box center [282, 523] width 41 height 13
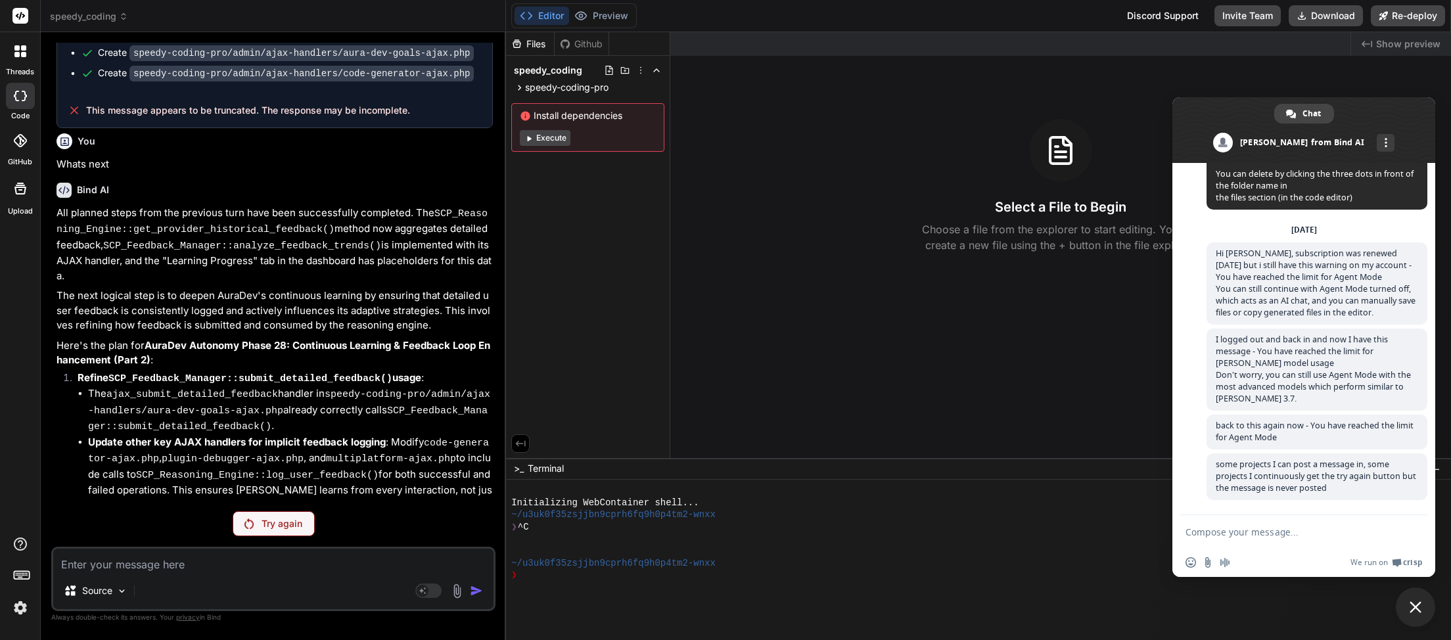
click at [291, 523] on p "Try again" at bounding box center [282, 523] width 41 height 13
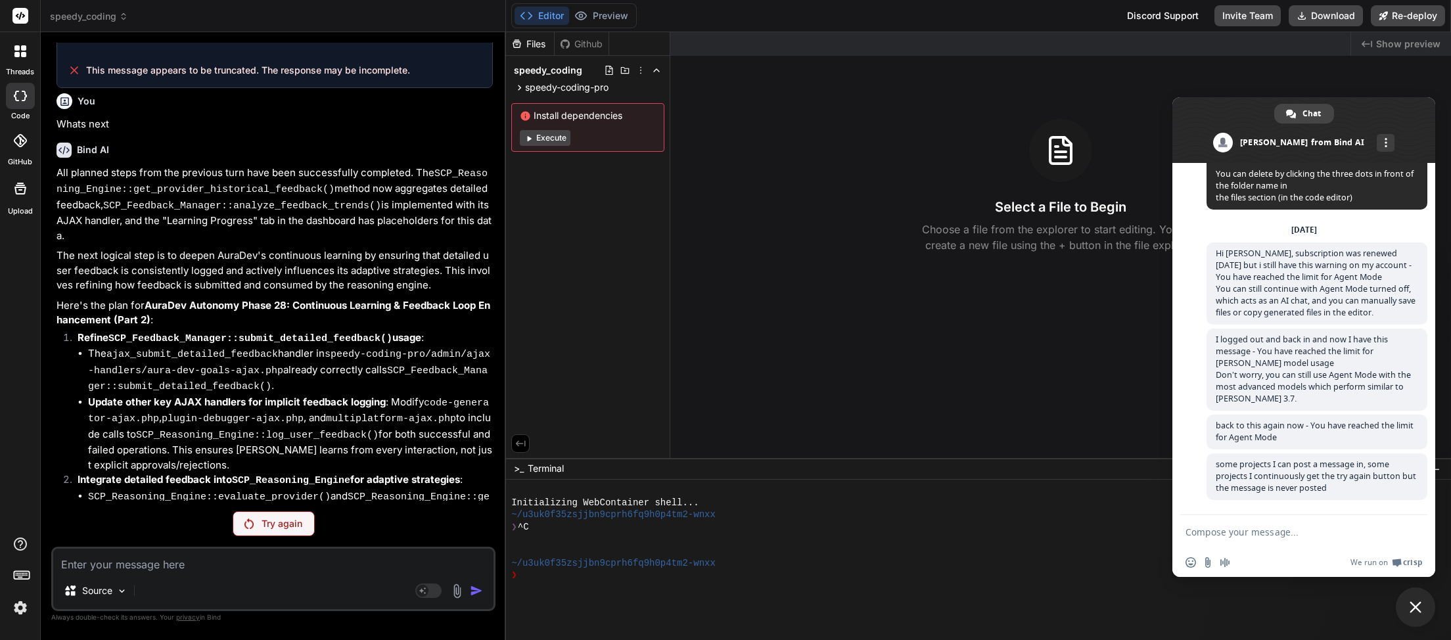
click at [291, 523] on p "Try again" at bounding box center [282, 523] width 41 height 13
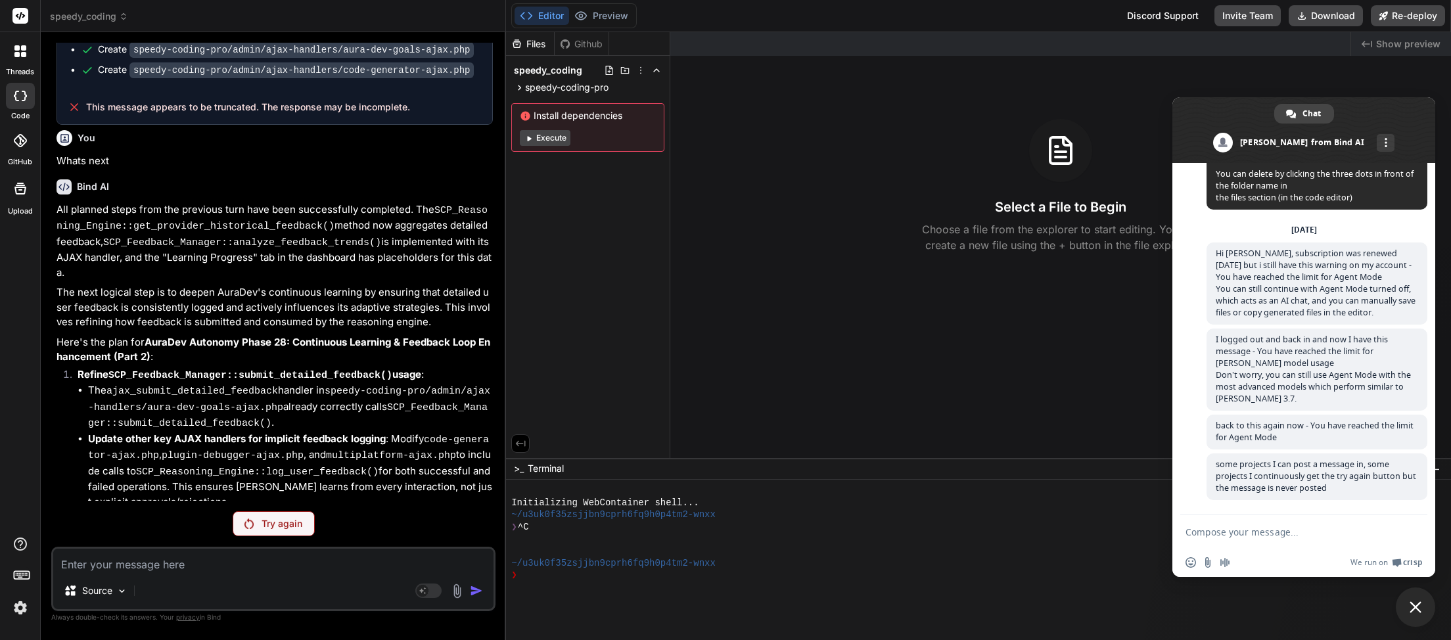
click at [291, 523] on p "Try again" at bounding box center [282, 523] width 41 height 13
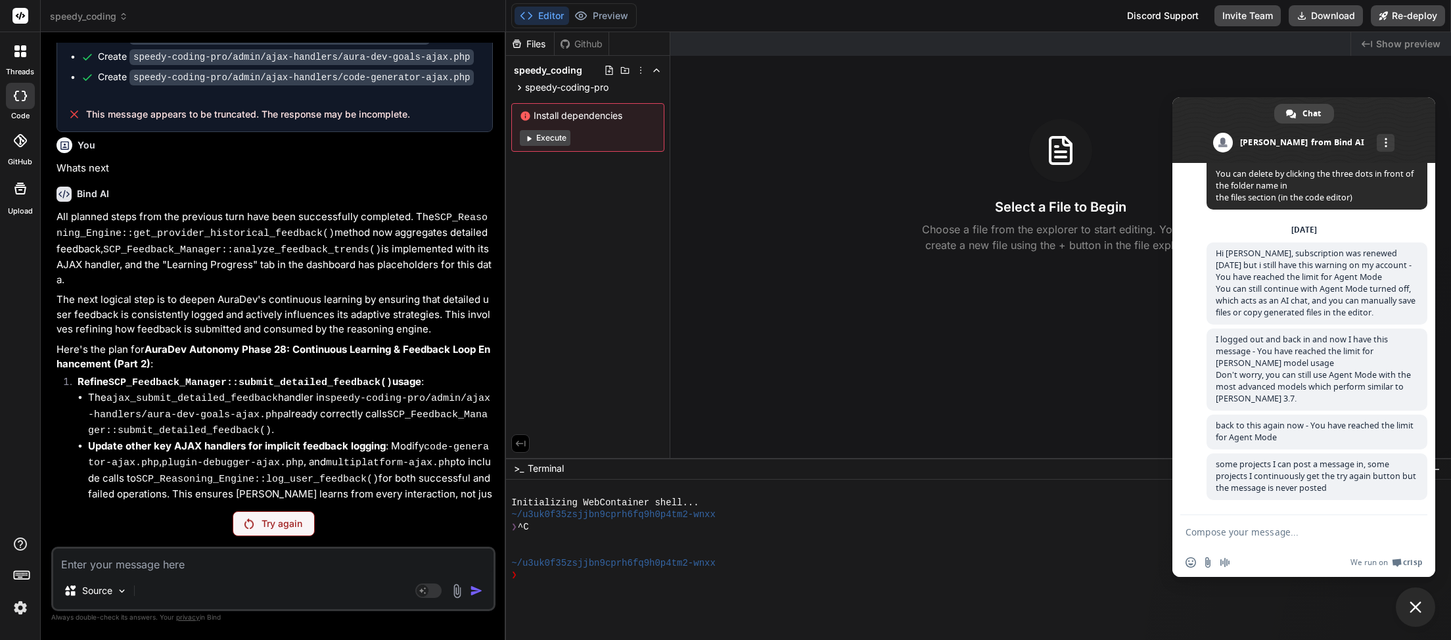
click at [291, 523] on p "Try again" at bounding box center [282, 523] width 41 height 13
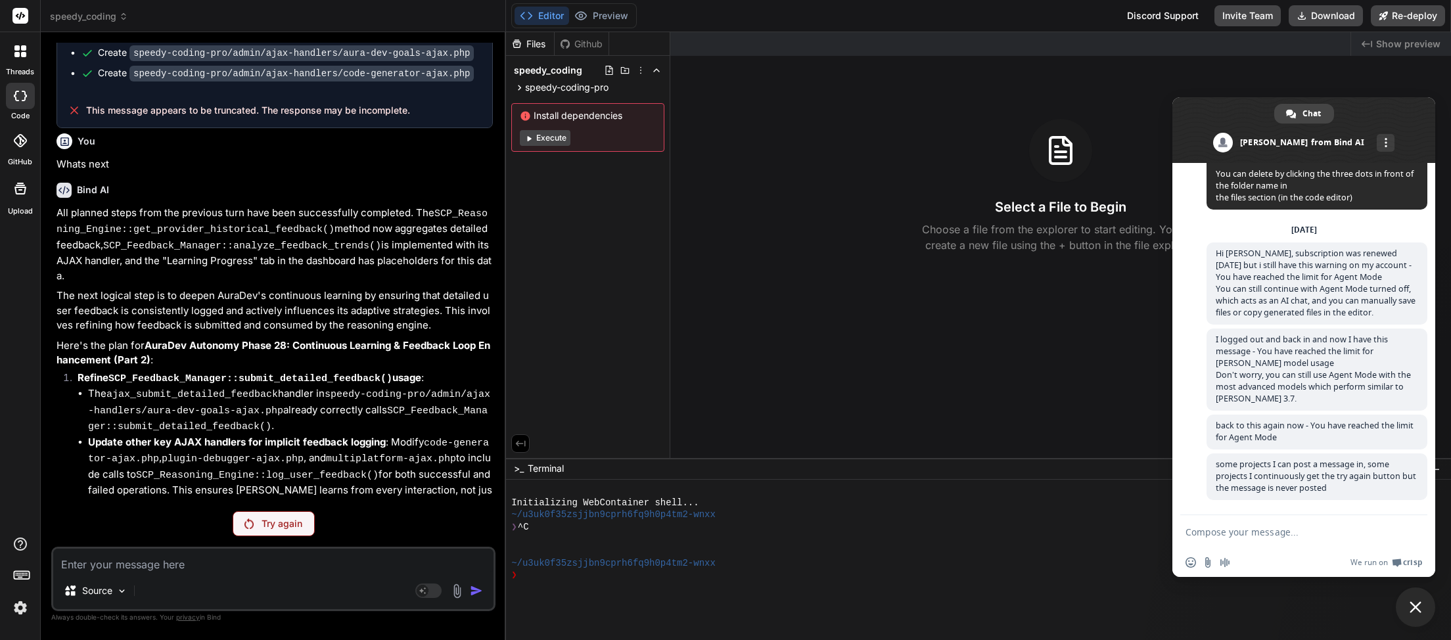
click at [266, 525] on p "Try again" at bounding box center [282, 523] width 41 height 13
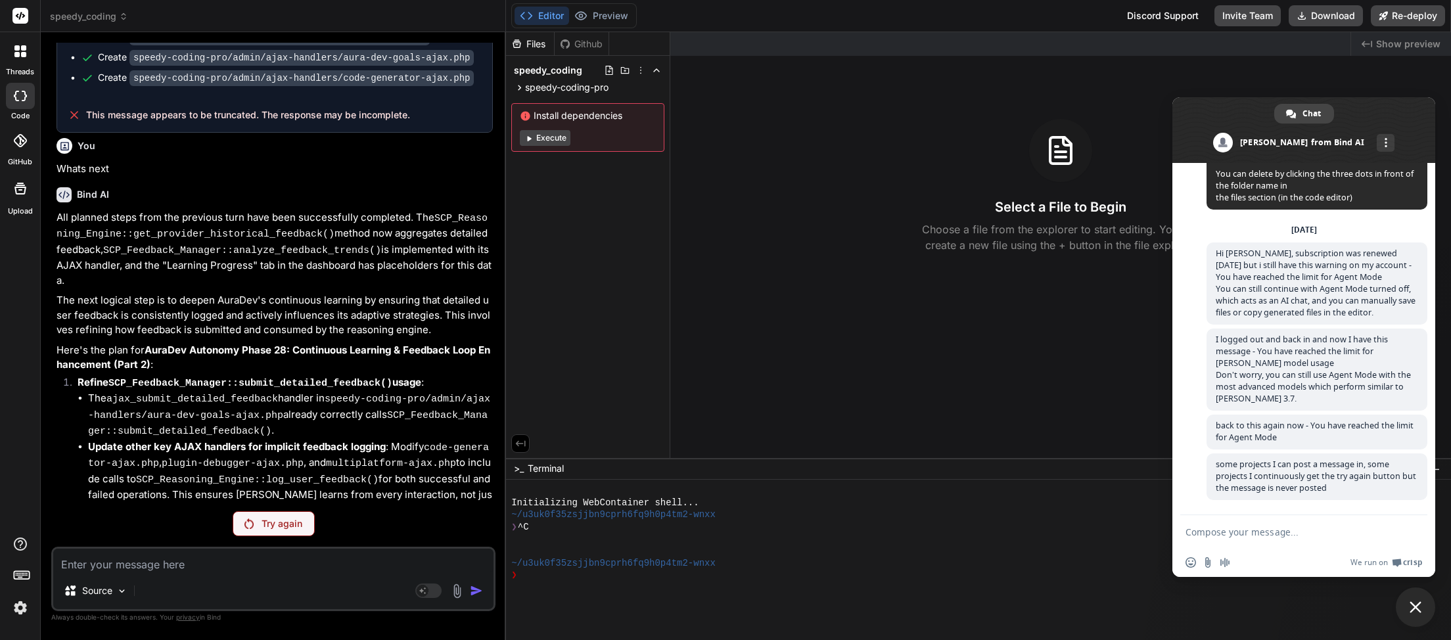
click at [265, 523] on p "Try again" at bounding box center [282, 523] width 41 height 13
click at [1417, 598] on span "Close chat" at bounding box center [1415, 607] width 39 height 39
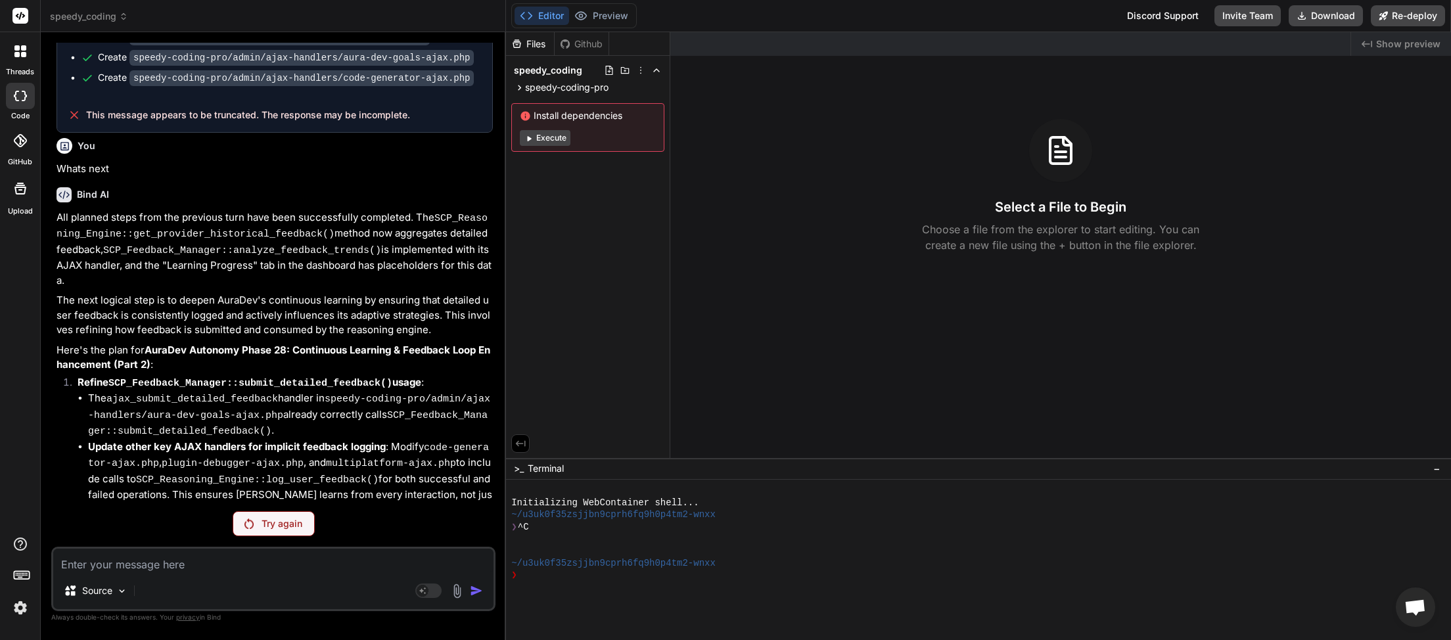
click at [257, 535] on div "Try again" at bounding box center [274, 523] width 82 height 25
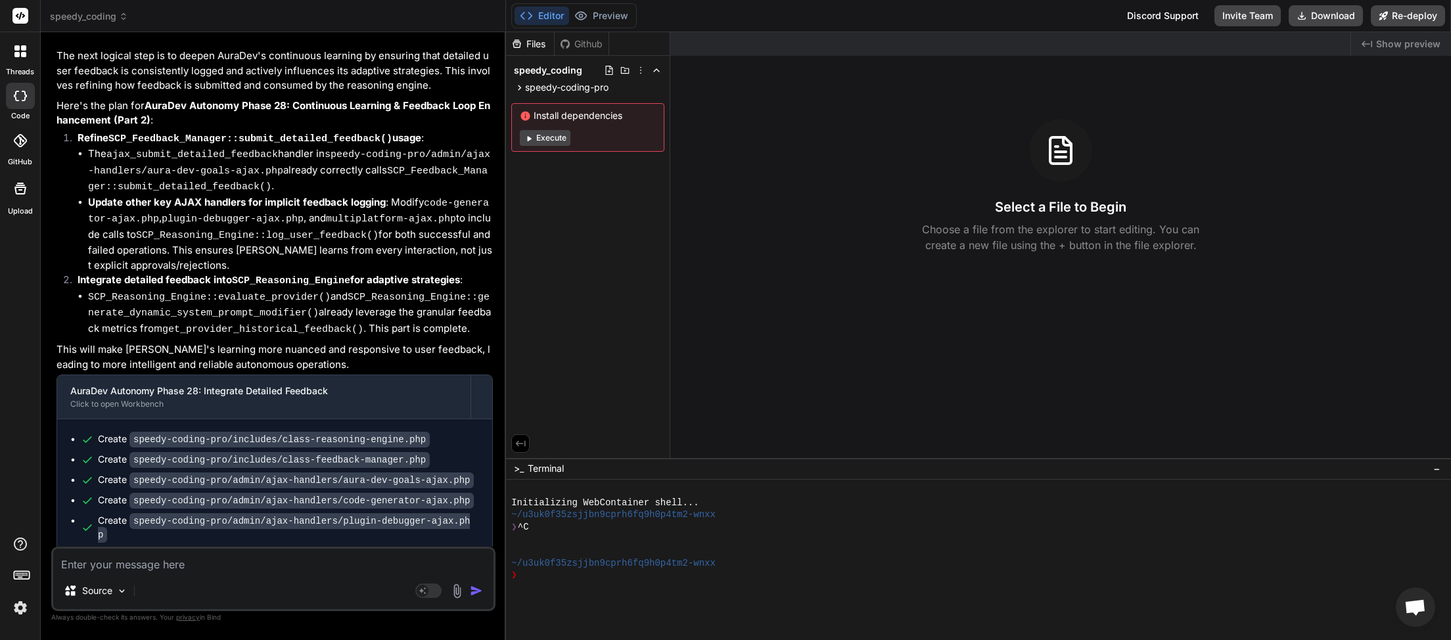
scroll to position [3639, 0]
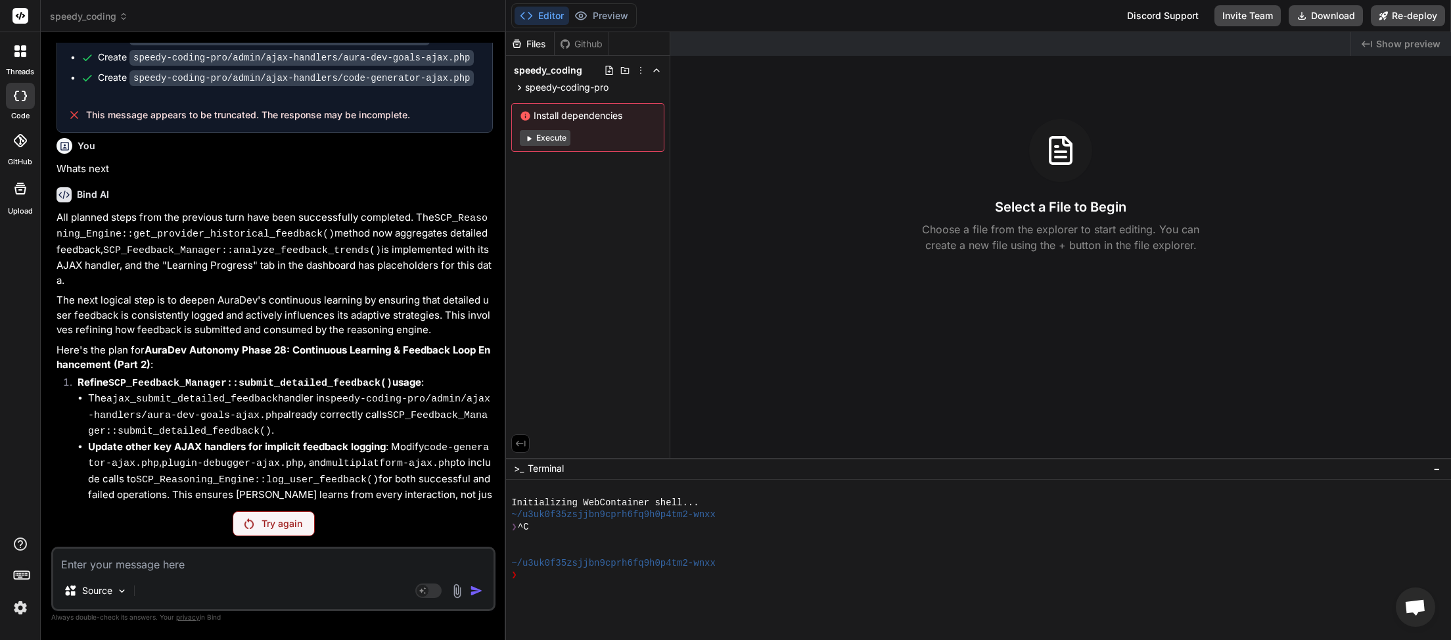
click at [267, 526] on p "Try again" at bounding box center [282, 523] width 41 height 13
click at [268, 525] on p "Try again" at bounding box center [282, 523] width 41 height 13
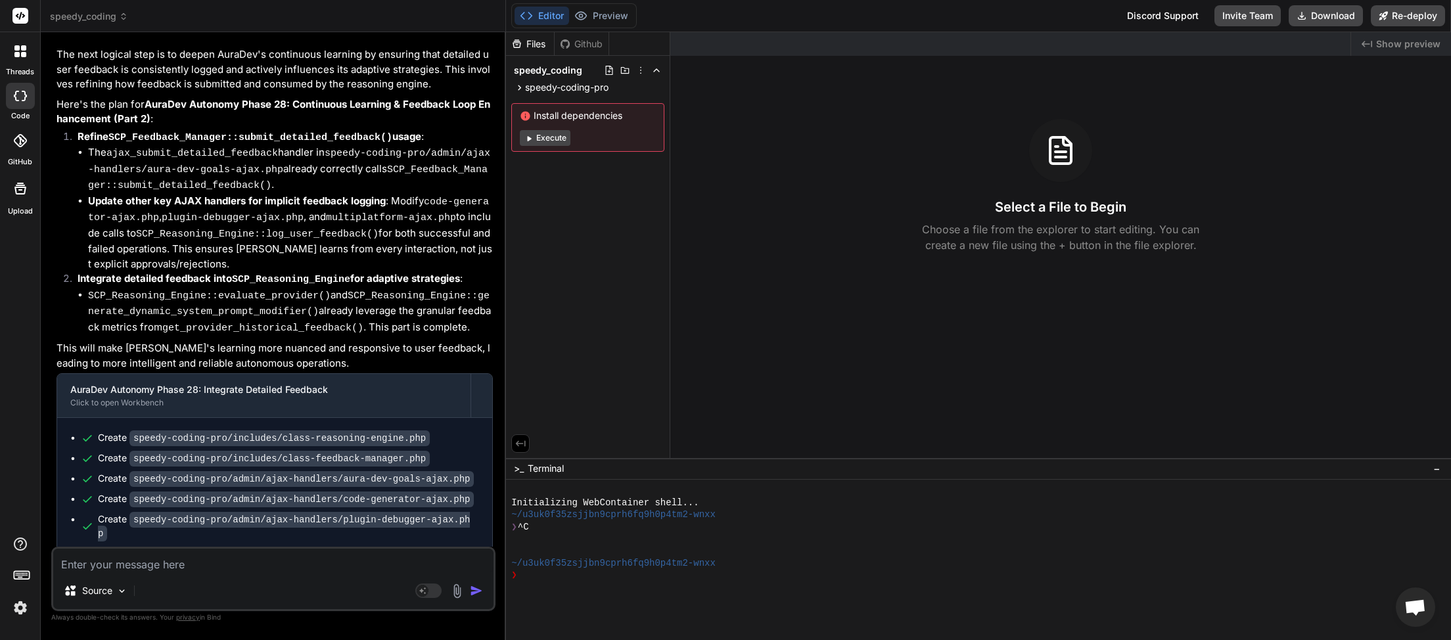
type textarea "x"
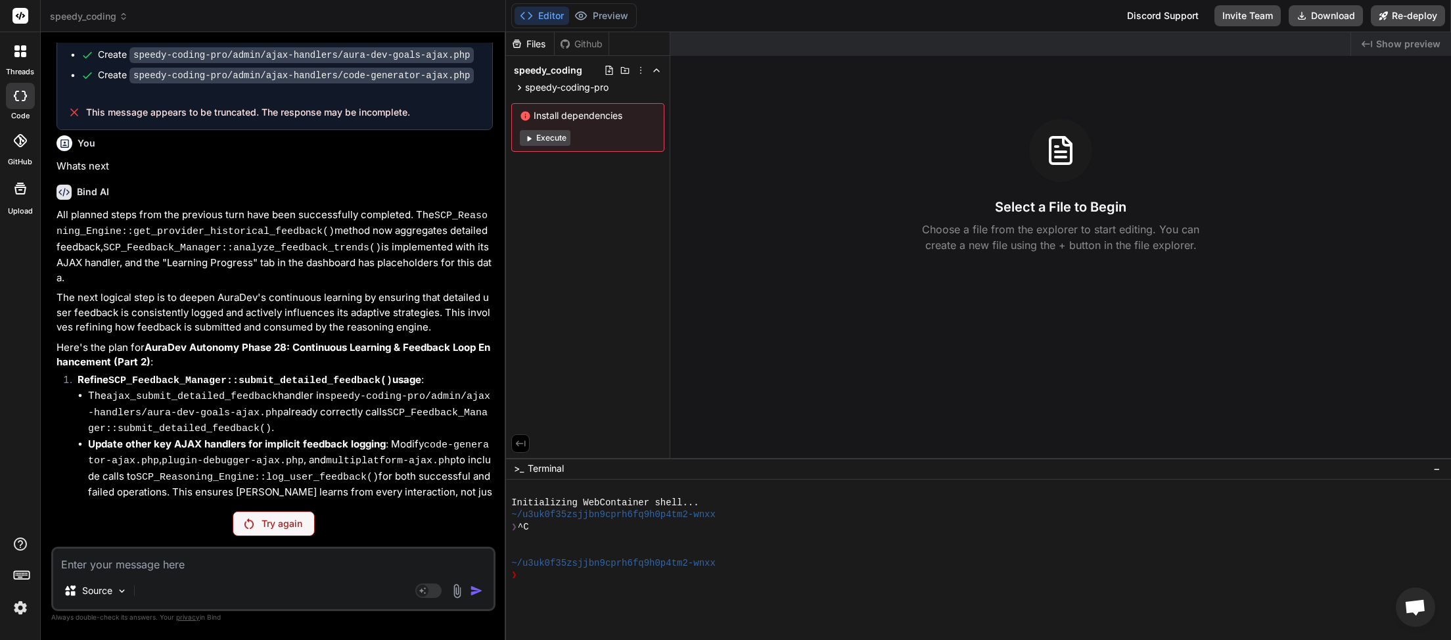
scroll to position [3393, 0]
click at [125, 17] on icon at bounding box center [123, 16] width 9 height 9
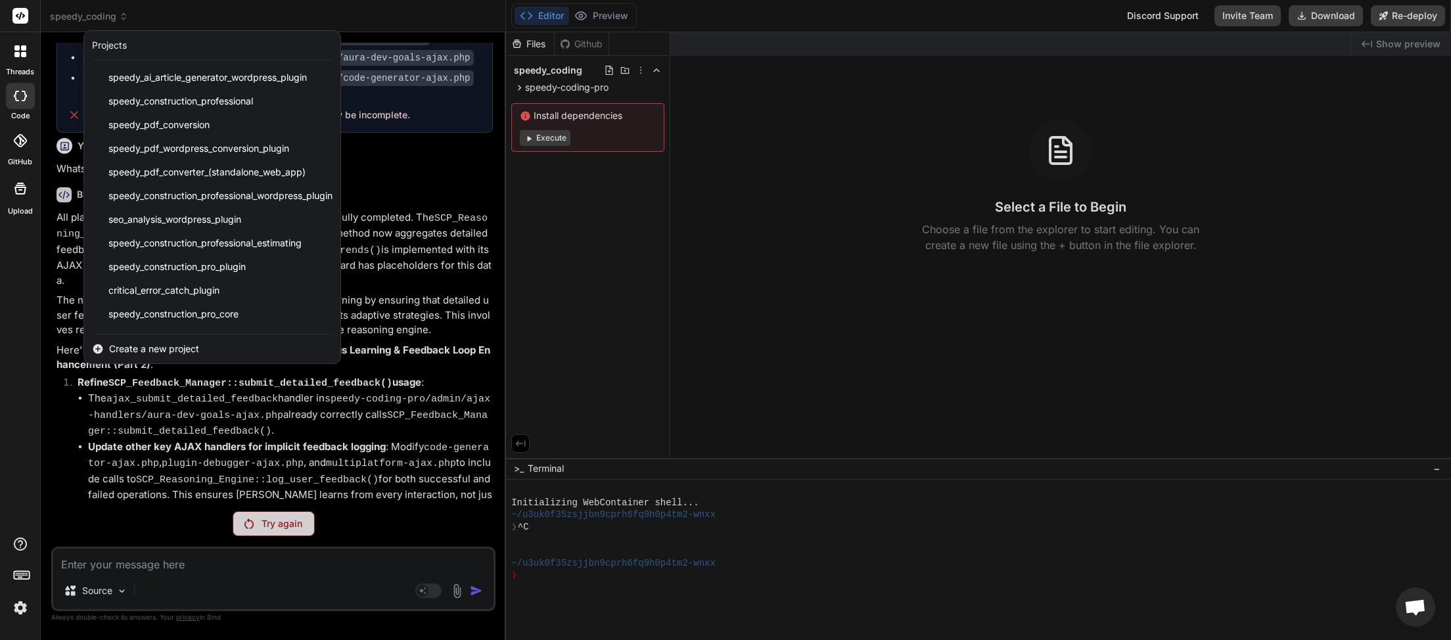
click at [156, 349] on span "Create a new project" at bounding box center [154, 348] width 90 height 13
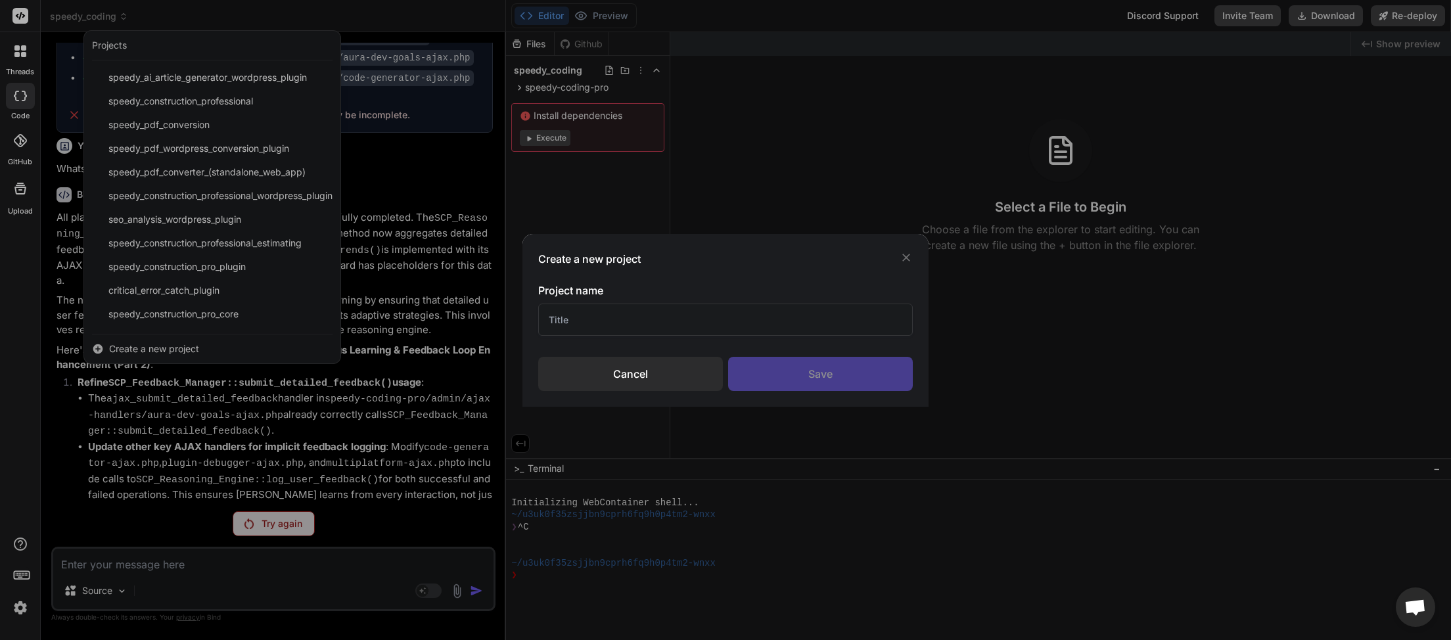
click at [641, 317] on input "text" at bounding box center [725, 320] width 375 height 32
type input "Speedy Coder"
click at [810, 382] on div "Save" at bounding box center [820, 374] width 185 height 34
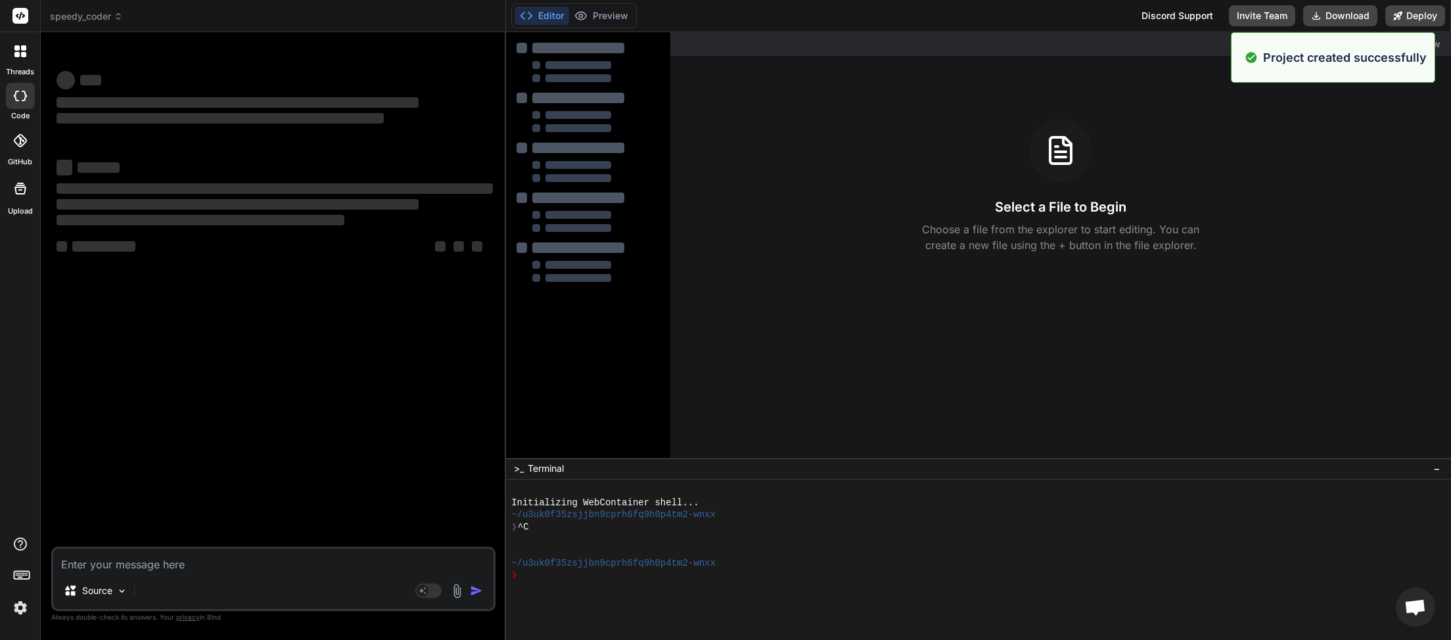
scroll to position [0, 0]
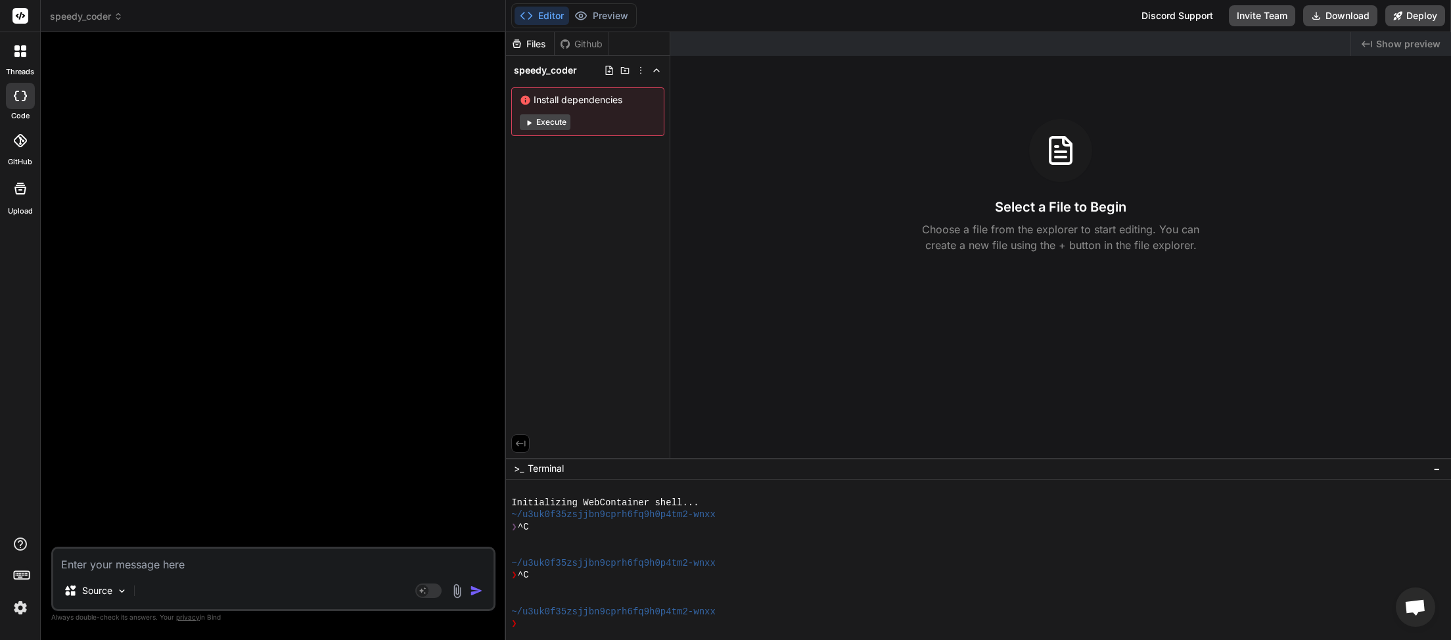
click at [122, 18] on icon at bounding box center [118, 16] width 9 height 9
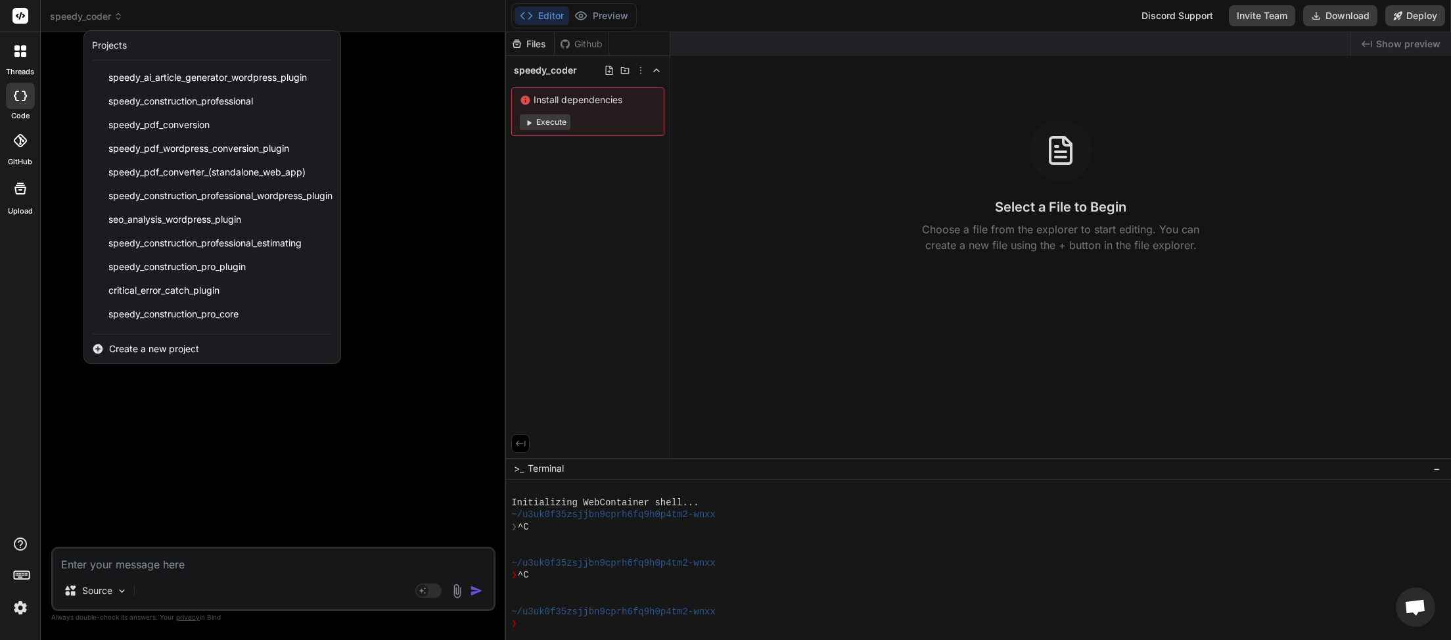
click at [401, 580] on div at bounding box center [725, 320] width 1451 height 640
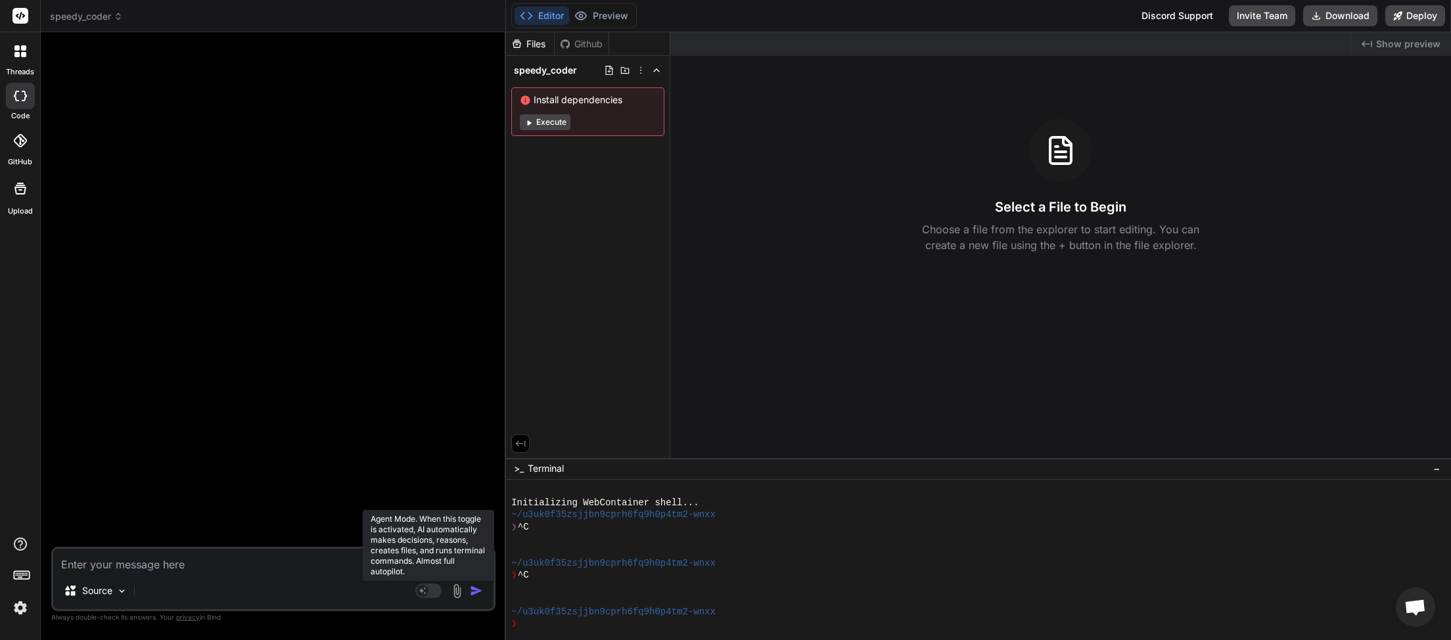
click at [430, 599] on icon at bounding box center [428, 591] width 26 height 15
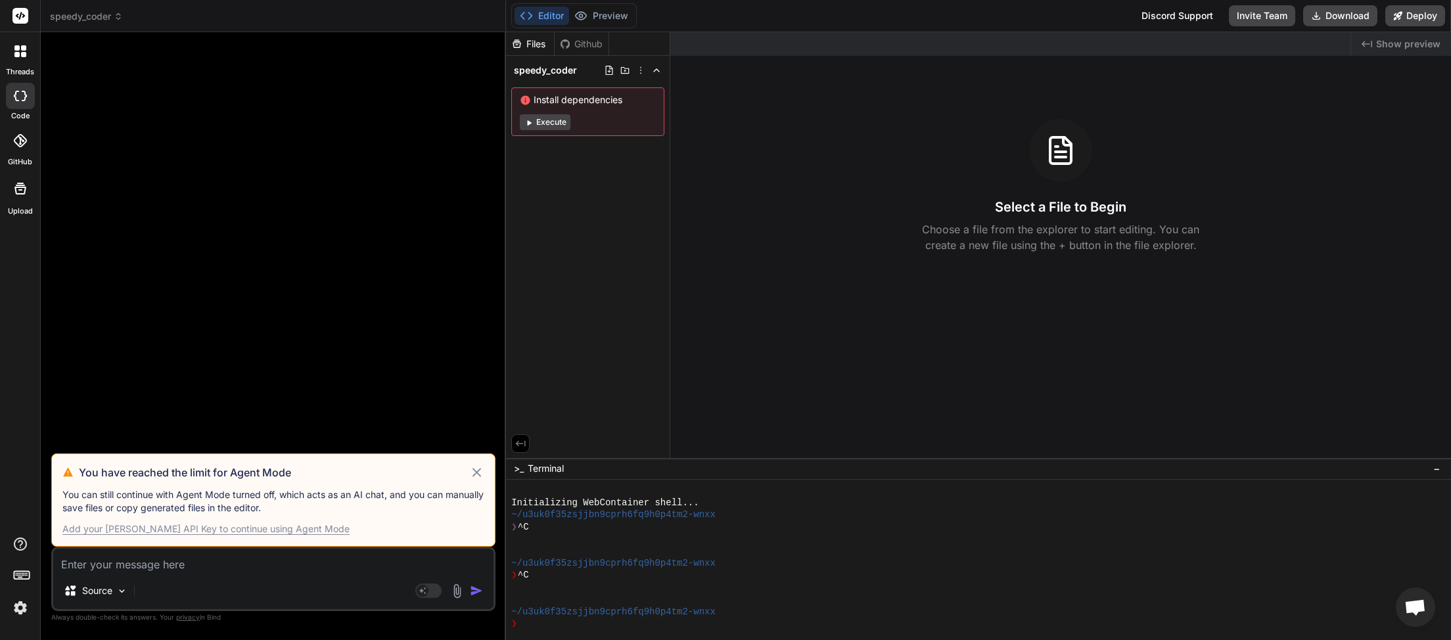
click at [477, 478] on icon at bounding box center [476, 473] width 15 height 16
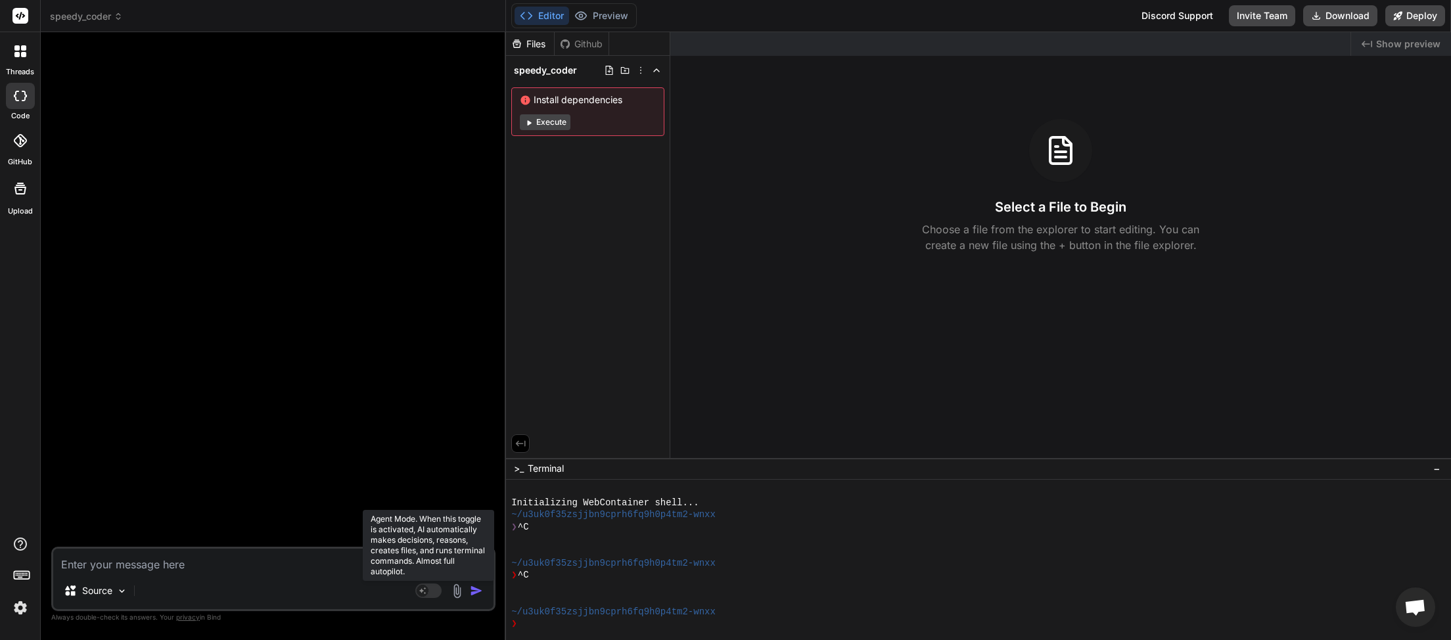
click at [435, 596] on rect at bounding box center [428, 591] width 26 height 14
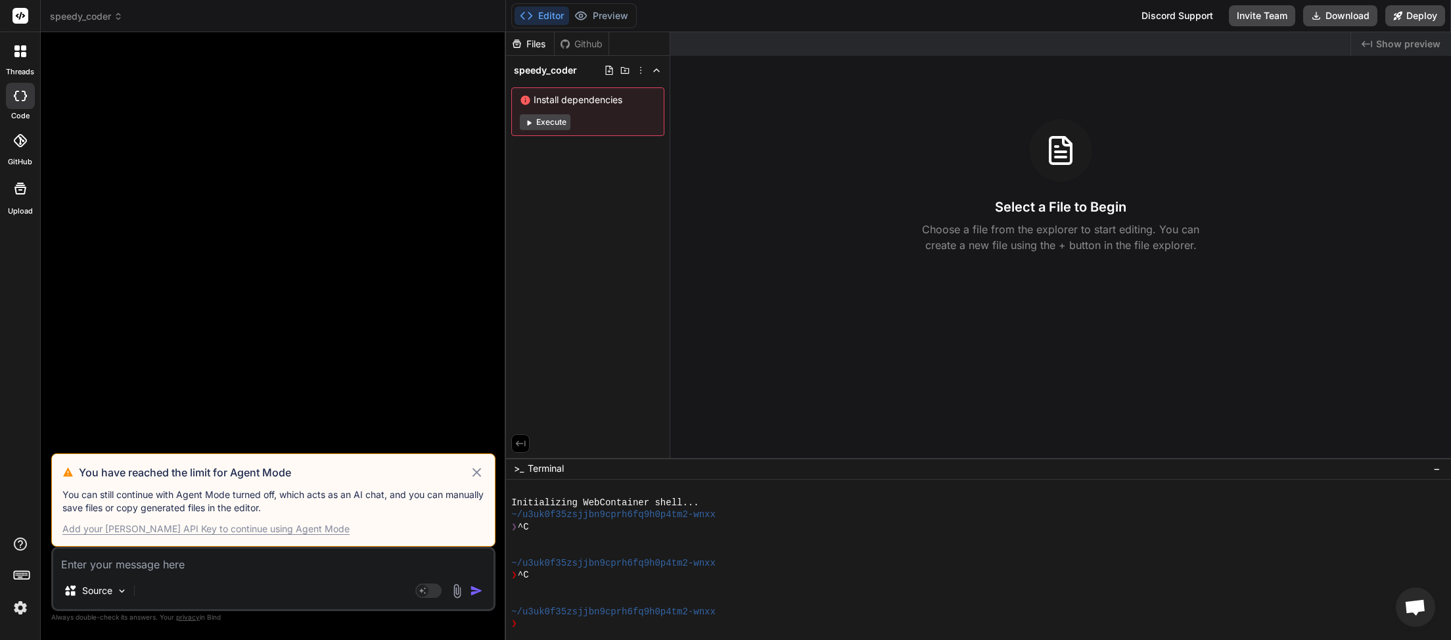
click at [481, 475] on icon at bounding box center [476, 473] width 15 height 16
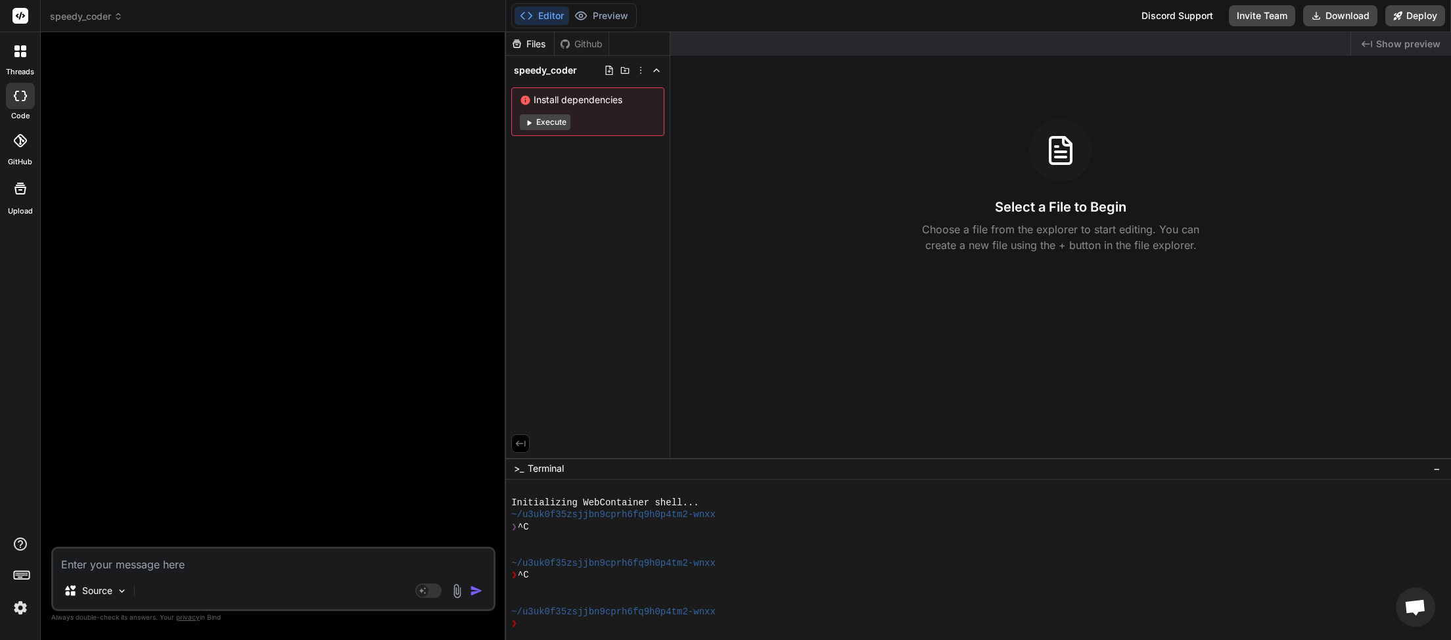
click at [116, 17] on icon at bounding box center [118, 16] width 9 height 9
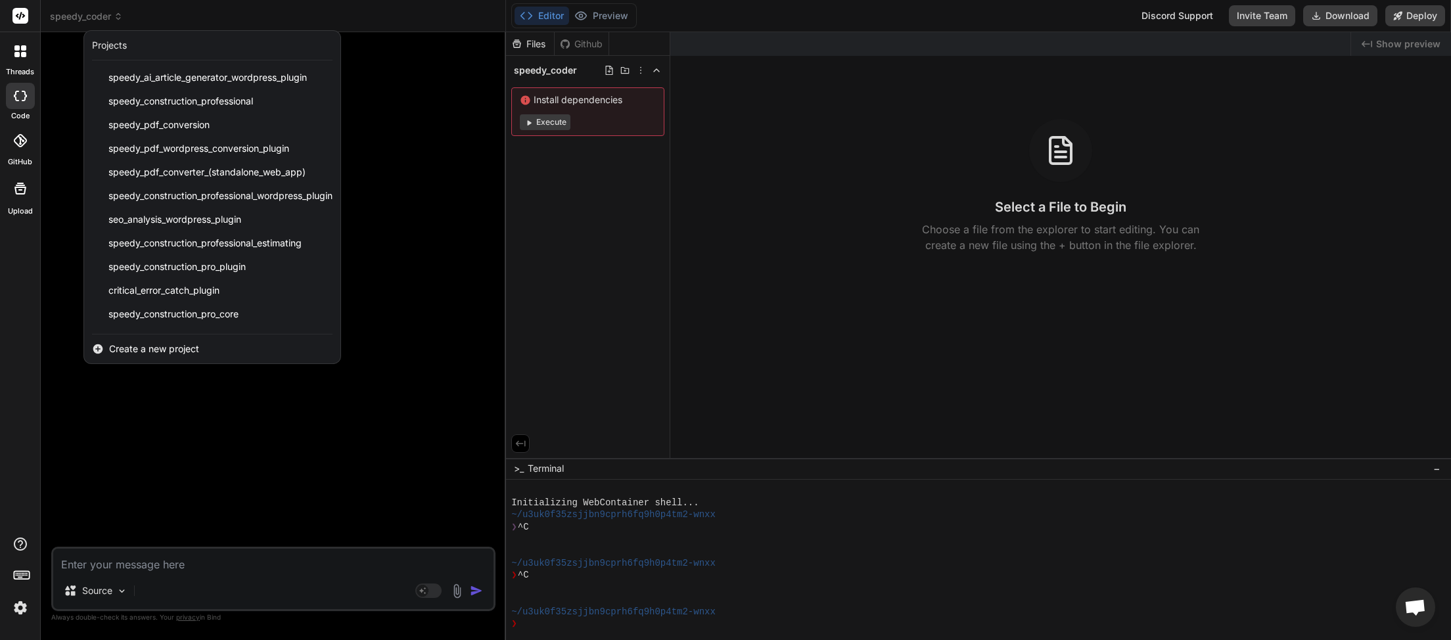
scroll to position [304, 0]
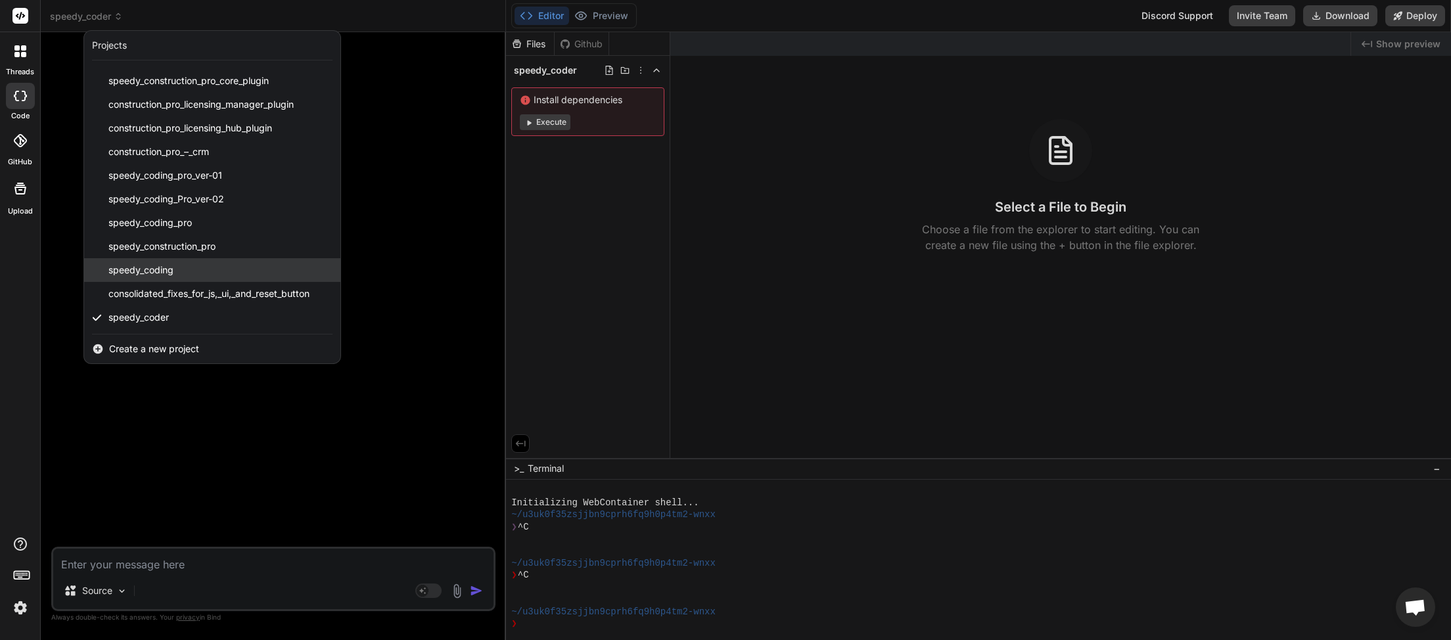
click at [150, 268] on span "speedy_coding" at bounding box center [140, 270] width 65 height 13
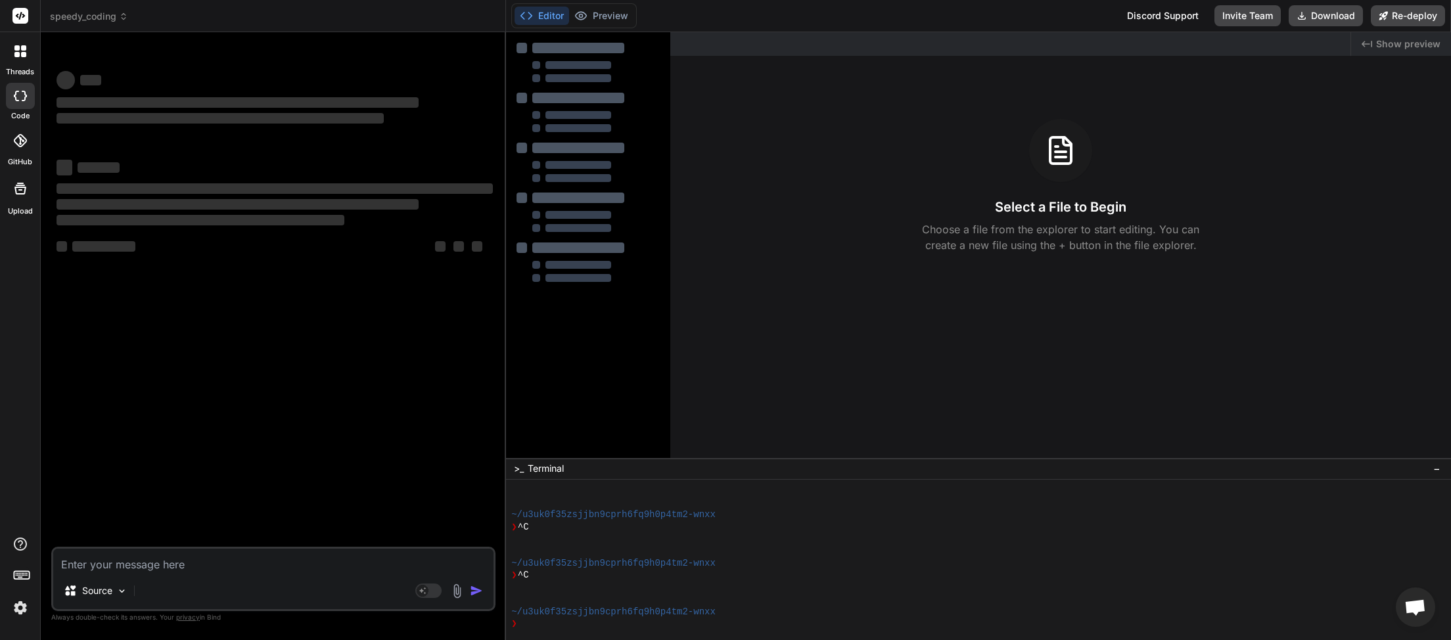
scroll to position [48, 0]
type textarea "x"
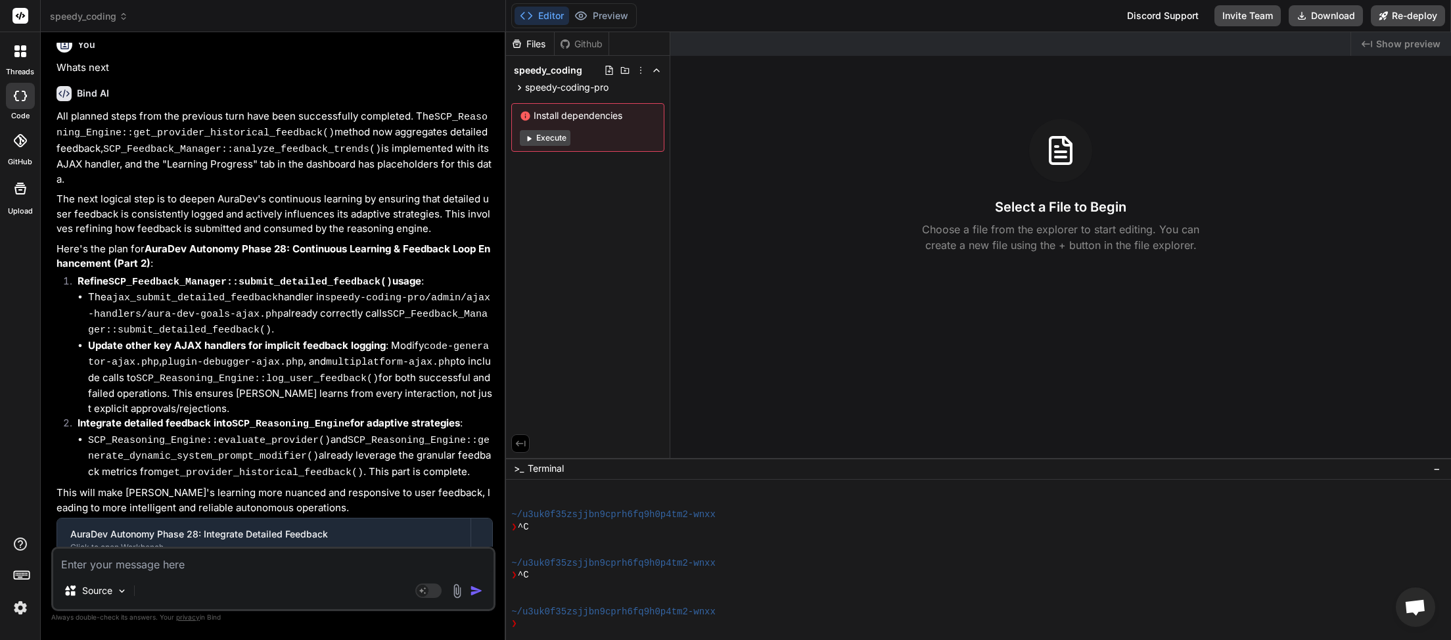
scroll to position [3503, 0]
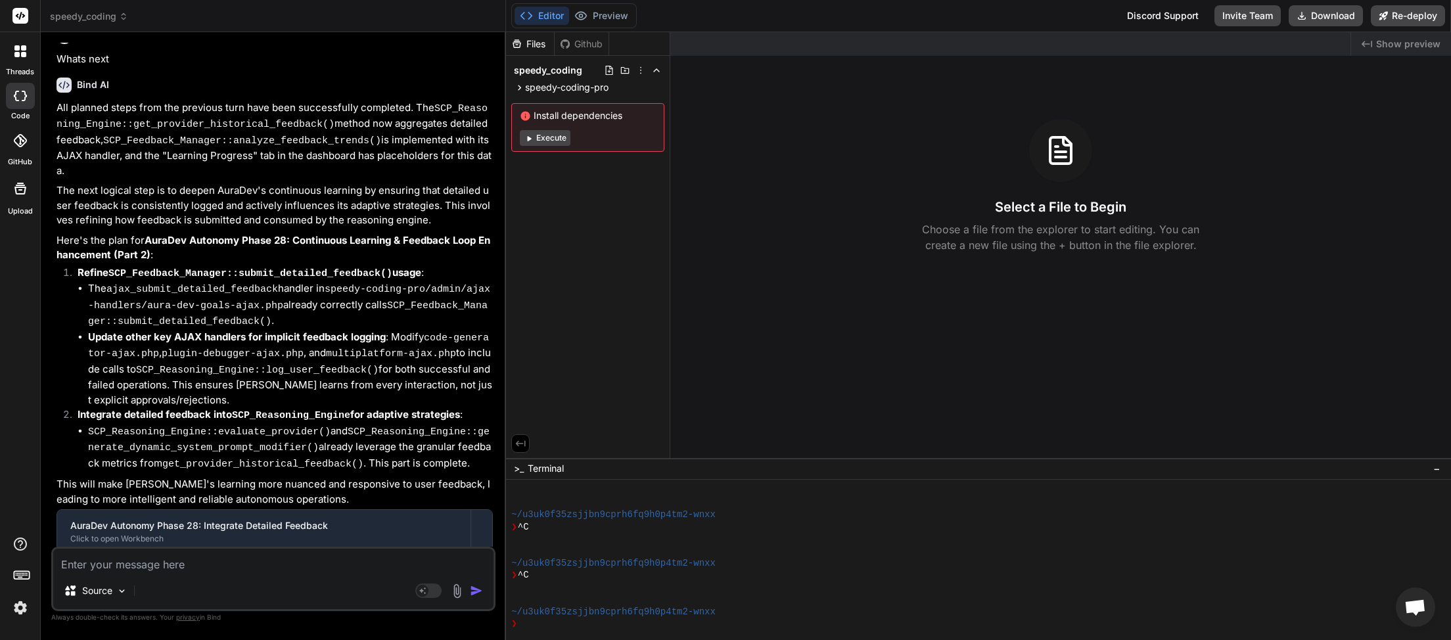
click at [143, 571] on textarea at bounding box center [273, 561] width 440 height 24
type textarea "c"
type textarea "x"
type textarea "co"
type textarea "x"
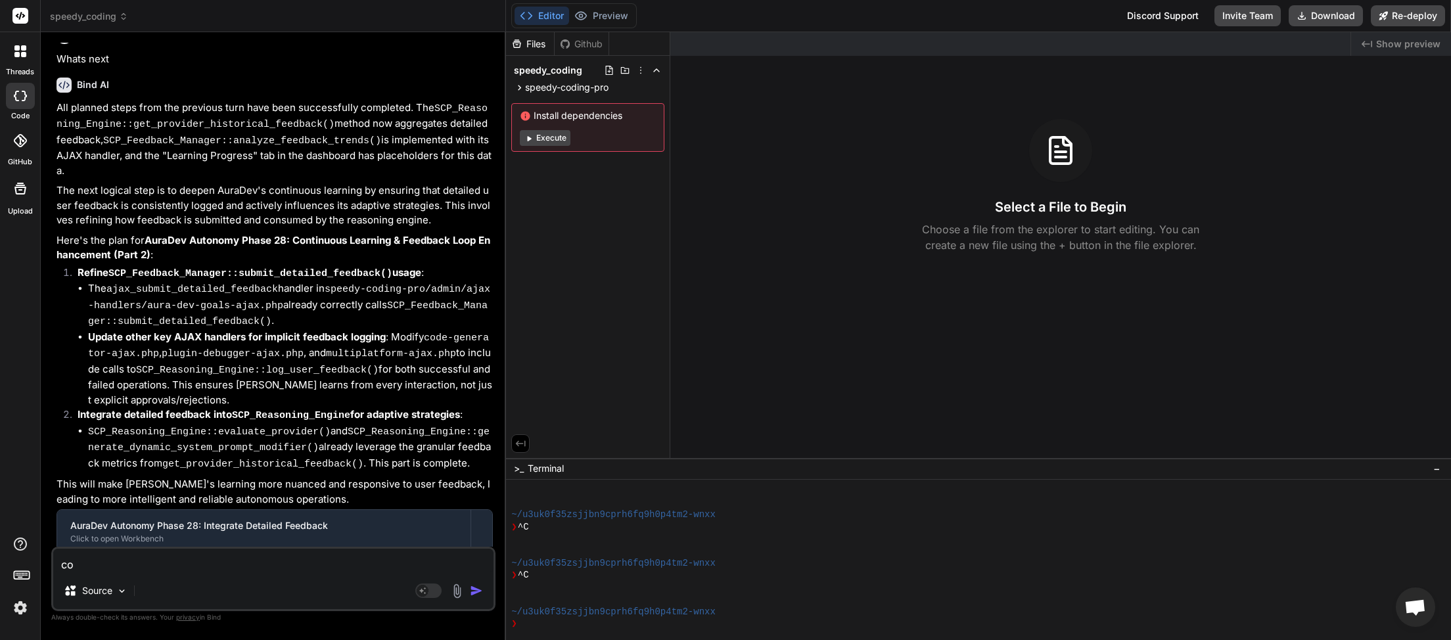
type textarea "con"
type textarea "x"
type textarea "cont"
type textarea "x"
type textarea "conti"
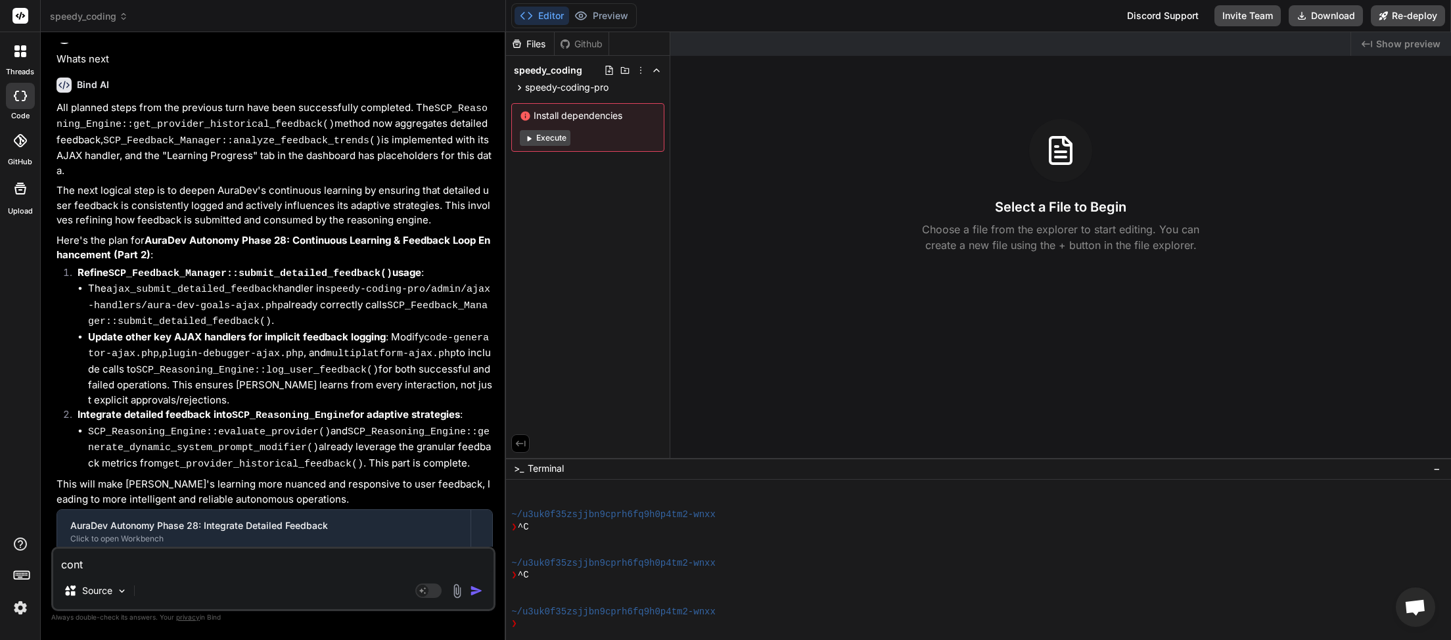
type textarea "x"
type textarea "contin"
type textarea "x"
type textarea "continu"
type textarea "x"
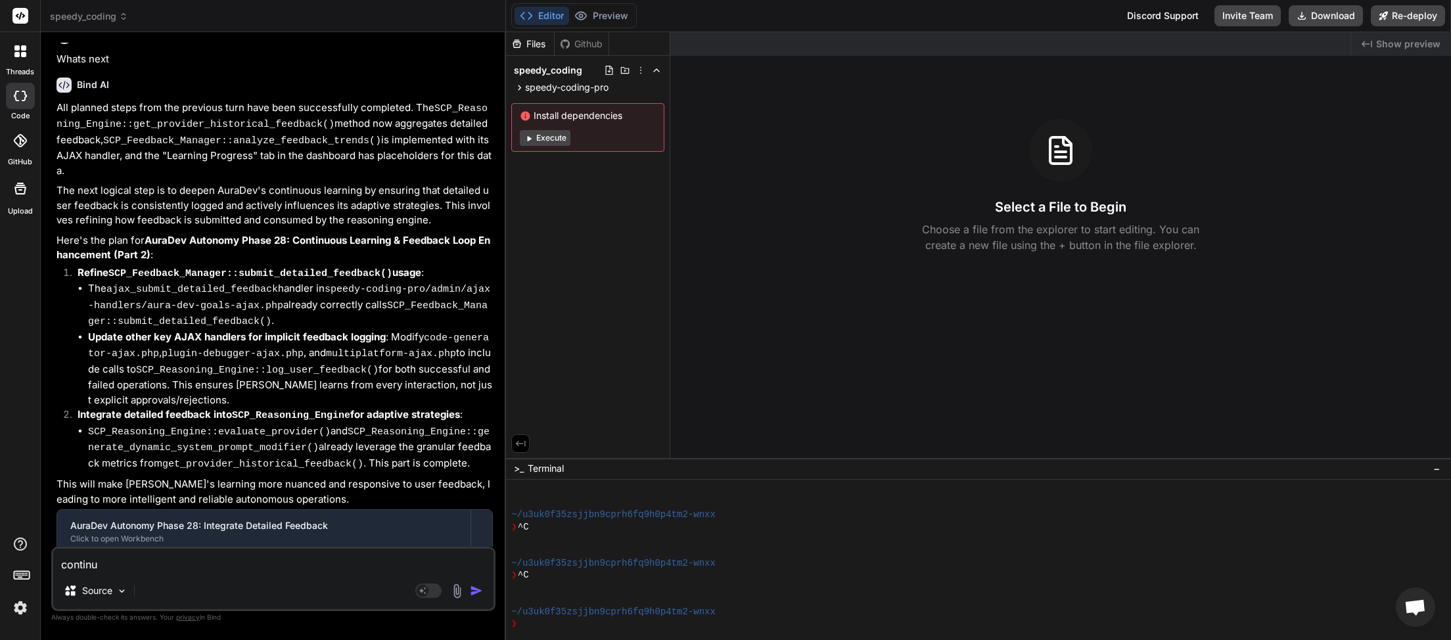
type textarea "continue"
type textarea "x"
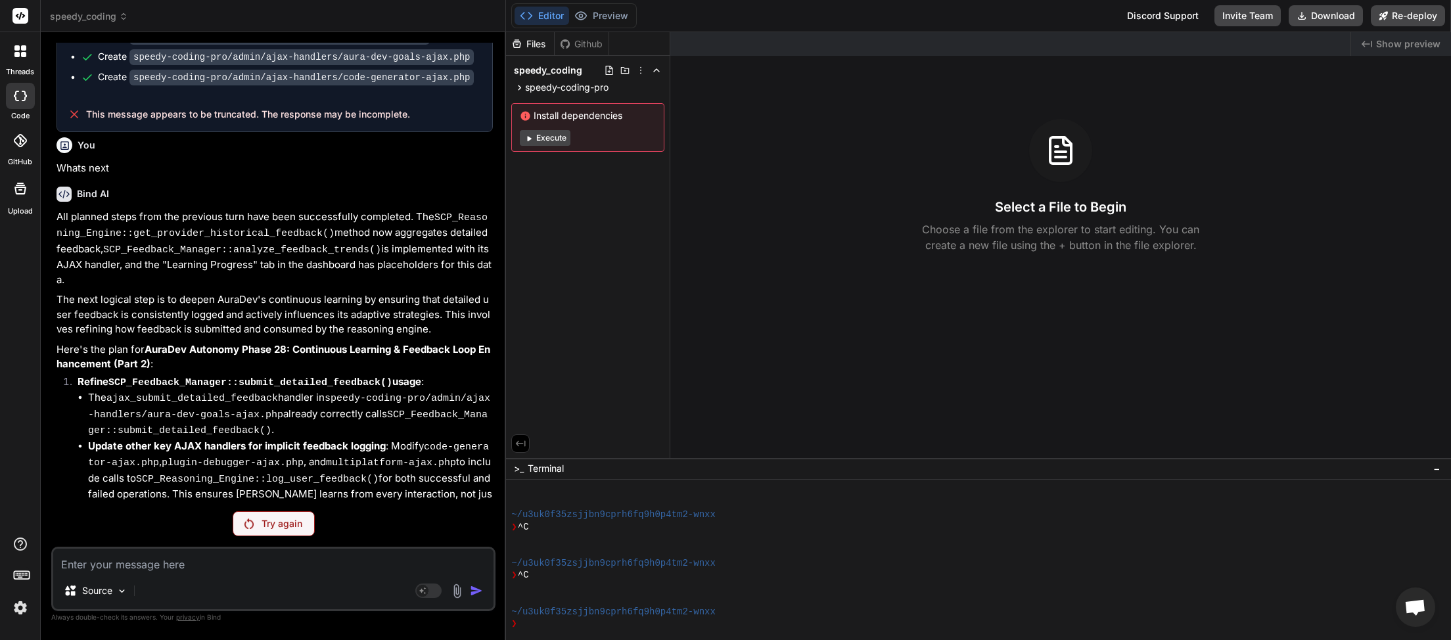
scroll to position [3393, 0]
click at [269, 532] on div "Try again" at bounding box center [274, 523] width 82 height 25
click at [553, 140] on button "Execute" at bounding box center [545, 138] width 51 height 16
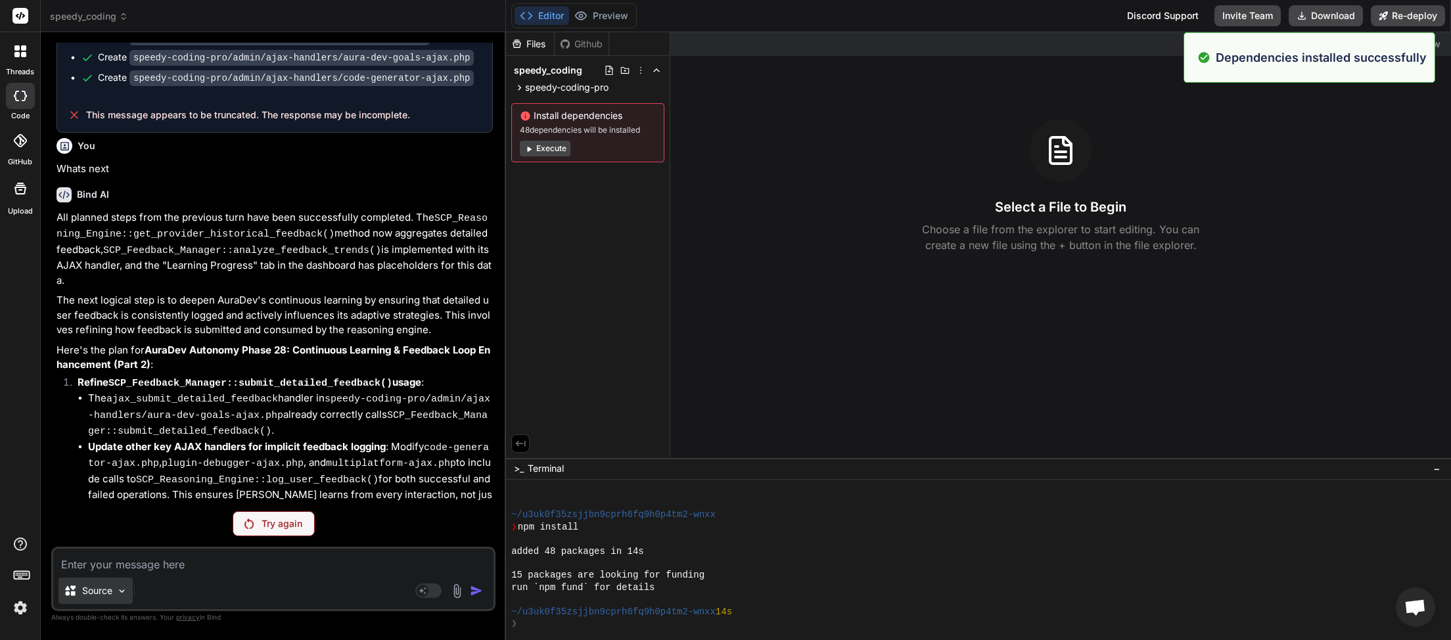
scroll to position [229, 0]
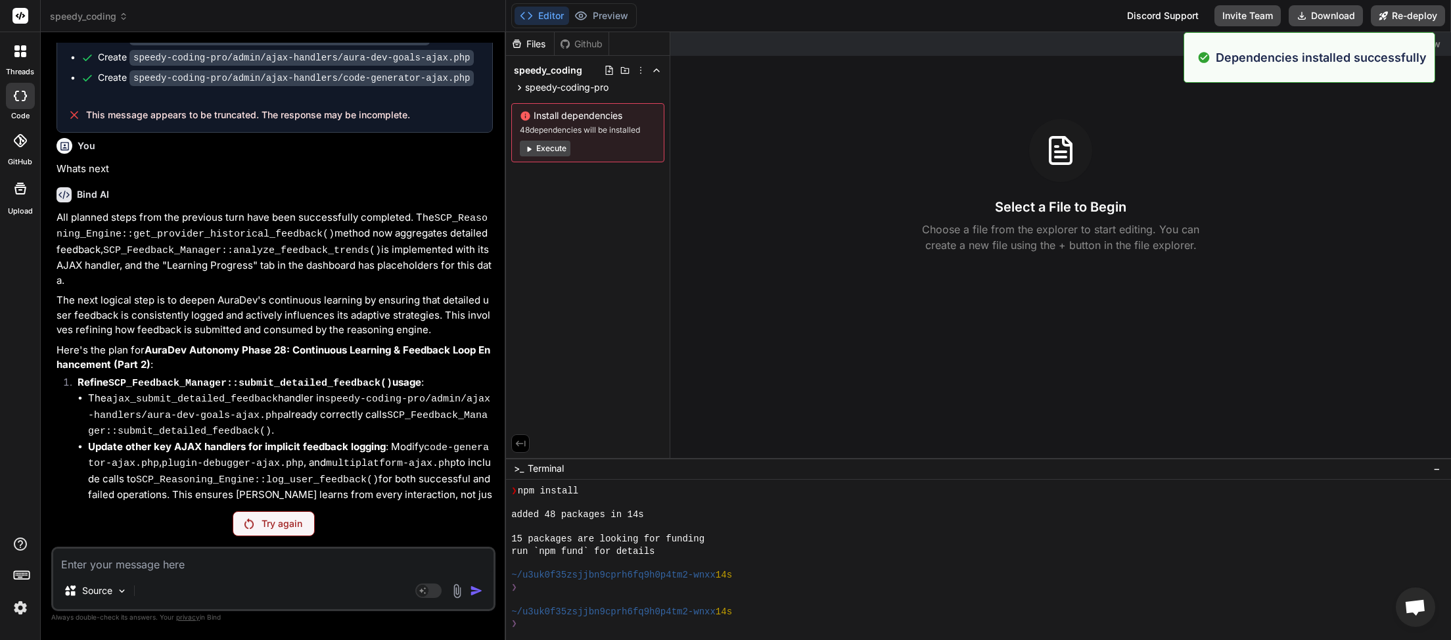
click at [282, 521] on p "Try again" at bounding box center [282, 523] width 41 height 13
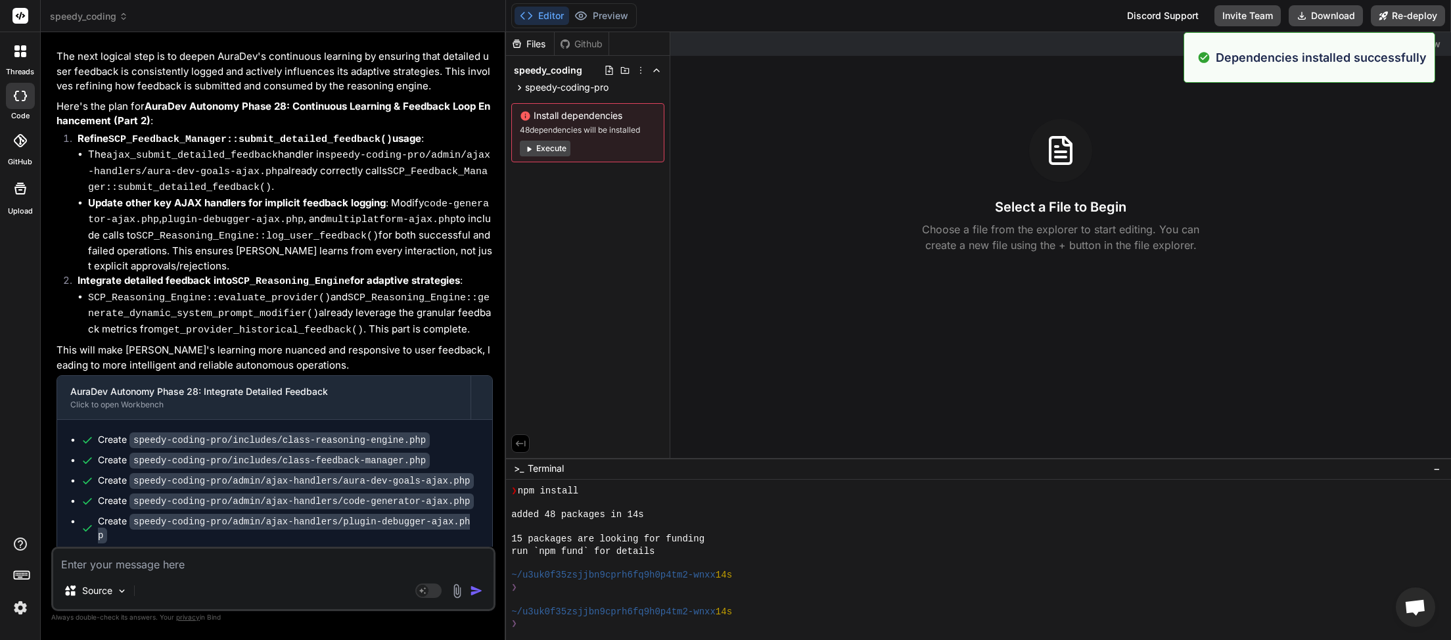
scroll to position [3639, 0]
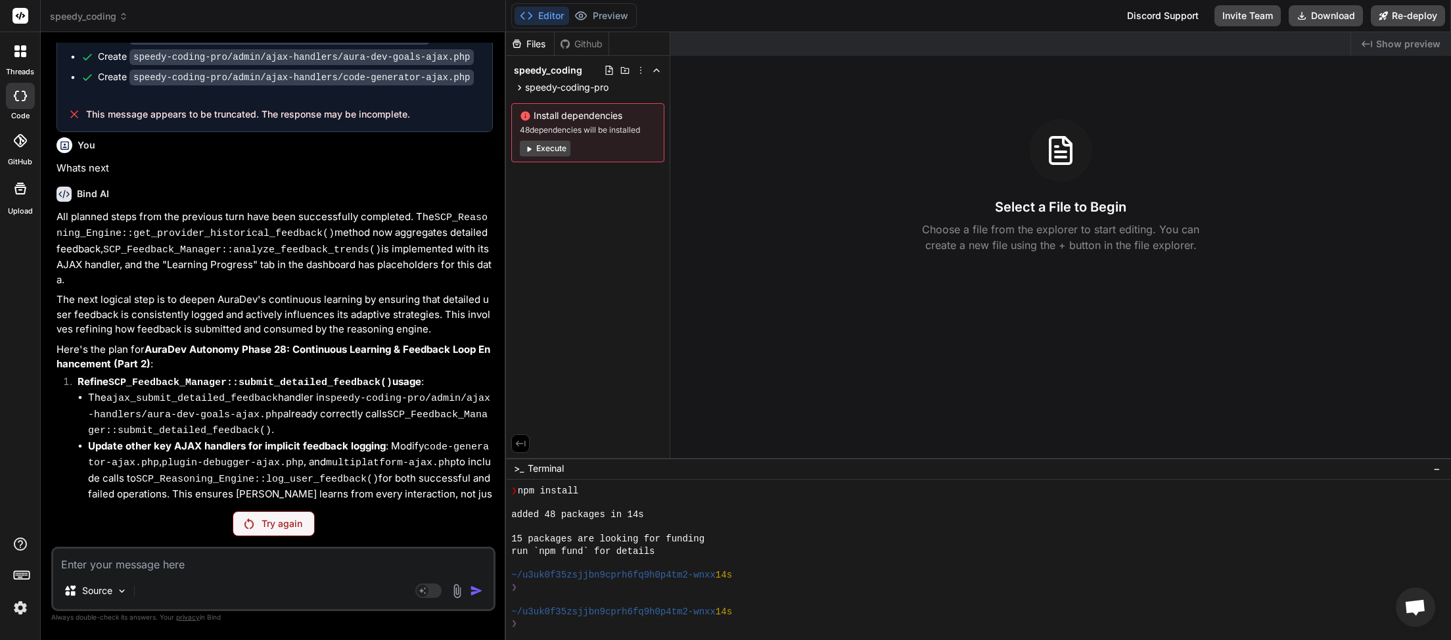
click at [282, 521] on p "Try again" at bounding box center [282, 523] width 41 height 13
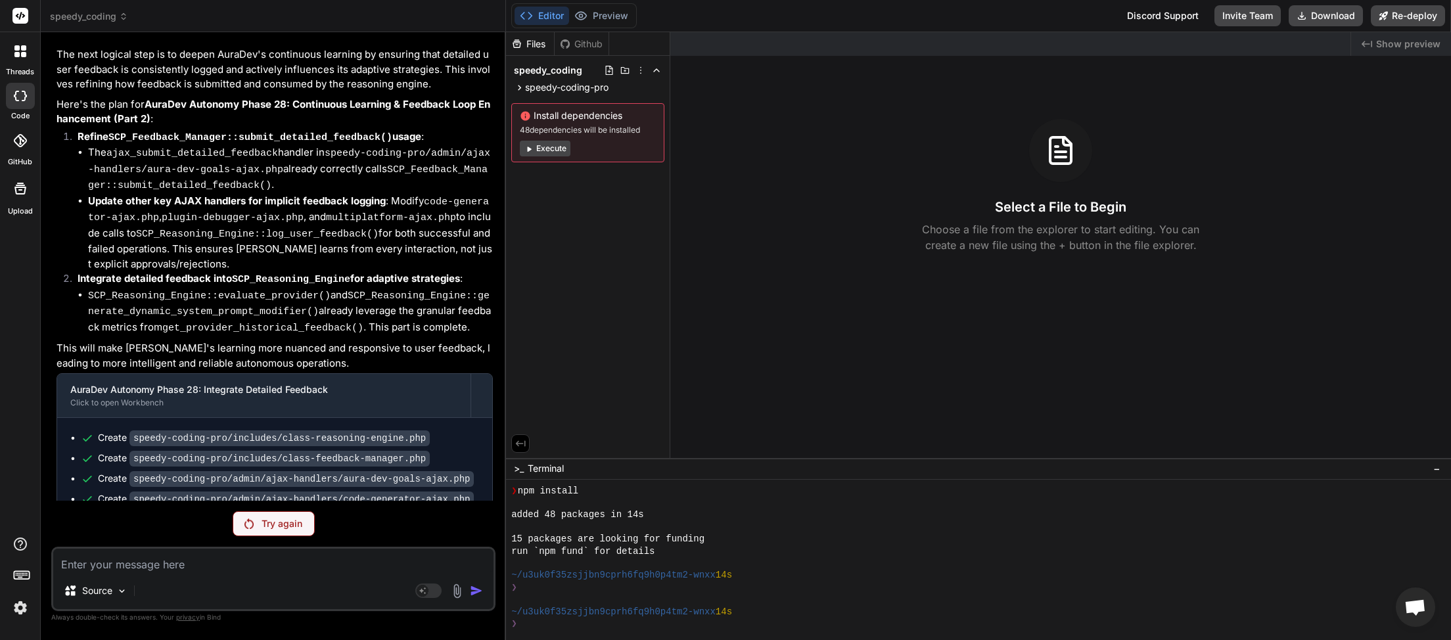
scroll to position [3592, 0]
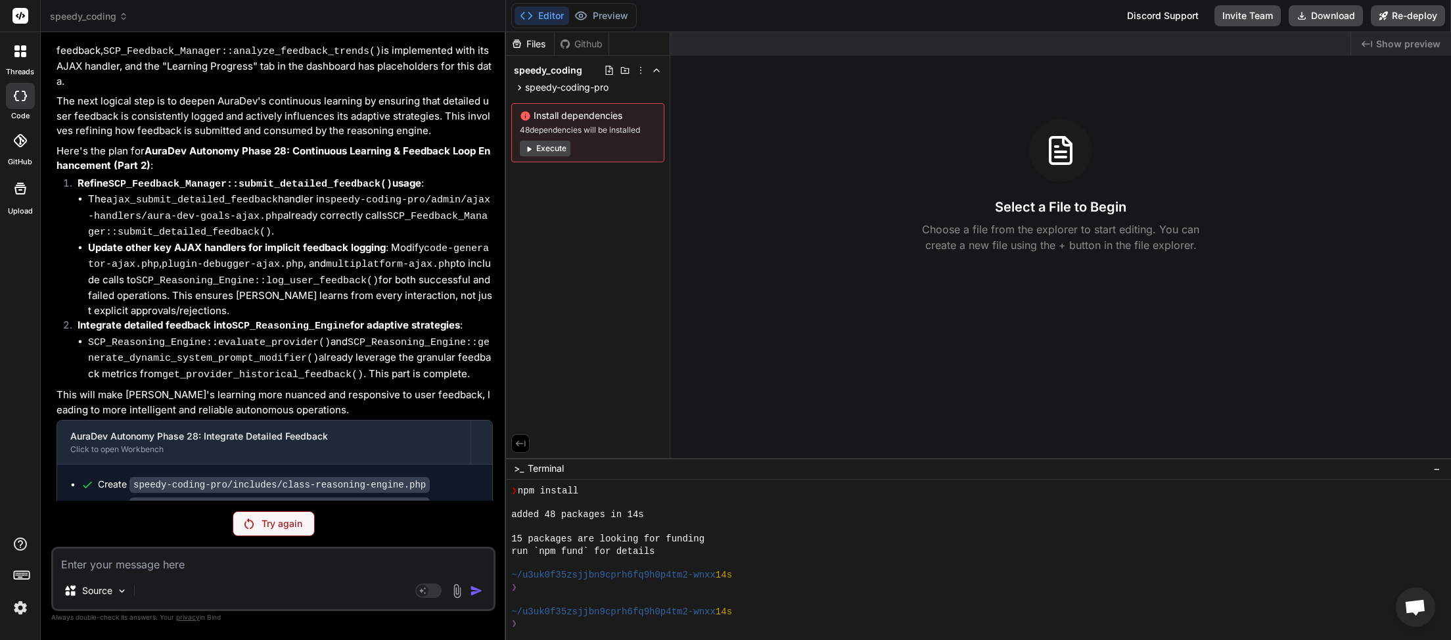
click at [275, 532] on div "Try again" at bounding box center [274, 523] width 82 height 25
click at [278, 513] on div "Try again" at bounding box center [274, 523] width 82 height 25
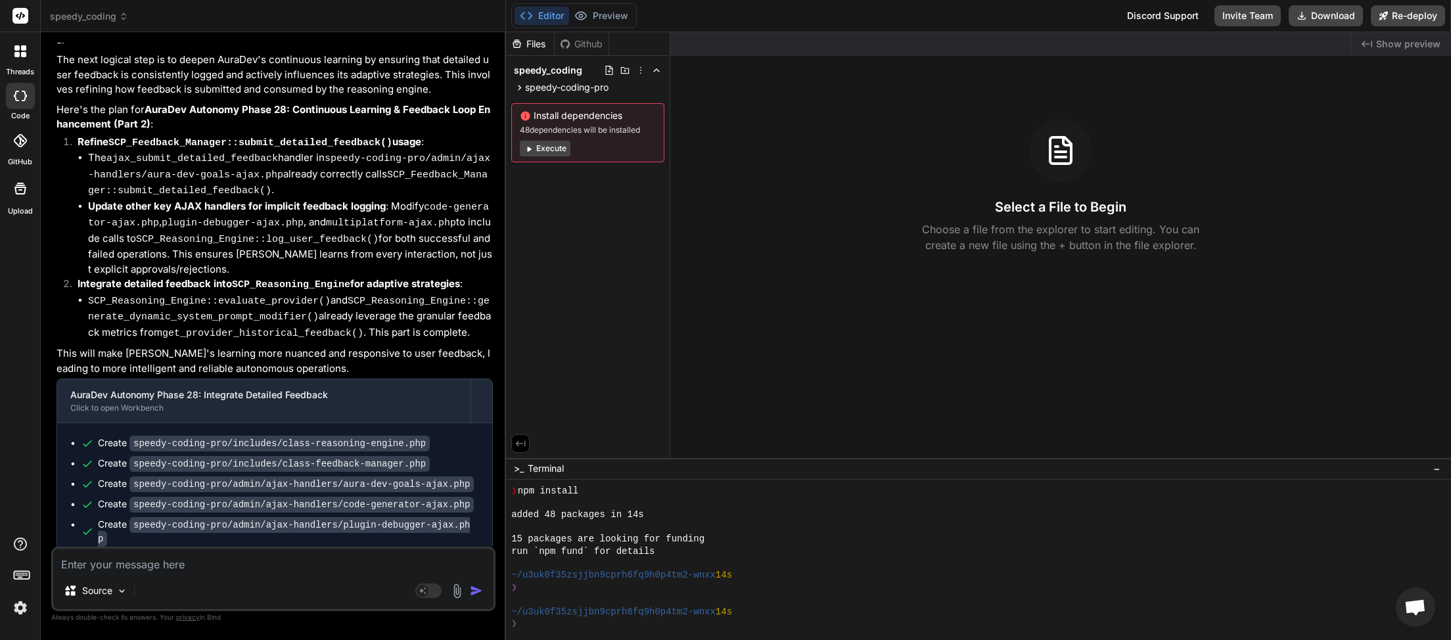
scroll to position [3639, 0]
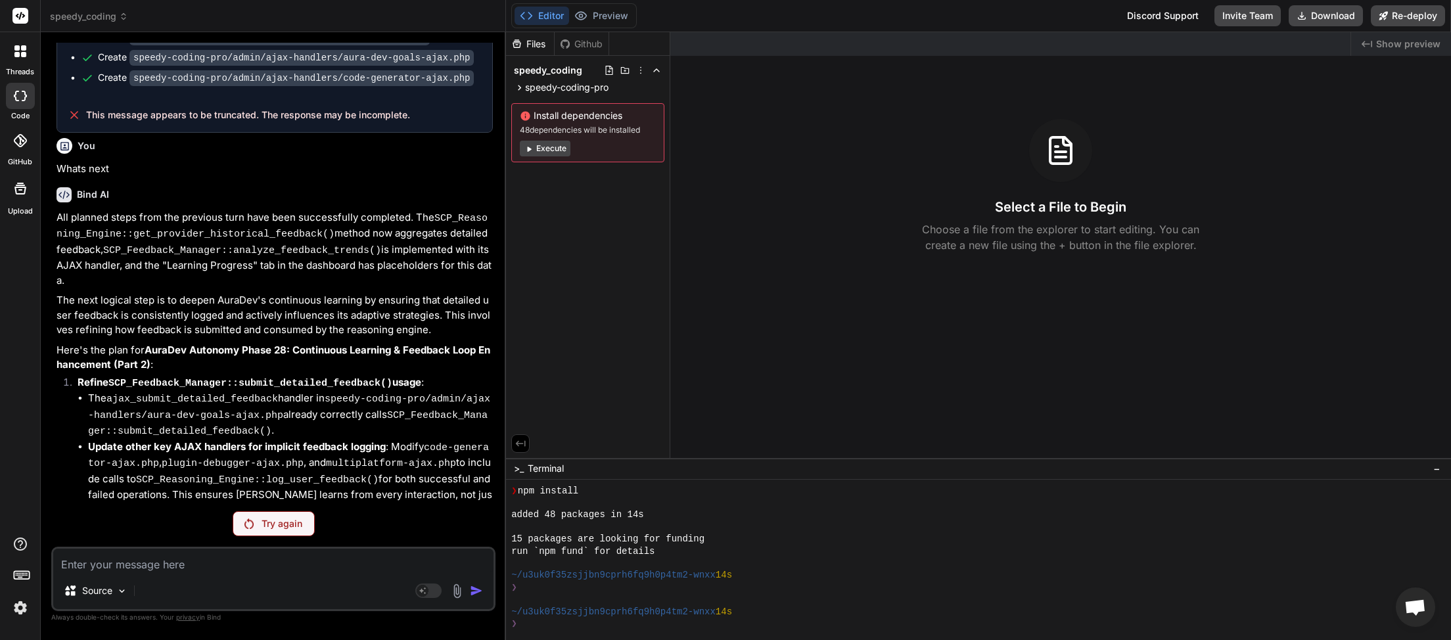
click at [286, 528] on p "Try again" at bounding box center [282, 523] width 41 height 13
click at [270, 524] on p "Try again" at bounding box center [282, 523] width 41 height 13
click at [287, 520] on p "Try again" at bounding box center [282, 523] width 41 height 13
click at [287, 527] on p "Try again" at bounding box center [282, 523] width 41 height 13
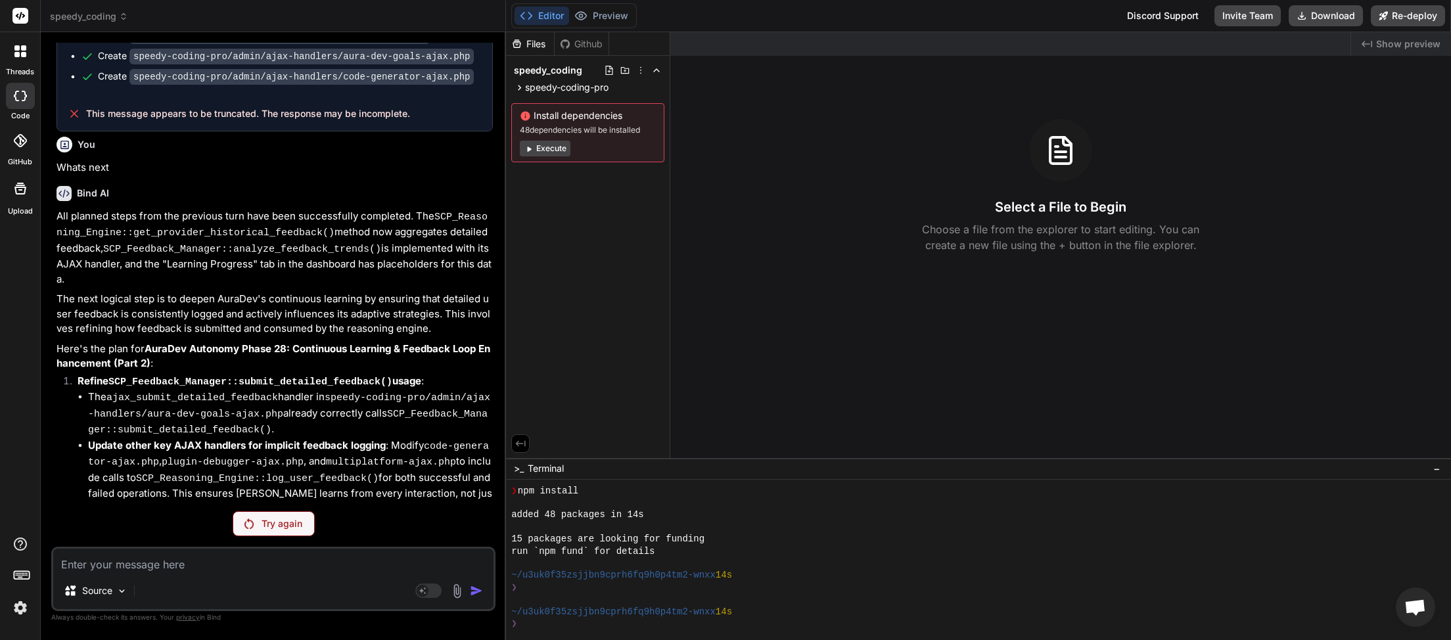
click at [286, 523] on p "Try again" at bounding box center [282, 523] width 41 height 13
click at [1330, 18] on button "Download" at bounding box center [1326, 15] width 74 height 21
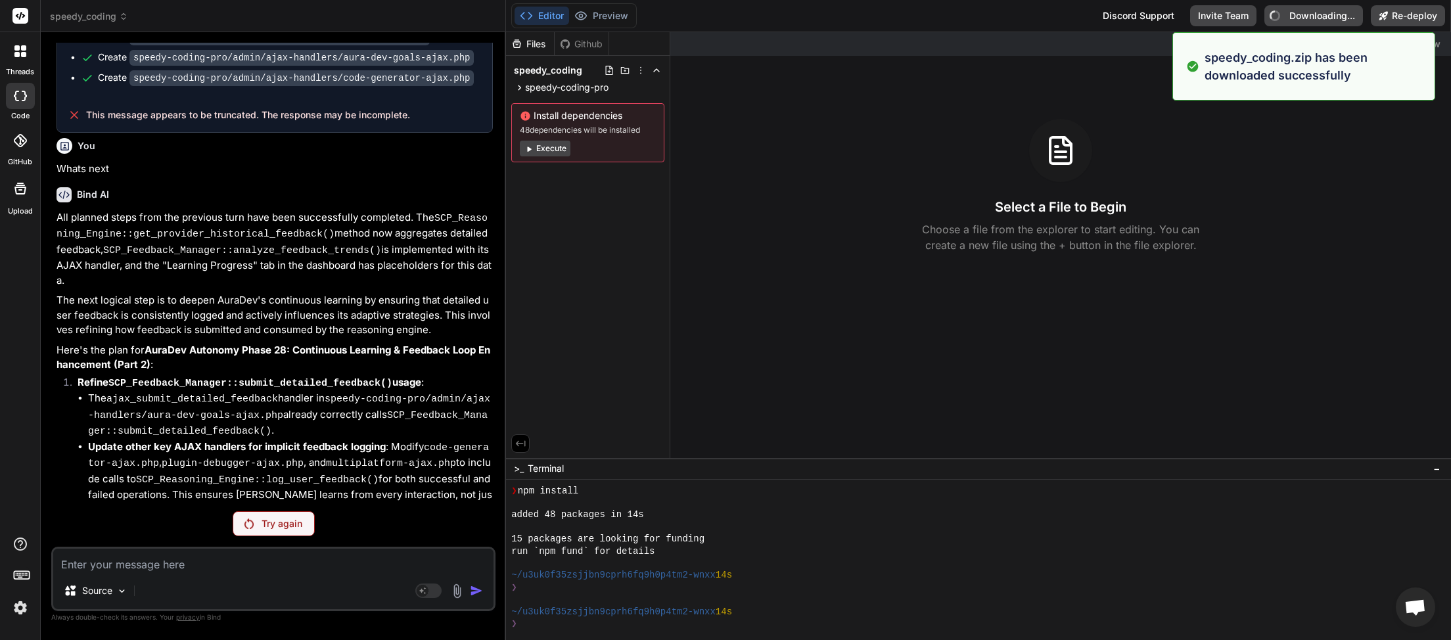
type textarea "x"
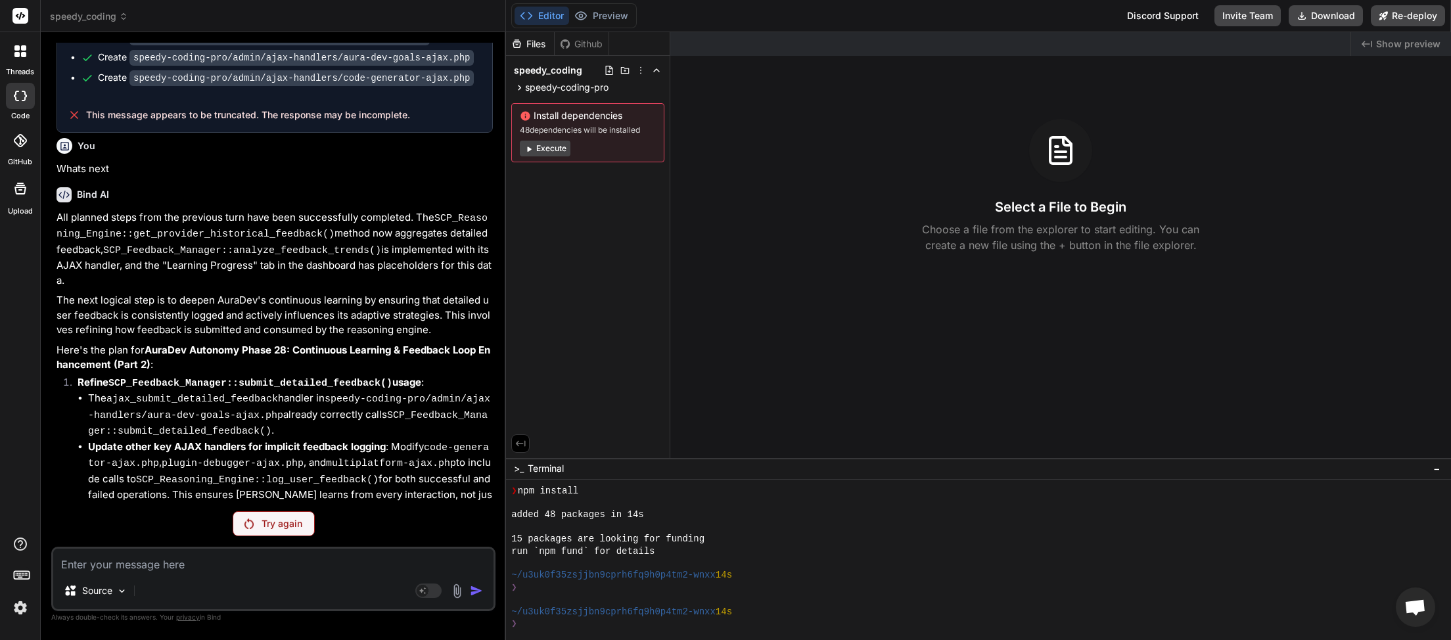
paste textarea "PHP Parse error: syntax error, unexpected identifier "s", expecting ")" in /hom…"
type textarea "PHP Parse error: syntax error, unexpected identifier "s", expecting ")" in /hom…"
type textarea "x"
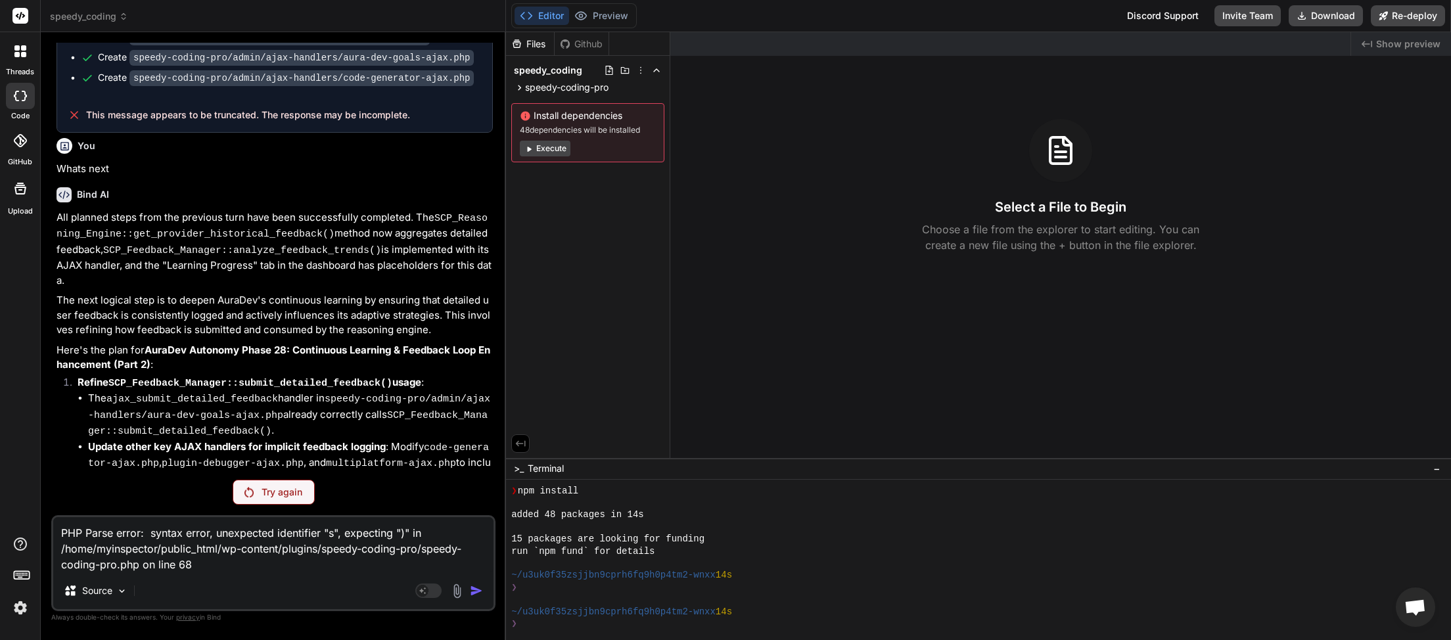
type textarea "PHP Parse error: syntax error, unexpected identifier "s", expecting ")" in /hom…"
click at [126, 16] on icon at bounding box center [123, 16] width 9 height 9
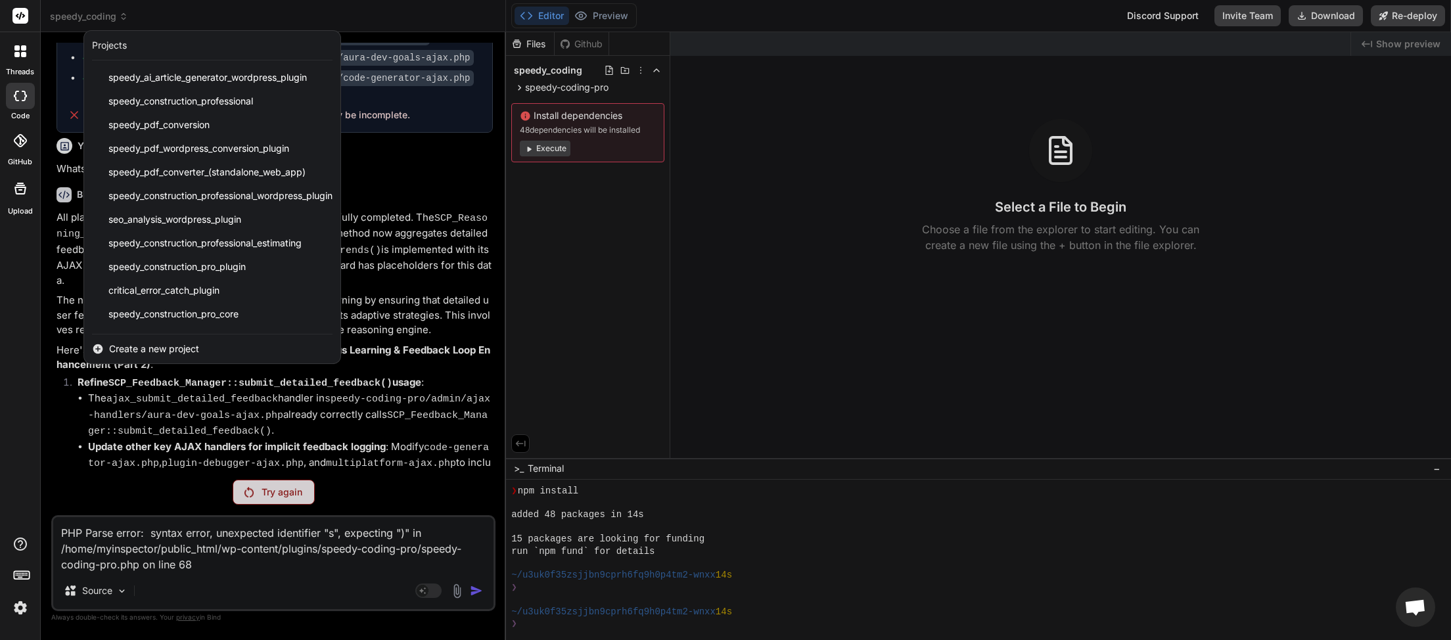
scroll to position [304, 0]
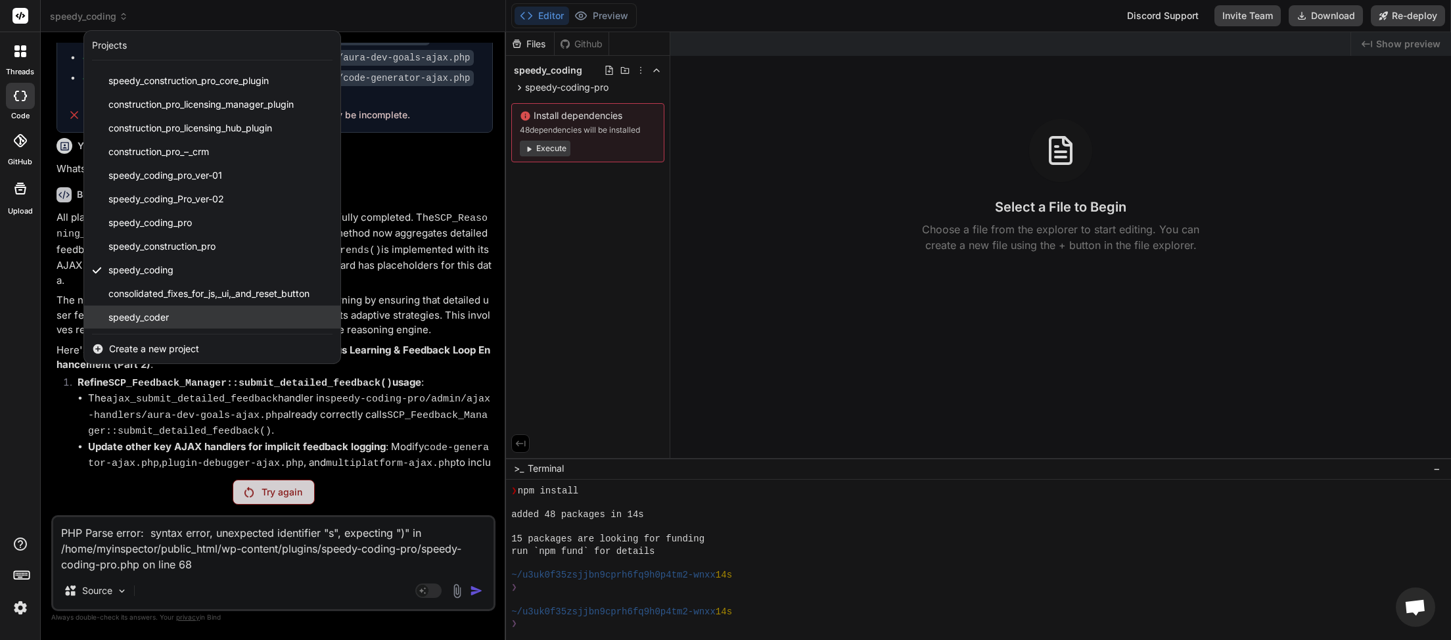
click at [154, 321] on span "speedy_coder" at bounding box center [138, 317] width 60 height 13
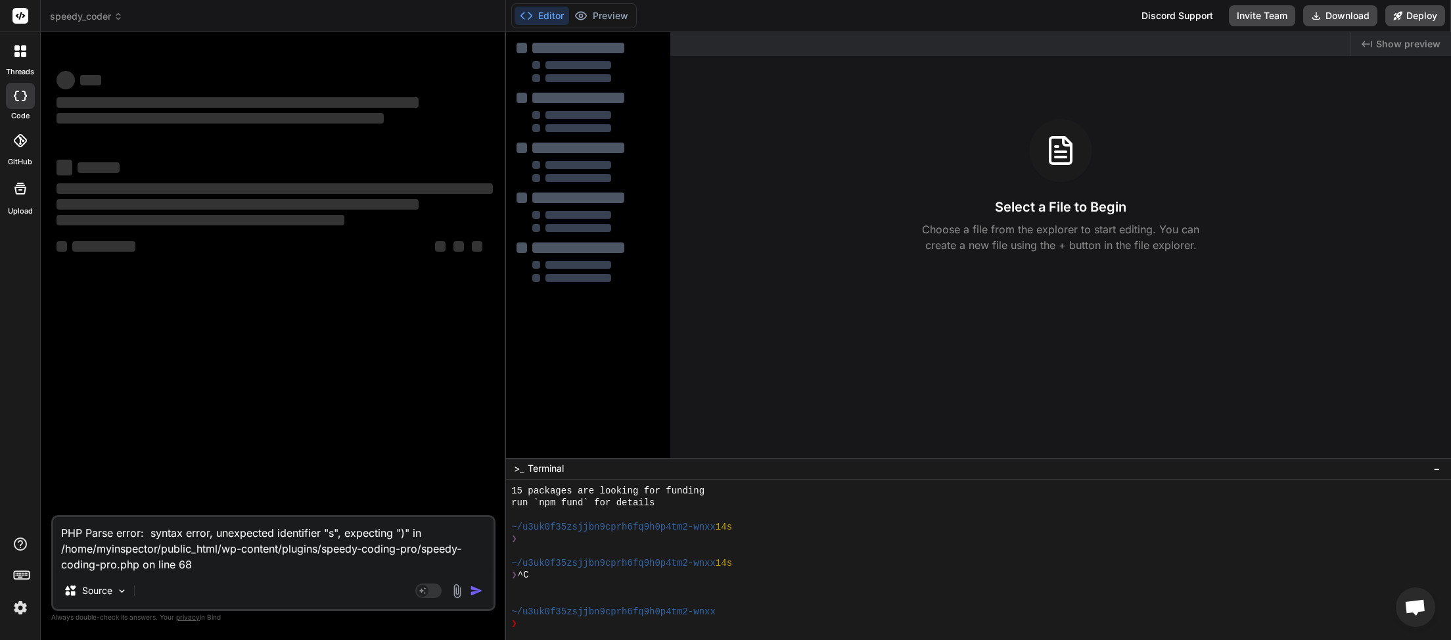
scroll to position [278, 0]
type textarea "x"
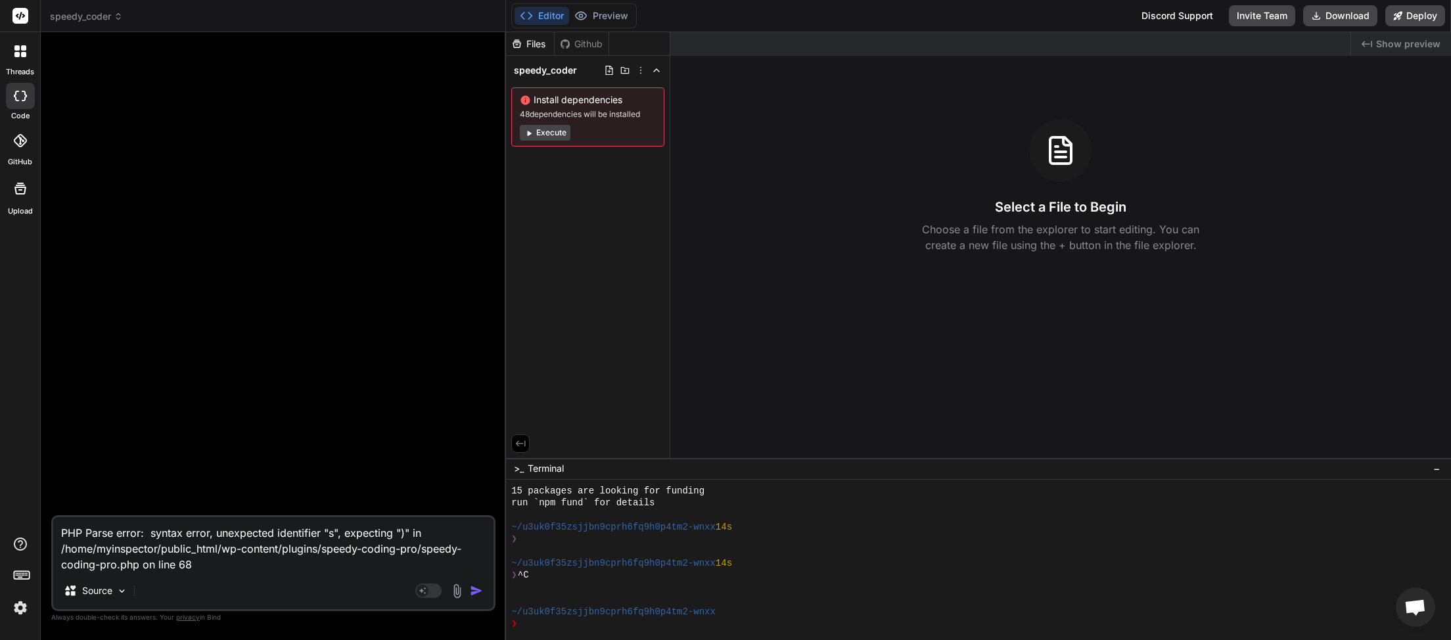
drag, startPoint x: 154, startPoint y: 570, endPoint x: 54, endPoint y: 489, distance: 129.0
click at [54, 517] on textarea "PHP Parse error: syntax error, unexpected identifier "s", expecting ")" in /hom…" at bounding box center [273, 544] width 440 height 55
type textarea "C"
type textarea "x"
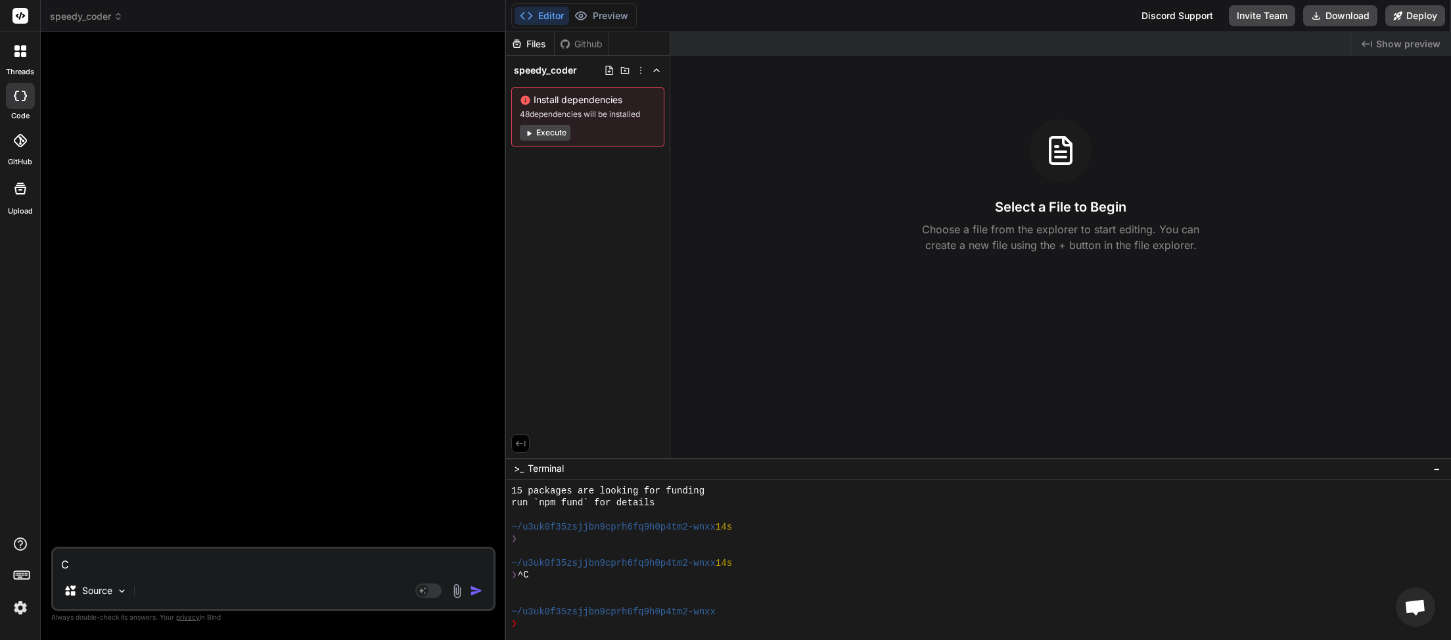
type textarea "Ca"
type textarea "x"
type textarea "Can"
type textarea "x"
type textarea "Can"
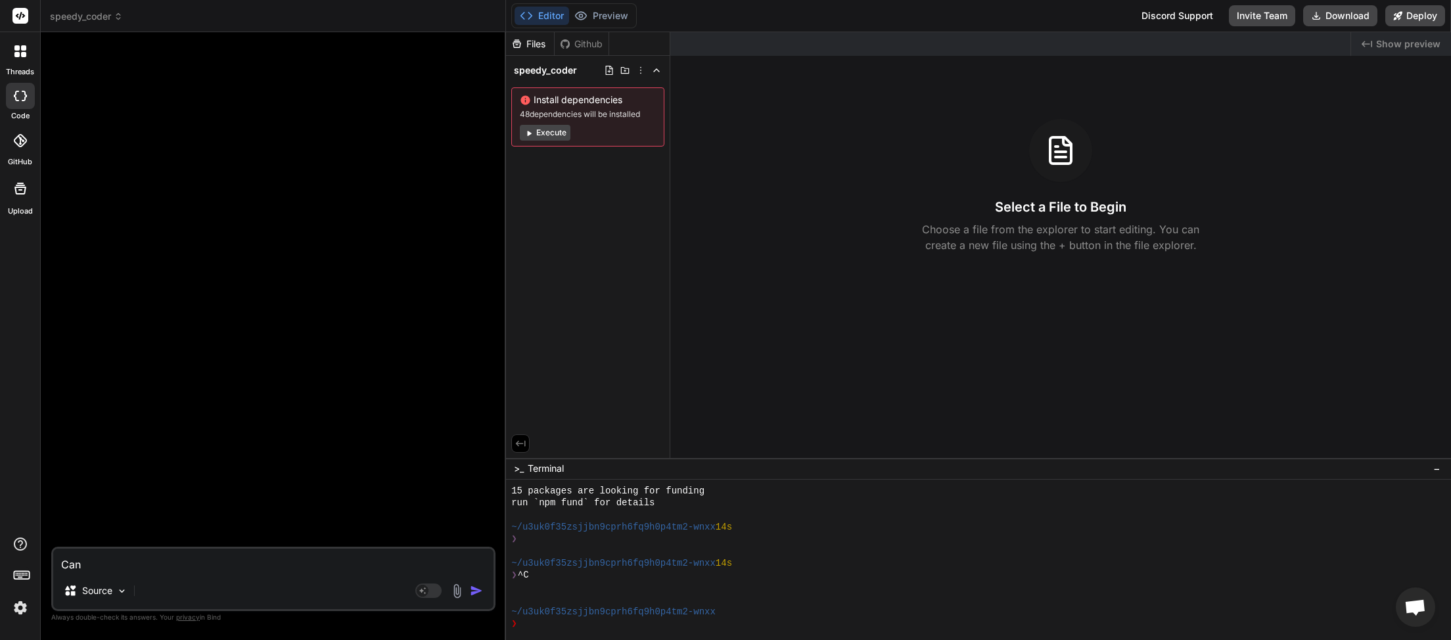
type textarea "x"
type textarea "Can y"
type textarea "x"
type textarea "Can yo"
type textarea "x"
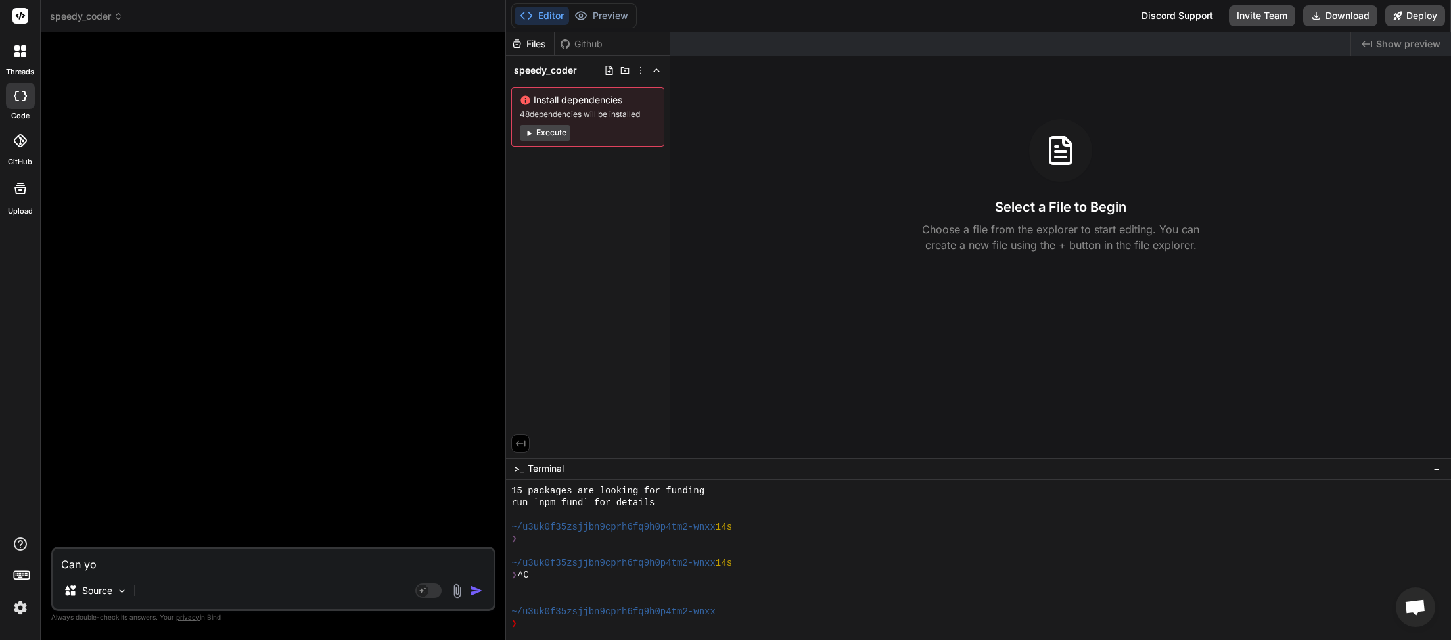
type textarea "Can you"
type textarea "x"
type textarea "Can you"
type textarea "x"
type textarea "Can you c"
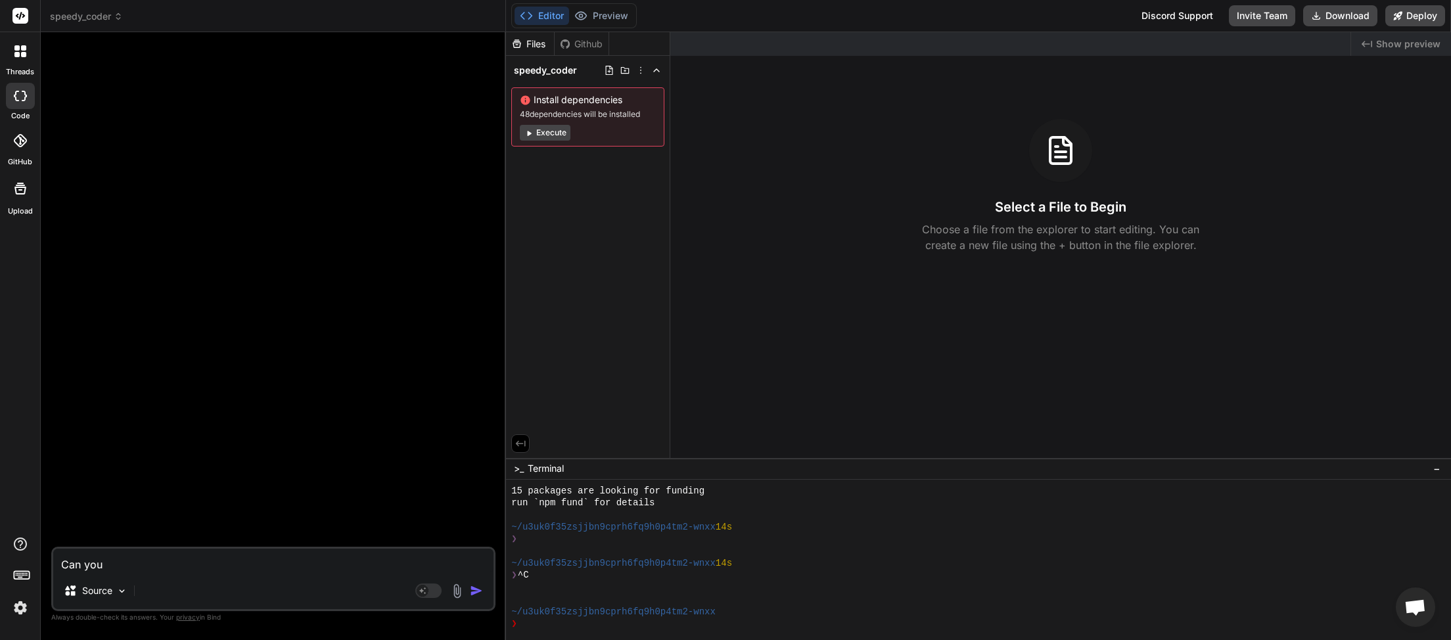
type textarea "x"
type textarea "Can you cr"
type textarea "x"
type textarea "Can you cre"
type textarea "x"
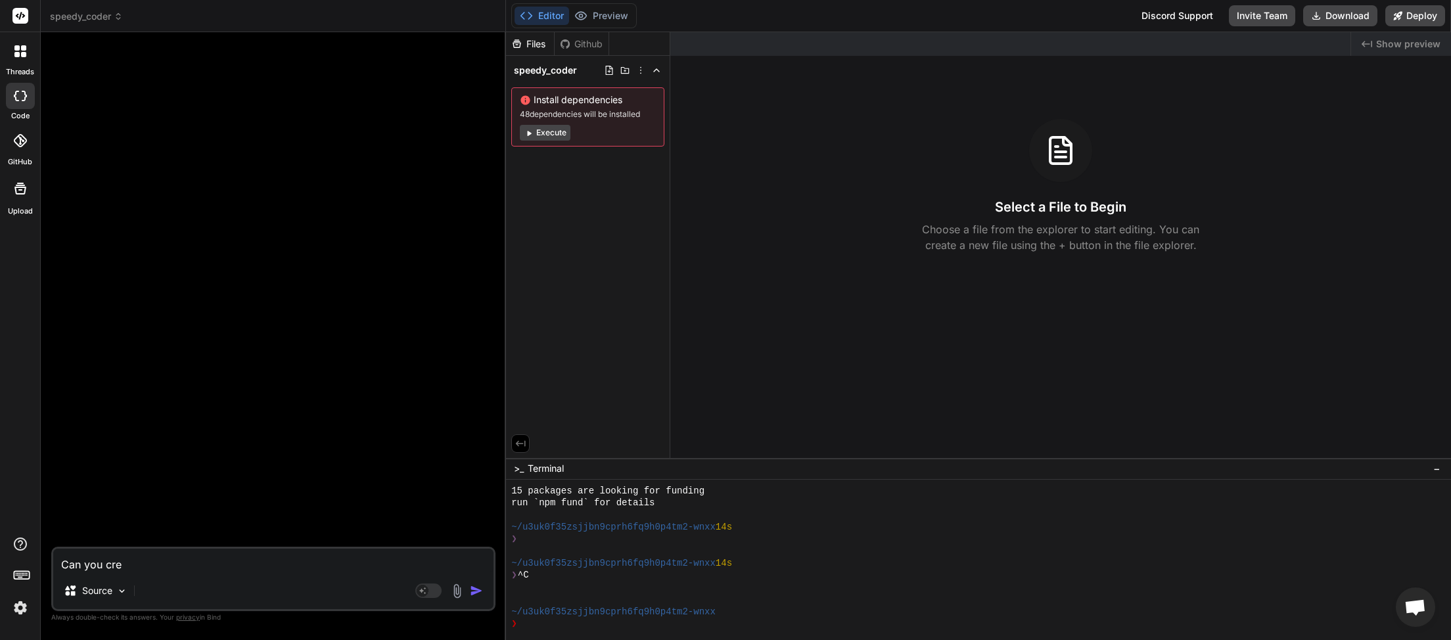
type textarea "Can you crea"
type textarea "x"
type textarea "Can you creat"
type textarea "x"
type textarea "Can you create"
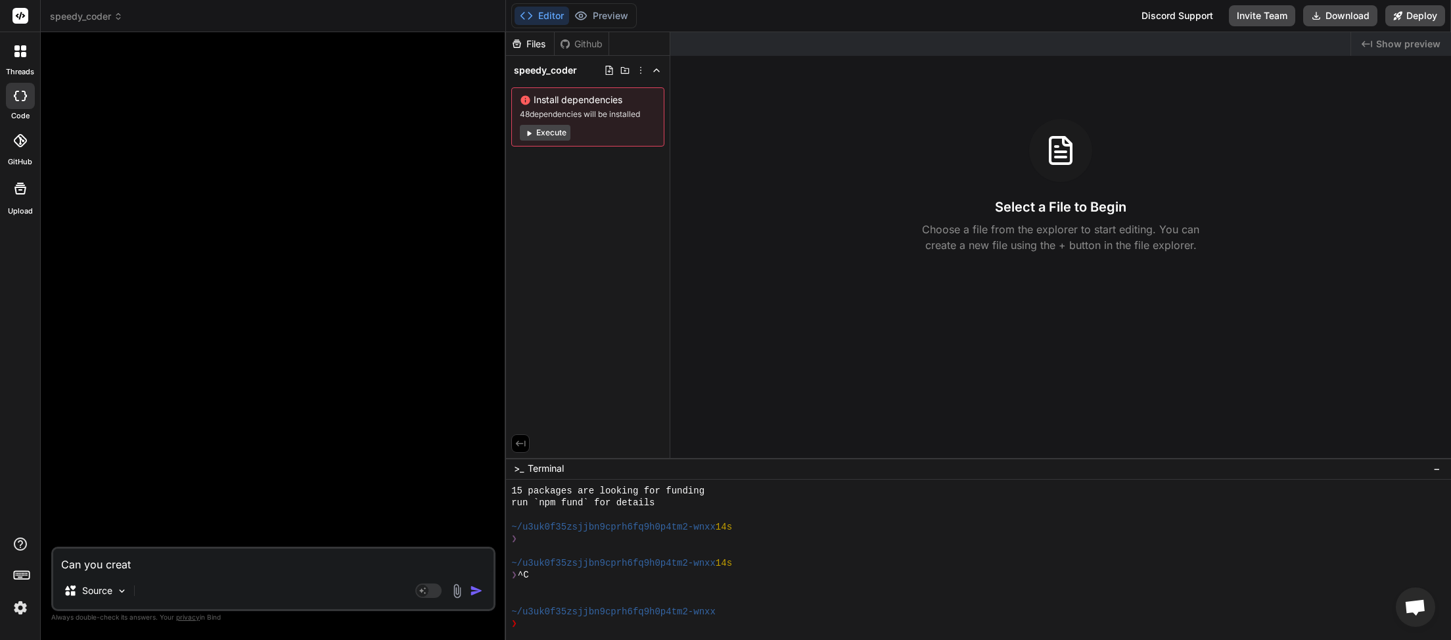
type textarea "x"
type textarea "Can you create"
type textarea "x"
type textarea "Can you create a"
type textarea "x"
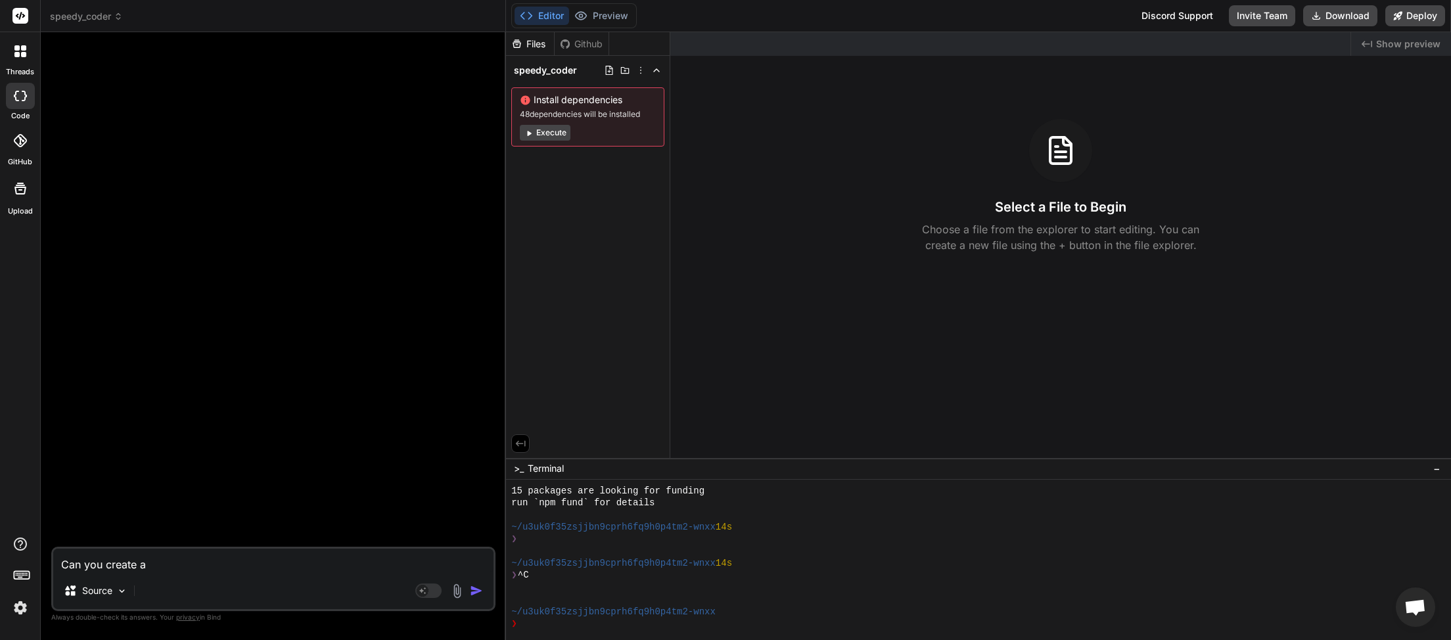
type textarea "Can you create a"
type textarea "x"
type textarea "Can you create a w"
type textarea "x"
type textarea "Can you create a"
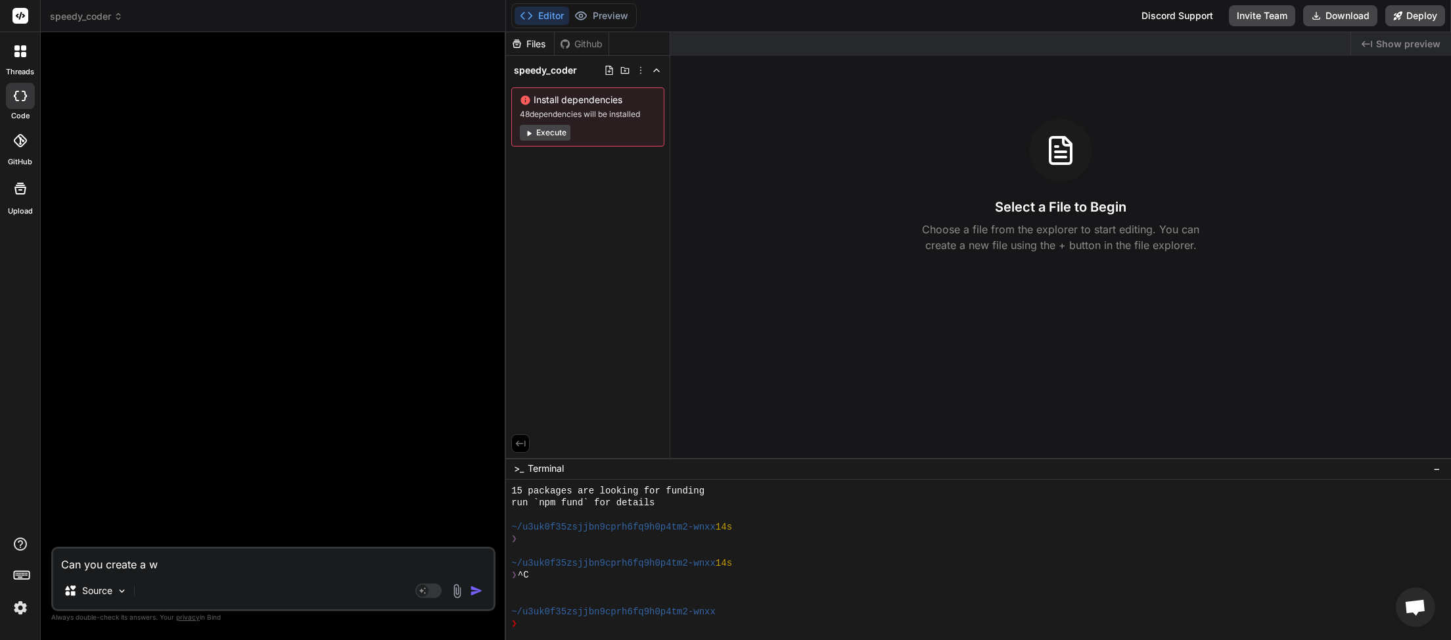
type textarea "x"
type textarea "Can you create a o"
type textarea "x"
type textarea "Can you create a or"
type textarea "x"
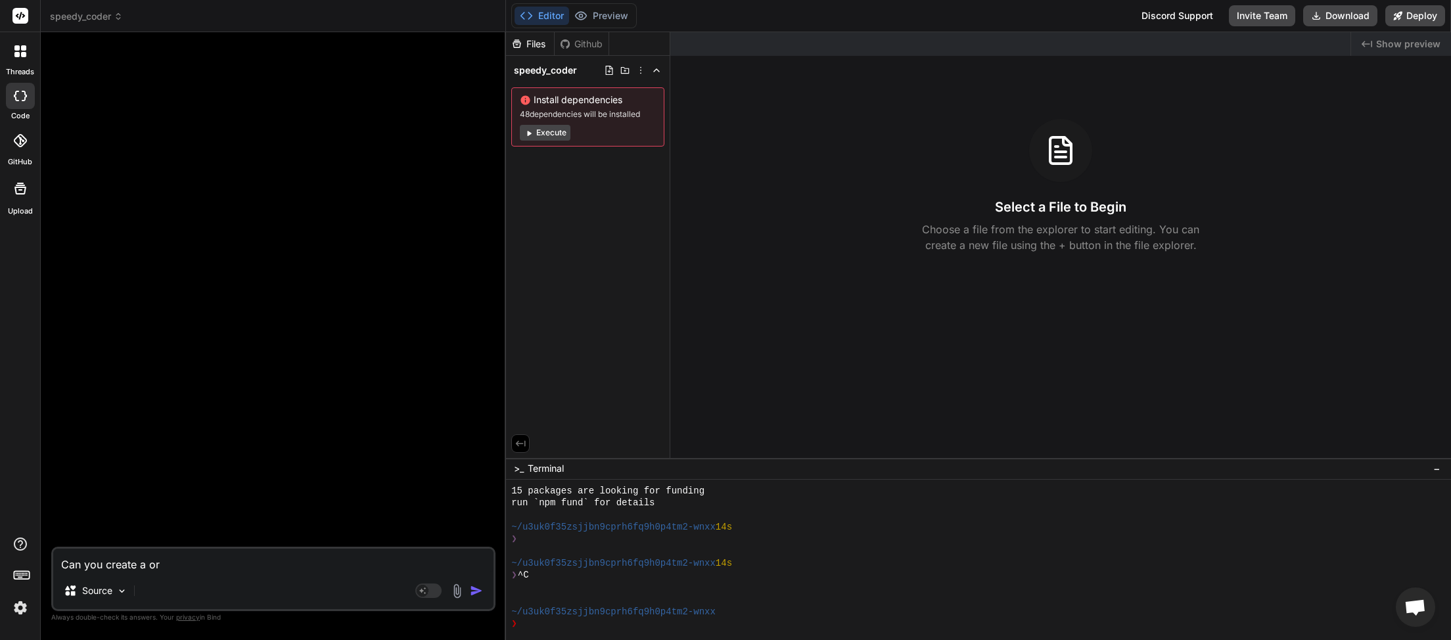
type textarea "Can you create a ord"
type textarea "x"
type textarea "Can you create a ordp"
type textarea "x"
type textarea "Can you create a ordpr"
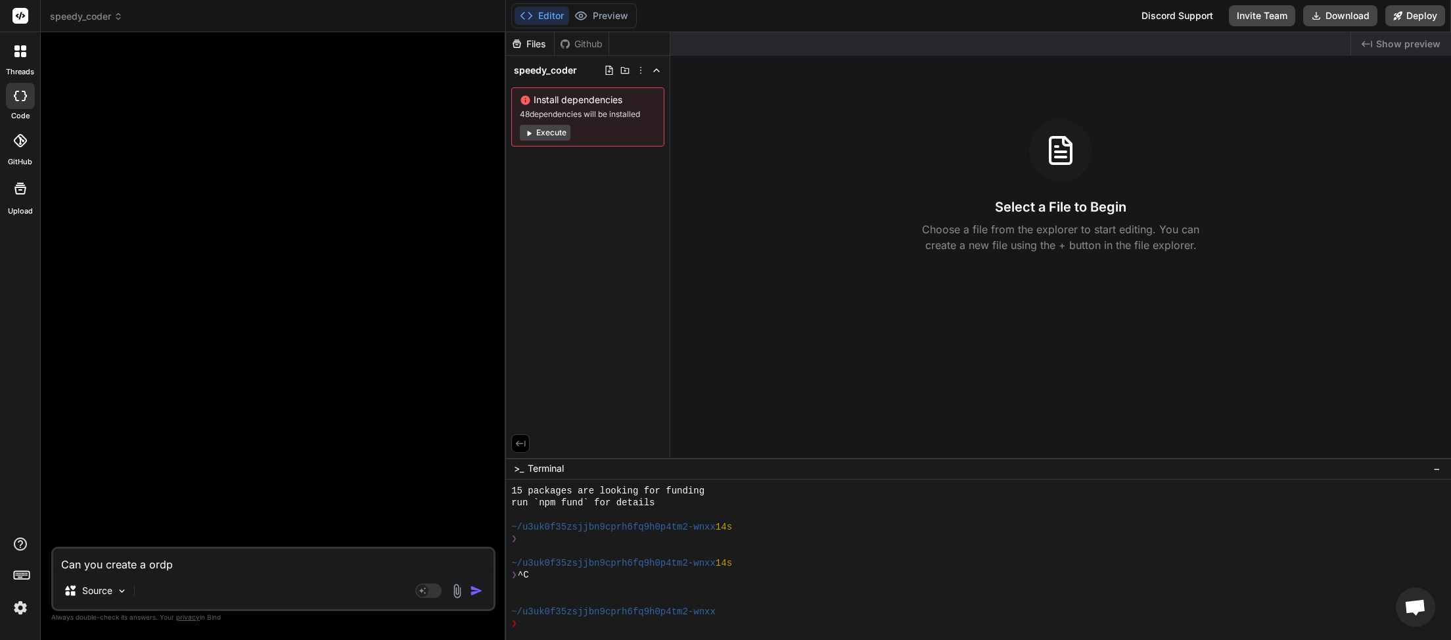
type textarea "x"
type textarea "Can you create a ordpre"
type textarea "x"
type textarea "Can you create a ordpres"
type textarea "x"
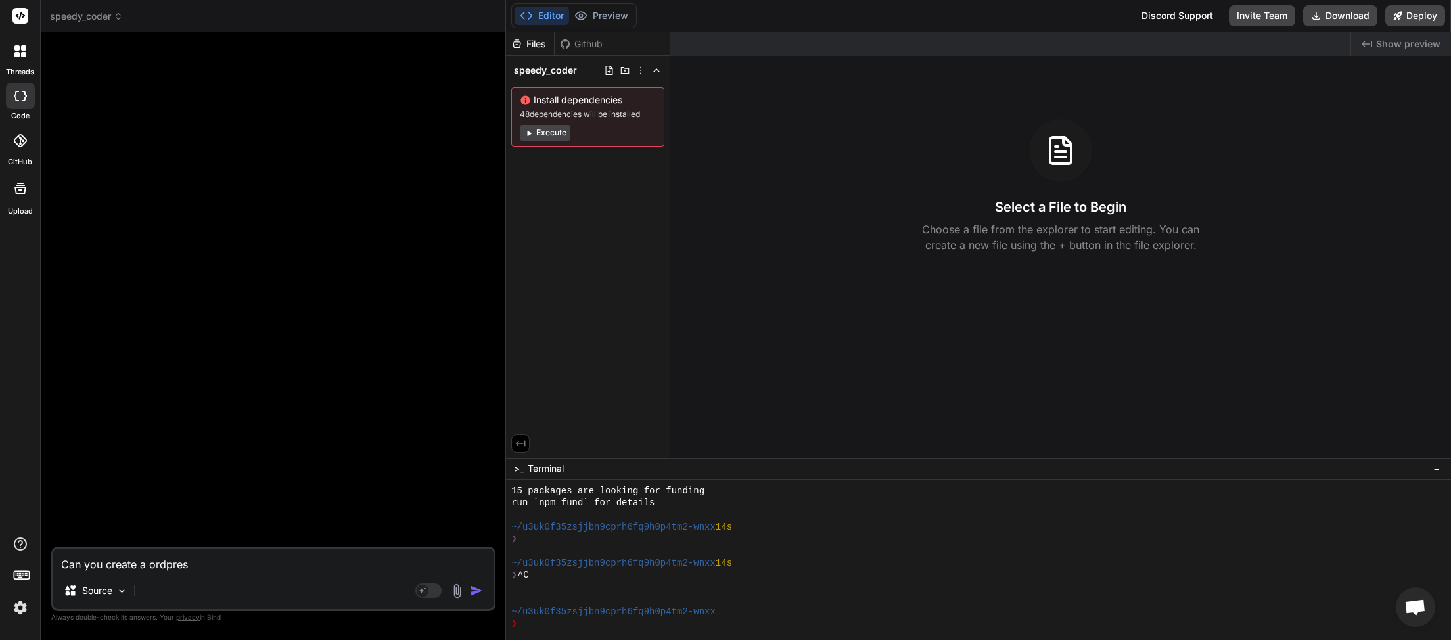
type textarea "Can you create a ordpress"
type textarea "x"
type textarea "Can you create a wordpress"
type textarea "x"
type textarea "Can you create a wordpress"
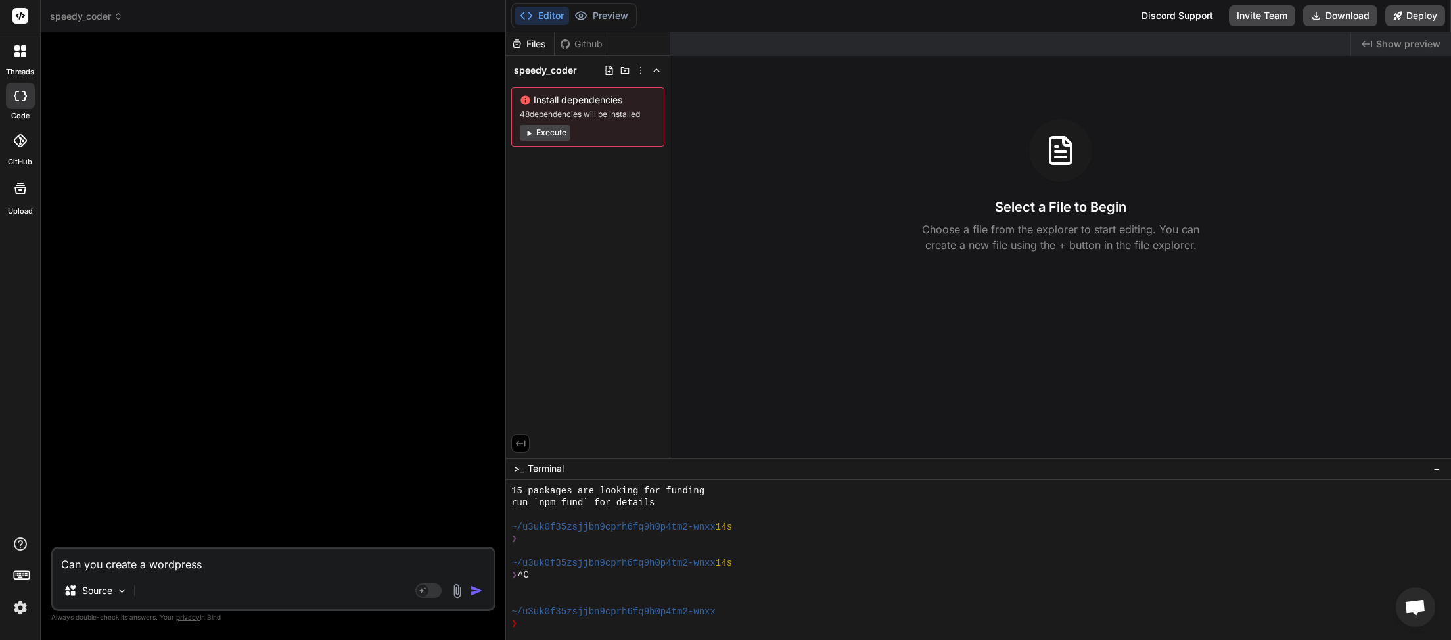
type textarea "x"
type textarea "Can you create a wordpress p"
type textarea "x"
type textarea "Can you create a wordpress pl"
type textarea "x"
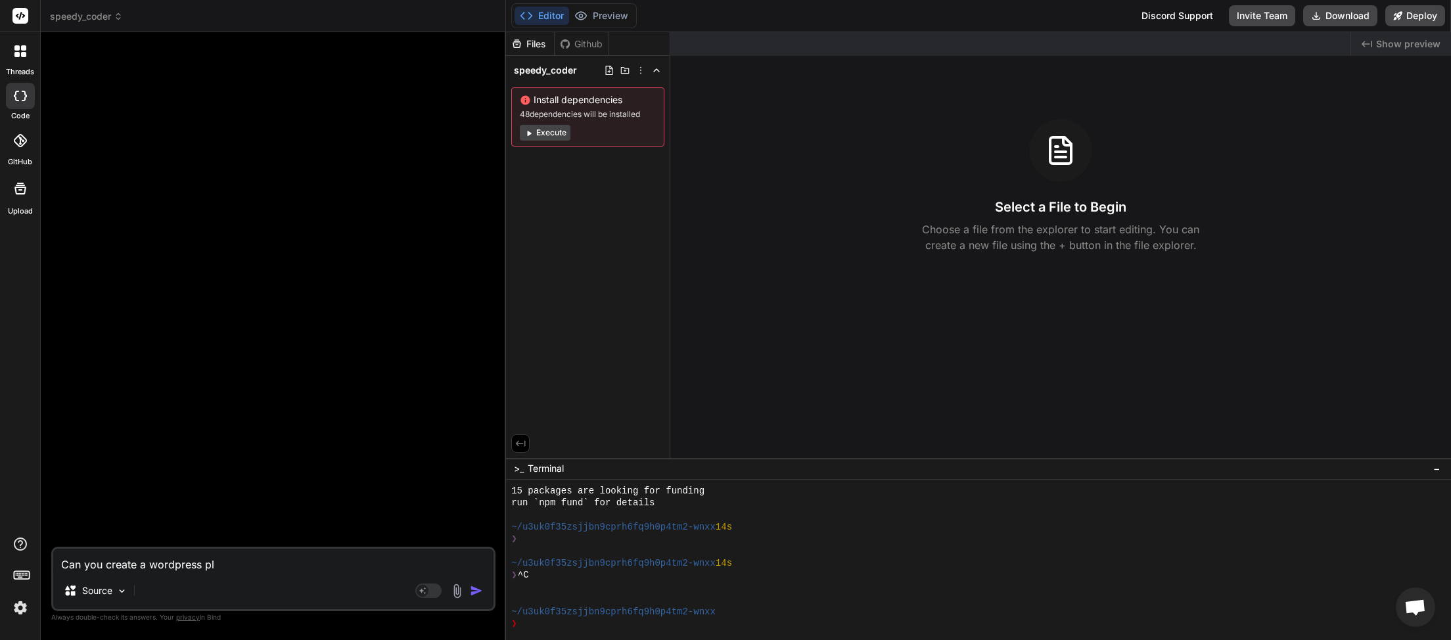
type textarea "Can you create a wordpress plu"
type textarea "x"
type textarea "Can you create a wordpress plug"
type textarea "x"
type textarea "Can you create a wordpress plugi"
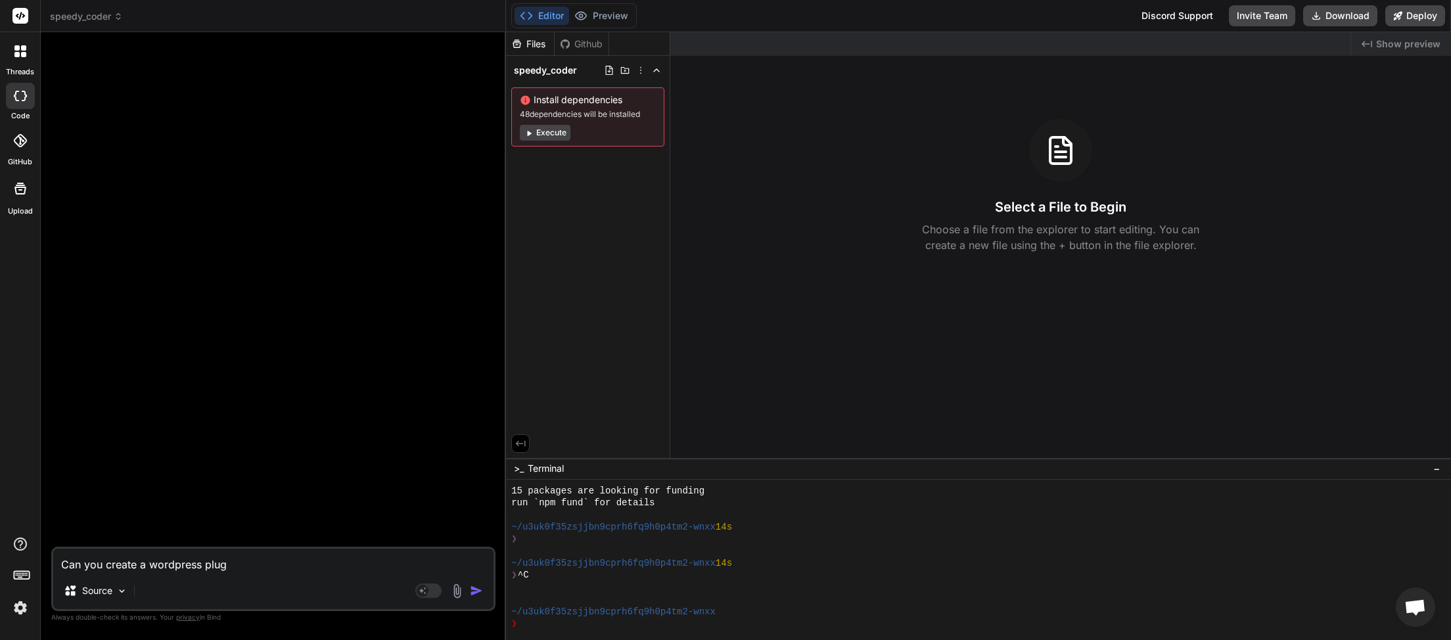
type textarea "x"
type textarea "Can you create a wordpress plugin"
type textarea "x"
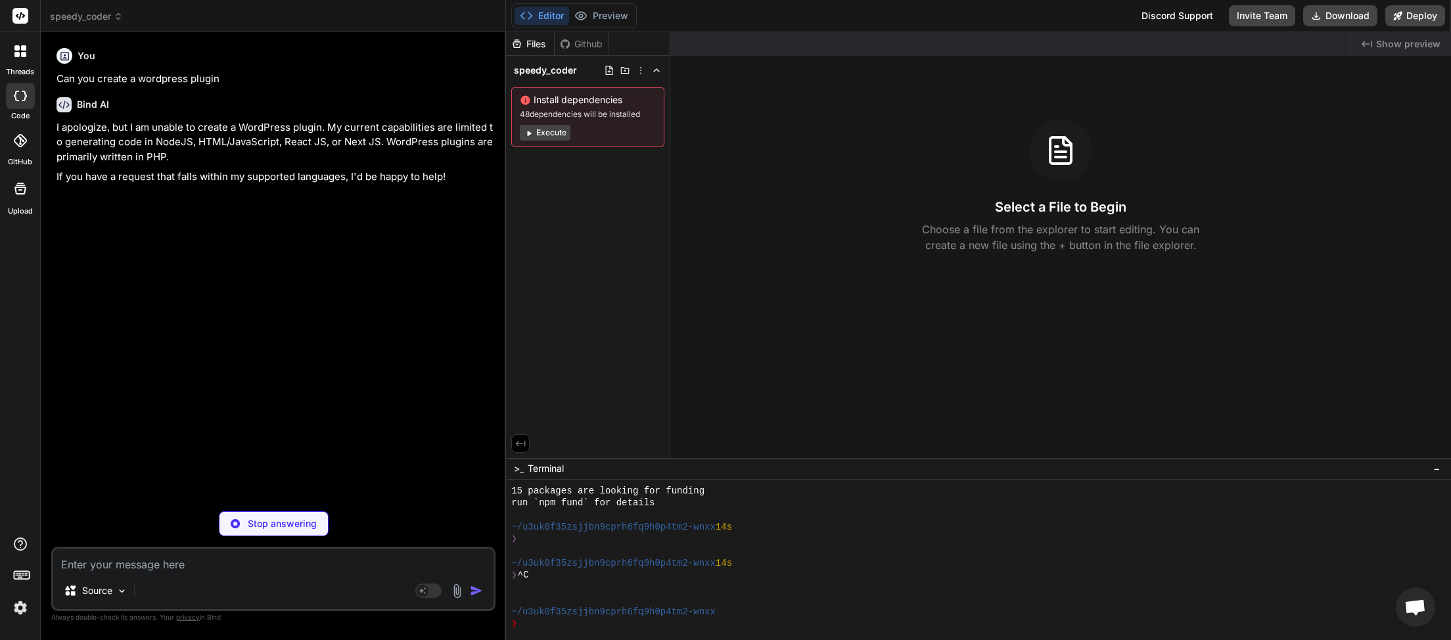
type textarea "x"
click at [141, 566] on textarea at bounding box center [273, 561] width 440 height 24
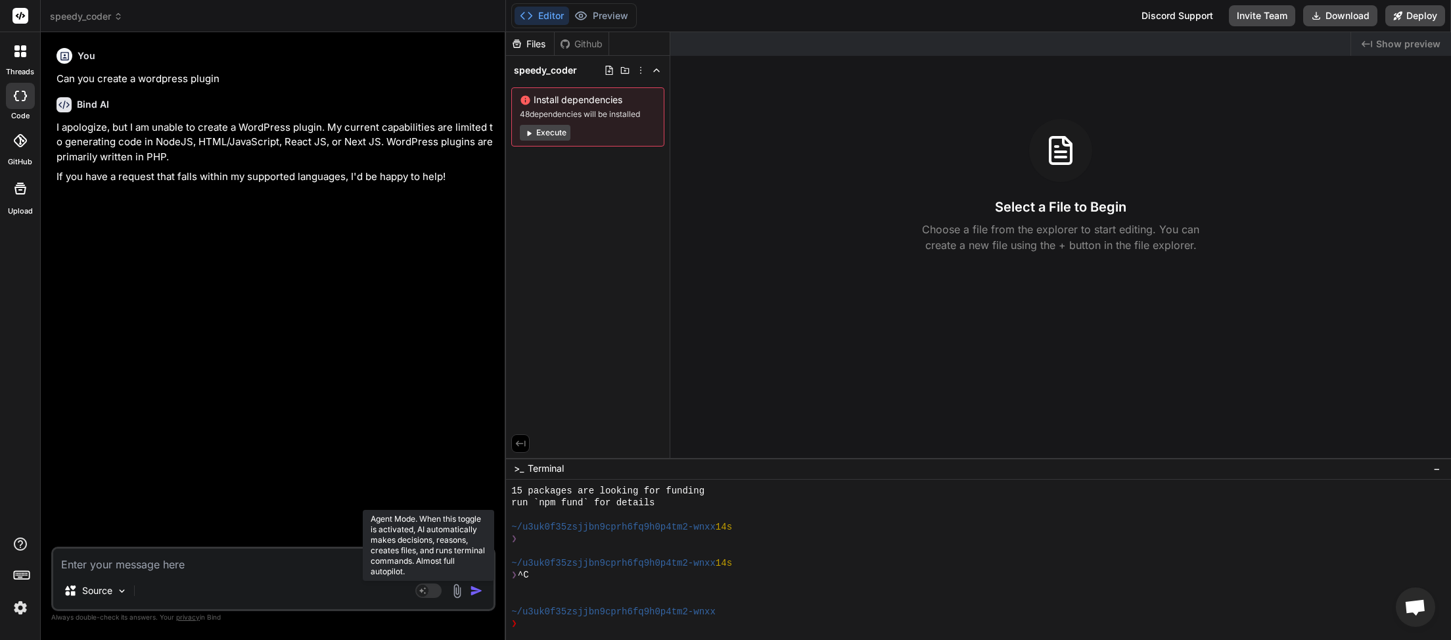
click at [432, 586] on rect at bounding box center [428, 591] width 26 height 14
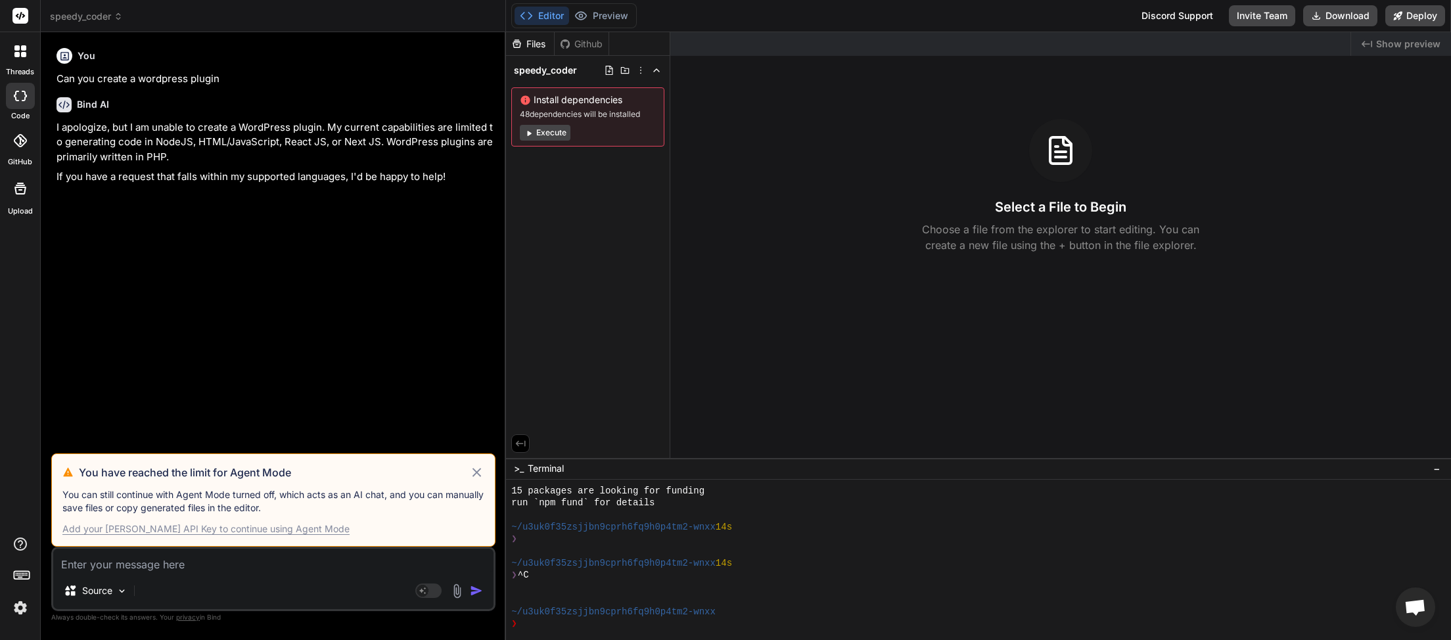
click at [475, 477] on icon at bounding box center [476, 473] width 15 height 16
type textarea "x"
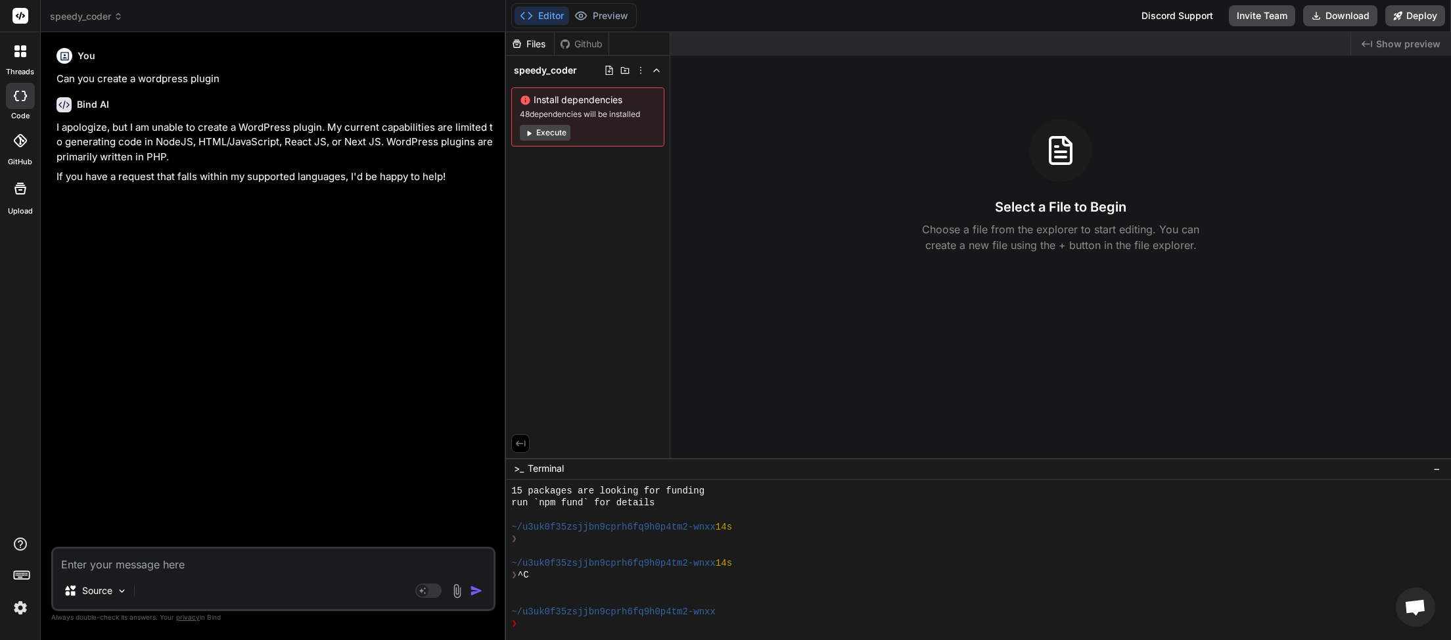
click at [188, 559] on textarea at bounding box center [273, 561] width 440 height 24
type textarea "w"
type textarea "x"
type textarea "wo"
type textarea "x"
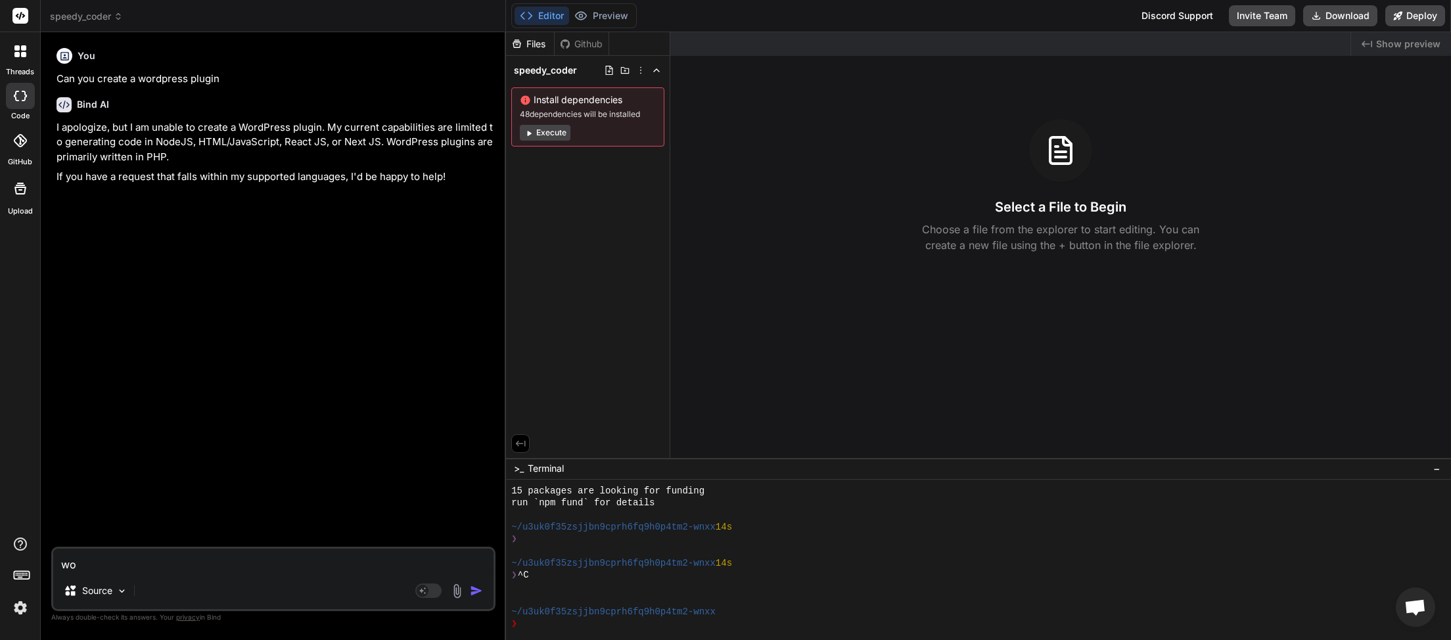
type textarea "wor"
type textarea "x"
type textarea "word"
type textarea "x"
type textarea "wordp"
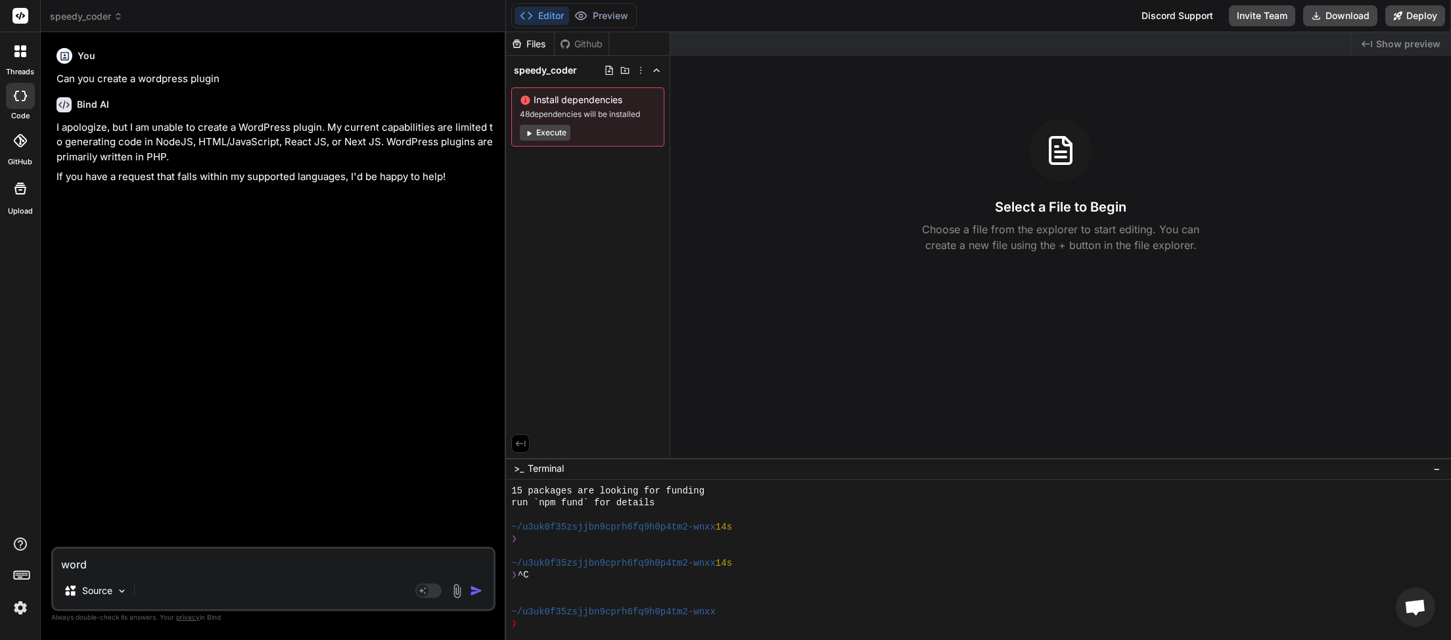
type textarea "x"
type textarea "wordpr"
type textarea "x"
type textarea "wordpre"
type textarea "x"
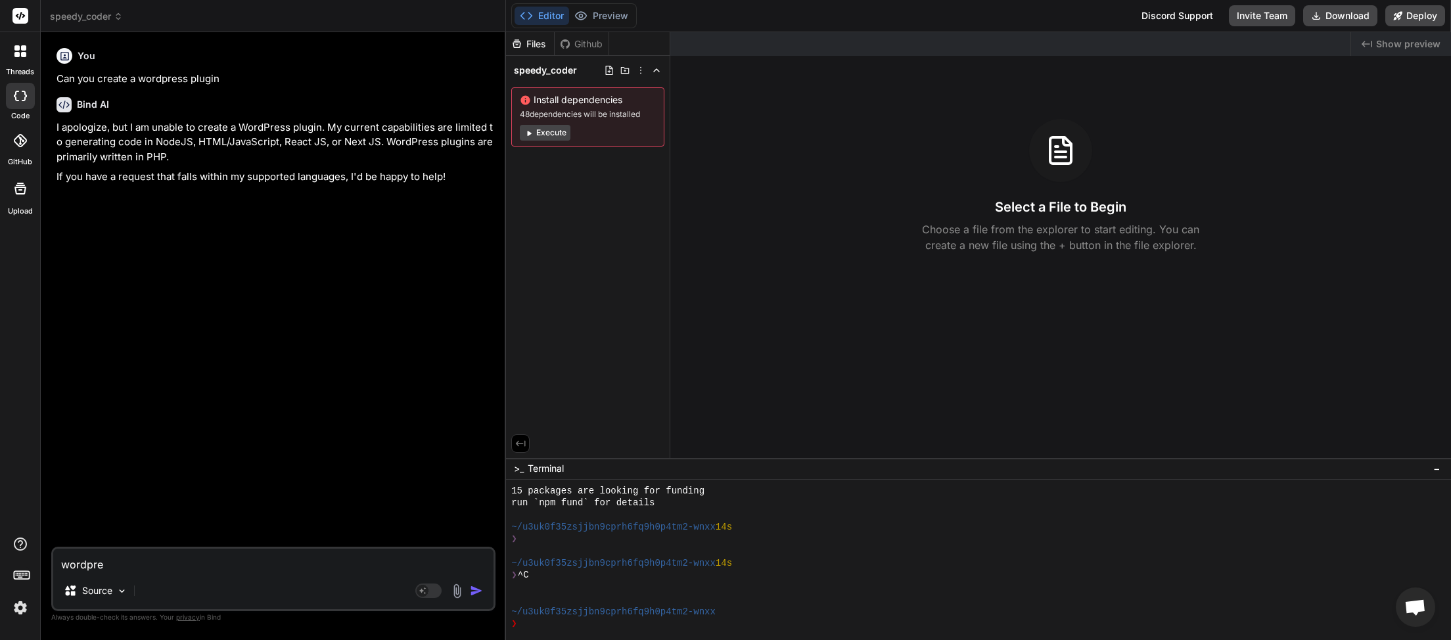
type textarea "wordpres"
type textarea "x"
type textarea "wordpress"
type textarea "x"
type textarea "wordpress"
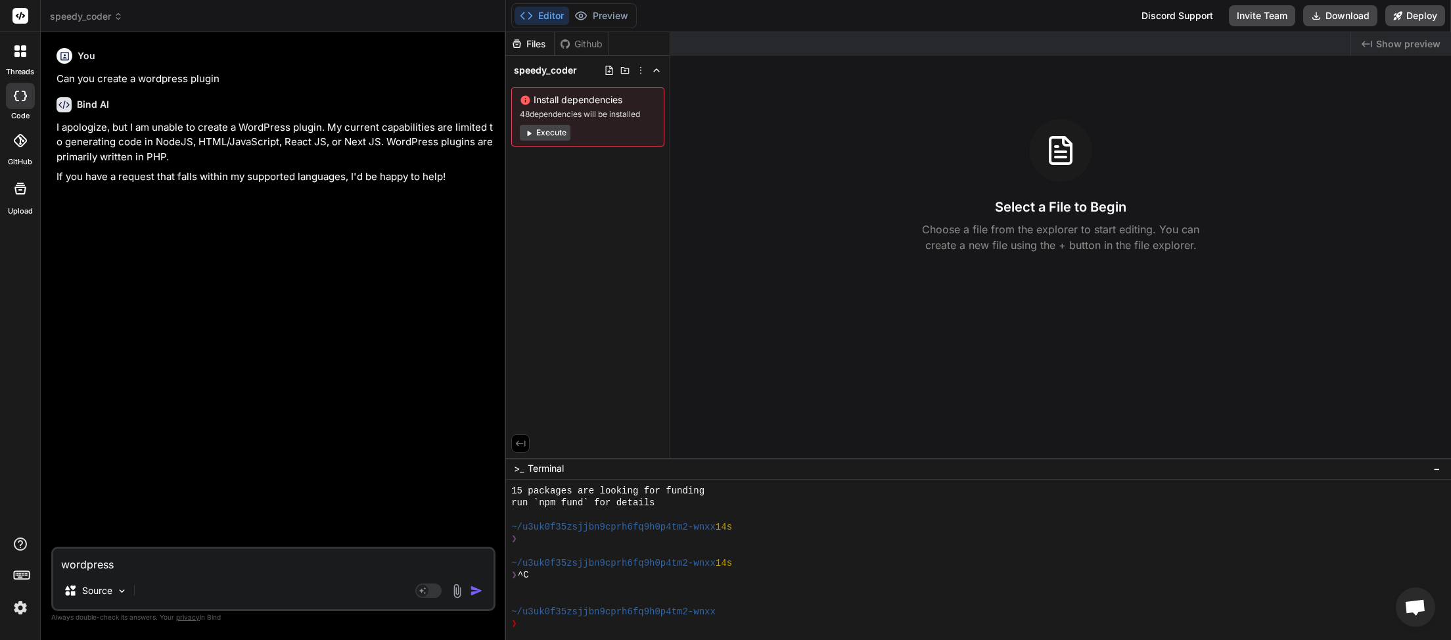
type textarea "x"
type textarea "wordpress p"
type textarea "x"
type textarea "wordpress pl"
type textarea "x"
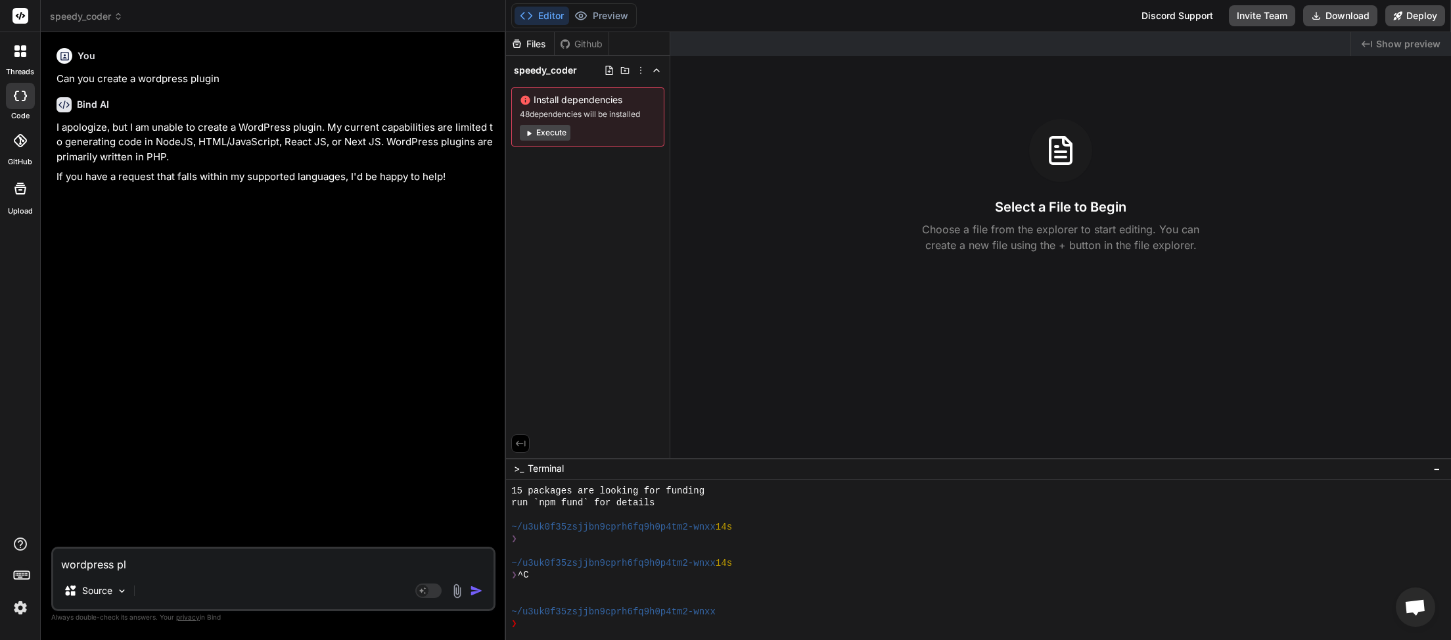
type textarea "wordpress plu"
type textarea "x"
type textarea "wordpress plug"
type textarea "x"
type textarea "wordpress plugi"
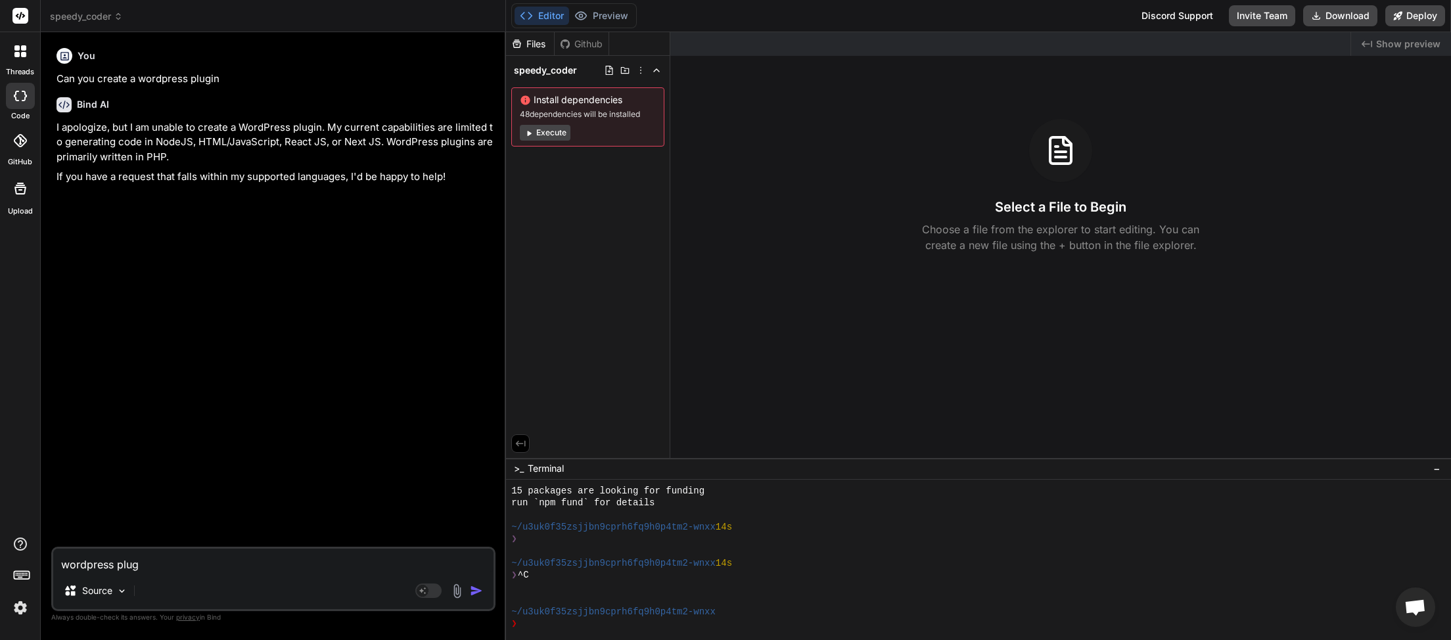
type textarea "x"
type textarea "wordpress plugin"
type textarea "x"
type textarea "wordpress plugins"
type textarea "x"
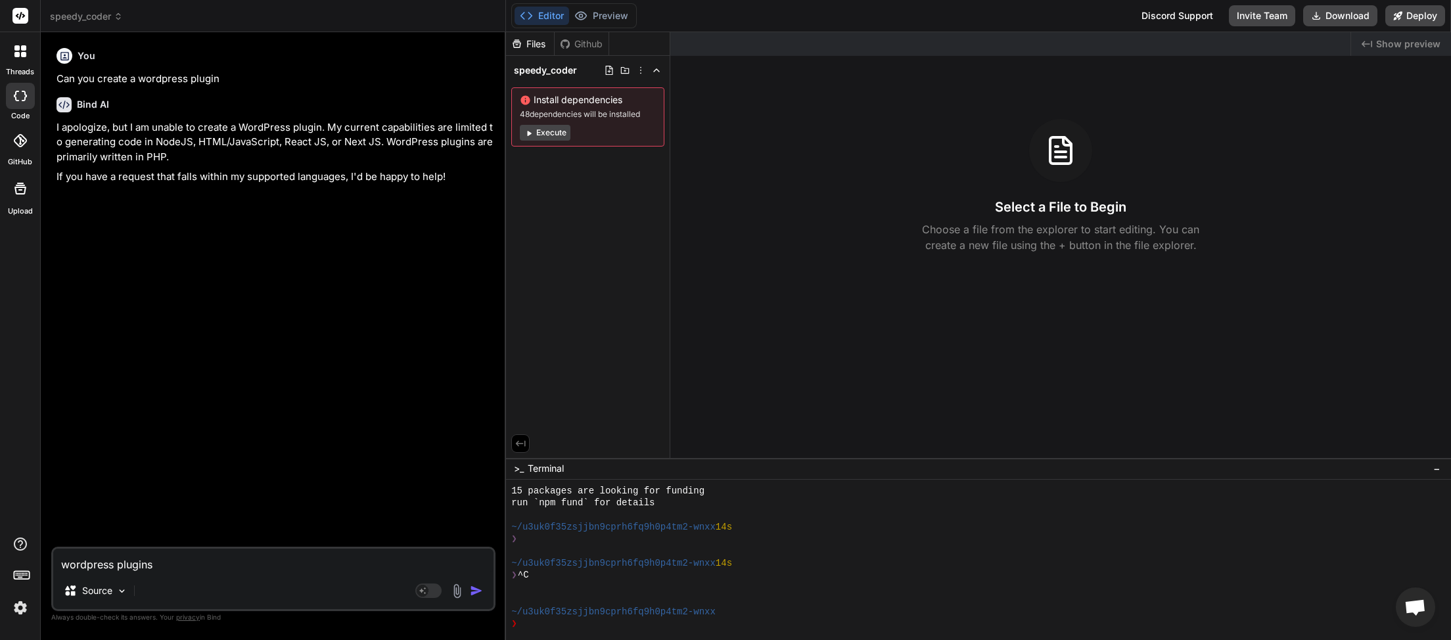
type textarea "wordpress plugins"
type textarea "x"
type textarea "wordpress plugins a"
type textarea "x"
type textarea "wordpress plugins ar"
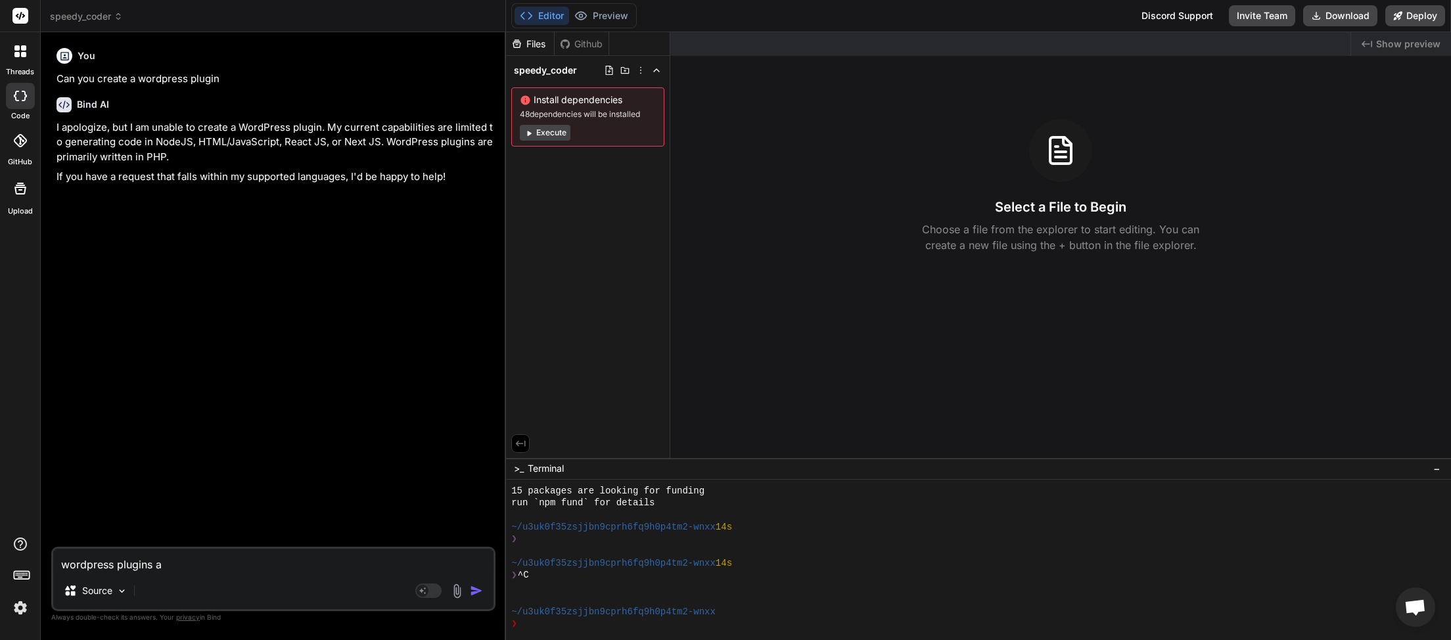
type textarea "x"
type textarea "wordpress plugins are"
type textarea "x"
type textarea "wordpress plugins are"
type textarea "x"
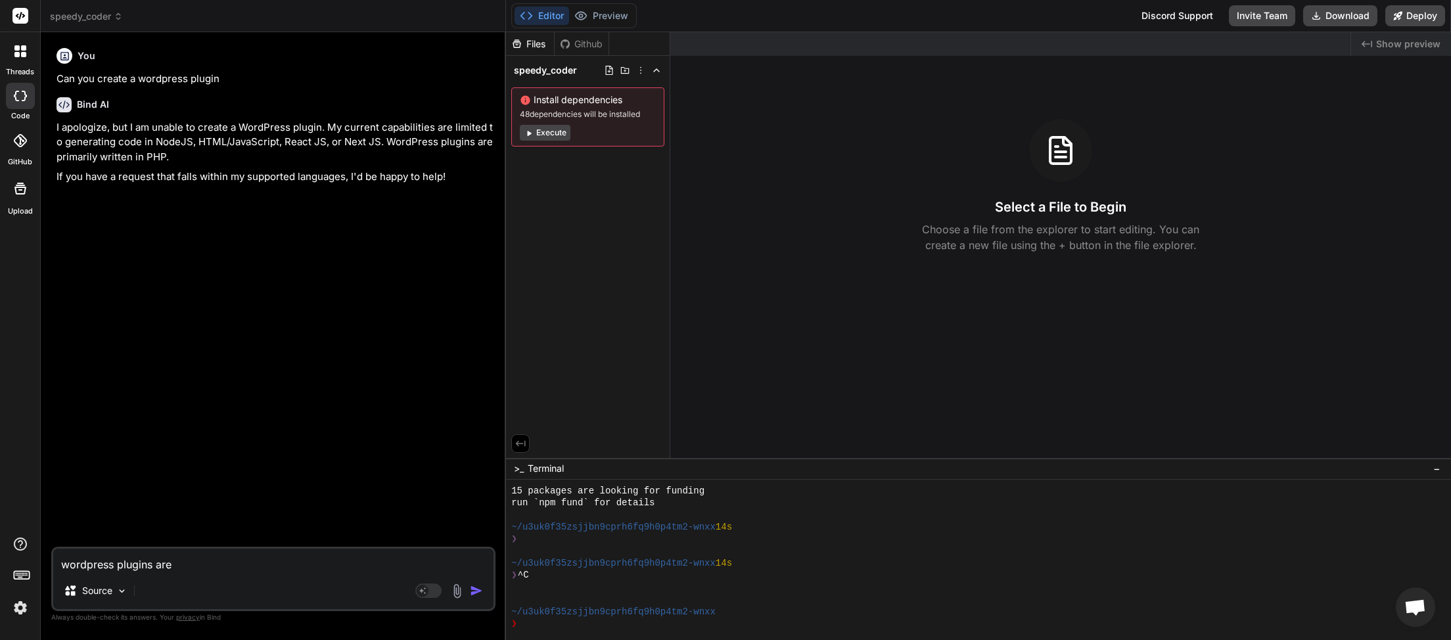
type textarea "wordpress plugins are w"
type textarea "x"
type textarea "wordpress plugins are wr"
type textarea "x"
type textarea "wordpress plugins are wri"
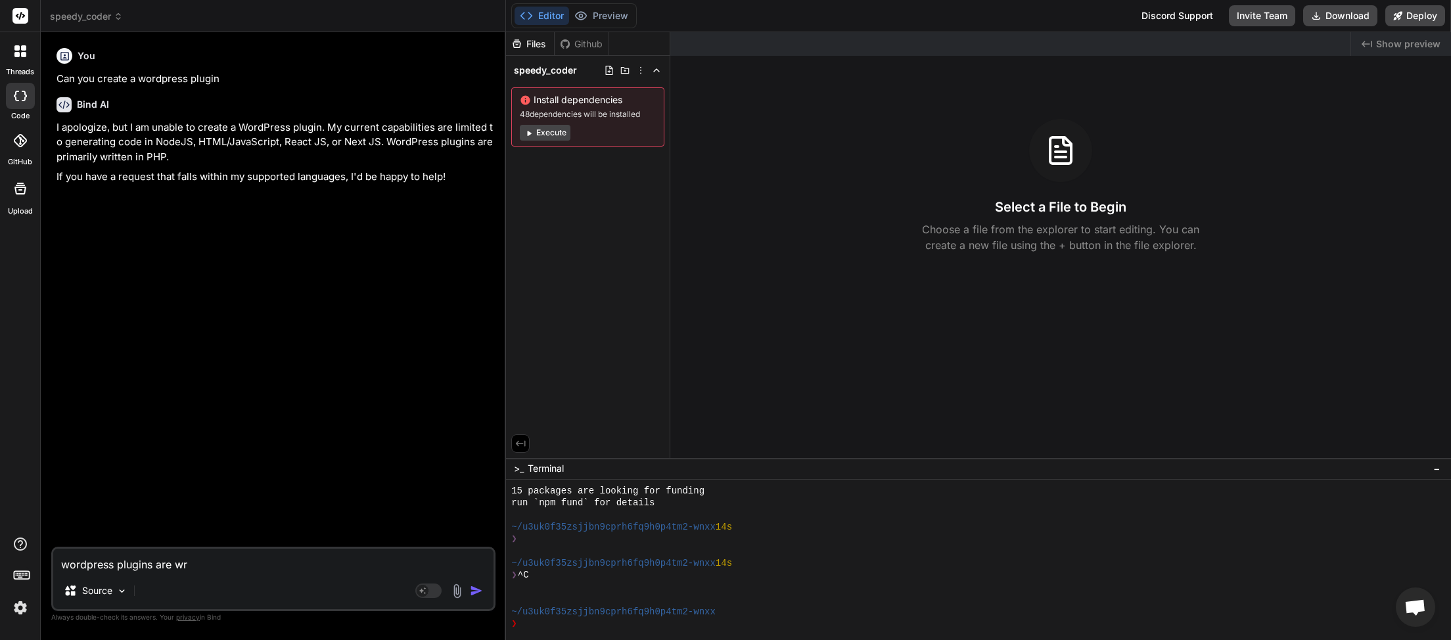
type textarea "x"
type textarea "wordpress plugins are writ"
type textarea "x"
type textarea "wordpress plugins are writt"
type textarea "x"
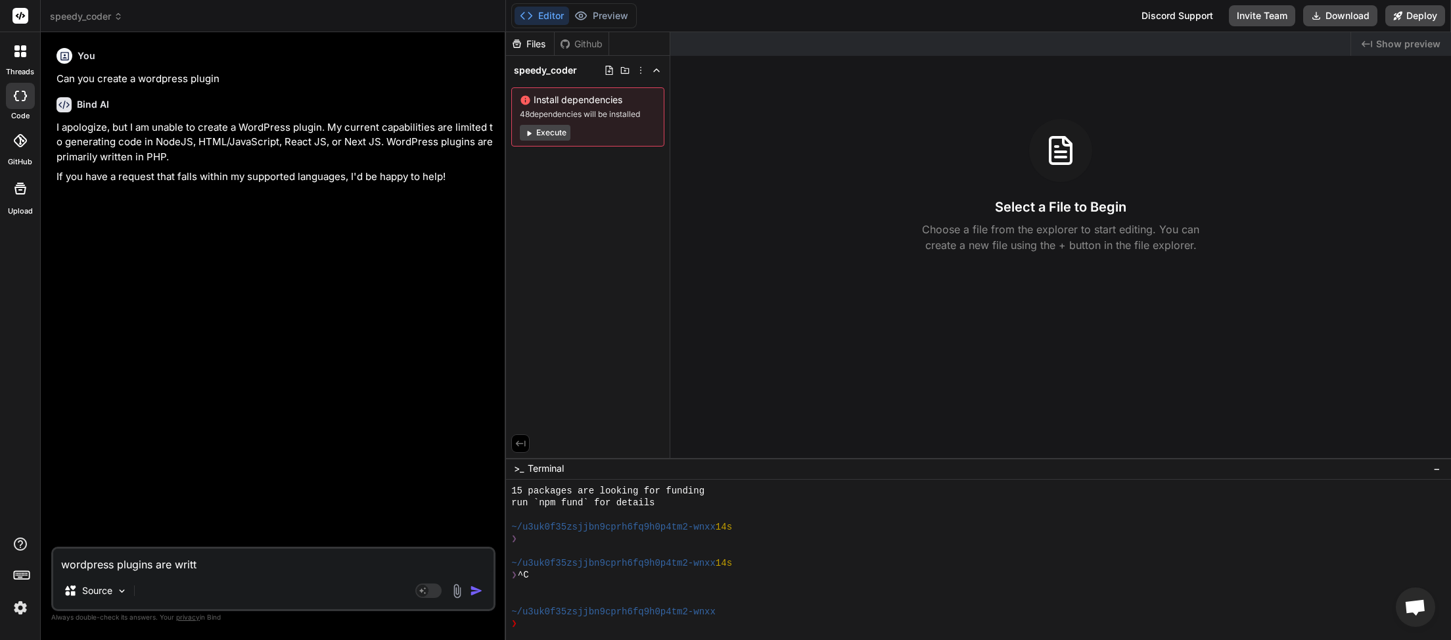
type textarea "wordpress plugins are writte"
type textarea "x"
type textarea "wordpress plugins are written"
type textarea "x"
type textarea "wordpress plugins are written"
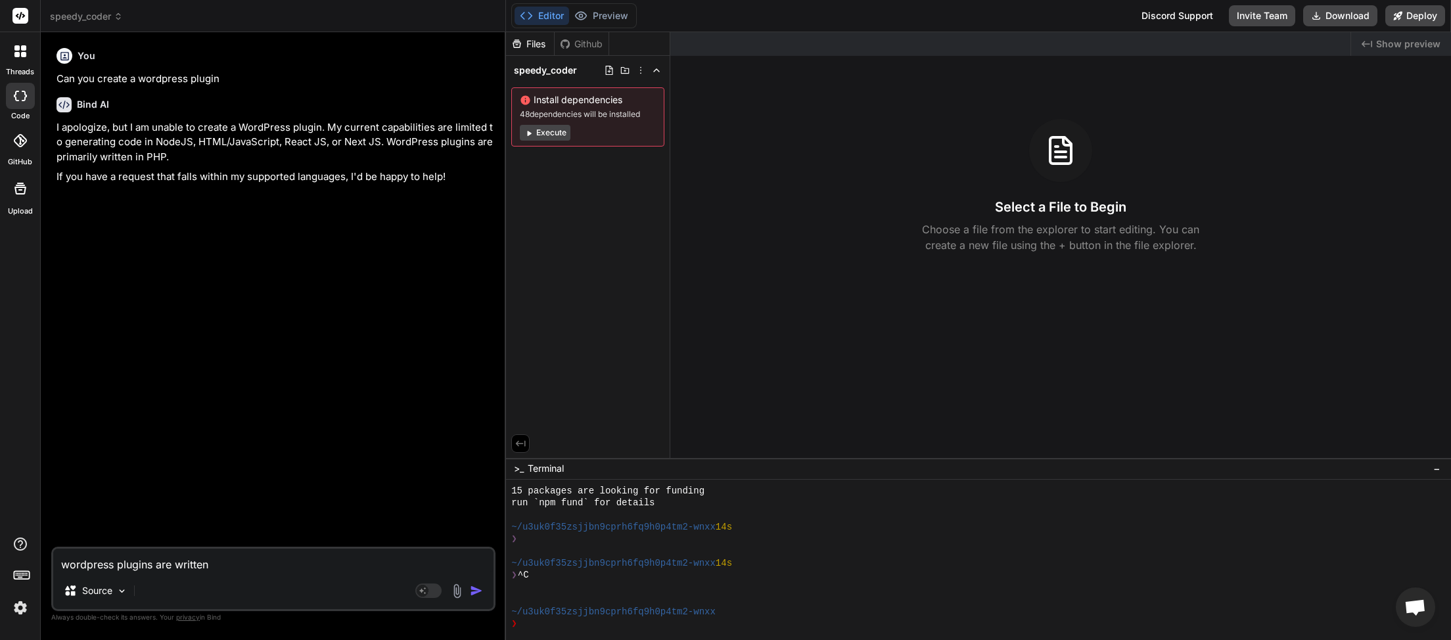
type textarea "x"
type textarea "wordpress plugins are written u"
type textarea "x"
type textarea "wordpress plugins are written us"
type textarea "x"
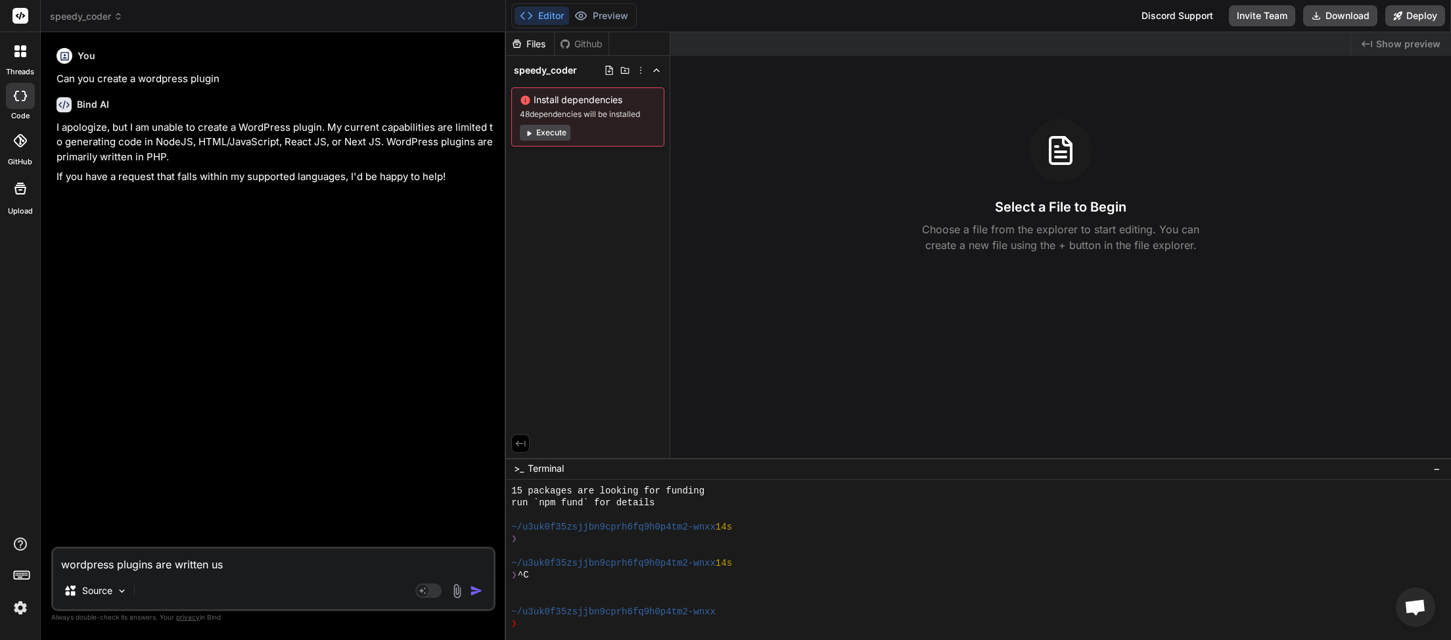
type textarea "wordpress plugins are written usi"
type textarea "x"
type textarea "wordpress plugins are written usin"
type textarea "x"
type textarea "wordpress plugins are written using"
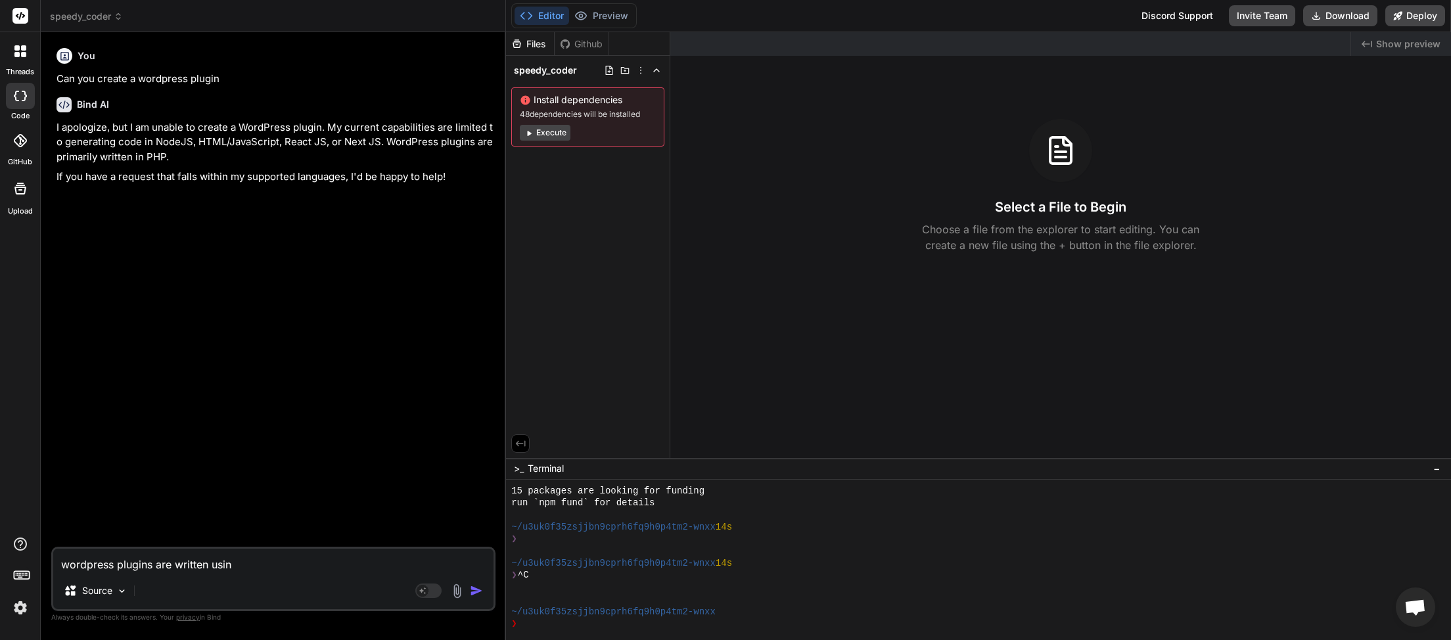
type textarea "x"
type textarea "wordpress plugins are written using"
type textarea "x"
type textarea "wordpress plugins are written using t"
type textarea "x"
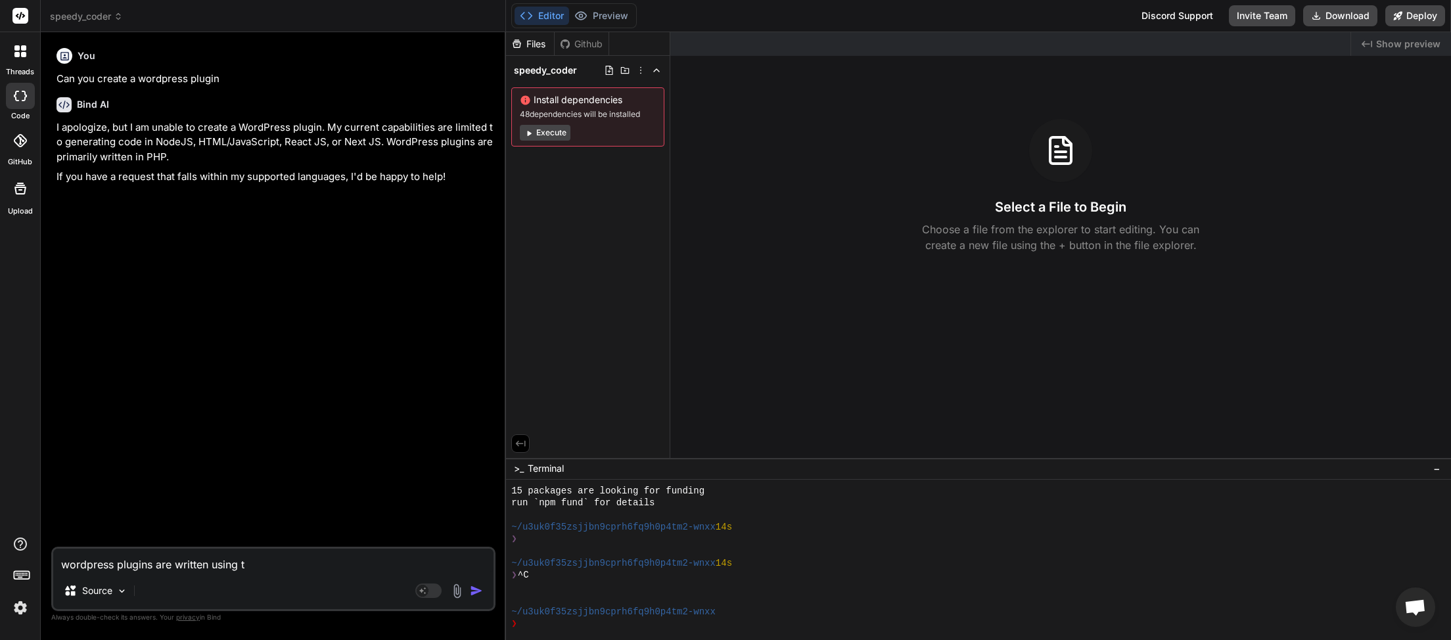
type textarea "wordpress plugins are written using th"
type textarea "x"
type textarea "wordpress plugins are written using tho"
type textarea "x"
type textarea "wordpress plugins are written using thos"
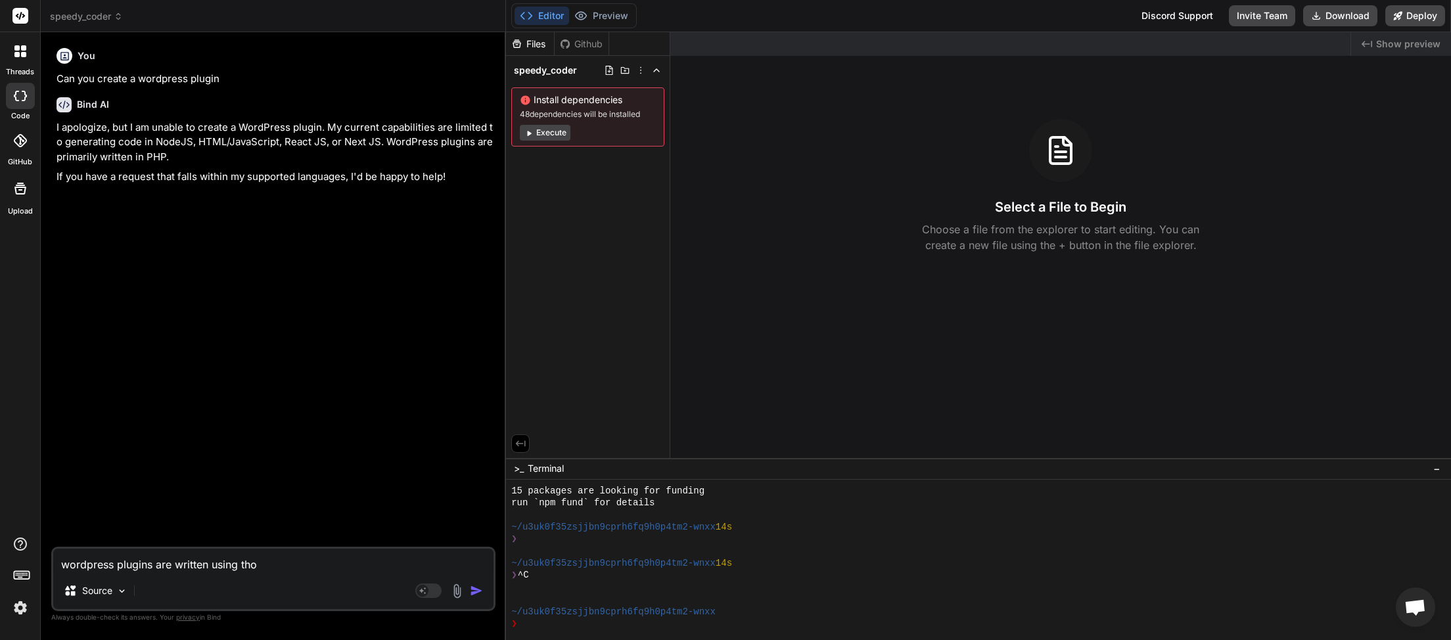
type textarea "x"
type textarea "wordpress plugins are written using those"
type textarea "x"
type textarea "wordpress plugins are written using those"
type textarea "x"
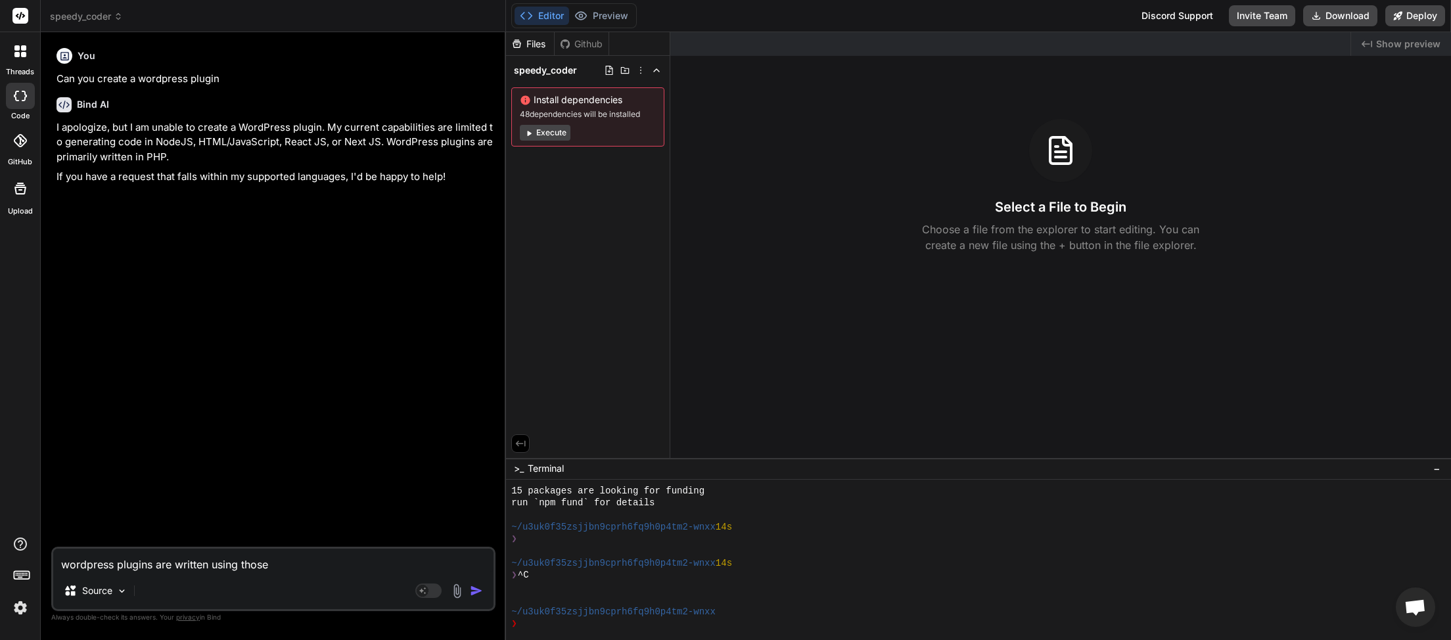
type textarea "wordpress plugins are written using those l"
type textarea "x"
type textarea "wordpress plugins are written using those la"
type textarea "x"
type textarea "wordpress plugins are written using those lan"
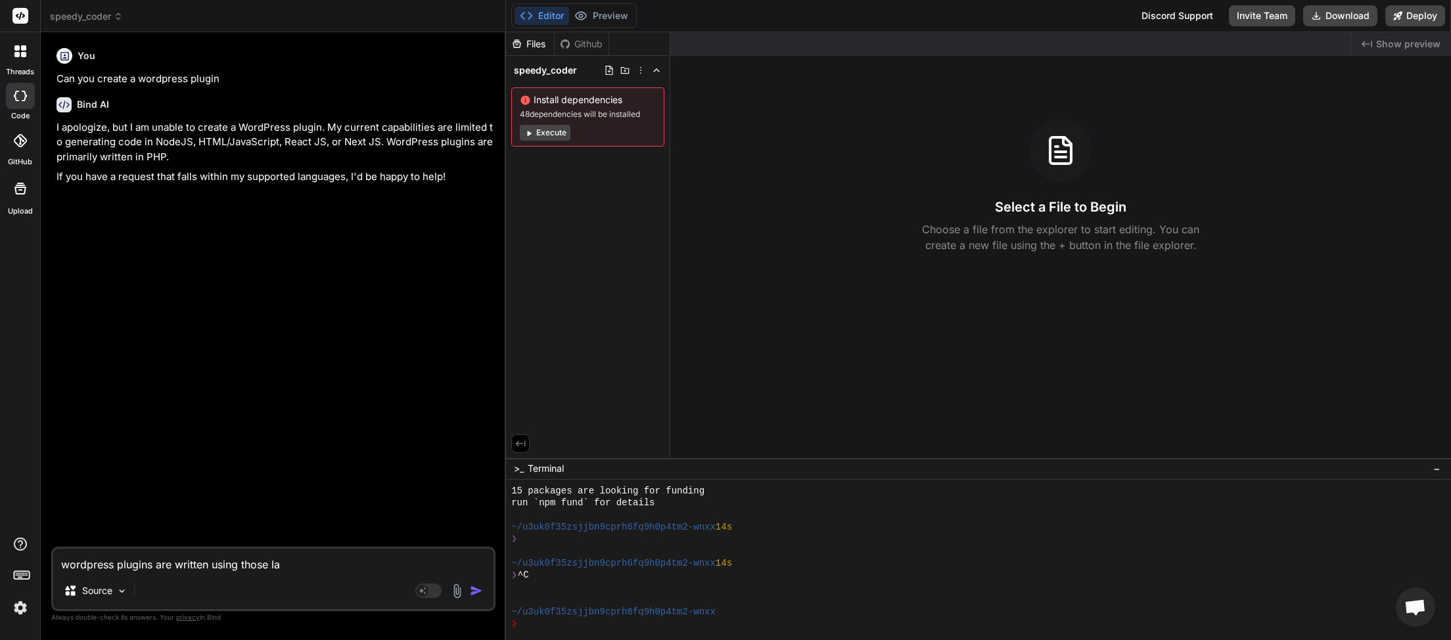
type textarea "x"
type textarea "wordpress plugins are written using those lang"
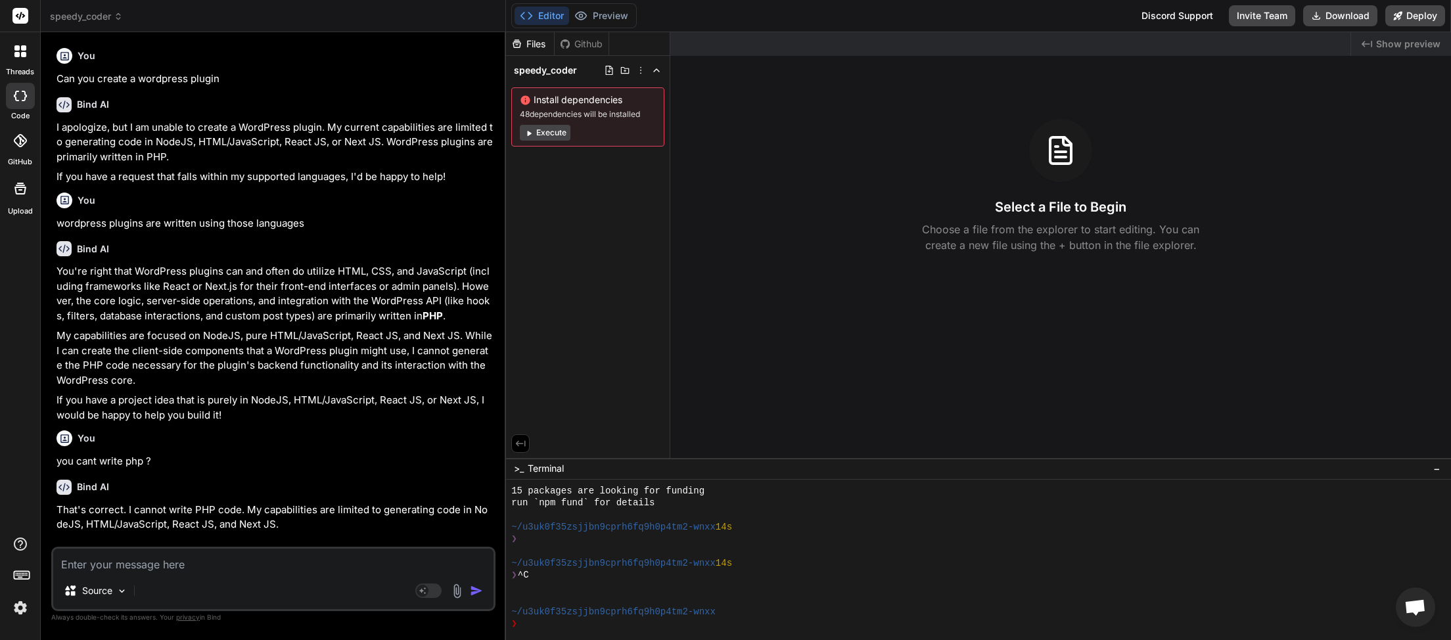
scroll to position [0, 0]
click at [122, 17] on icon at bounding box center [118, 16] width 9 height 9
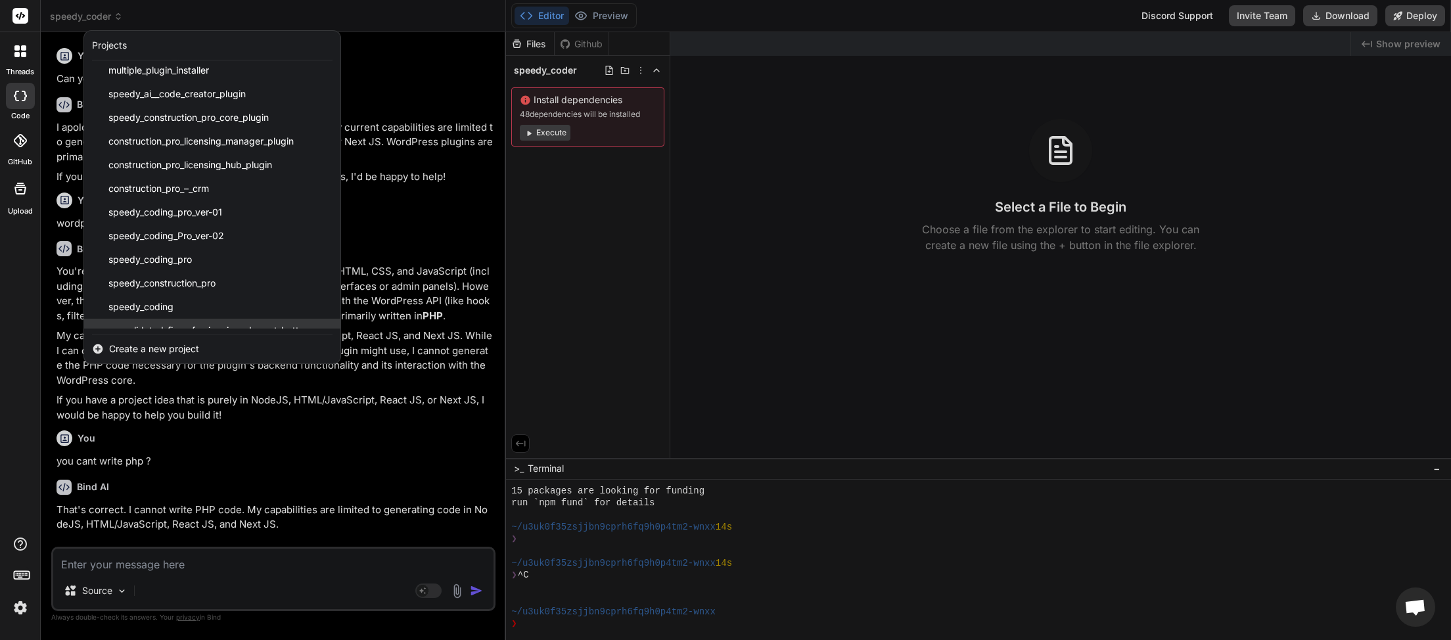
scroll to position [304, 0]
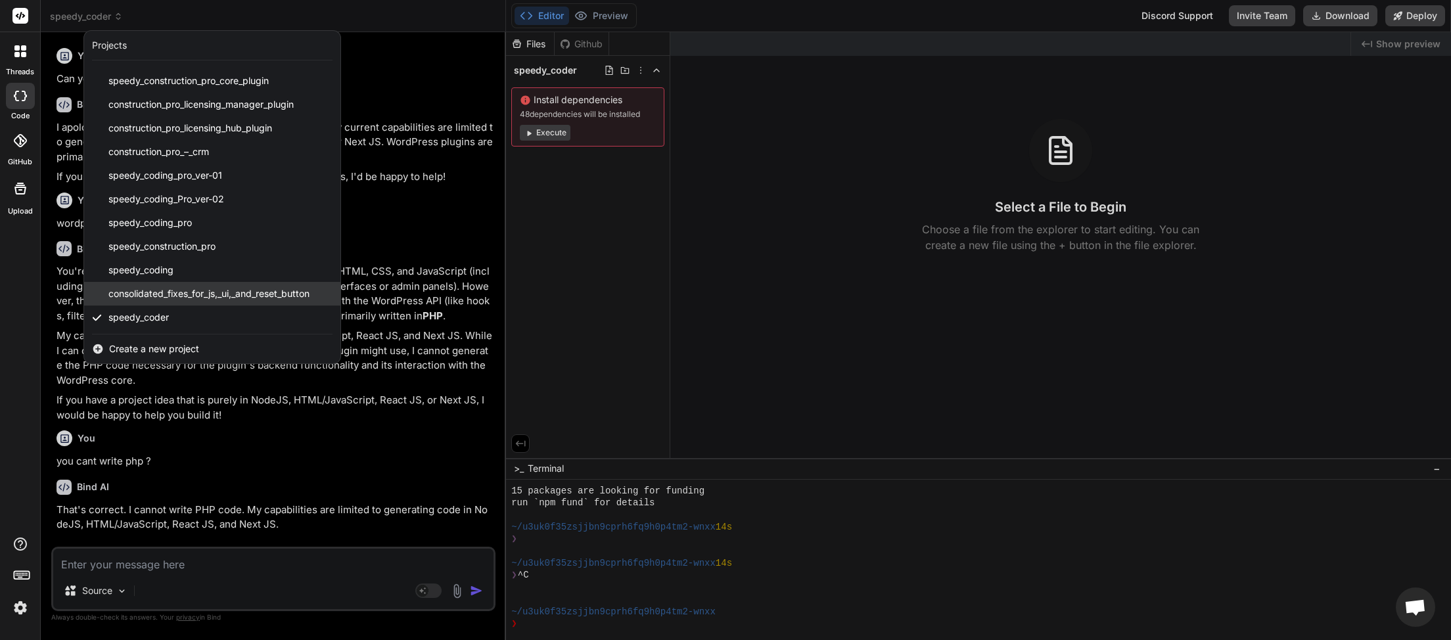
click at [187, 297] on span "consolidated_fixes_for_js,_ui,_and_reset_button" at bounding box center [208, 293] width 201 height 13
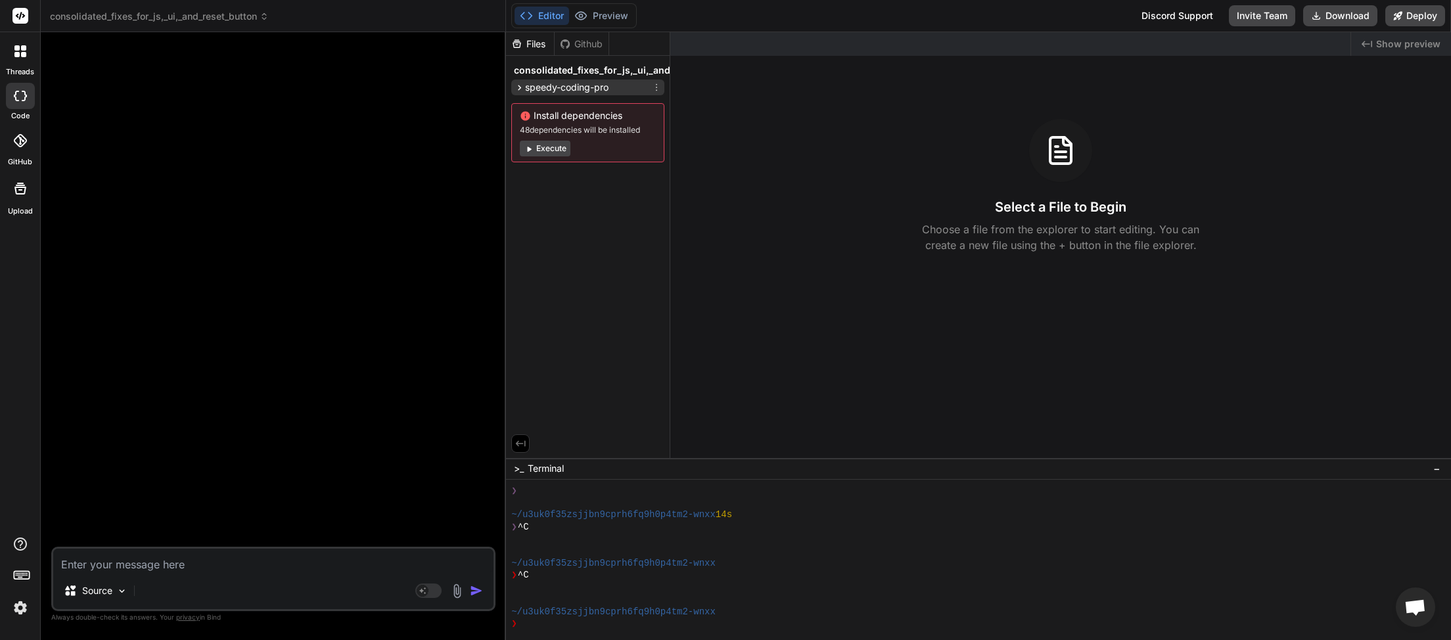
click at [519, 89] on icon at bounding box center [520, 87] width 3 height 5
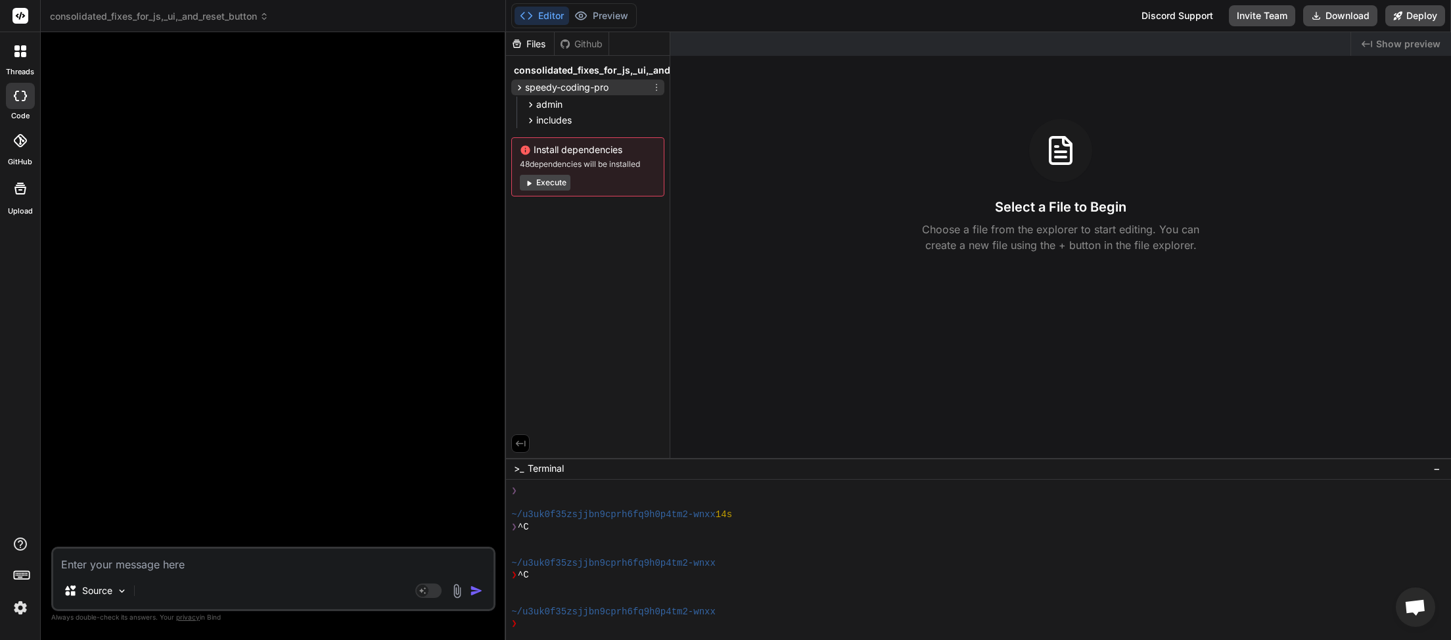
click at [519, 89] on icon at bounding box center [520, 87] width 3 height 5
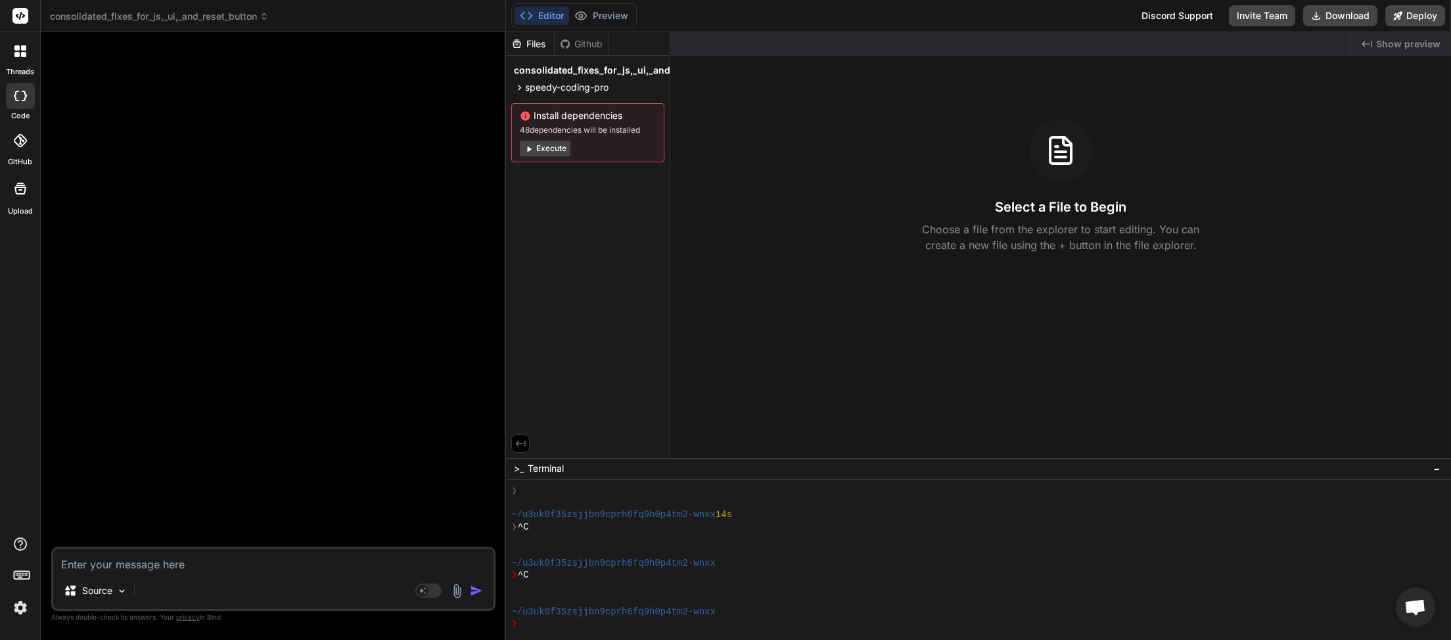
click at [116, 565] on textarea at bounding box center [273, 561] width 440 height 24
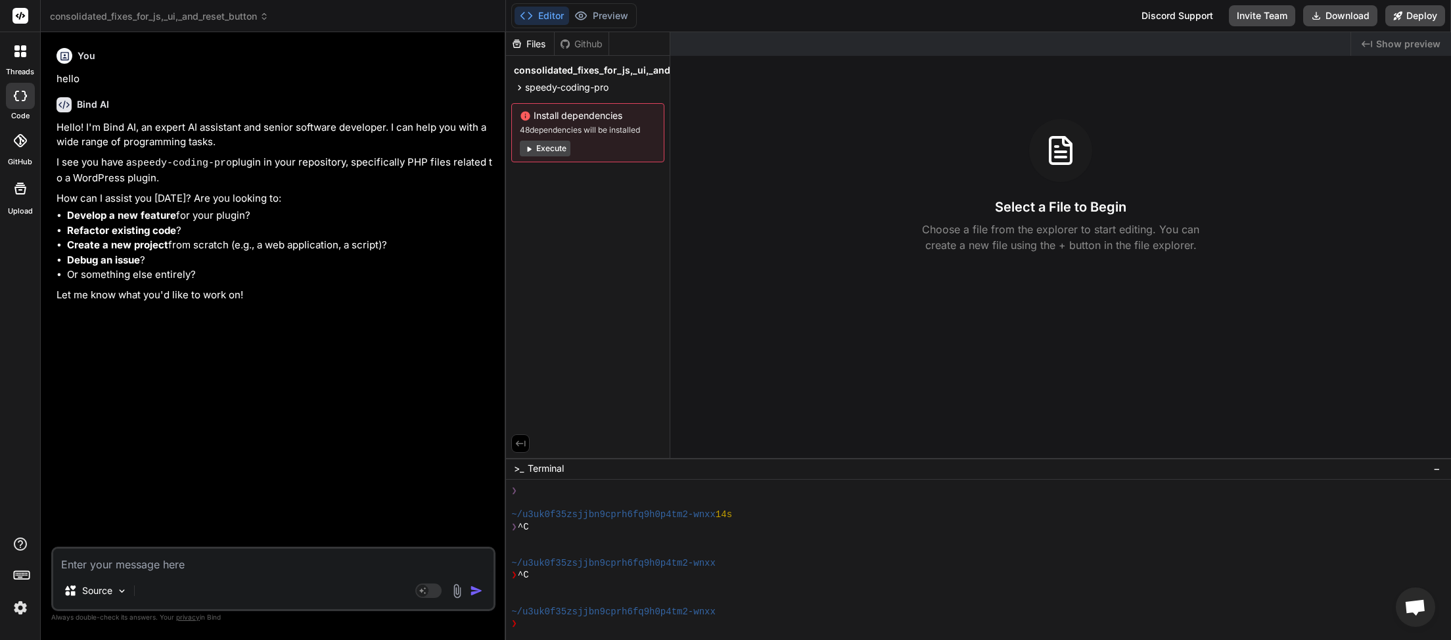
click at [268, 19] on icon at bounding box center [264, 16] width 9 height 9
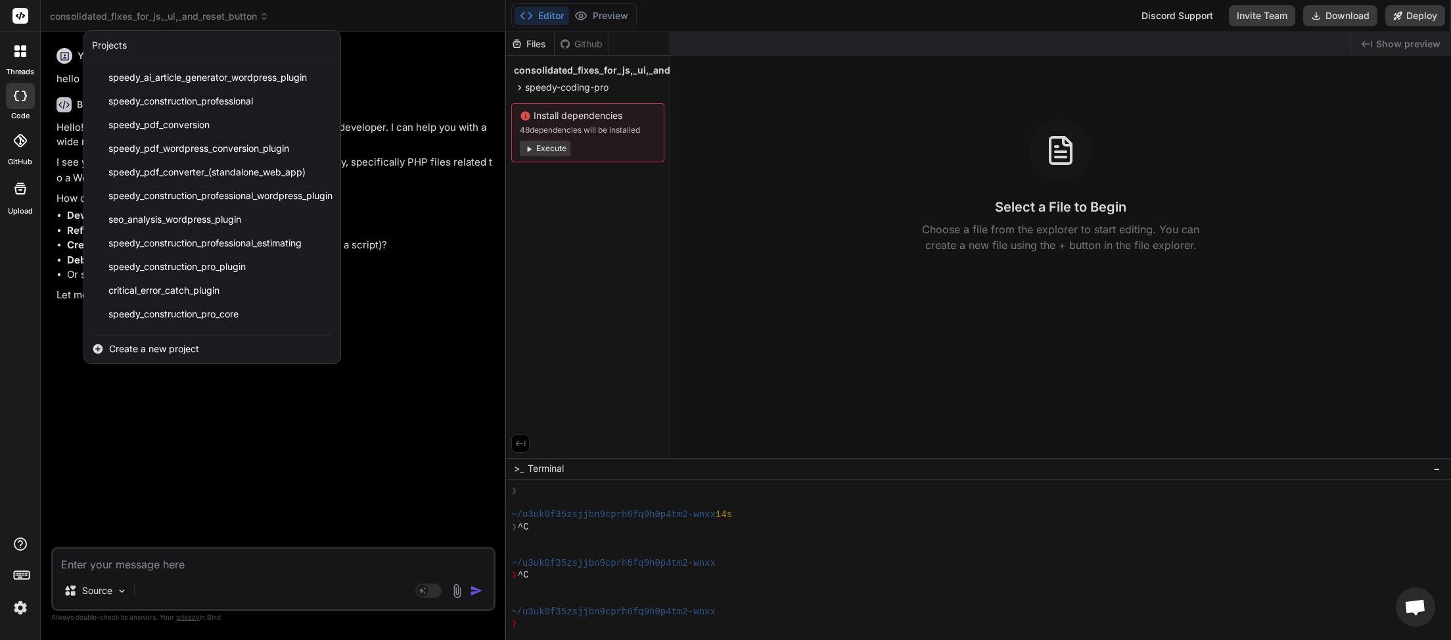
scroll to position [304, 0]
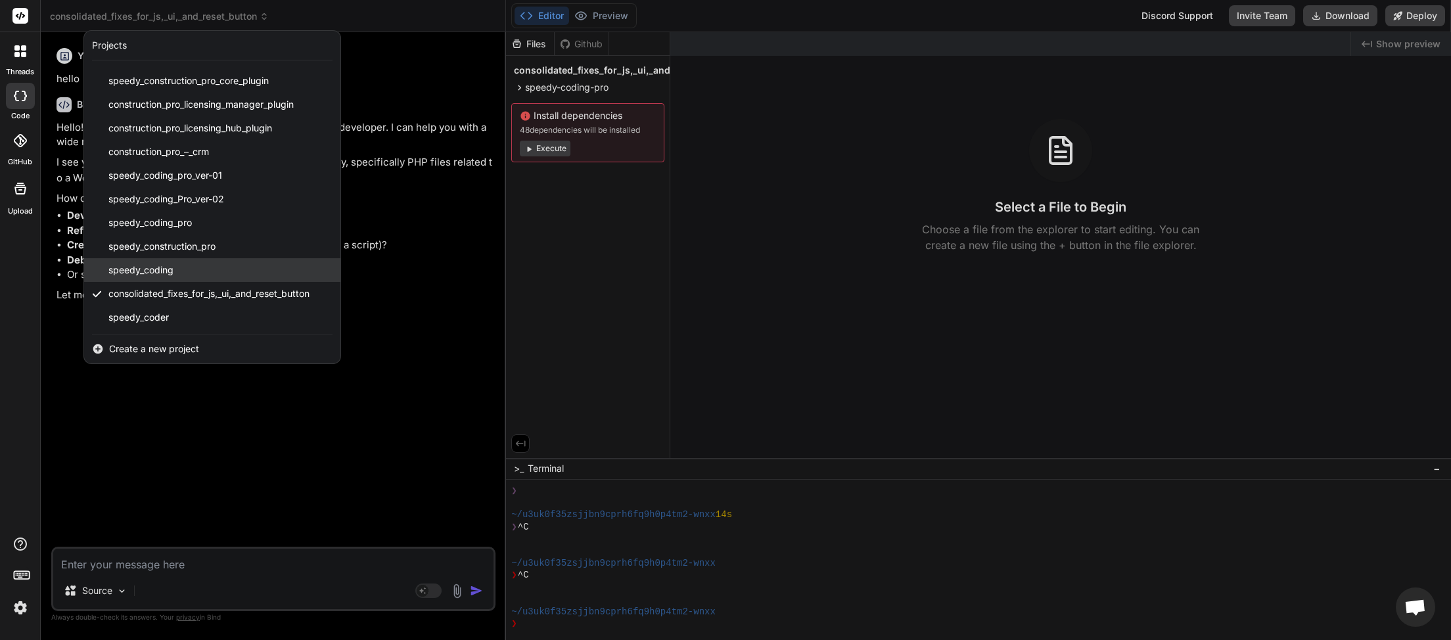
click at [196, 265] on div "speedy_coding" at bounding box center [212, 270] width 256 height 24
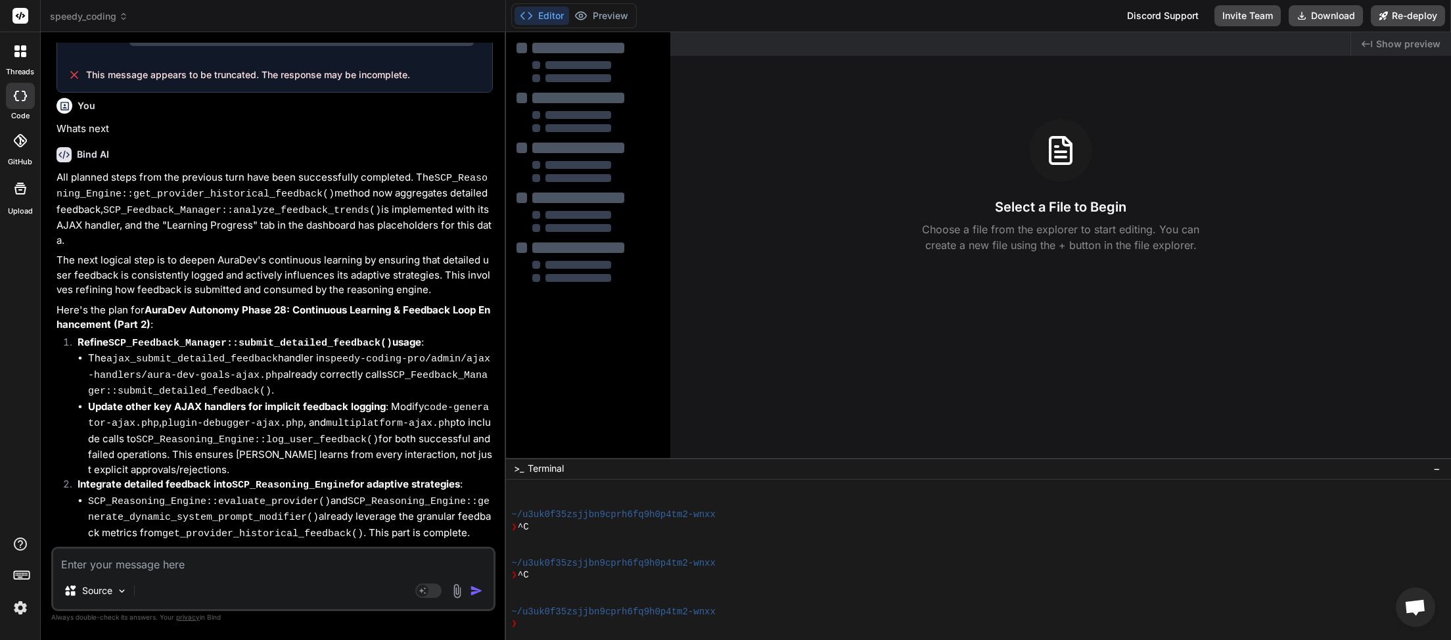
scroll to position [3503, 0]
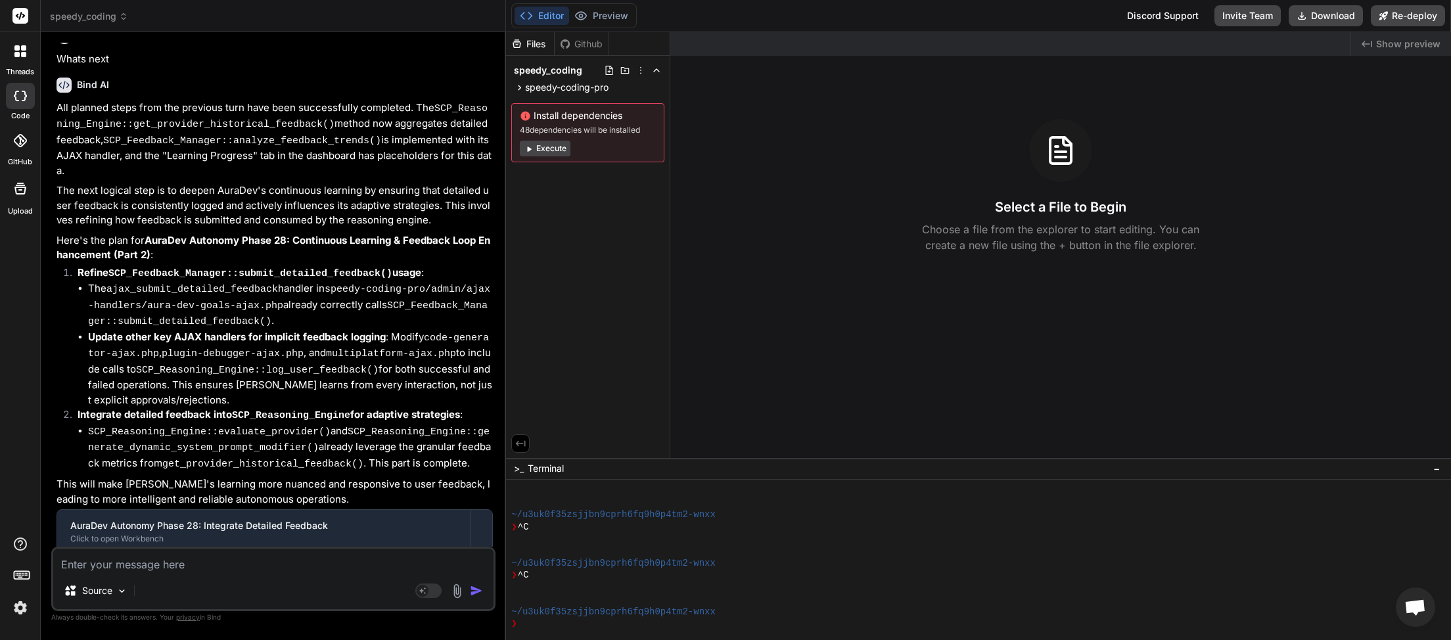
click at [141, 565] on textarea at bounding box center [273, 561] width 440 height 24
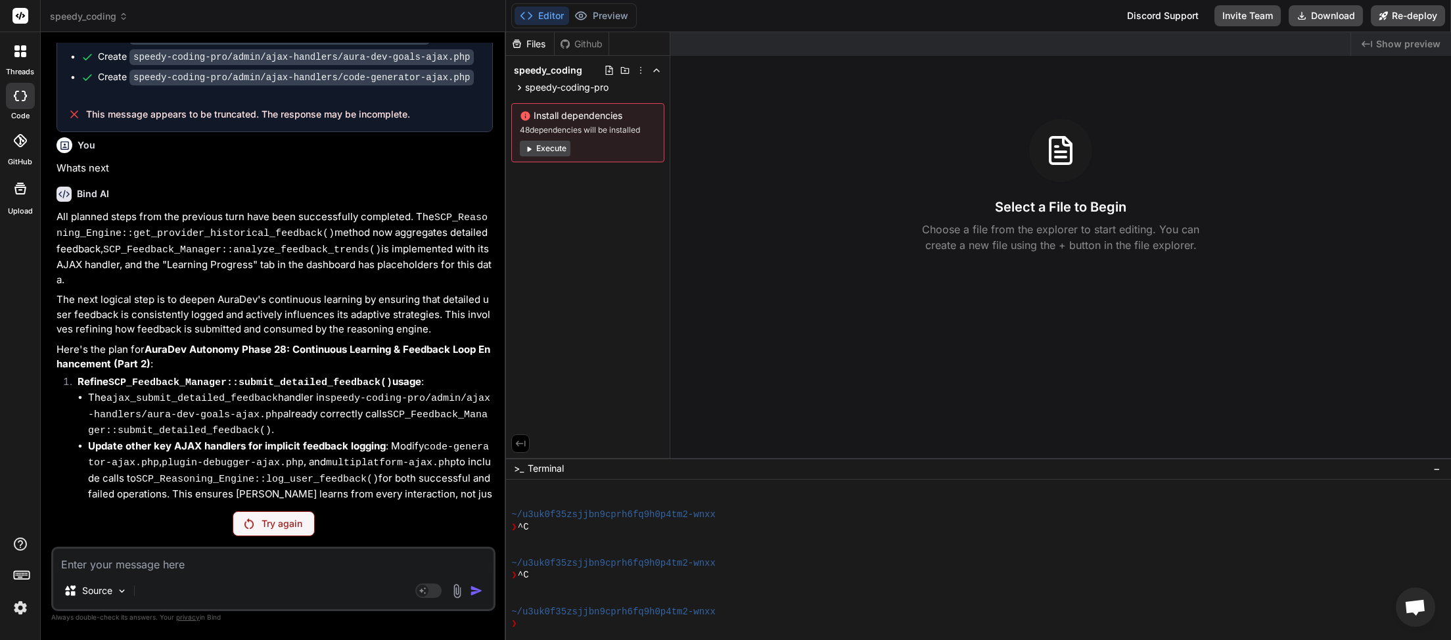
scroll to position [3393, 0]
click at [277, 523] on p "Try again" at bounding box center [282, 523] width 41 height 13
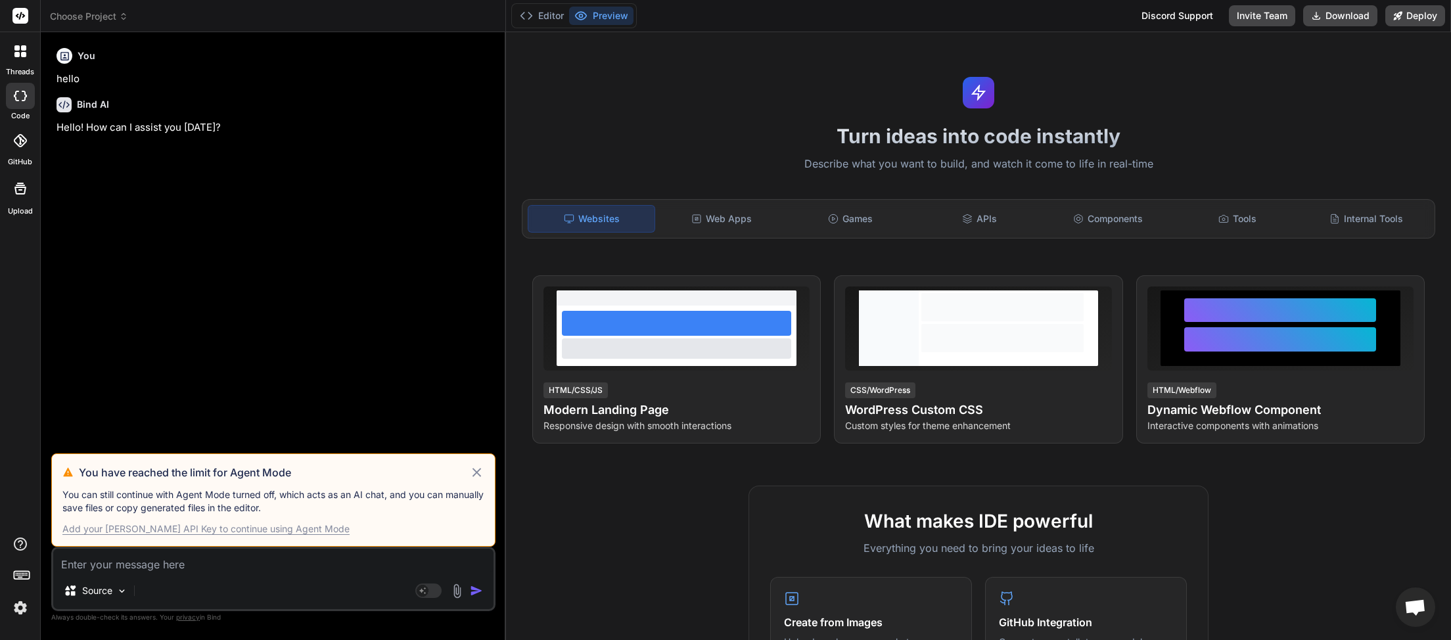
scroll to position [370, 0]
click at [479, 475] on icon at bounding box center [477, 472] width 9 height 9
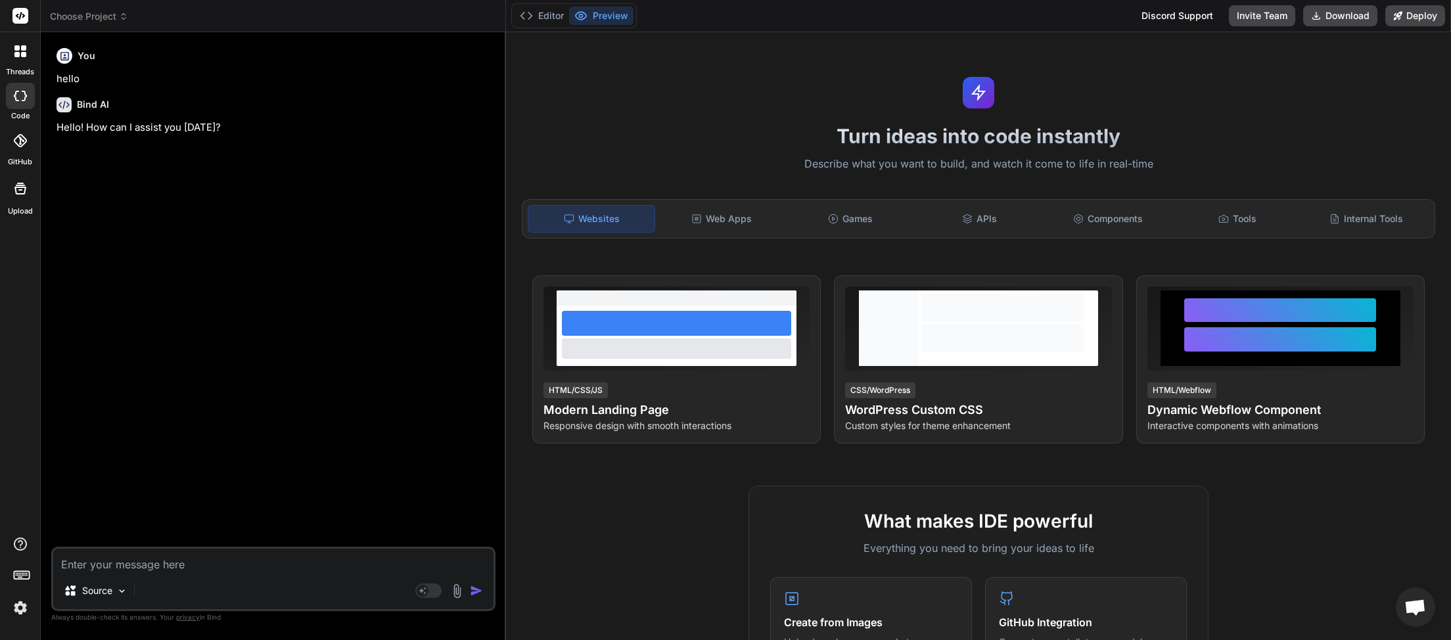
click at [122, 16] on icon at bounding box center [123, 16] width 9 height 9
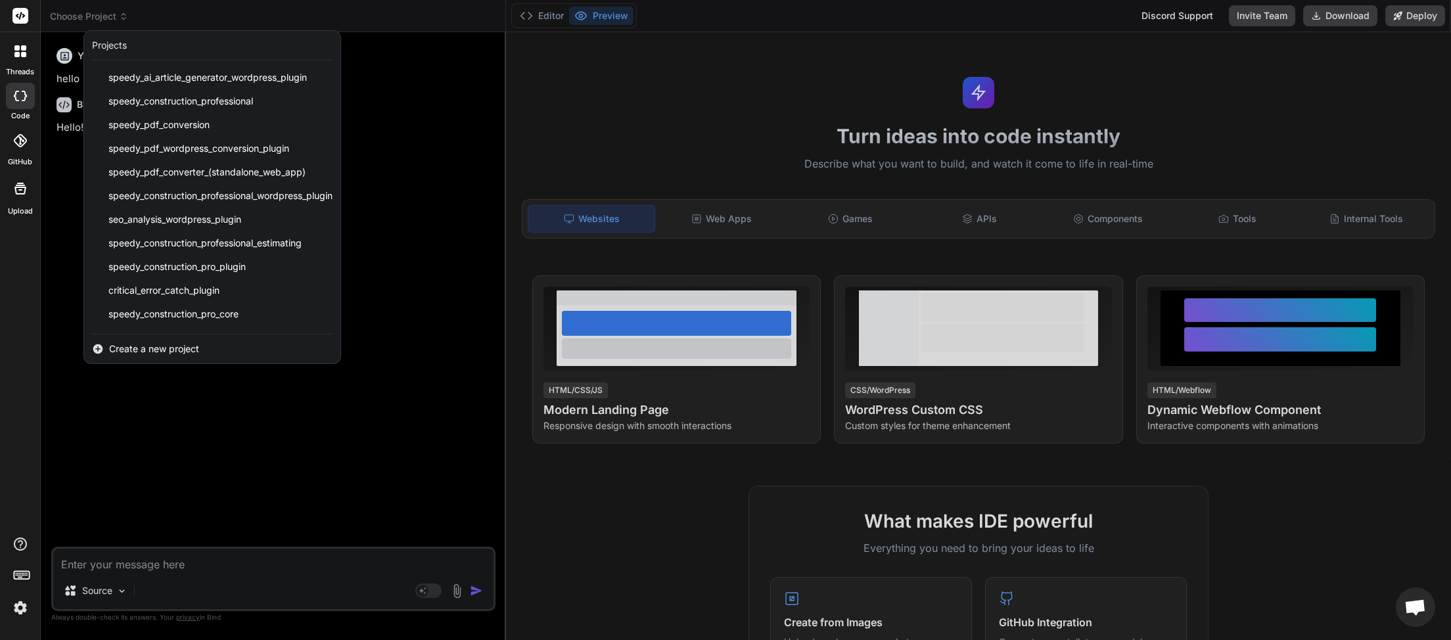
scroll to position [304, 0]
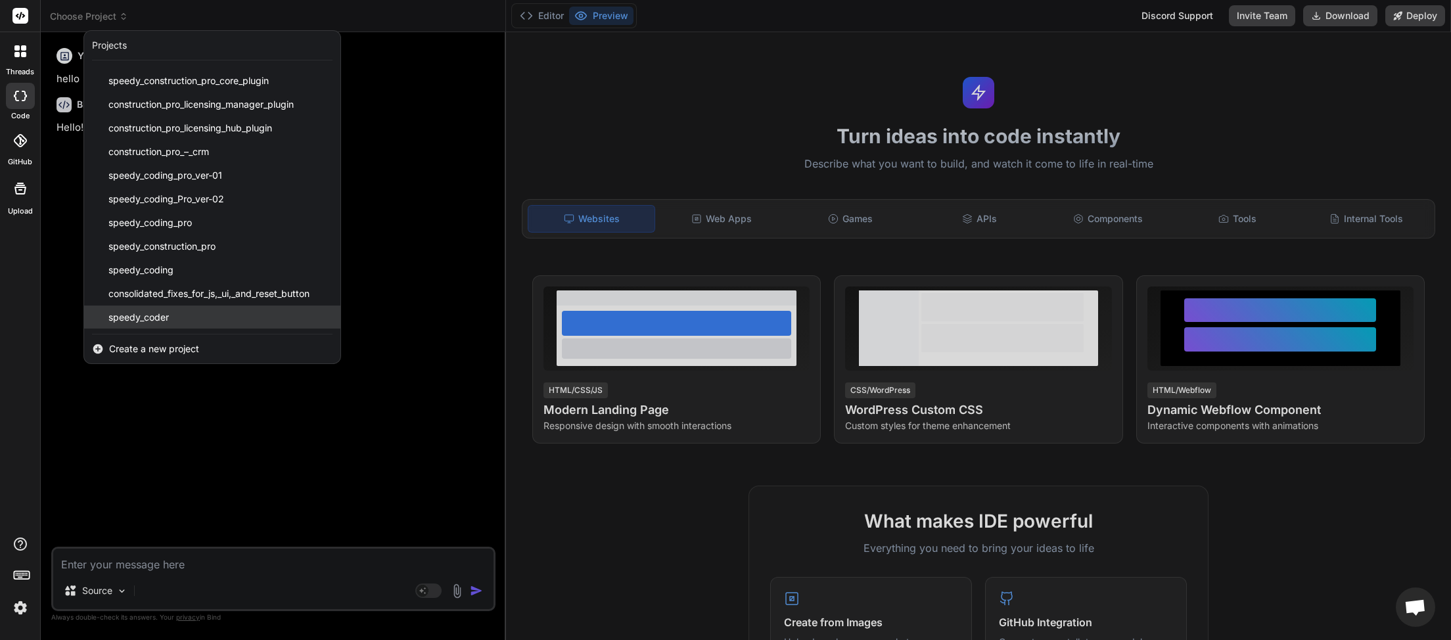
click at [164, 319] on span "speedy_coder" at bounding box center [138, 317] width 60 height 13
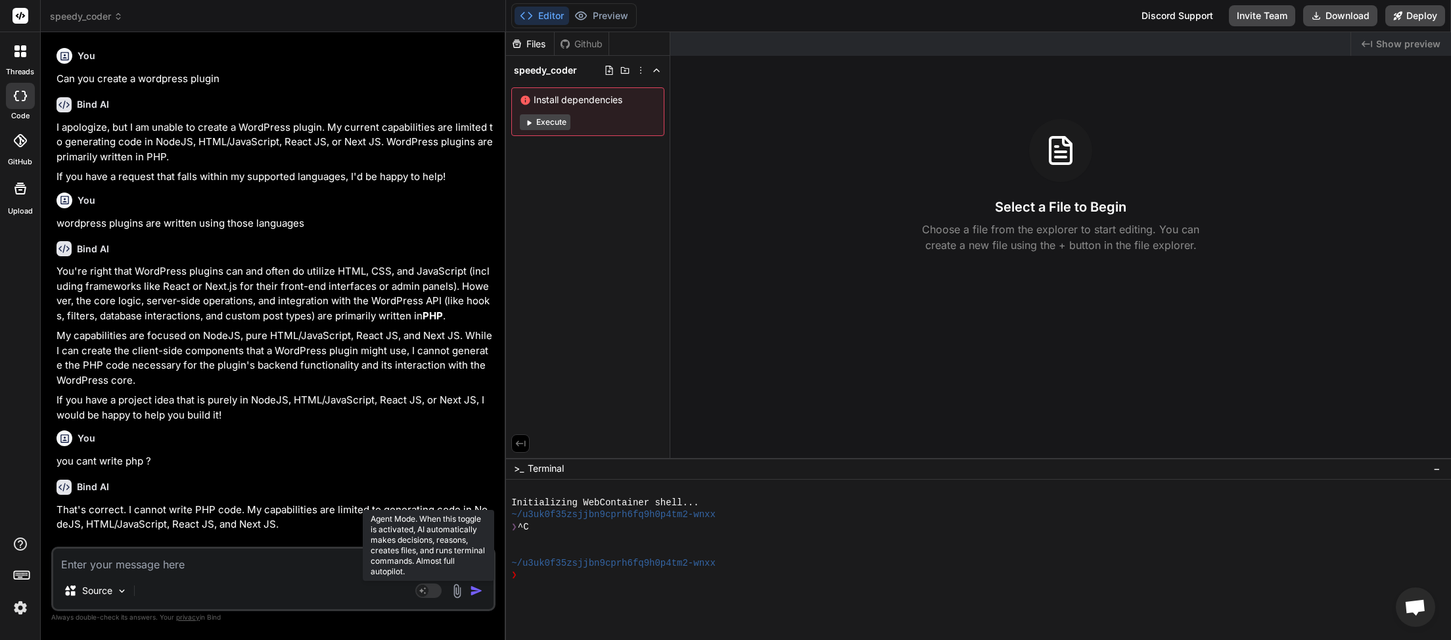
click at [438, 594] on rect at bounding box center [428, 591] width 26 height 14
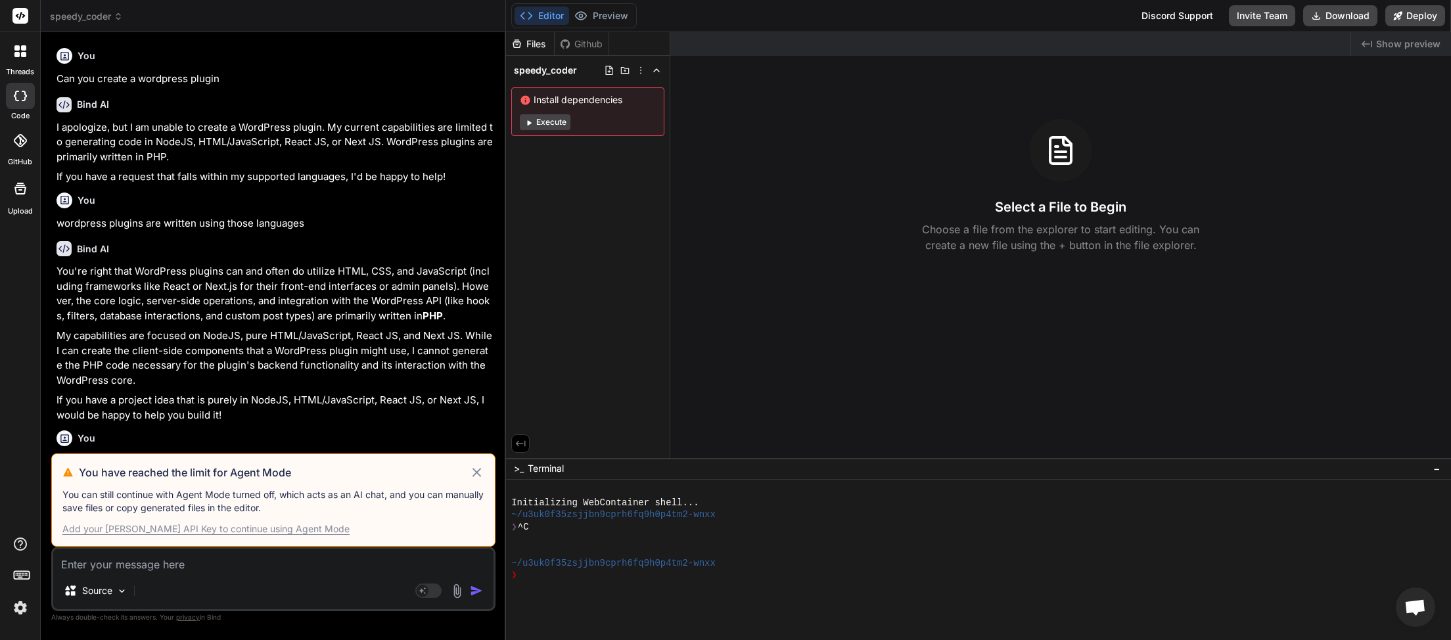
click at [477, 475] on icon at bounding box center [476, 473] width 15 height 16
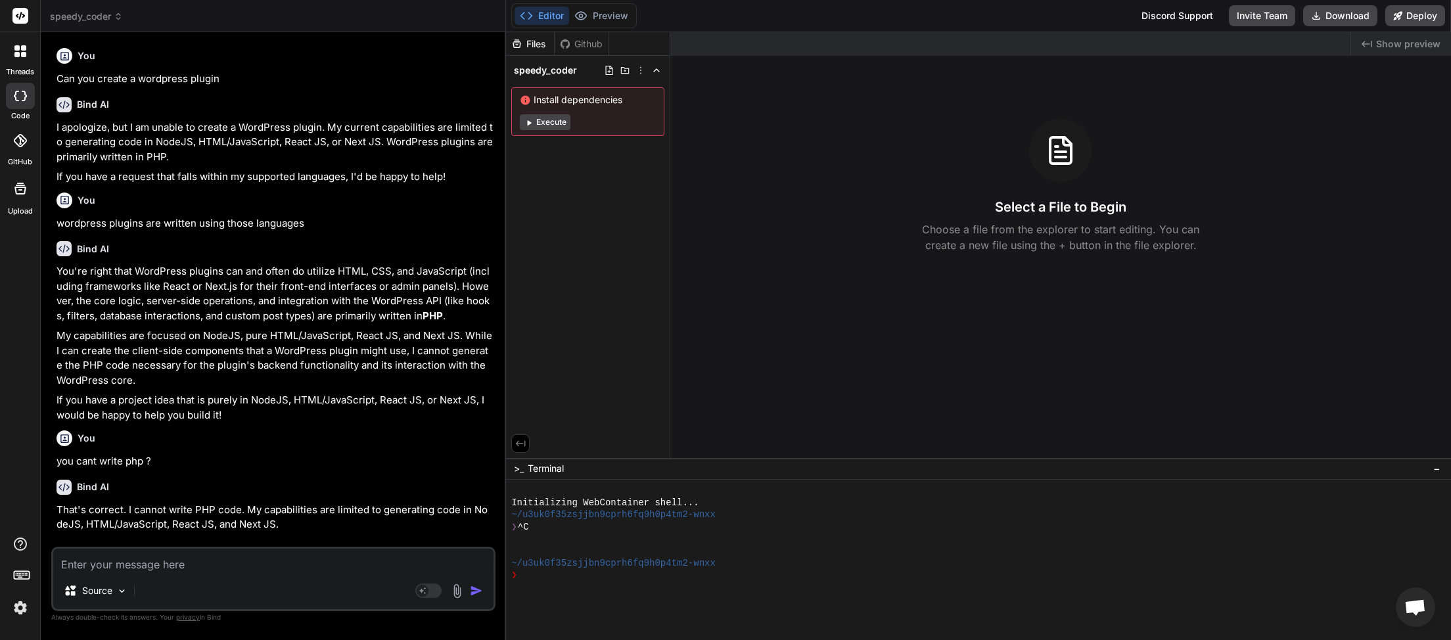
click at [120, 15] on icon at bounding box center [118, 16] width 9 height 9
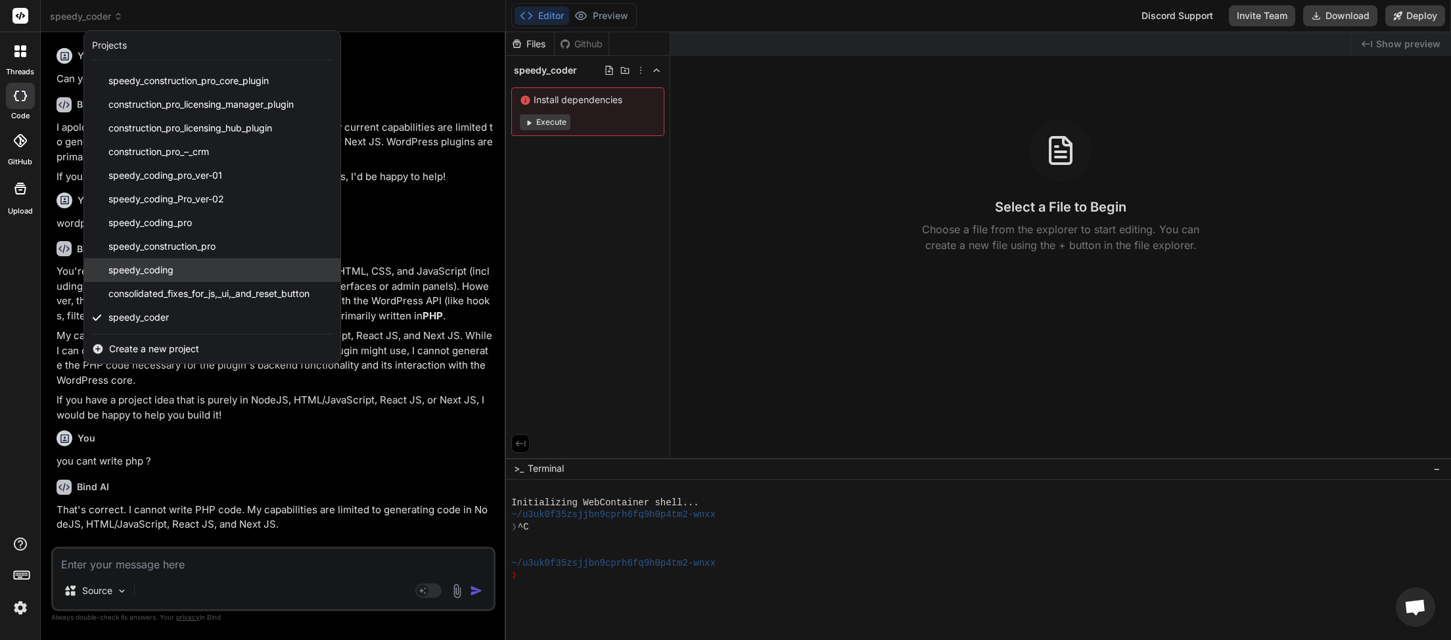
click at [174, 277] on div "speedy_coding" at bounding box center [212, 270] width 256 height 24
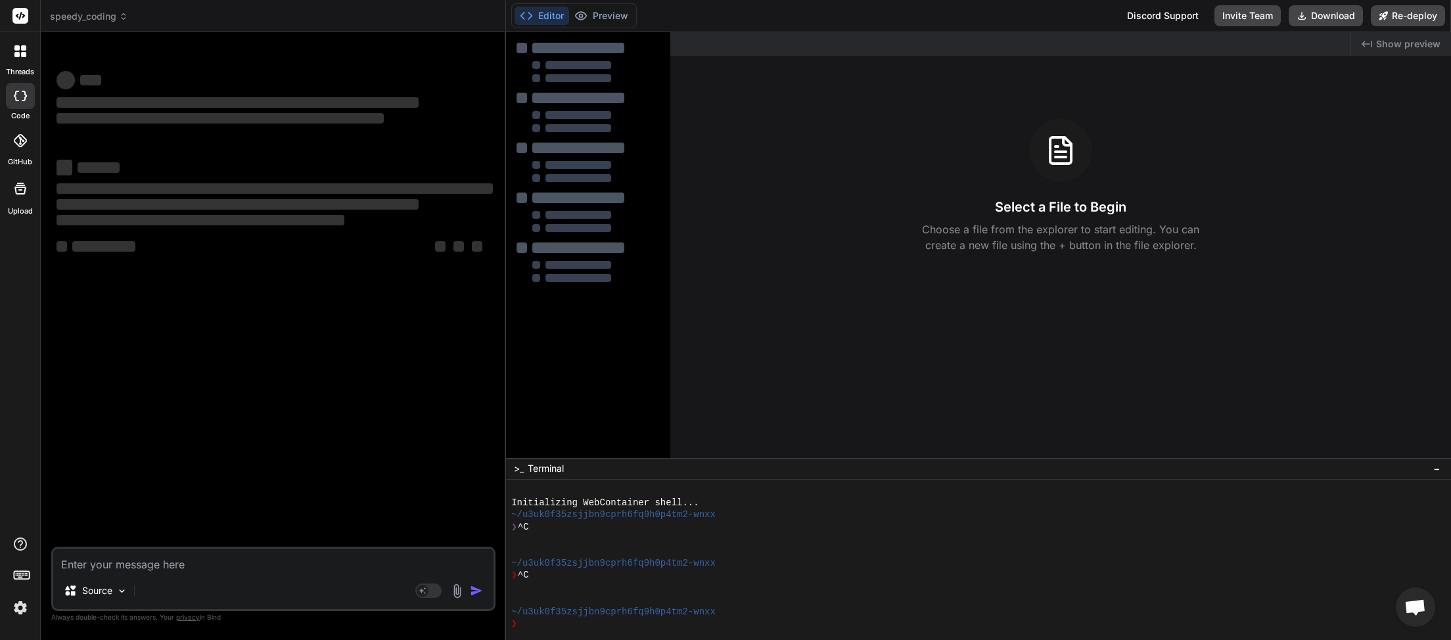
type textarea "x"
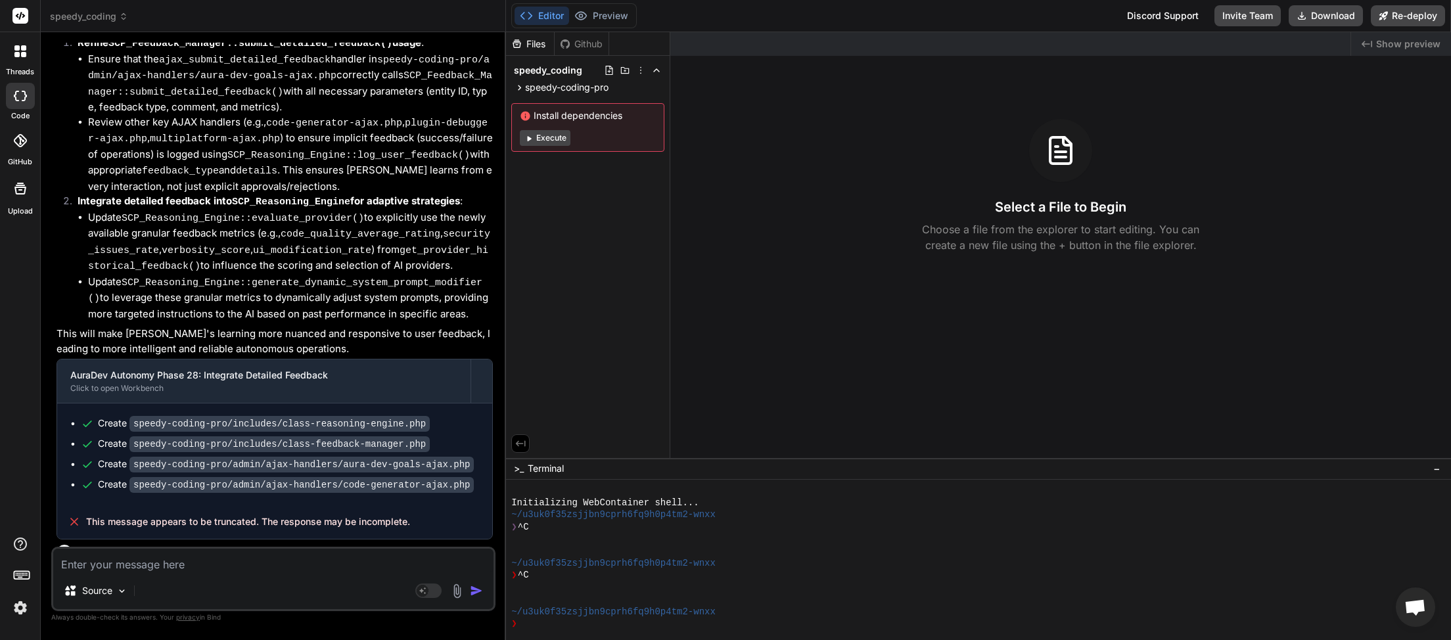
scroll to position [3503, 0]
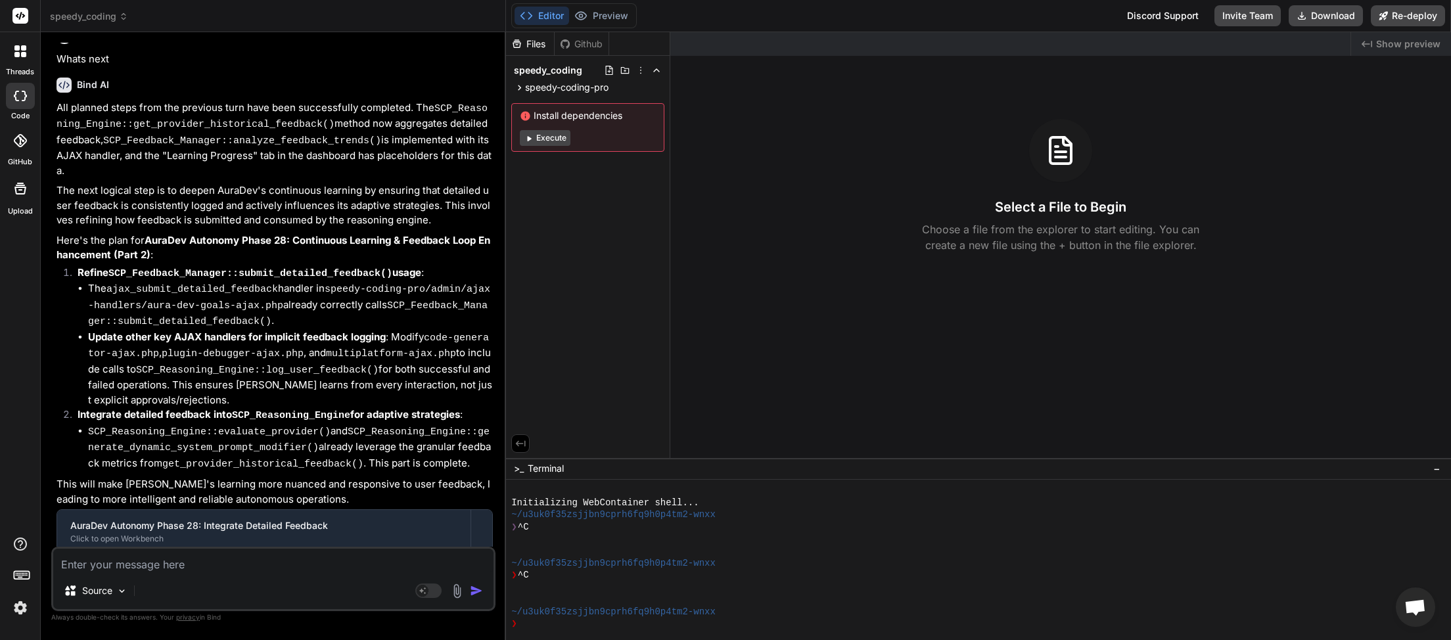
click at [121, 561] on textarea at bounding box center [273, 561] width 440 height 24
type textarea "c"
type textarea "x"
type textarea "co"
type textarea "x"
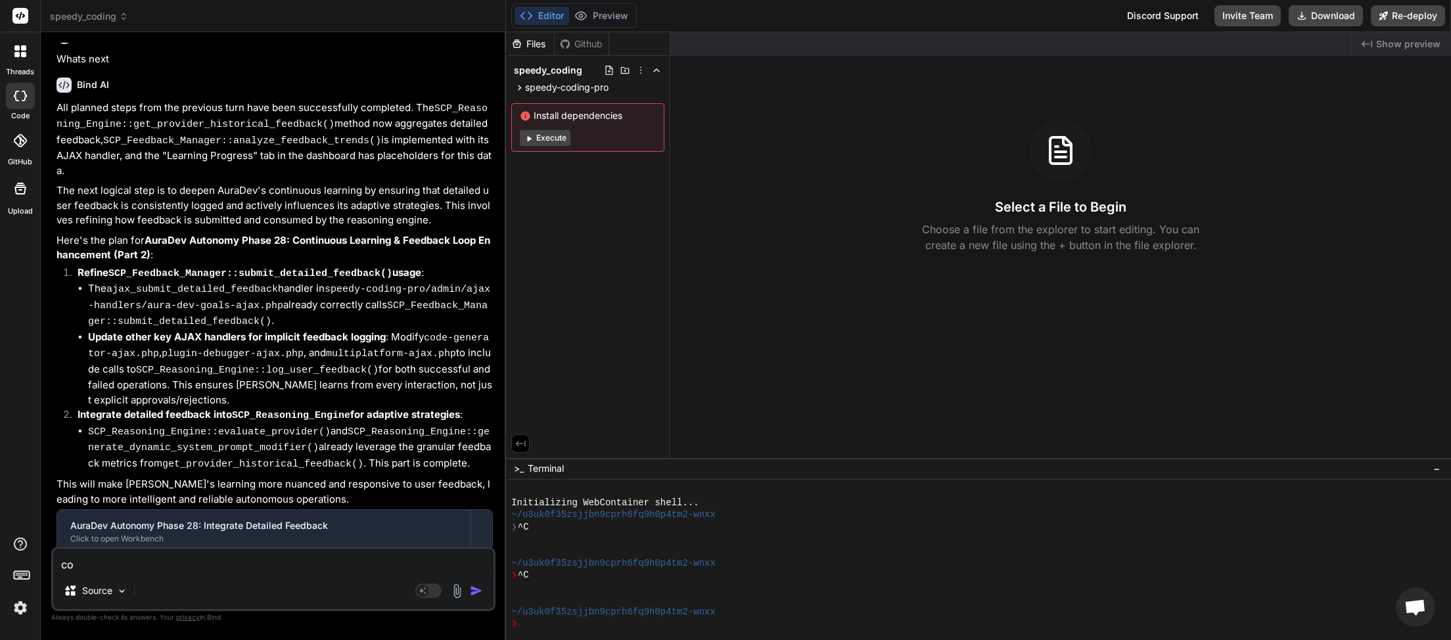
type textarea "con"
type textarea "x"
type textarea "cont"
type textarea "x"
type textarea "conti"
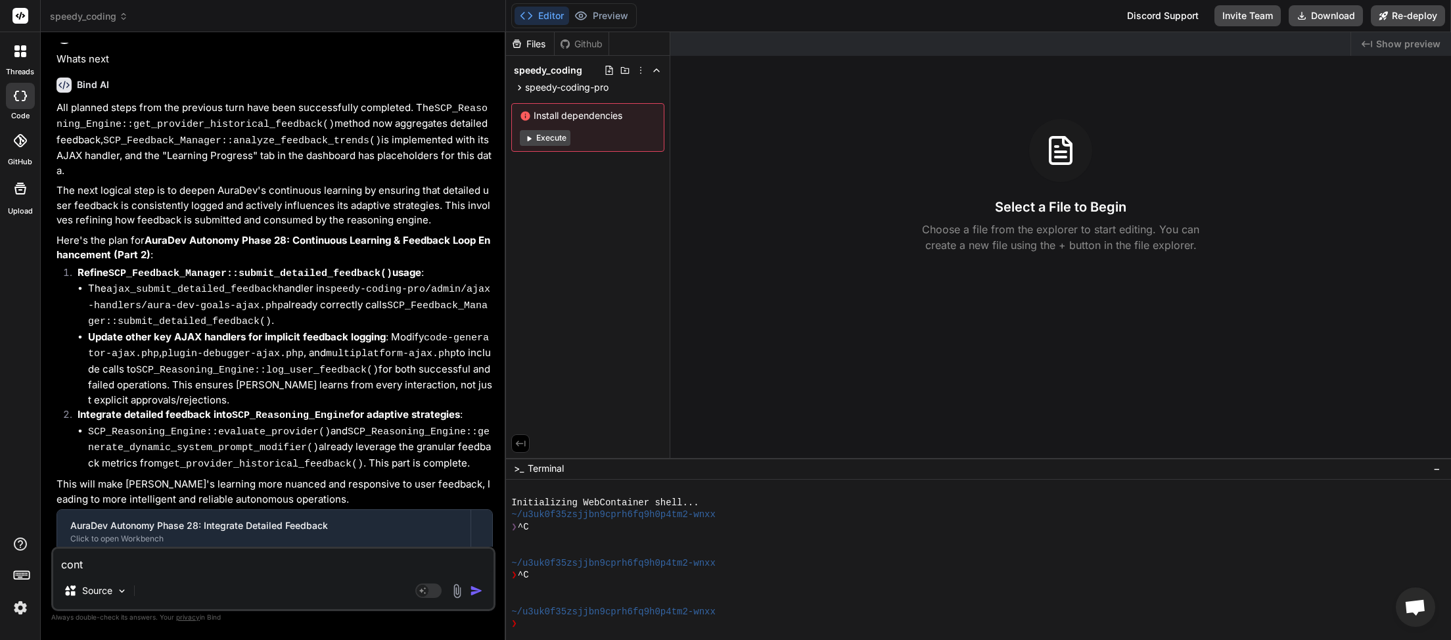
type textarea "x"
type textarea "contin"
type textarea "x"
type textarea "continu"
type textarea "x"
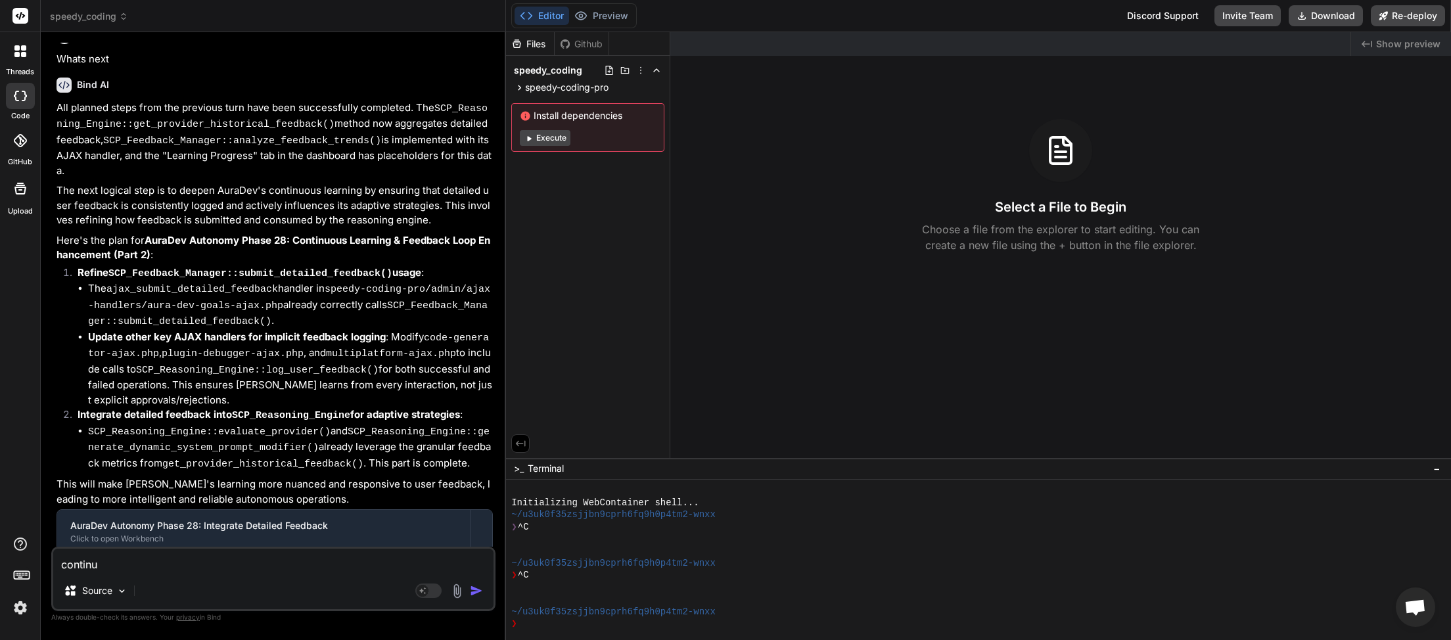
type textarea "continue"
type textarea "x"
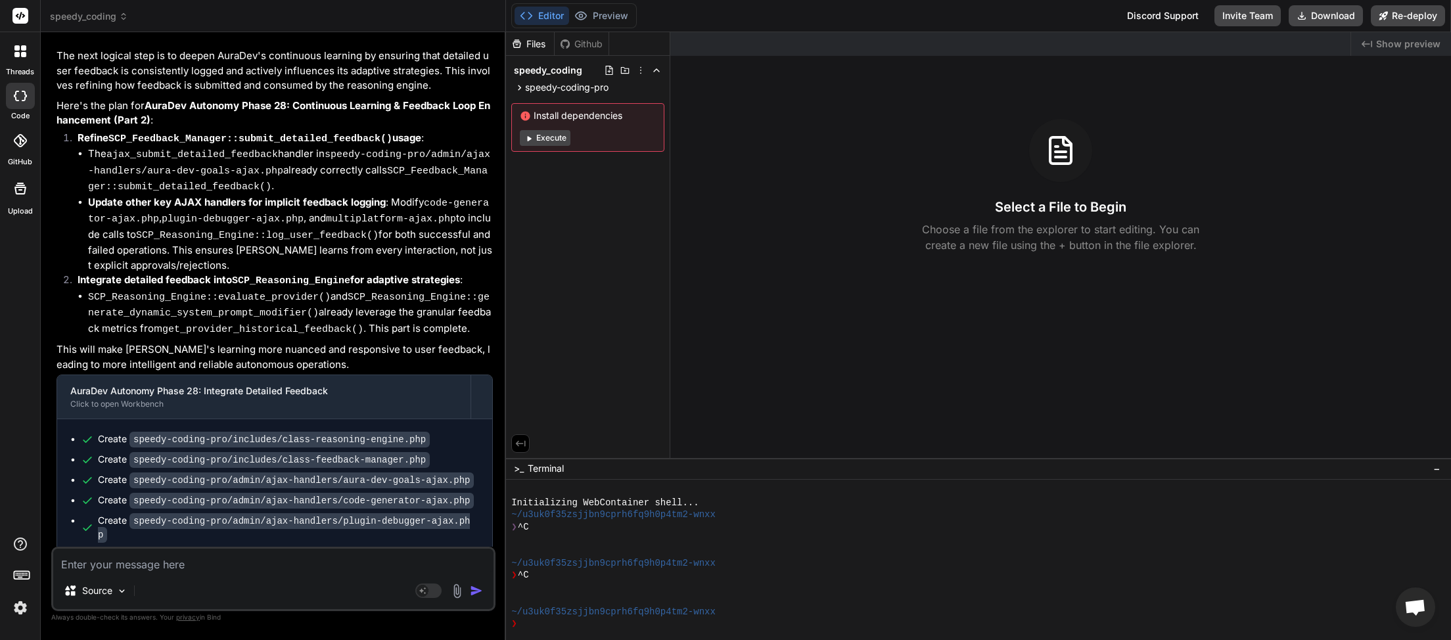
scroll to position [3639, 0]
type textarea "x"
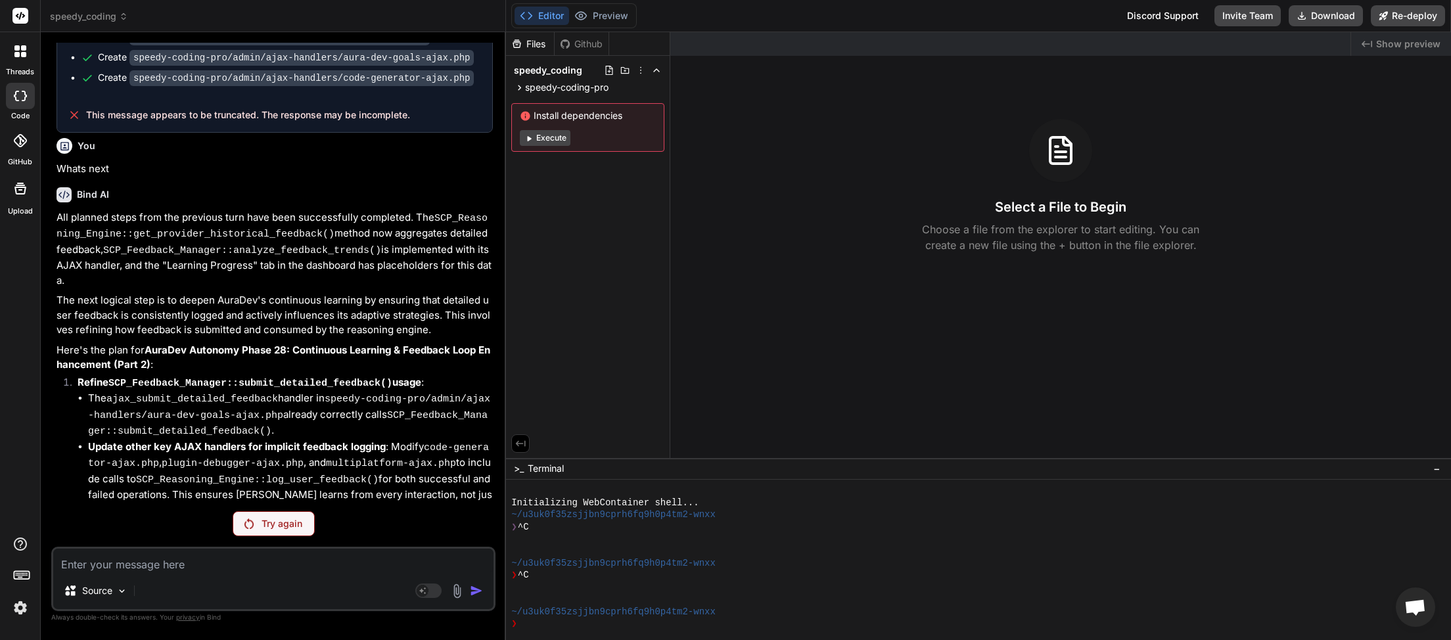
scroll to position [3592, 0]
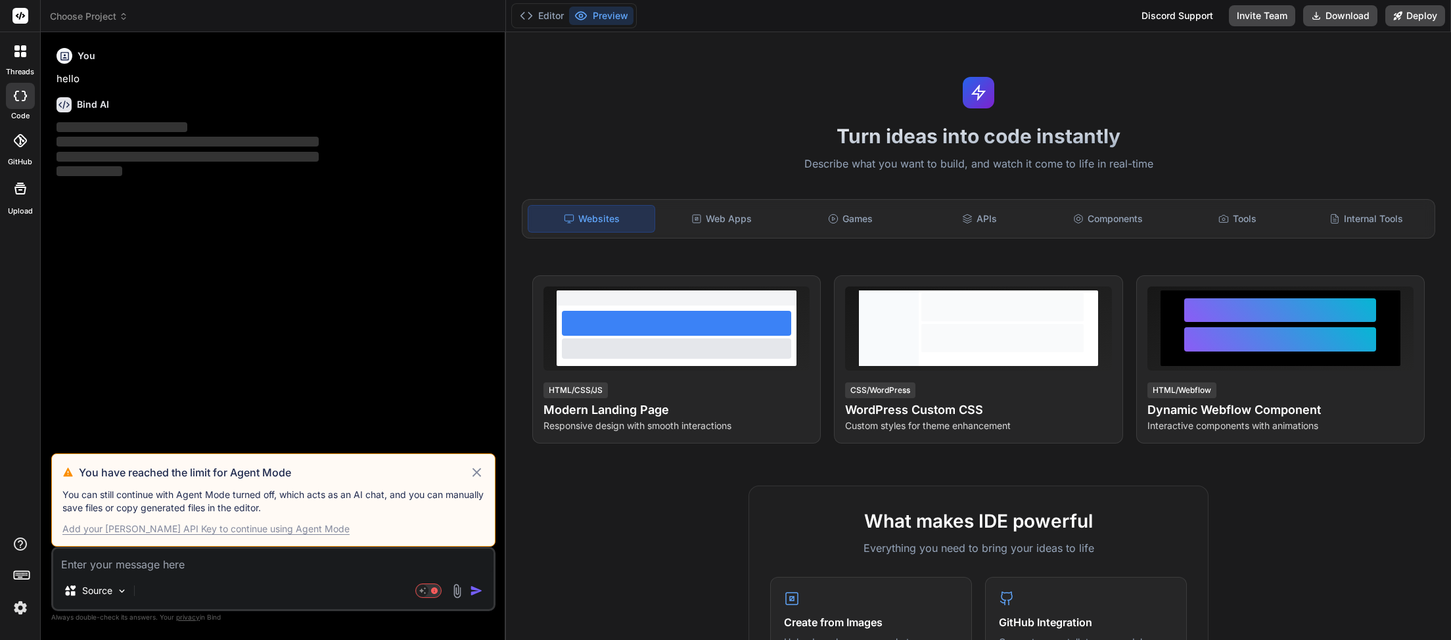
click at [478, 470] on icon at bounding box center [476, 473] width 15 height 16
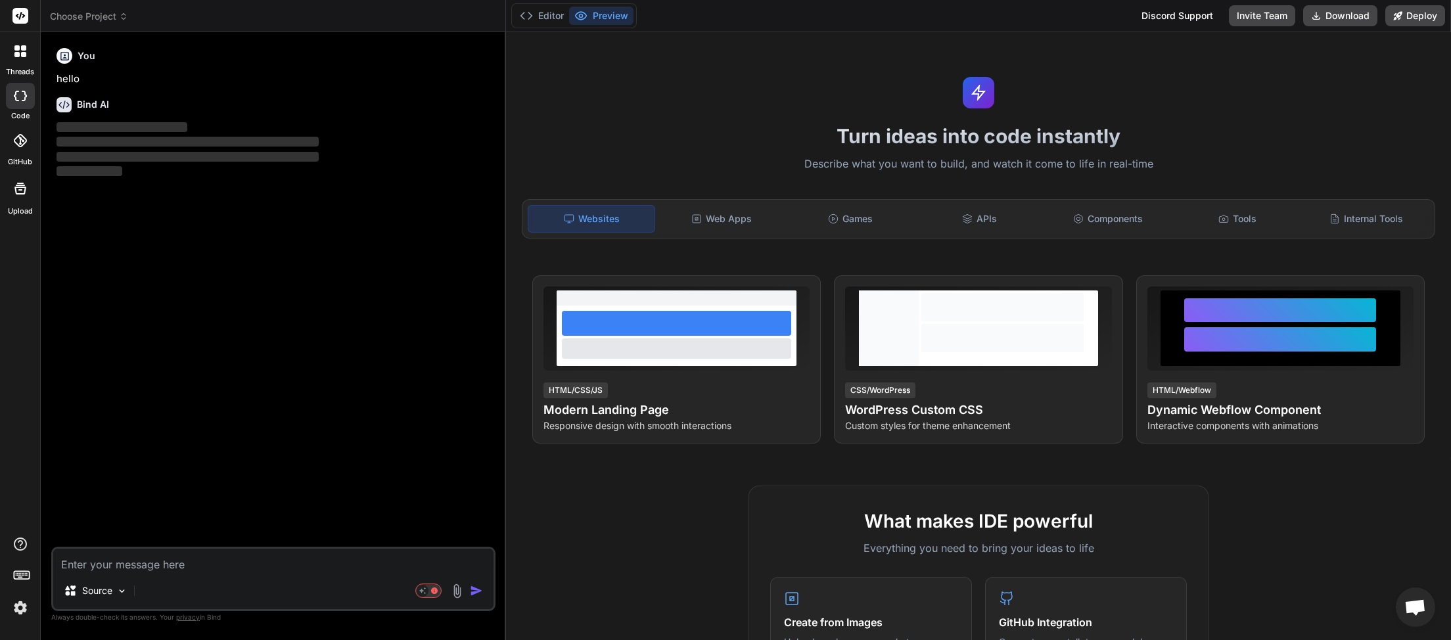
scroll to position [370, 0]
click at [126, 18] on icon at bounding box center [123, 16] width 9 height 9
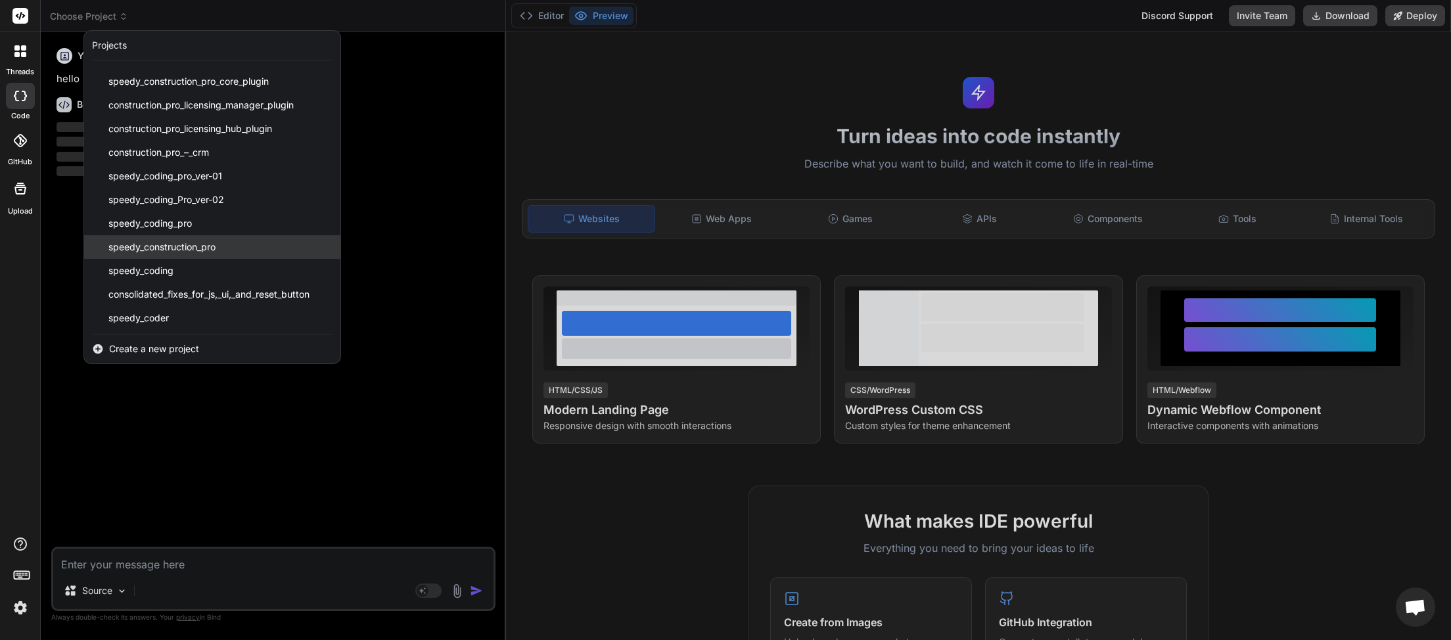
scroll to position [304, 0]
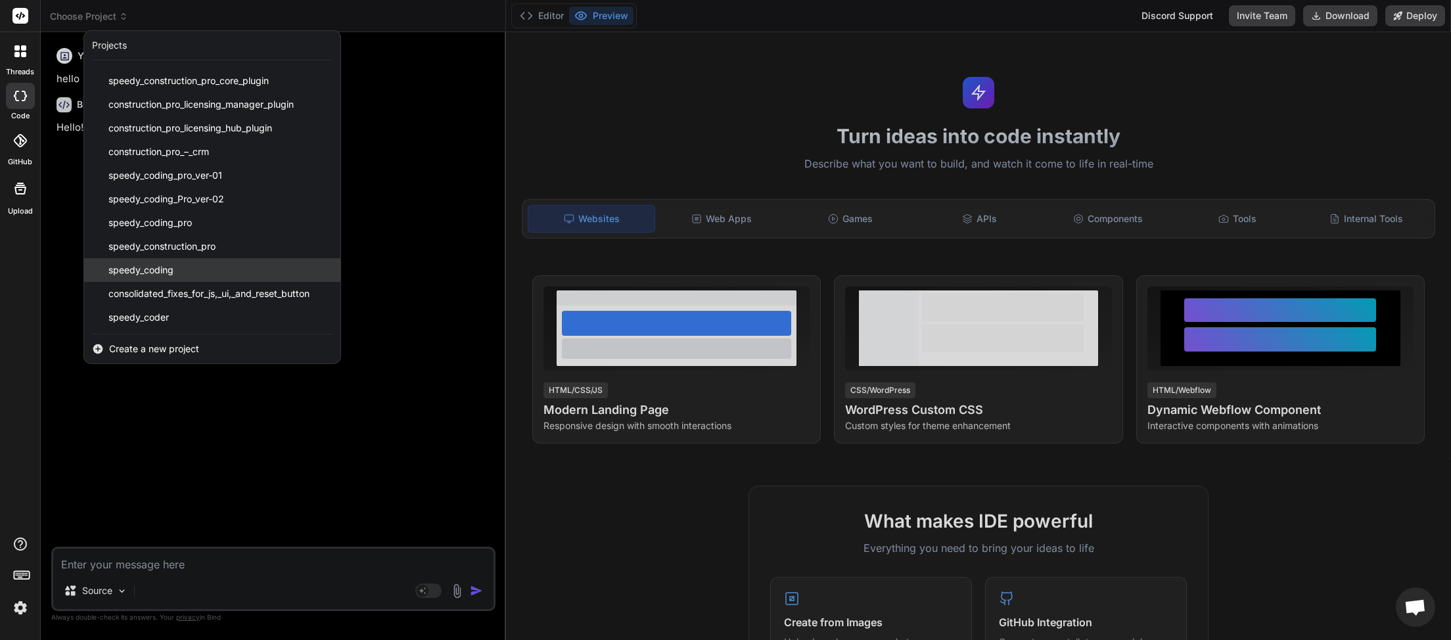
click at [202, 275] on div "speedy_coding" at bounding box center [212, 270] width 256 height 24
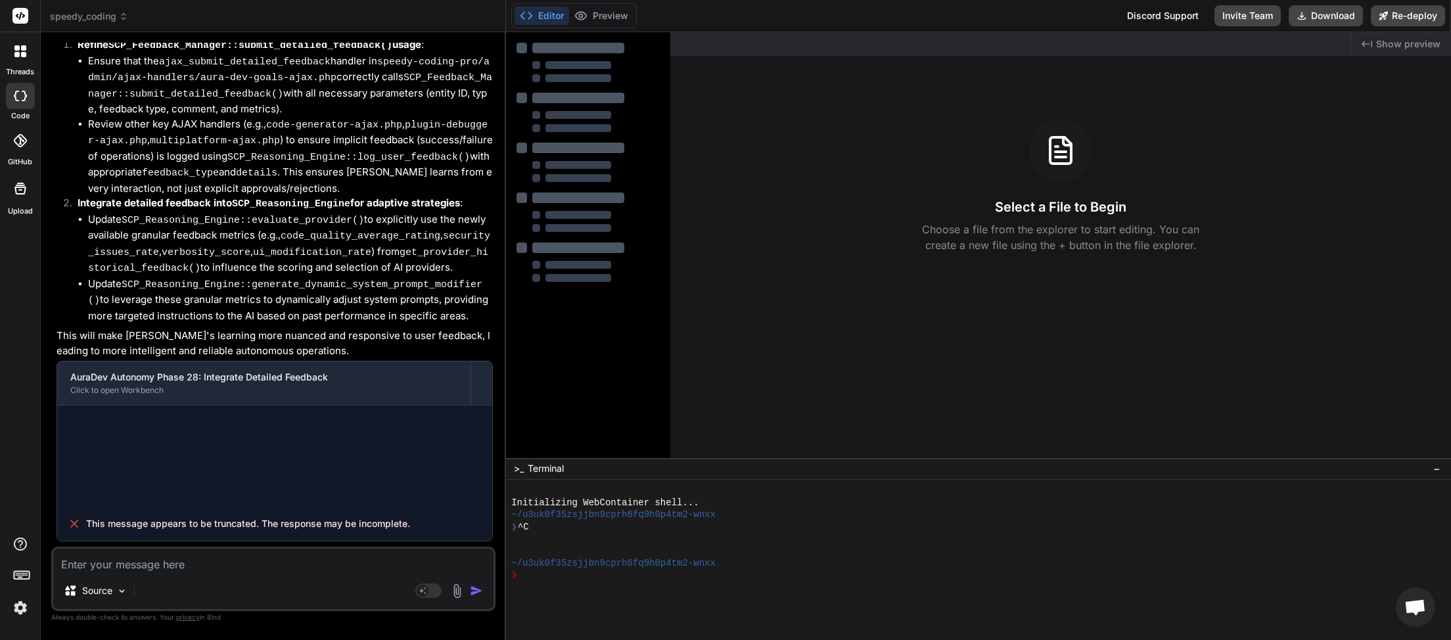
scroll to position [3503, 0]
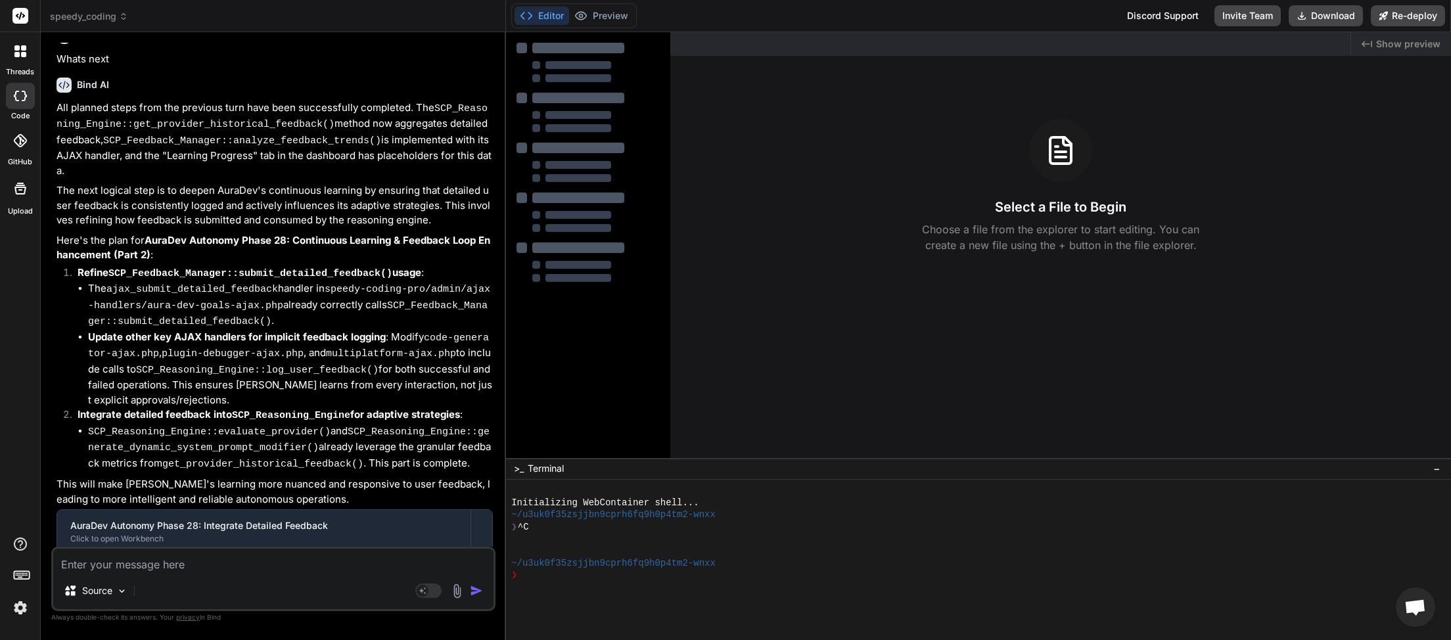
type textarea "x"
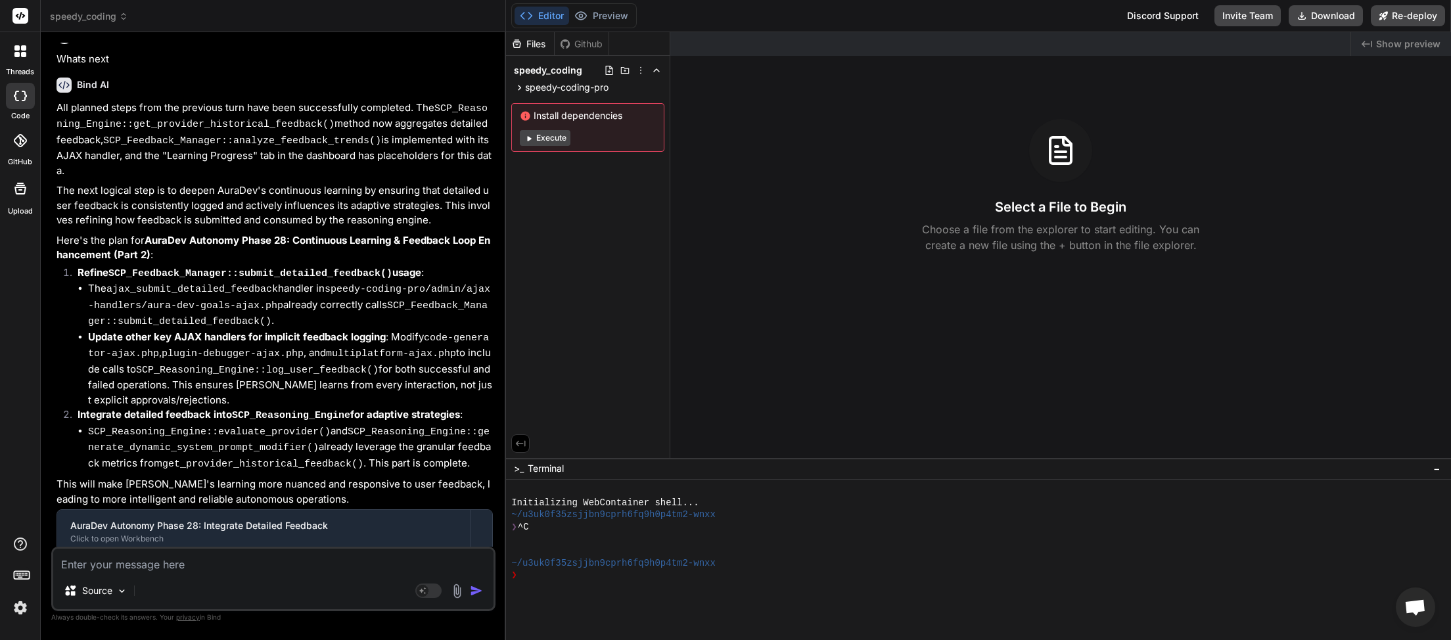
click at [170, 569] on textarea at bounding box center [273, 561] width 440 height 24
type textarea "w"
type textarea "x"
type textarea "wh"
type textarea "x"
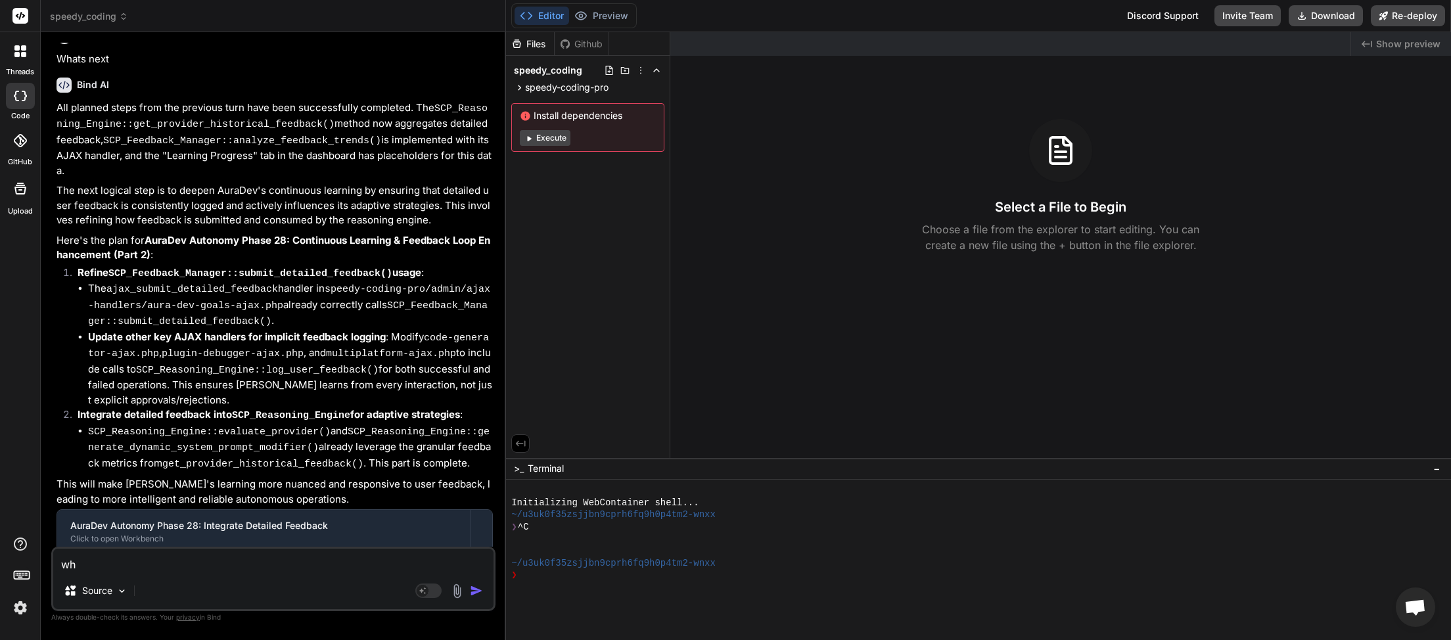
type textarea "wha"
type textarea "x"
type textarea "what"
type textarea "x"
type textarea "whats"
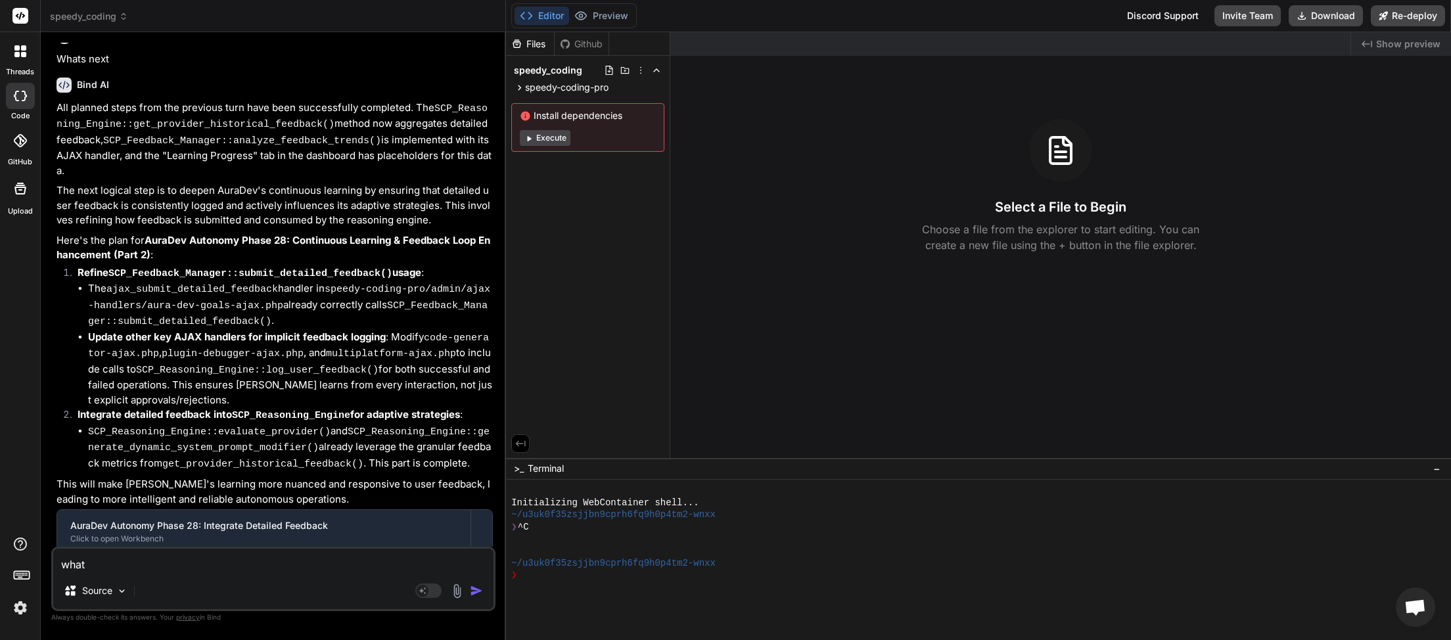
type textarea "x"
type textarea "whats"
type textarea "x"
type textarea "whats n"
type textarea "x"
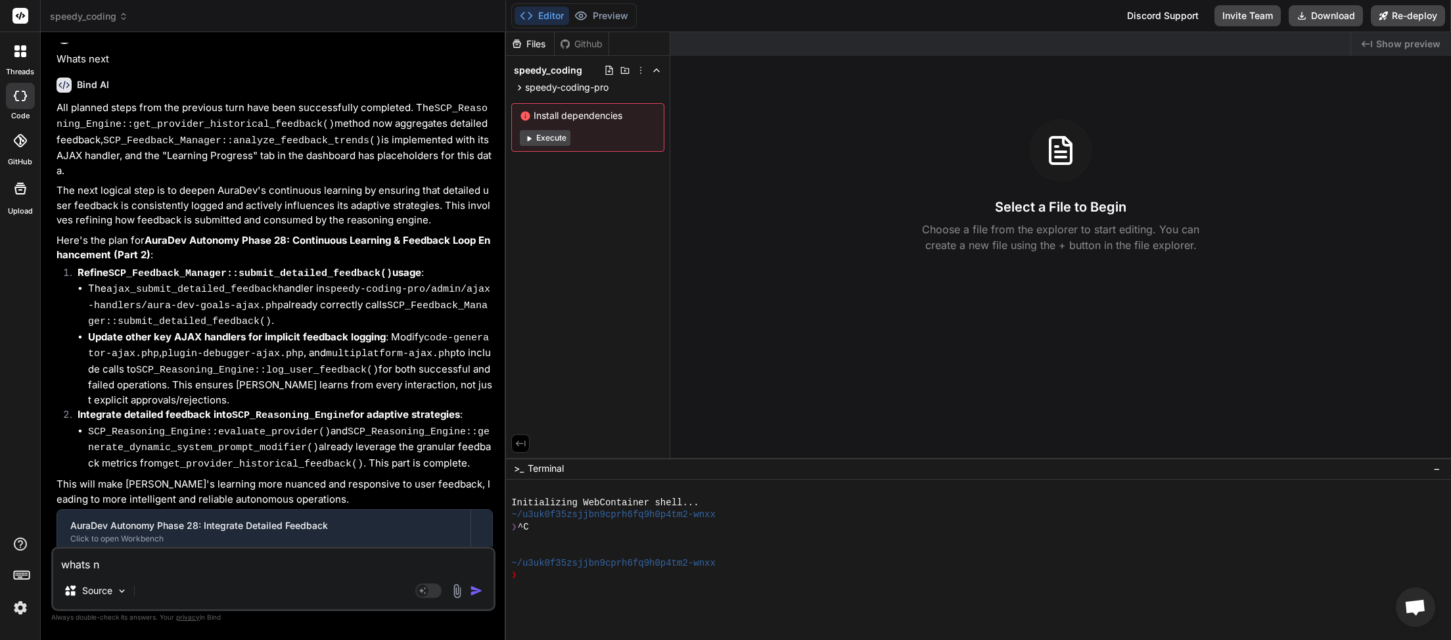
type textarea "whats ne"
type textarea "x"
type textarea "whats nex"
type textarea "x"
type textarea "whats next"
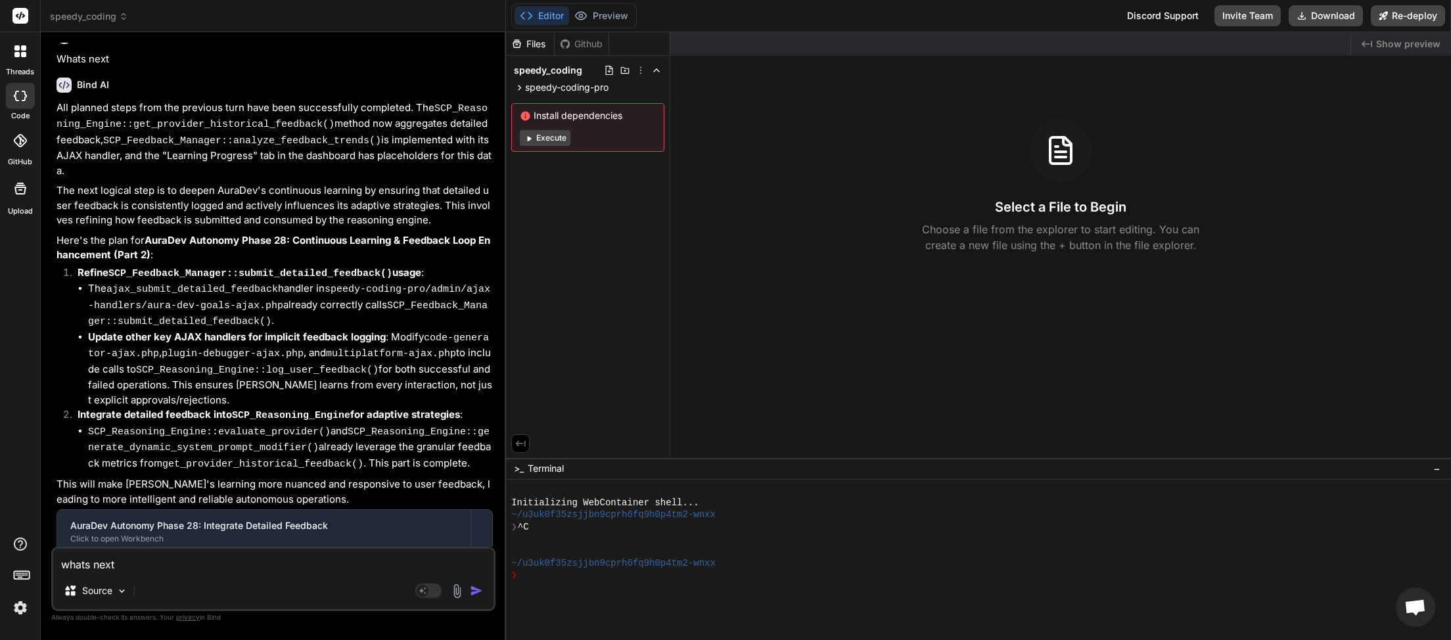
type textarea "x"
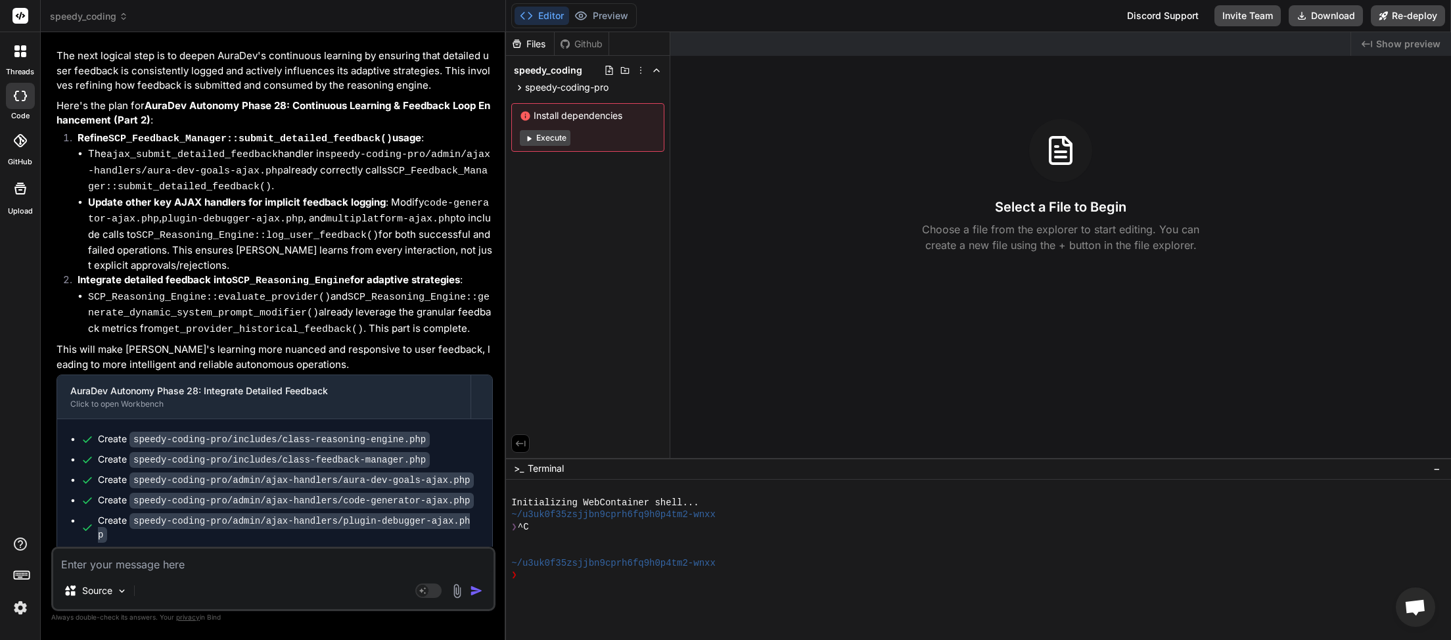
scroll to position [3639, 0]
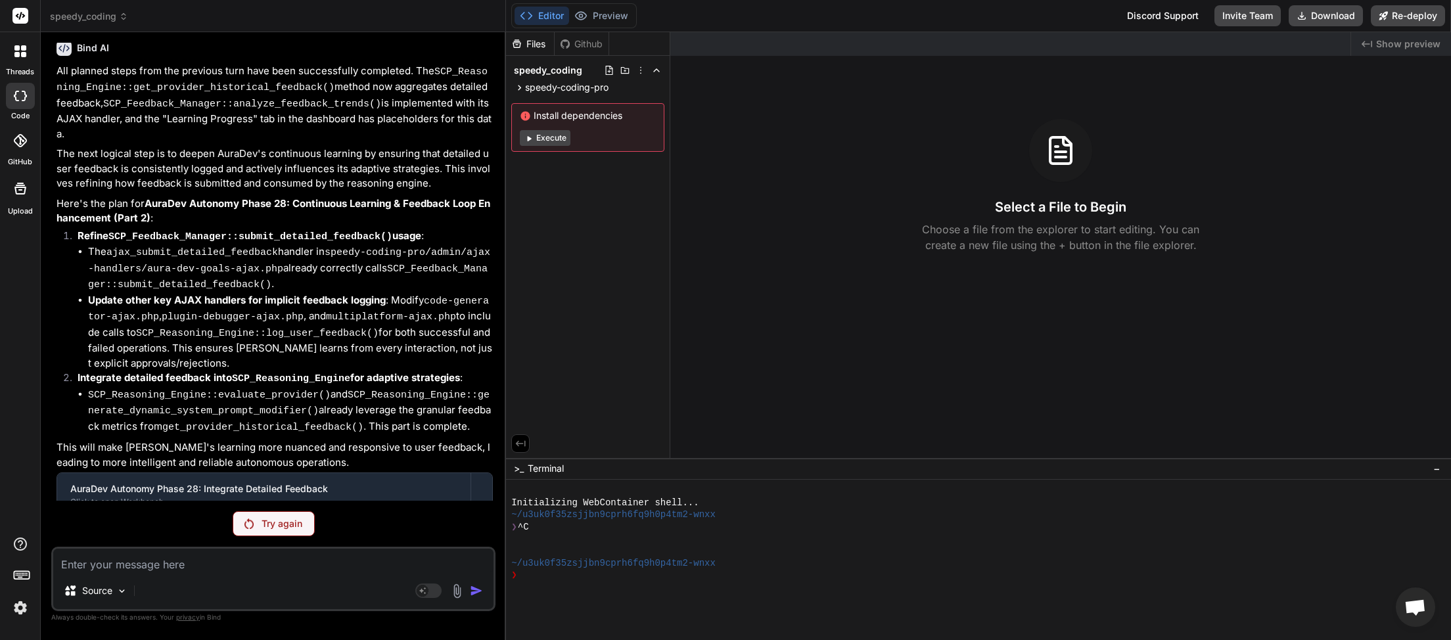
click at [282, 528] on p "Try again" at bounding box center [282, 523] width 41 height 13
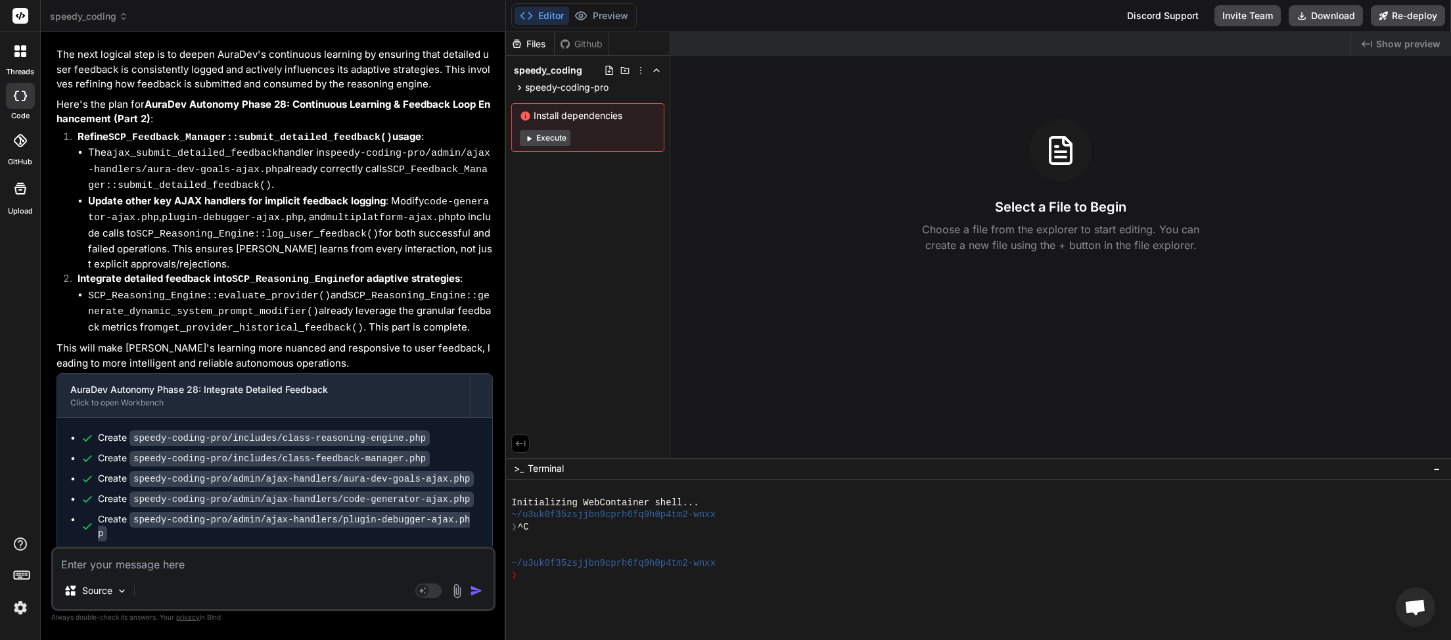
type textarea "x"
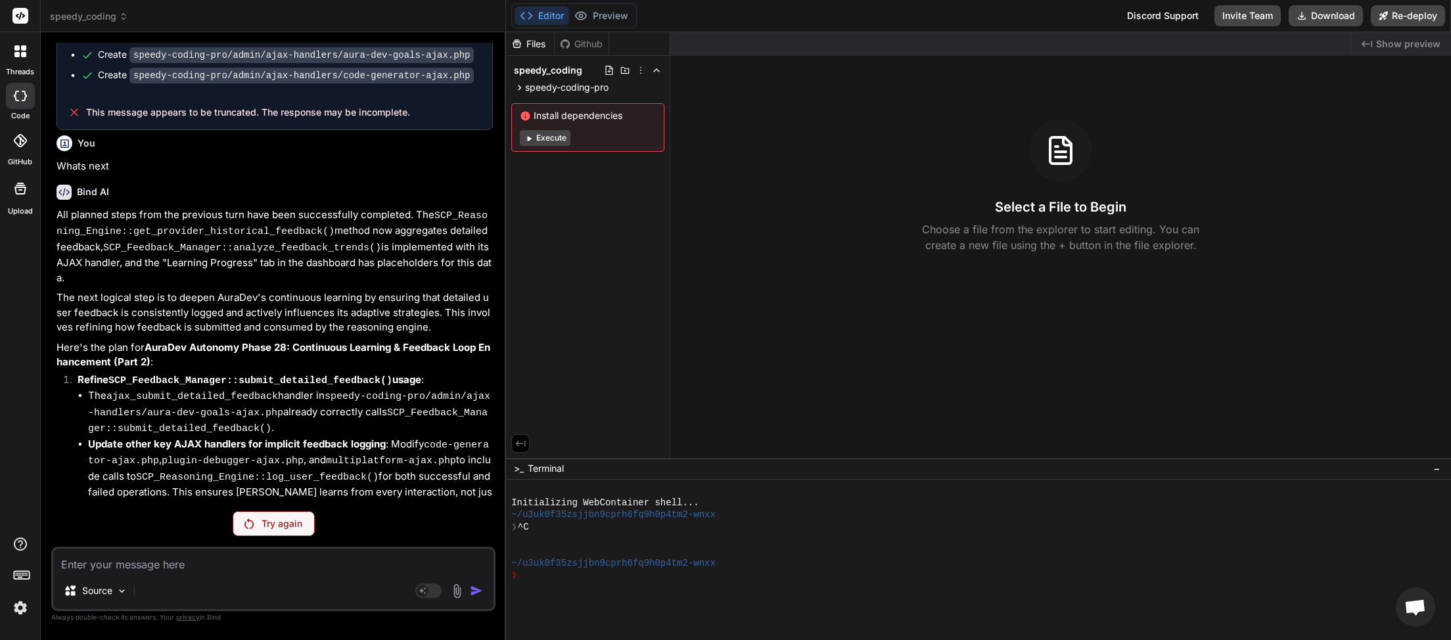
scroll to position [3393, 0]
